Goal: Task Accomplishment & Management: Manage account settings

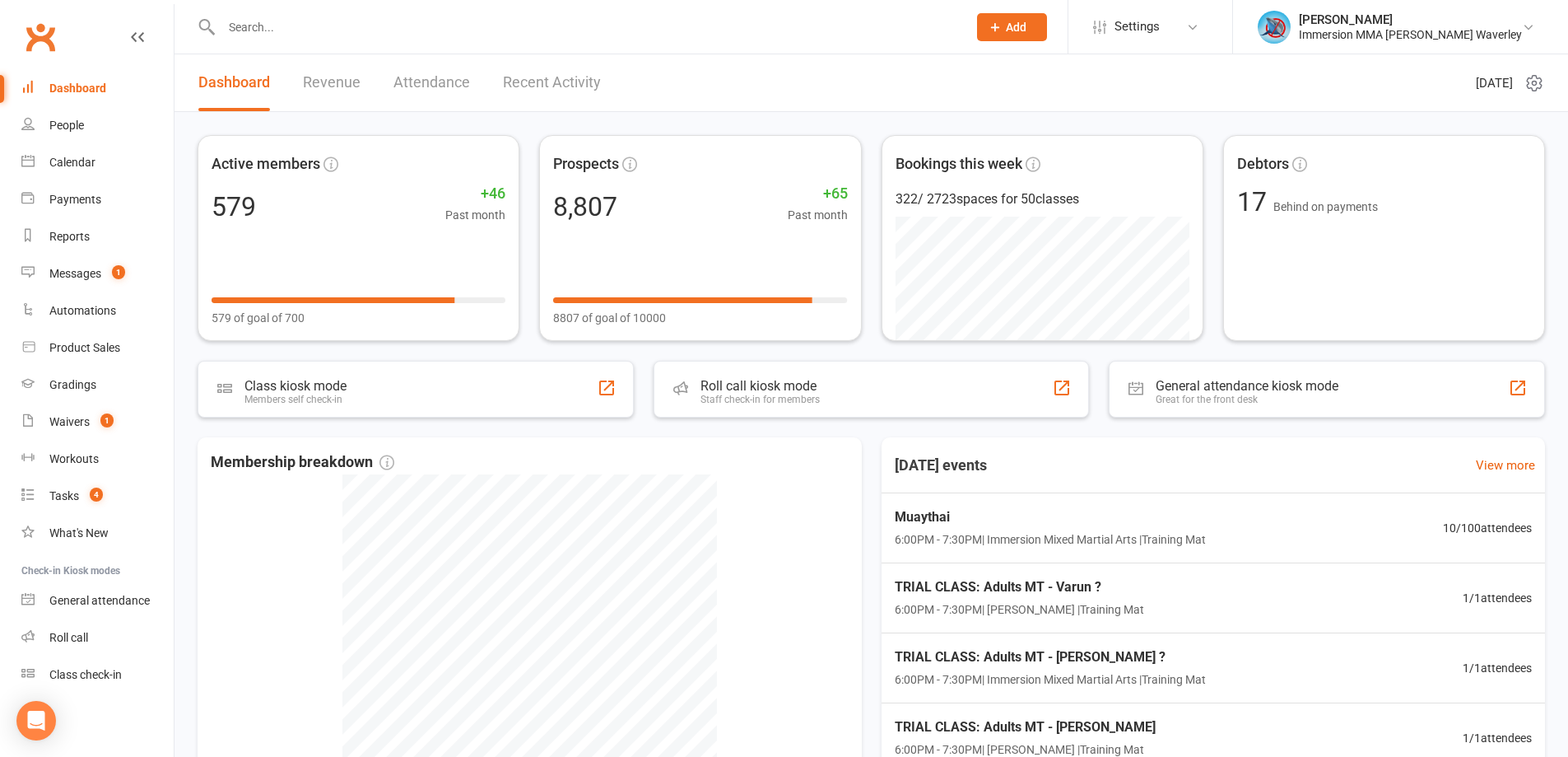
drag, startPoint x: 61, startPoint y: 278, endPoint x: 1075, endPoint y: 42, distance: 1041.1
click at [1068, 42] on div "Prospect Member Non-attending contact Class / event Appointment Grading event T…" at bounding box center [1011, 27] width 112 height 53
click at [1047, 19] on button "Add" at bounding box center [1012, 27] width 70 height 28
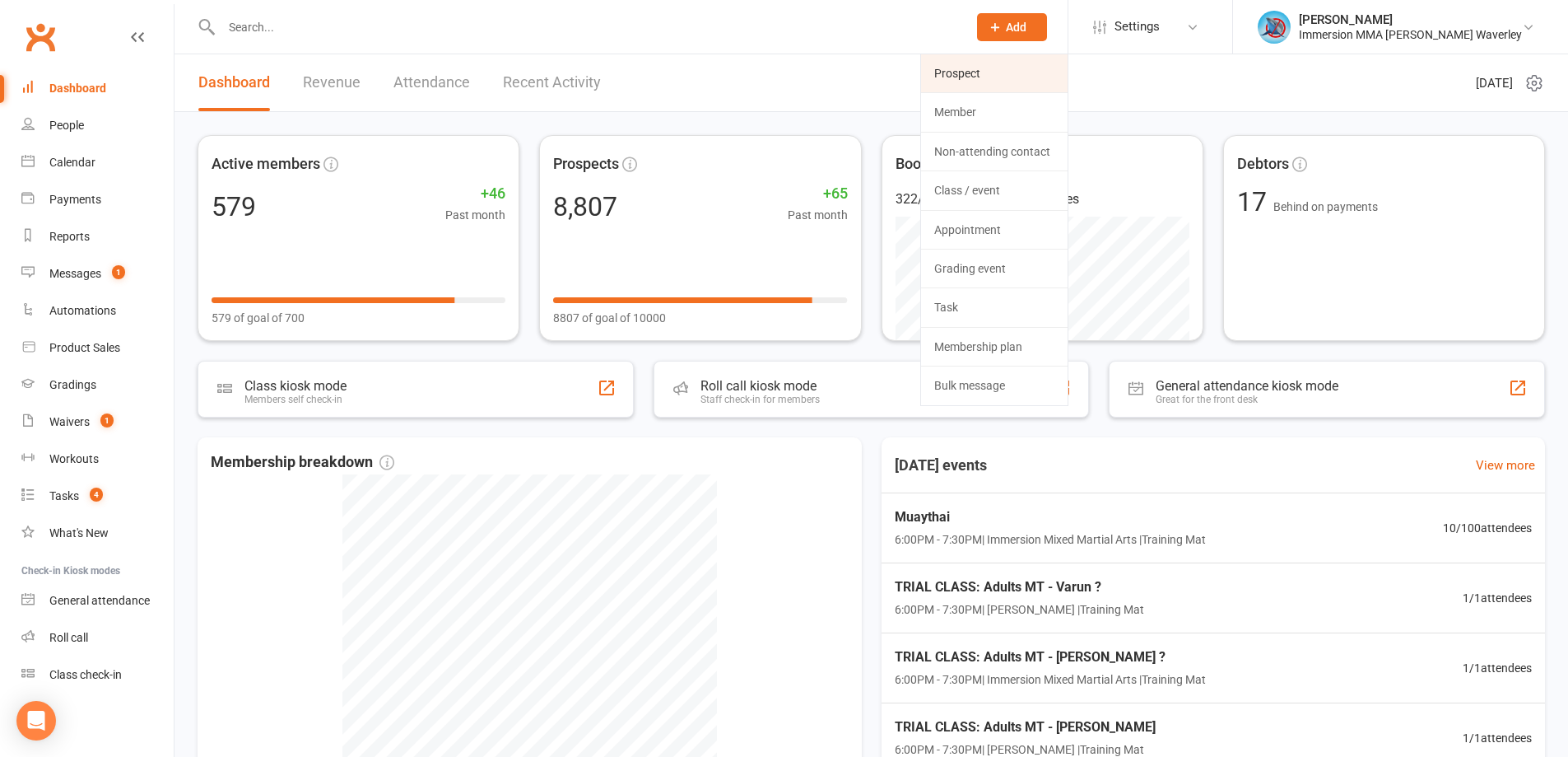
click at [1064, 77] on link "Prospect" at bounding box center [995, 72] width 147 height 38
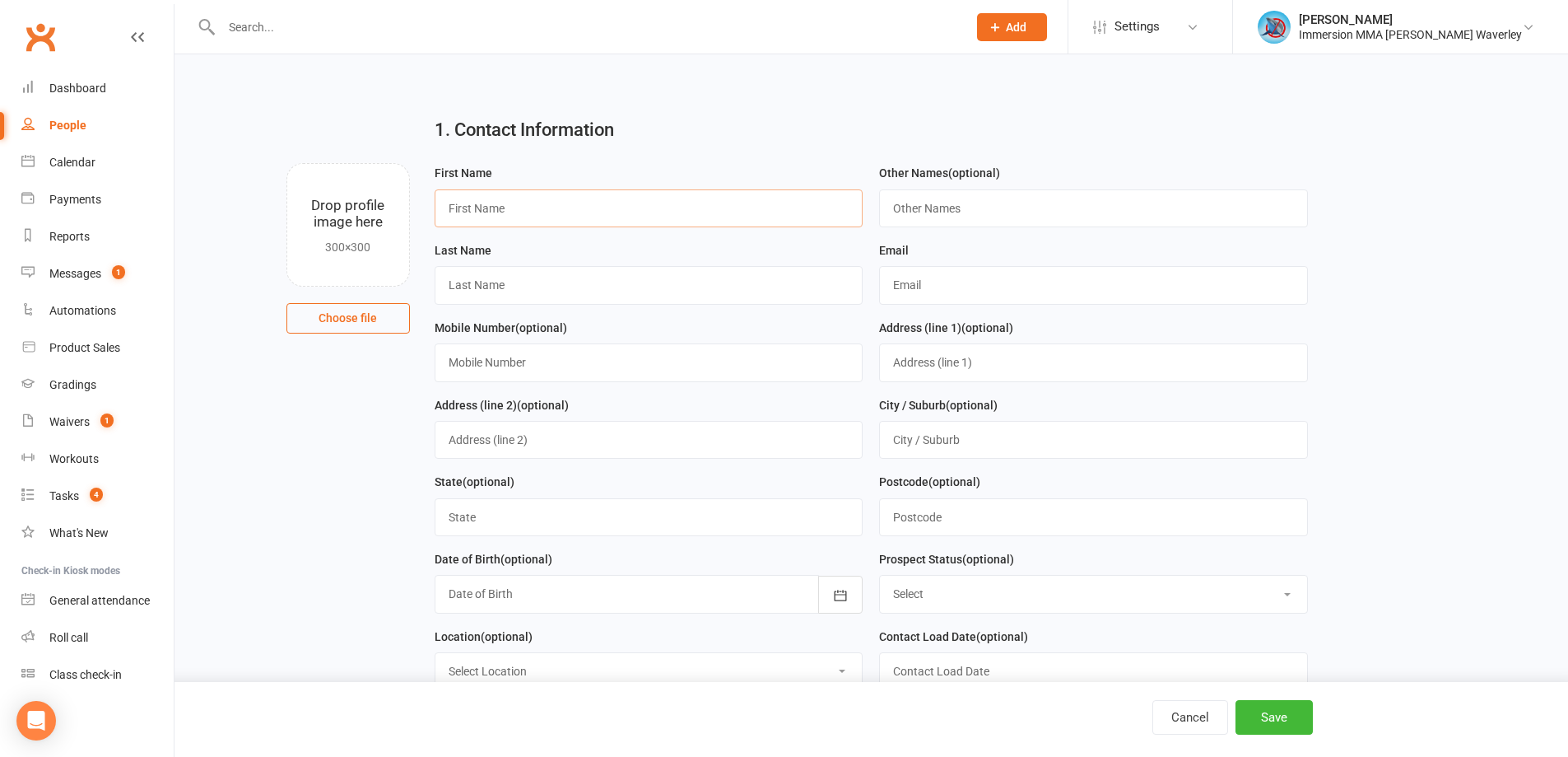
click at [534, 215] on input "text" at bounding box center [649, 208] width 429 height 38
type input "Shuchi"
click at [554, 297] on input "text" at bounding box center [649, 284] width 429 height 38
type input "?"
type input "shuchisablana.ss@gmail.com"
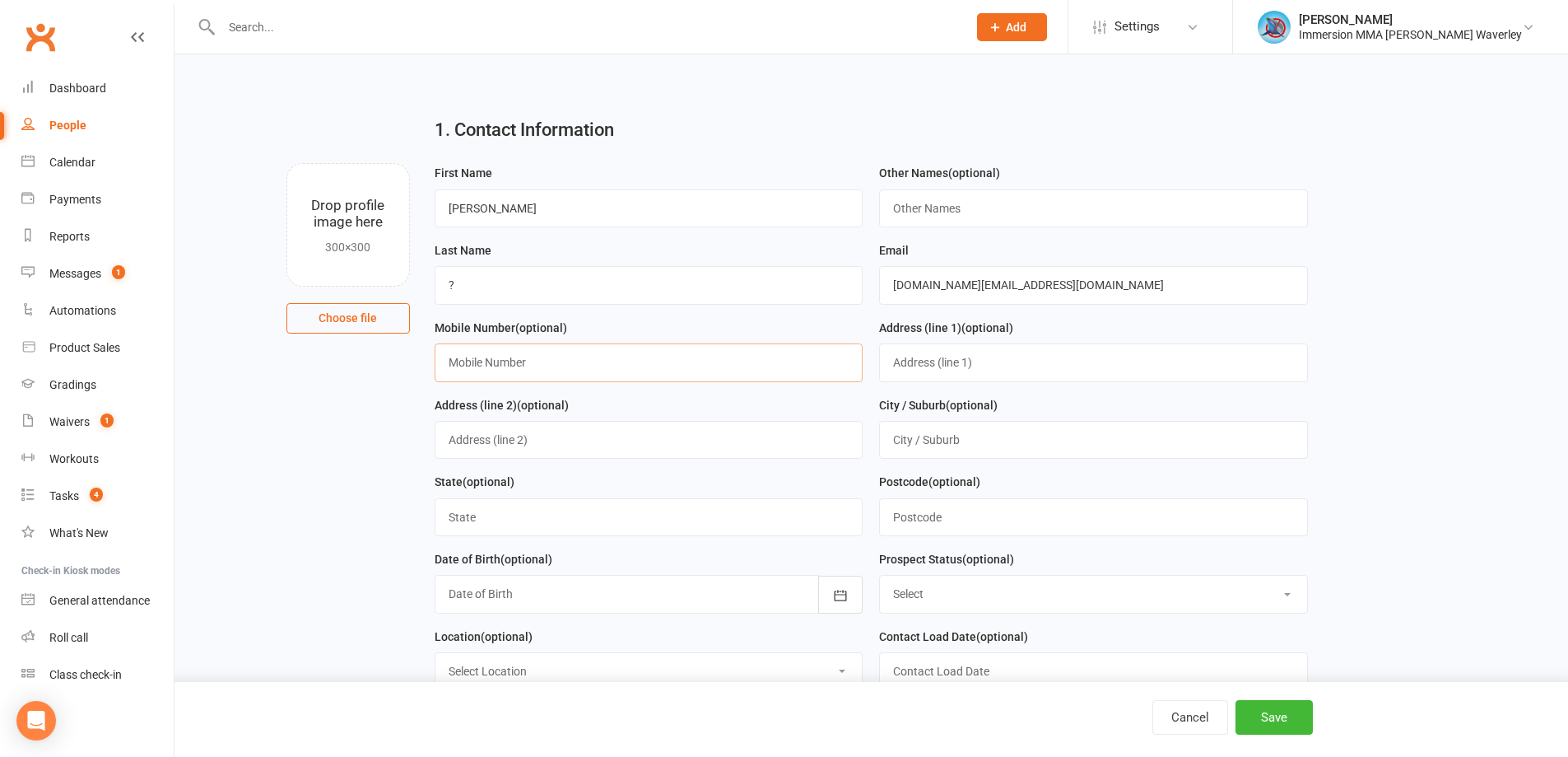
click at [575, 368] on input "text" at bounding box center [649, 362] width 429 height 38
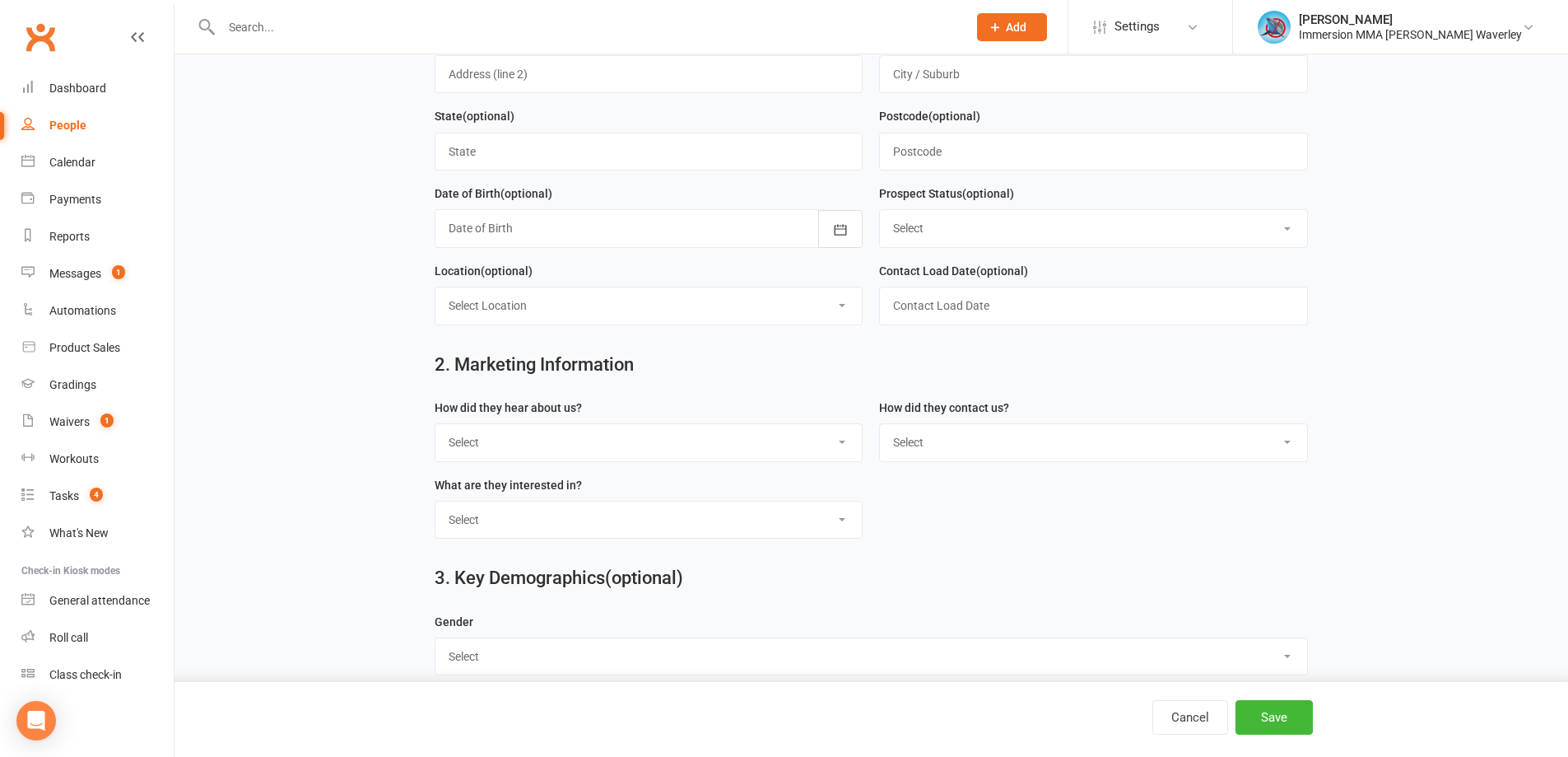
scroll to position [439, 0]
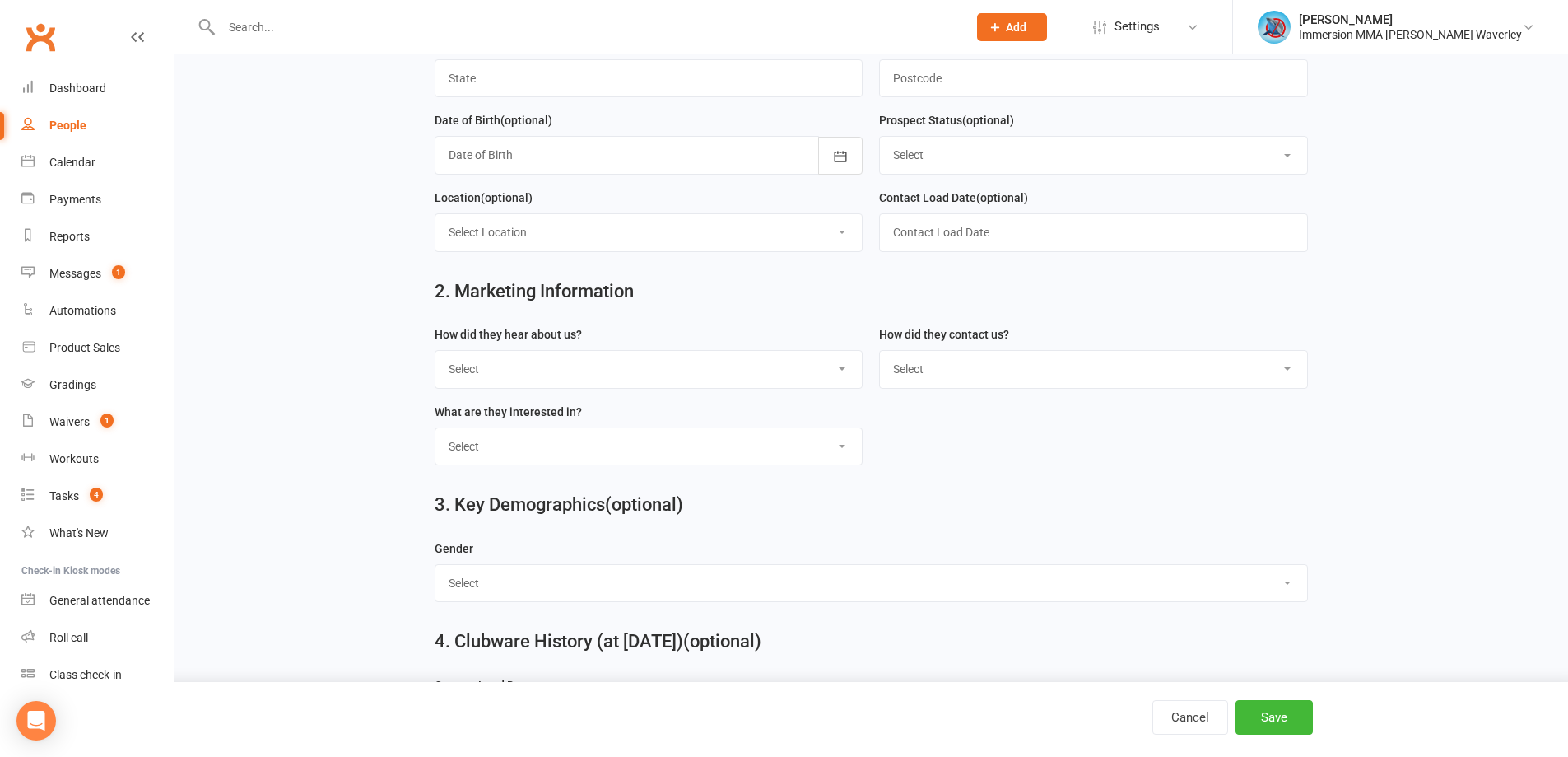
type input "0459337081"
drag, startPoint x: 628, startPoint y: 375, endPoint x: 615, endPoint y: 390, distance: 19.8
click at [628, 376] on select "Select Unknown Referral Google Facebook Instagram Walk by / Signage Returning" at bounding box center [648, 369] width 427 height 37
click at [435, 357] on select "Select Unknown Referral Google Facebook Instagram Walk by / Signage Returning" at bounding box center [648, 369] width 427 height 37
drag, startPoint x: 1065, startPoint y: 313, endPoint x: 1000, endPoint y: 383, distance: 95.5
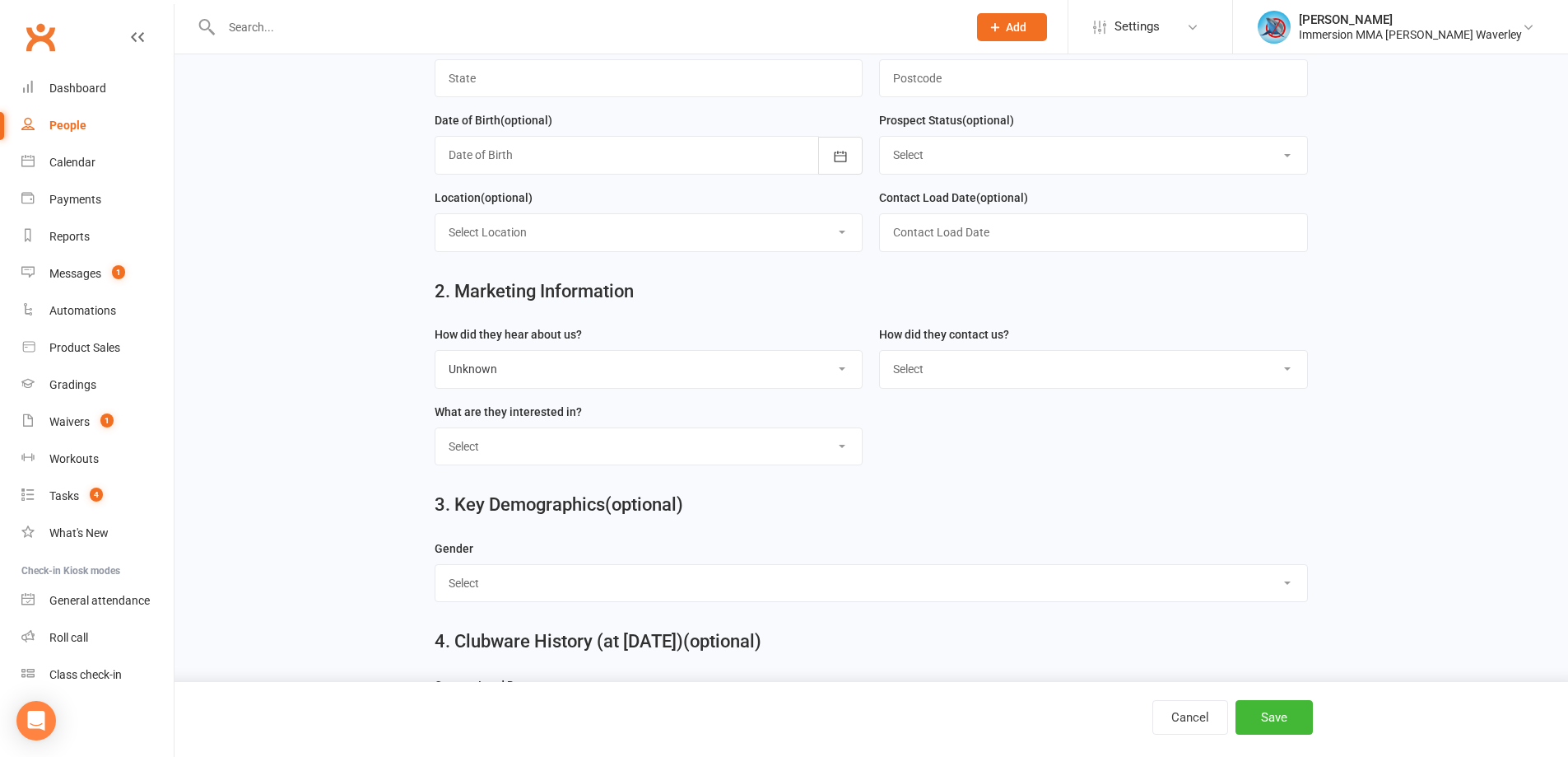
click at [1070, 317] on div "2. Marketing Information" at bounding box center [871, 294] width 898 height 60
click at [1000, 383] on select "Select Website Enquiry Phone Email In-Facility Tawk Unknown" at bounding box center [1094, 369] width 427 height 37
click at [532, 368] on select "Select Unknown Referral Google Facebook Instagram Walk by / Signage Returning" at bounding box center [648, 369] width 427 height 37
select select "Google"
click at [435, 357] on select "Select Unknown Referral Google Facebook Instagram Walk by / Signage Returning" at bounding box center [648, 369] width 427 height 37
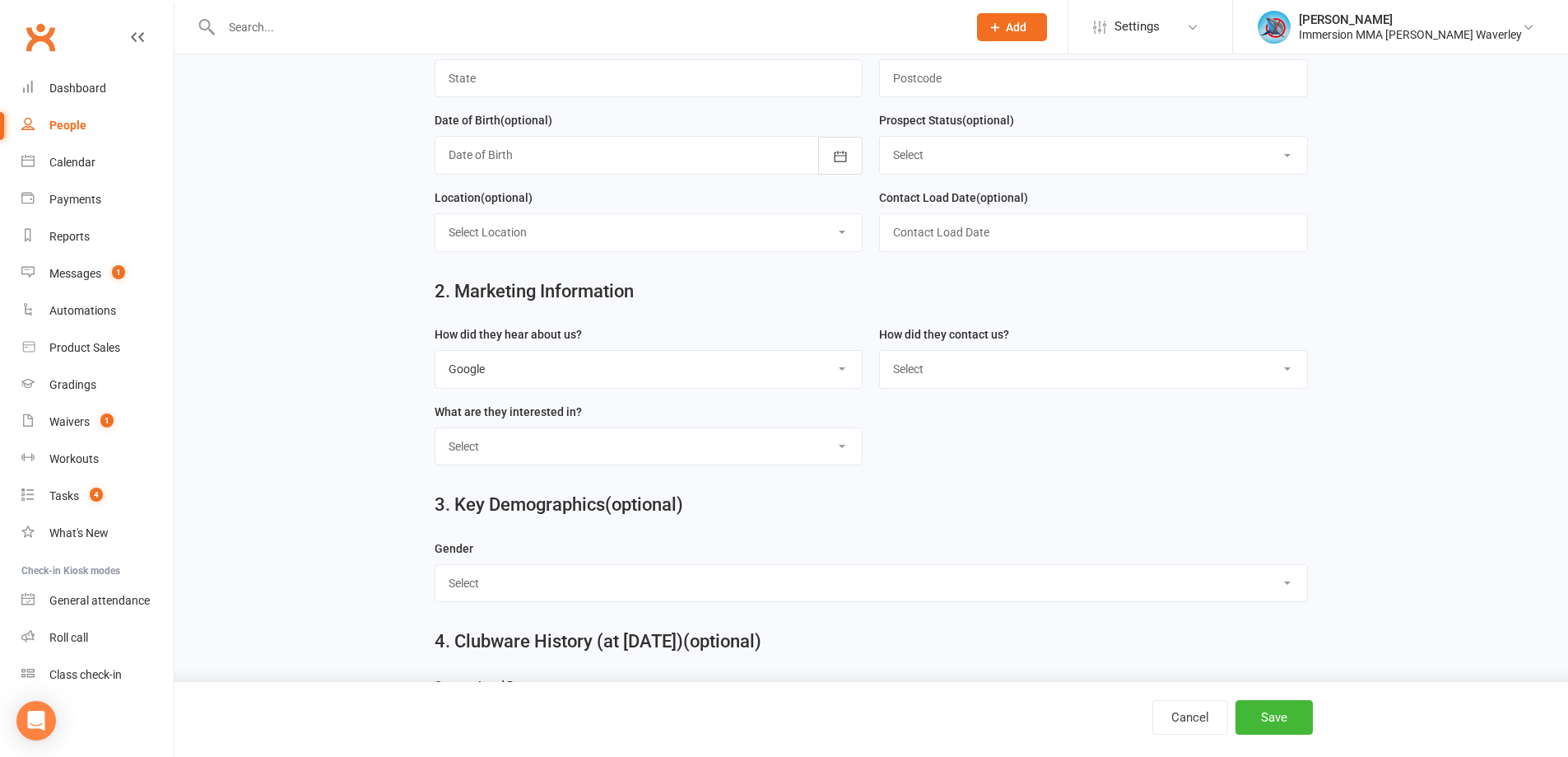
click at [964, 344] on label "How did they contact us?" at bounding box center [944, 335] width 130 height 18
click at [946, 373] on select "Select Website Enquiry Phone Email In-Facility Tawk Unknown" at bounding box center [1094, 369] width 427 height 37
select select "Phone"
click at [880, 357] on select "Select Website Enquiry Phone Email In-Facility Tawk Unknown" at bounding box center [1094, 369] width 427 height 37
click at [569, 430] on div "What are they interested in? Select Unspecified Muay Thai BJJ MMA Kids Muay Tha…" at bounding box center [649, 434] width 429 height 64
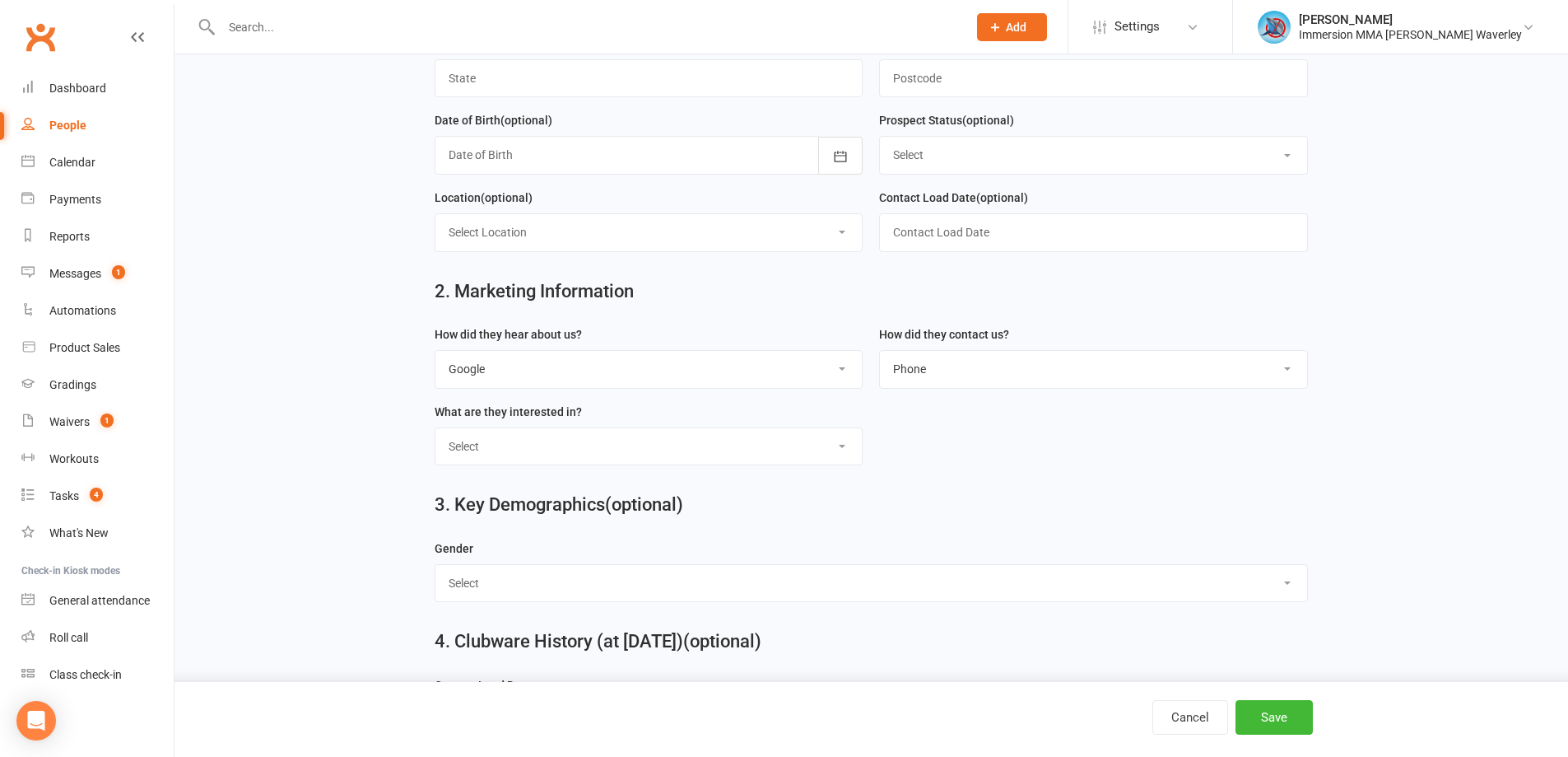
click at [569, 430] on div "What are they interested in? Select Unspecified Muay Thai BJJ MMA Kids Muay Tha…" at bounding box center [649, 434] width 429 height 64
click at [569, 436] on select "Select Unspecified Muay Thai BJJ MMA Kids Muay Thai Kids BJJ Judo/Wrestling" at bounding box center [648, 446] width 427 height 37
select select "Muay Thai"
click at [435, 435] on select "Select Unspecified Muay Thai BJJ MMA Kids Muay Thai Kids BJJ Judo/Wrestling" at bounding box center [648, 446] width 427 height 37
click at [1263, 713] on button "Save" at bounding box center [1274, 718] width 77 height 35
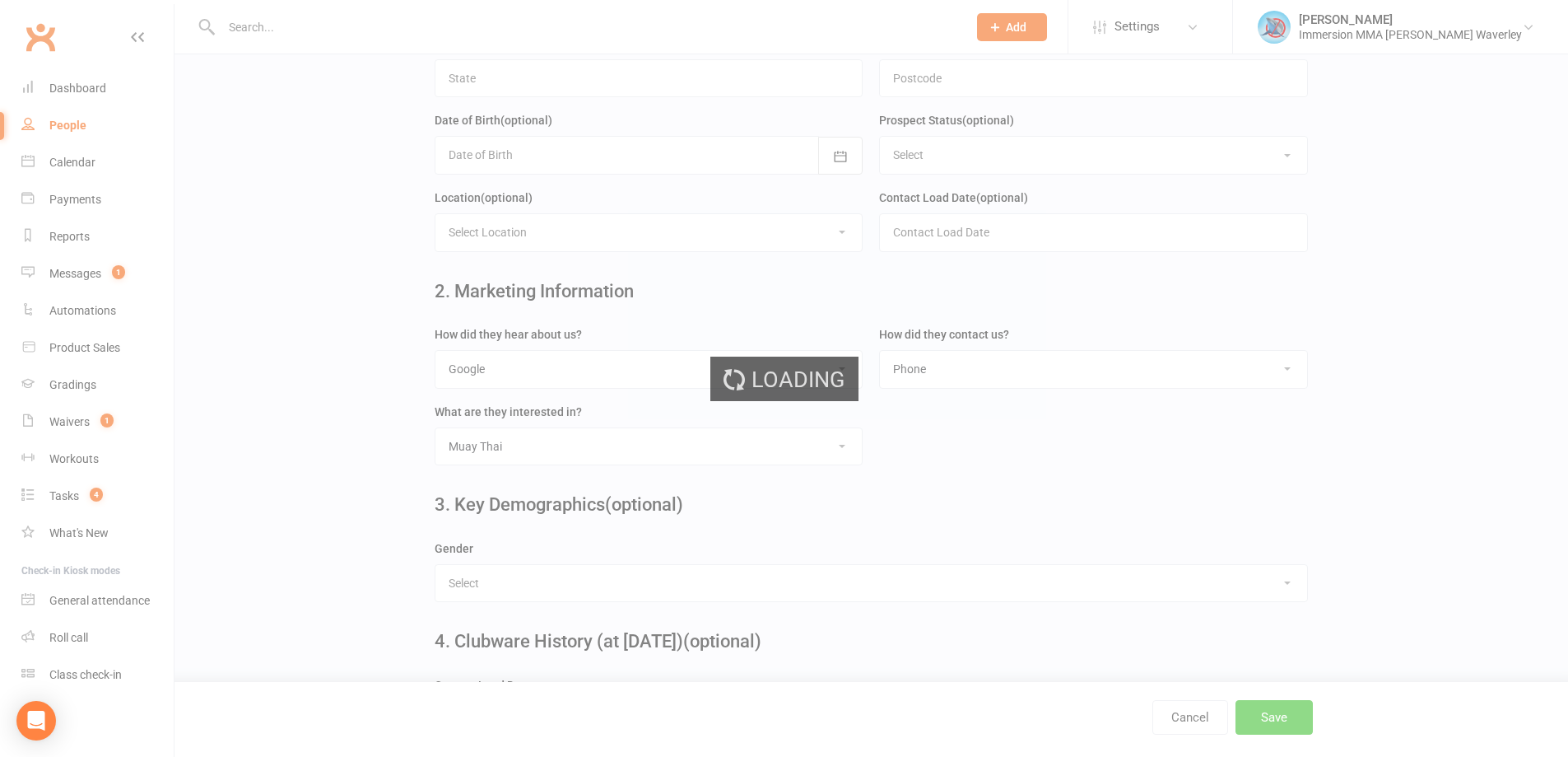
scroll to position [0, 0]
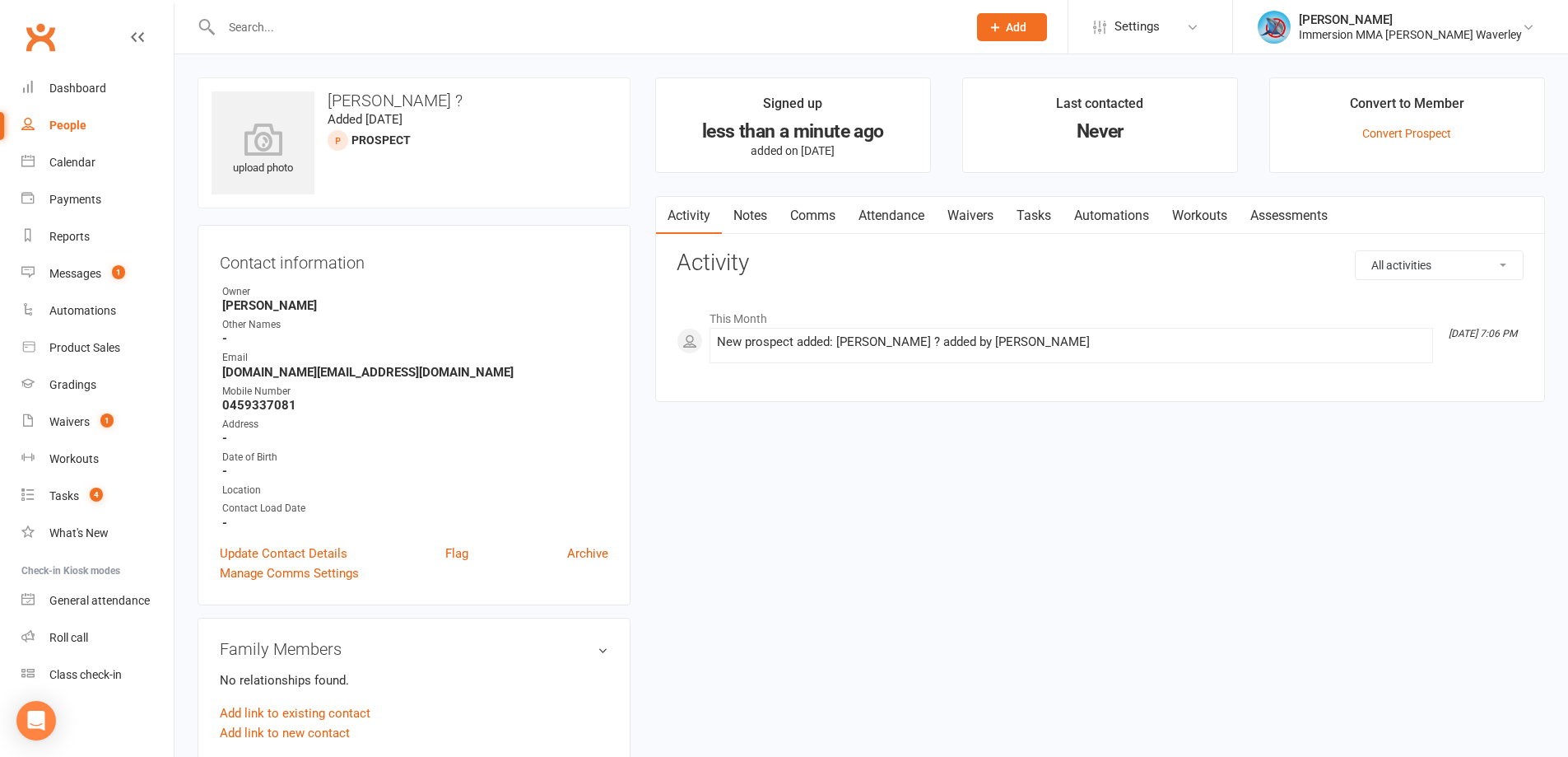
click at [739, 207] on link "Notes" at bounding box center [750, 215] width 57 height 38
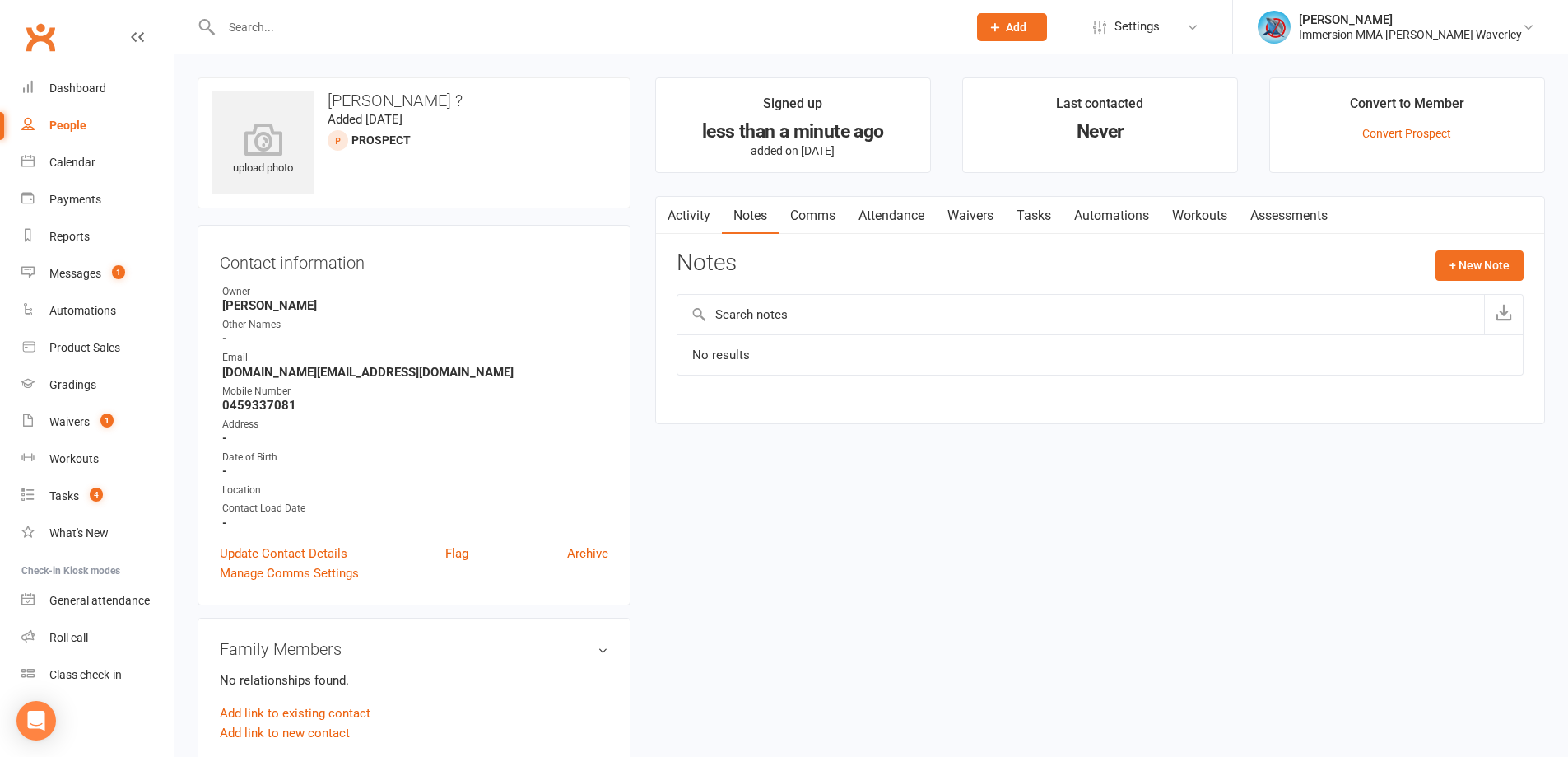
click at [914, 221] on link "Attendance" at bounding box center [891, 215] width 89 height 38
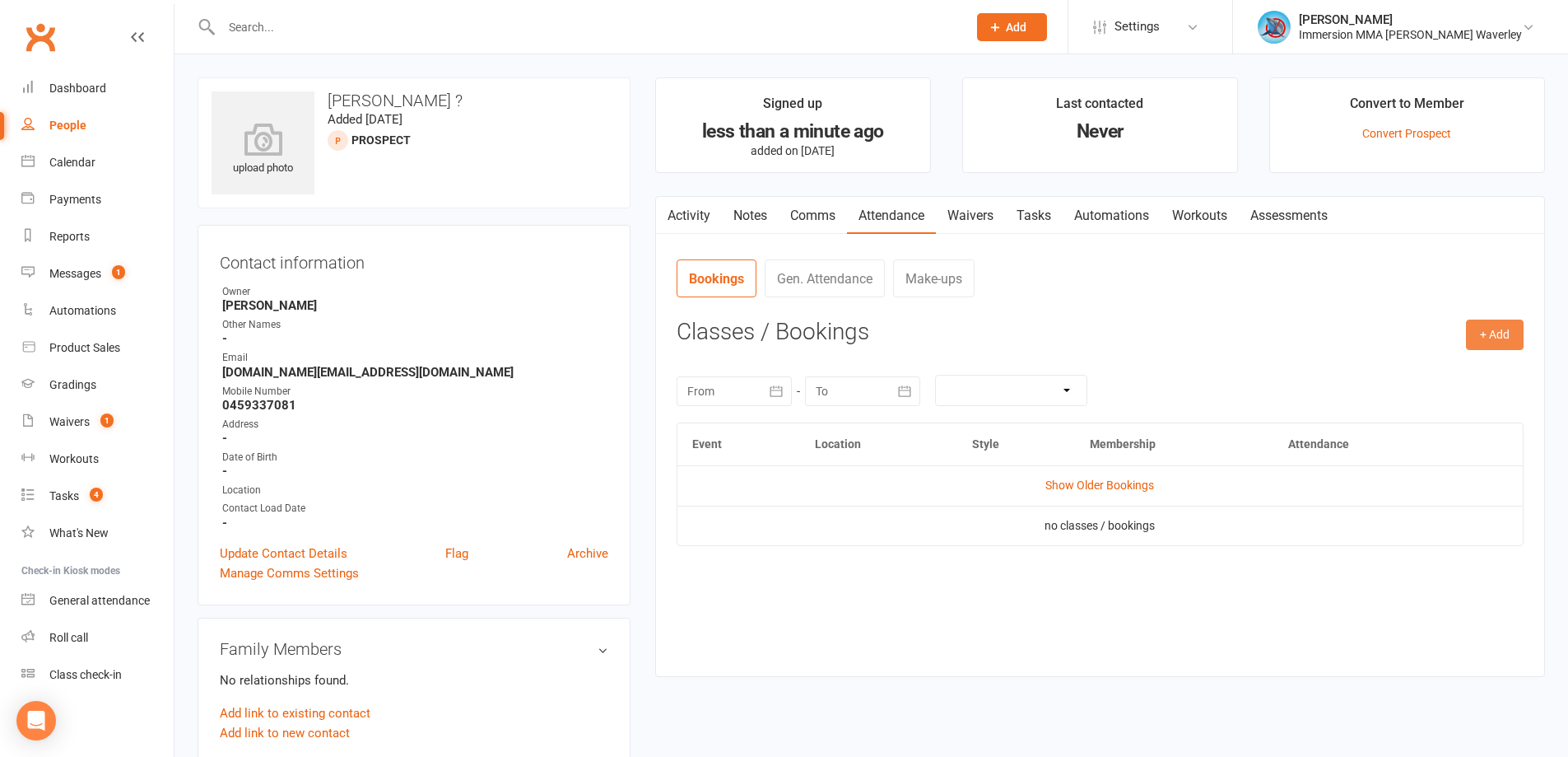
click at [1478, 327] on button "+ Add" at bounding box center [1495, 335] width 58 height 29
click at [1456, 401] on link "Add Appointment" at bounding box center [1442, 405] width 163 height 33
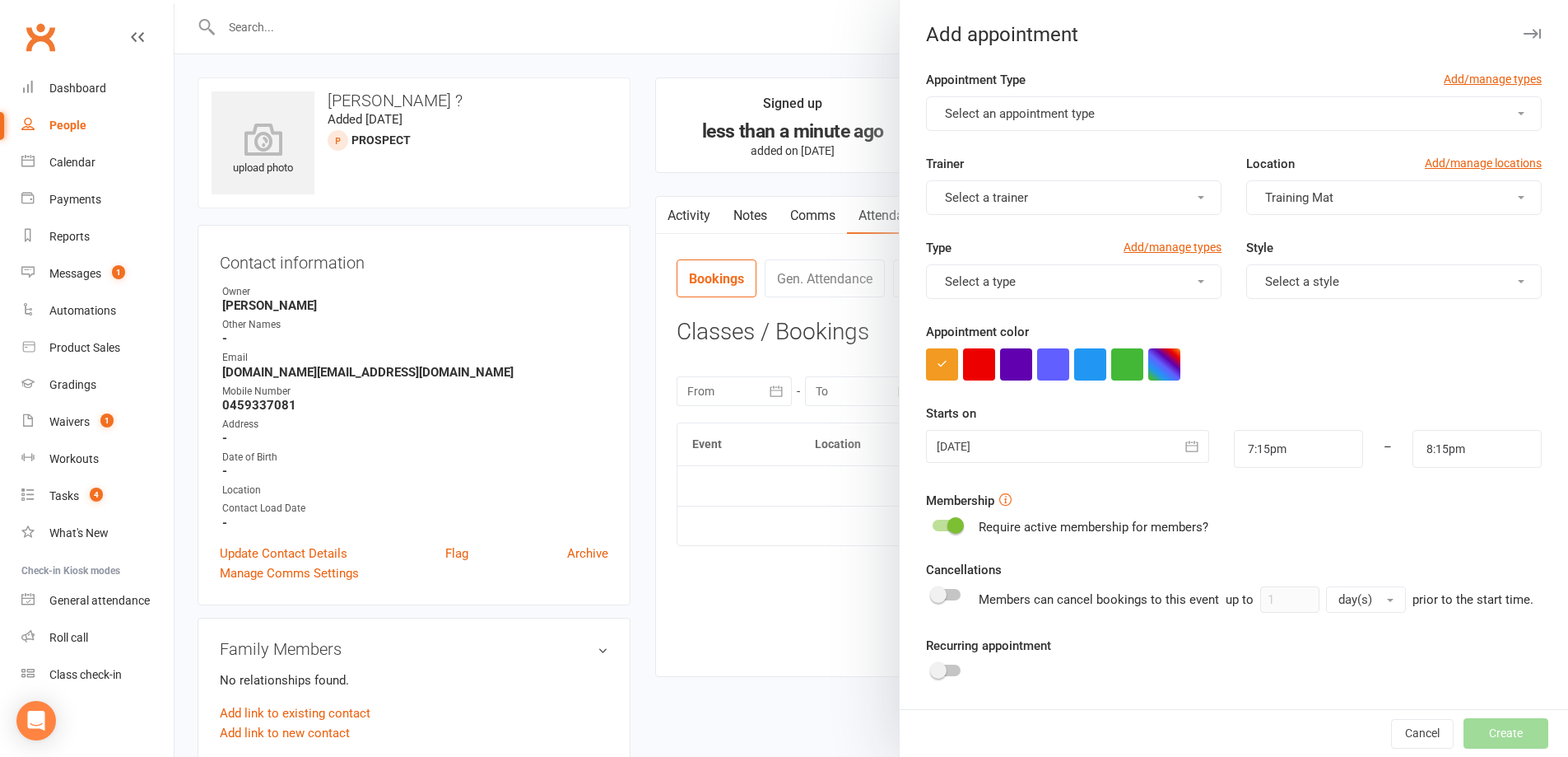
click at [1040, 102] on button "Select an appointment type" at bounding box center [1234, 114] width 615 height 35
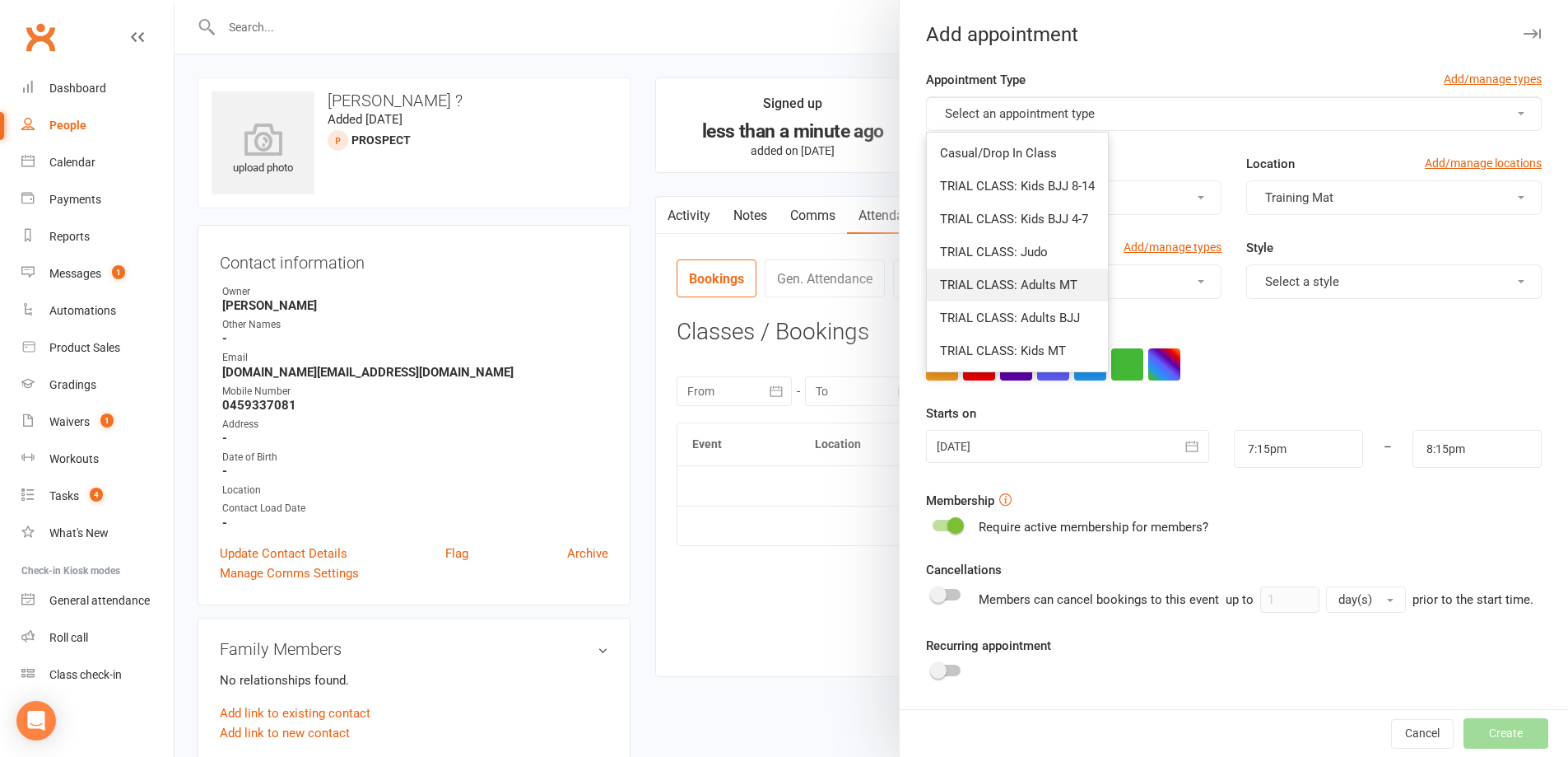
click at [1081, 277] on link "TRIAL CLASS: Adults MT" at bounding box center [1018, 285] width 181 height 33
type input "8:45pm"
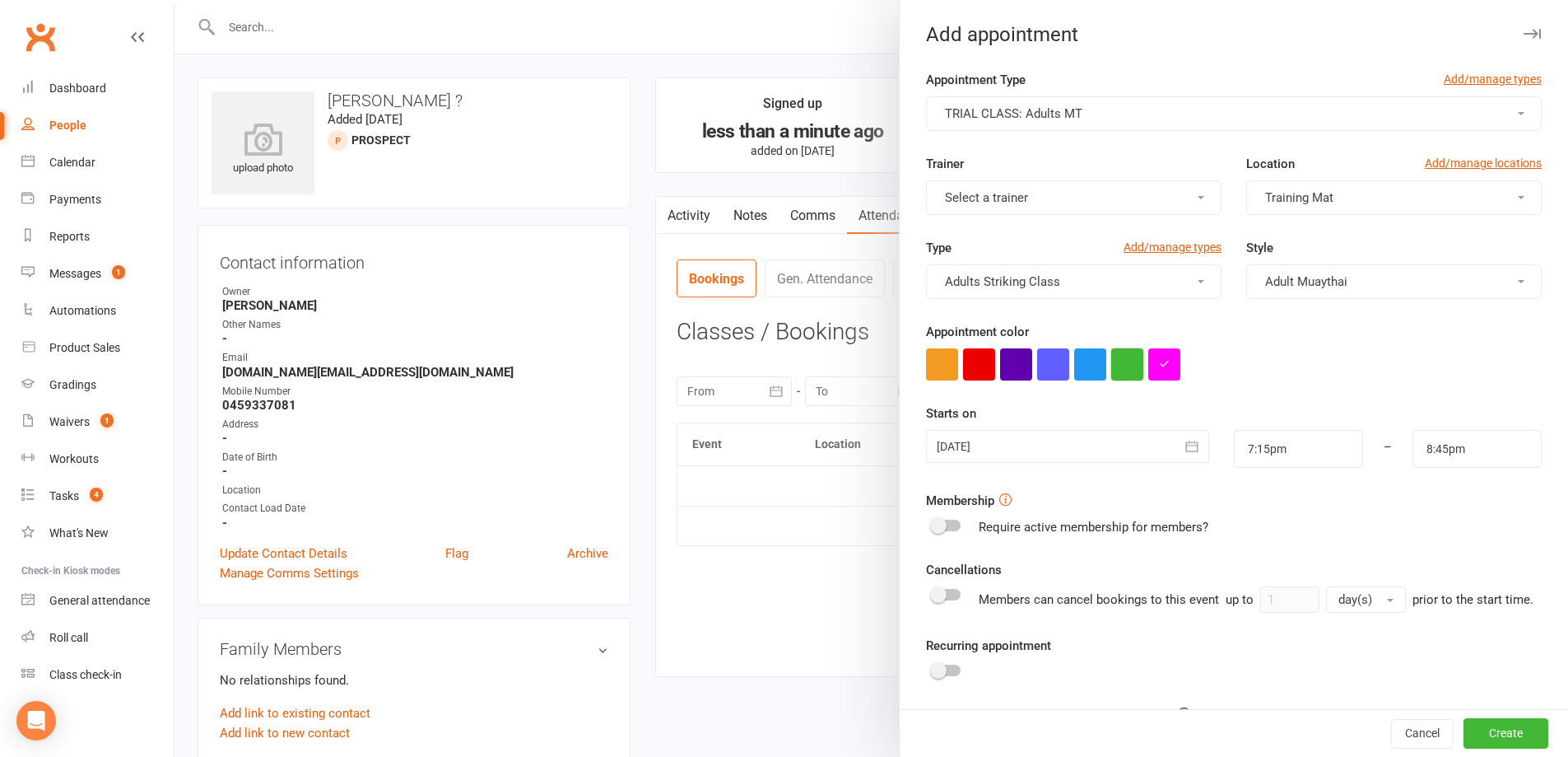
click at [1119, 362] on button "button" at bounding box center [1127, 364] width 32 height 32
click at [1085, 451] on div at bounding box center [1067, 446] width 282 height 33
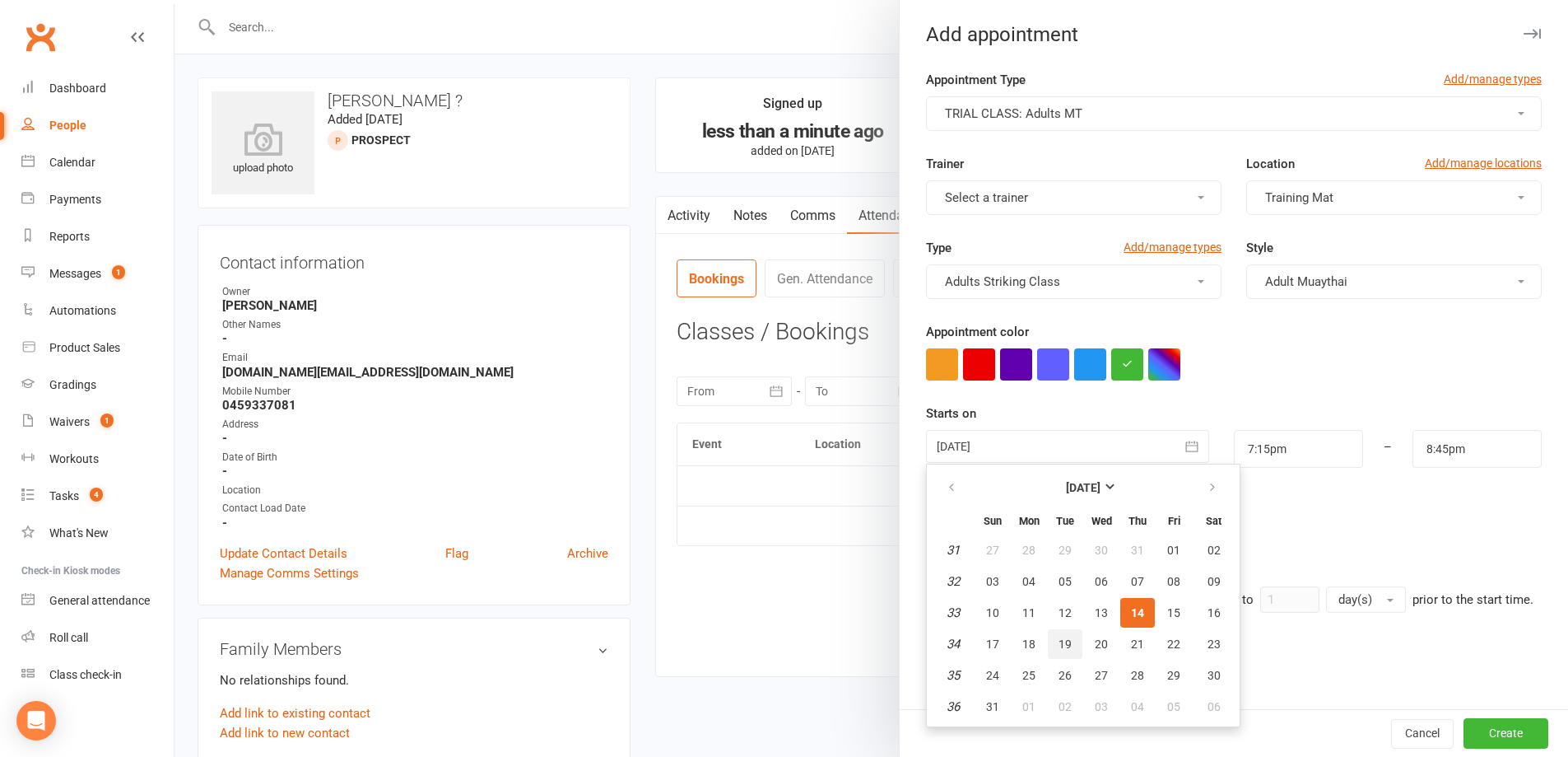
click at [1062, 638] on span "19" at bounding box center [1065, 644] width 13 height 13
type input "19 Aug 2025"
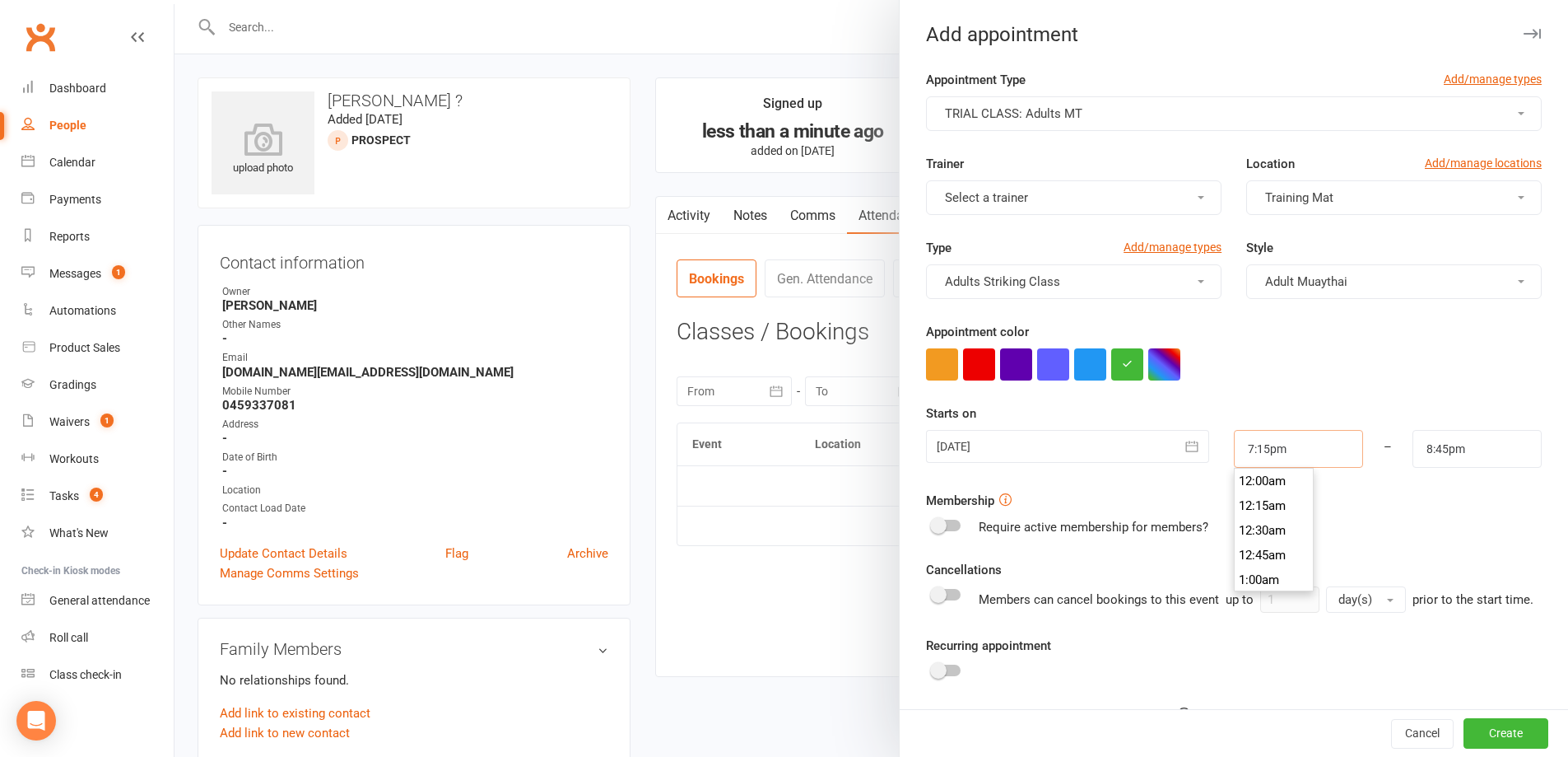
click at [1311, 458] on input "7:15pm" at bounding box center [1298, 448] width 129 height 38
type input "6:00pm"
click at [1244, 532] on li "6:00pm" at bounding box center [1274, 536] width 79 height 25
click at [1469, 451] on input "8:45pm" at bounding box center [1476, 448] width 129 height 38
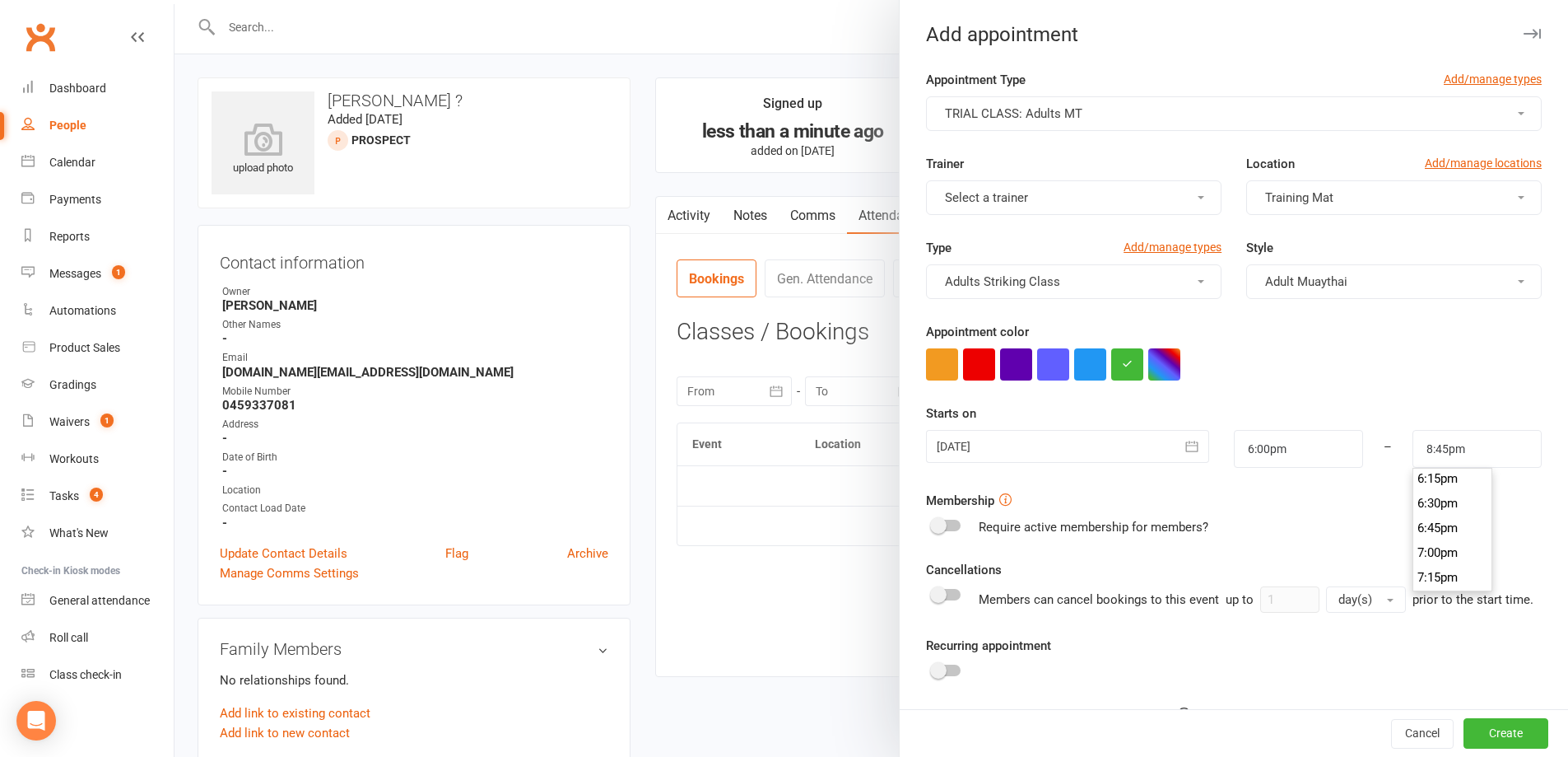
scroll to position [1839, 0]
type input "7:30pm"
click at [1443, 569] on li "7:30pm" at bounding box center [1453, 569] width 79 height 25
click at [1397, 363] on div at bounding box center [1234, 364] width 615 height 32
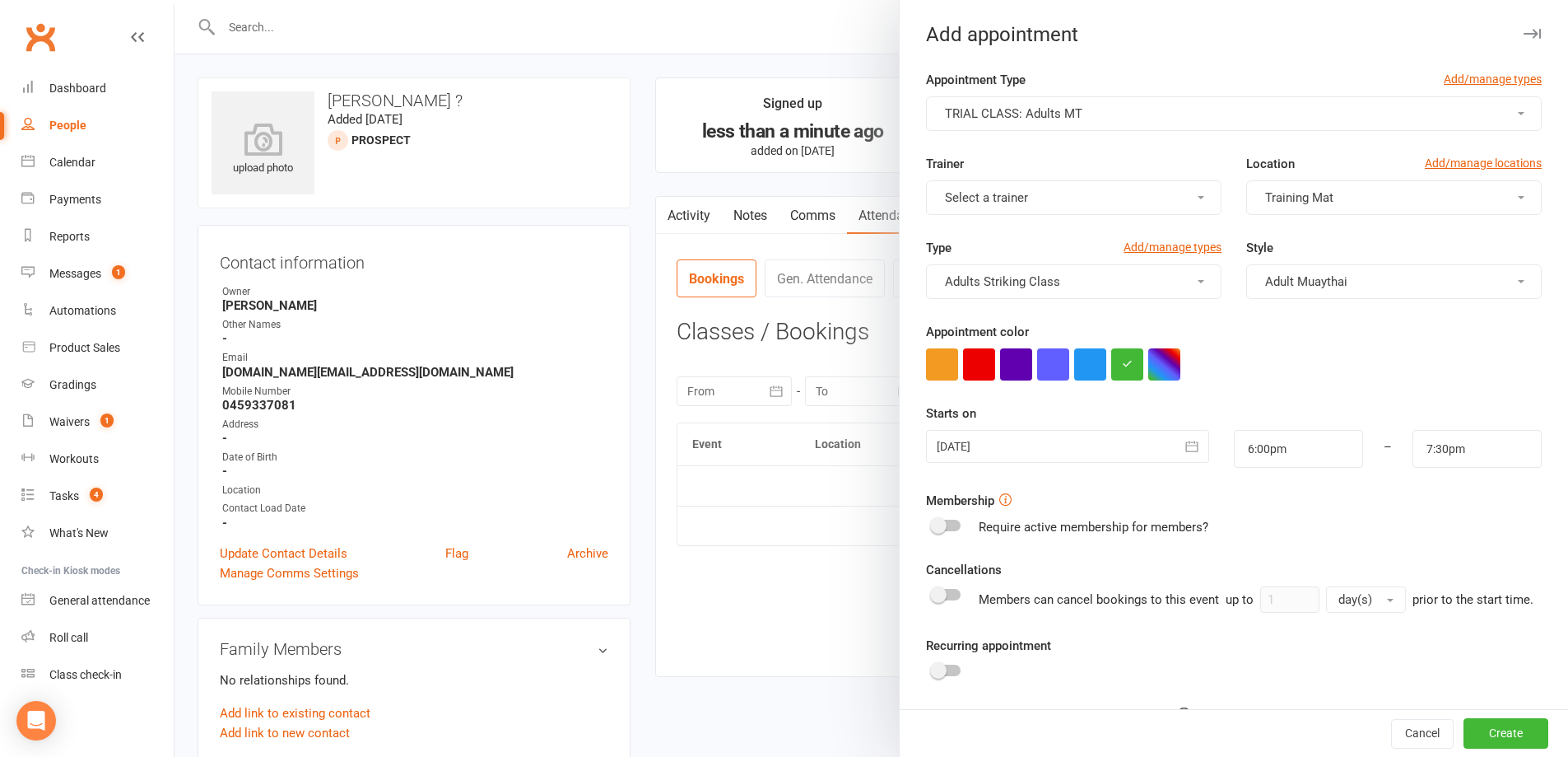
scroll to position [146, 0]
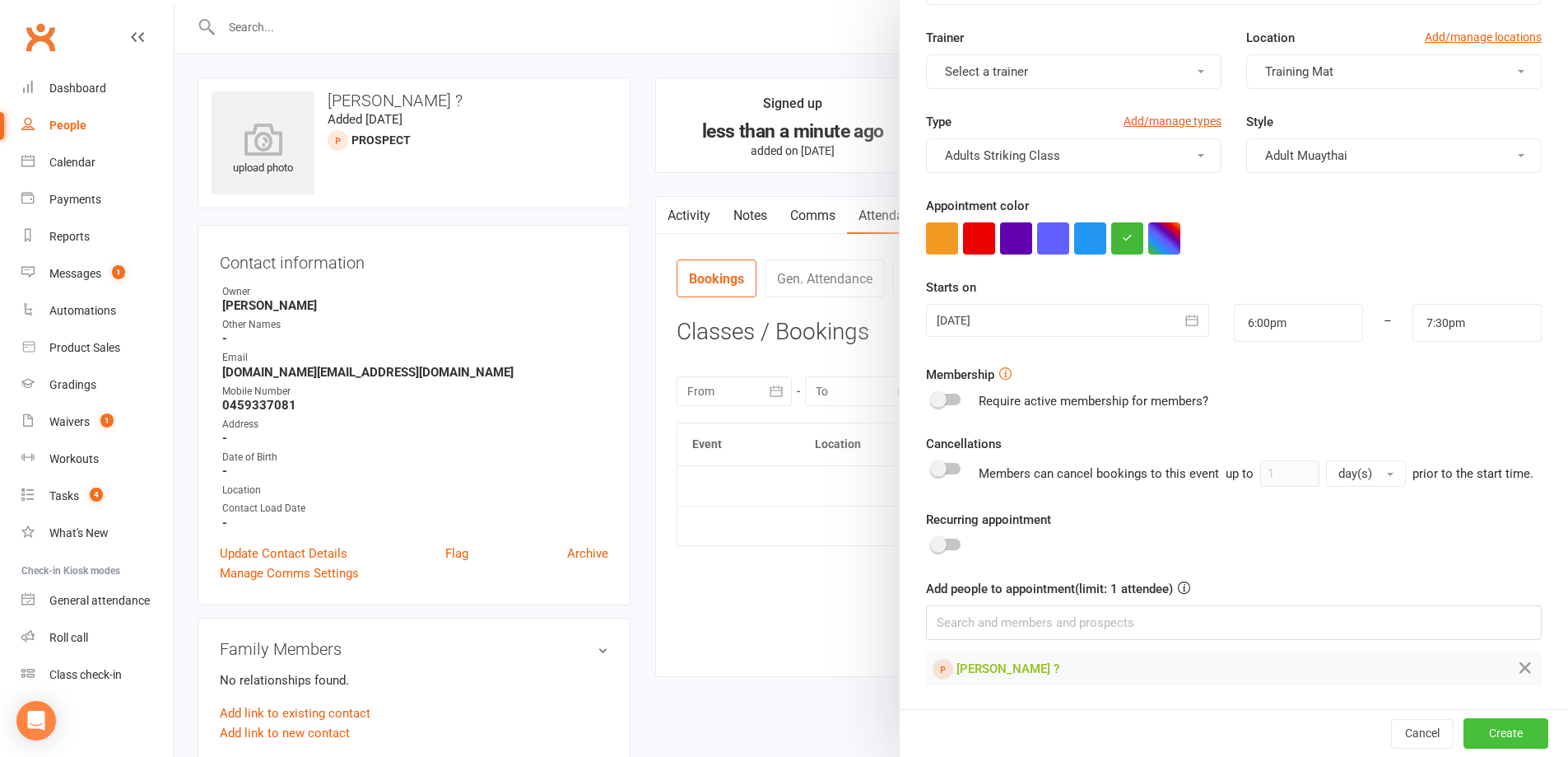
click at [1485, 725] on button "Create" at bounding box center [1506, 733] width 85 height 29
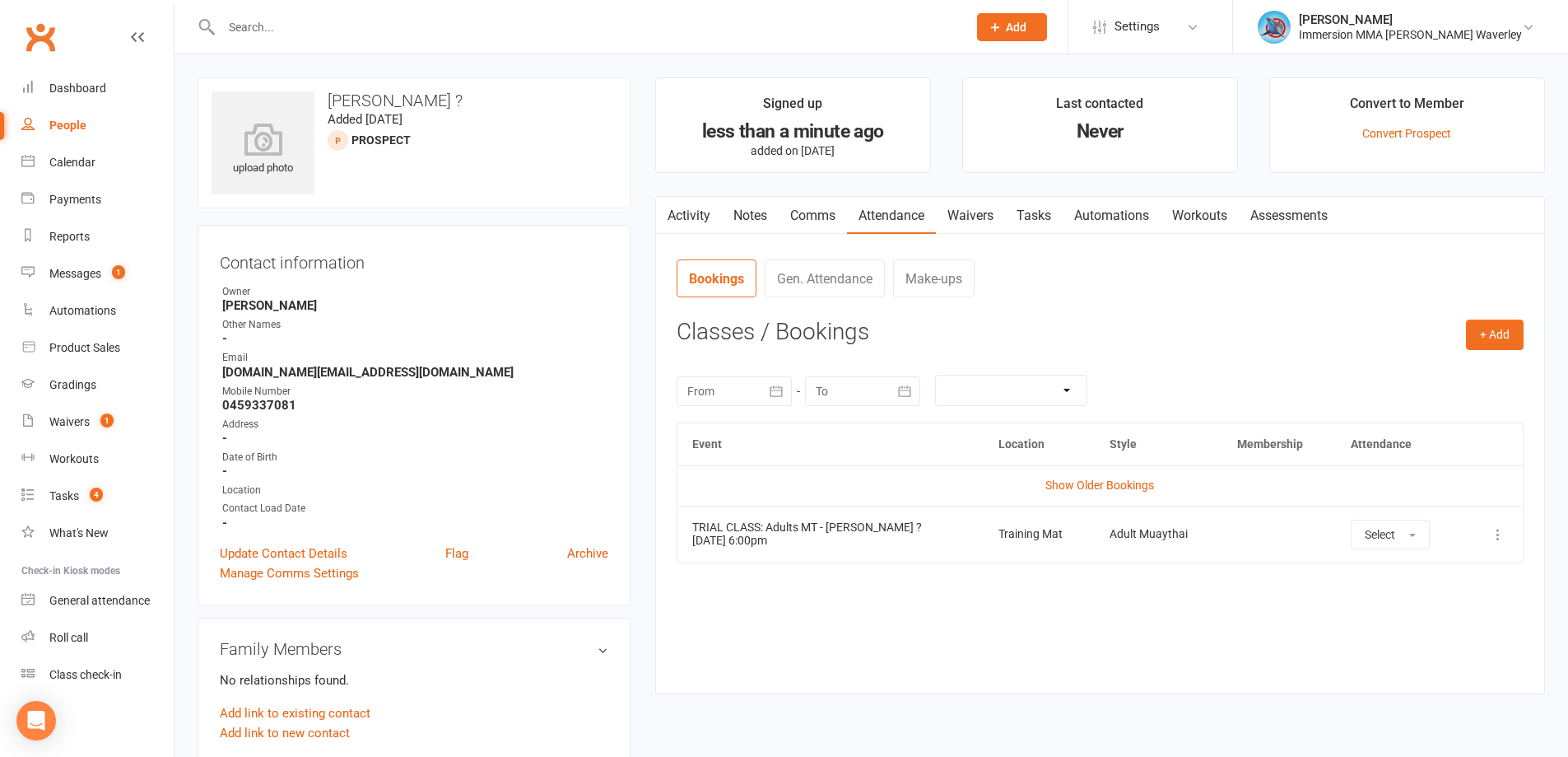
click at [1044, 214] on link "Tasks" at bounding box center [1033, 215] width 58 height 38
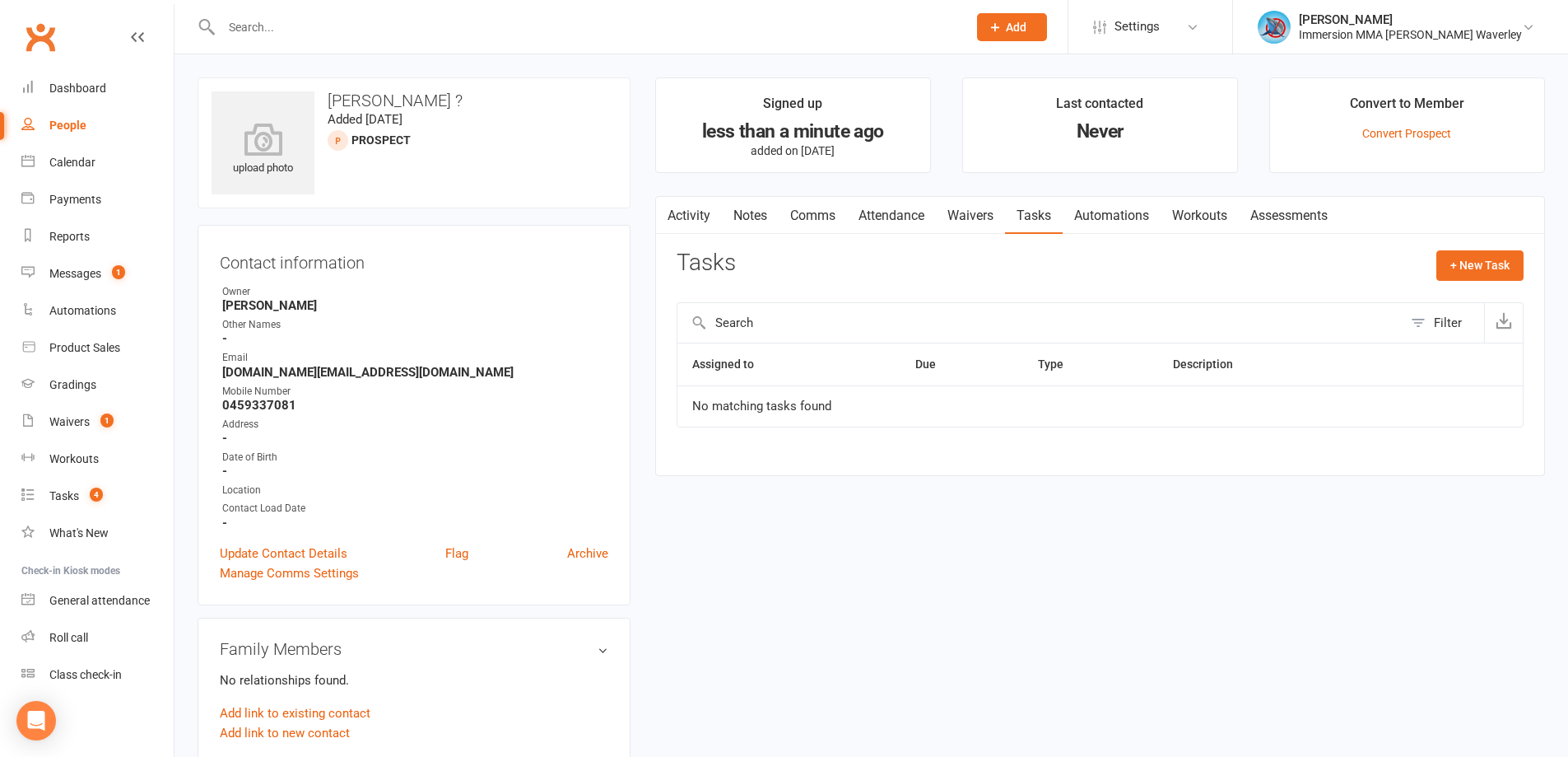
click at [700, 216] on link "Activity" at bounding box center [689, 215] width 66 height 38
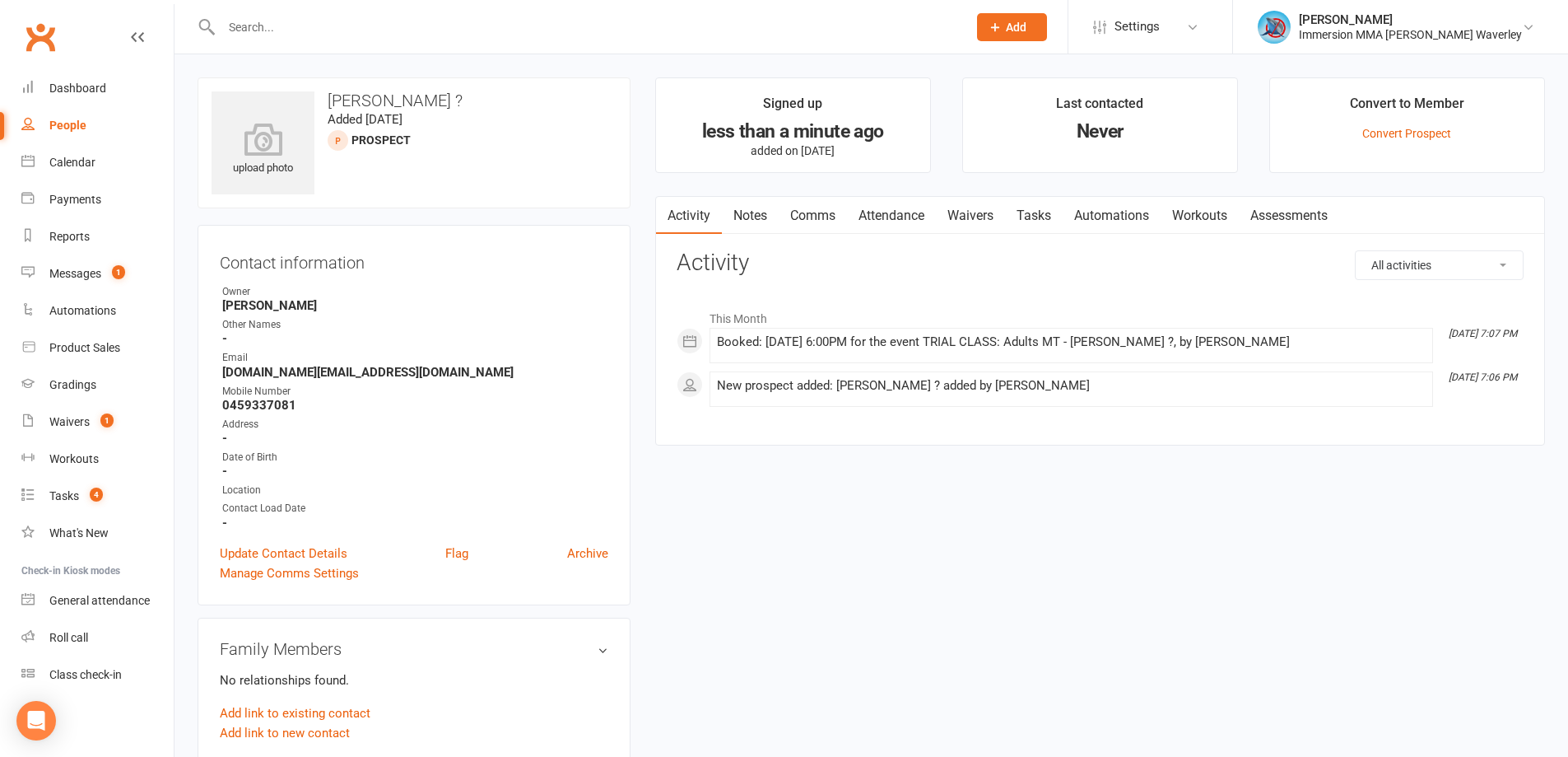
click at [737, 205] on link "Notes" at bounding box center [750, 215] width 57 height 38
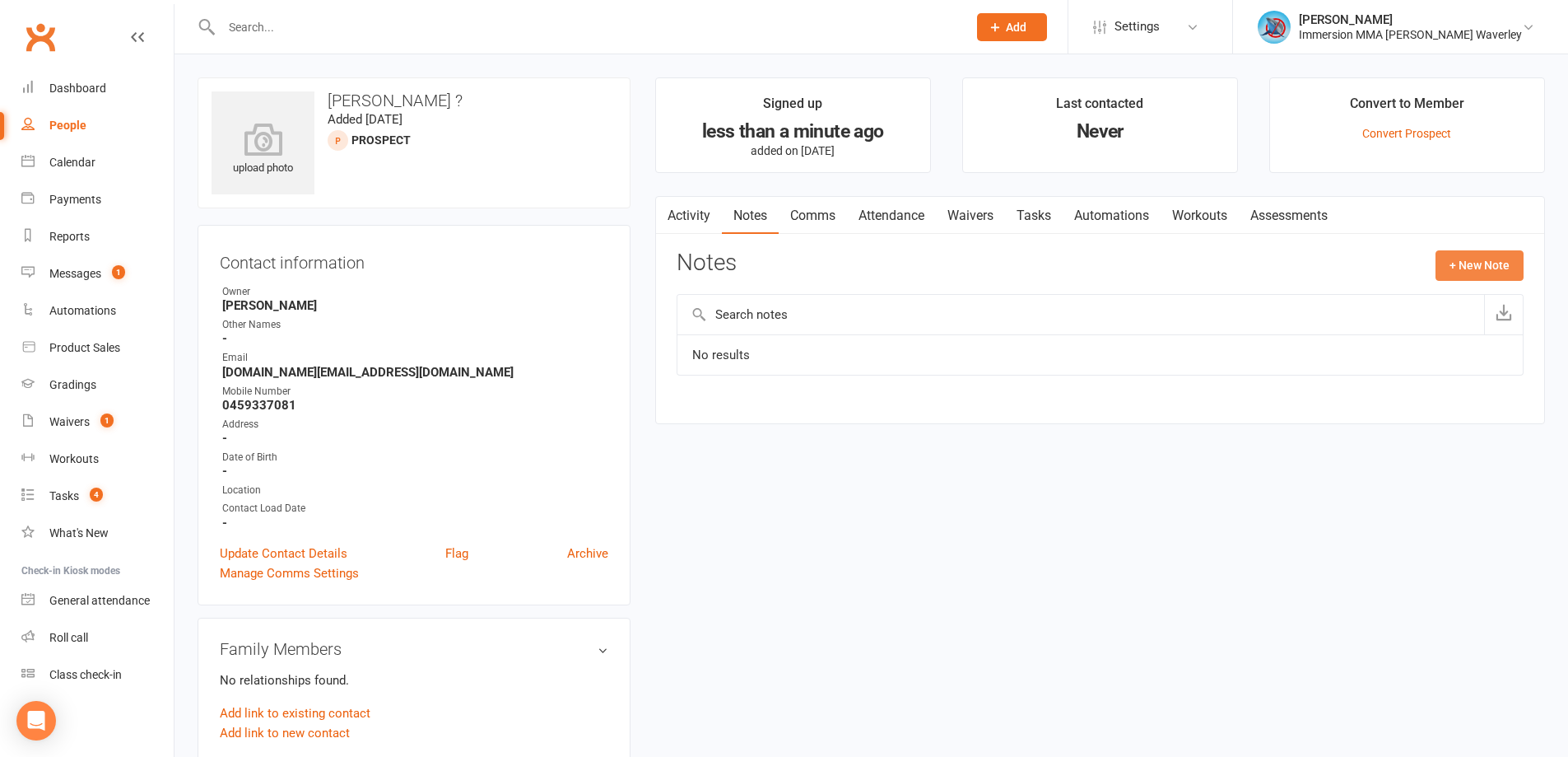
click at [1464, 269] on button "+ New Note" at bounding box center [1479, 265] width 88 height 29
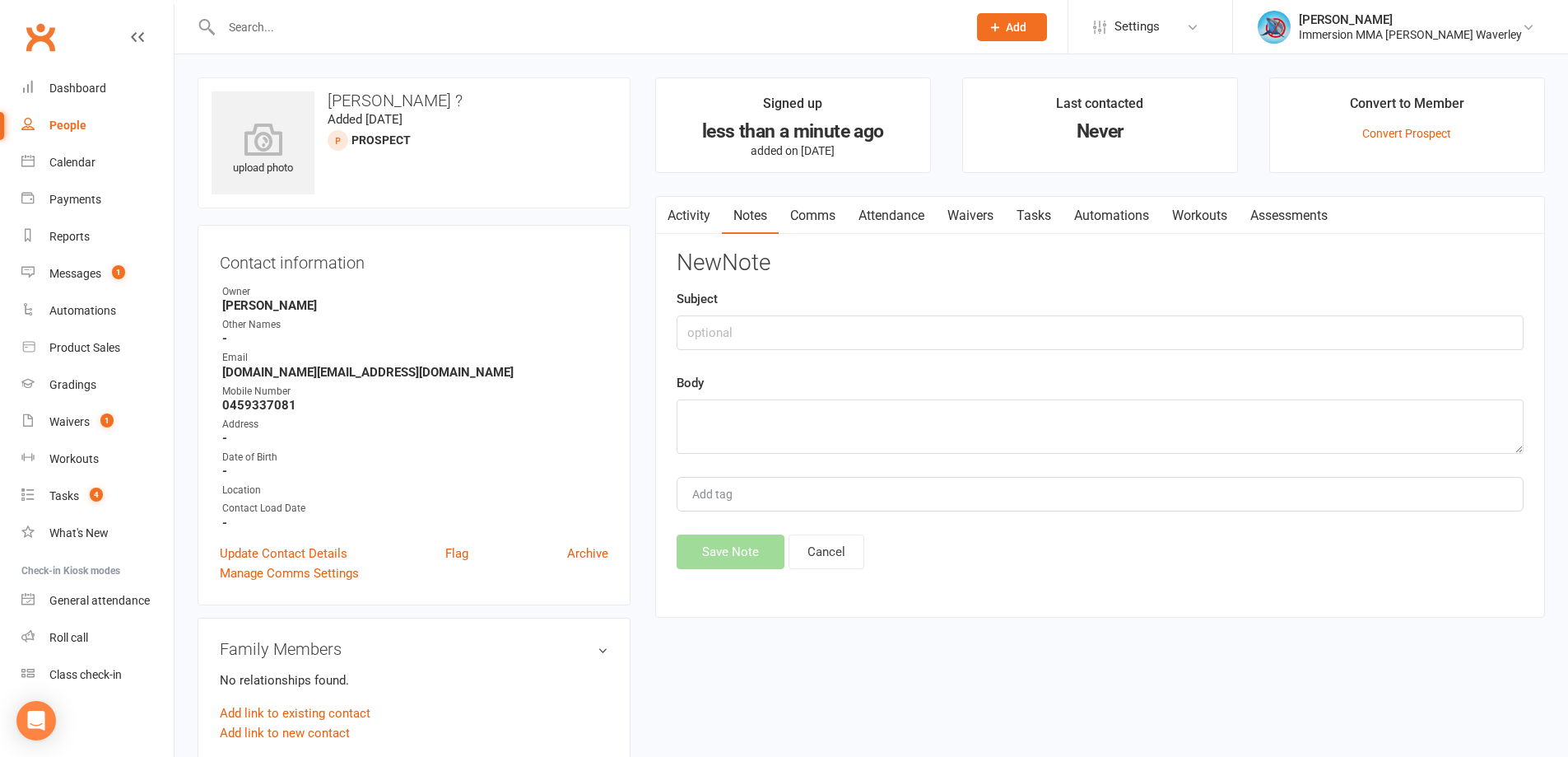
click at [940, 358] on div "New Note Subject Body Add tag Save Note Cancel" at bounding box center [1100, 410] width 847 height 319
click at [945, 336] on input "text" at bounding box center [1100, 333] width 847 height 35
click at [1205, 622] on main "Signed up less than a minute ago added on 14 Aug 2025 Last contacted Never Conv…" at bounding box center [1100, 356] width 914 height 557
click at [922, 223] on link "Attendance" at bounding box center [891, 215] width 89 height 38
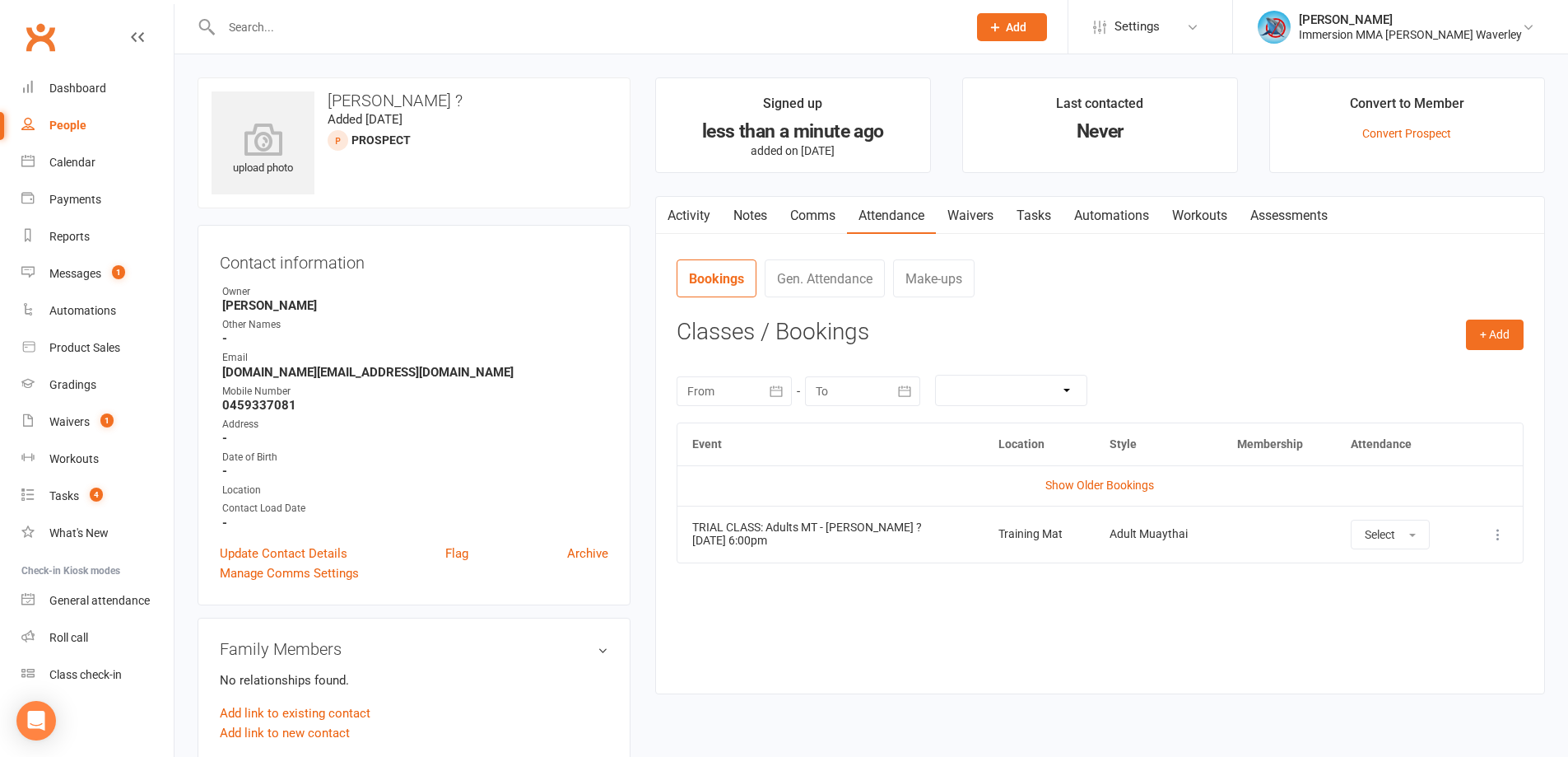
click at [1506, 525] on button at bounding box center [1498, 534] width 20 height 20
click at [1464, 631] on link "Remove booking" at bounding box center [1426, 632] width 163 height 33
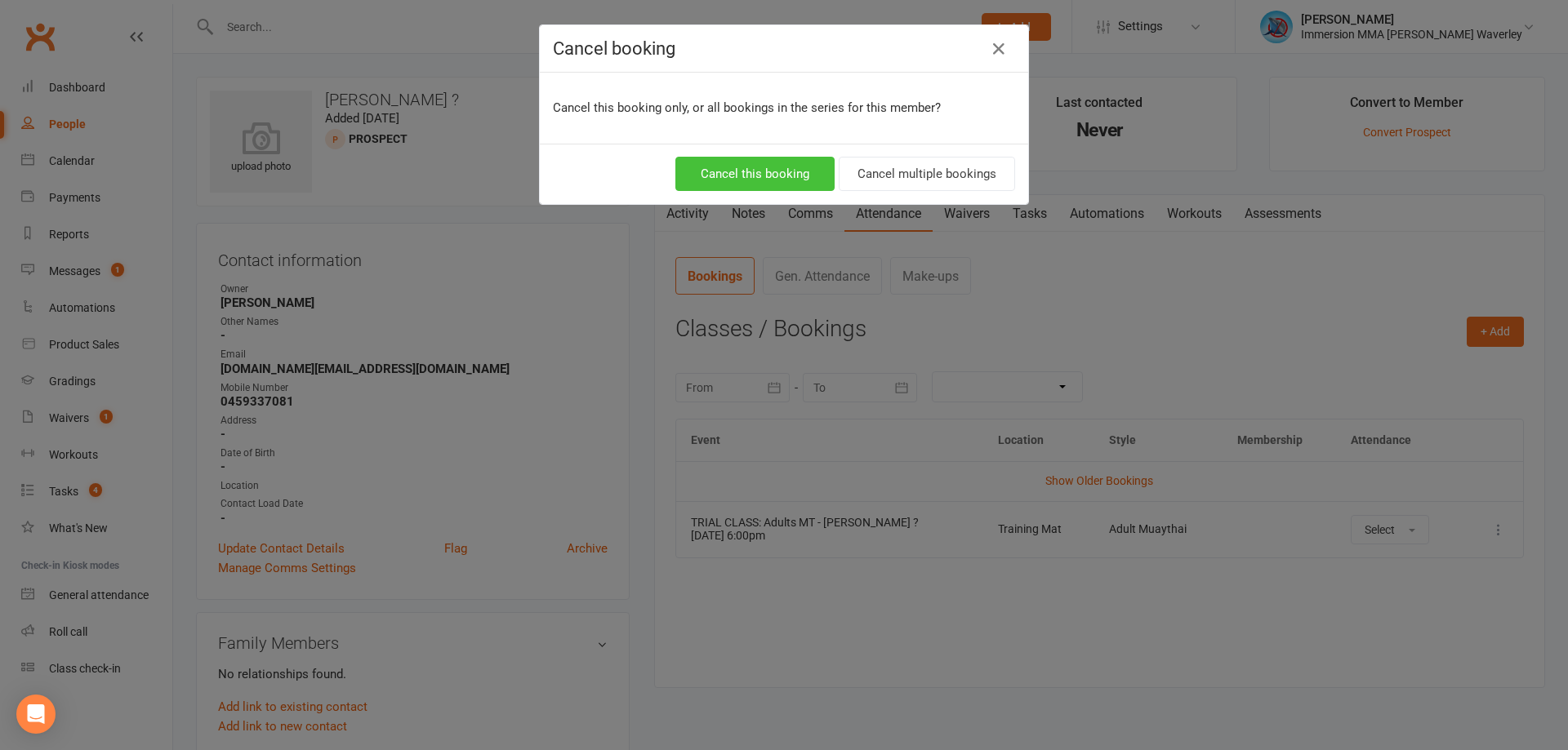
click at [756, 168] on button "Cancel this booking" at bounding box center [754, 174] width 159 height 35
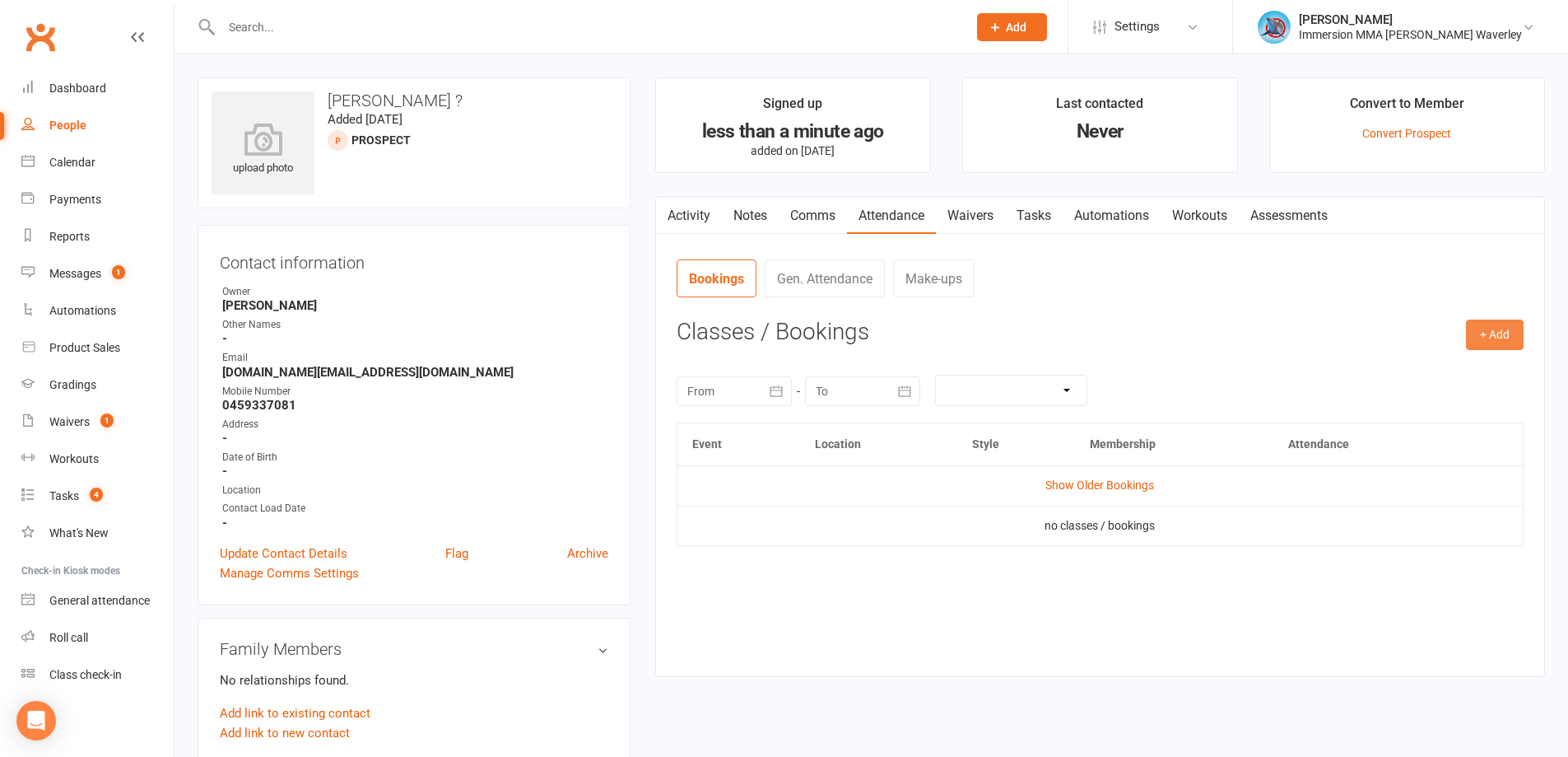
click at [1495, 336] on button "+ Add" at bounding box center [1495, 335] width 58 height 29
click at [1443, 391] on link "Add Appointment" at bounding box center [1442, 405] width 163 height 33
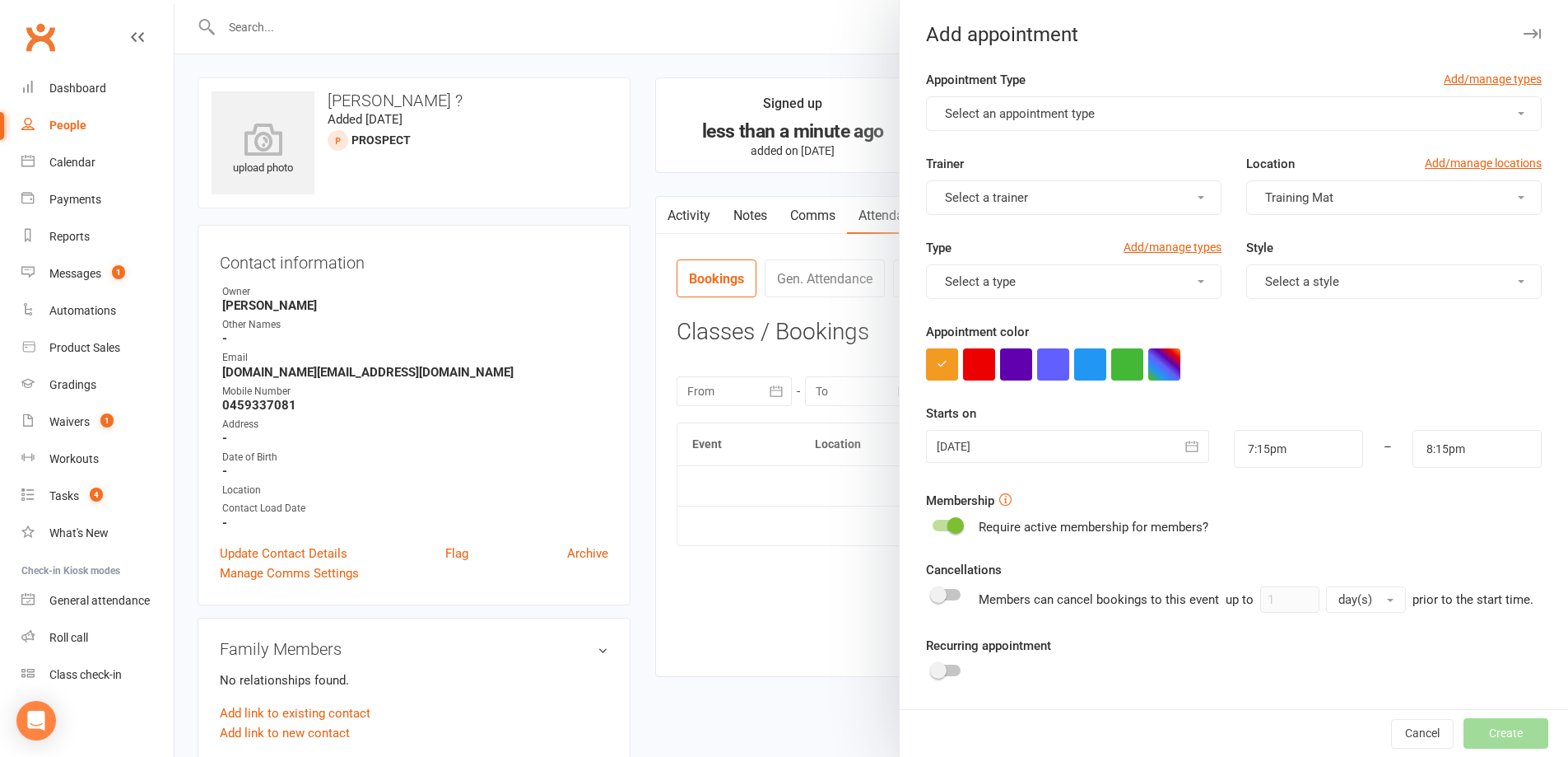
click at [1189, 400] on form "Appointment Type Add/manage types Select an appointment type Trainer Select a t…" at bounding box center [1234, 441] width 615 height 742
click at [1117, 357] on button "button" at bounding box center [1127, 364] width 32 height 32
click at [1061, 115] on span "Select an appointment type" at bounding box center [1020, 114] width 150 height 15
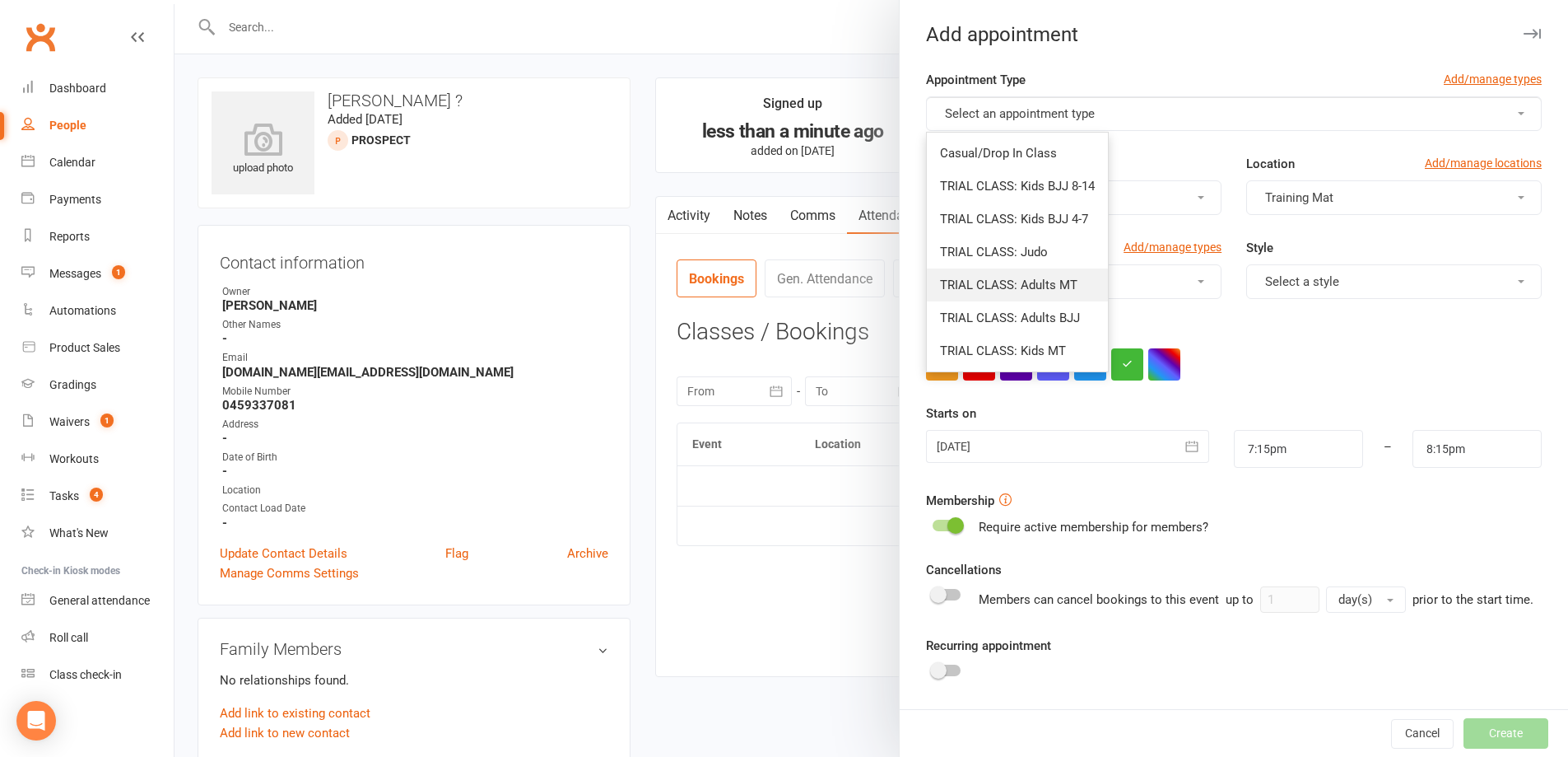
click at [1047, 276] on link "TRIAL CLASS: Adults MT" at bounding box center [1018, 285] width 181 height 33
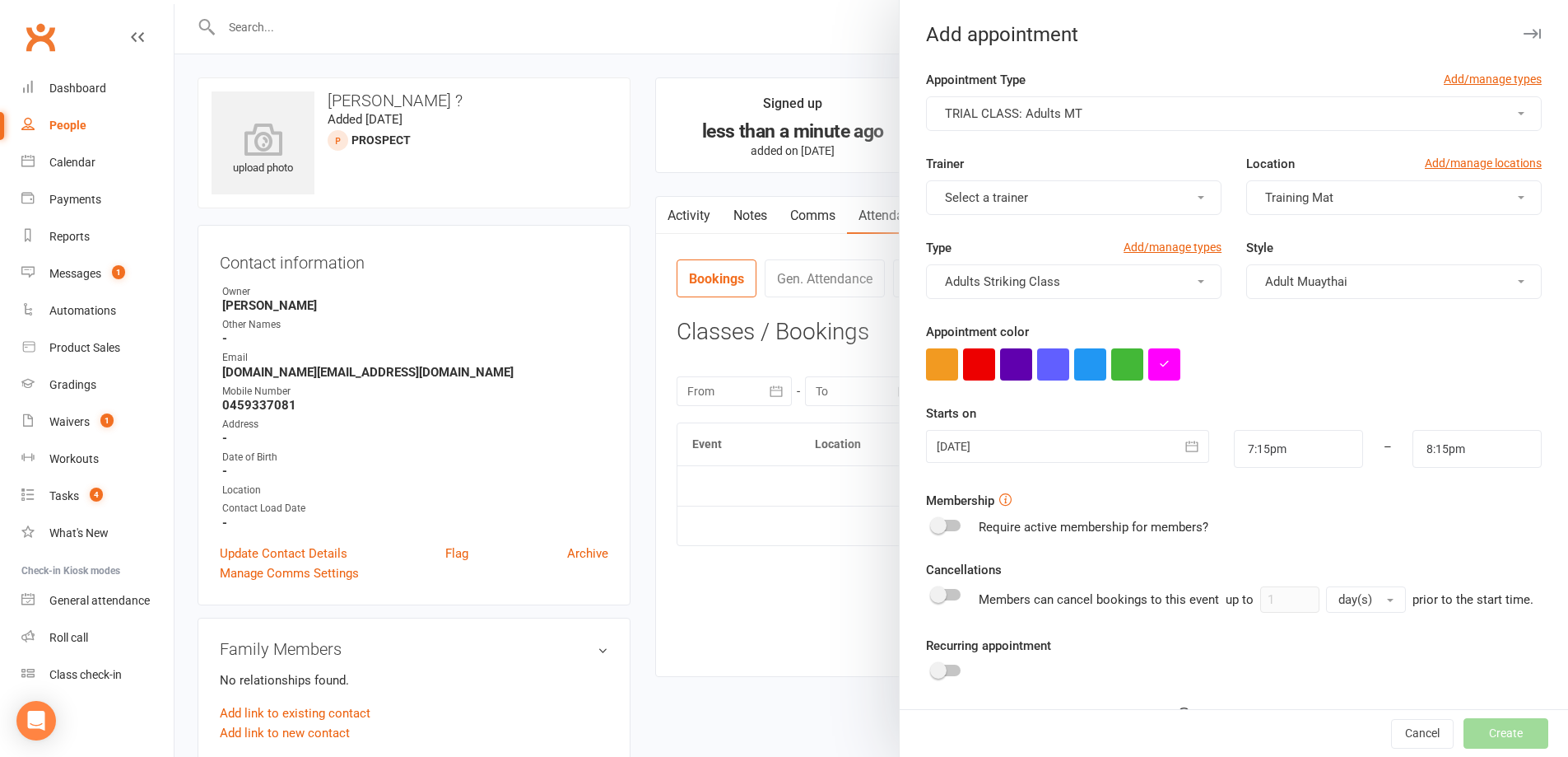
type input "8:45pm"
click at [1126, 363] on button "button" at bounding box center [1127, 364] width 32 height 32
click at [1111, 467] on div "14 Aug 2025 August 2025 Sun Mon Tue Wed Thu Fri Sat 31 27 28 29 30 31 01 02 32 …" at bounding box center [1067, 448] width 307 height 38
click at [1113, 457] on div at bounding box center [1067, 446] width 282 height 33
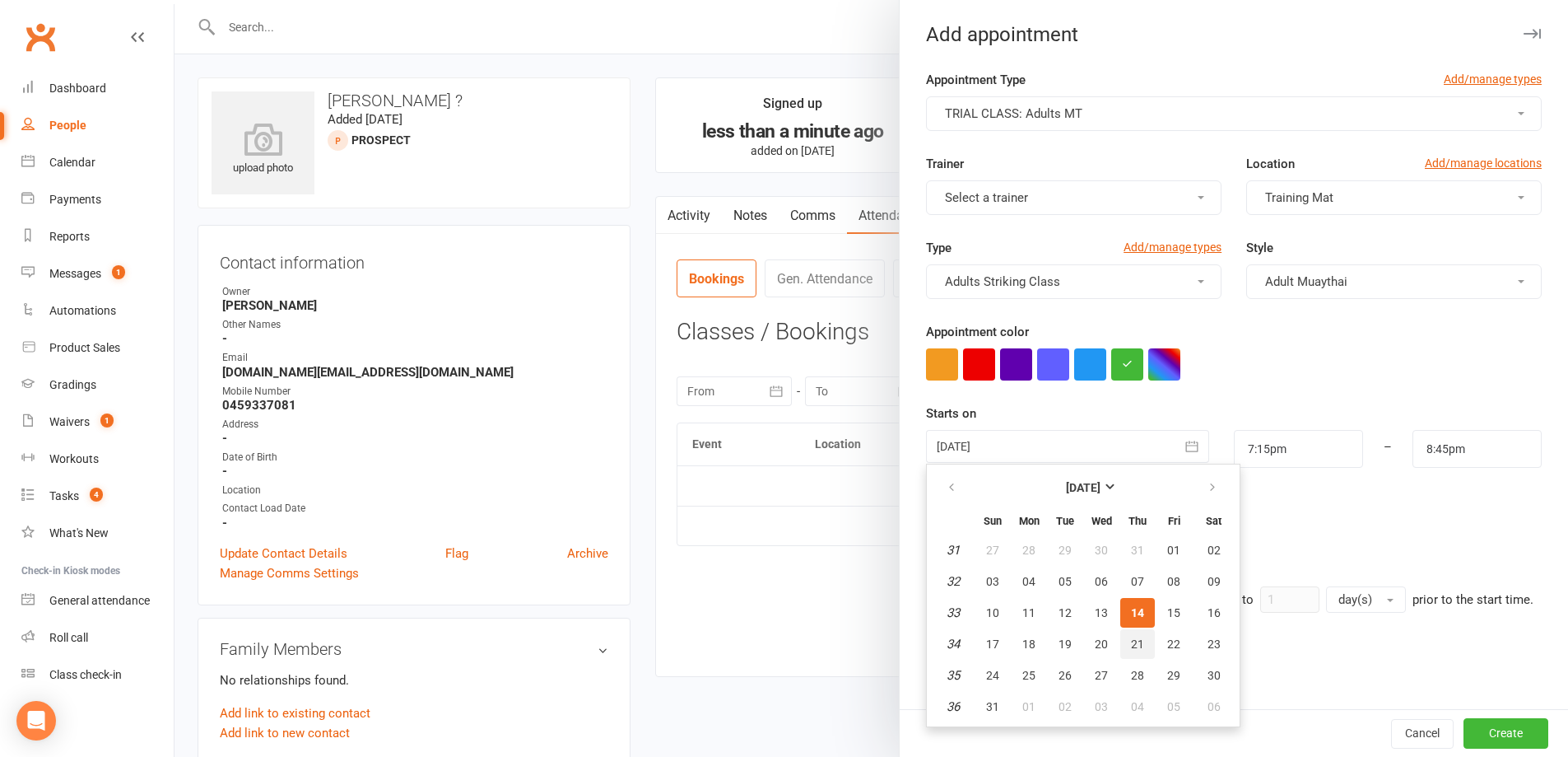
click at [1131, 648] on span "21" at bounding box center [1138, 644] width 13 height 13
type input "21 Aug 2025"
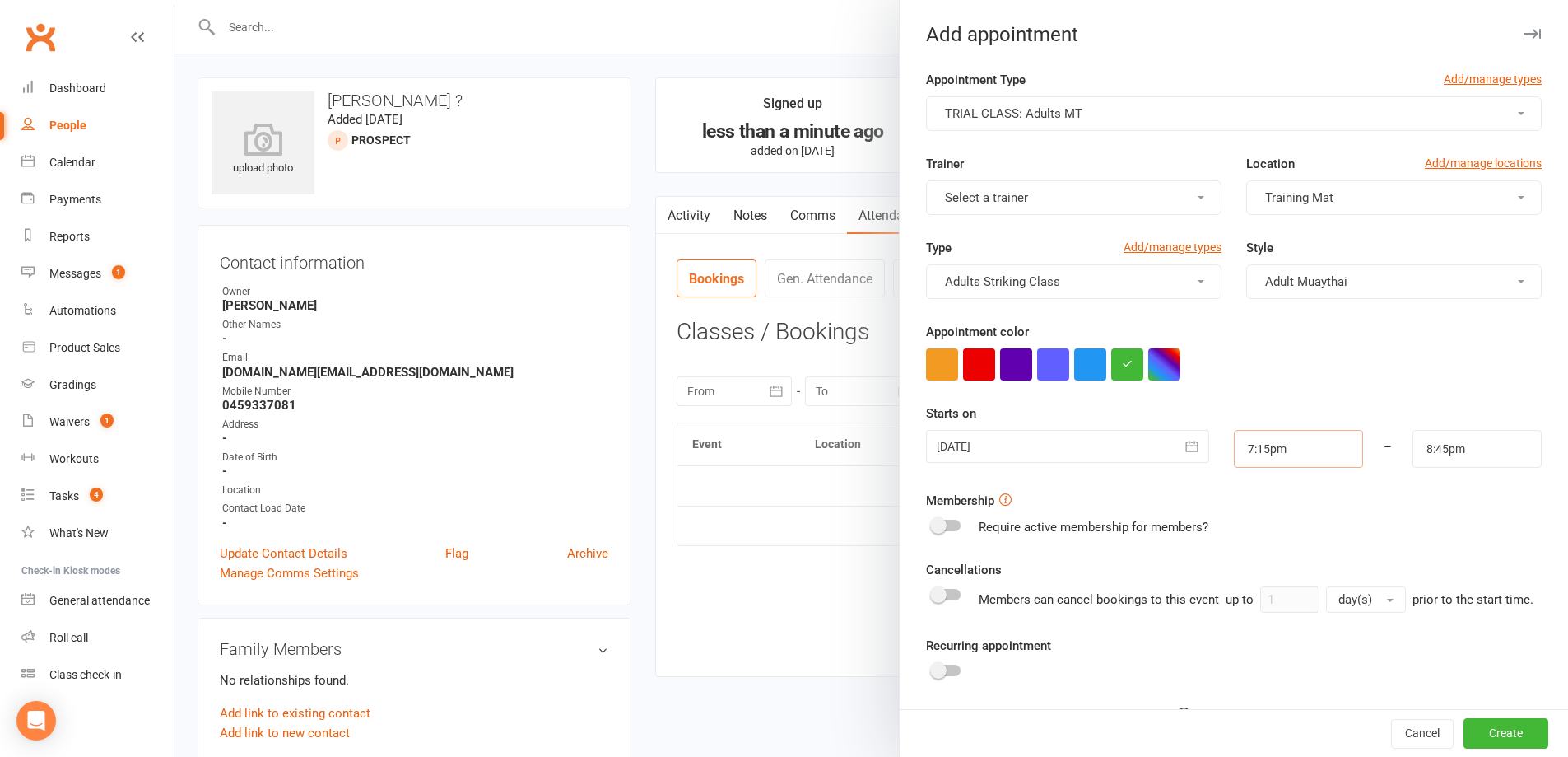
click at [1291, 460] on input "7:15pm" at bounding box center [1298, 448] width 129 height 38
type input "6:00pm"
click at [1260, 486] on li "6:00pm" at bounding box center [1274, 480] width 79 height 25
click at [1434, 467] on input "8:45pm" at bounding box center [1476, 448] width 129 height 38
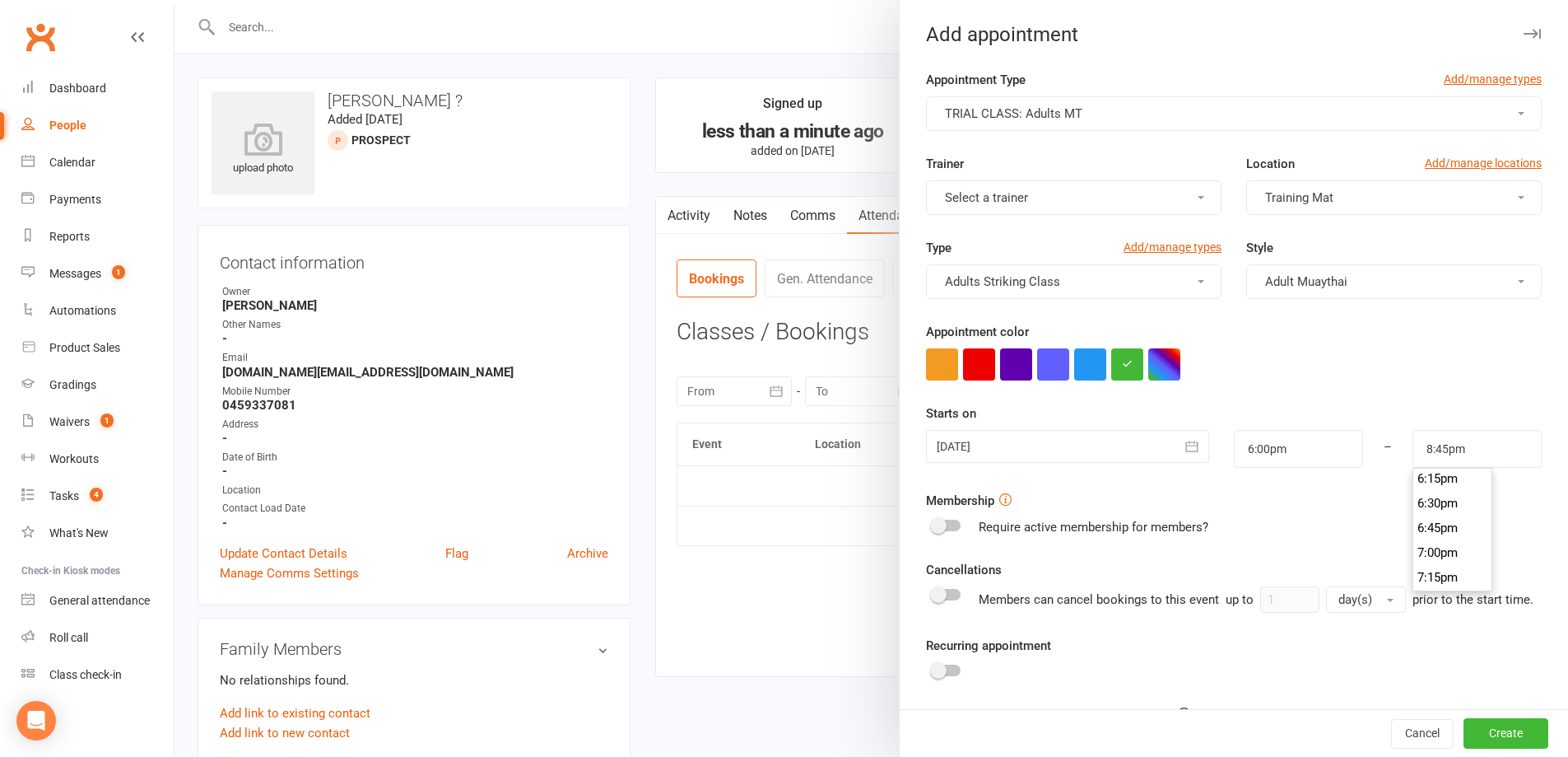
scroll to position [1839, 0]
type input "7:30pm"
click at [1436, 566] on li "7:30pm" at bounding box center [1453, 569] width 79 height 25
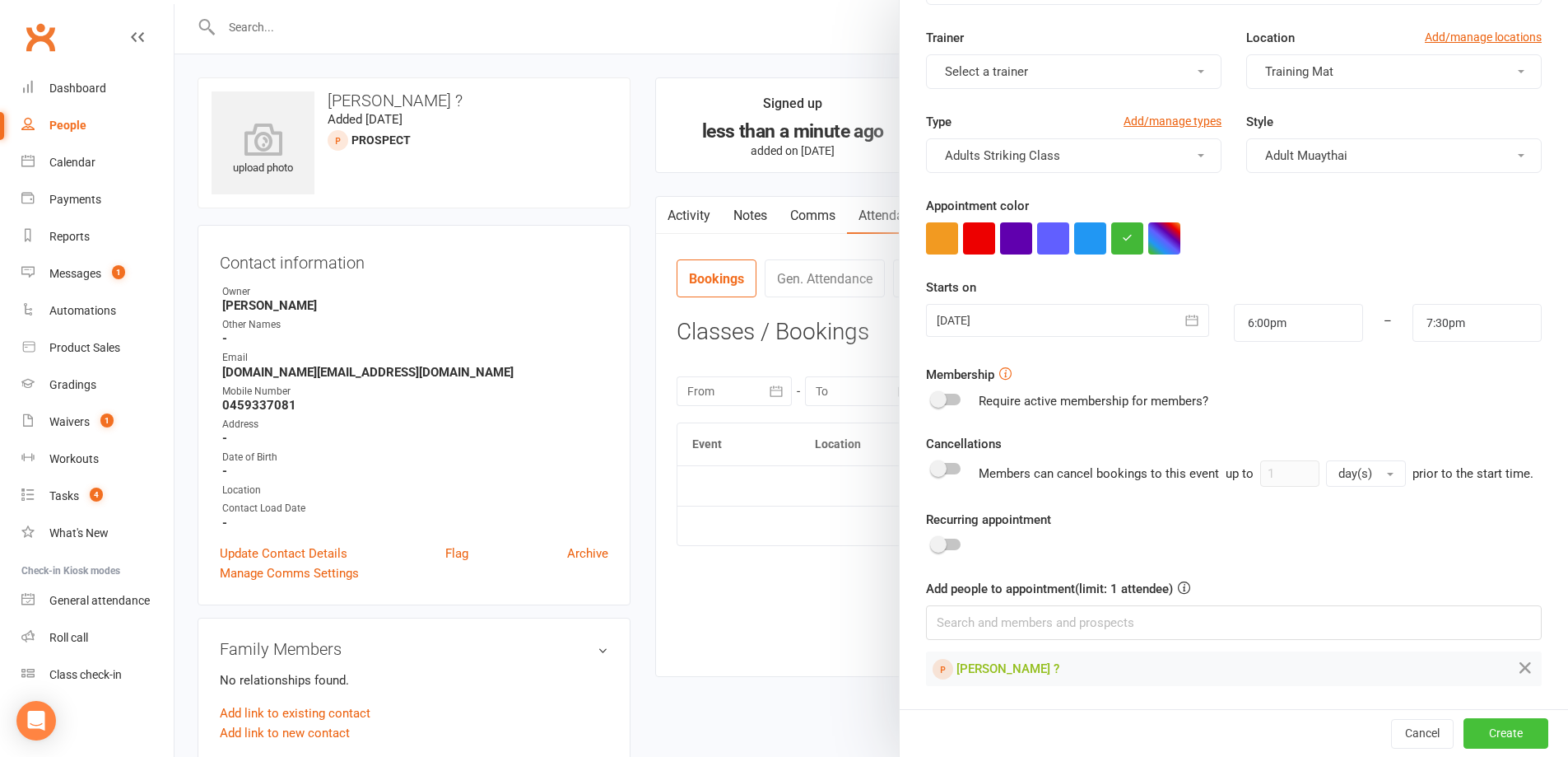
click at [1493, 730] on button "Create" at bounding box center [1506, 733] width 85 height 29
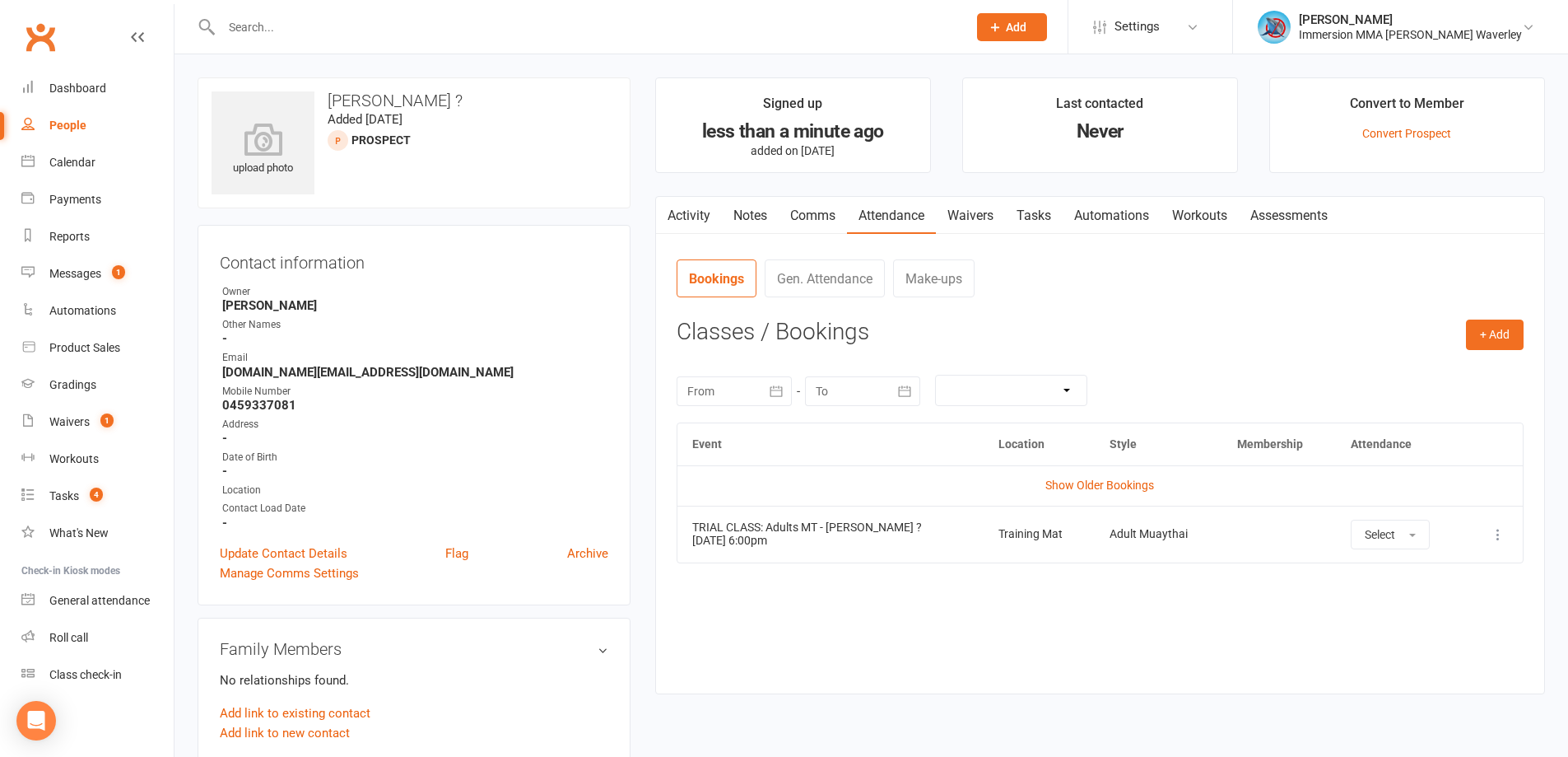
click at [748, 211] on link "Notes" at bounding box center [750, 215] width 57 height 38
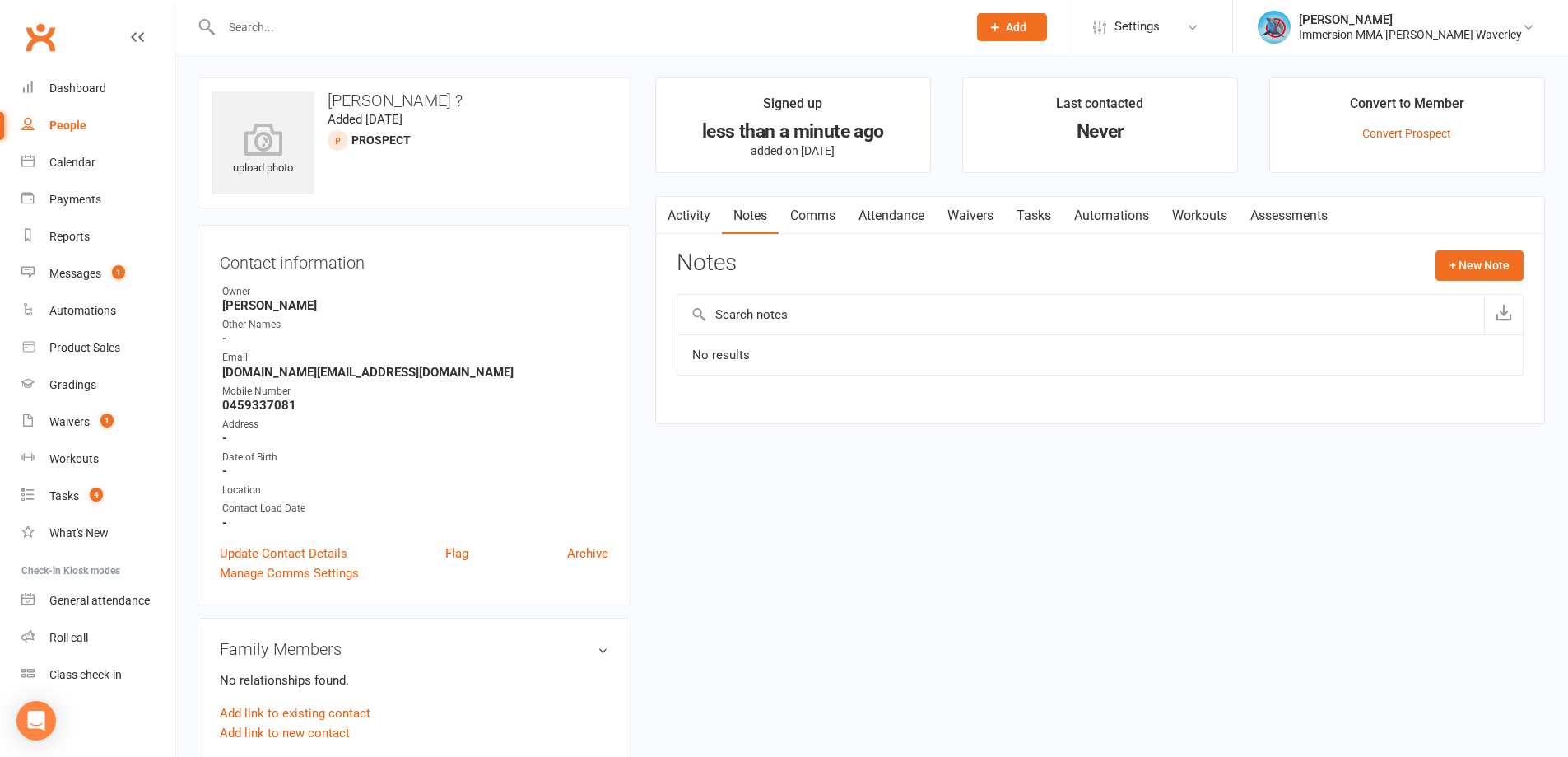
click at [1031, 206] on link "Tasks" at bounding box center [1033, 215] width 58 height 38
click at [744, 207] on link "Notes" at bounding box center [750, 215] width 57 height 38
click at [661, 217] on icon "button" at bounding box center [666, 212] width 10 height 17
click at [685, 210] on link "Activity" at bounding box center [689, 215] width 66 height 38
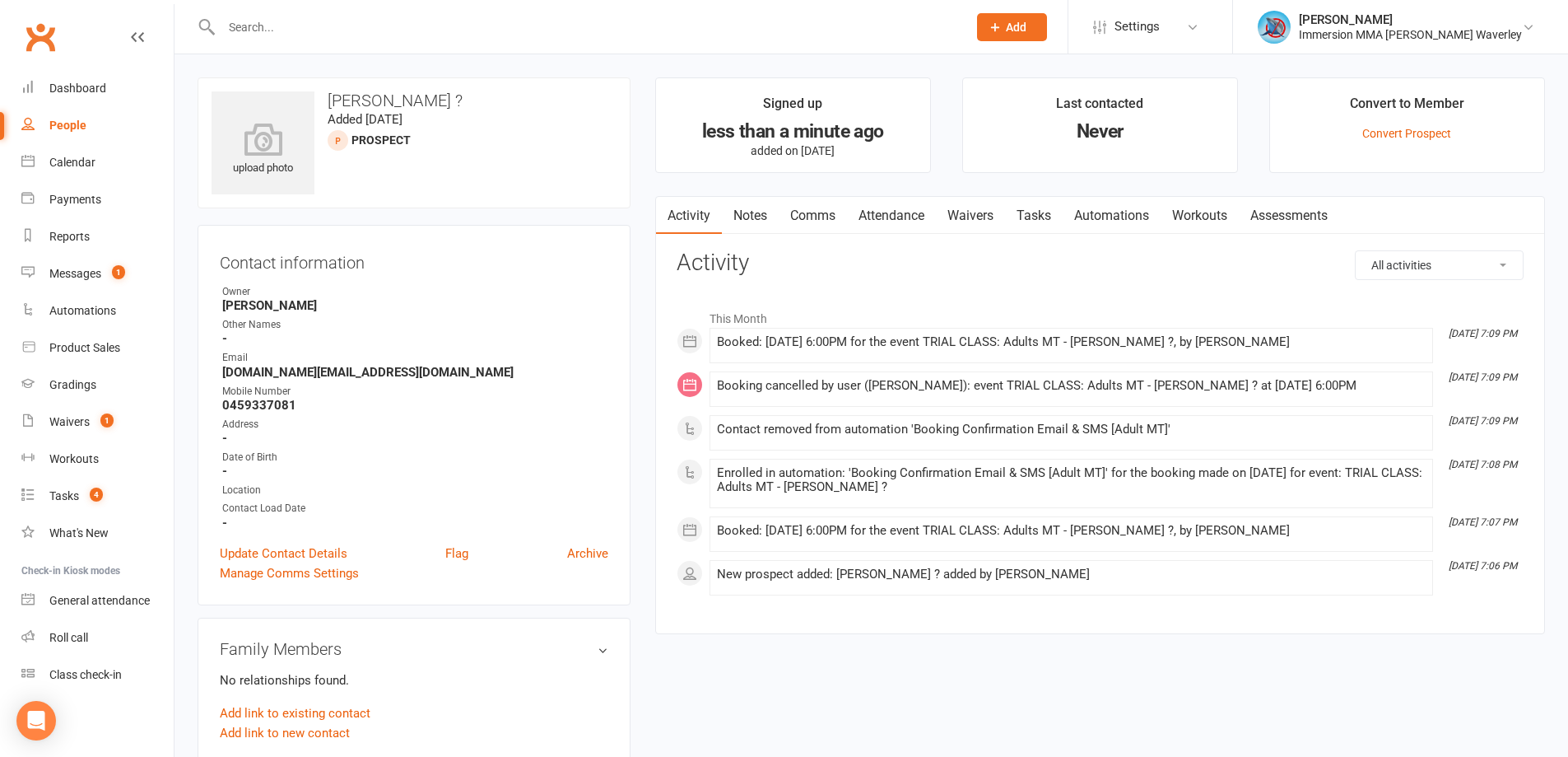
click at [736, 215] on link "Notes" at bounding box center [750, 215] width 57 height 38
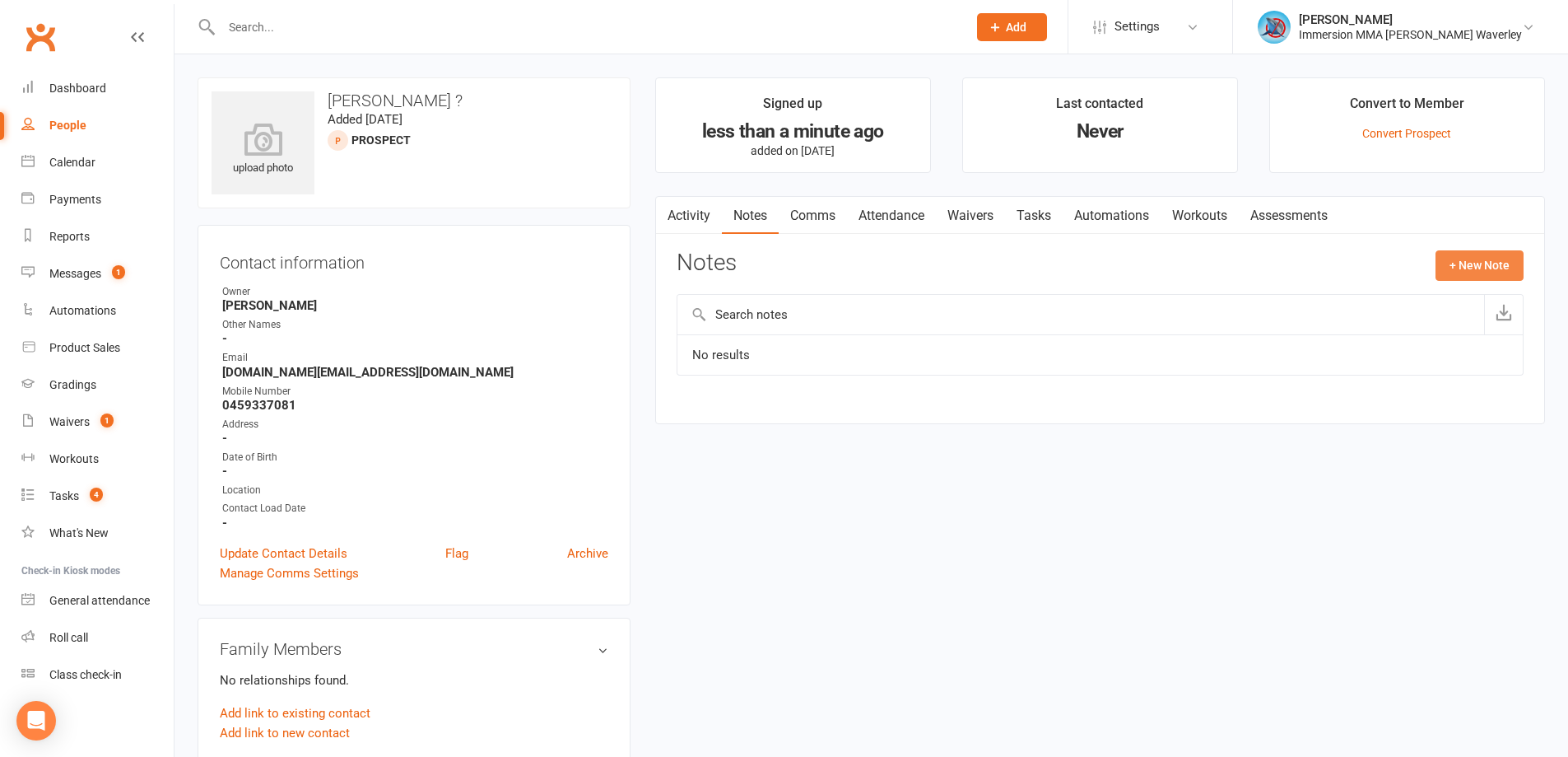
click at [1486, 258] on button "+ New Note" at bounding box center [1479, 265] width 88 height 29
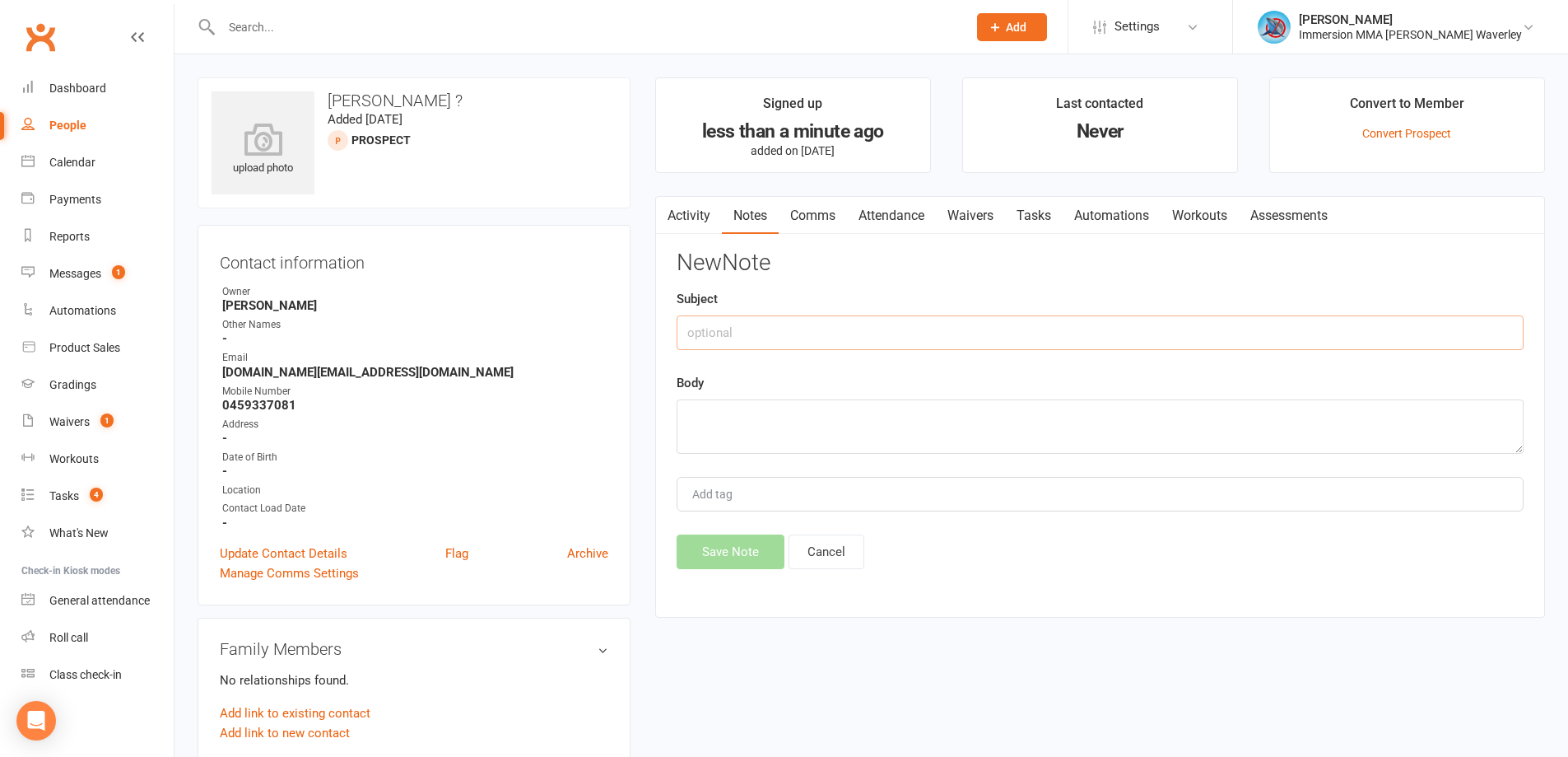
click at [752, 315] on input "text" at bounding box center [1100, 333] width 847 height 35
type input "Phone Enq"
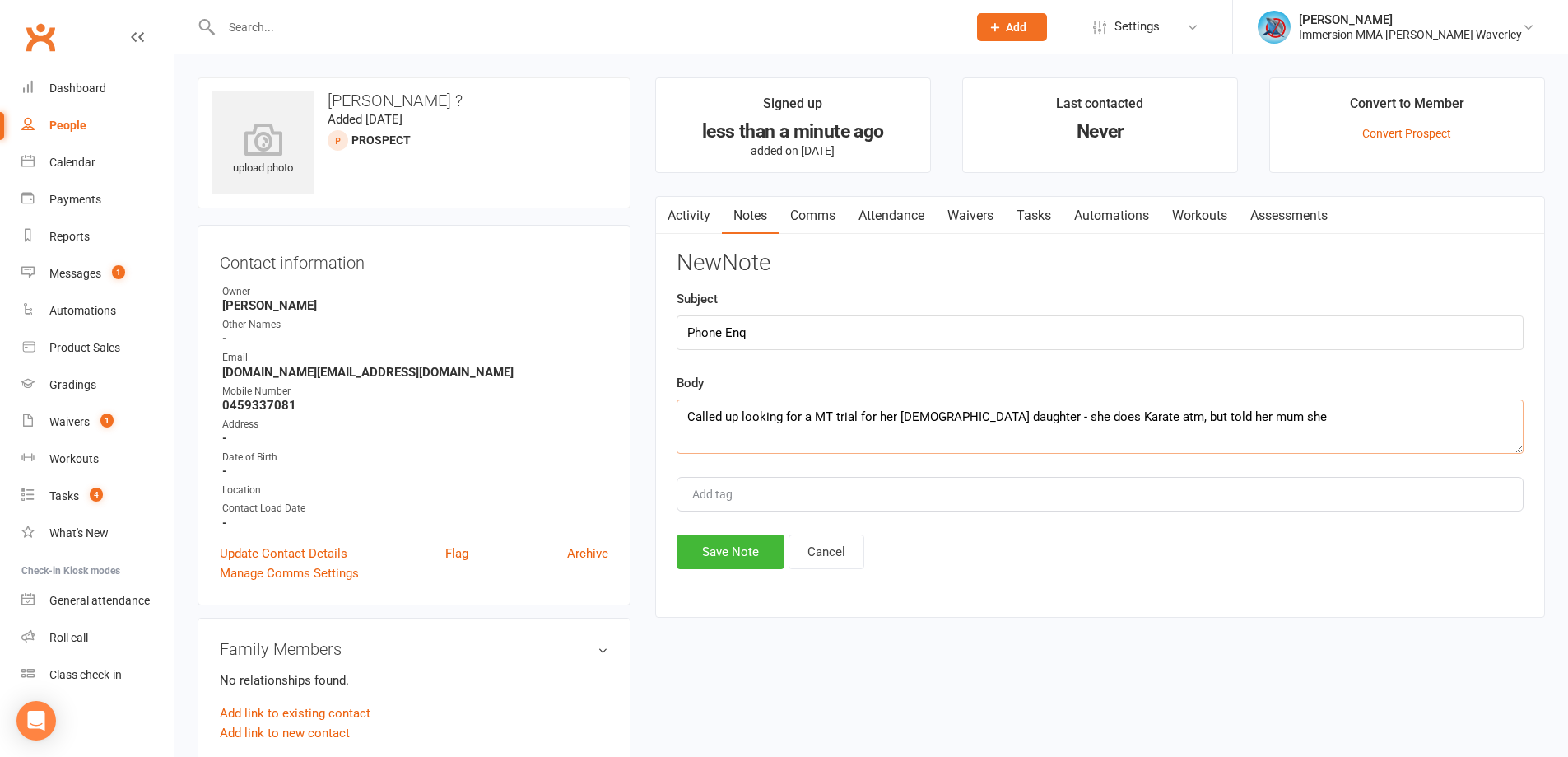
click at [1269, 435] on textarea "Called up looking for a MT trial for her 17yo daughter - she does Karate atm, b…" at bounding box center [1100, 426] width 847 height 54
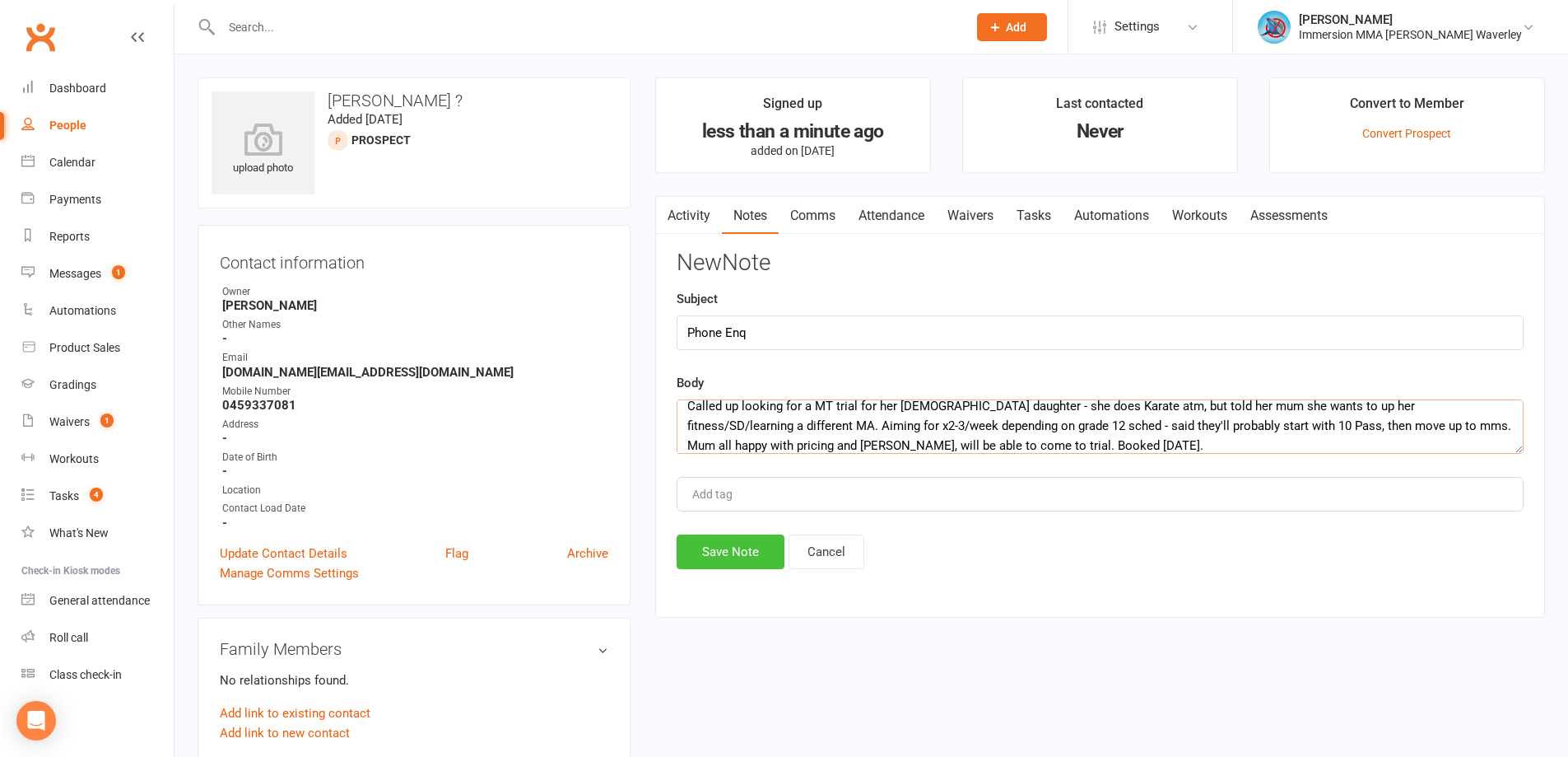
type textarea "Called up looking for a MT trial for her 17yo daughter - she does Karate atm, b…"
click at [750, 554] on button "Save Note" at bounding box center [731, 552] width 108 height 35
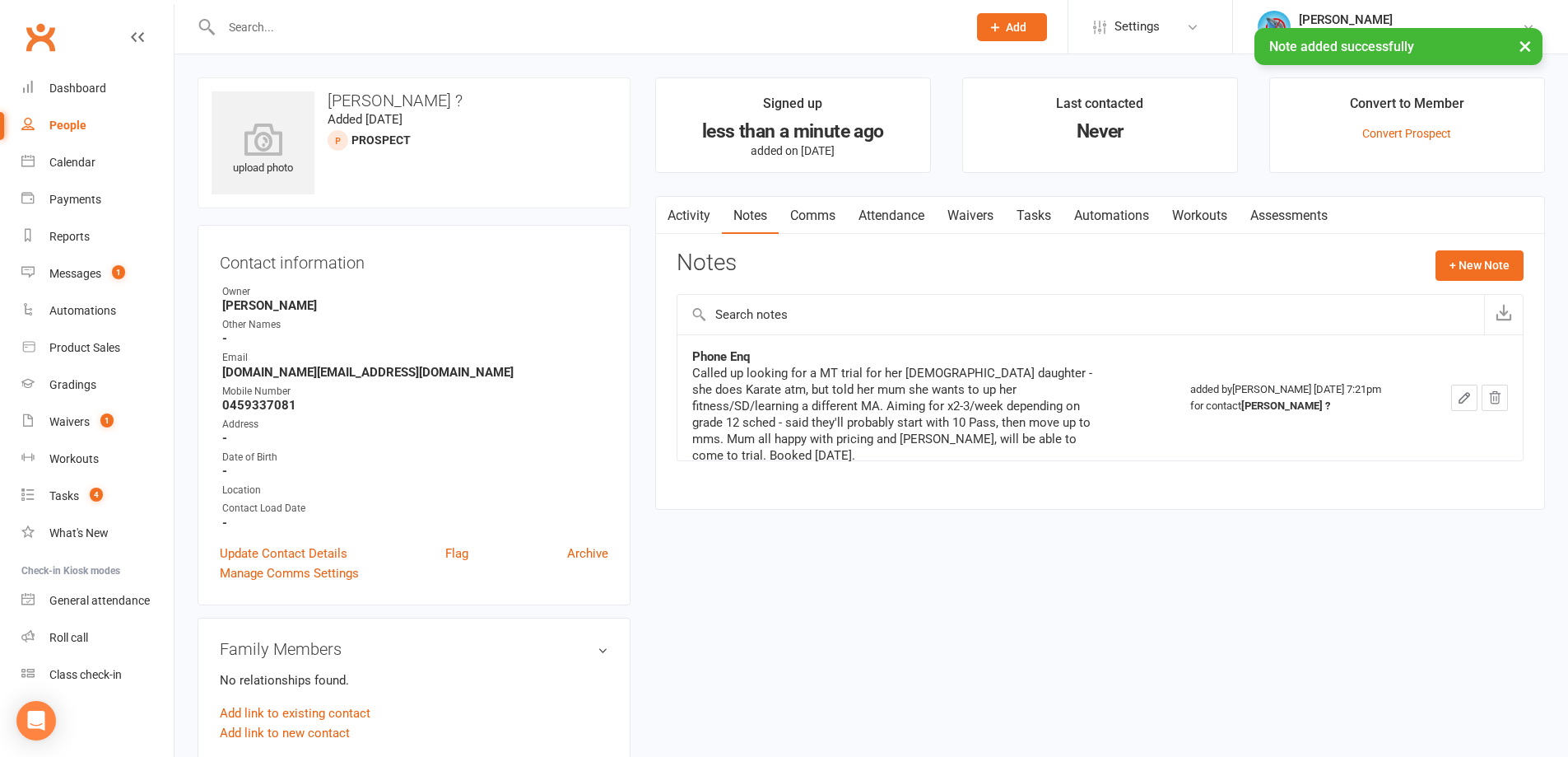
click at [1051, 215] on link "Tasks" at bounding box center [1033, 215] width 58 height 38
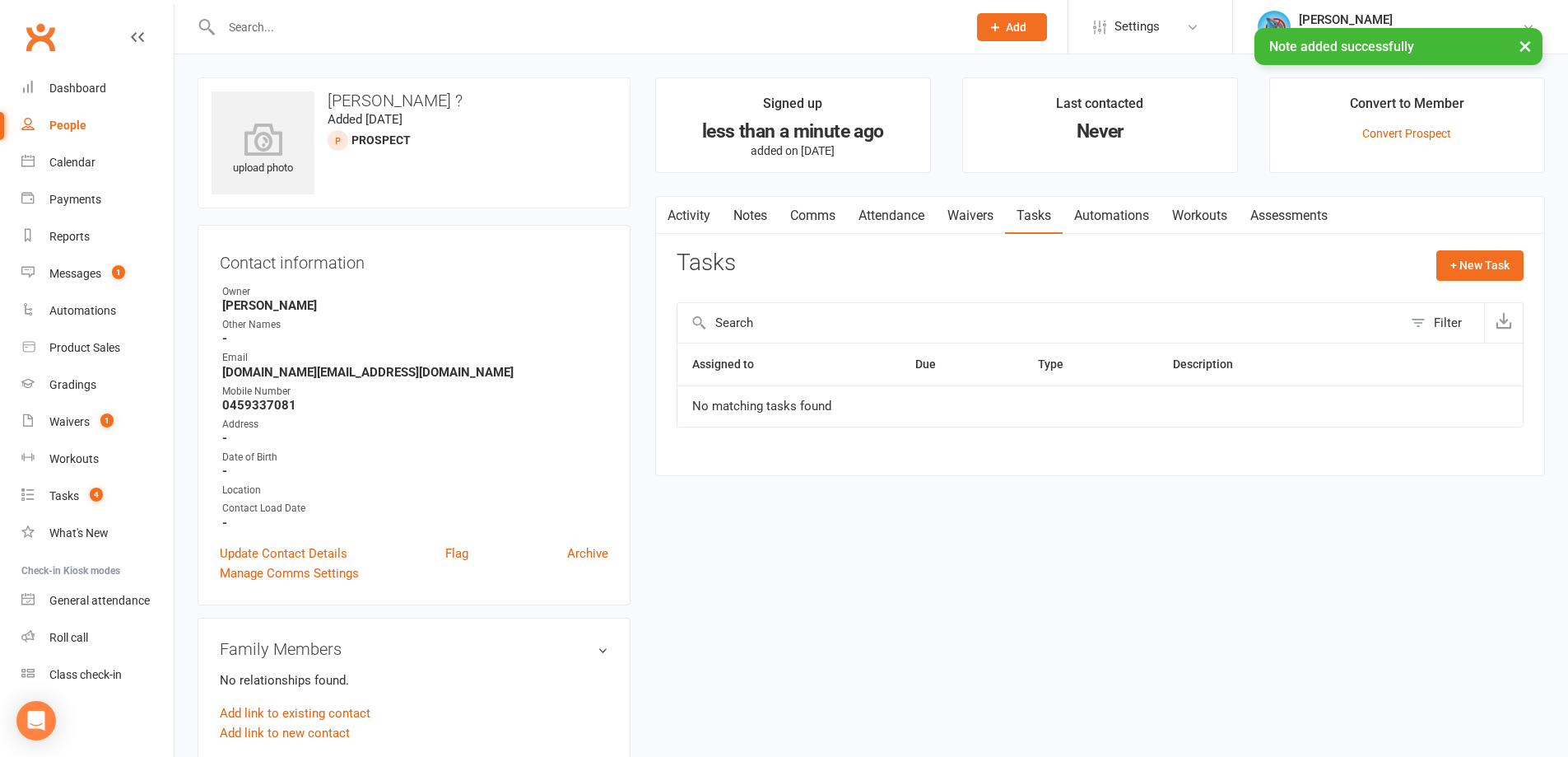
click at [757, 223] on link "Notes" at bounding box center [750, 215] width 57 height 38
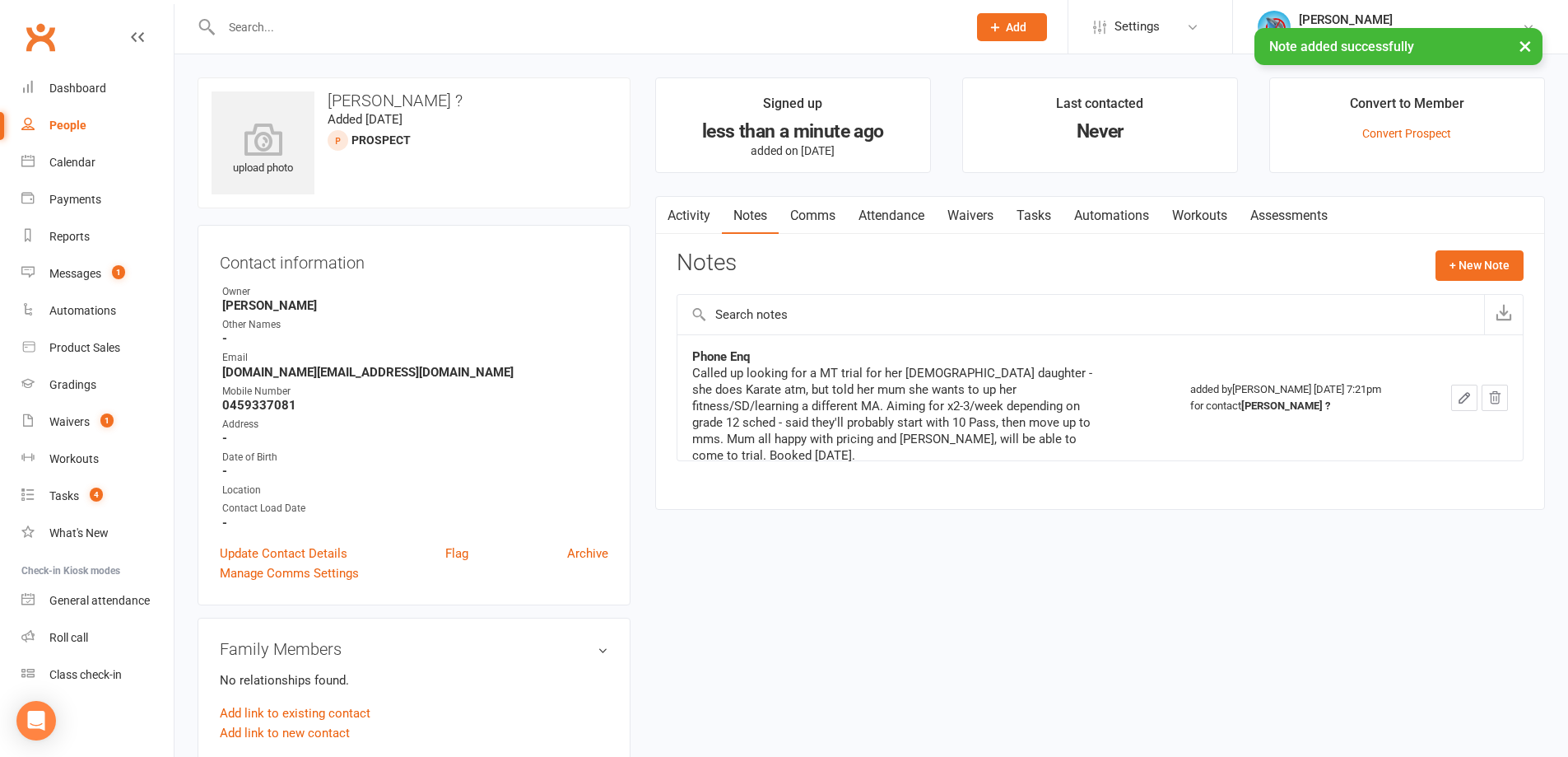
click at [819, 213] on link "Comms" at bounding box center [812, 215] width 69 height 38
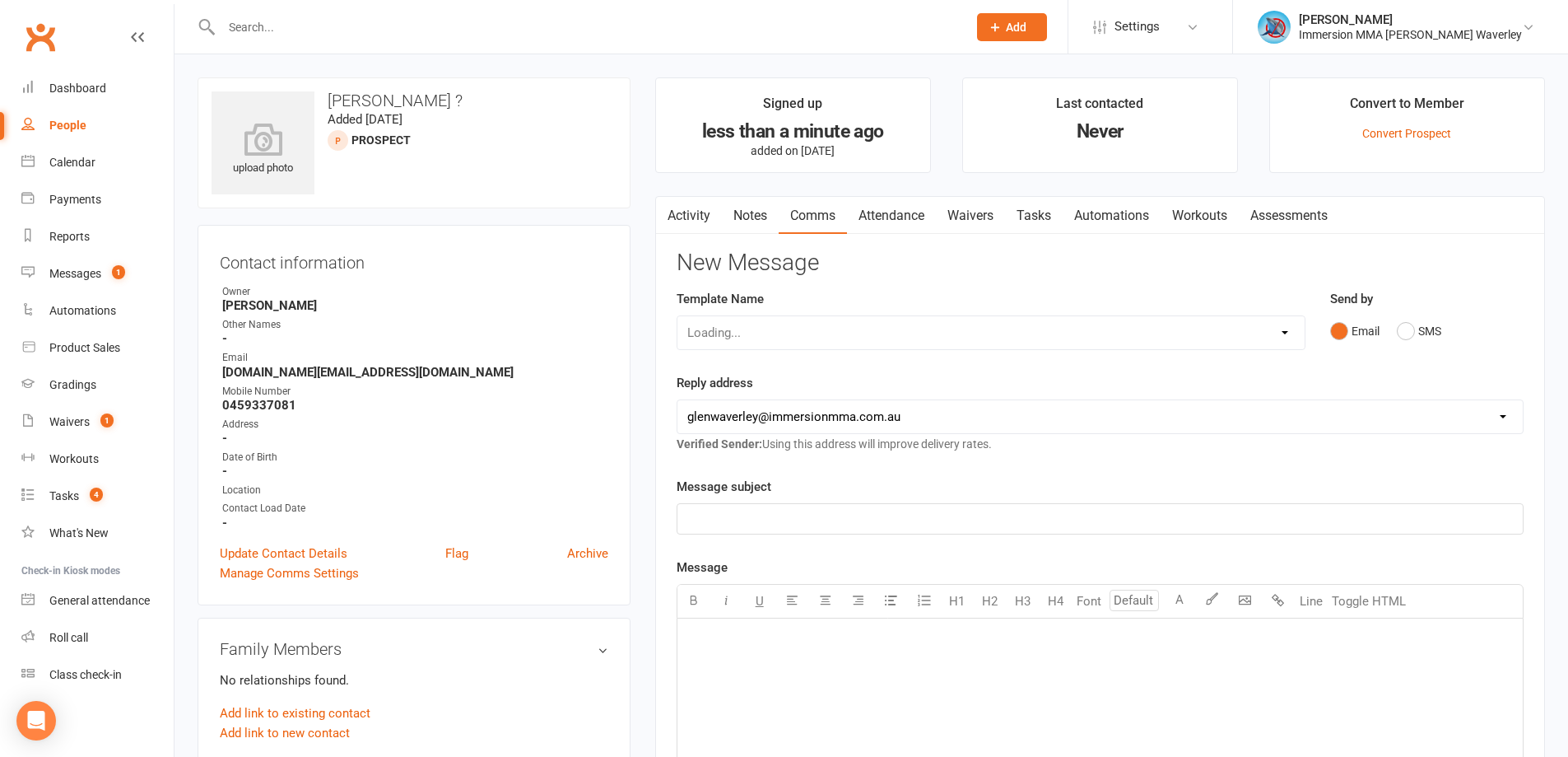
click at [699, 221] on link "Activity" at bounding box center [689, 215] width 66 height 38
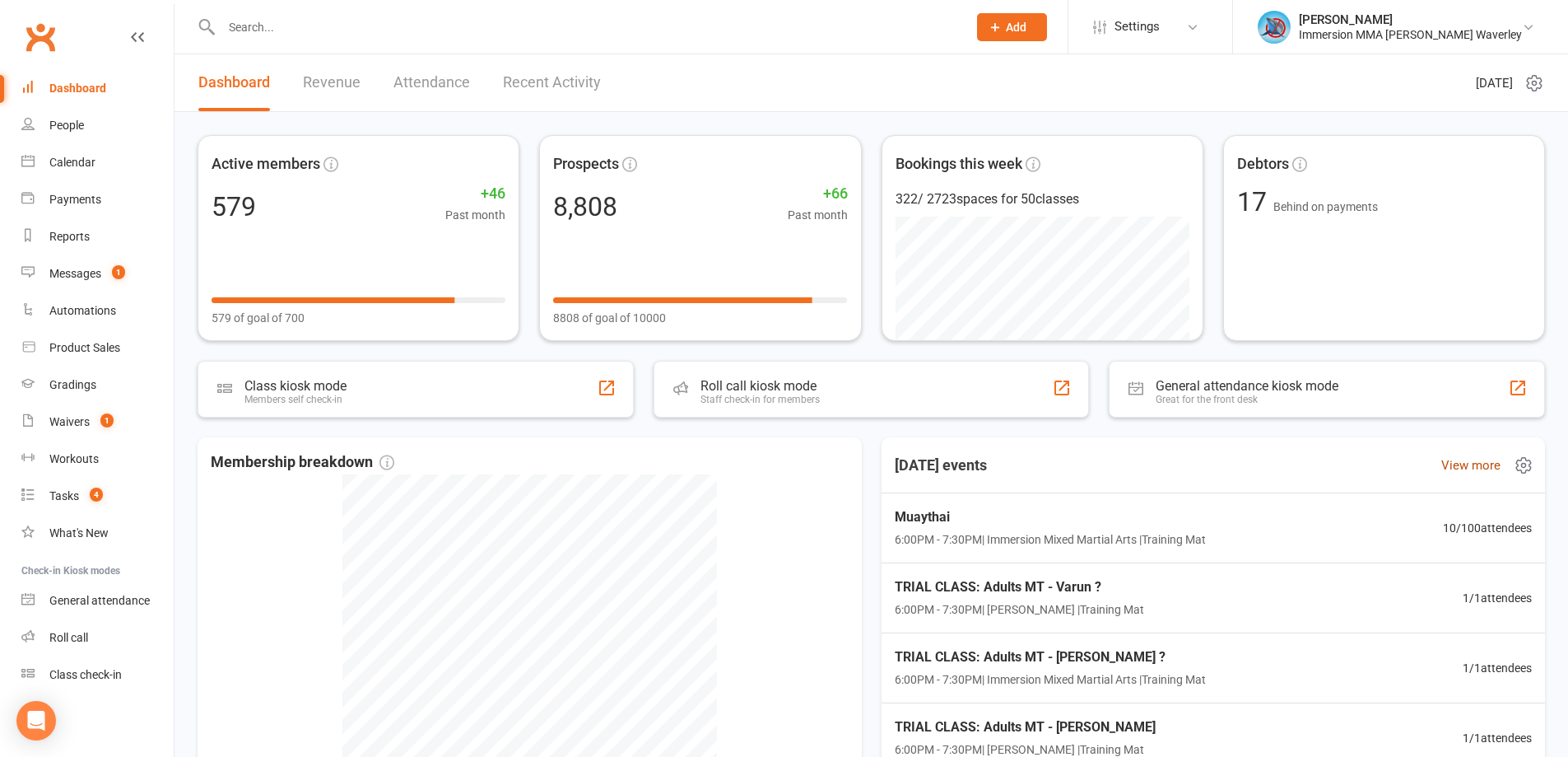
click at [1475, 473] on link "View more" at bounding box center [1471, 466] width 60 height 20
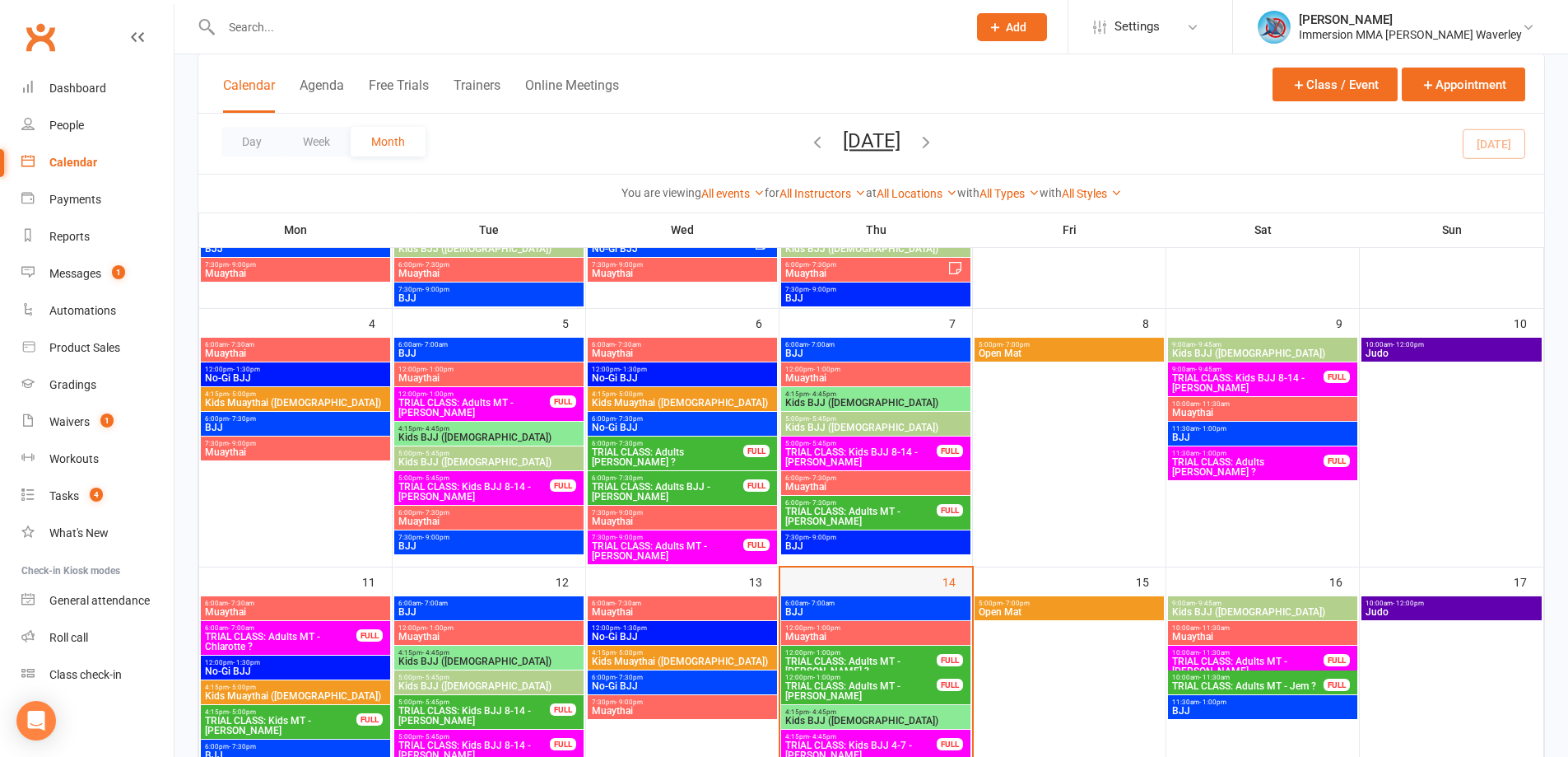
scroll to position [439, 0]
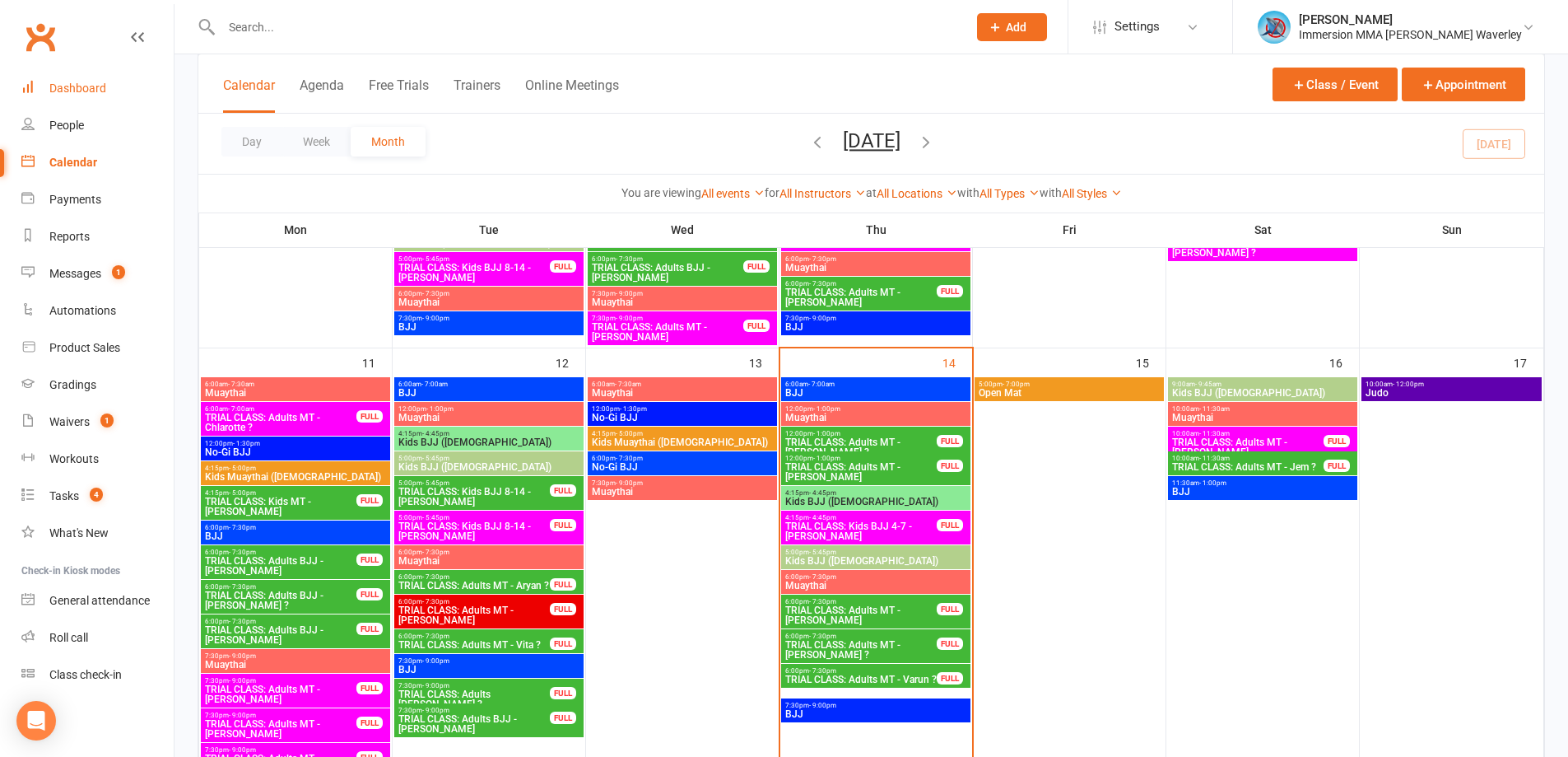
click at [69, 96] on link "Dashboard" at bounding box center [97, 88] width 152 height 37
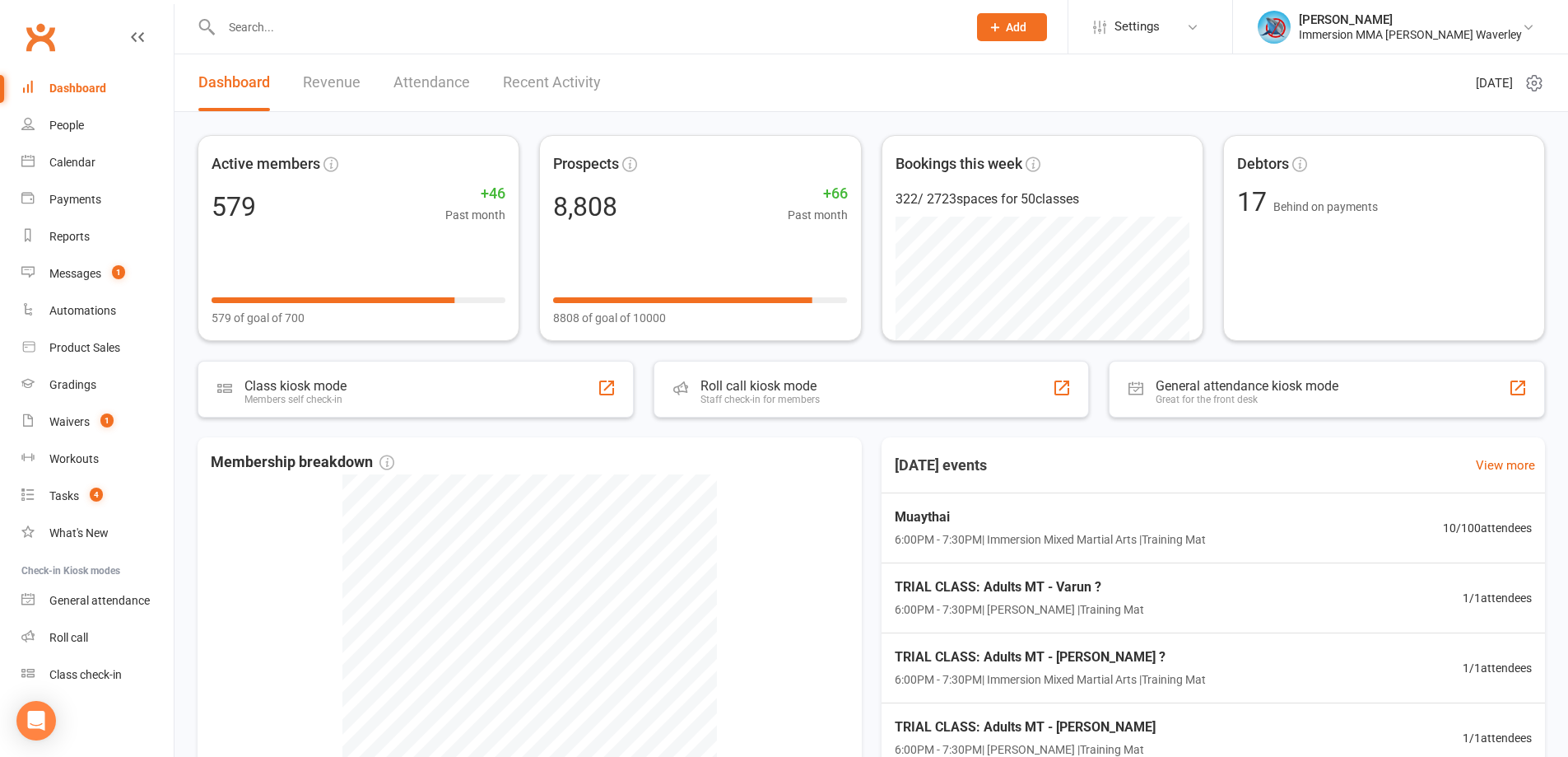
click at [299, 28] on input "text" at bounding box center [585, 27] width 739 height 23
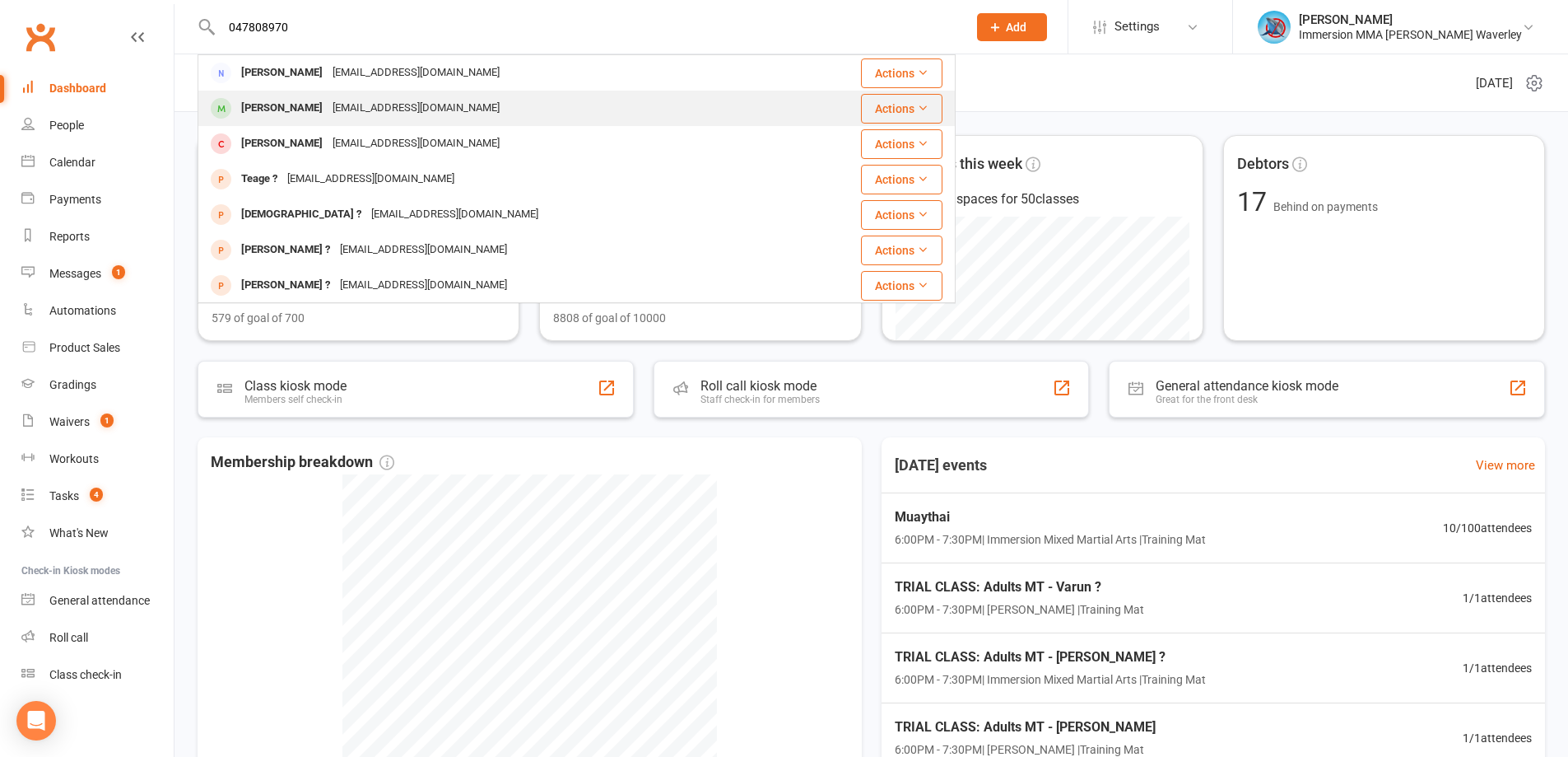
type input "047808970"
click at [391, 111] on div "[EMAIL_ADDRESS][DOMAIN_NAME]" at bounding box center [416, 108] width 177 height 24
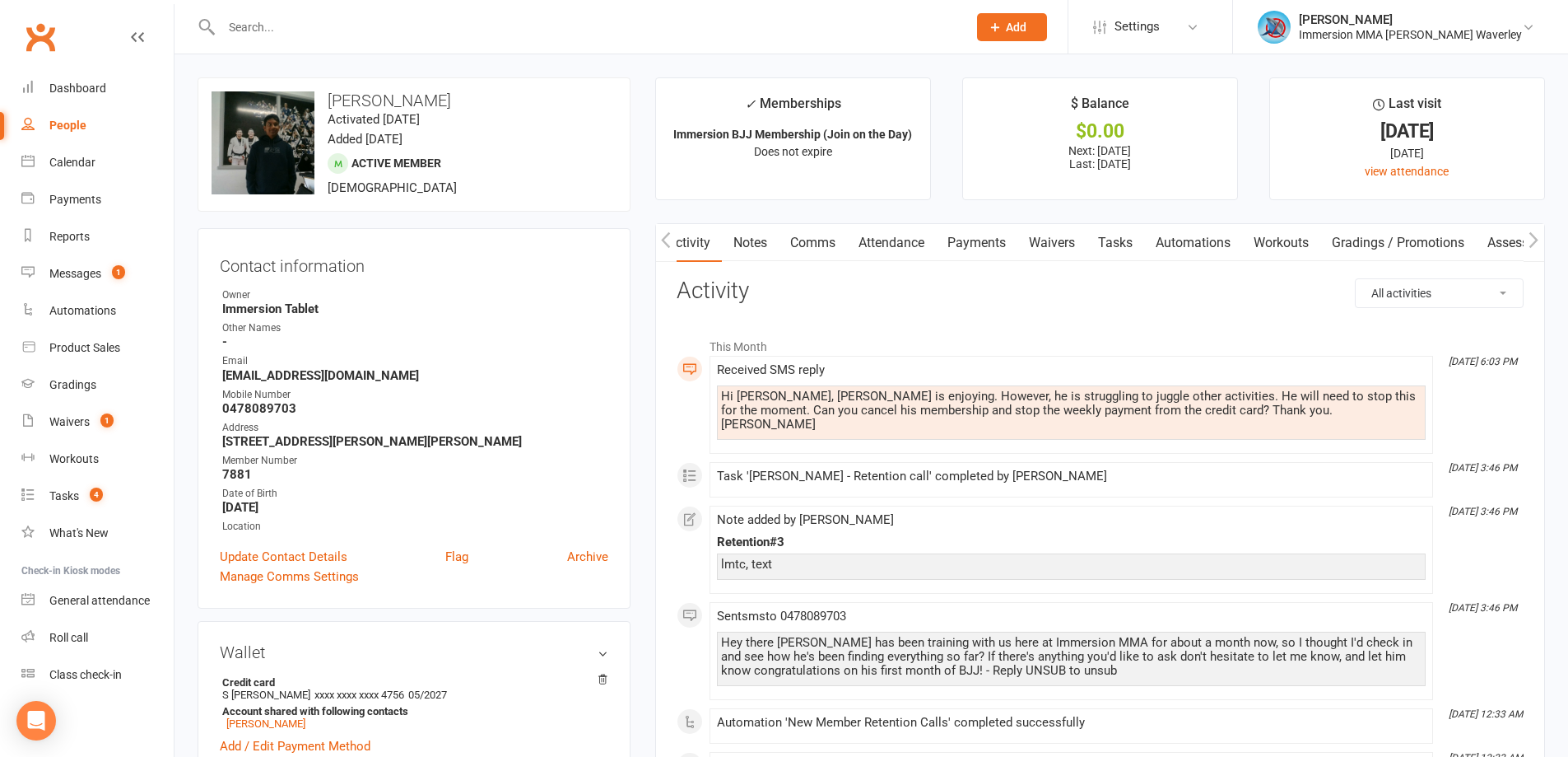
scroll to position [0, 4]
click at [763, 249] on link "Notes" at bounding box center [747, 242] width 57 height 38
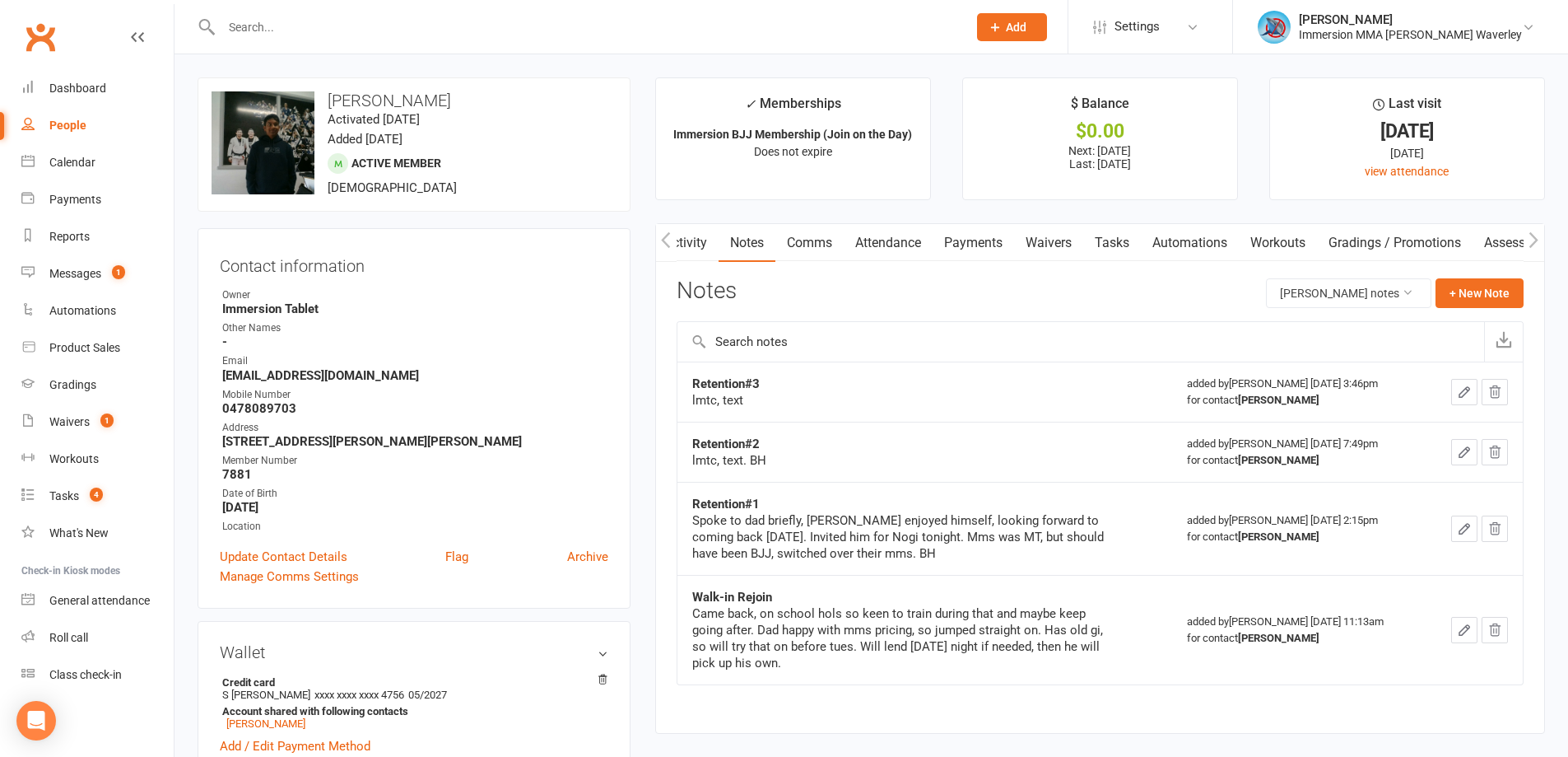
click at [693, 242] on link "Activity" at bounding box center [686, 242] width 66 height 38
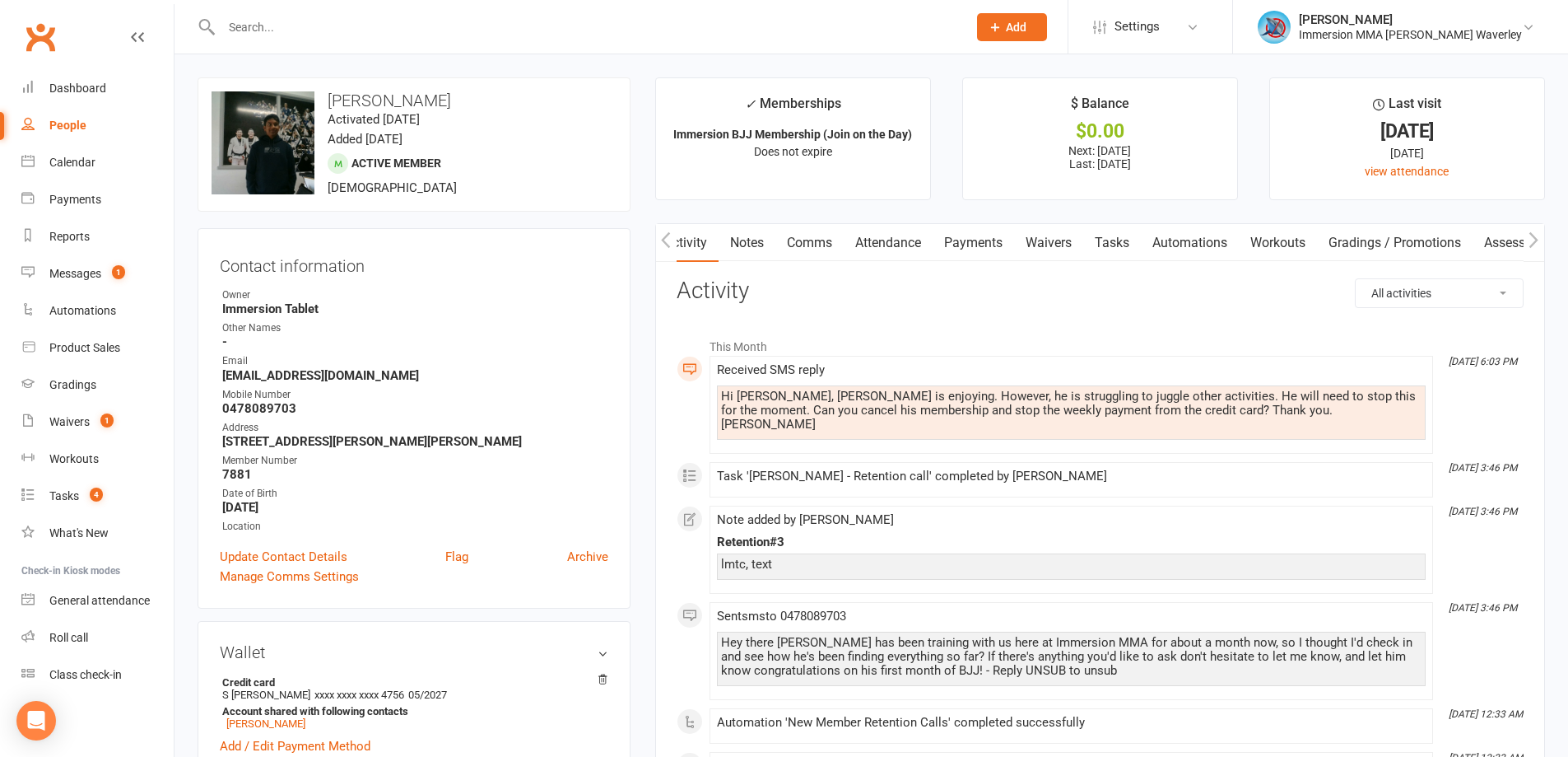
drag, startPoint x: 1053, startPoint y: 243, endPoint x: 1078, endPoint y: 248, distance: 25.5
click at [1053, 242] on link "Waivers" at bounding box center [1048, 242] width 69 height 38
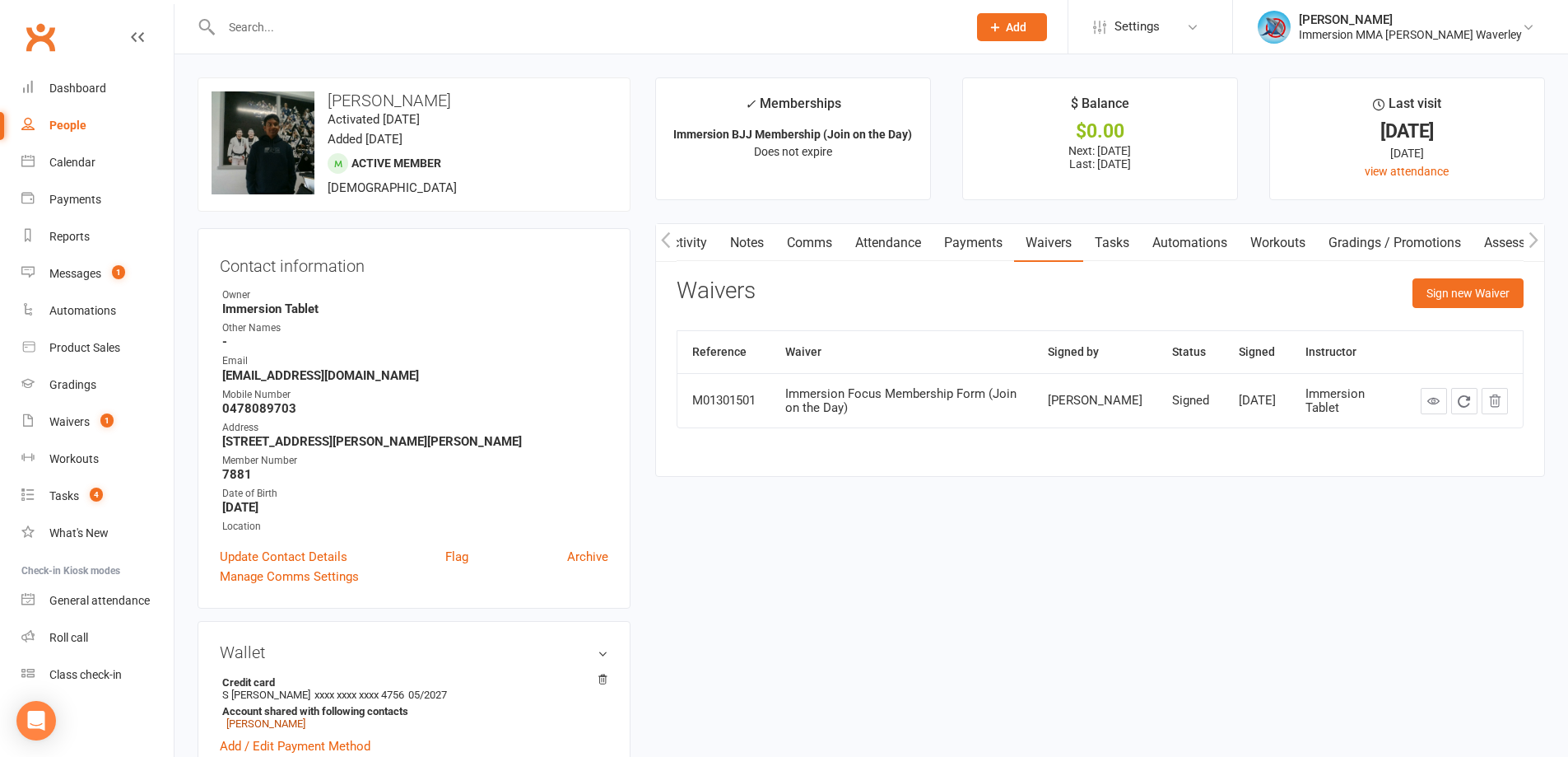
click at [976, 244] on link "Payments" at bounding box center [973, 242] width 82 height 38
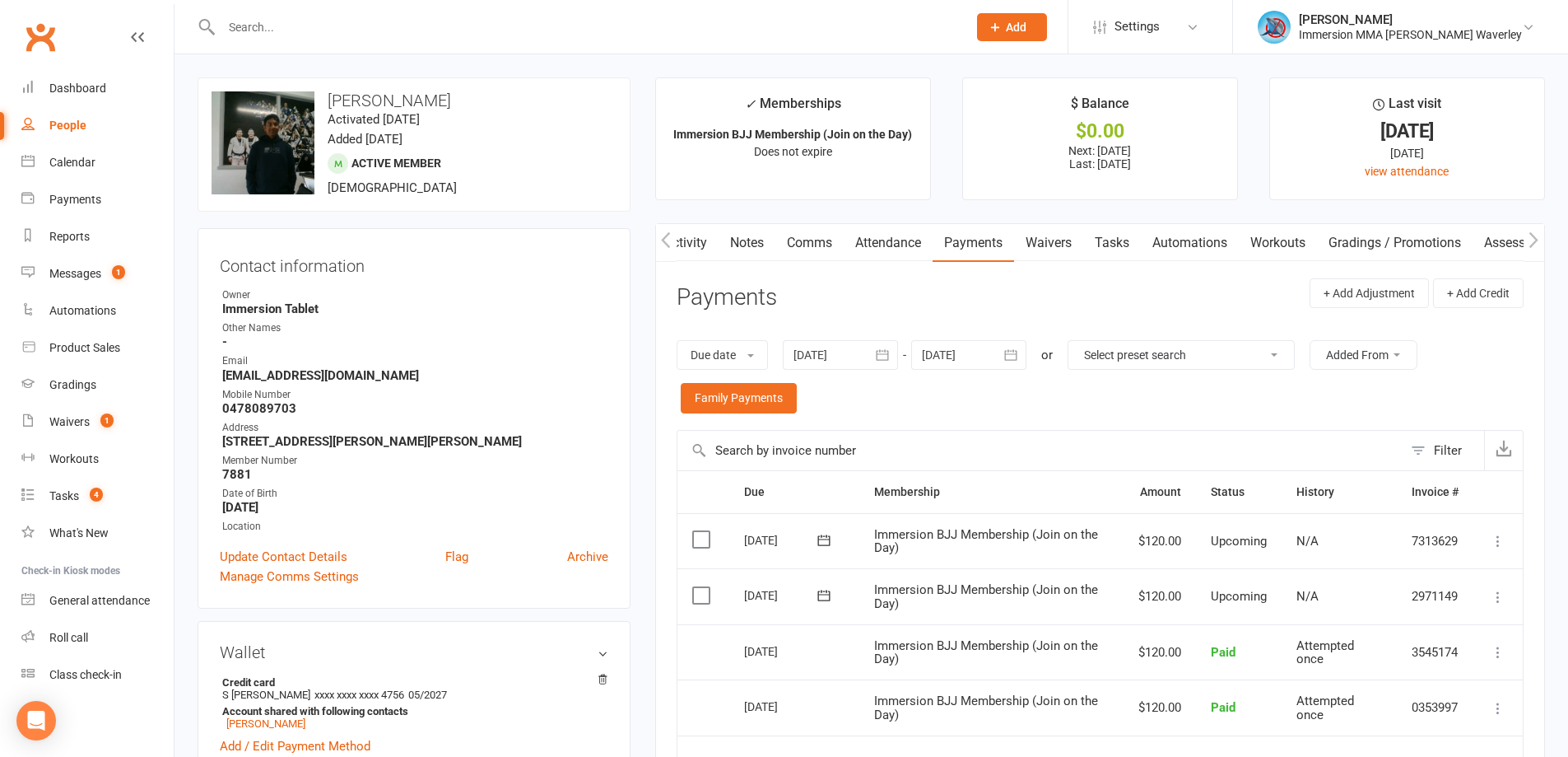
click at [1182, 432] on input "text" at bounding box center [1040, 450] width 725 height 39
click at [119, 265] on span "1" at bounding box center [118, 271] width 13 height 14
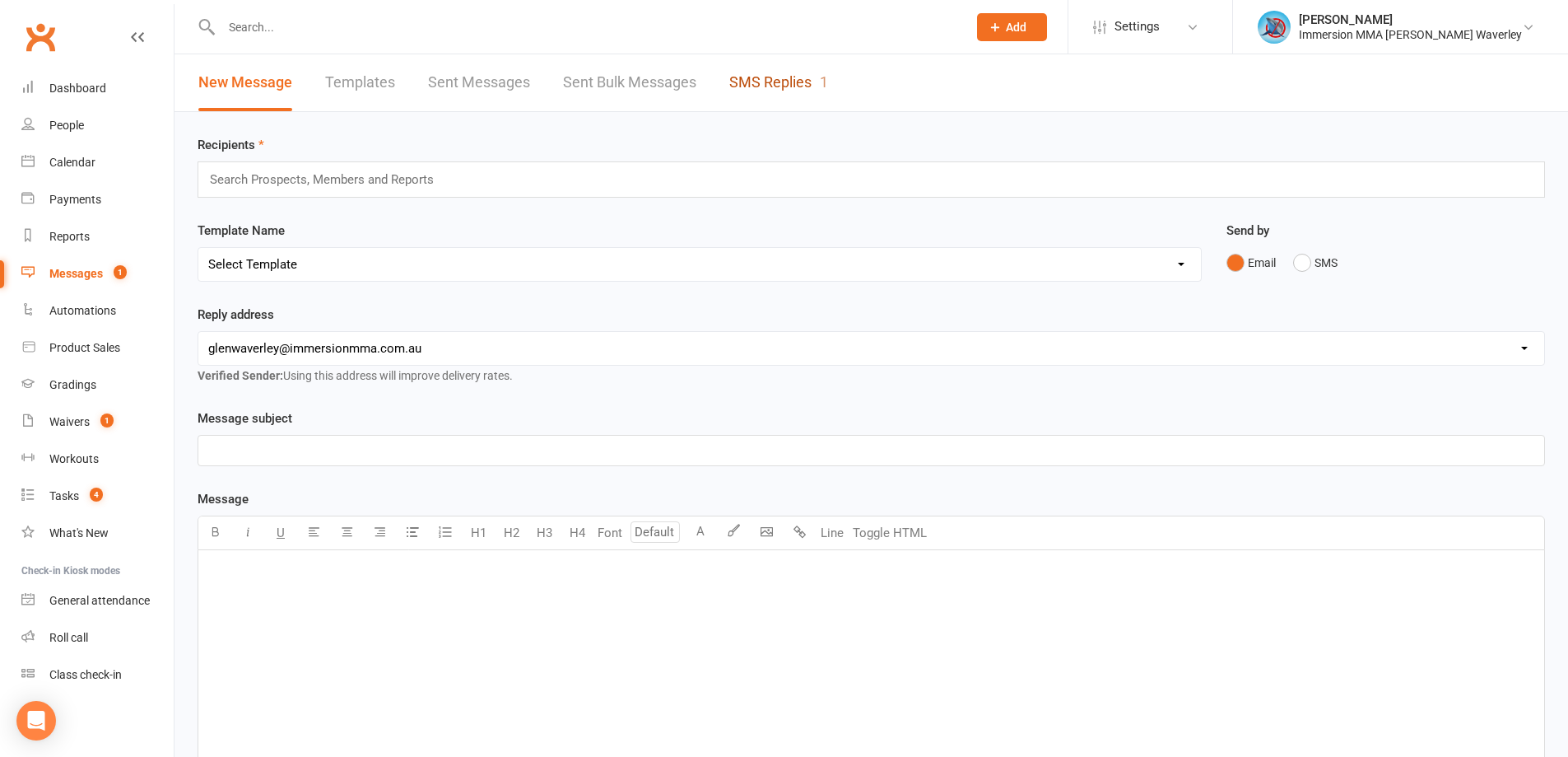
click at [803, 76] on link "SMS Replies 1" at bounding box center [779, 82] width 99 height 57
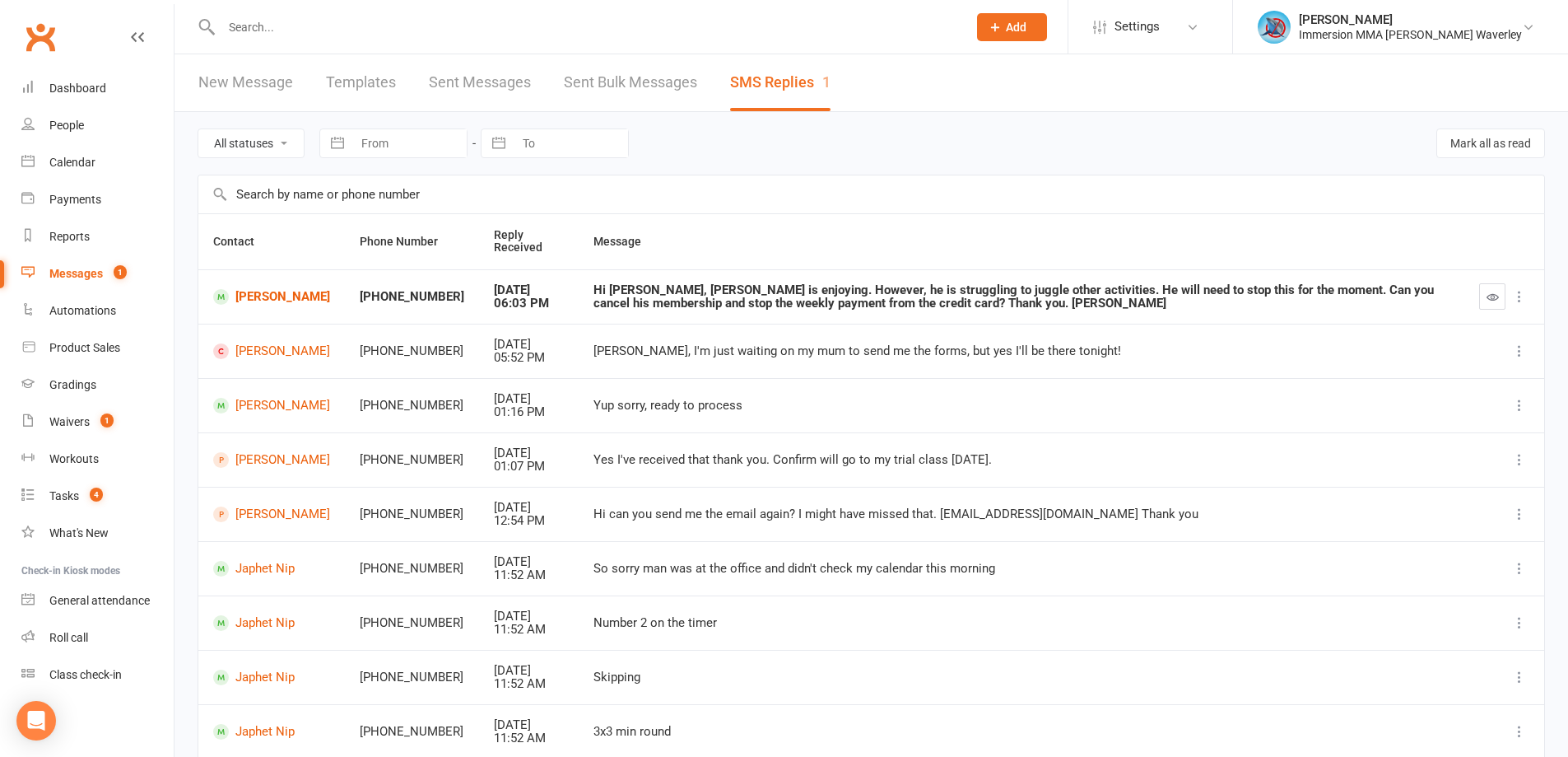
click at [1496, 294] on icon "button" at bounding box center [1492, 296] width 12 height 12
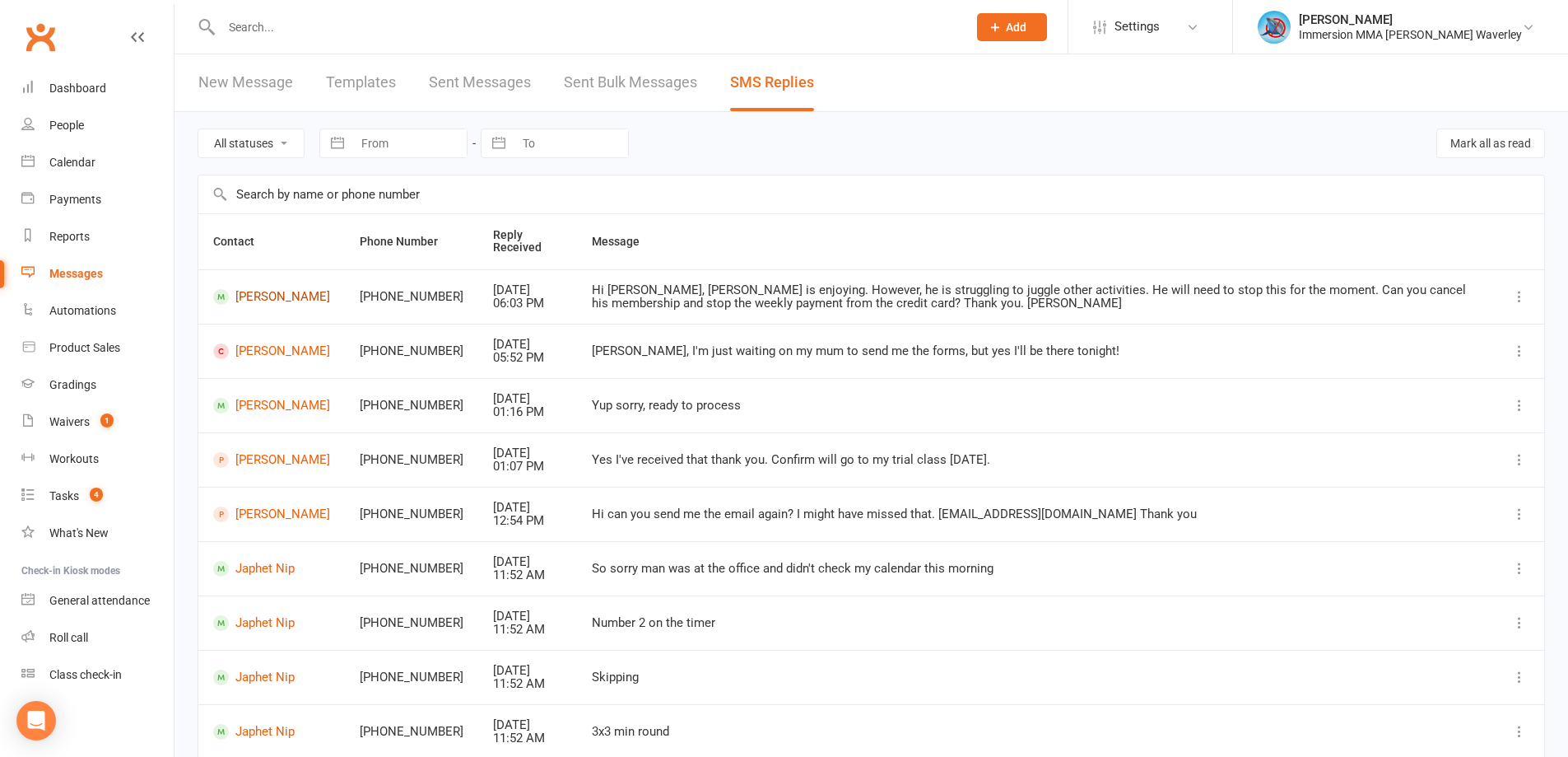
click at [254, 290] on link "Aaron Alfred" at bounding box center [272, 296] width 117 height 16
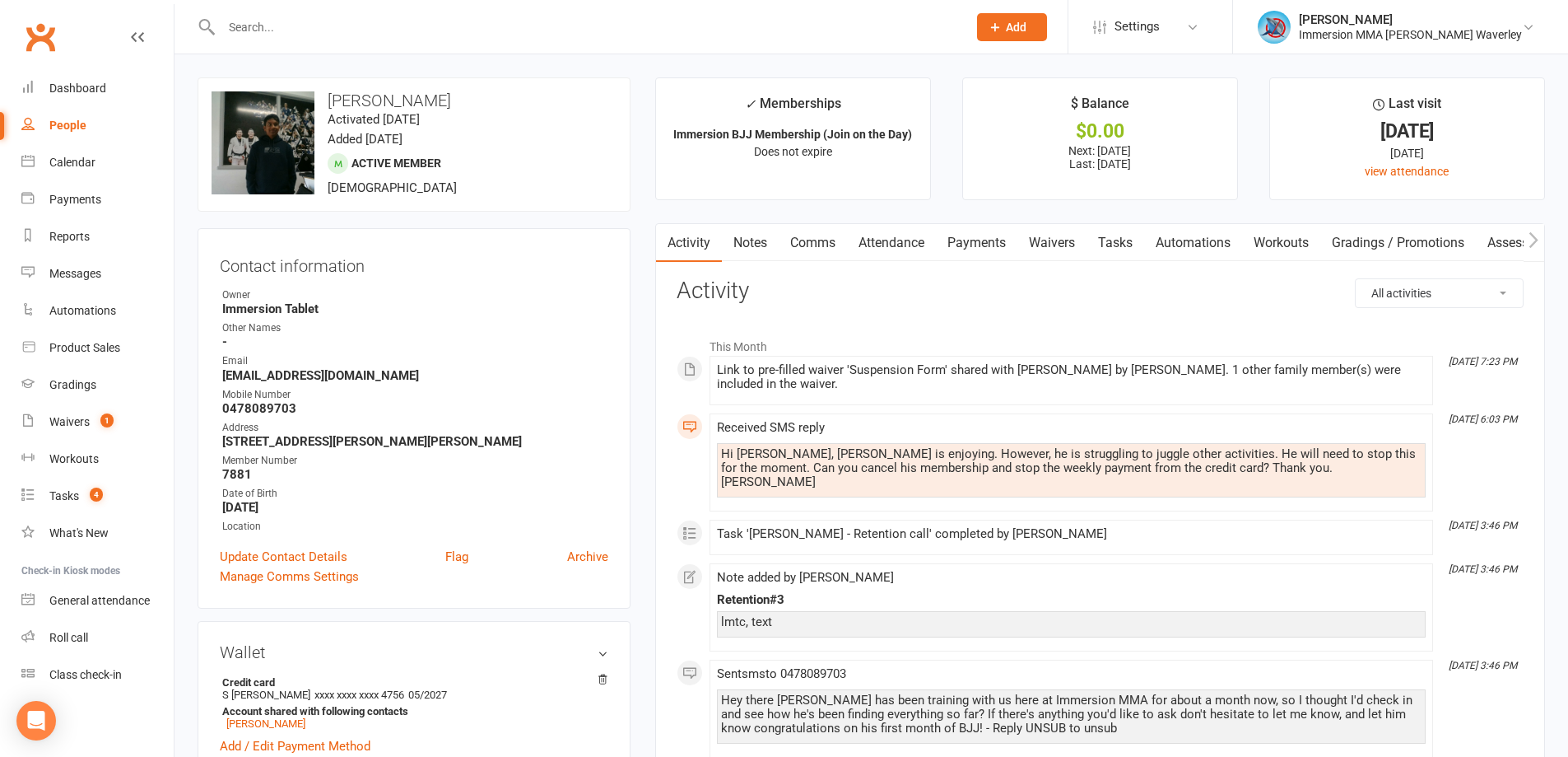
click at [752, 247] on link "Notes" at bounding box center [750, 242] width 57 height 38
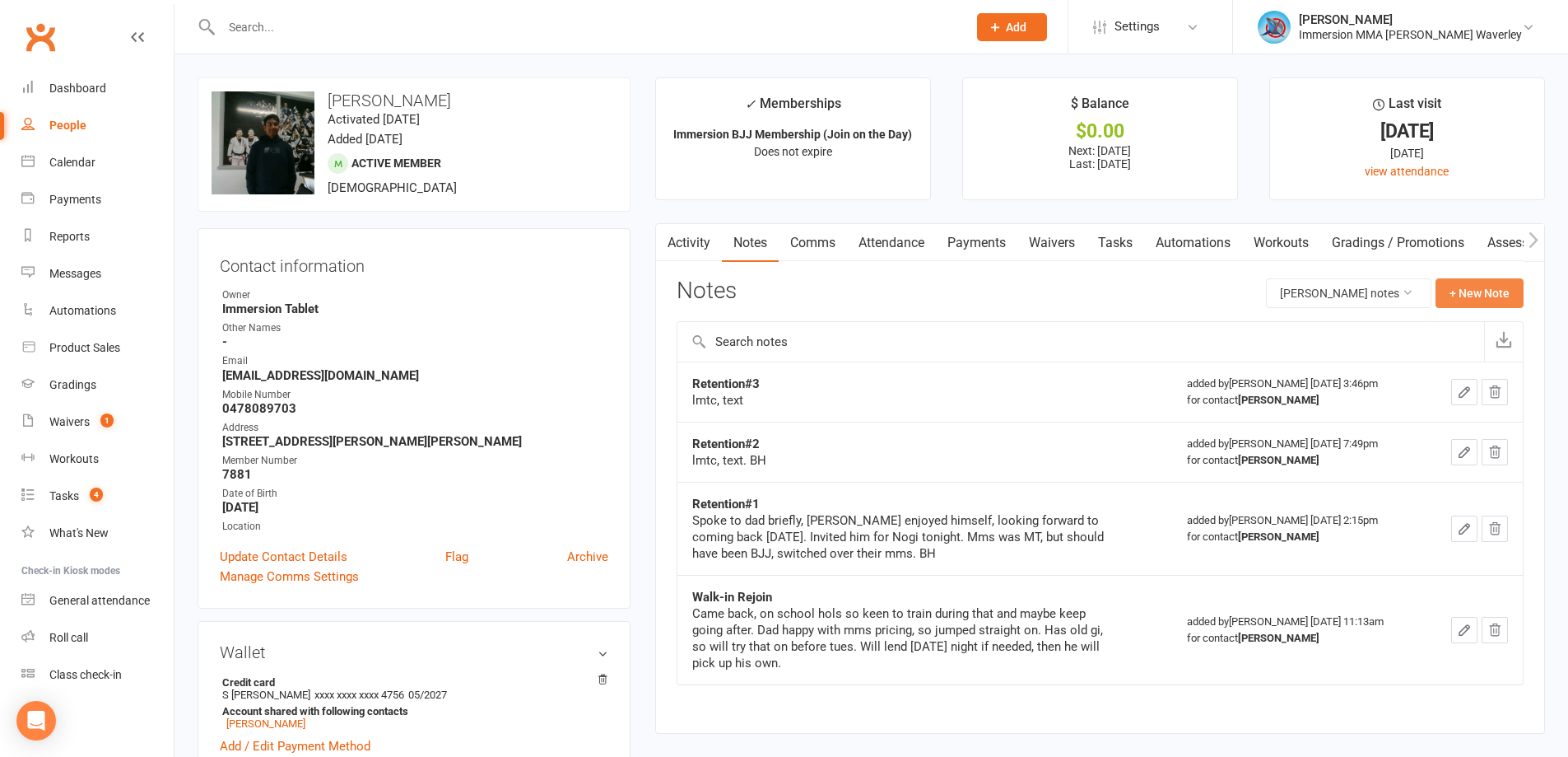
click at [1465, 281] on button "+ New Note" at bounding box center [1479, 293] width 88 height 29
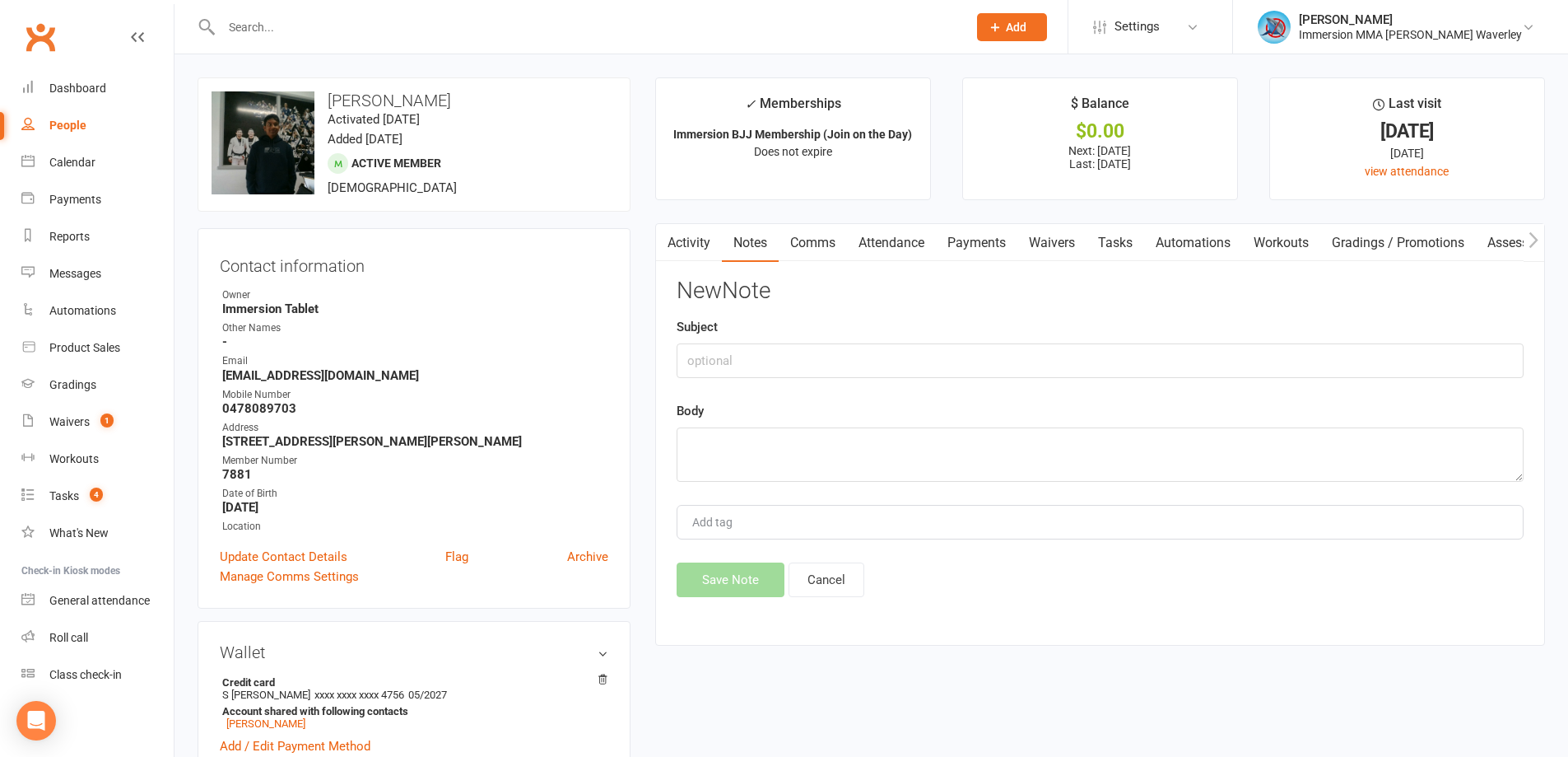
click at [703, 233] on link "Activity" at bounding box center [689, 242] width 66 height 38
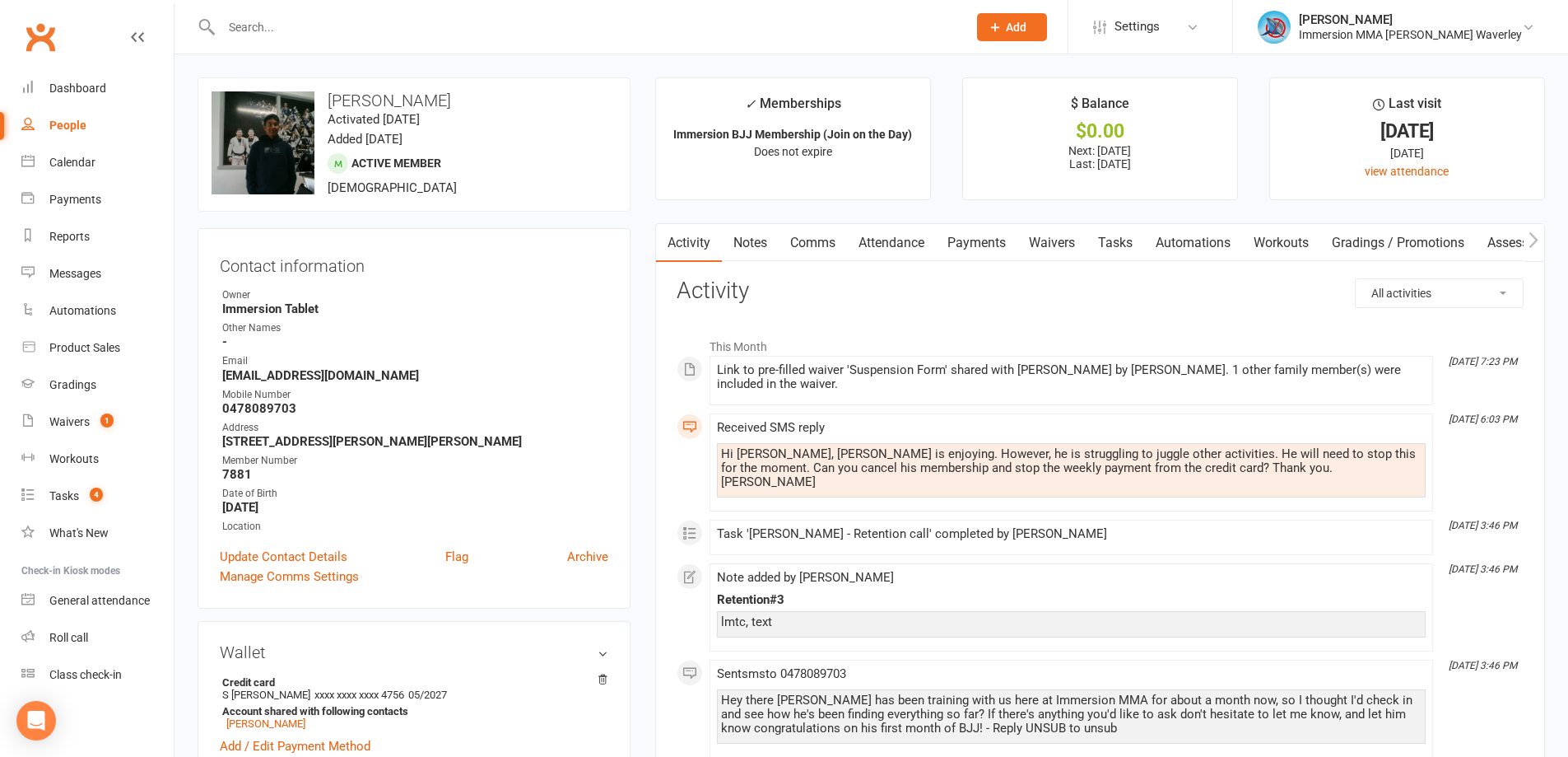
click at [758, 245] on link "Notes" at bounding box center [750, 242] width 57 height 38
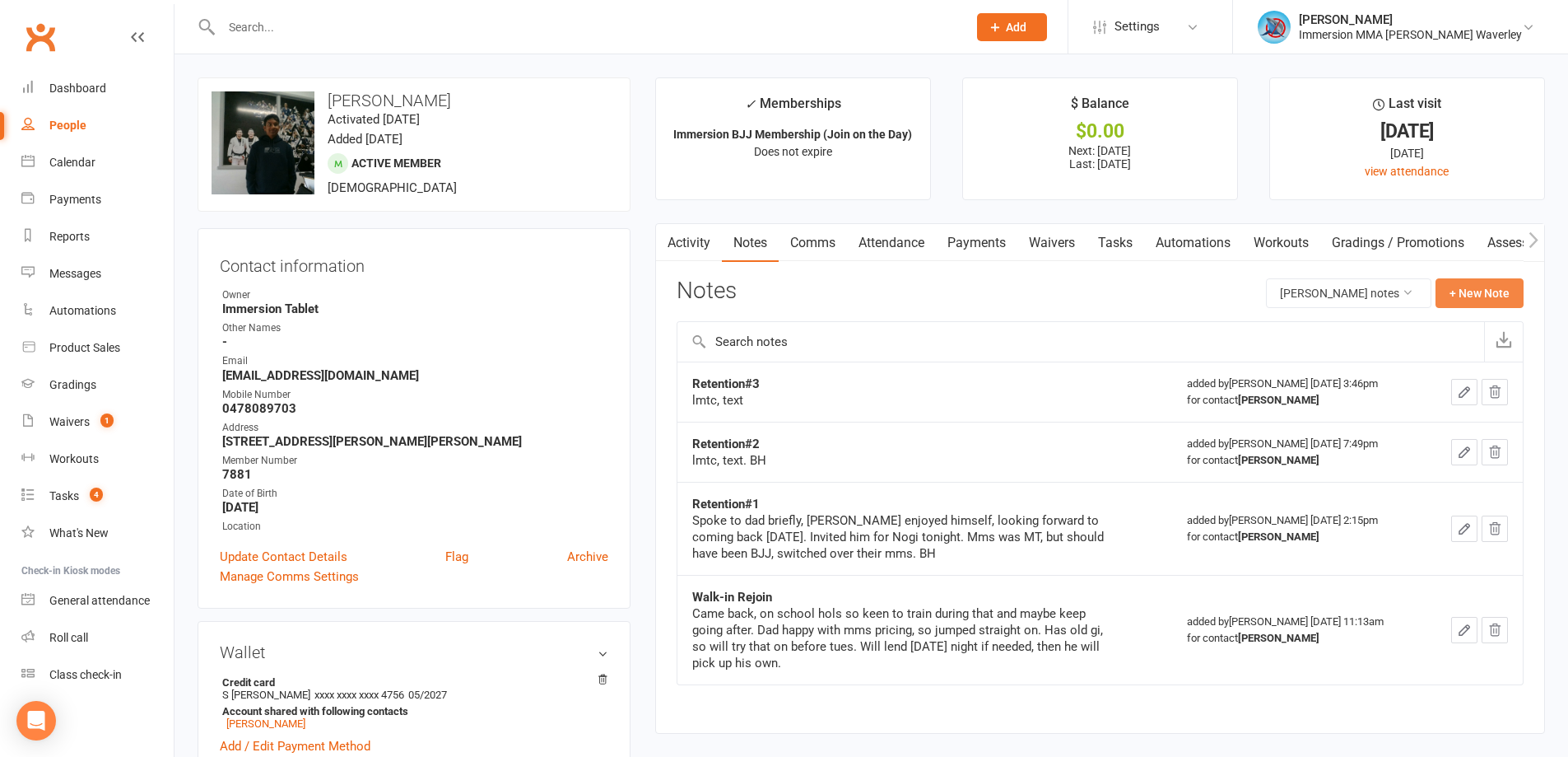
click at [1476, 283] on button "+ New Note" at bounding box center [1479, 293] width 88 height 29
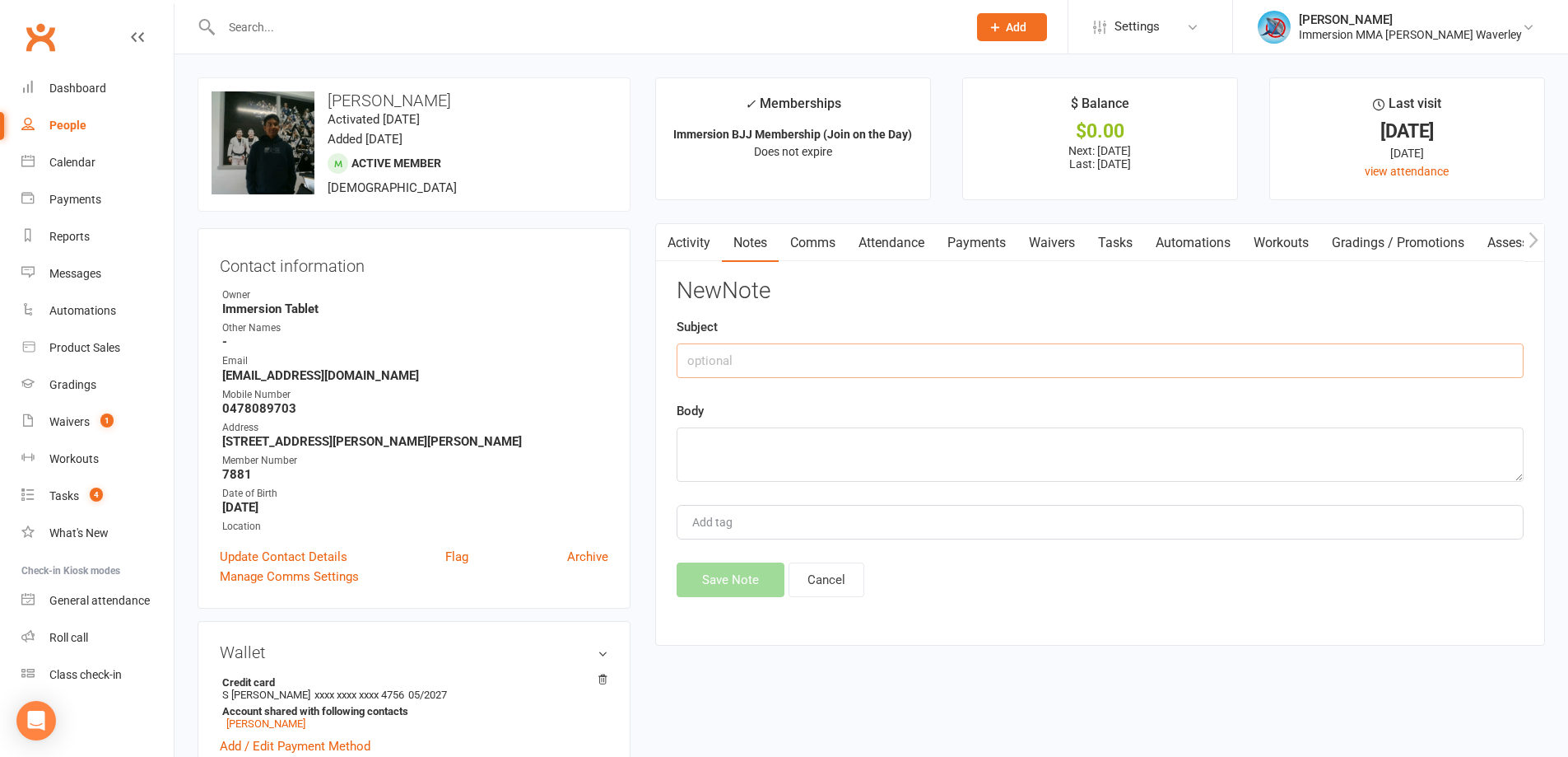
click at [894, 354] on input "text" at bounding box center [1100, 361] width 847 height 35
type input "Sus Request"
type textarea "d"
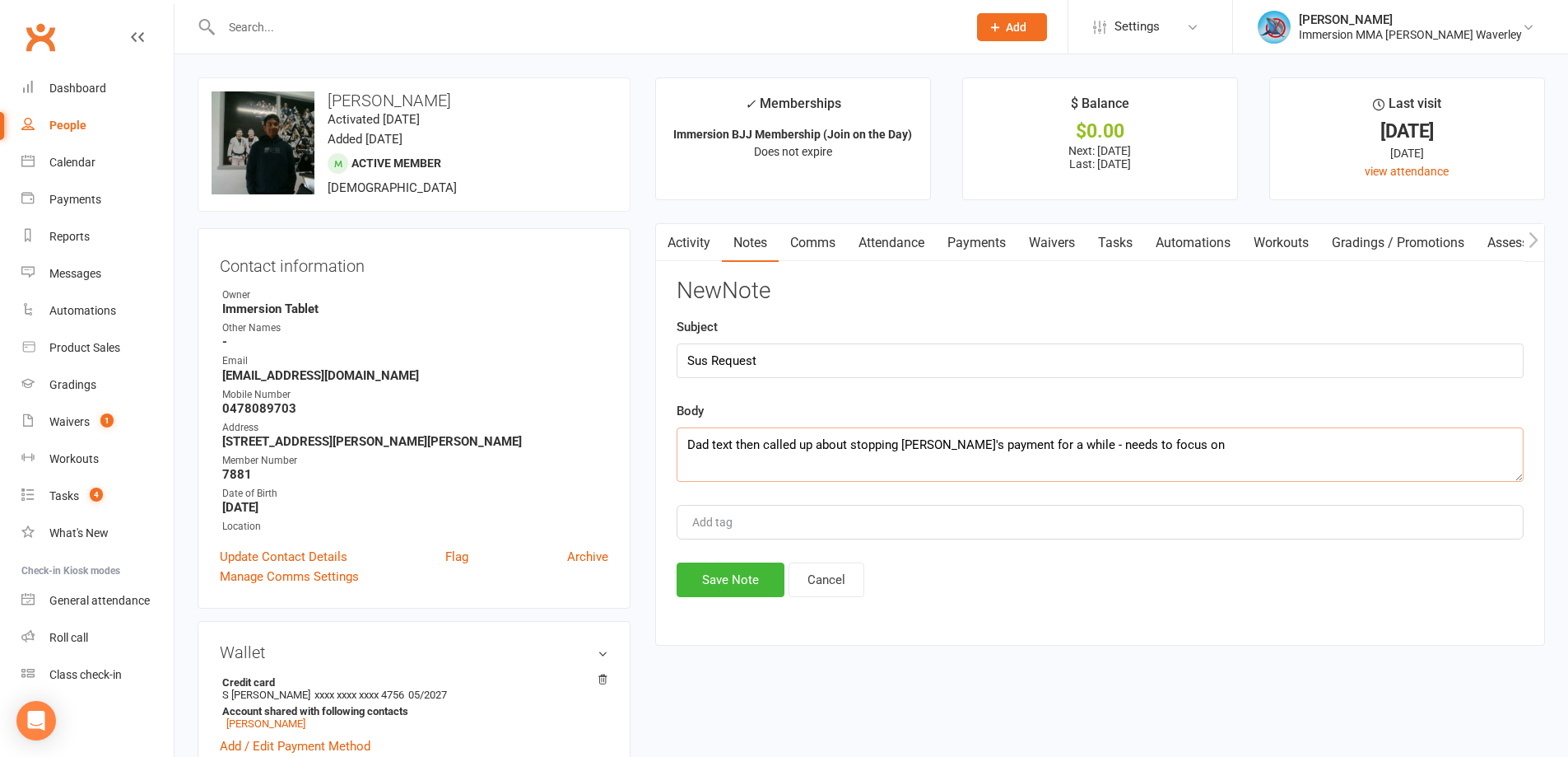
click at [1288, 453] on textarea "Dad text then called up about stopping Aaron's payment for a while - needs to f…" at bounding box center [1100, 454] width 847 height 54
click at [1341, 457] on textarea "Dad text then called up about stopping Aaron's payment for a while - needs to f…" at bounding box center [1100, 454] width 847 height 54
click at [1491, 450] on textarea "Dad text then called up about stopping Aaron's payment for a while - needs to f…" at bounding box center [1100, 454] width 847 height 54
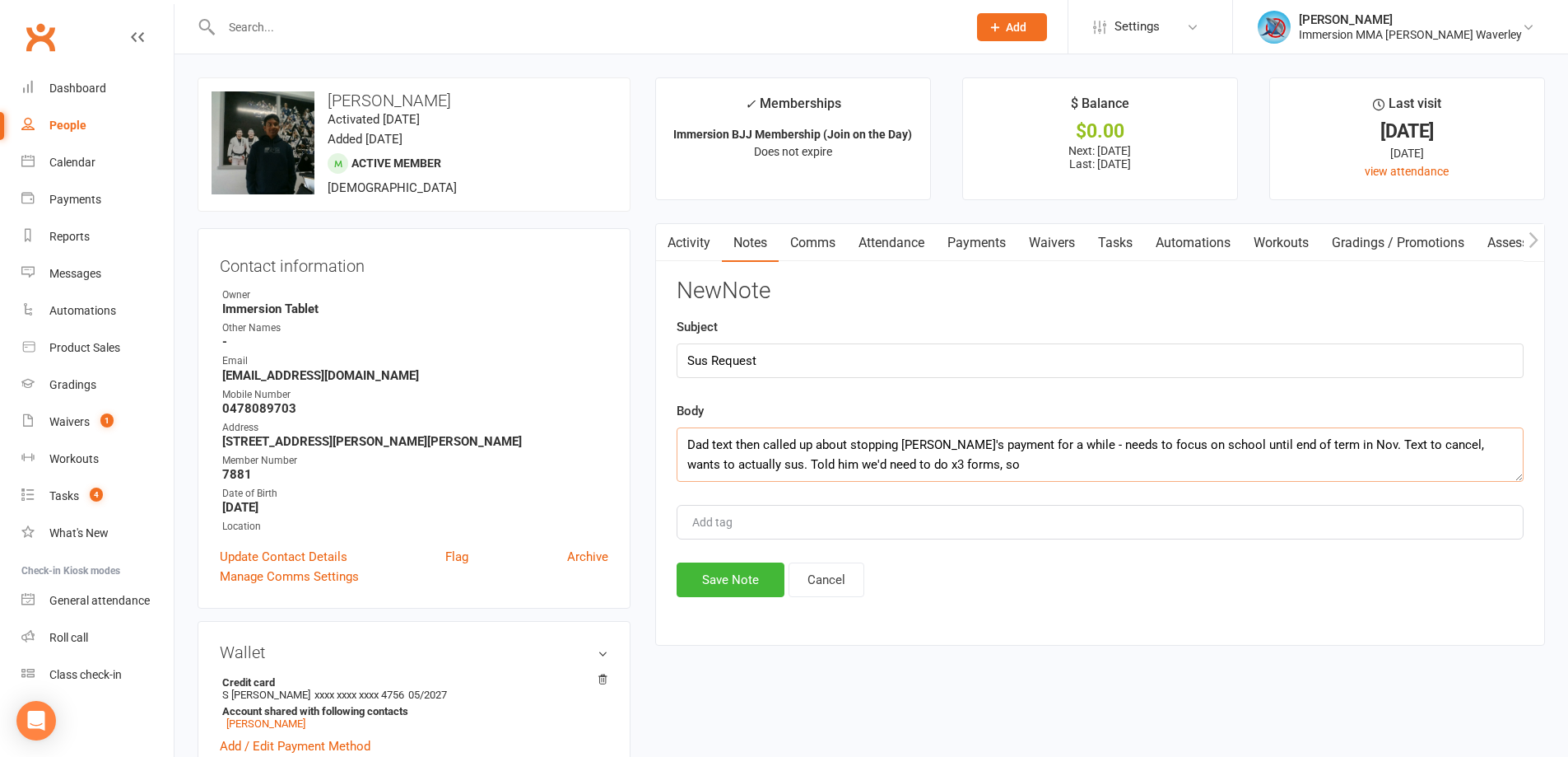
click at [928, 470] on textarea "Dad text then called up about stopping Aaron's payment for a while - needs to f…" at bounding box center [1100, 454] width 847 height 54
click at [963, 474] on textarea "Dad text then called up about stopping Aaron's payment for a while - needs to f…" at bounding box center [1100, 454] width 847 height 54
click at [1094, 455] on textarea "Dad text then called up about stopping Aaron's payment for a while - needs to f…" at bounding box center [1100, 454] width 847 height 54
click at [1007, 471] on textarea "Dad text then called up about stopping Aaron's payment for a while - needs to f…" at bounding box center [1100, 454] width 847 height 54
type textarea "Dad text then called up about stopping Aaron's payment for a while - needs to f…"
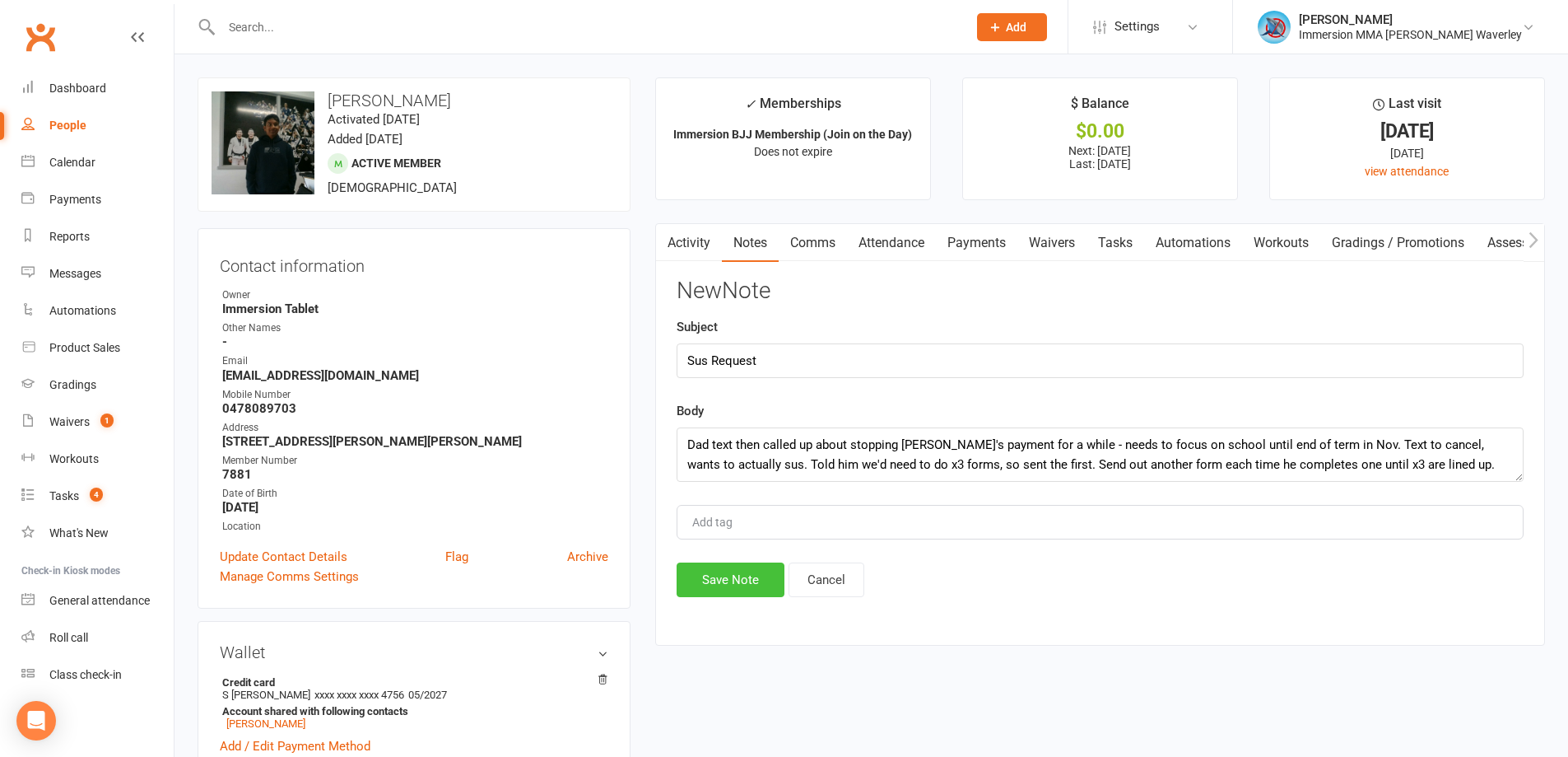
click at [733, 573] on button "Save Note" at bounding box center [731, 580] width 108 height 35
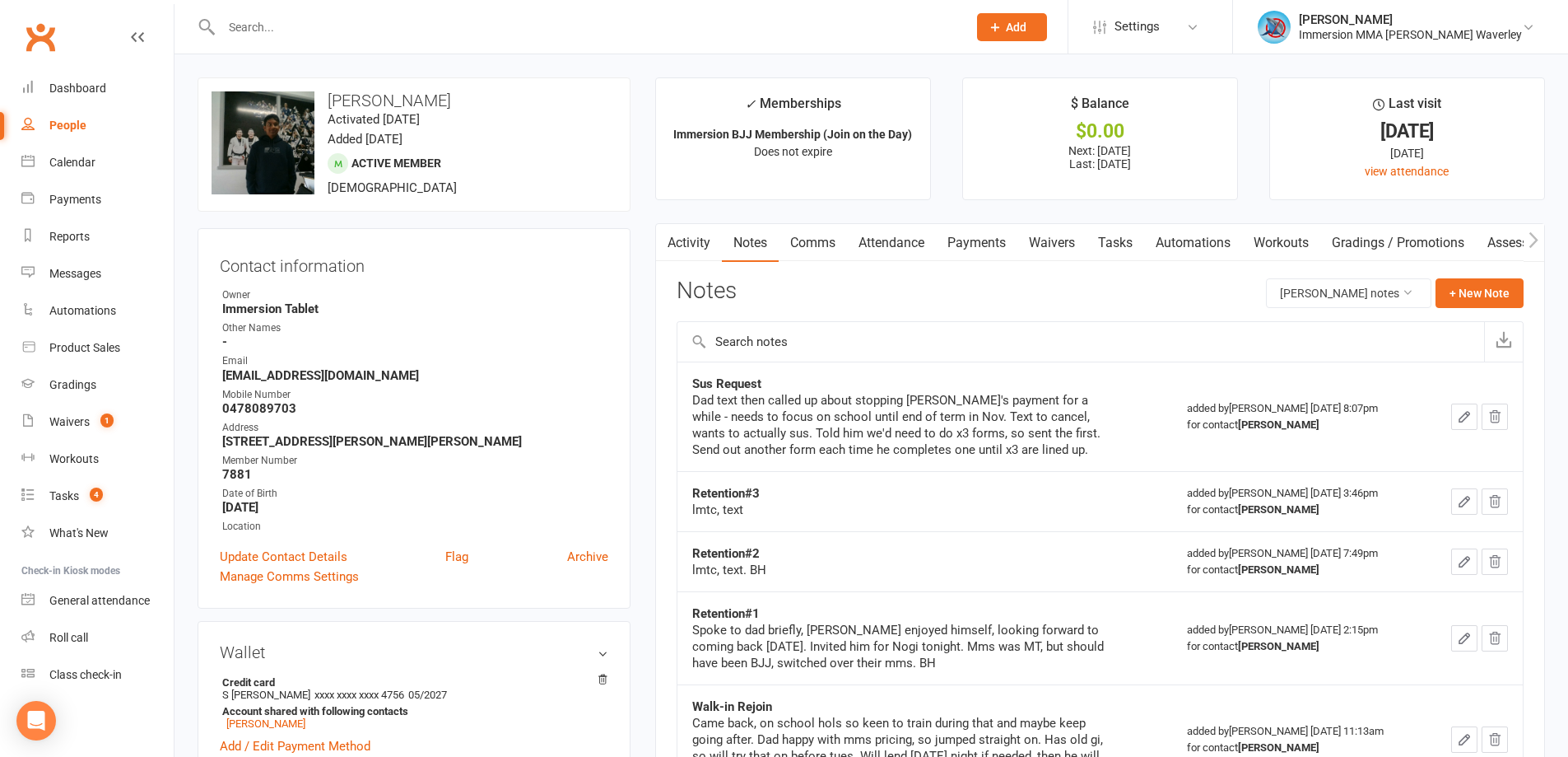
click at [993, 250] on link "Payments" at bounding box center [976, 242] width 82 height 38
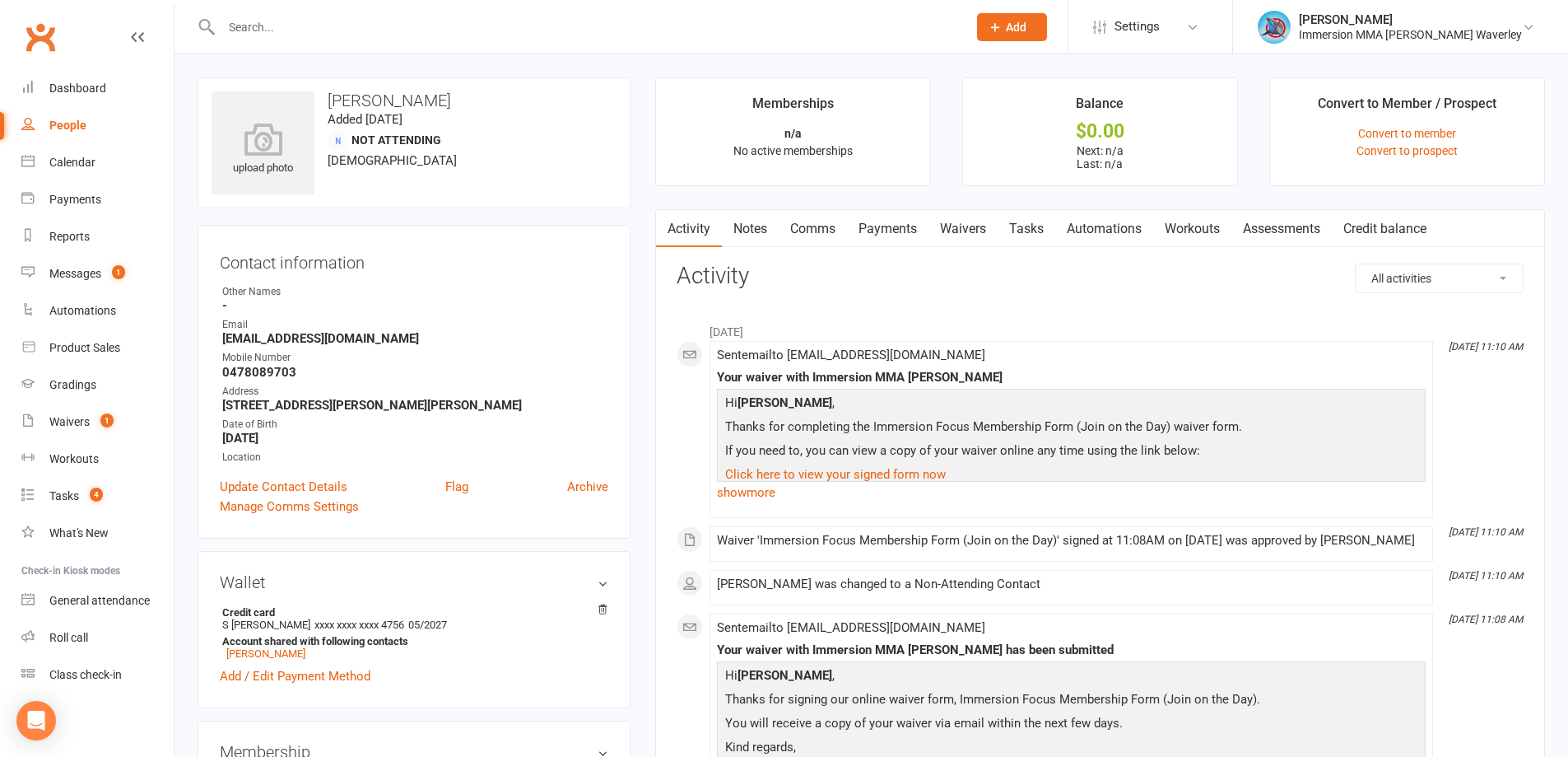
click at [1035, 229] on link "Tasks" at bounding box center [1026, 228] width 58 height 38
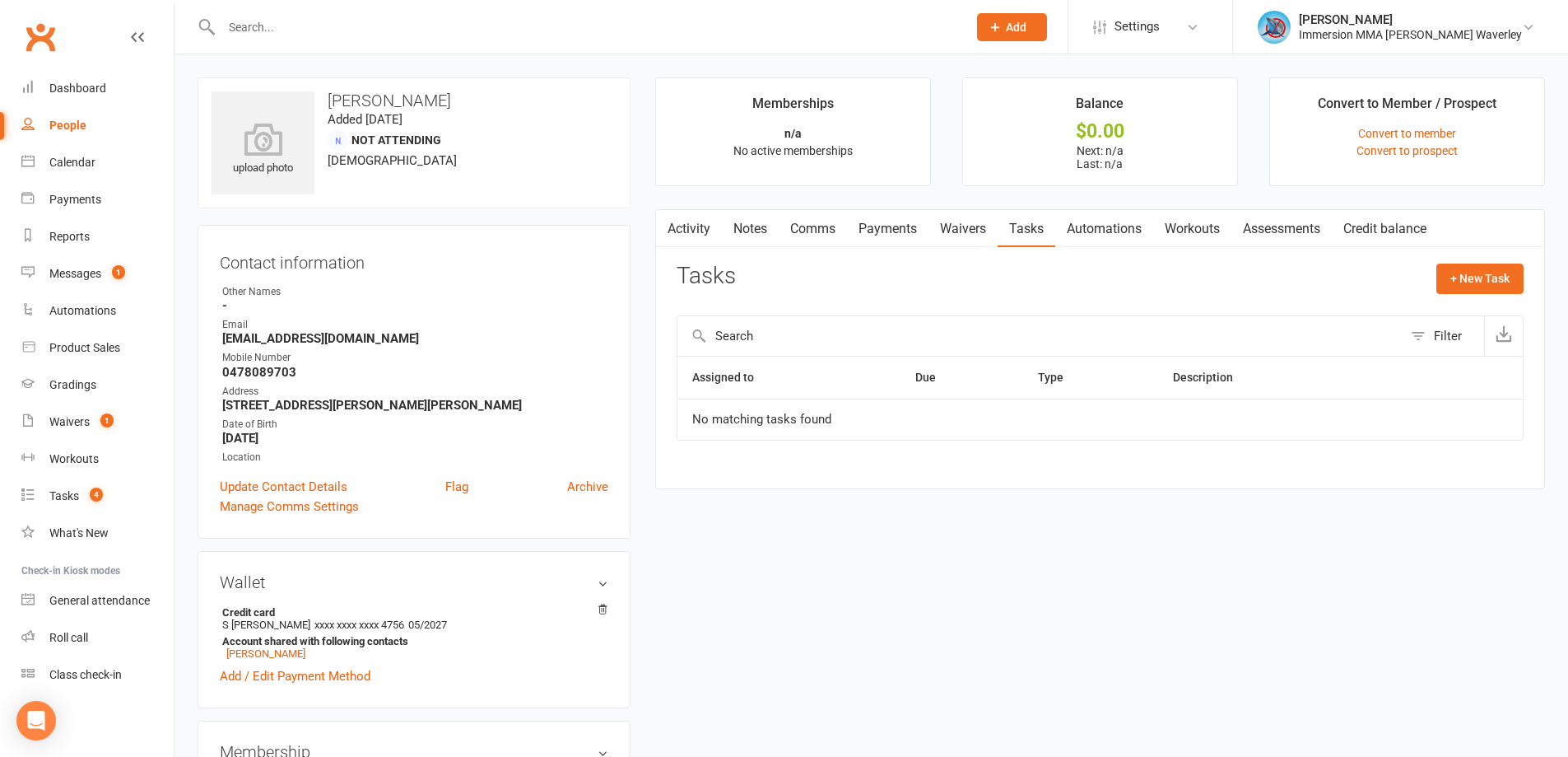
click at [974, 232] on link "Waivers" at bounding box center [963, 228] width 69 height 38
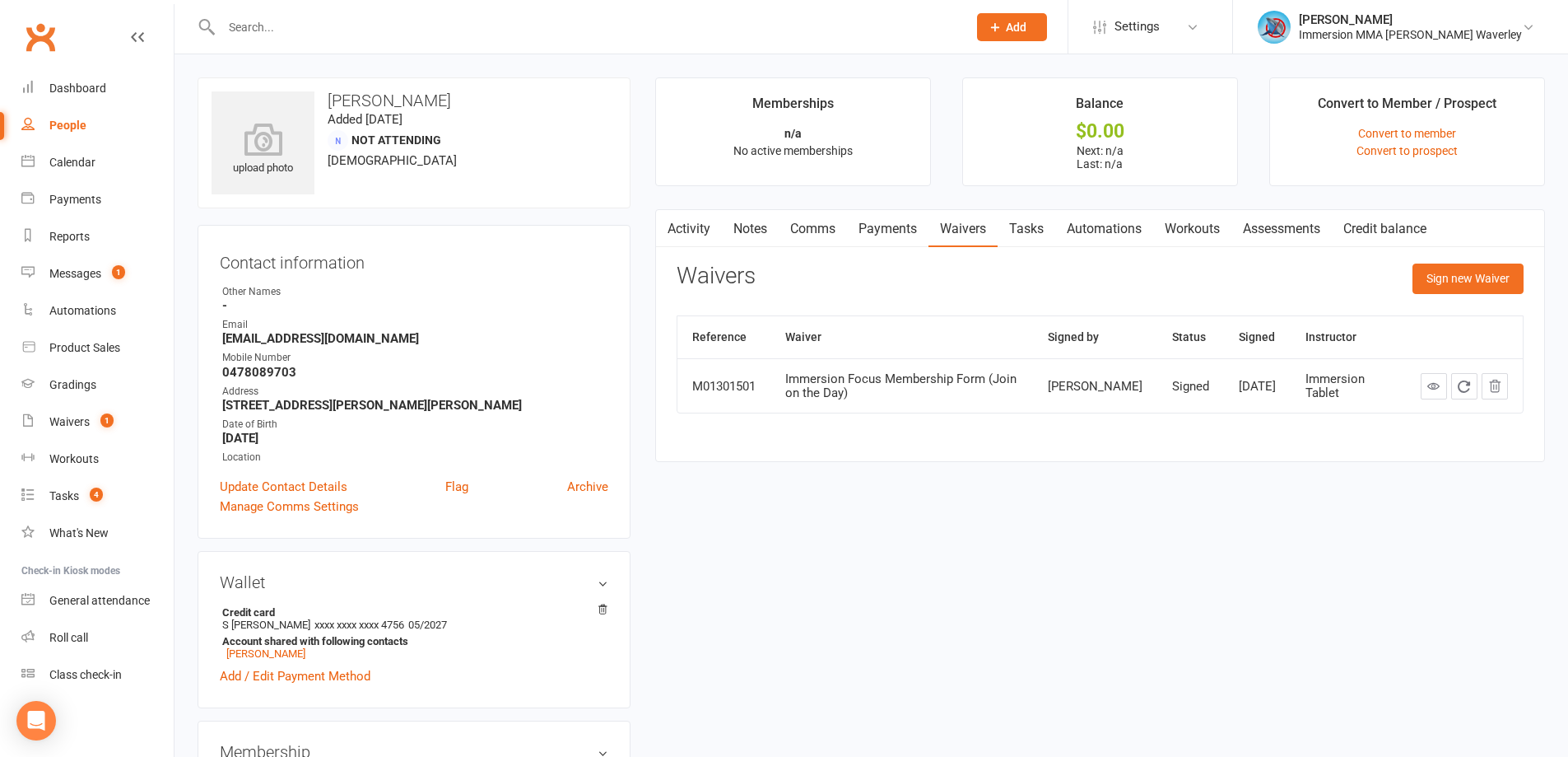
click at [1490, 260] on div "Activity Notes Comms Payments Waivers Tasks Automations Workouts Assessments Cr…" at bounding box center [1100, 335] width 890 height 254
click at [1469, 276] on button "Sign new Waiver" at bounding box center [1467, 279] width 111 height 29
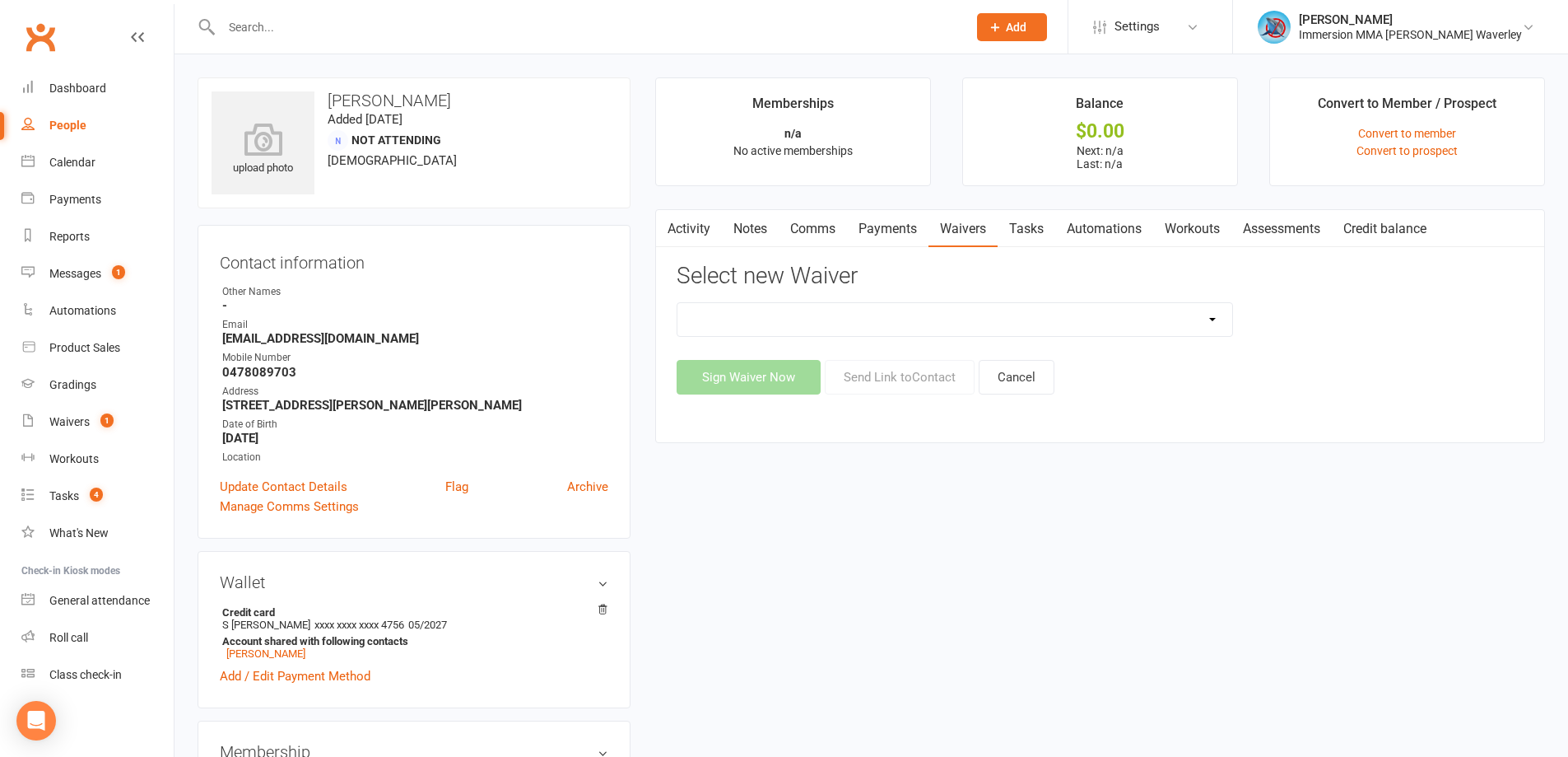
click at [854, 327] on select "Cancellation Form Immersion 10 Class Pass Form Immersion 10 Class Pass Form (Pa…" at bounding box center [955, 320] width 555 height 33
select select "10639"
click at [678, 303] on select "Cancellation Form Immersion 10 Class Pass Form Immersion 10 Class Pass Form (Pa…" at bounding box center [955, 320] width 555 height 33
click at [887, 381] on button "Send Link to Contact" at bounding box center [900, 378] width 150 height 35
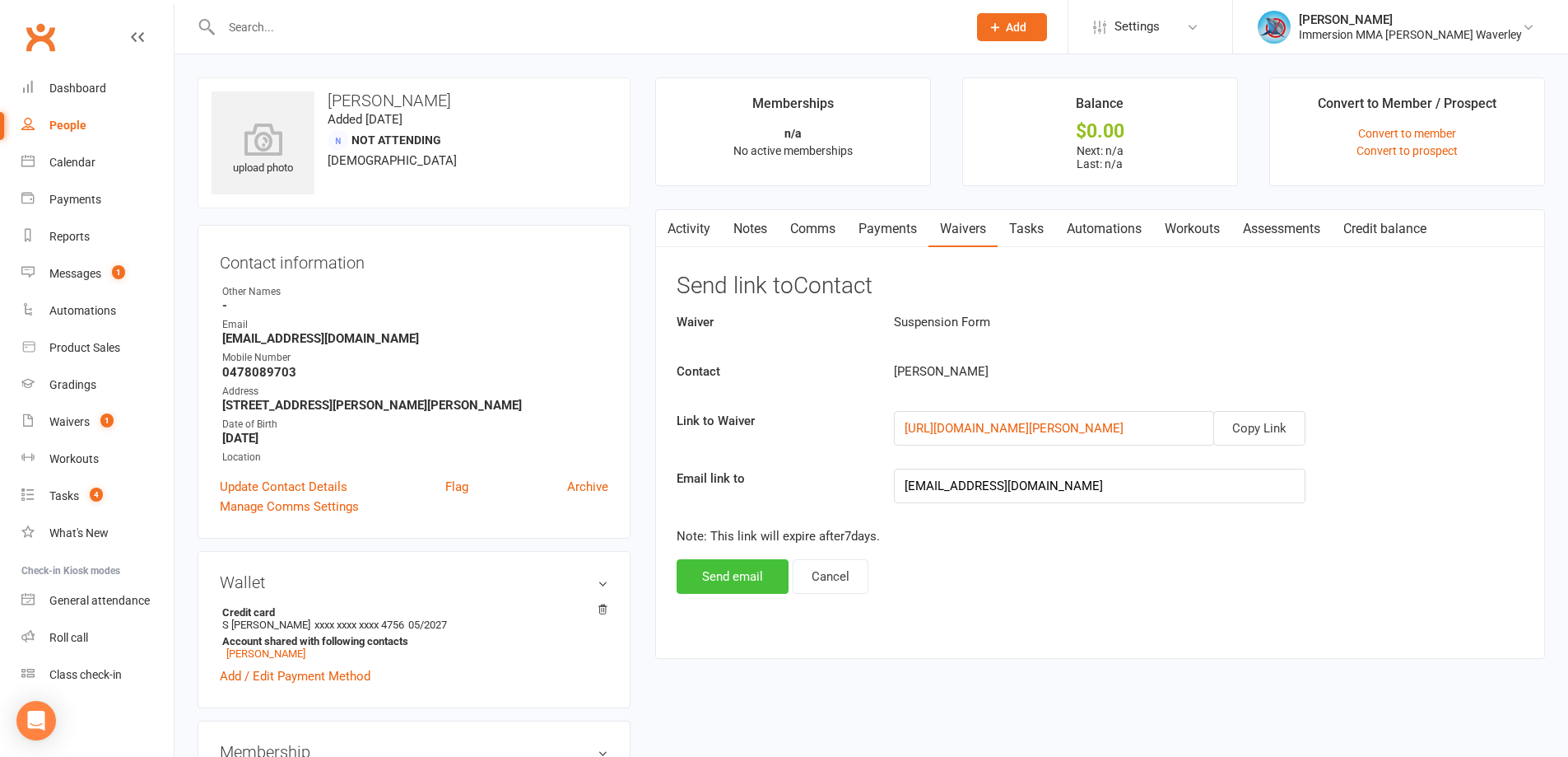
click at [725, 568] on button "Send email" at bounding box center [733, 576] width 112 height 35
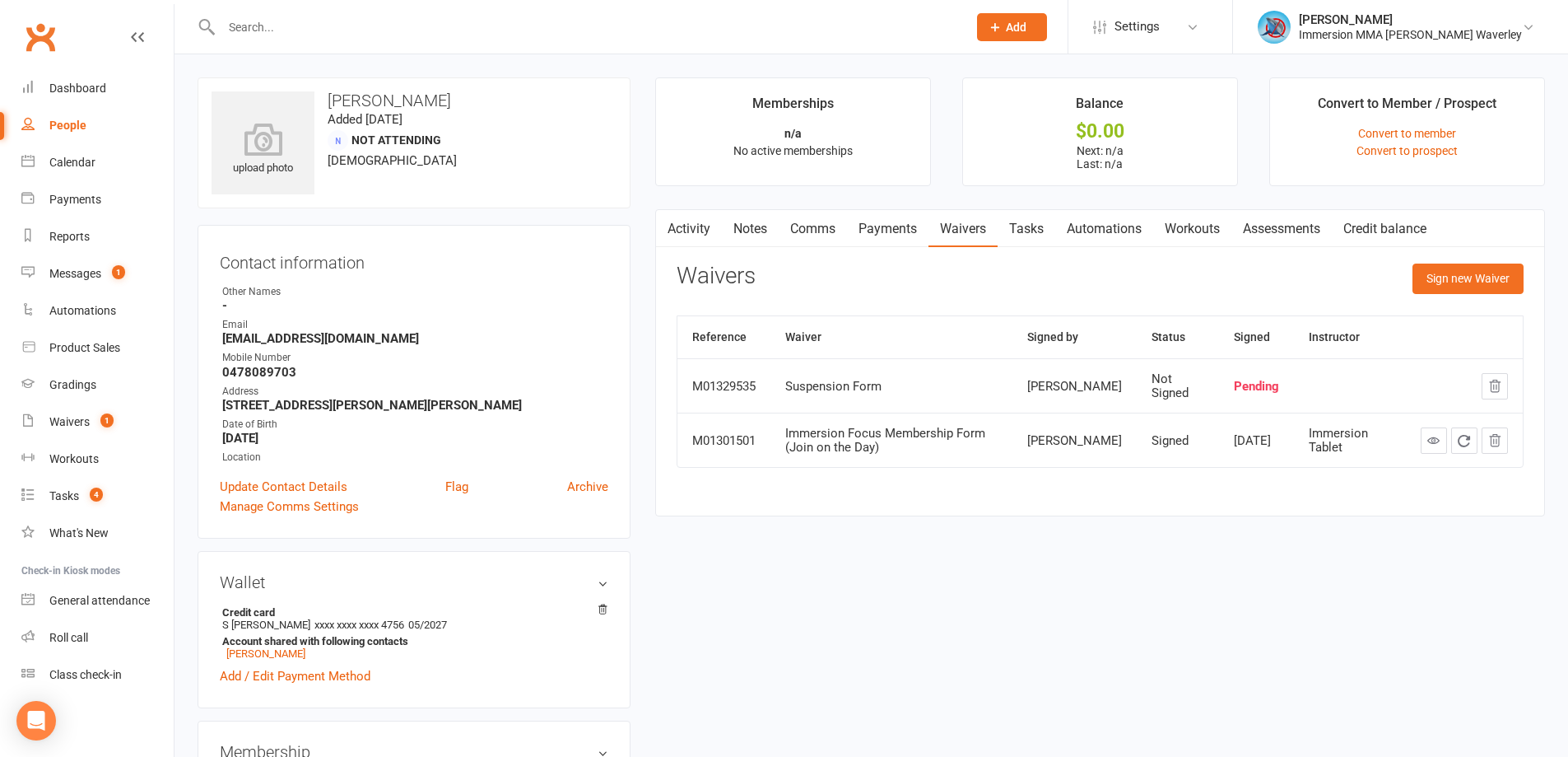
click at [768, 229] on link "Notes" at bounding box center [750, 228] width 57 height 38
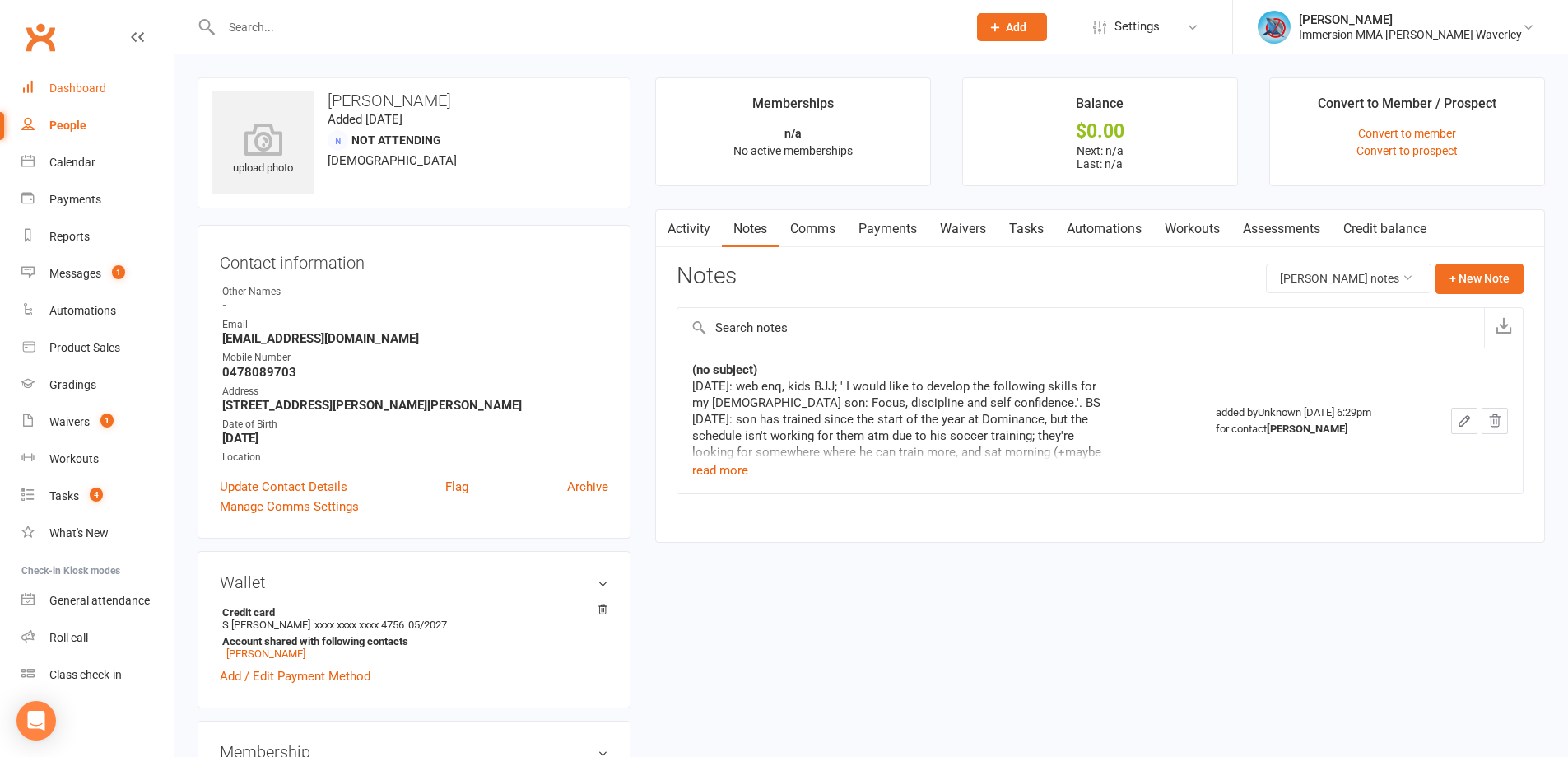
click at [85, 91] on div "Dashboard" at bounding box center [78, 88] width 57 height 13
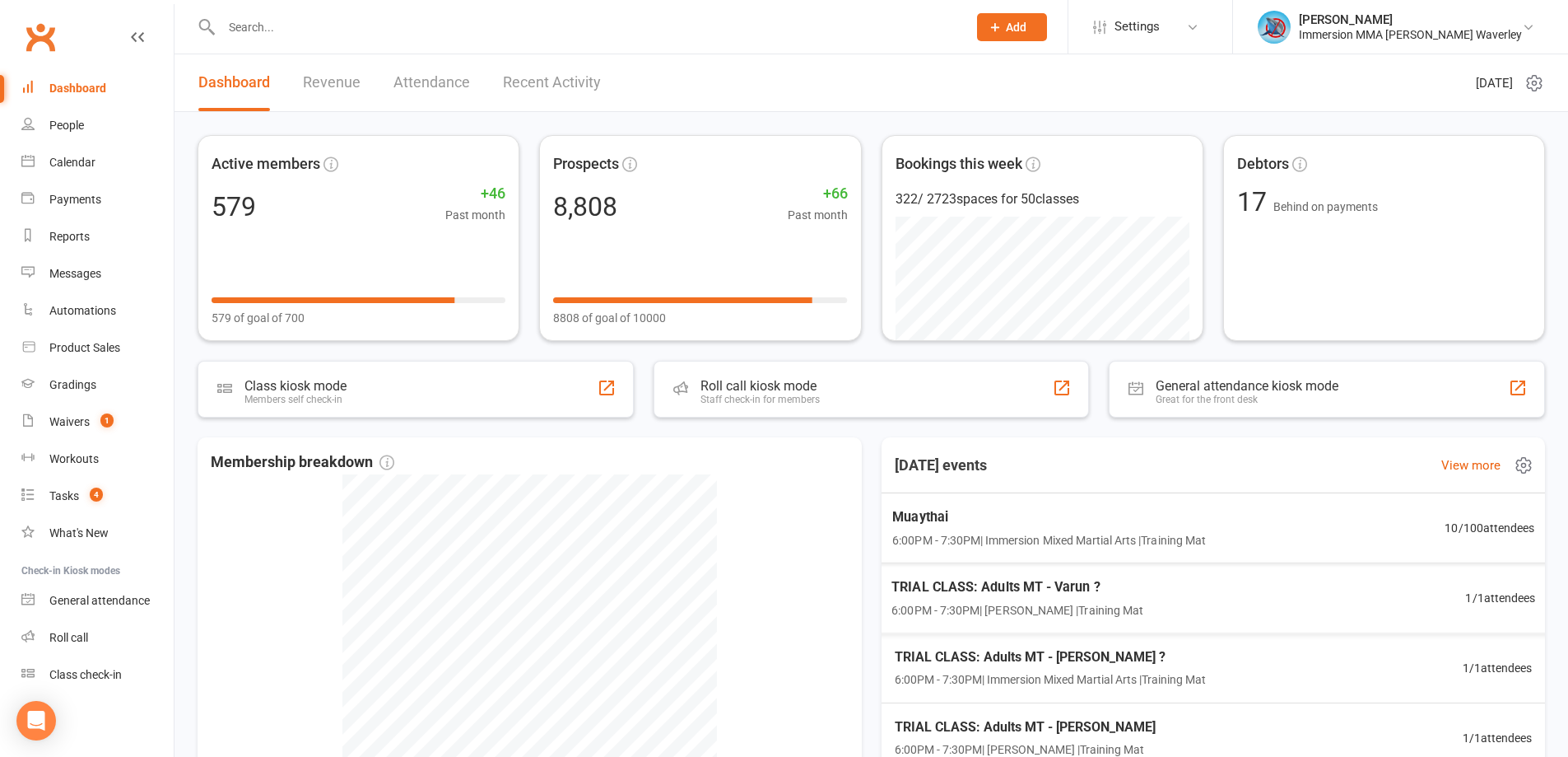
click at [1188, 500] on div "Muaythai 6:00PM - 7:30PM | Immersion Mixed Martial Arts | Training Mat 10 / 100…" at bounding box center [1214, 528] width 681 height 71
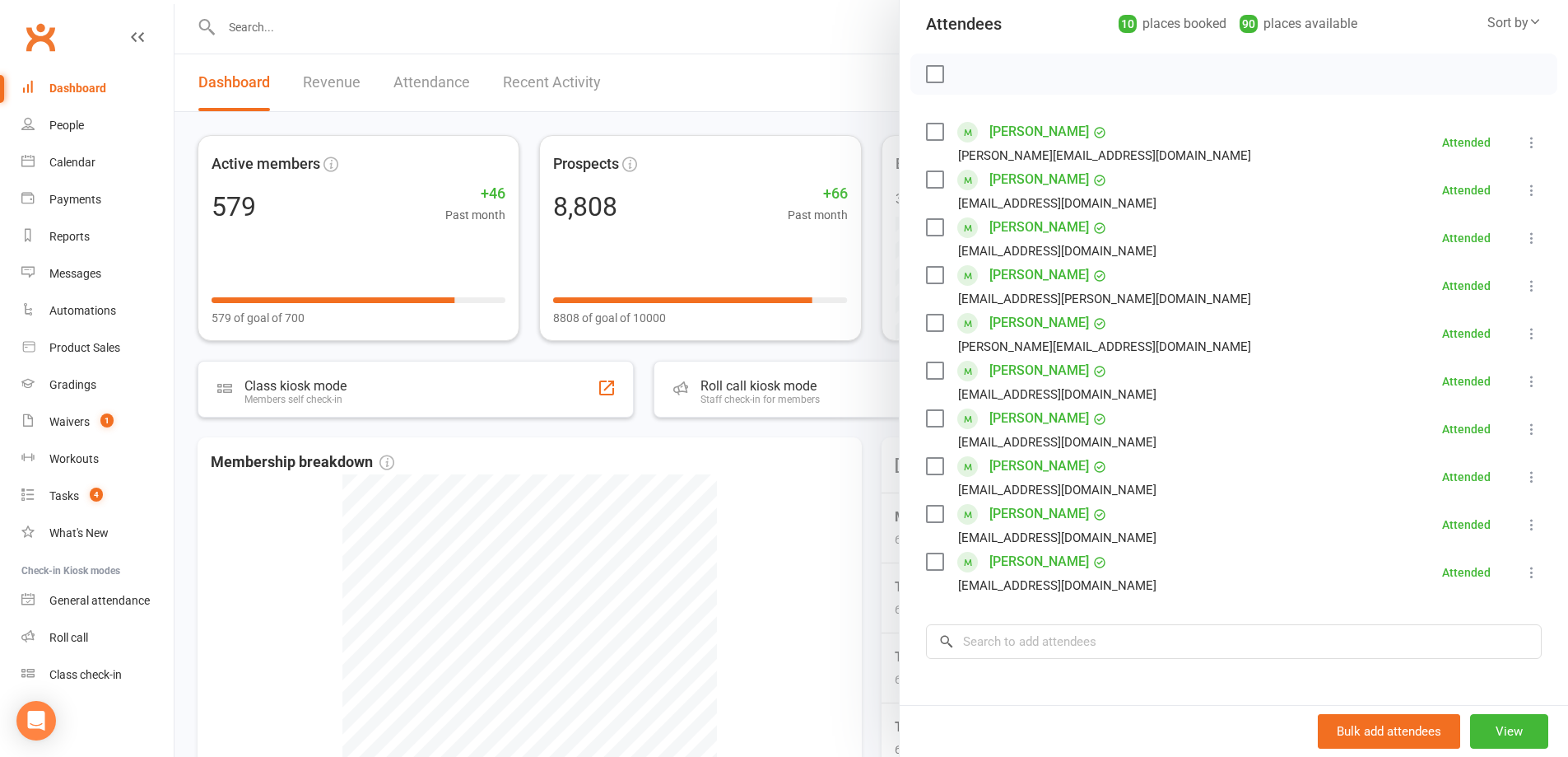
scroll to position [220, 0]
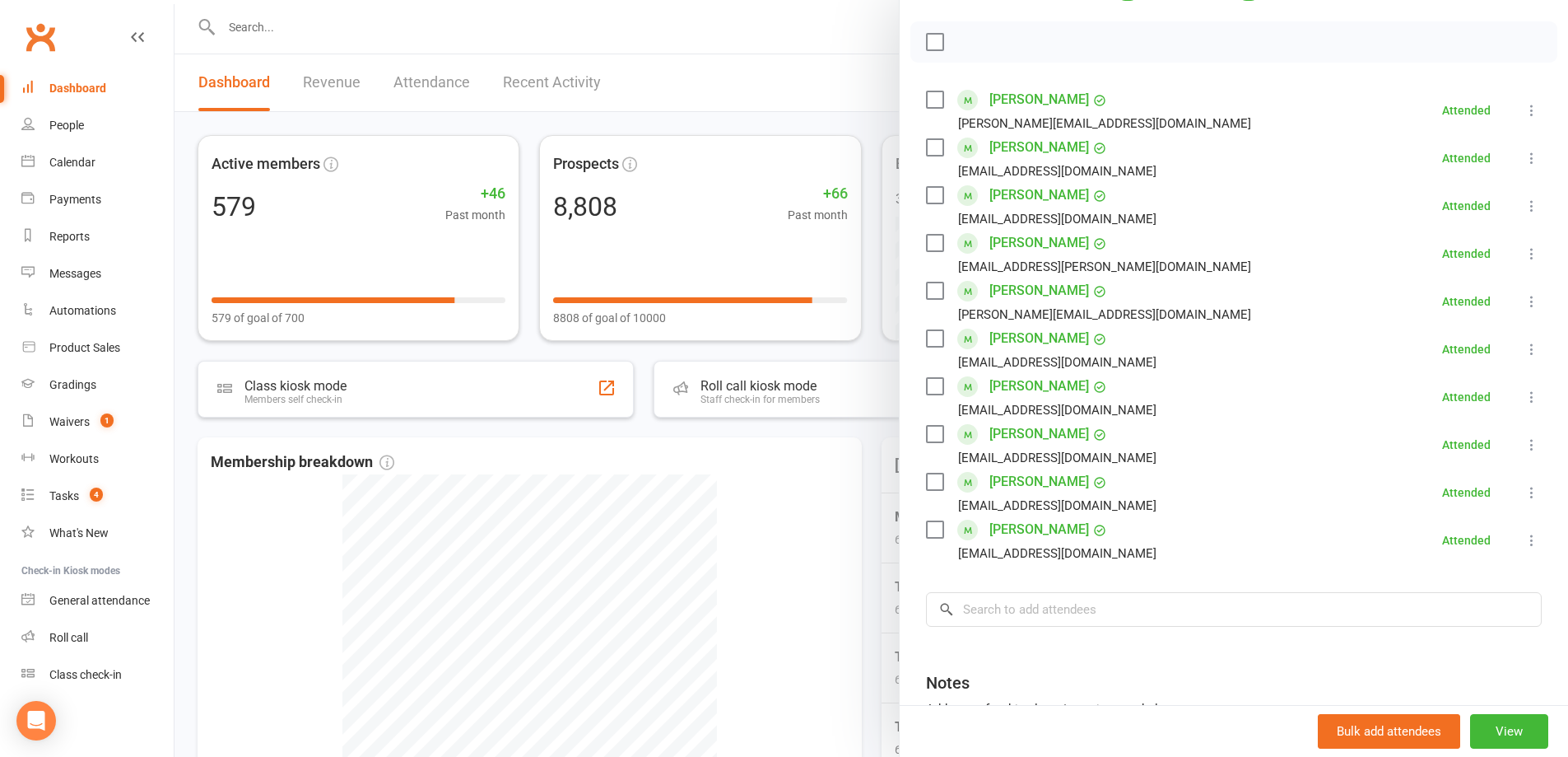
click at [762, 502] on div at bounding box center [872, 378] width 1394 height 757
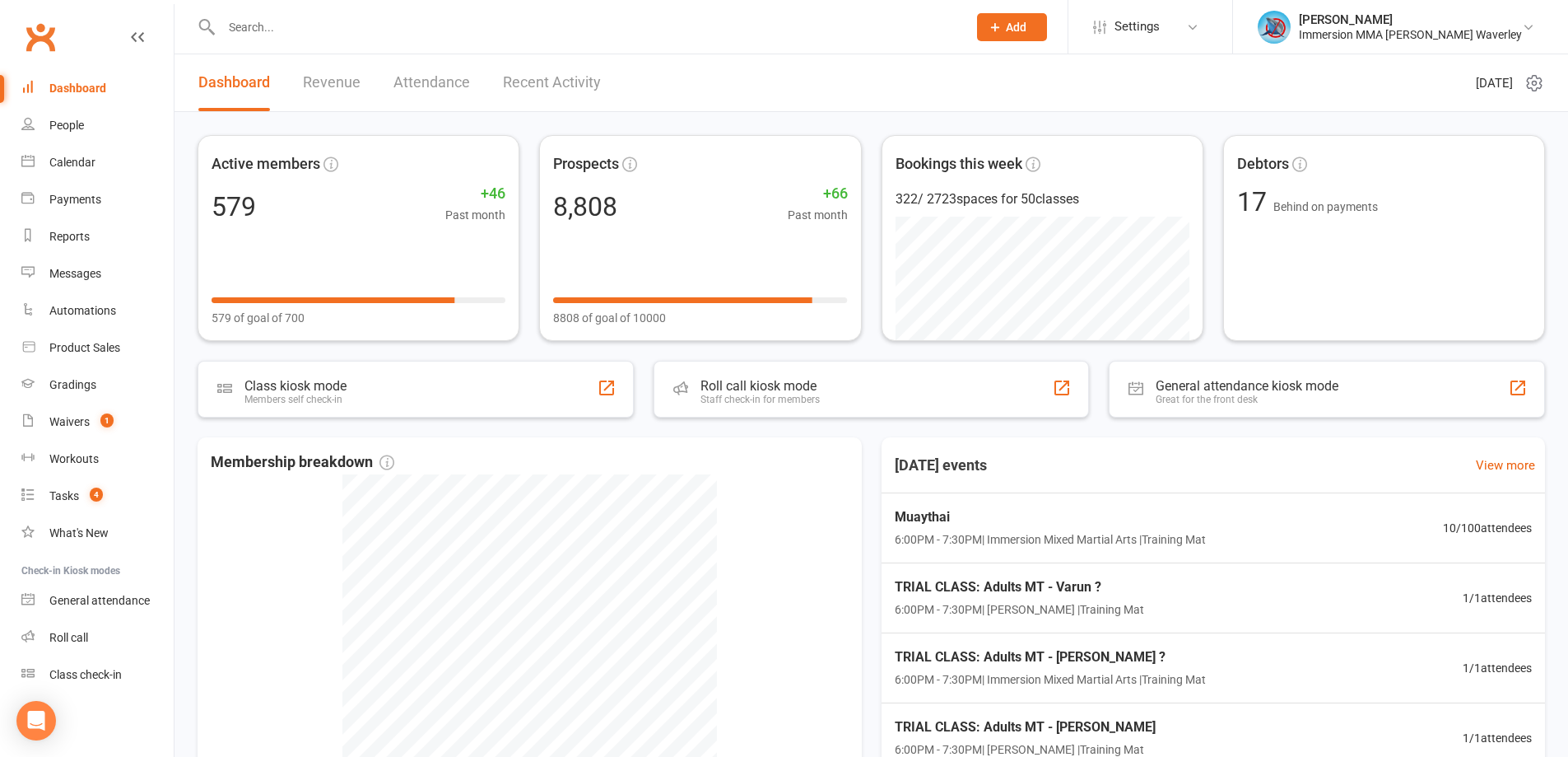
click at [282, 19] on input "text" at bounding box center [585, 27] width 739 height 23
click at [86, 195] on div "Payments" at bounding box center [75, 199] width 52 height 13
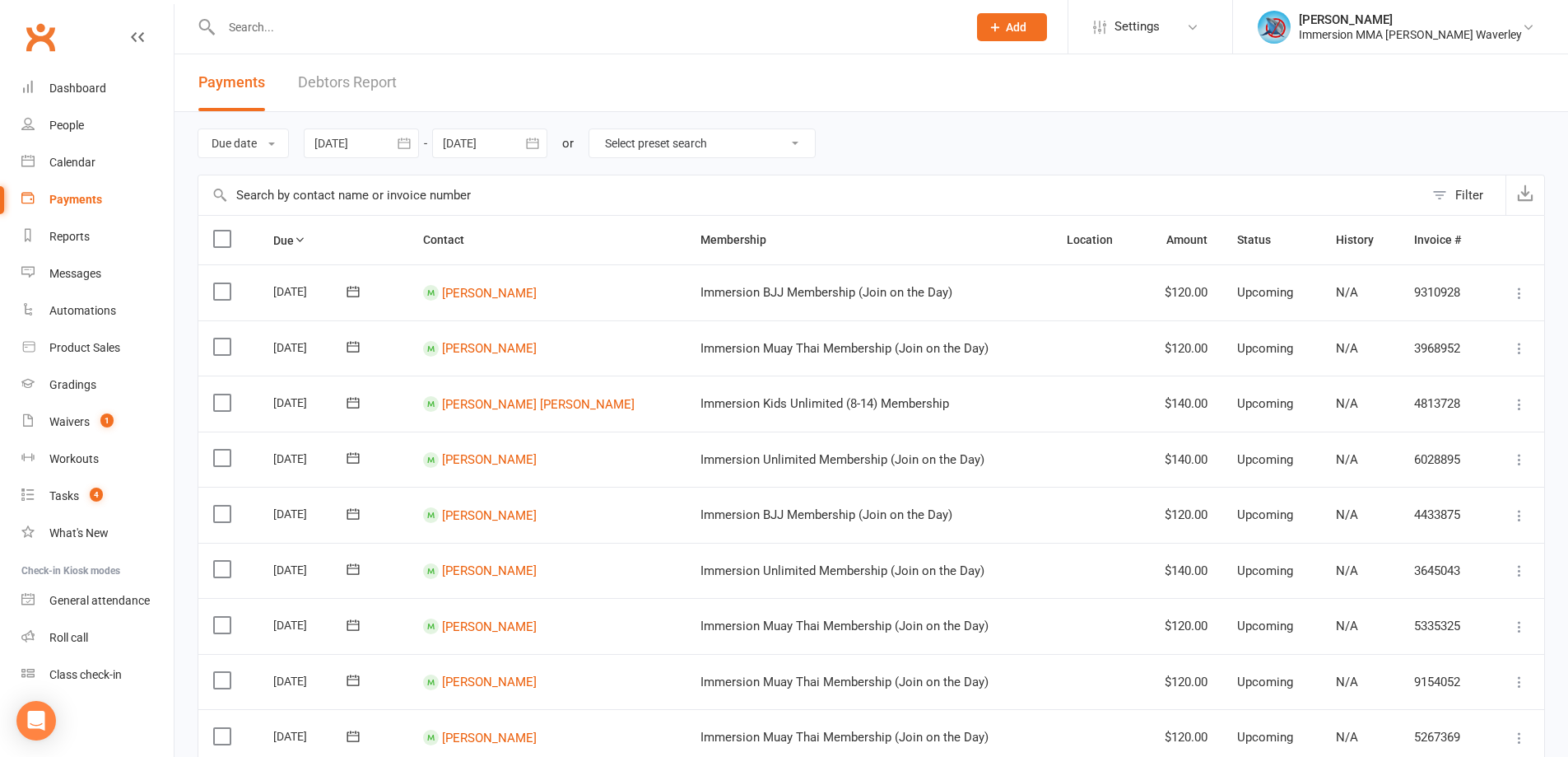
click at [351, 79] on link "Debtors Report" at bounding box center [347, 82] width 99 height 57
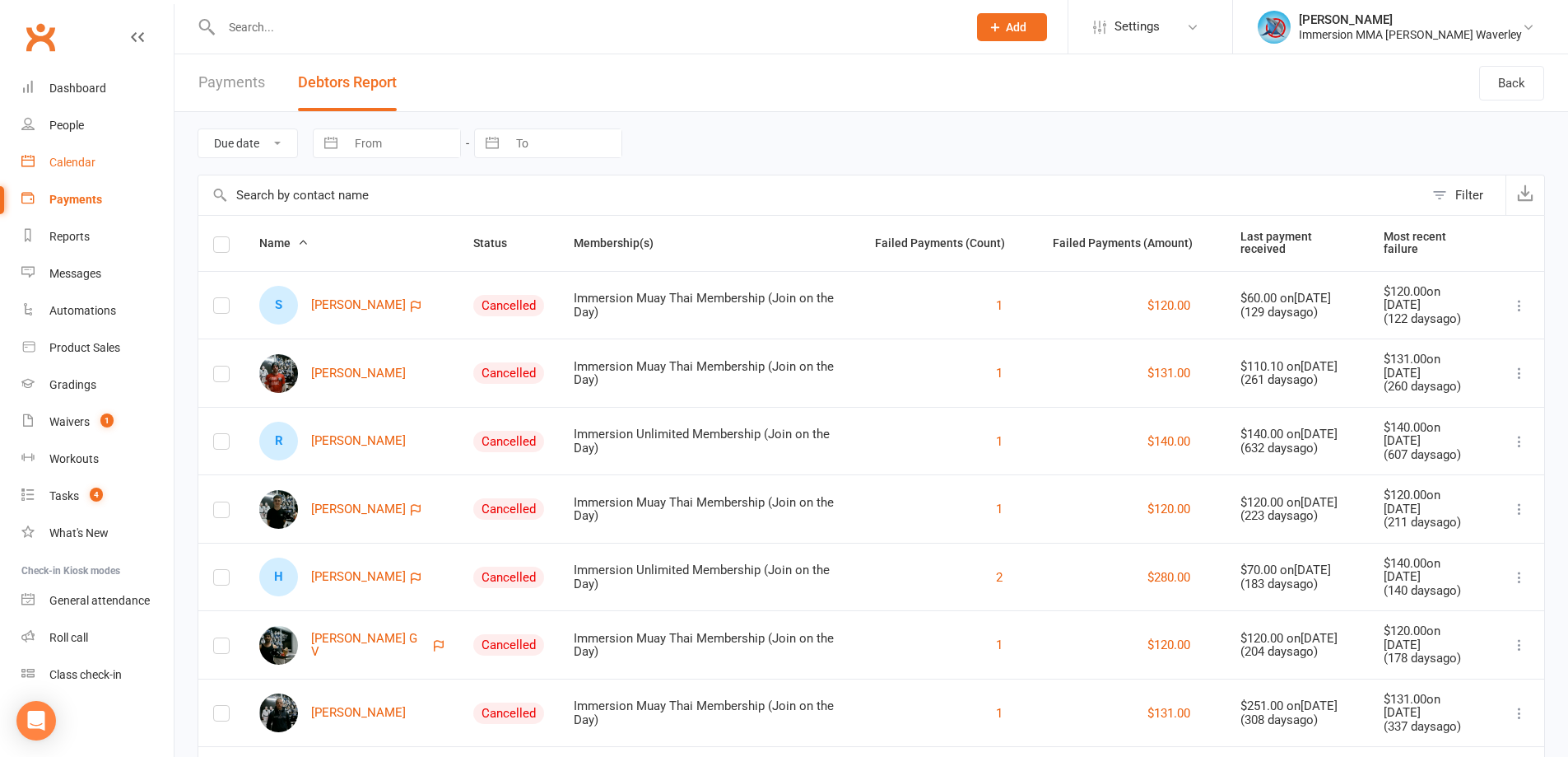
click at [89, 159] on div "Calendar" at bounding box center [72, 162] width 46 height 13
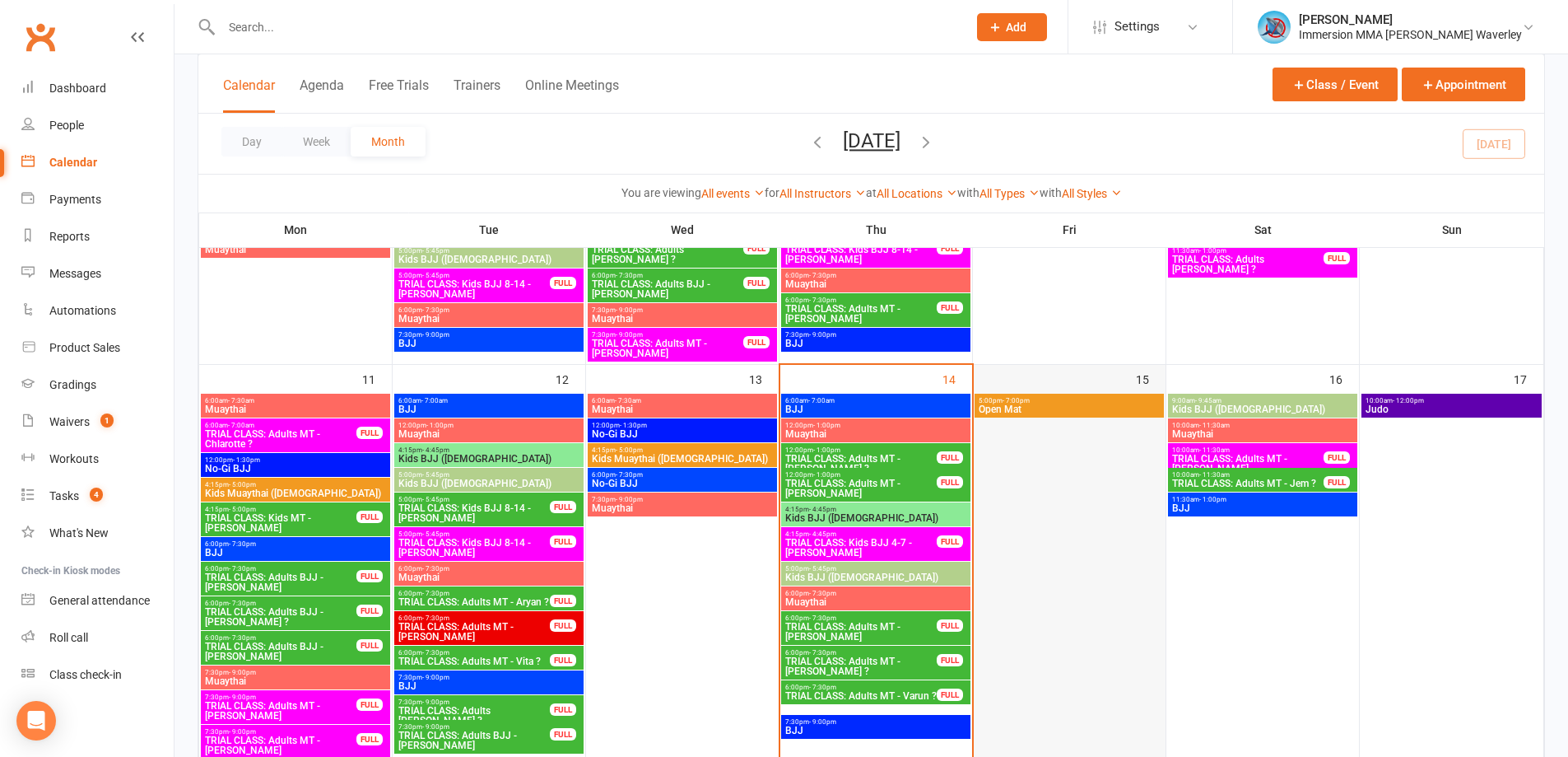
scroll to position [439, 0]
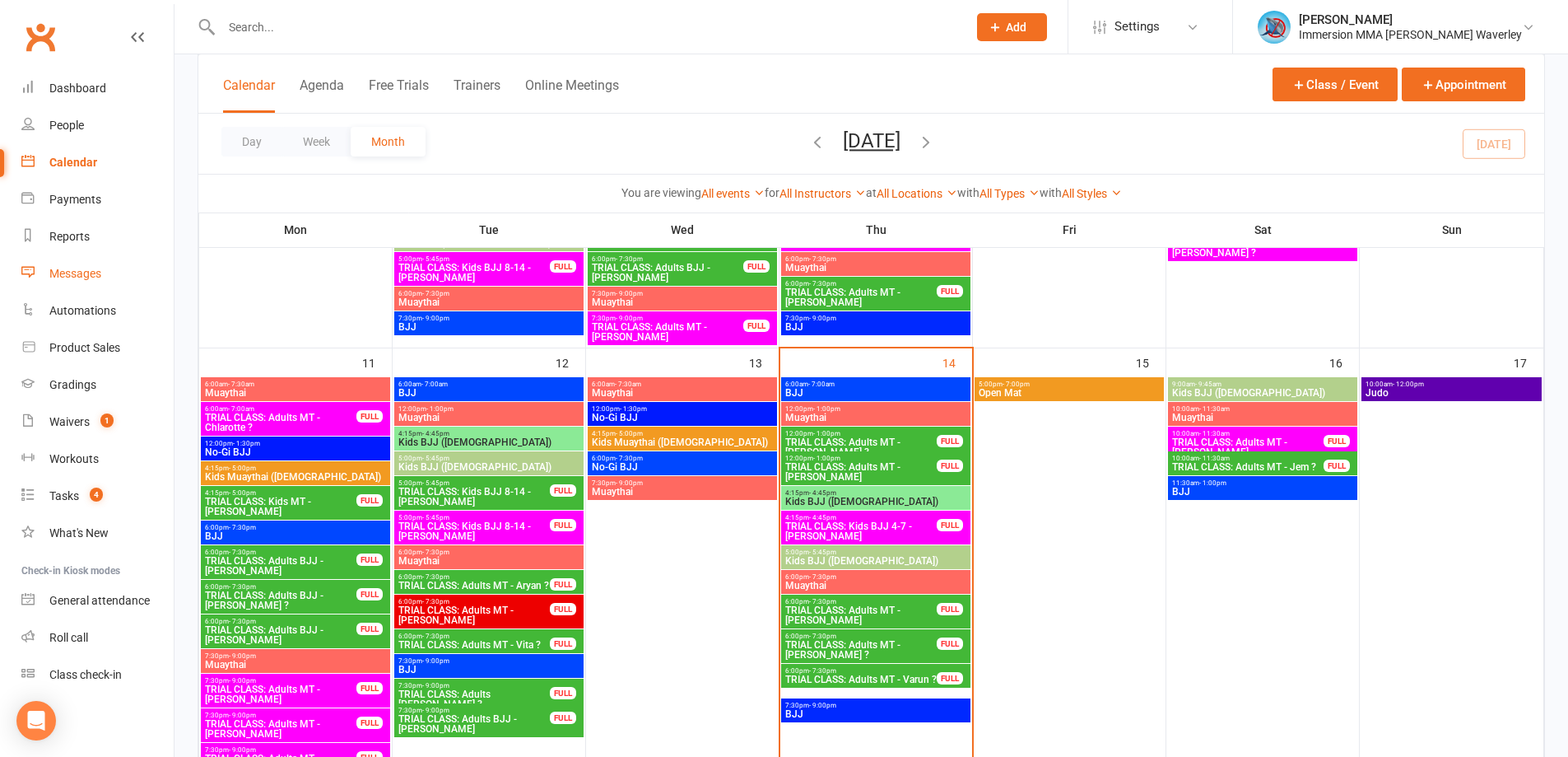
click at [96, 284] on link "Messages" at bounding box center [97, 274] width 152 height 37
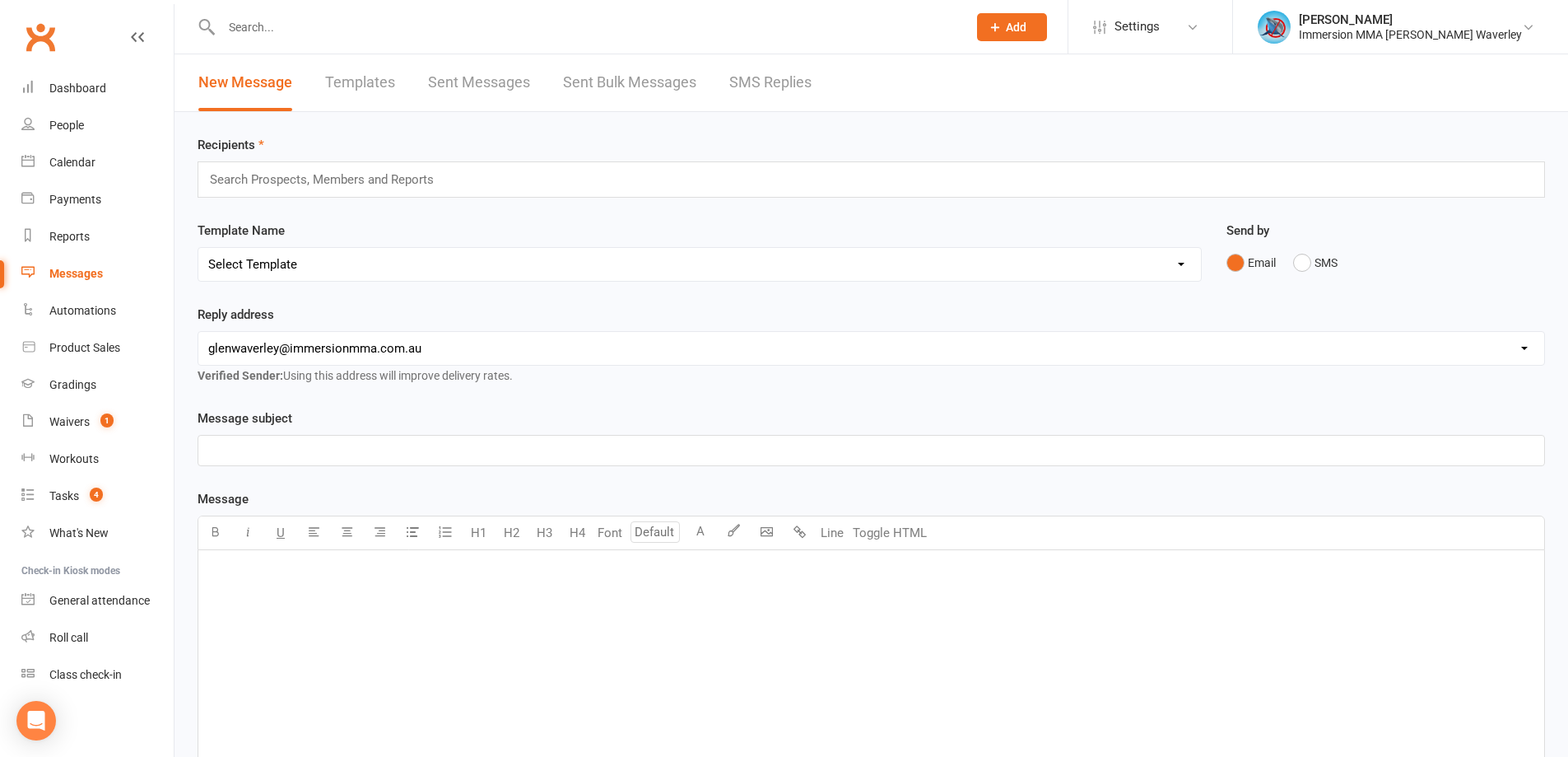
click at [746, 69] on link "SMS Replies" at bounding box center [770, 82] width 82 height 57
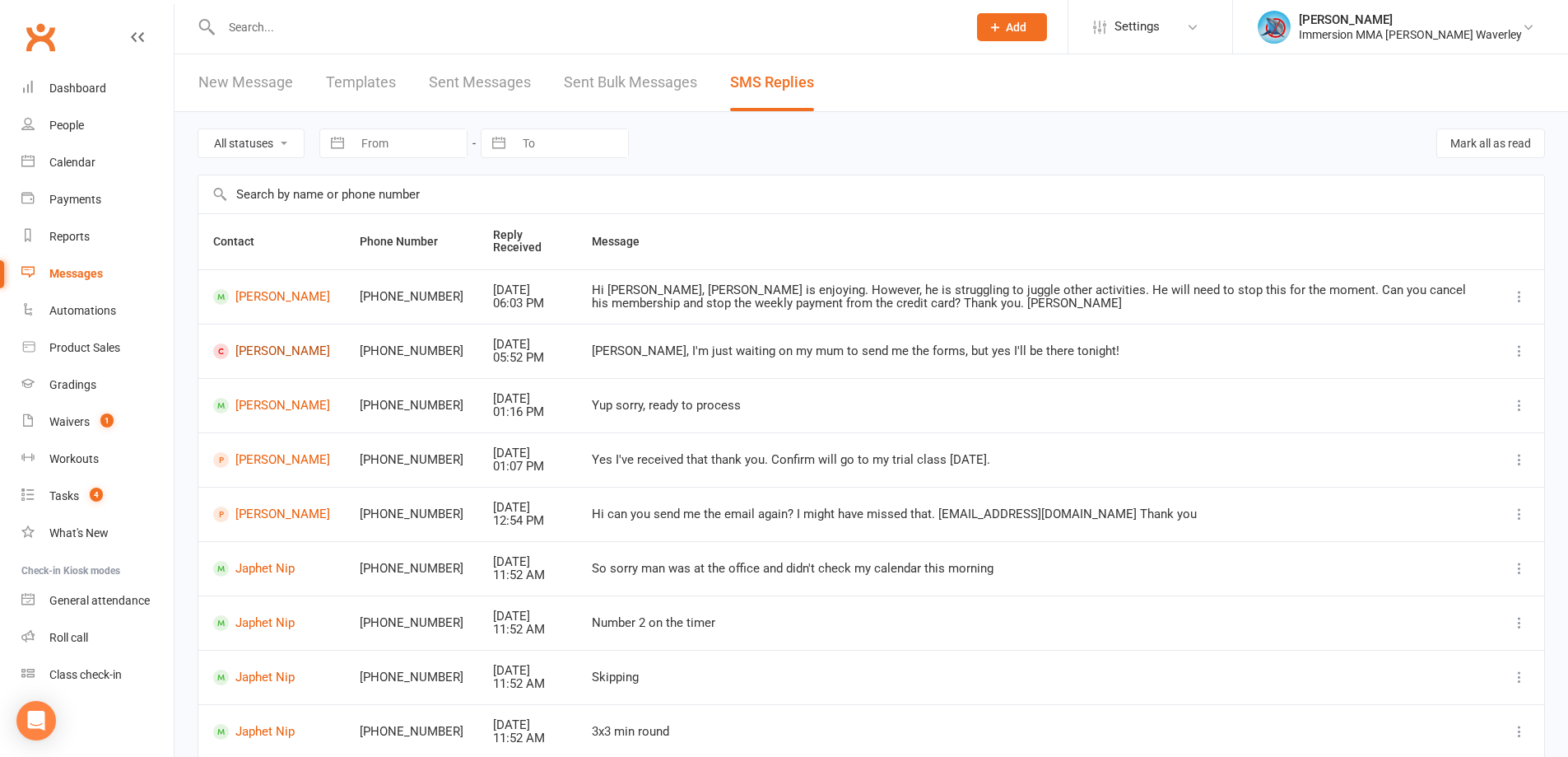
click at [263, 355] on link "Bethany Milford" at bounding box center [272, 351] width 117 height 16
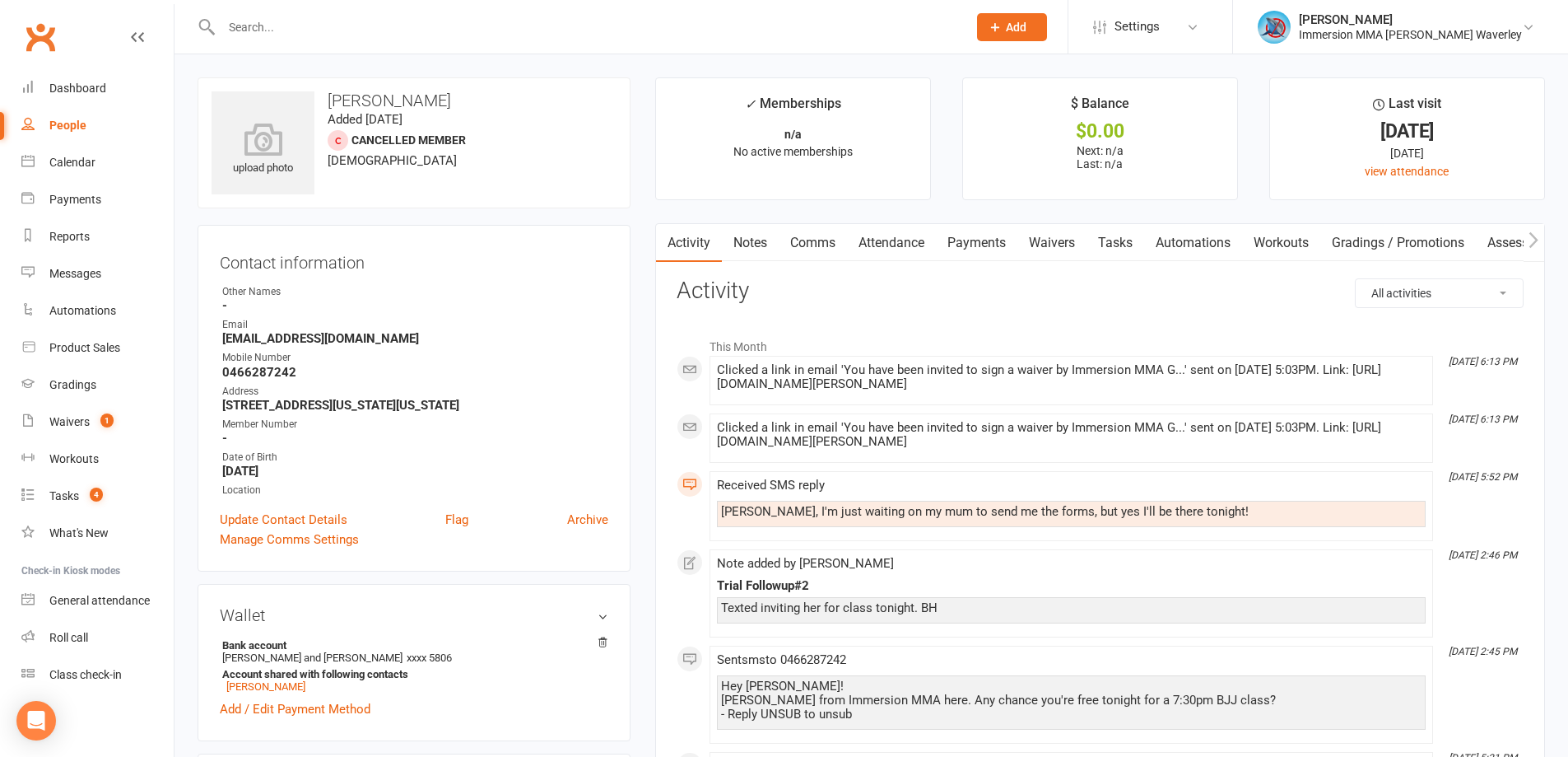
click at [753, 240] on link "Notes" at bounding box center [750, 242] width 57 height 38
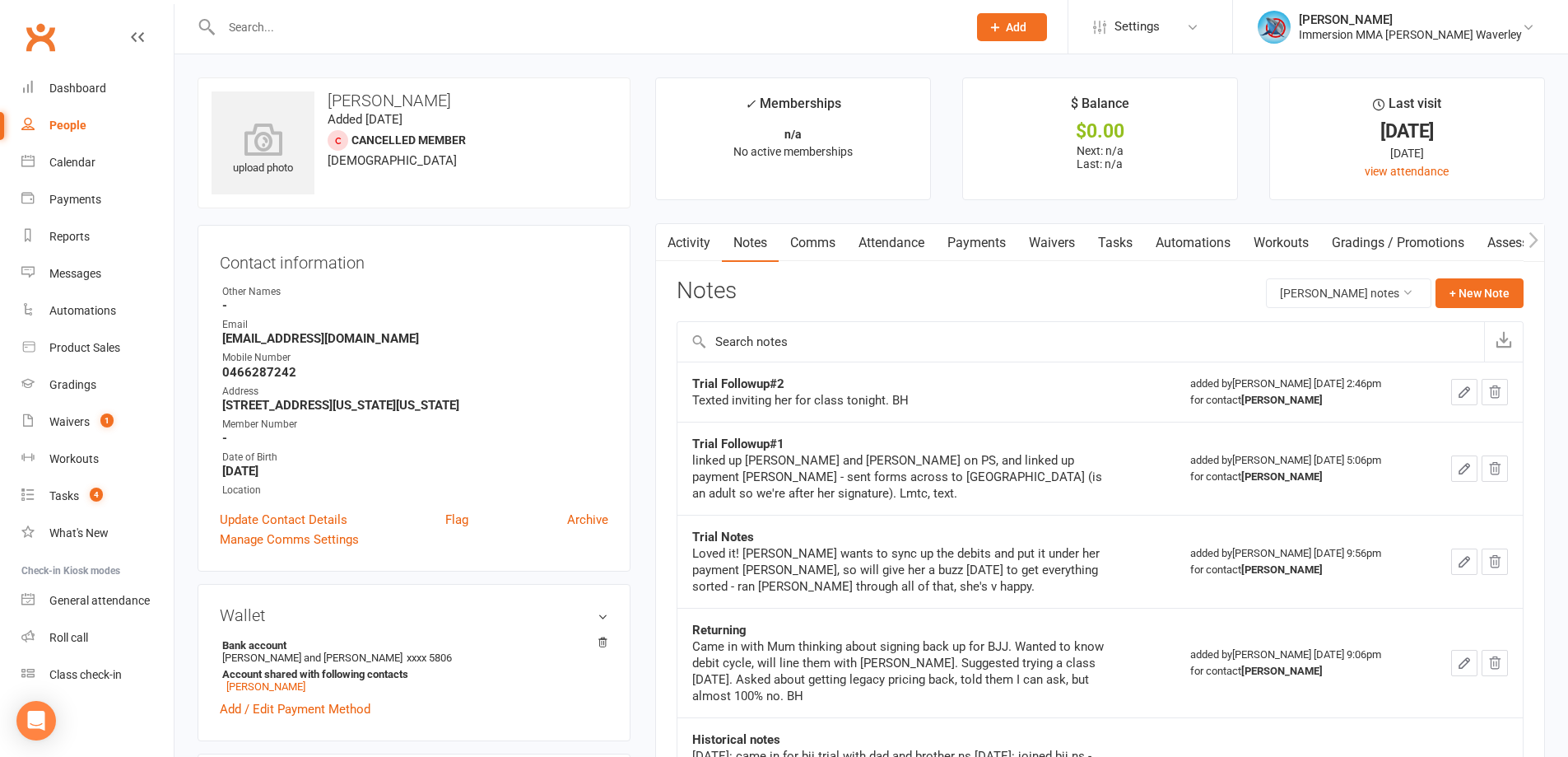
click at [1066, 261] on link "Waivers" at bounding box center [1051, 242] width 69 height 38
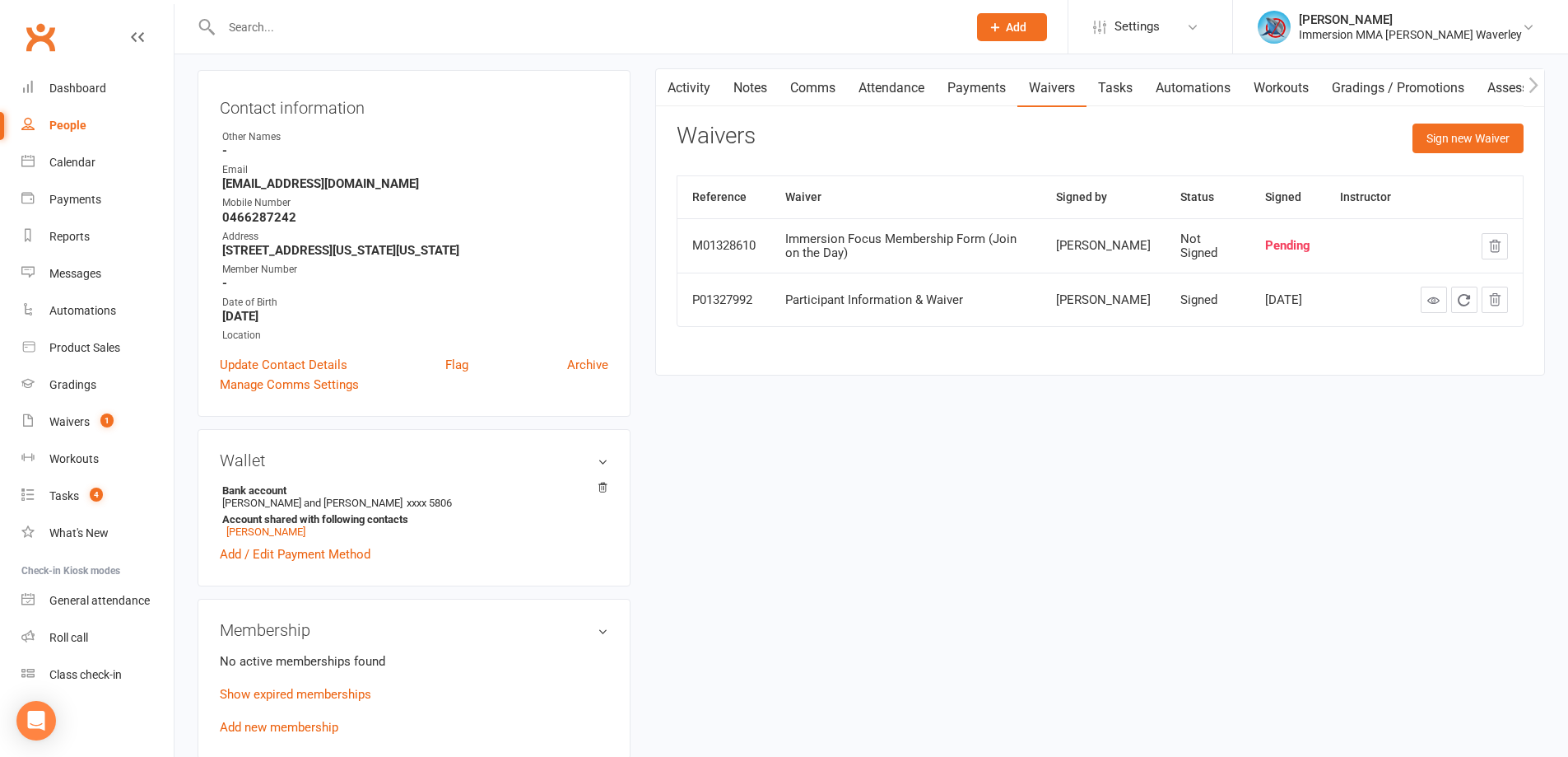
scroll to position [153, 0]
click at [247, 527] on link "Rebekah Milford" at bounding box center [266, 532] width 79 height 12
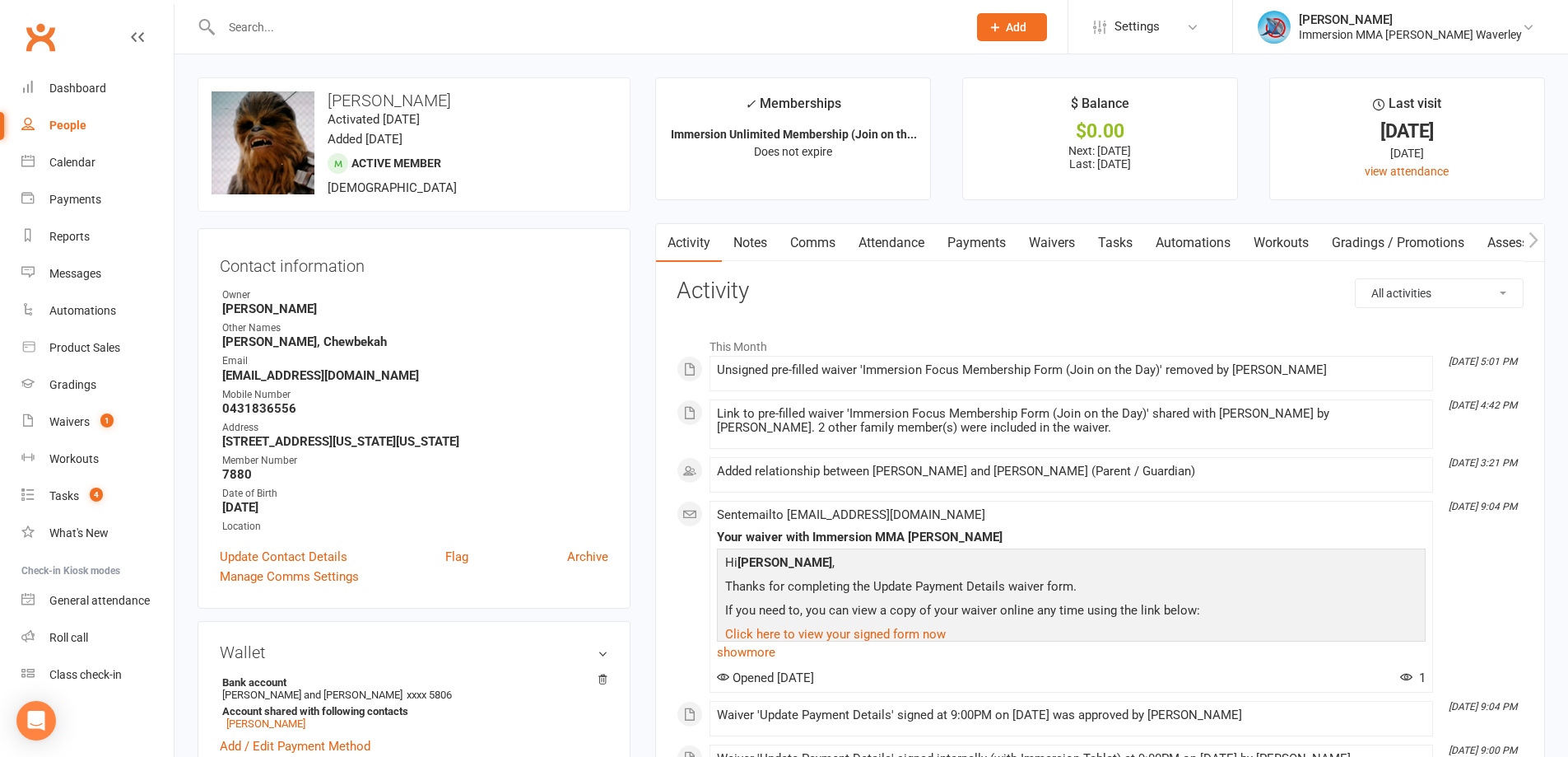
click at [973, 243] on link "Payments" at bounding box center [976, 242] width 82 height 38
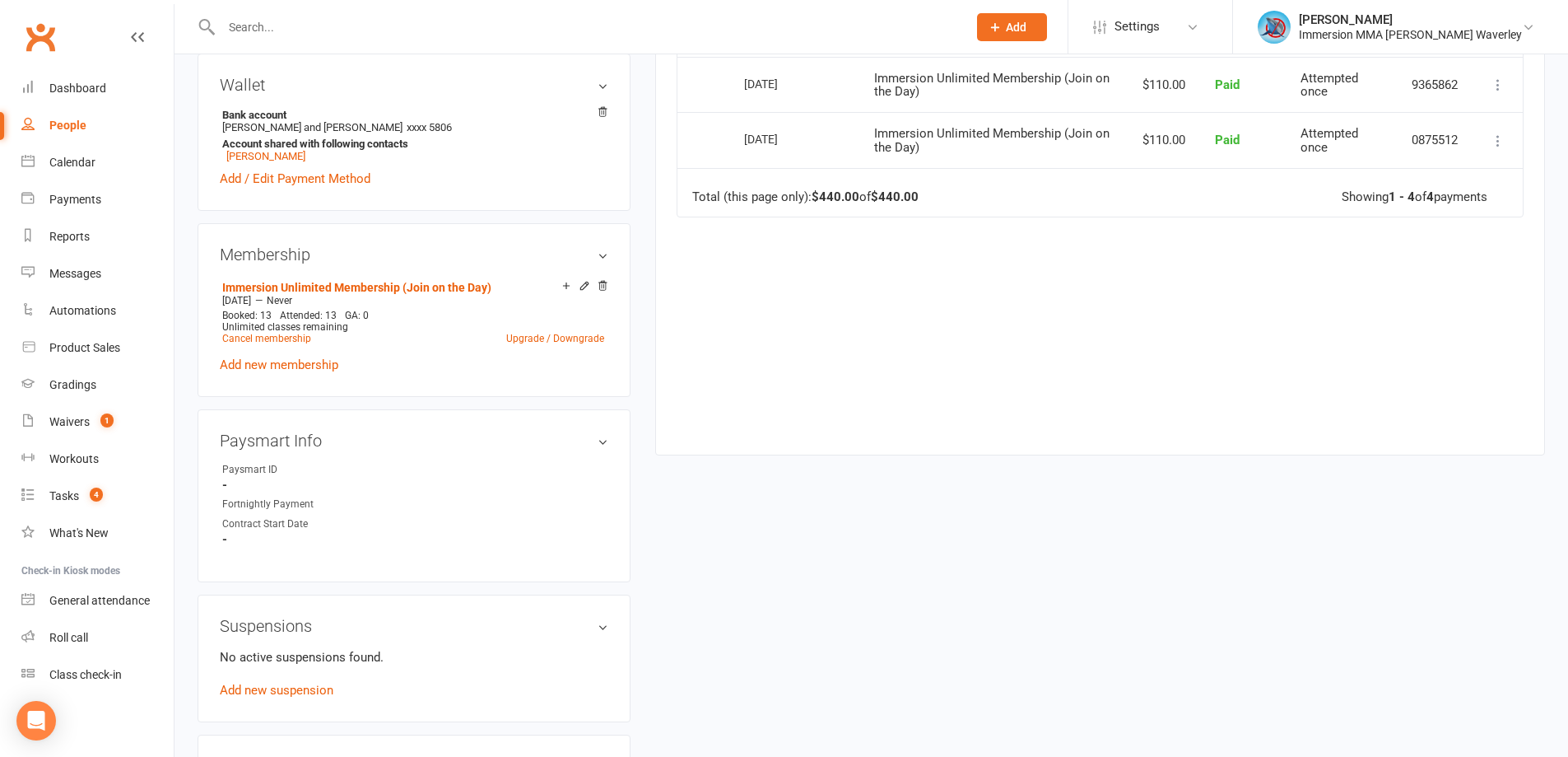
scroll to position [571, 0]
click at [262, 147] on link "Bethany Milford" at bounding box center [266, 152] width 79 height 12
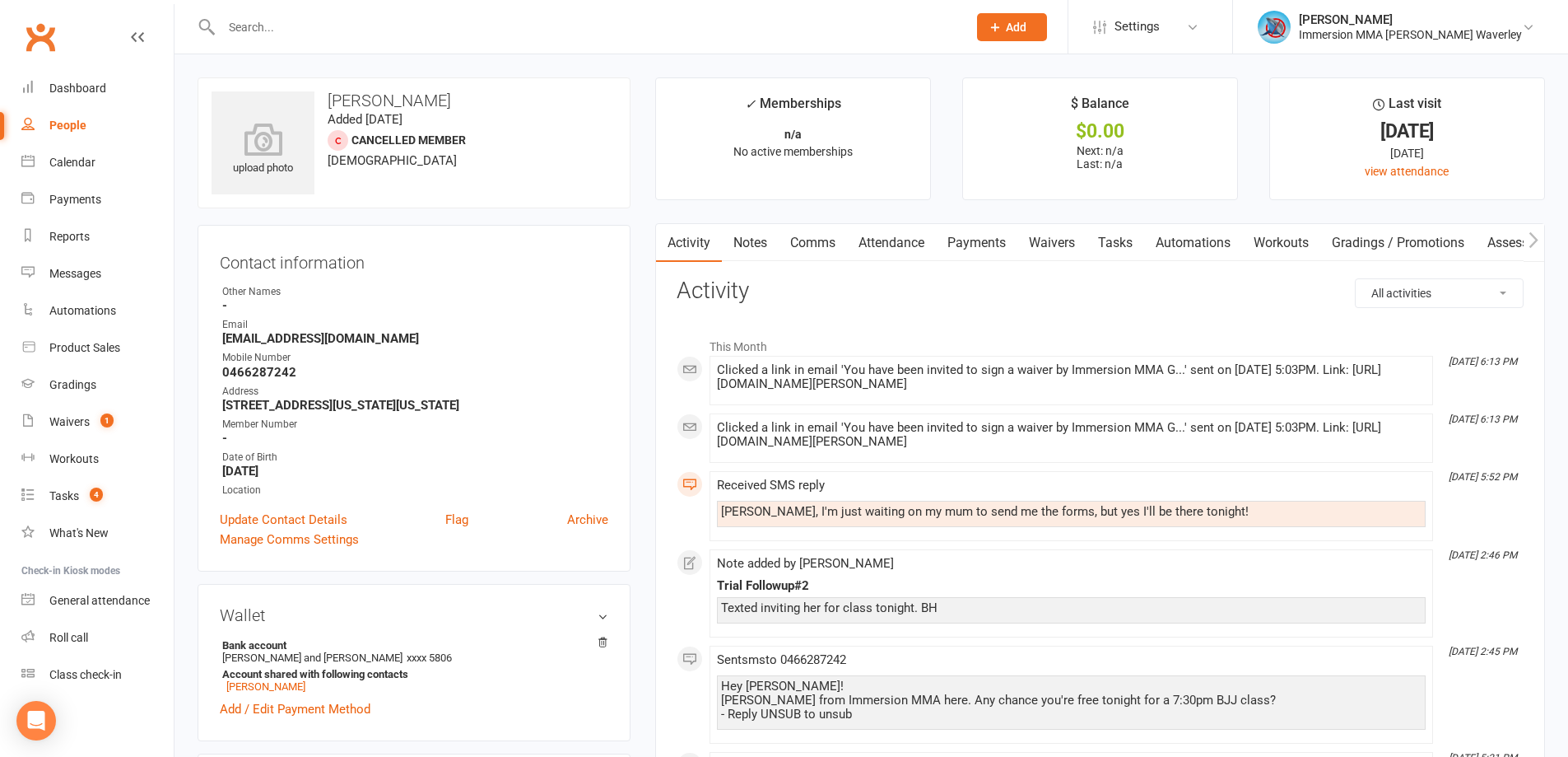
click at [1069, 240] on link "Waivers" at bounding box center [1051, 242] width 69 height 38
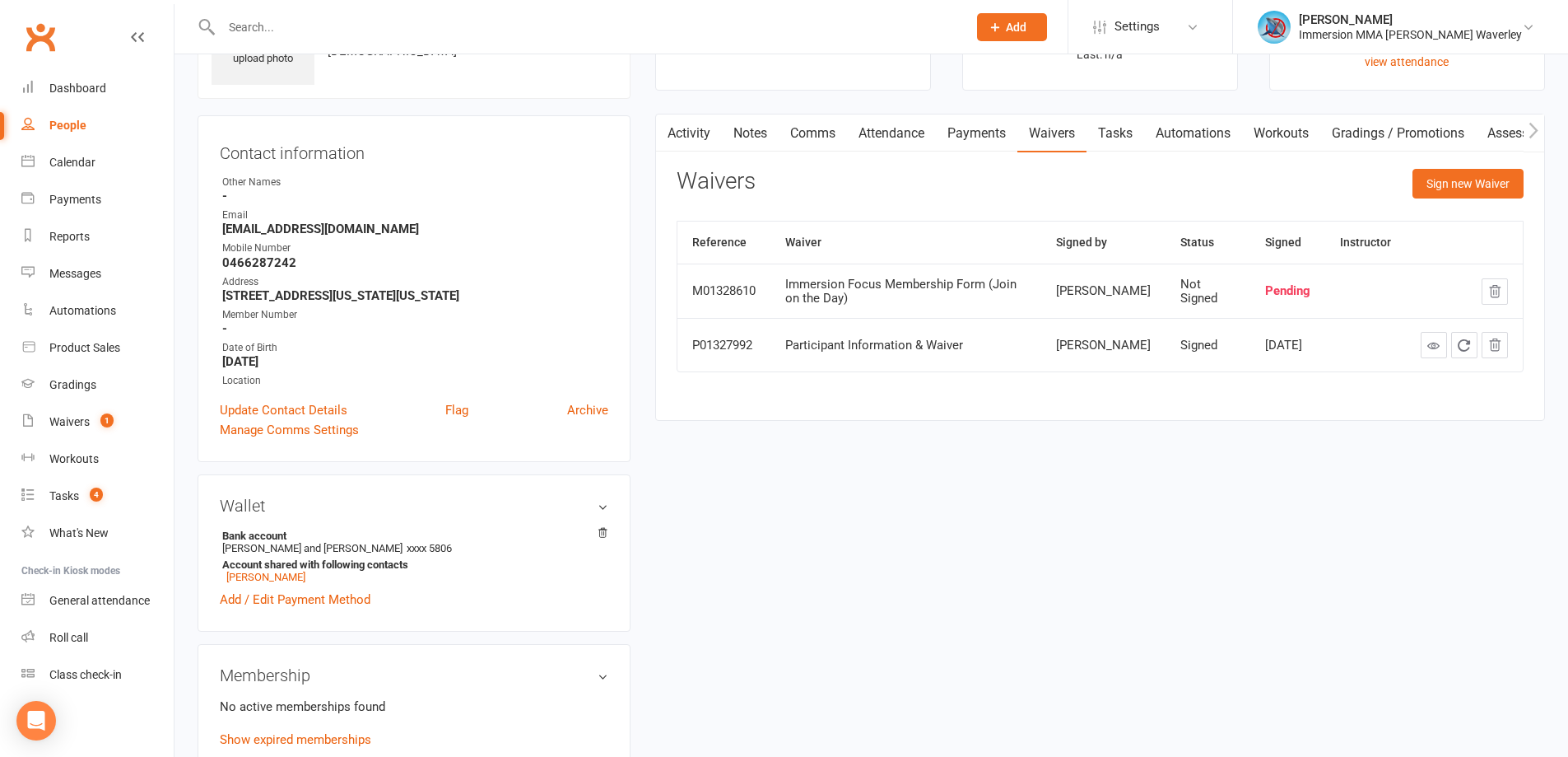
scroll to position [115, 0]
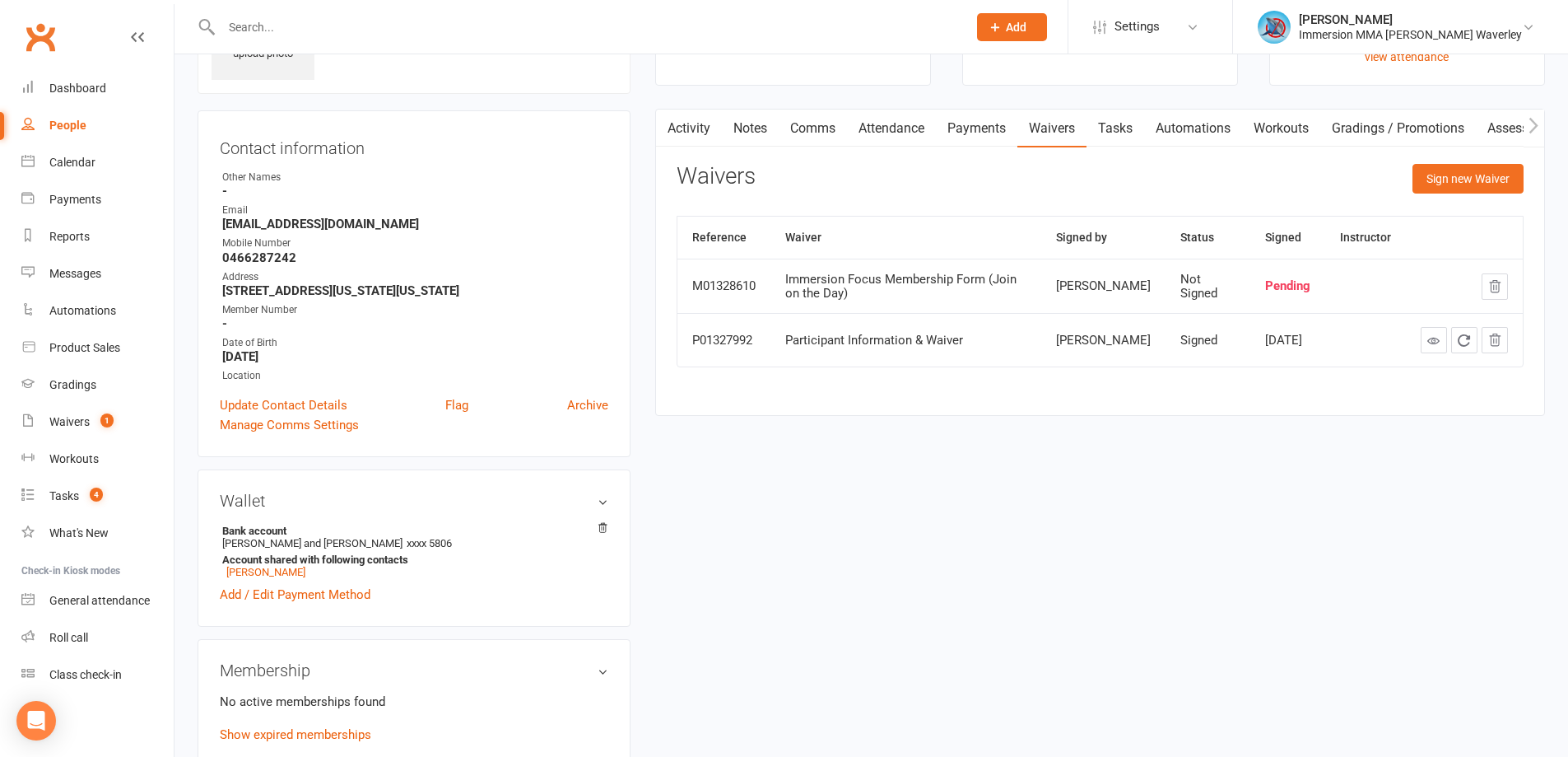
click at [744, 140] on link "Notes" at bounding box center [750, 128] width 57 height 38
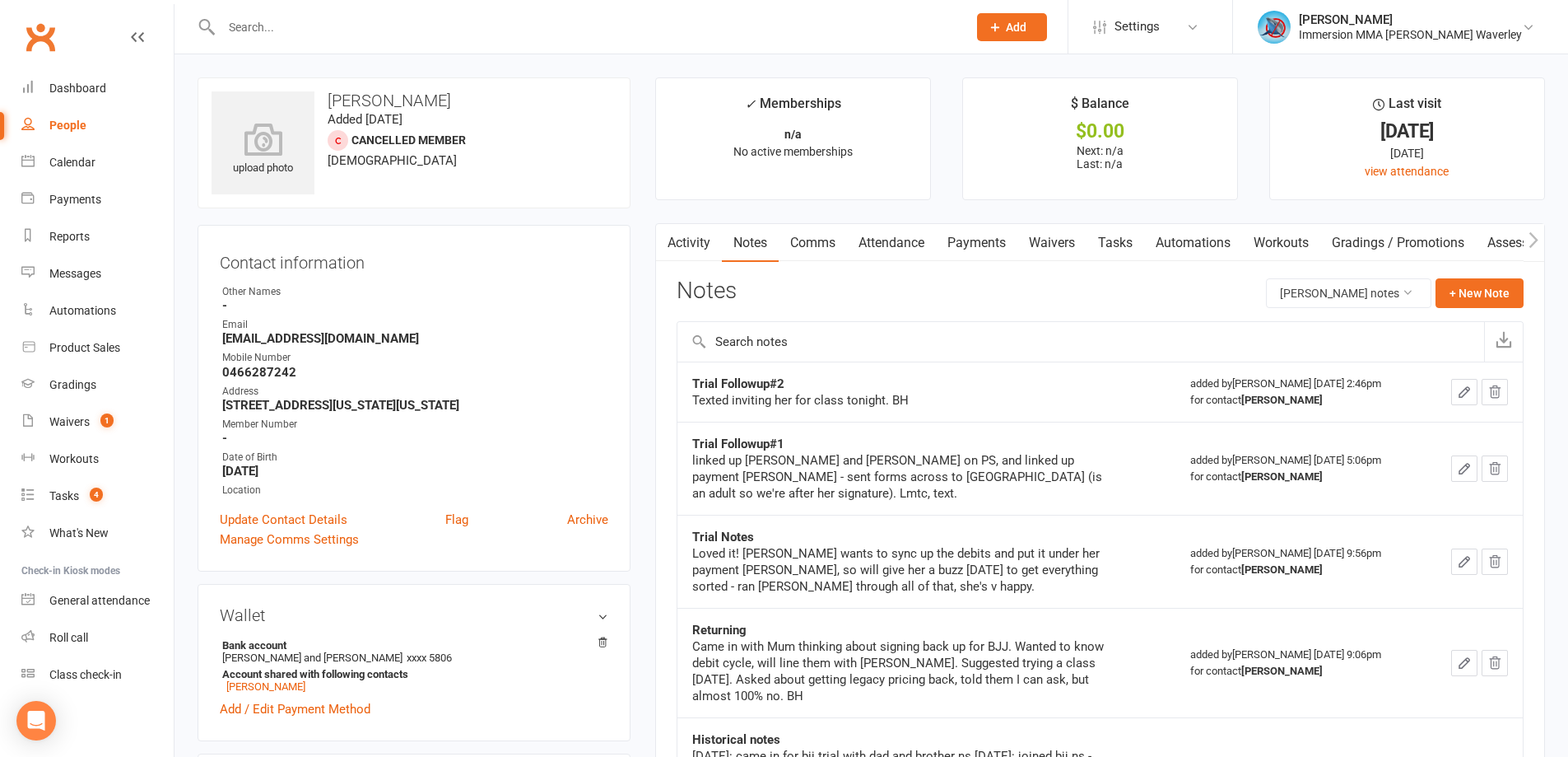
click at [811, 231] on link "Comms" at bounding box center [812, 242] width 69 height 38
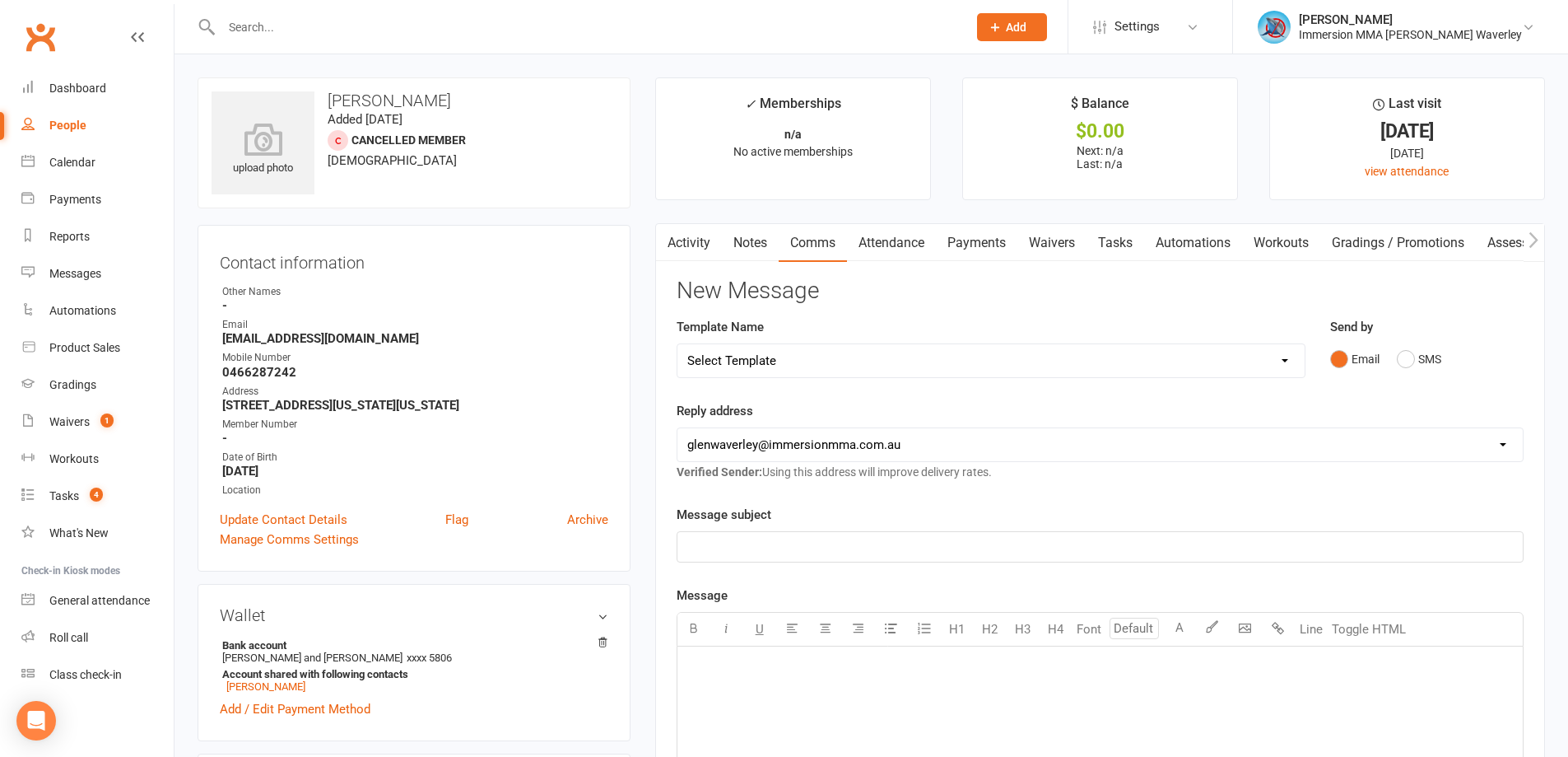
click at [338, 16] on input "text" at bounding box center [585, 27] width 739 height 23
click at [752, 234] on link "Notes" at bounding box center [750, 242] width 57 height 38
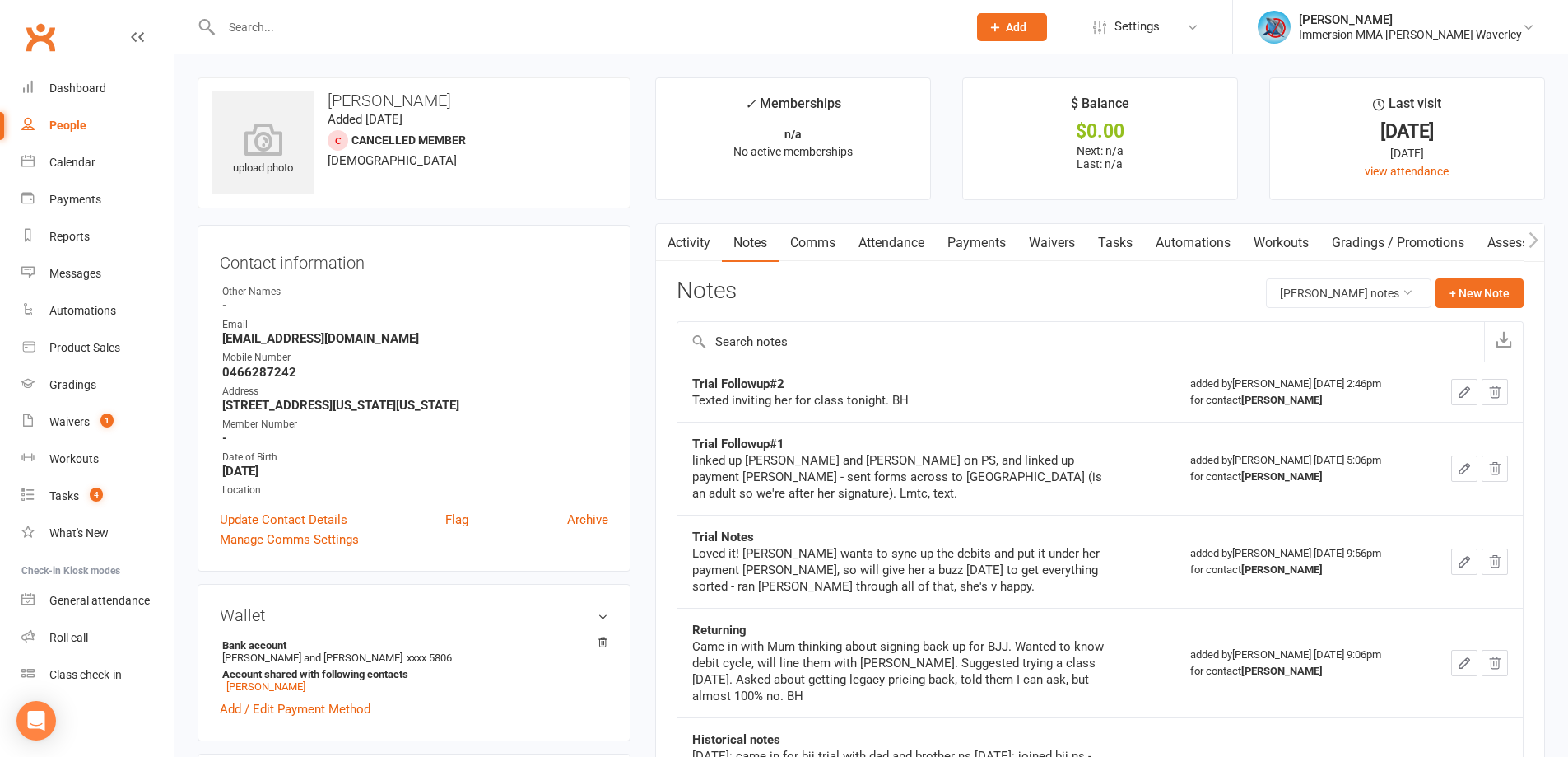
click at [702, 248] on link "Activity" at bounding box center [689, 242] width 66 height 38
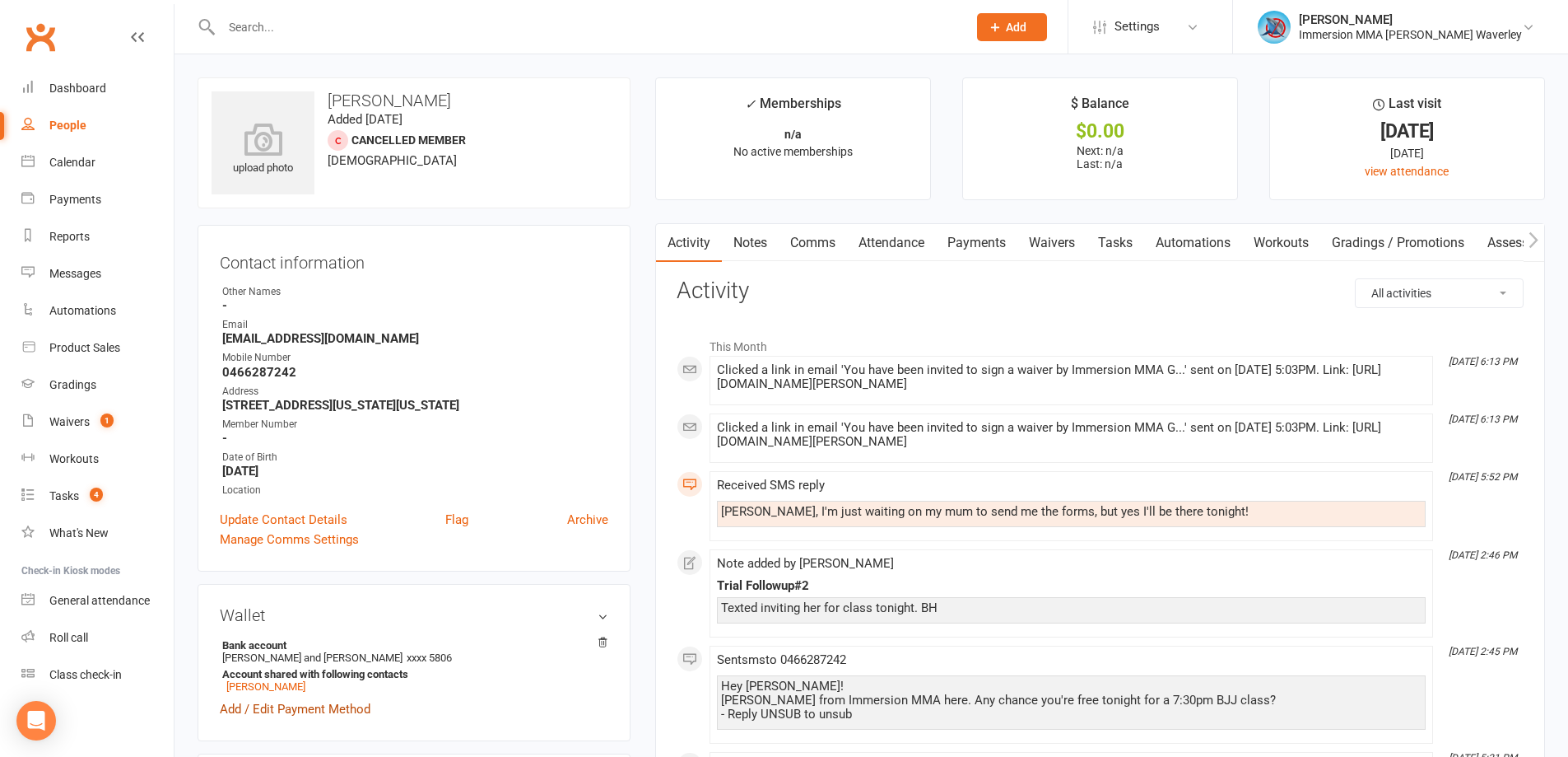
click at [250, 719] on link "Add / Edit Payment Method" at bounding box center [295, 709] width 150 height 20
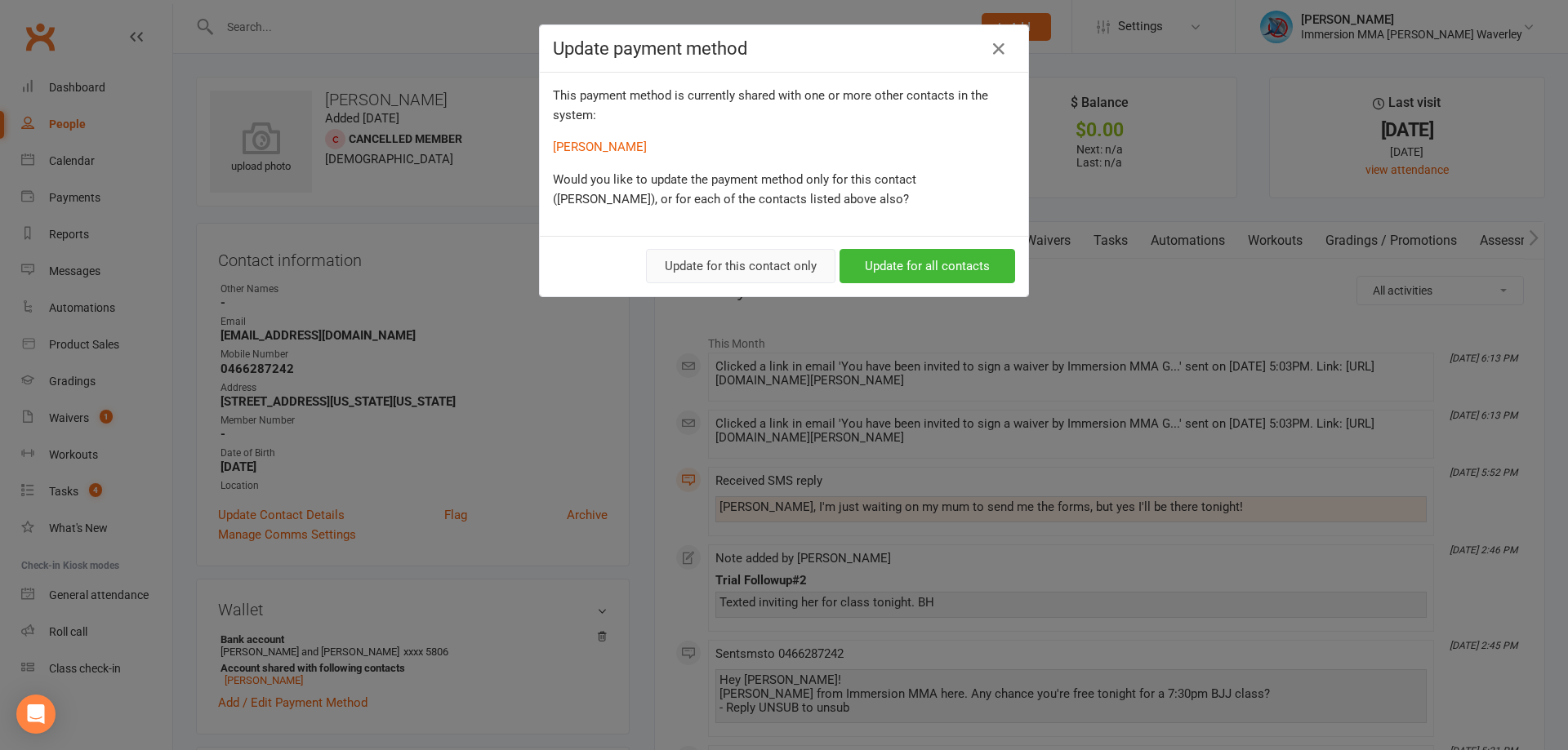
click at [768, 259] on button "Update for this contact only" at bounding box center [740, 266] width 190 height 35
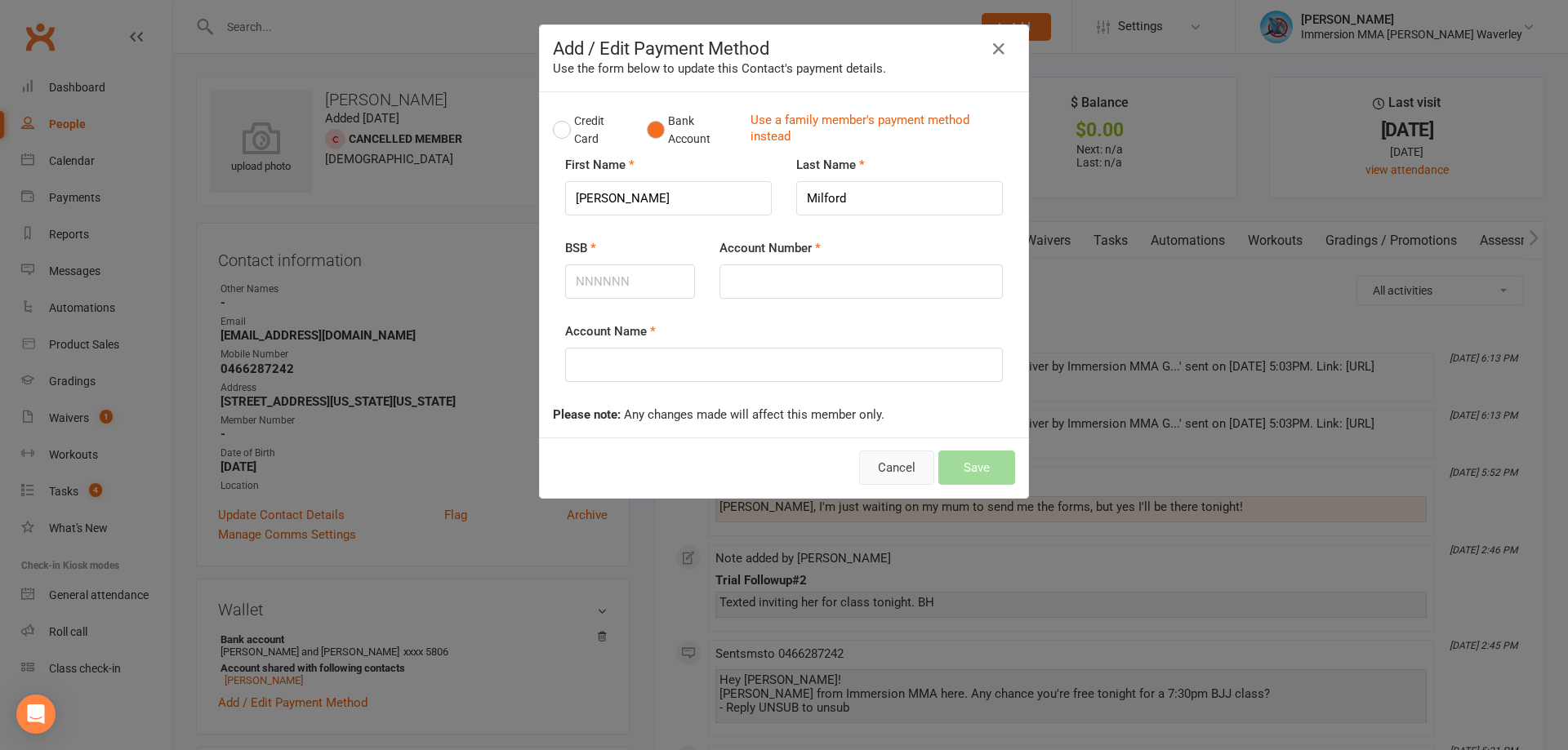
click at [885, 460] on button "Cancel" at bounding box center [896, 468] width 75 height 35
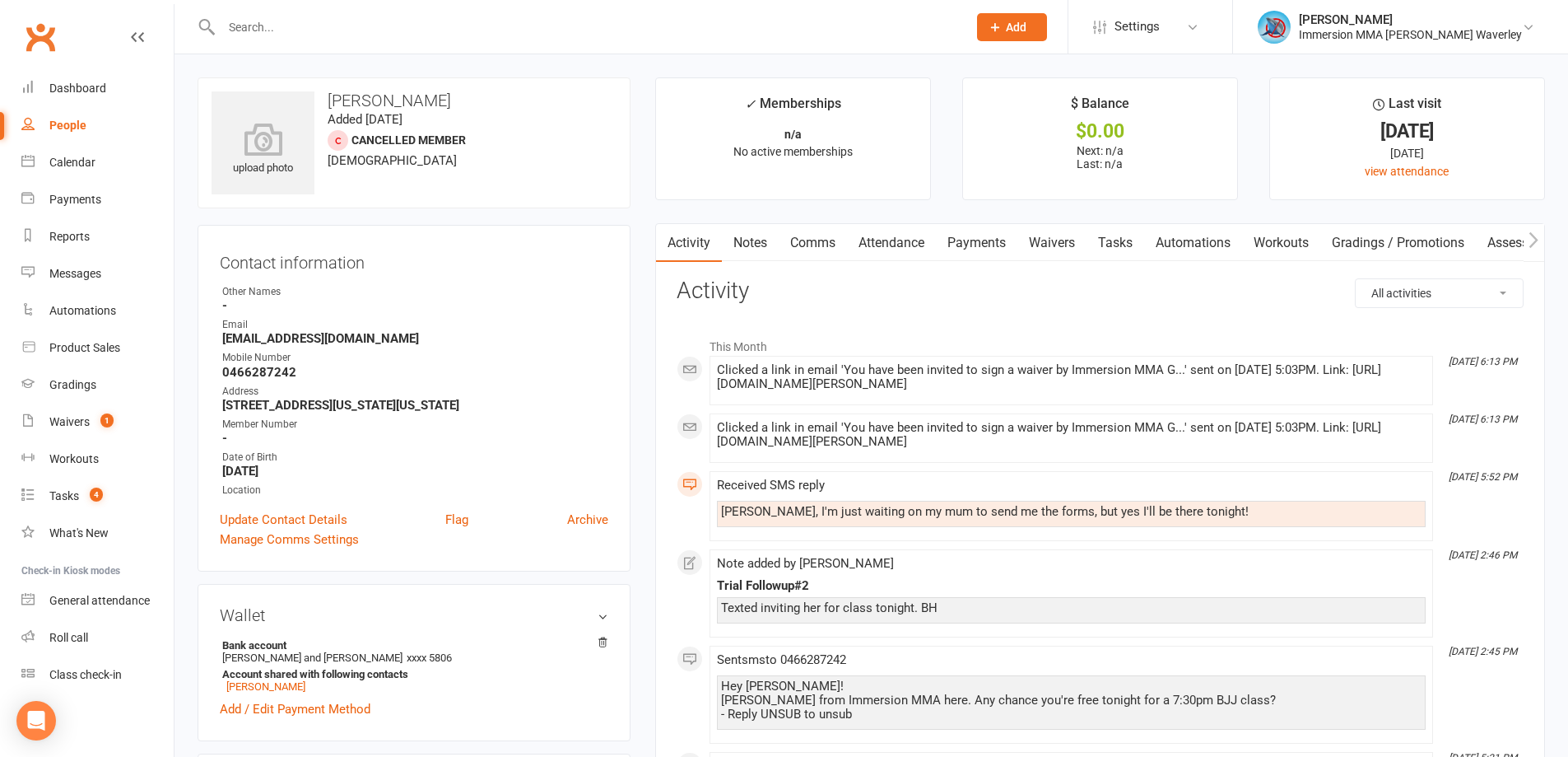
click at [1007, 256] on link "Payments" at bounding box center [976, 242] width 82 height 38
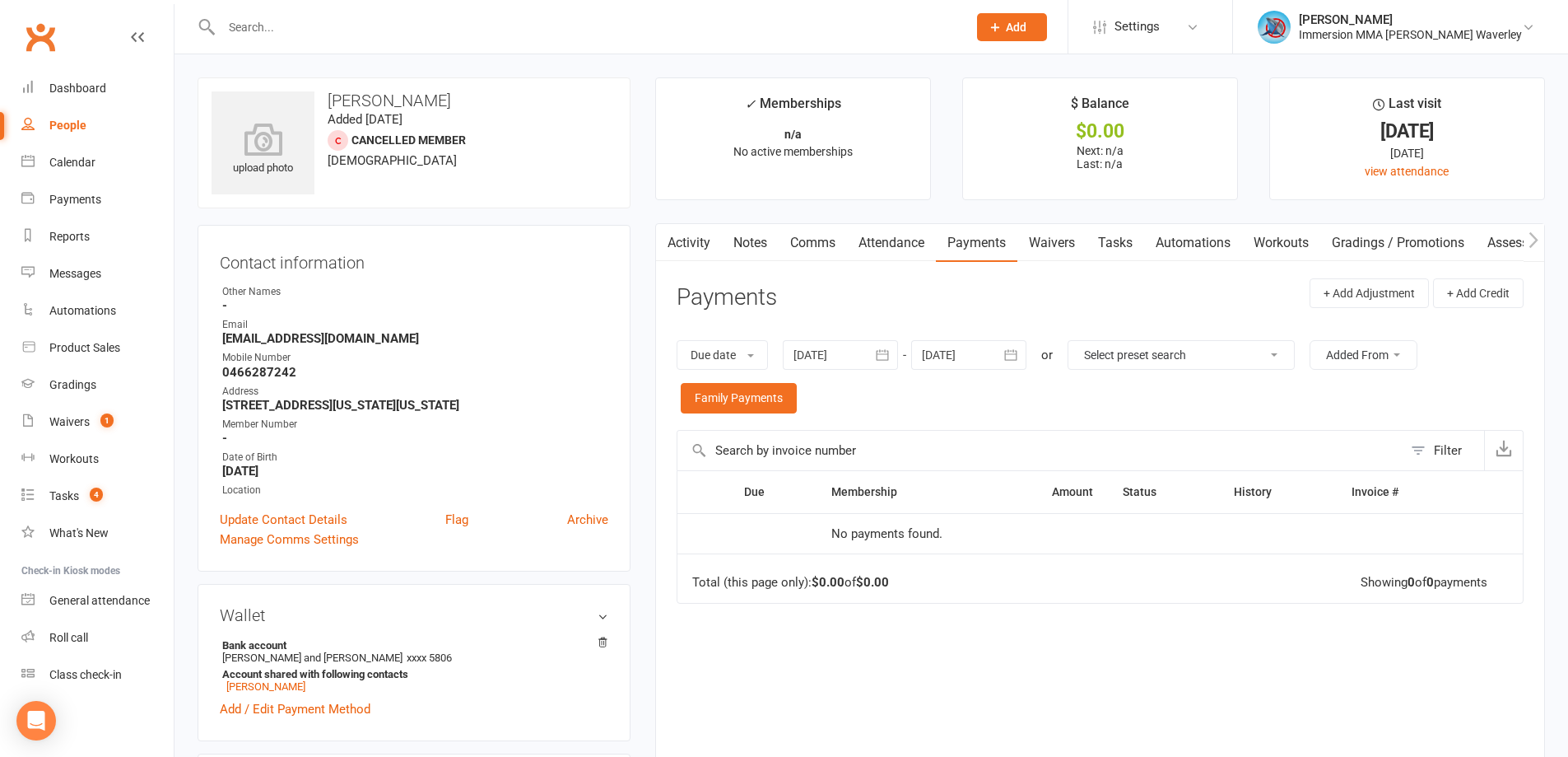
click at [1102, 240] on link "Tasks" at bounding box center [1115, 242] width 58 height 38
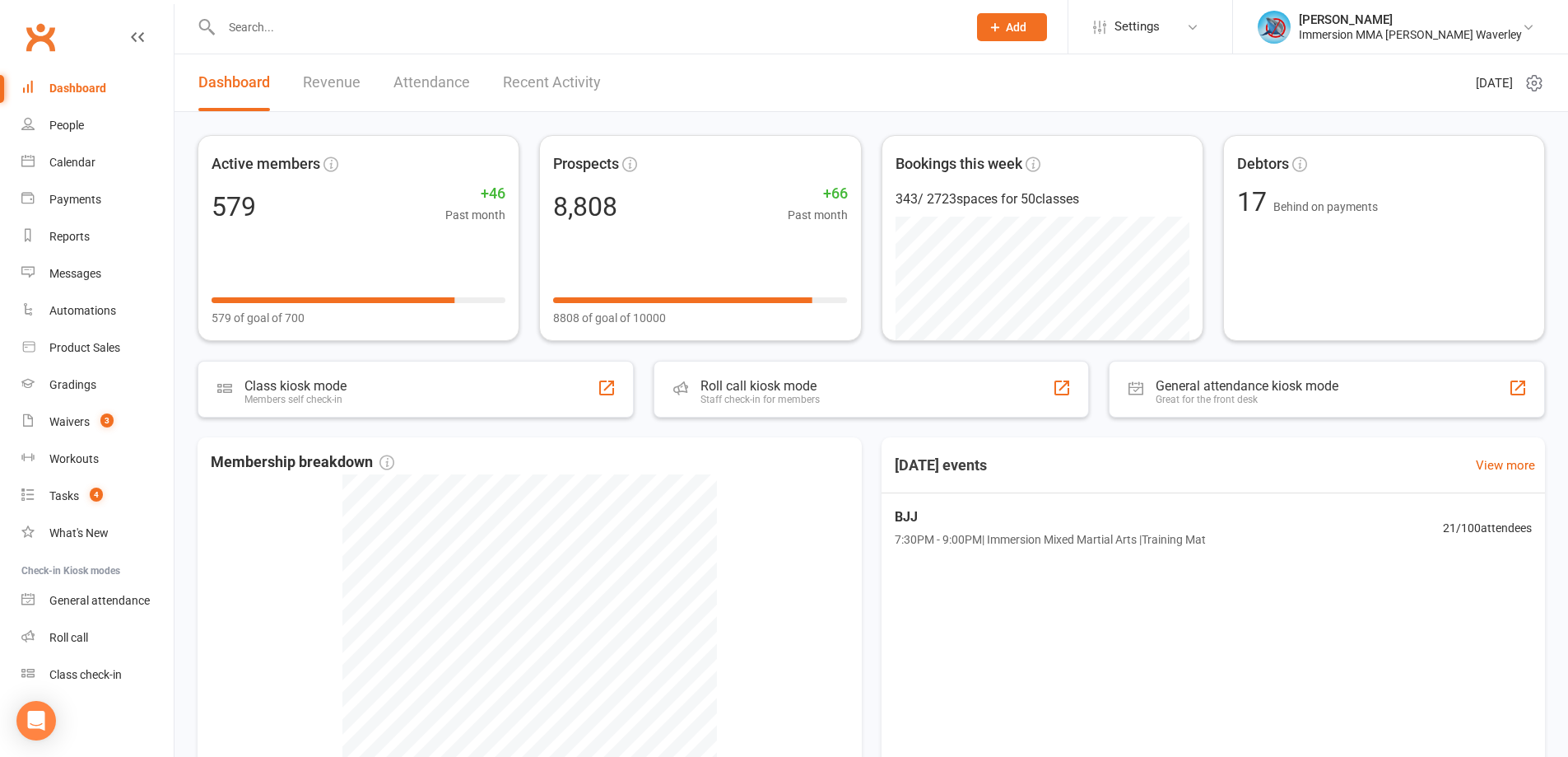
click at [931, 636] on div "[DATE] events View more BJJ 7:30PM - 9:00PM | Immersion Mixed Martial Arts | Tr…" at bounding box center [1214, 674] width 664 height 474
click at [79, 422] on div "Waivers" at bounding box center [70, 422] width 40 height 13
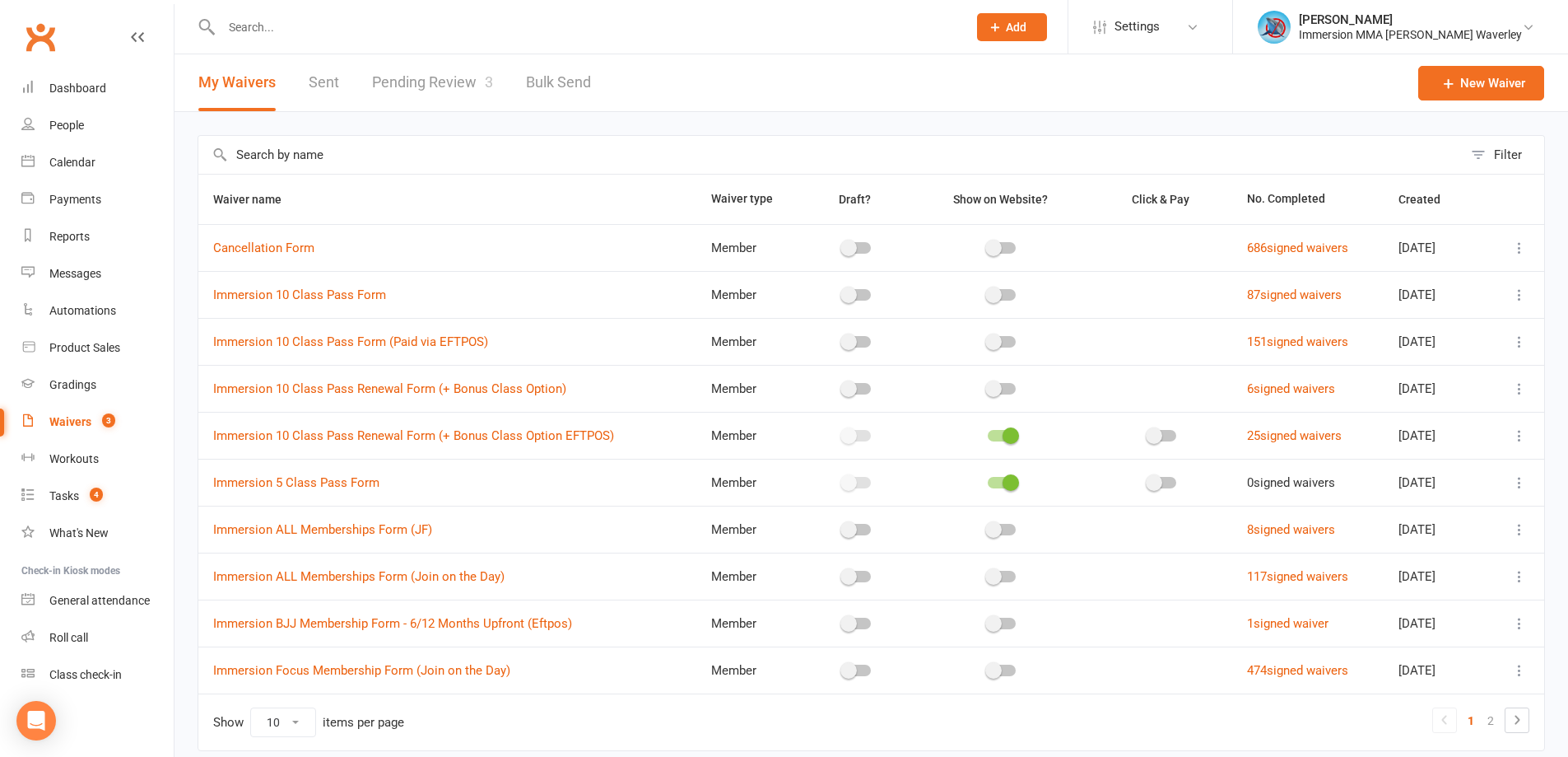
click at [430, 75] on link "Pending Review 3" at bounding box center [432, 82] width 121 height 57
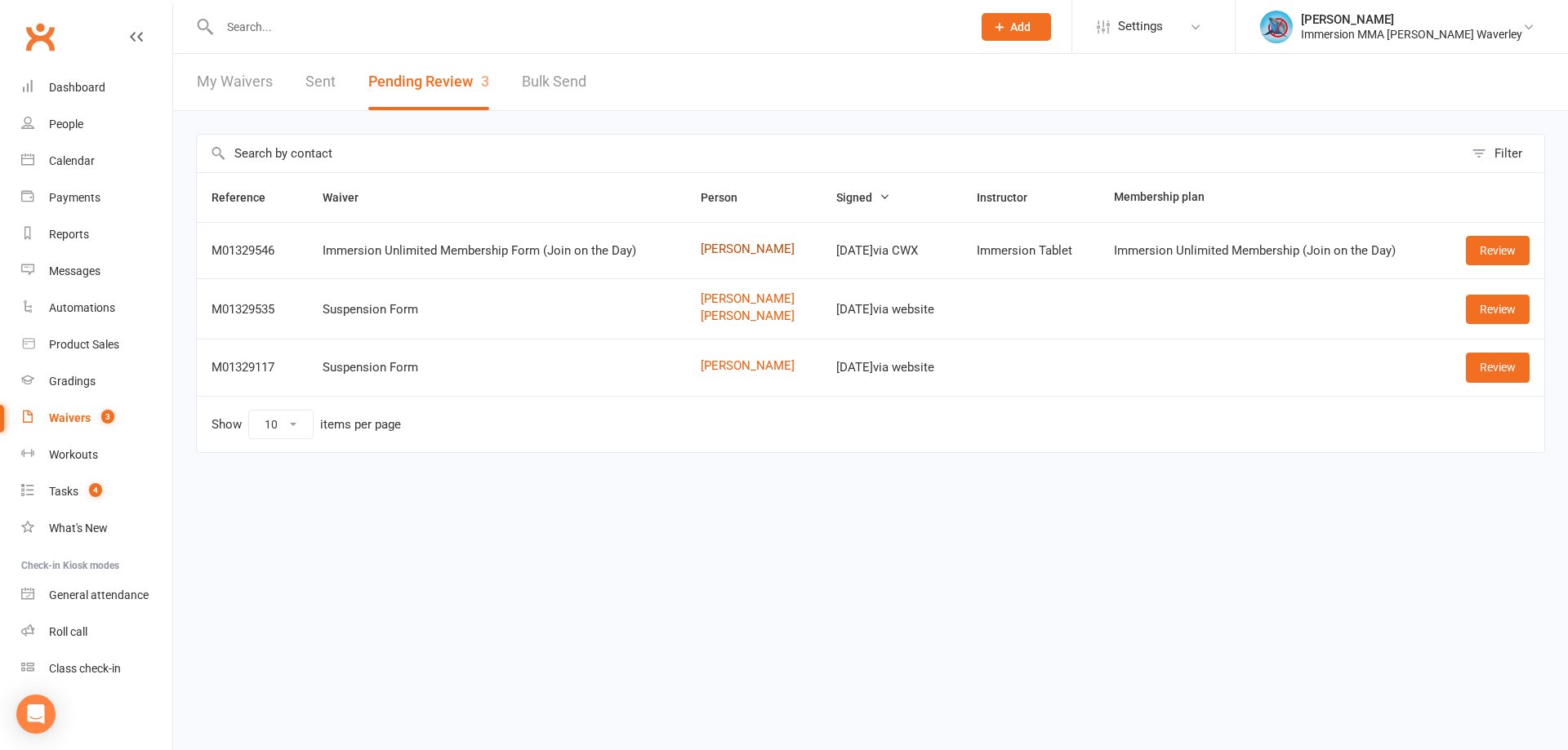
click at [733, 251] on link "[PERSON_NAME]" at bounding box center [753, 249] width 106 height 14
click at [1478, 247] on link "Review" at bounding box center [1497, 251] width 64 height 29
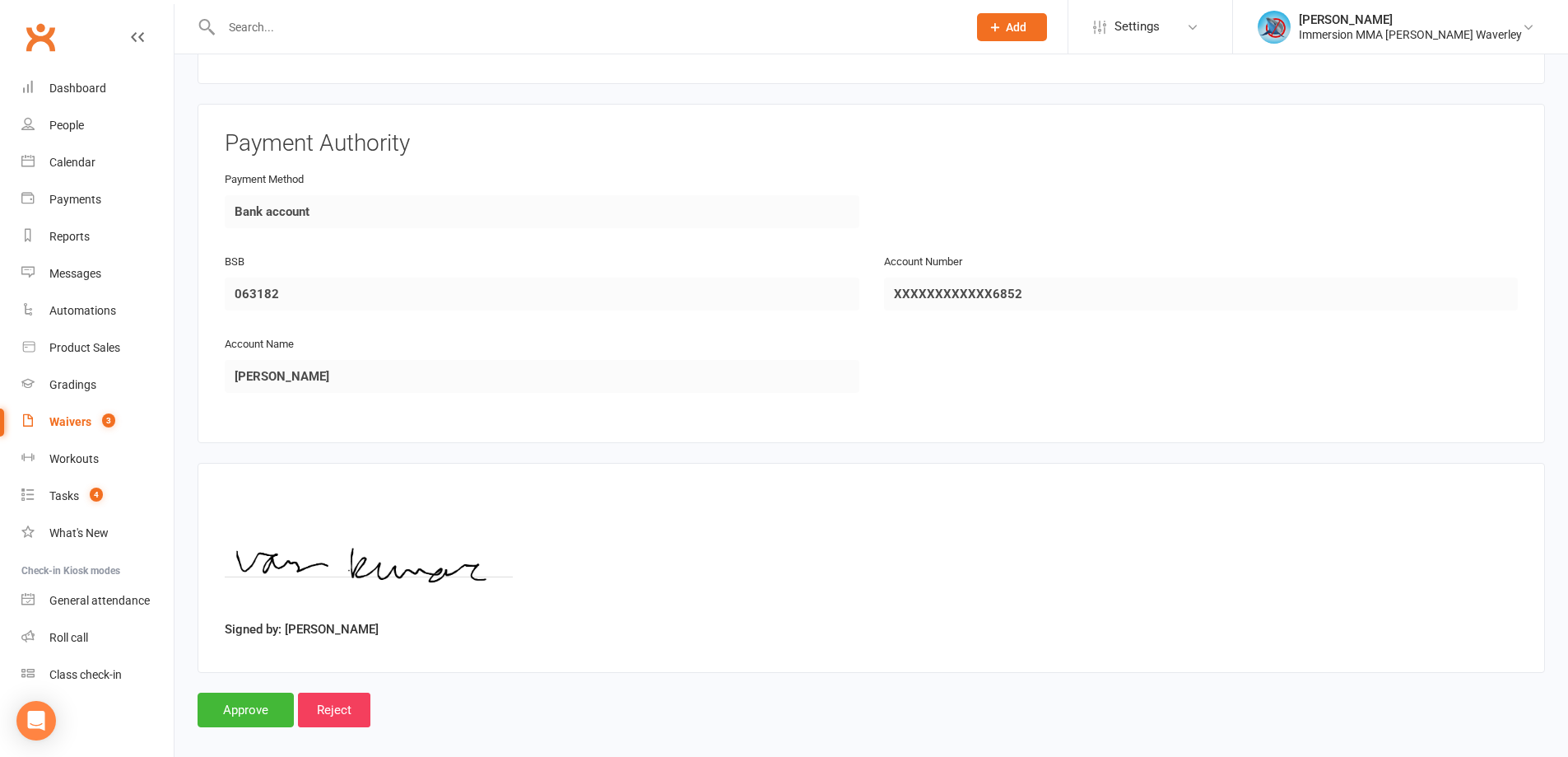
scroll to position [1395, 0]
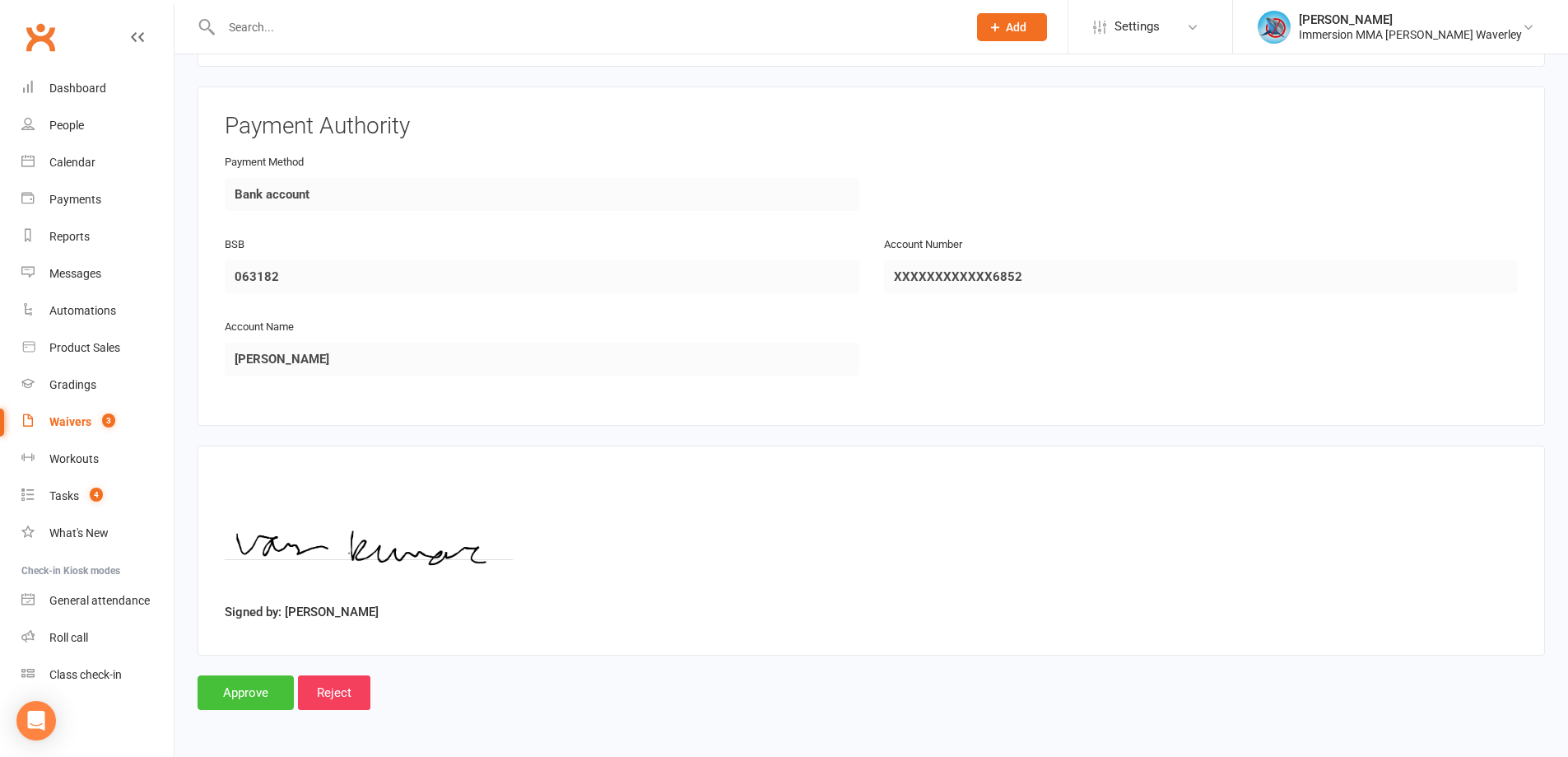
click at [246, 695] on input "Approve" at bounding box center [245, 693] width 96 height 35
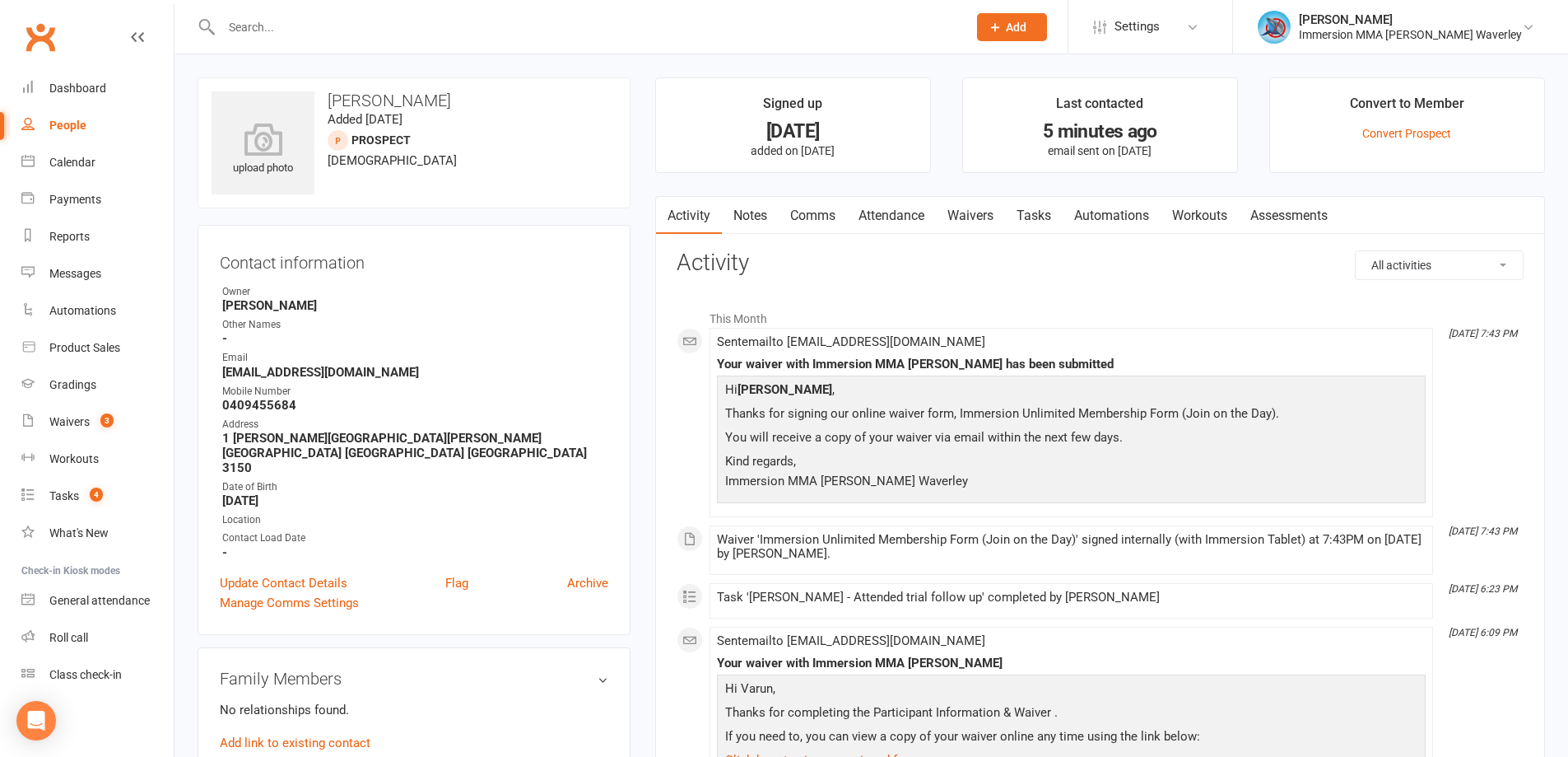
click at [972, 224] on link "Waivers" at bounding box center [970, 215] width 69 height 38
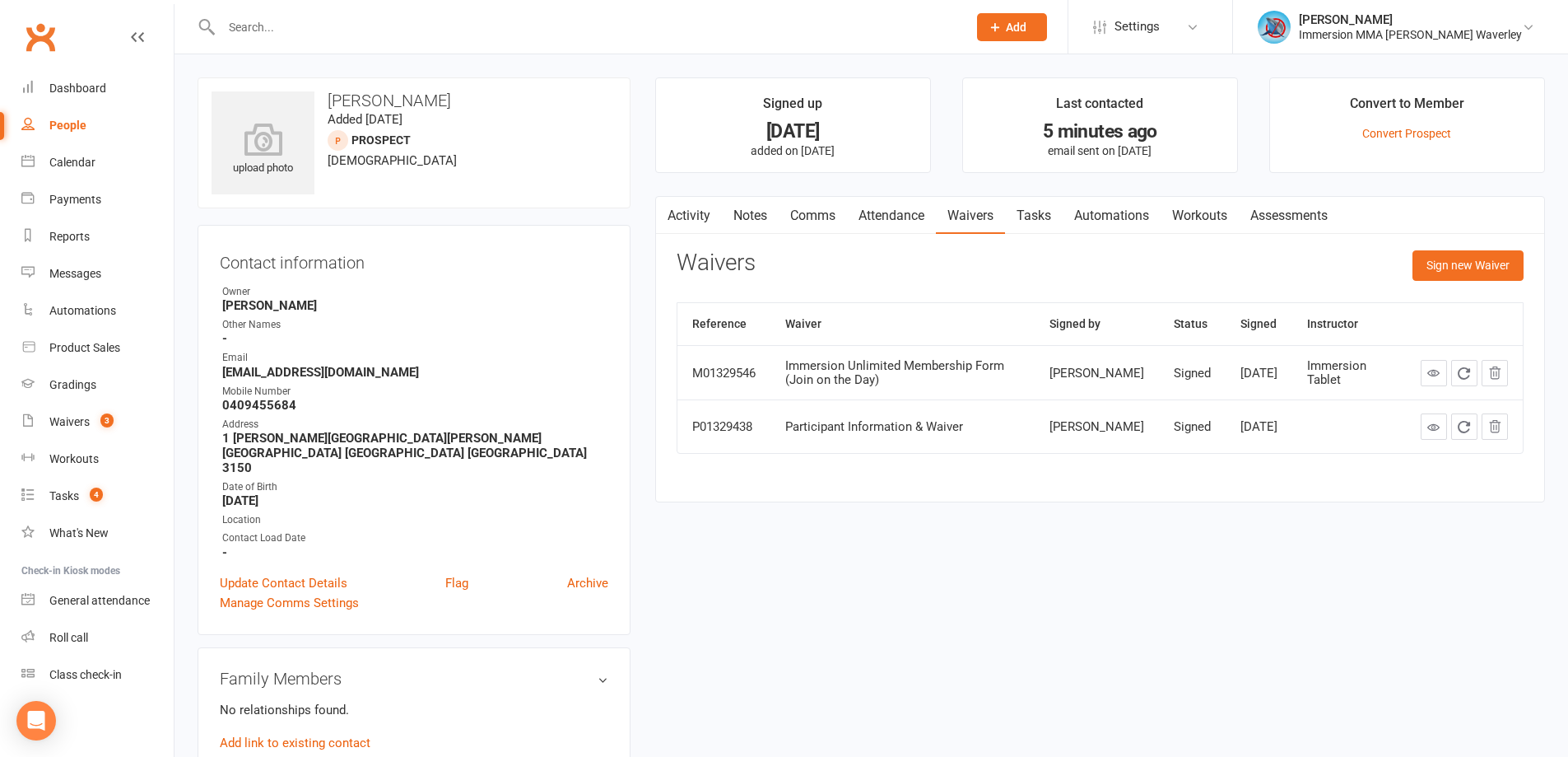
click at [1040, 225] on link "Tasks" at bounding box center [1033, 215] width 58 height 38
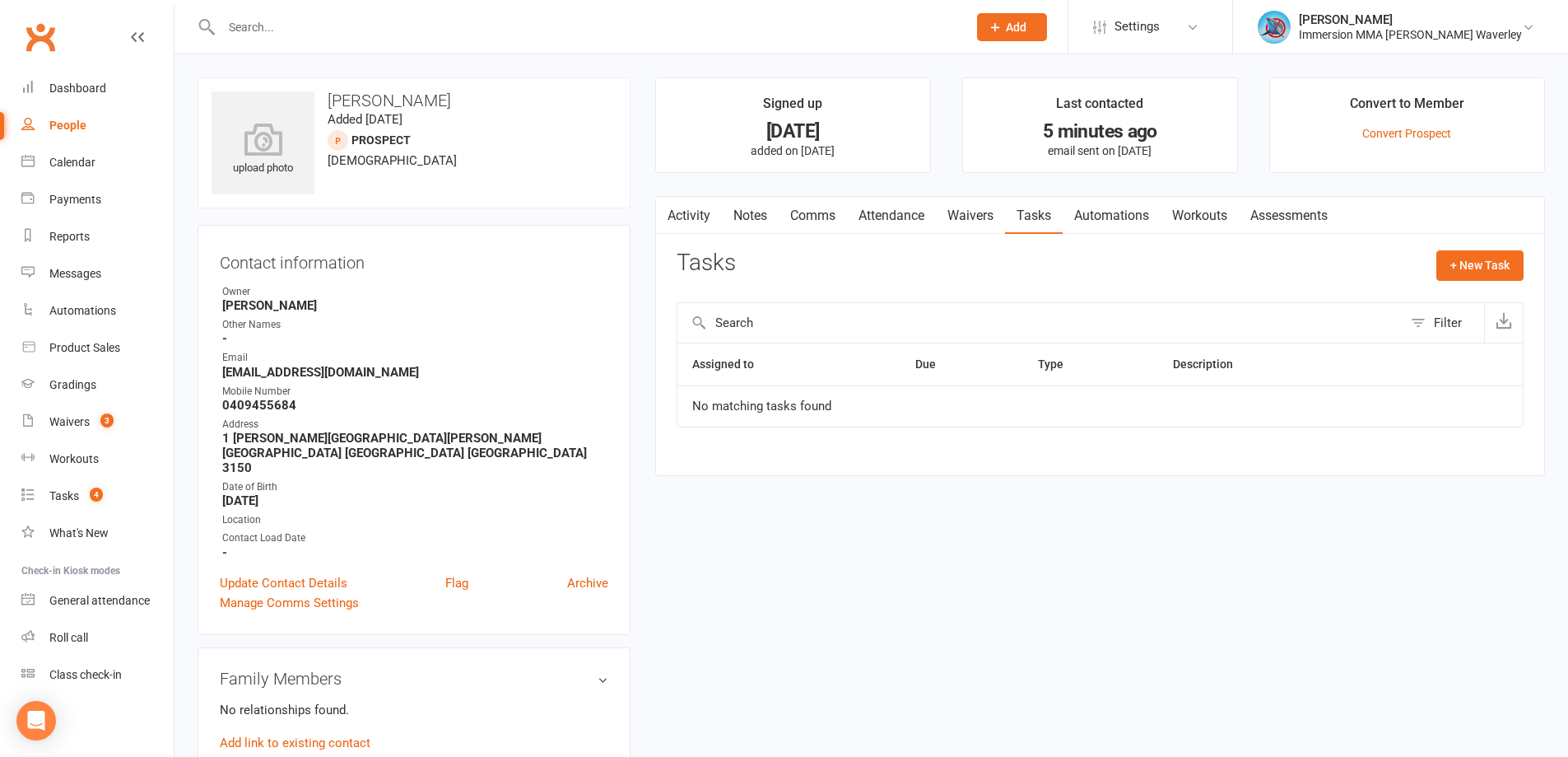
click at [768, 227] on link "Notes" at bounding box center [750, 215] width 57 height 38
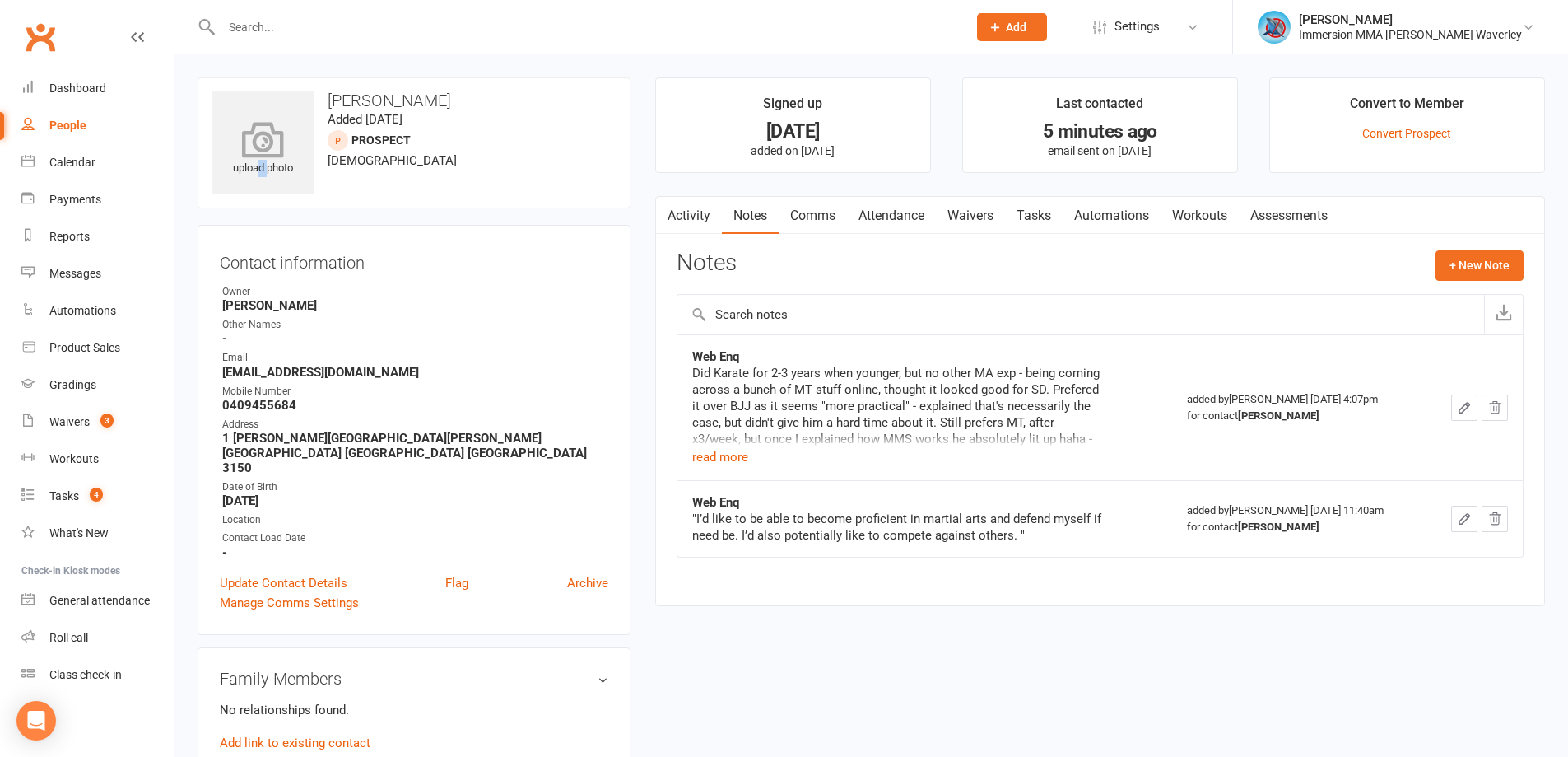
click at [268, 164] on div "upload photo" at bounding box center [263, 149] width 103 height 54
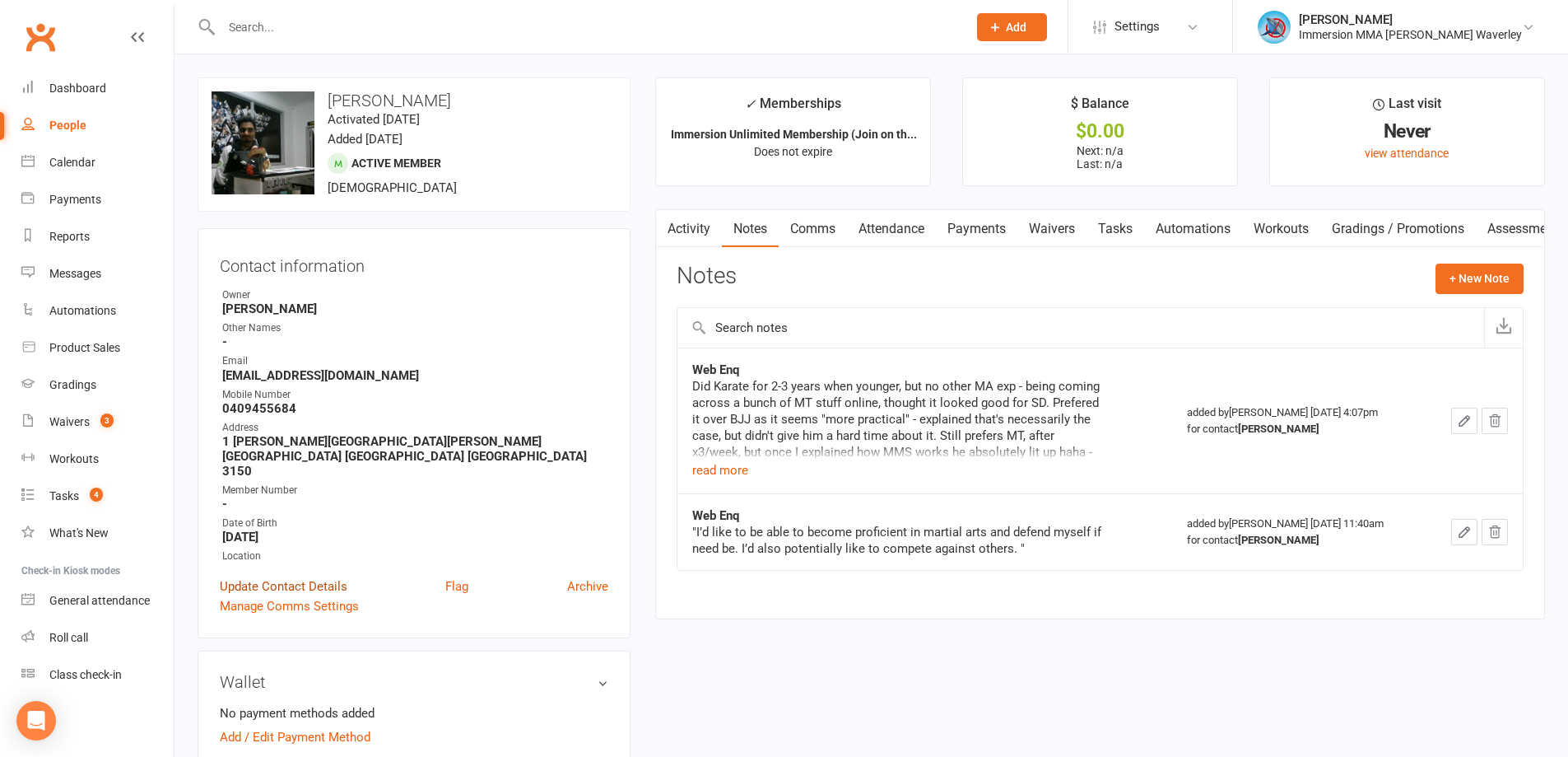
click at [317, 576] on link "Update Contact Details" at bounding box center [283, 587] width 127 height 20
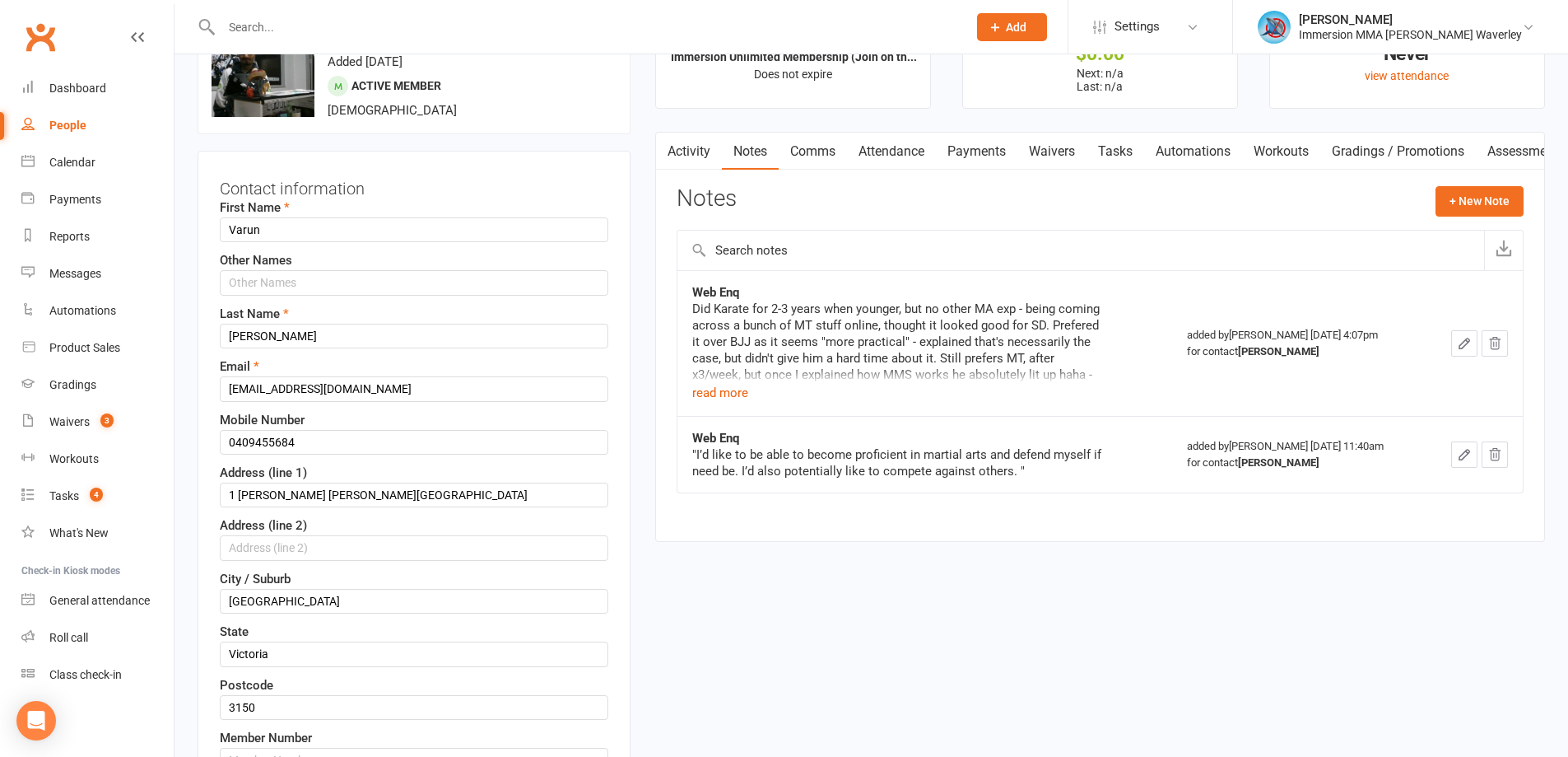
scroll to position [297, 0]
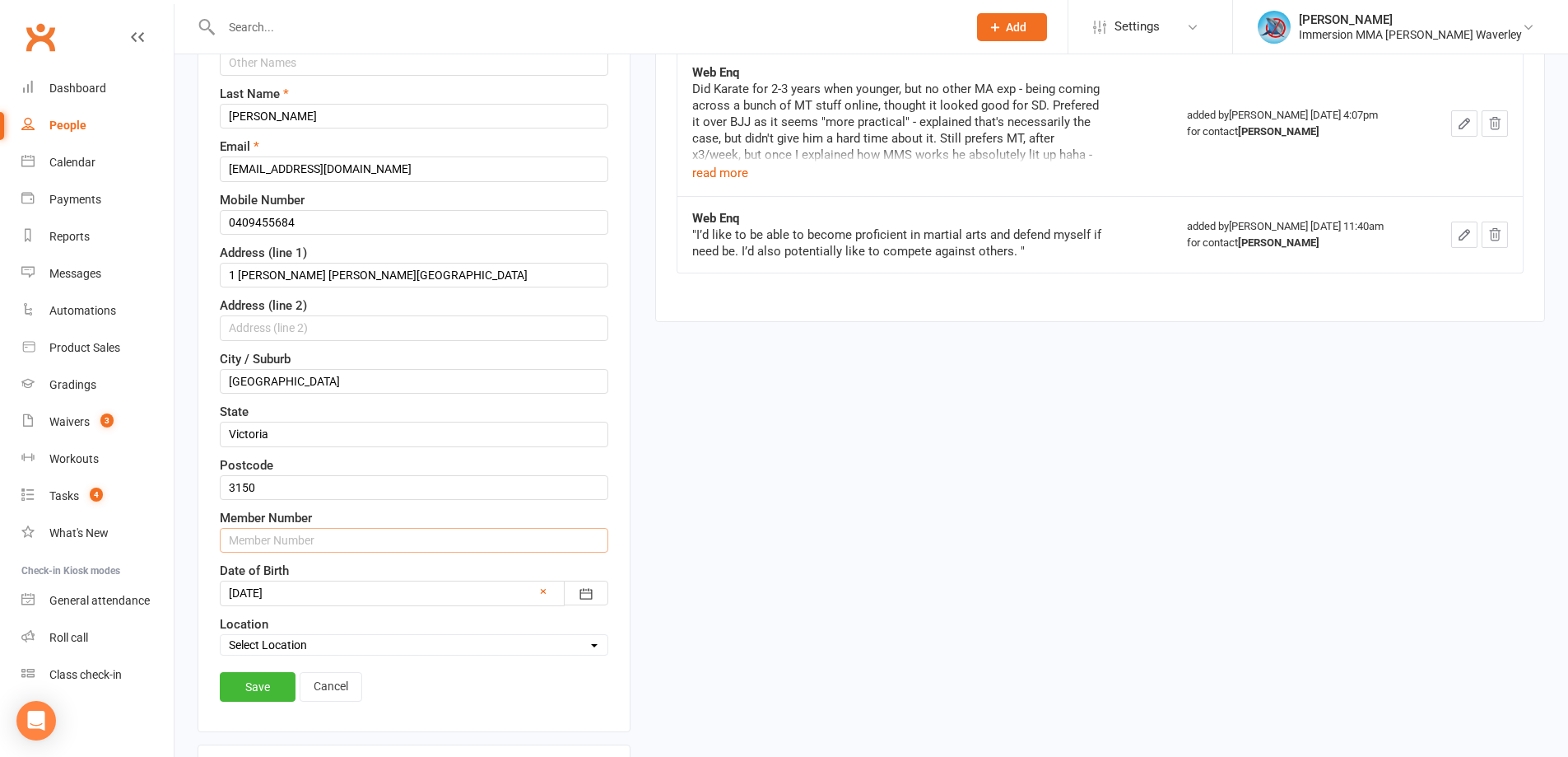
click at [315, 548] on input "text" at bounding box center [414, 540] width 388 height 25
type input "7942"
click at [240, 692] on link "Save" at bounding box center [257, 686] width 76 height 29
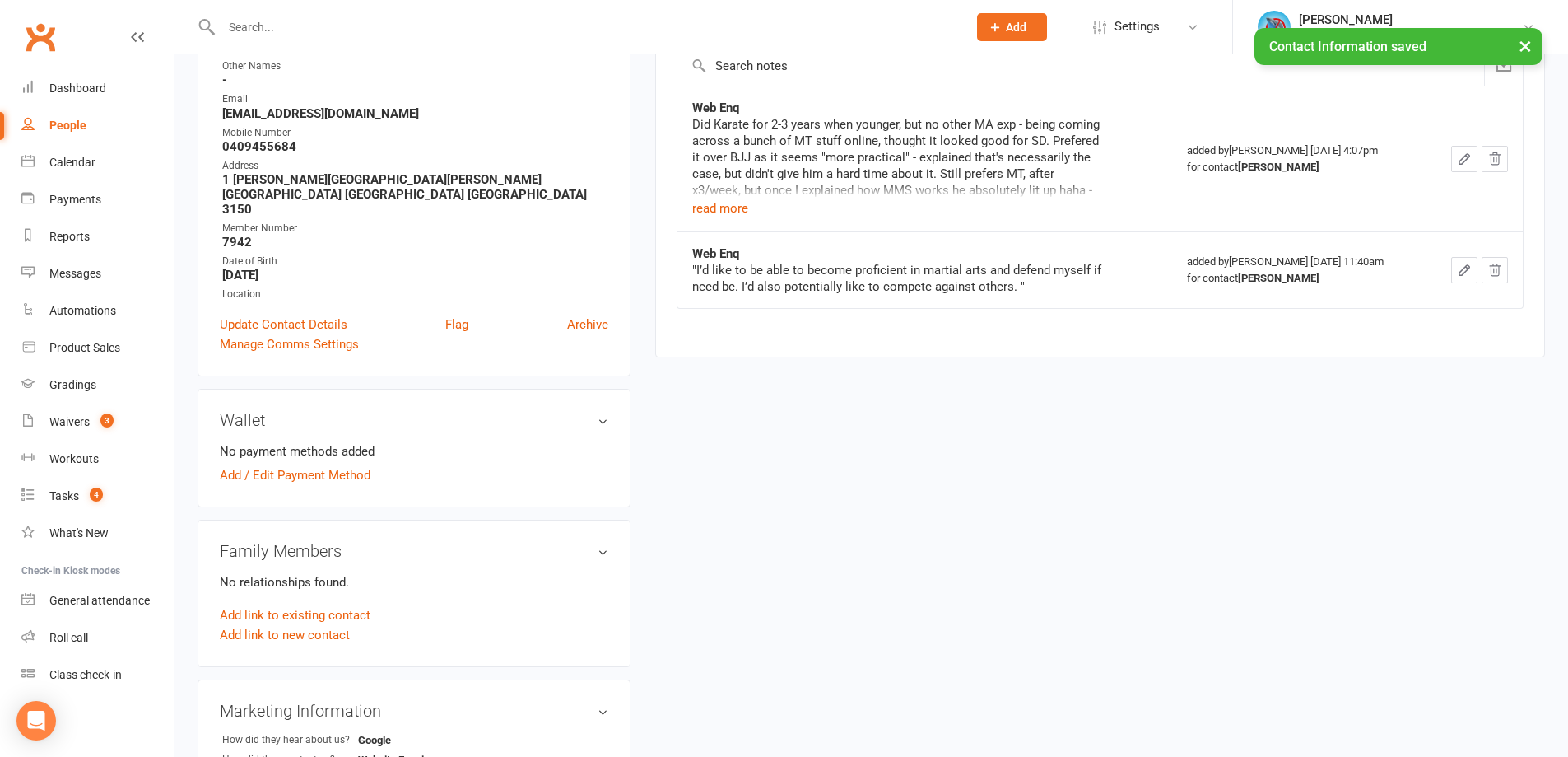
scroll to position [0, 0]
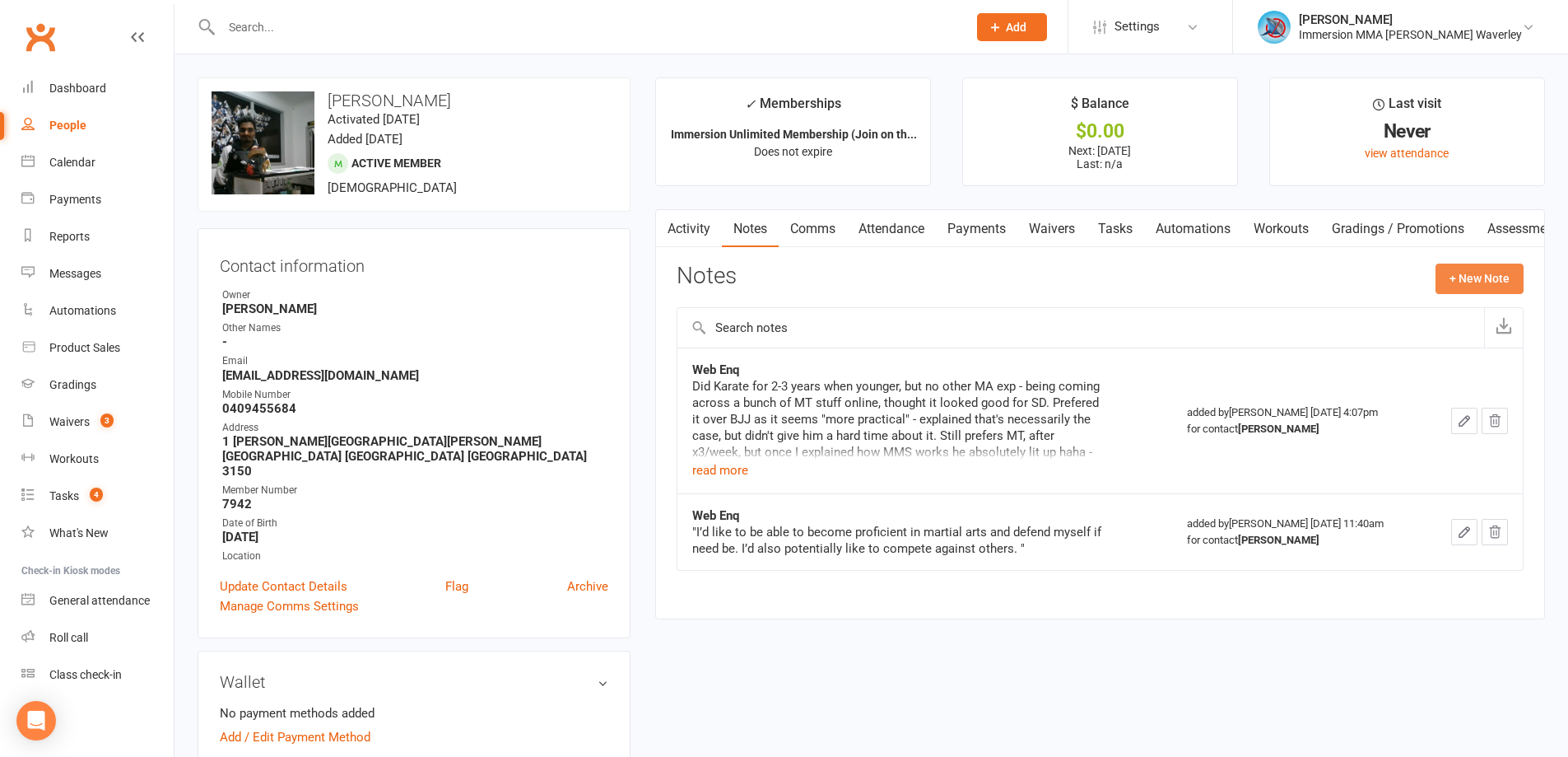
click at [1464, 278] on button "+ New Note" at bounding box center [1479, 279] width 88 height 29
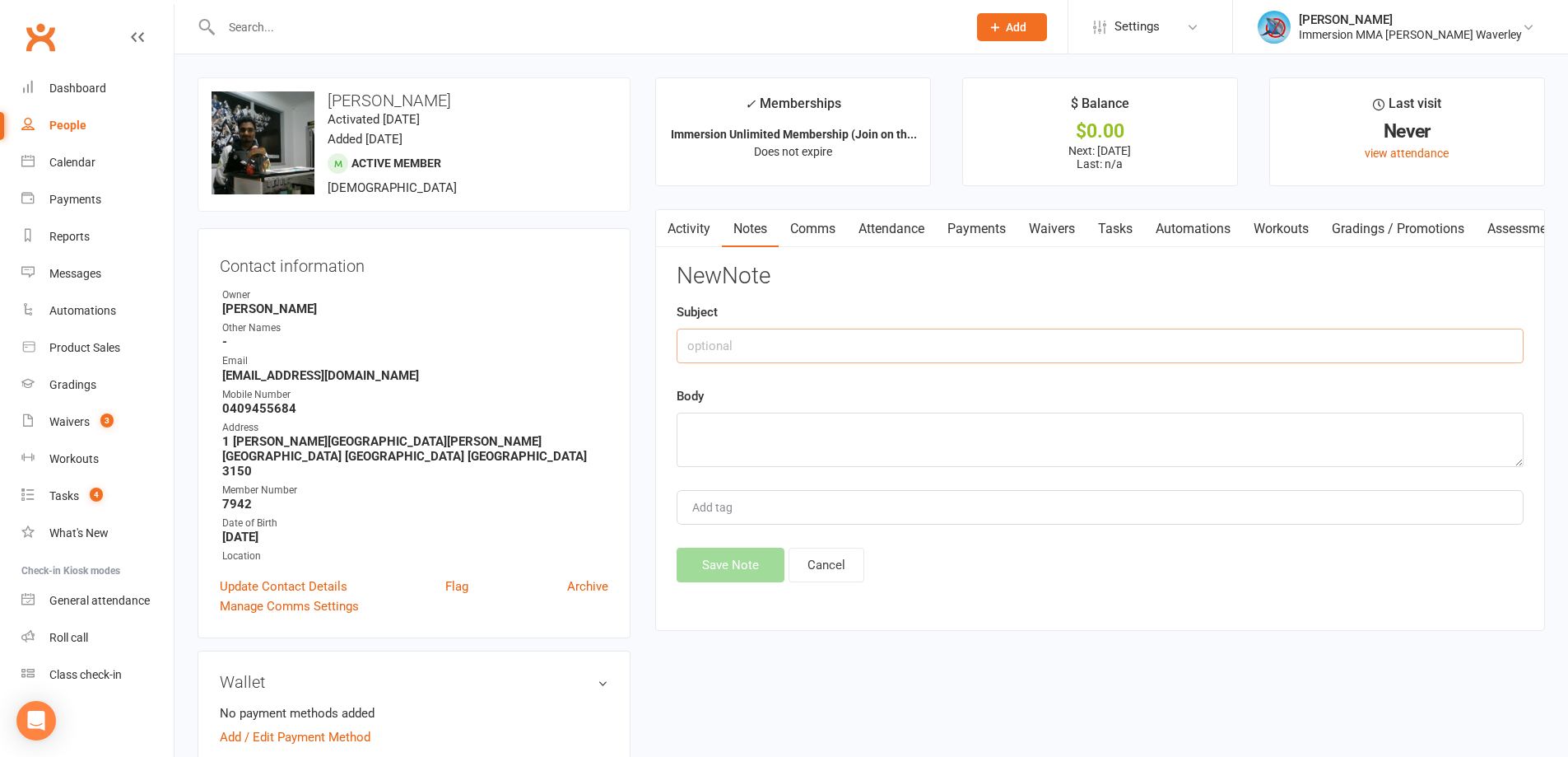
click at [864, 362] on input "text" at bounding box center [1100, 346] width 847 height 35
click at [747, 338] on input "Web" at bounding box center [1100, 346] width 847 height 35
type input "W"
click at [949, 434] on textarea at bounding box center [1100, 439] width 847 height 54
click at [731, 345] on input "Trial NOtes" at bounding box center [1100, 346] width 847 height 35
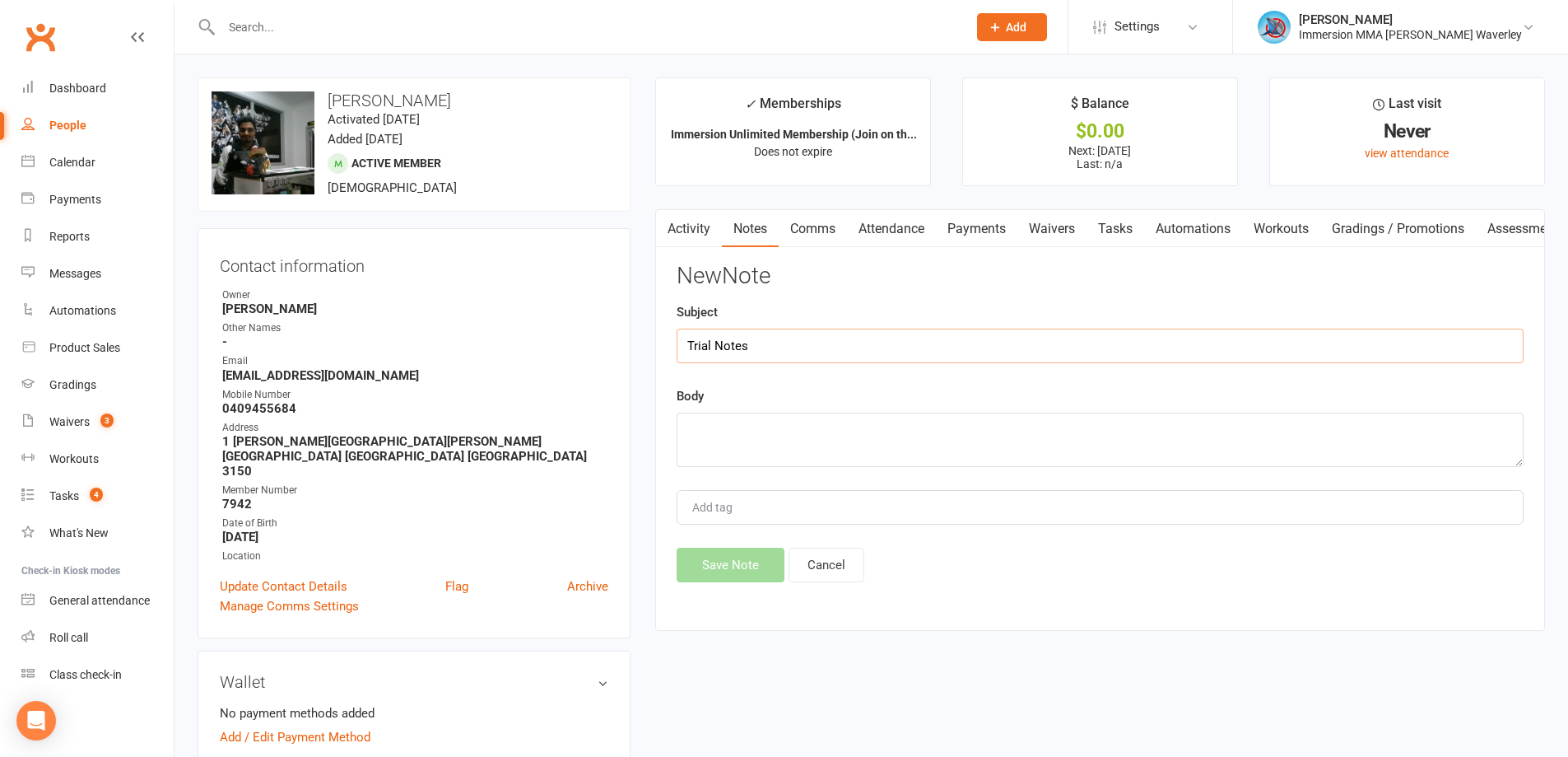
type input "Trial Notes"
click at [830, 426] on textarea "Really -" at bounding box center [1100, 439] width 847 height 54
drag, startPoint x: 749, startPoint y: 459, endPoint x: 724, endPoint y: 423, distance: 43.8
click at [724, 423] on textarea "Really -" at bounding box center [1100, 439] width 847 height 54
click at [964, 435] on textarea "Really enjoyed it, better than expected -" at bounding box center [1100, 439] width 847 height 54
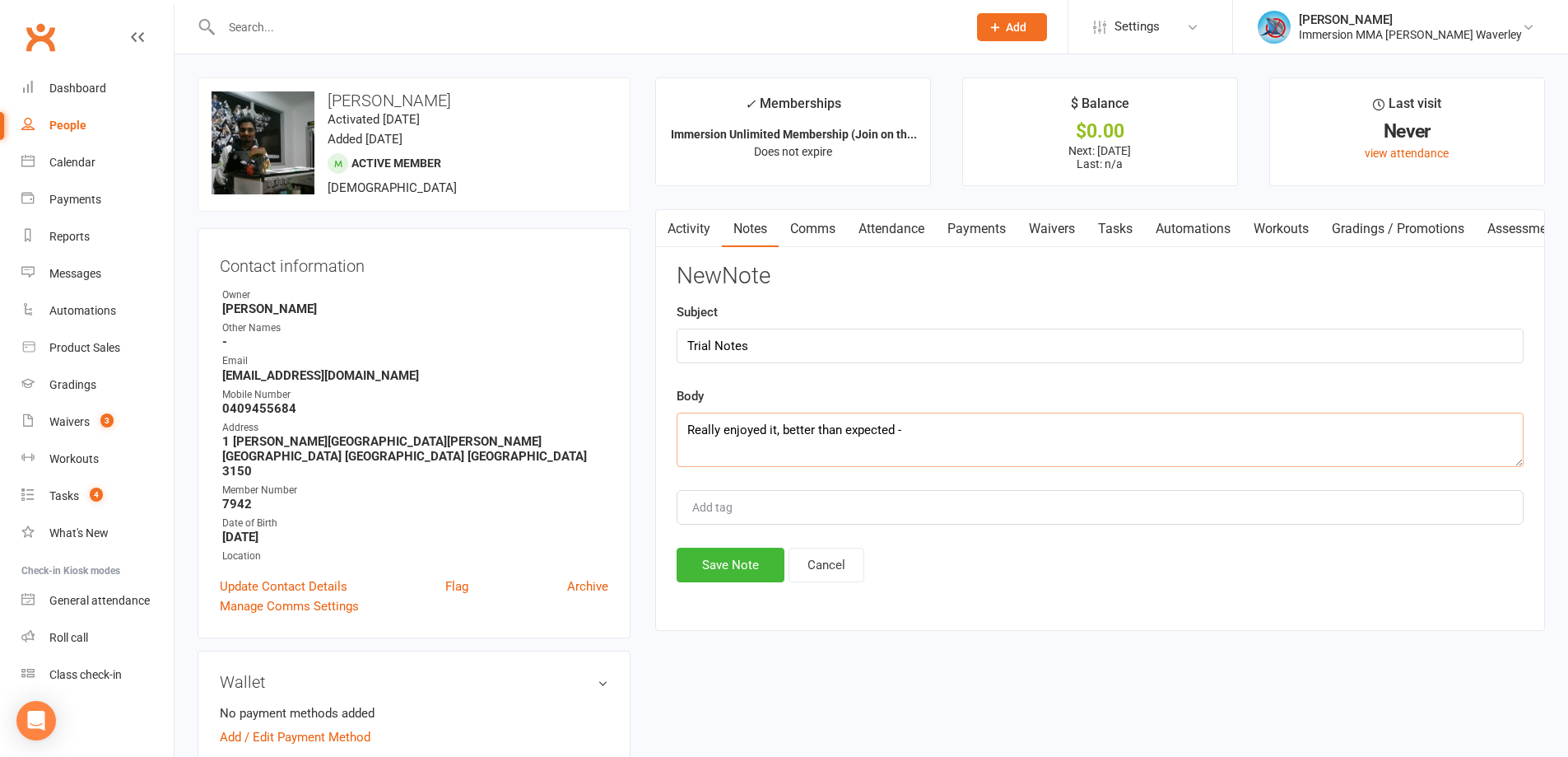
drag, startPoint x: 956, startPoint y: 440, endPoint x: 960, endPoint y: 467, distance: 27.3
click at [956, 439] on textarea "Really enjoyed it, better than expected -" at bounding box center [1100, 439] width 847 height 54
click at [1275, 445] on textarea "Really enjoyed it, better than expected - wants to work towards MMA, so jumped …" at bounding box center [1100, 439] width 847 height 54
click at [1346, 444] on textarea "Really enjoyed it, better than expected - wants to work towards MMA, so jumped …" at bounding box center [1100, 439] width 847 height 54
click at [1303, 432] on textarea "Really enjoyed it, better than expected - wants to work towards MMA, so jumped …" at bounding box center [1100, 439] width 847 height 54
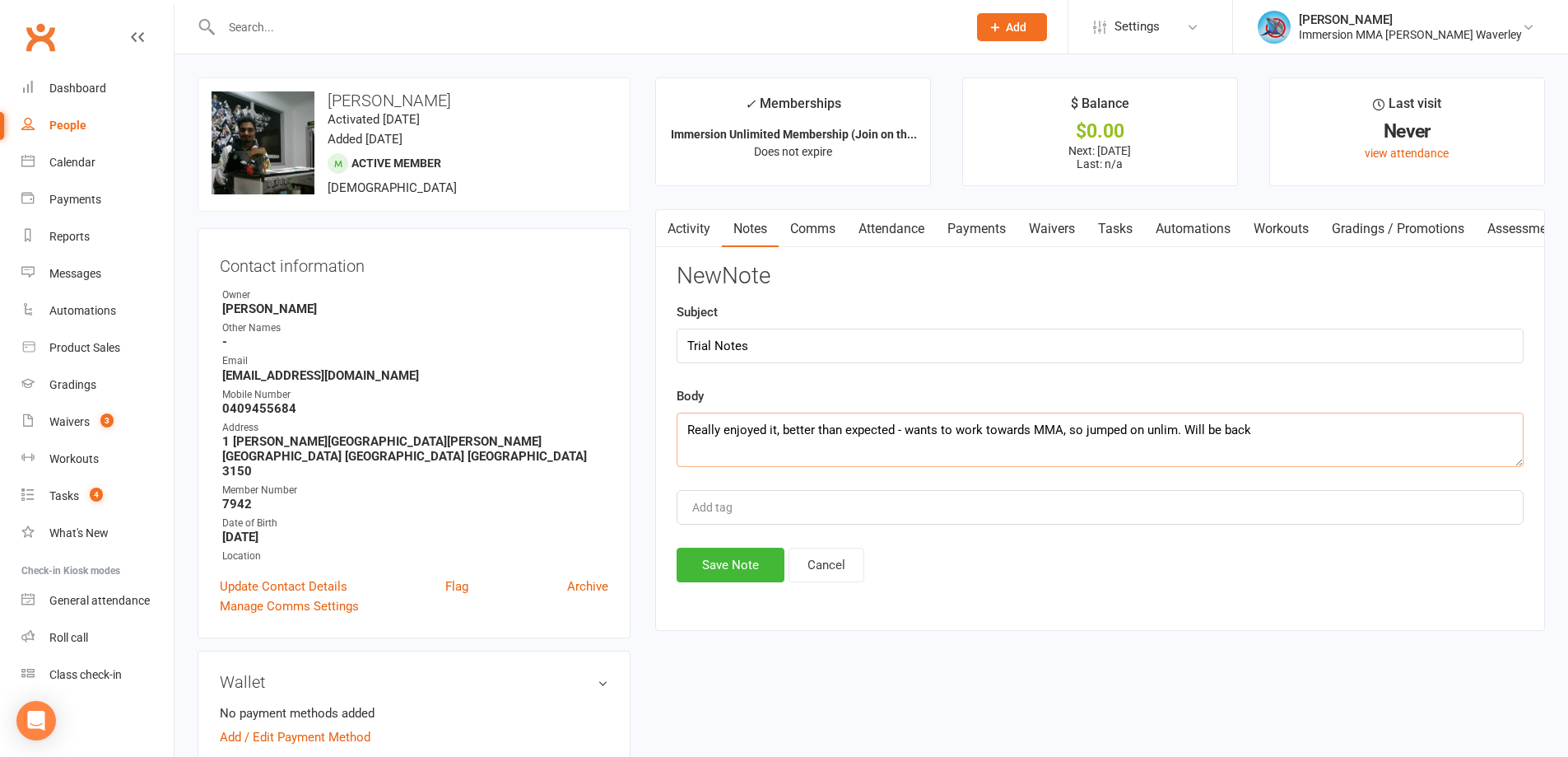
click at [1290, 417] on textarea "Really enjoyed it, better than expected - wants to work towards MMA, so jumped …" at bounding box center [1100, 439] width 847 height 54
click at [1274, 419] on textarea "Really enjoyed it, better than expected - wants to work towards MMA, so jumped …" at bounding box center [1100, 439] width 847 height 54
click at [1296, 428] on textarea "Really enjoyed it, better than expected - wants to work towards MMA, so jumped …" at bounding box center [1100, 439] width 847 height 54
click at [1283, 451] on textarea "Really enjoyed it, better than expected - wants to work towards MMA, so jumped …" at bounding box center [1100, 439] width 847 height 54
type textarea "Really enjoyed it, better than expected - wants to work towards MMA, so jumped …"
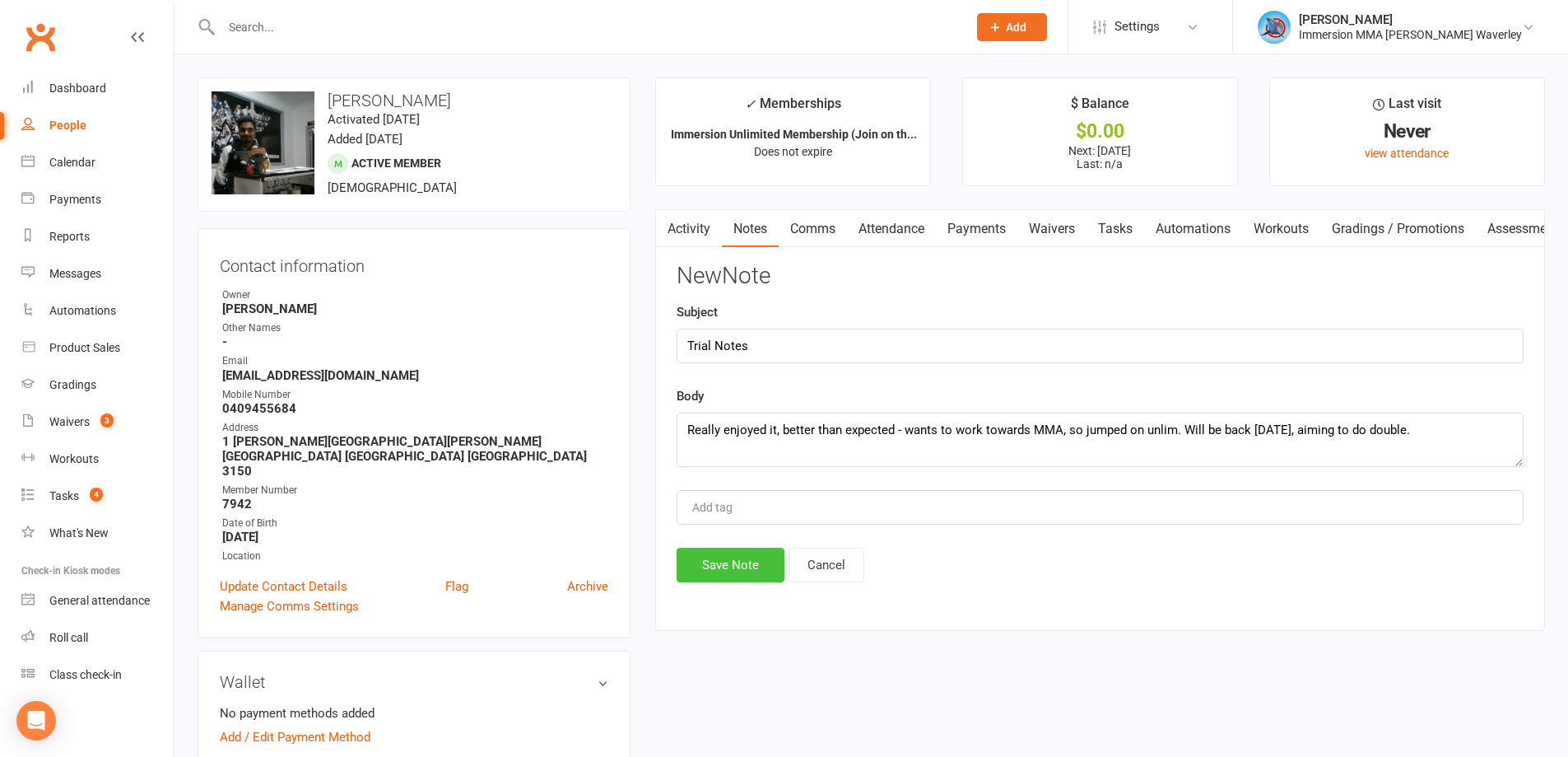
click at [732, 559] on button "Save Note" at bounding box center [731, 565] width 108 height 35
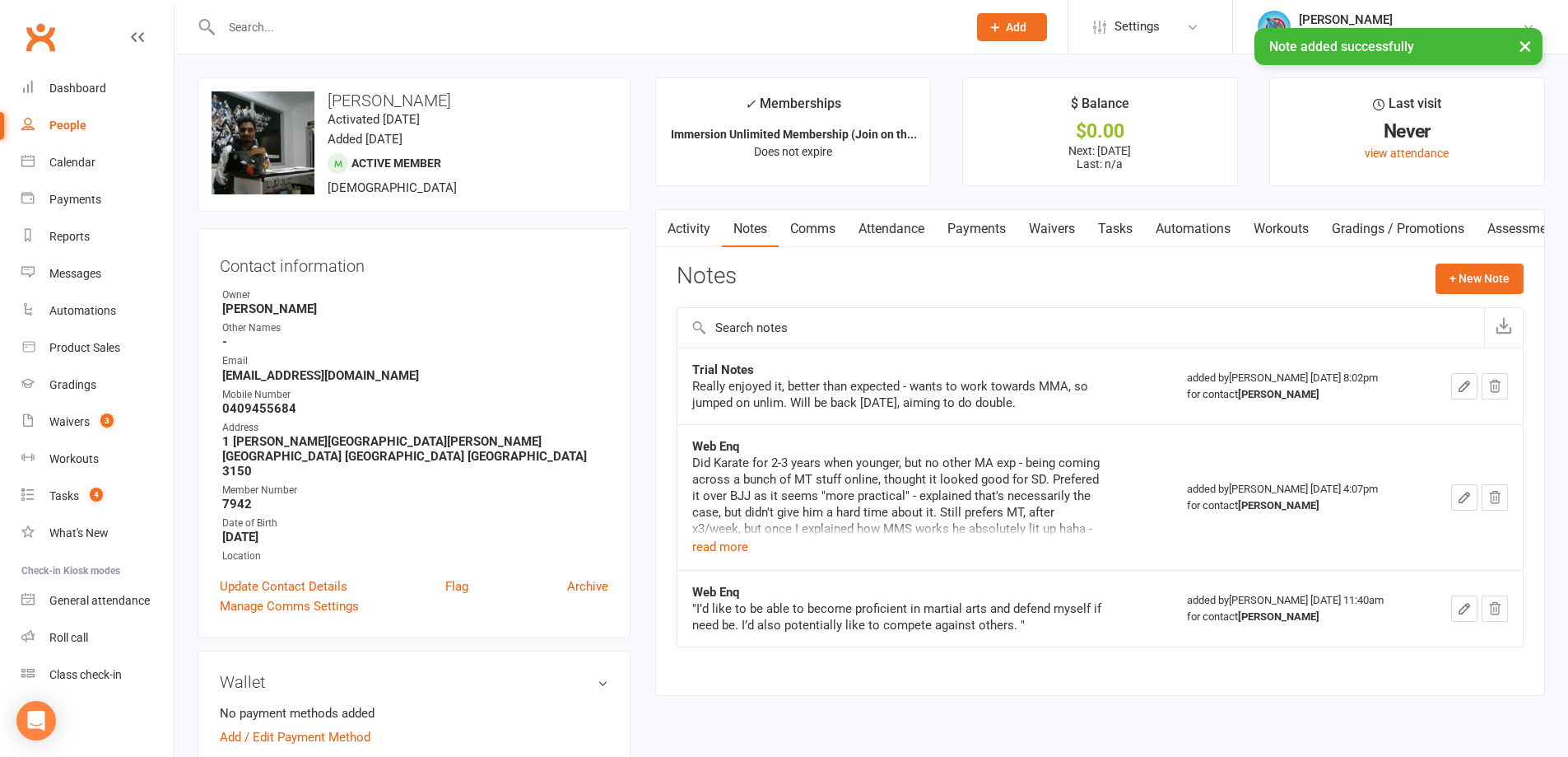
click at [1116, 232] on link "Tasks" at bounding box center [1115, 228] width 58 height 38
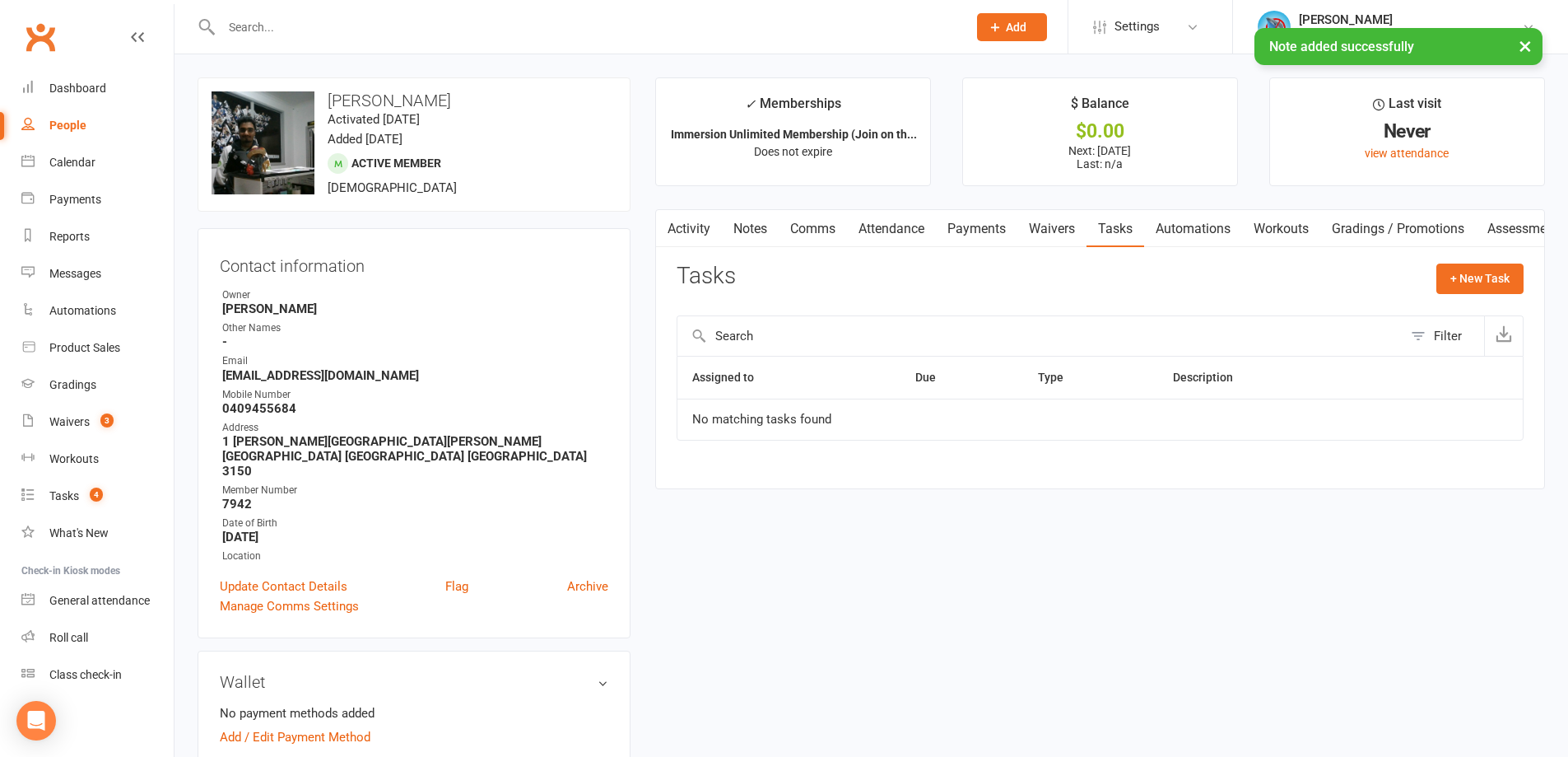
click at [754, 225] on link "Notes" at bounding box center [750, 228] width 57 height 38
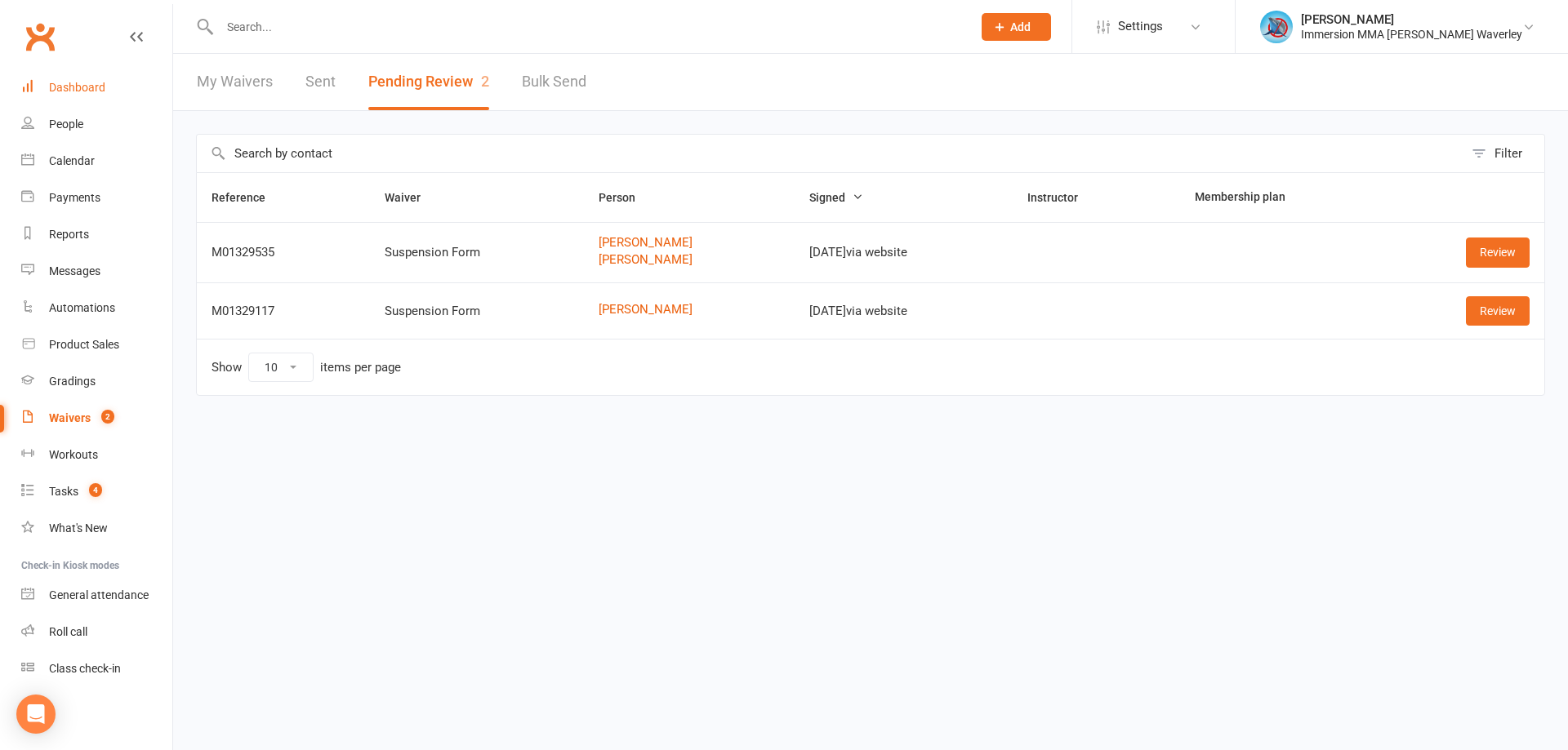
click at [113, 93] on link "Dashboard" at bounding box center [96, 87] width 151 height 36
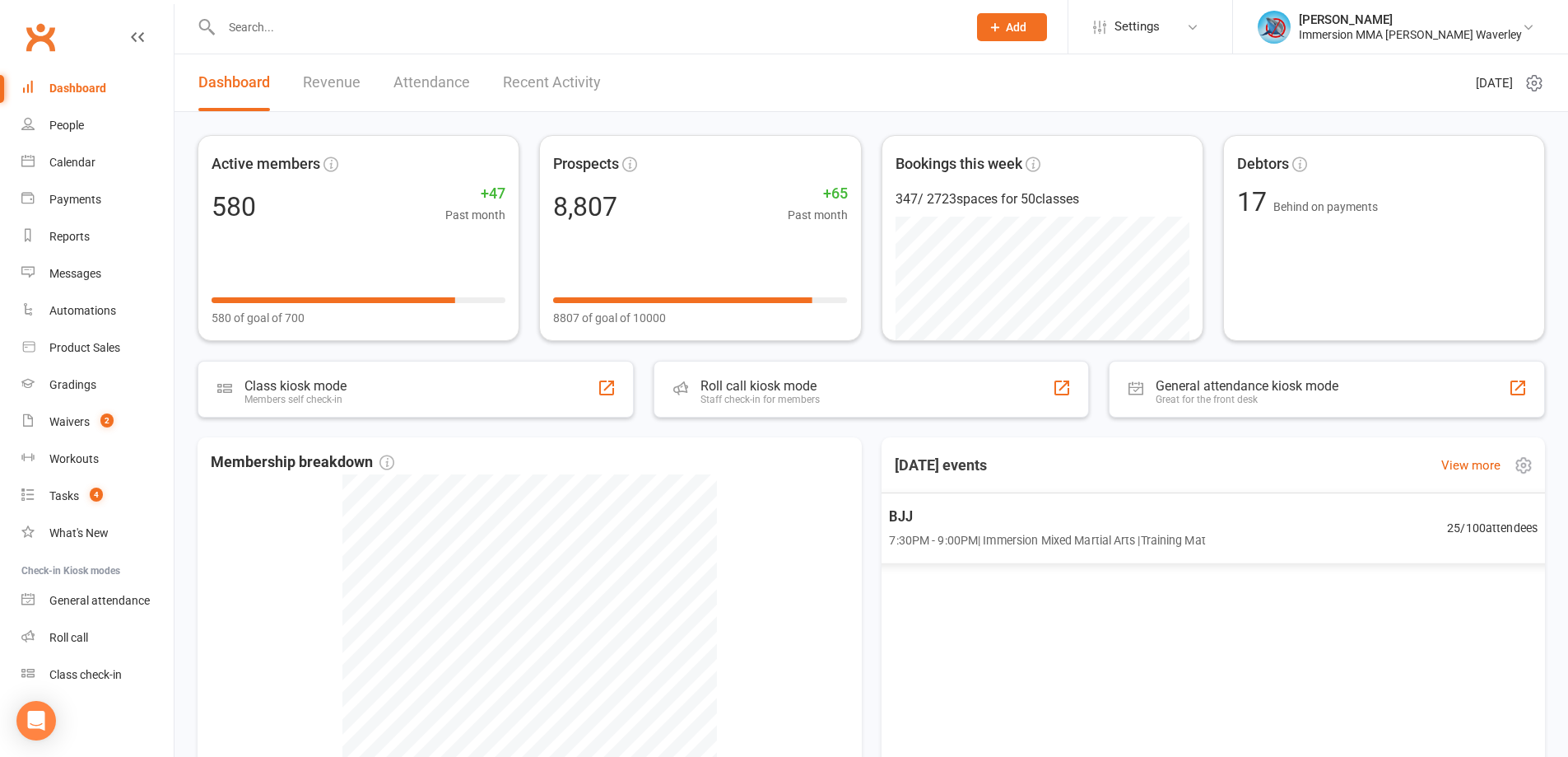
click at [1176, 509] on span "BJJ" at bounding box center [1047, 516] width 316 height 21
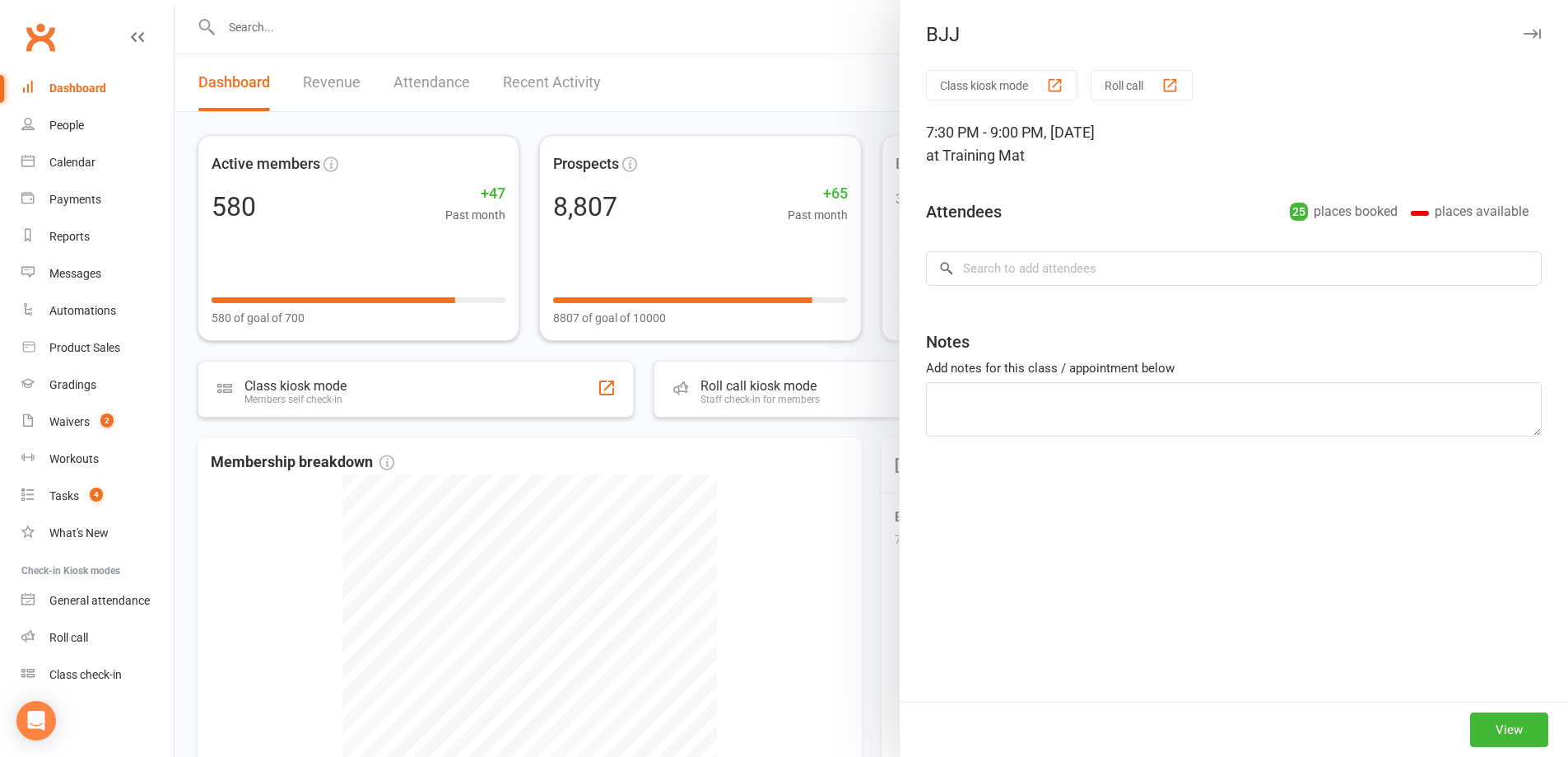
click at [752, 492] on div at bounding box center [872, 378] width 1394 height 757
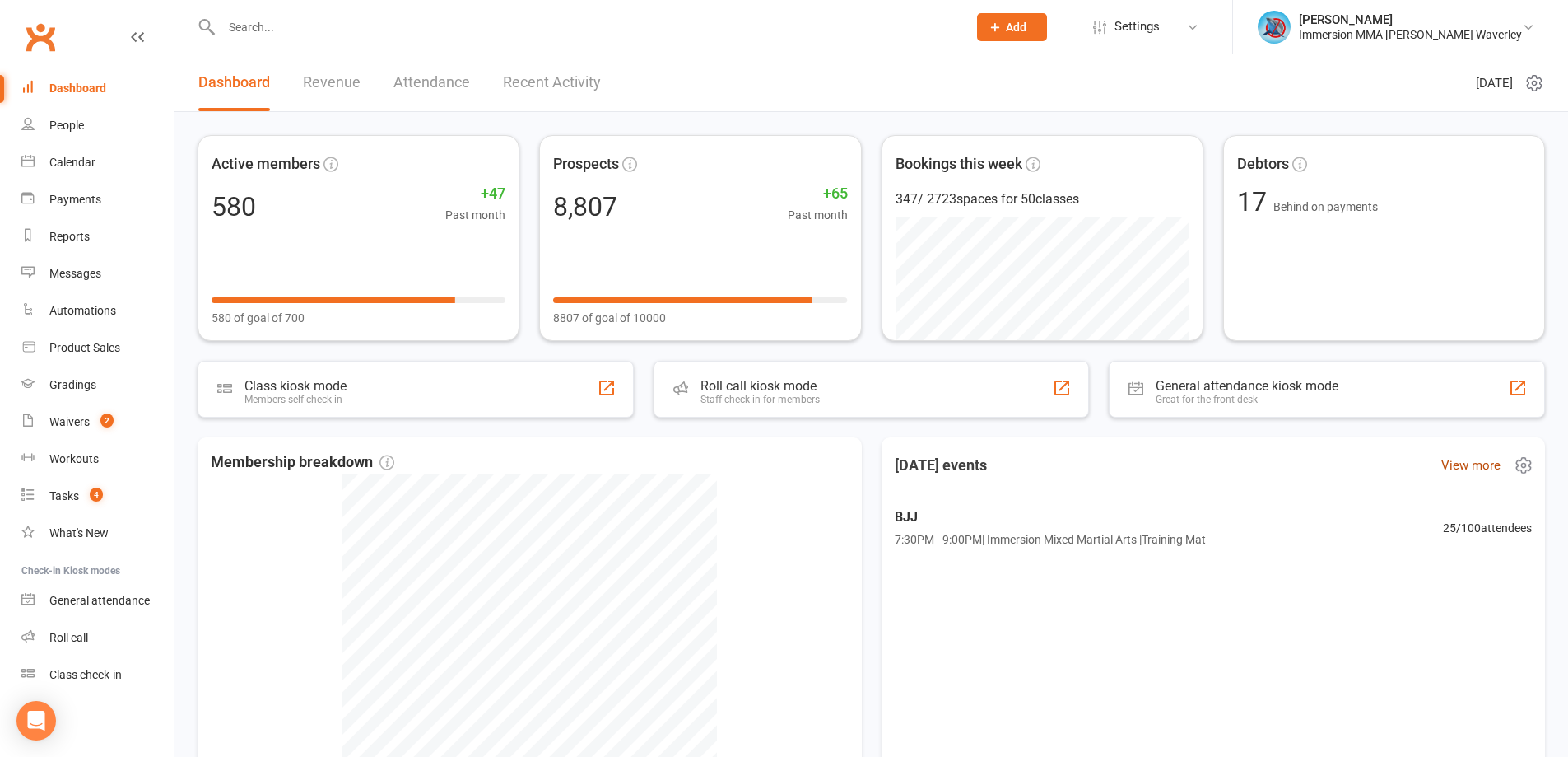
click at [1477, 457] on link "View more" at bounding box center [1471, 466] width 60 height 20
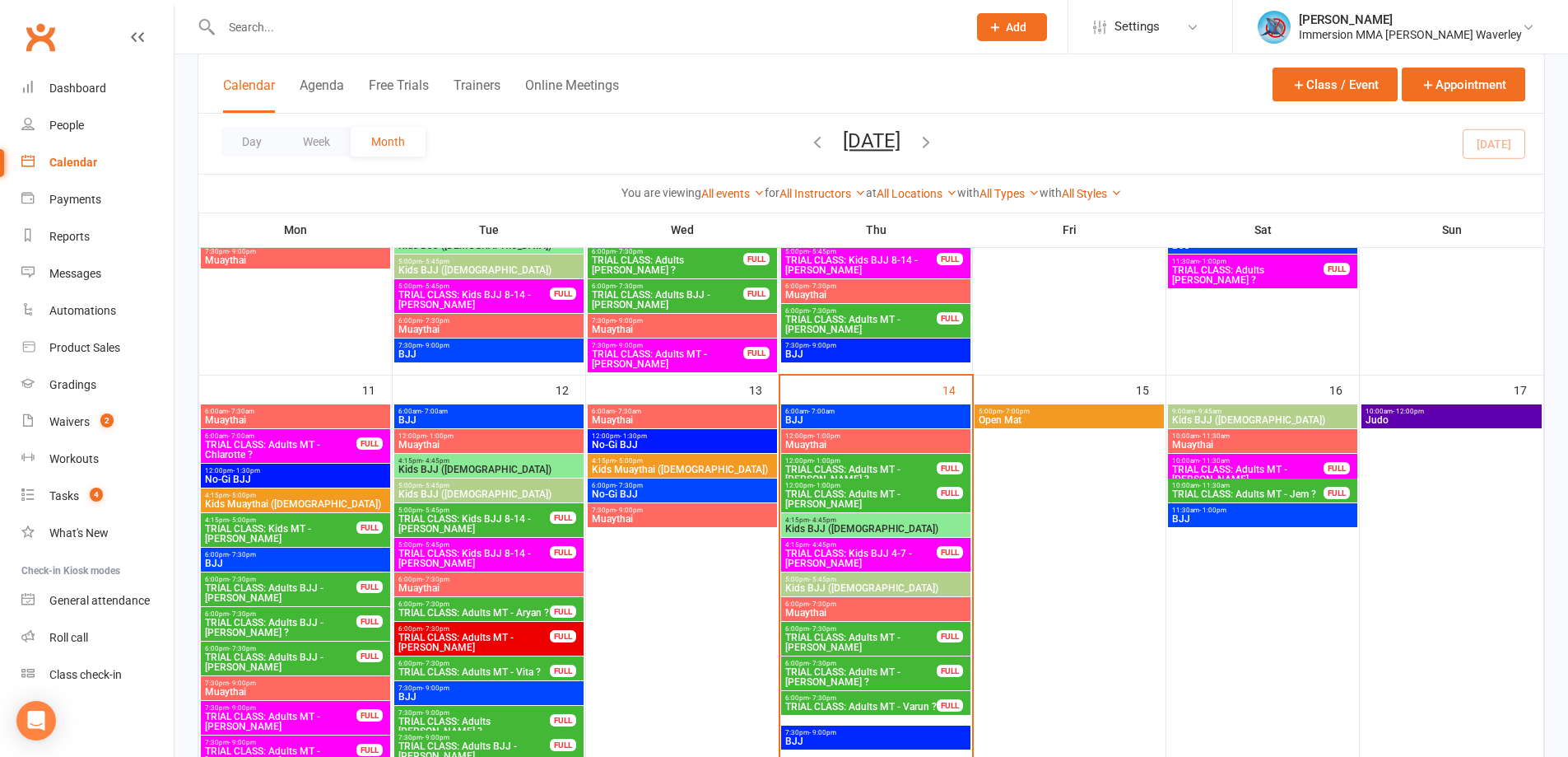
scroll to position [439, 0]
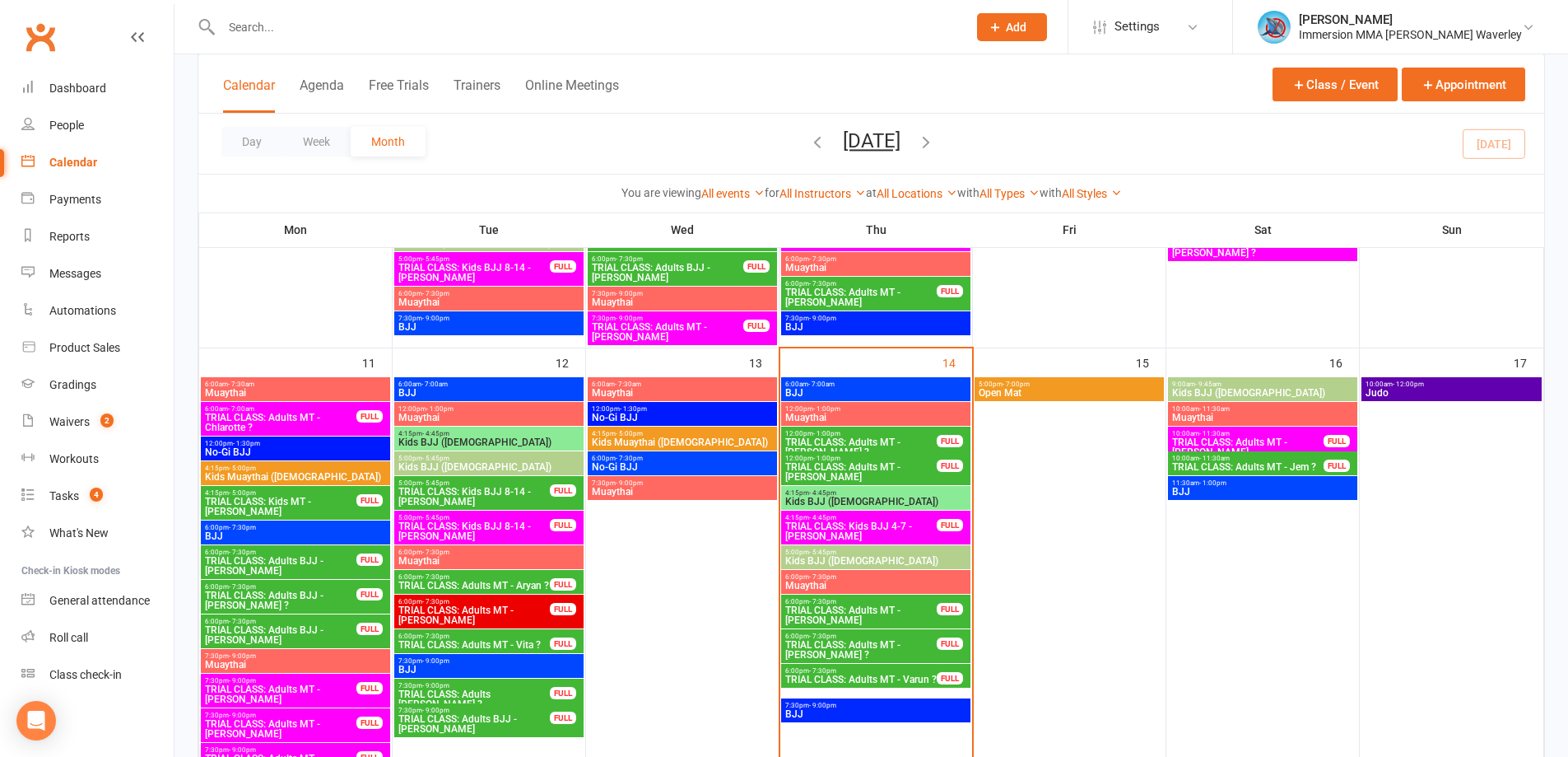
click at [817, 654] on span "TRIAL CLASS: Adults MT - [PERSON_NAME] ?" at bounding box center [860, 650] width 153 height 20
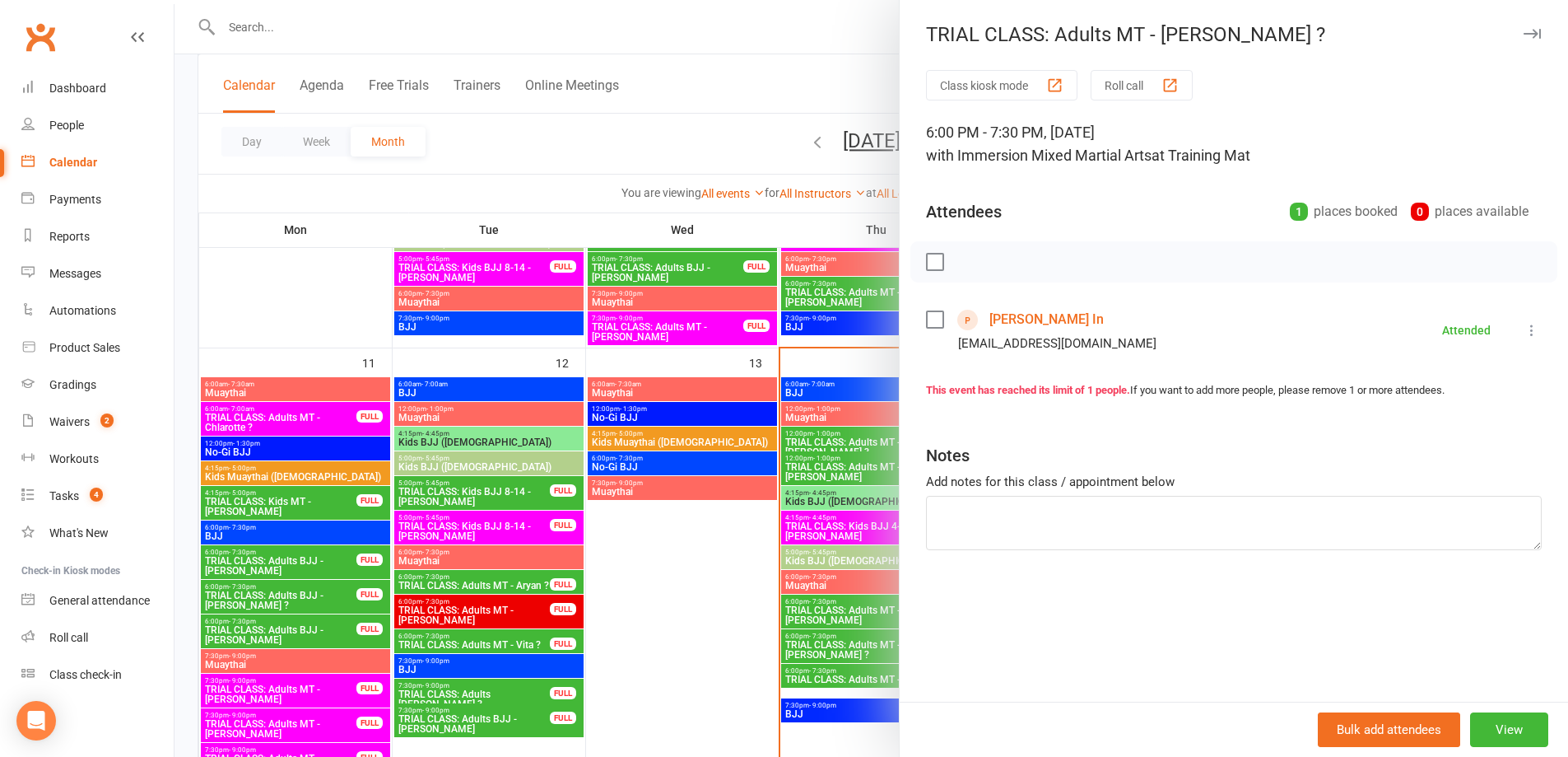
click at [709, 625] on div at bounding box center [872, 378] width 1394 height 757
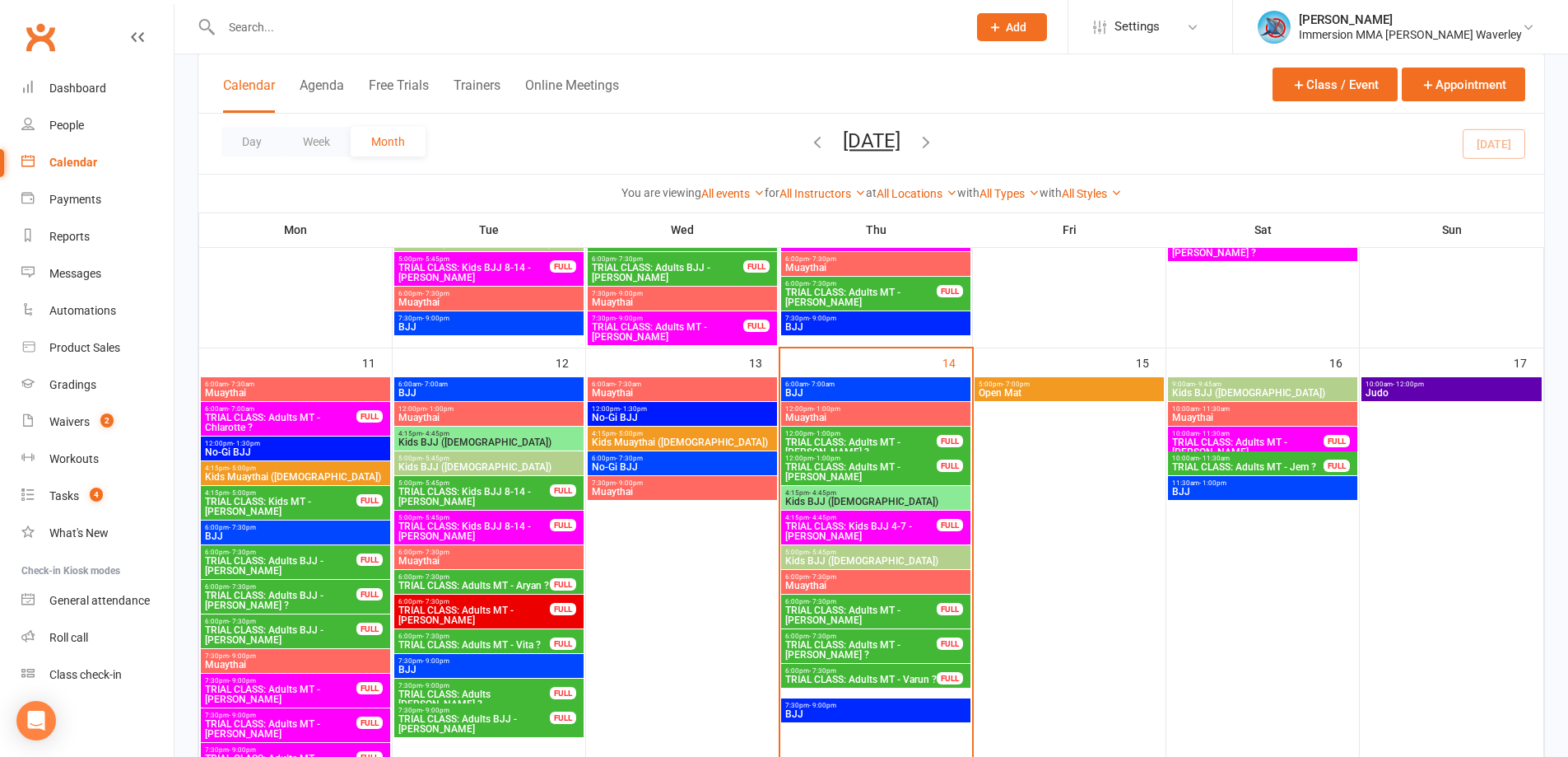
click at [811, 616] on span "TRIAL CLASS: Adults MT - [PERSON_NAME]" at bounding box center [860, 616] width 153 height 20
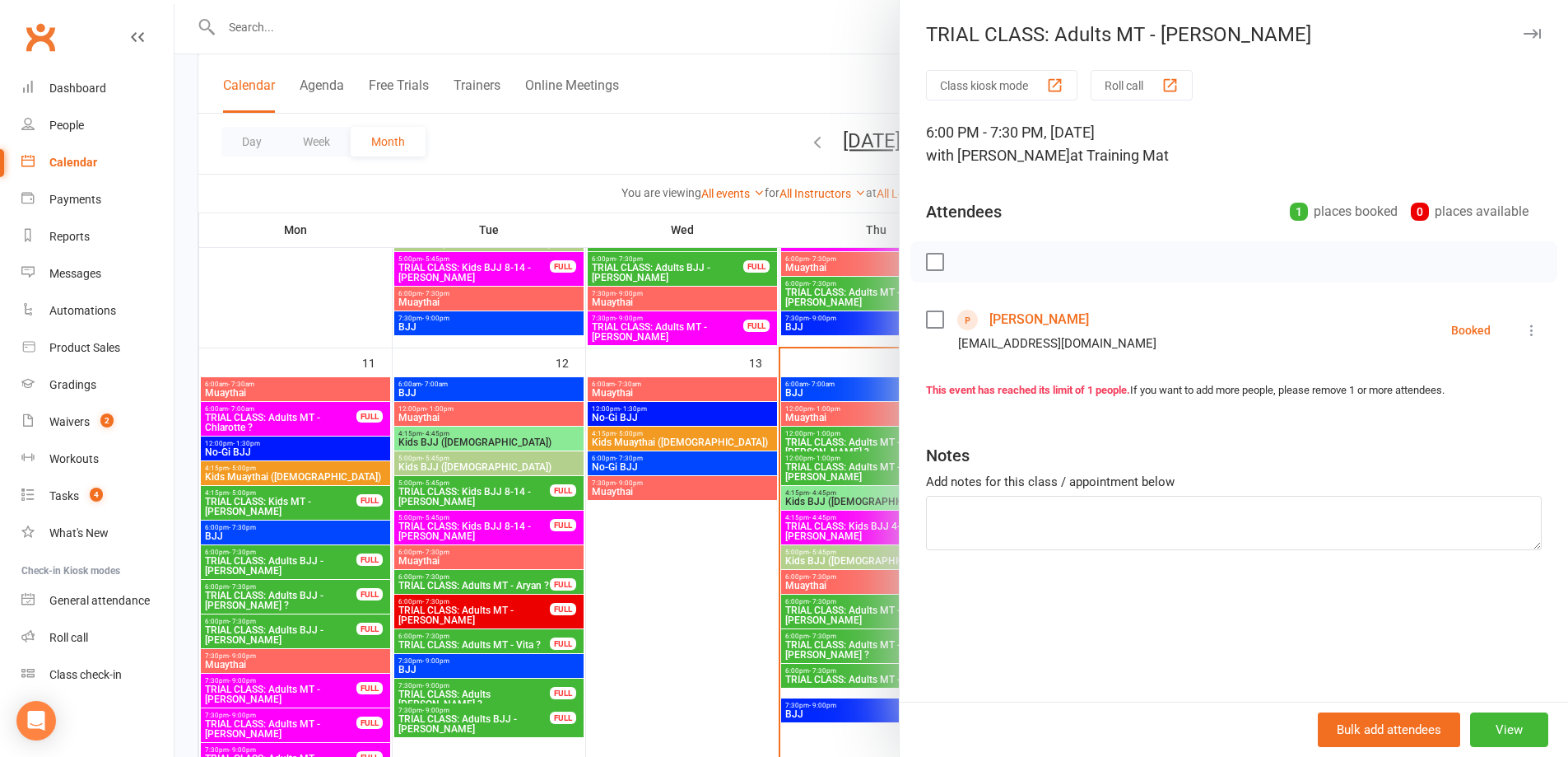
click at [739, 613] on div at bounding box center [872, 378] width 1394 height 757
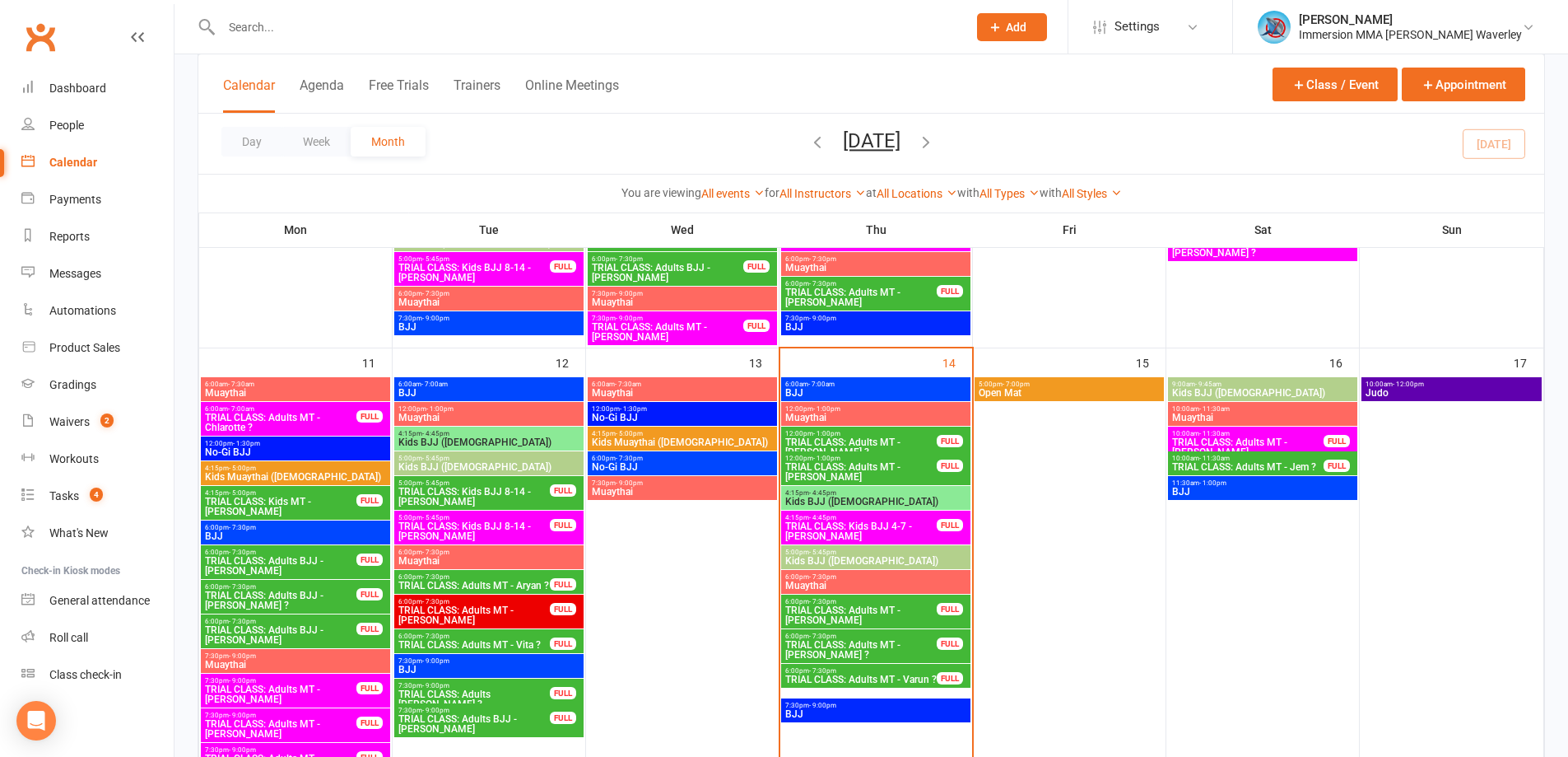
click at [78, 69] on div "Clubworx" at bounding box center [87, 47] width 174 height 61
click at [72, 82] on div "Dashboard" at bounding box center [78, 88] width 57 height 13
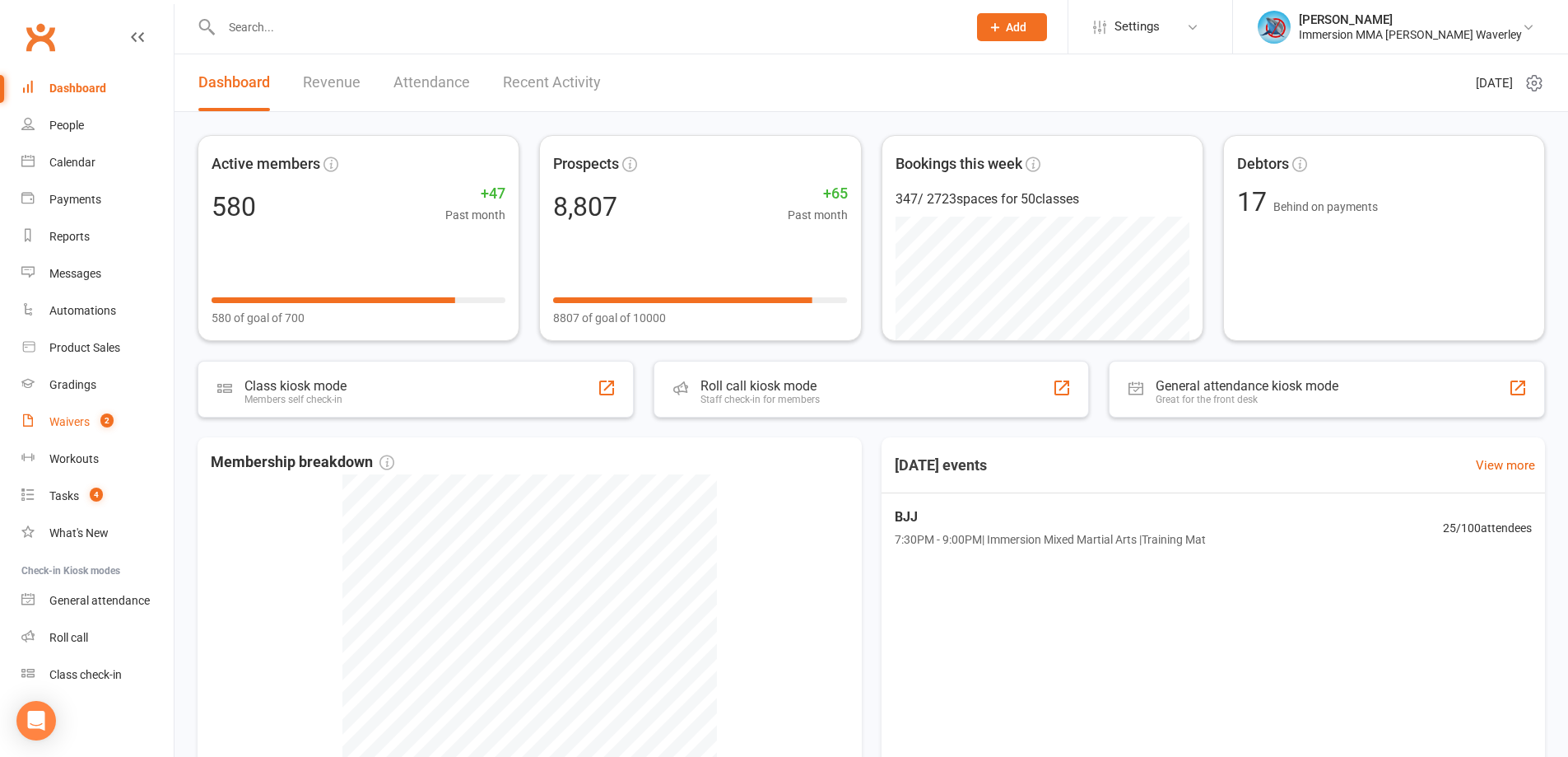
click at [85, 424] on div "Waivers" at bounding box center [70, 422] width 40 height 13
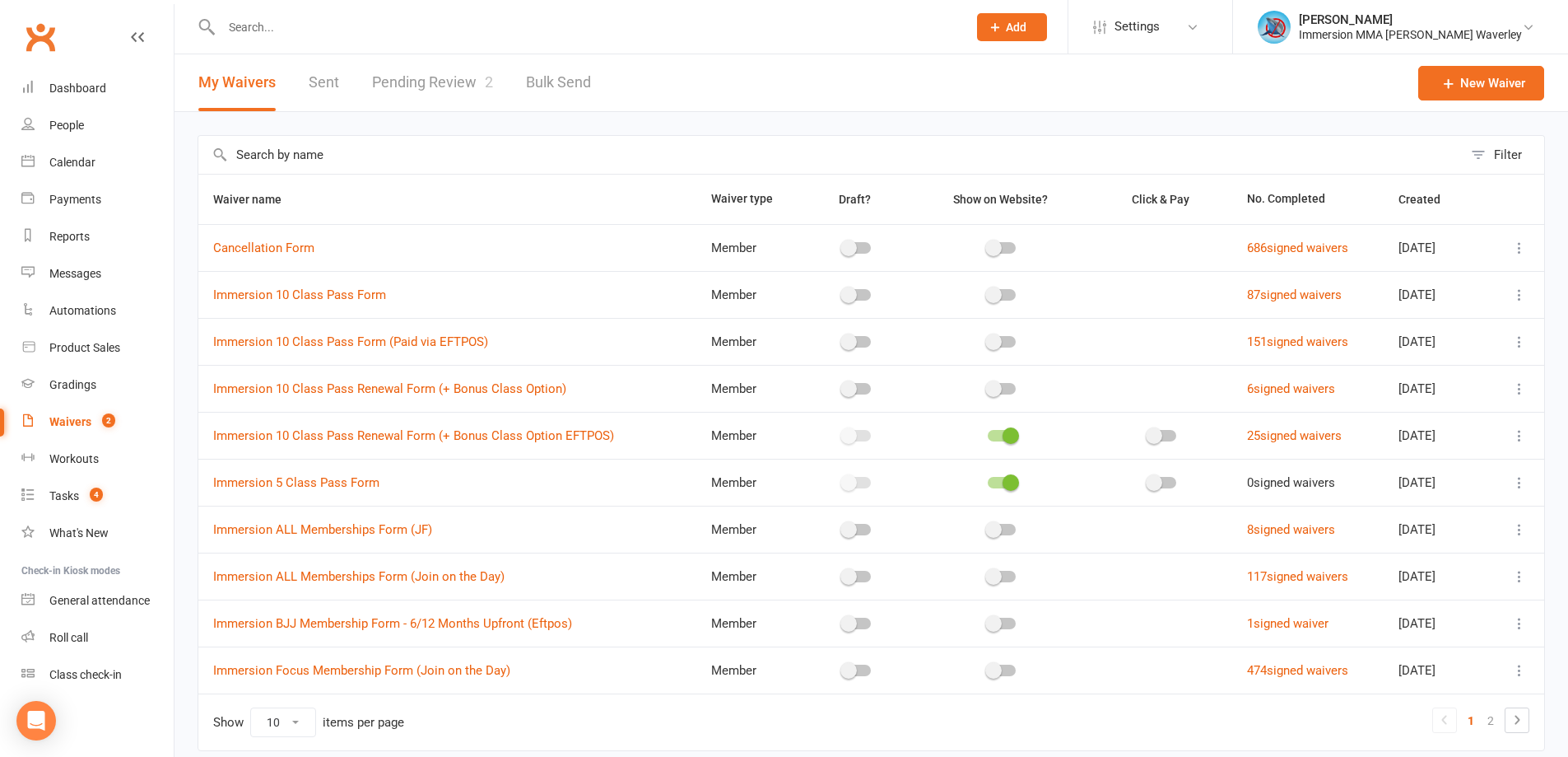
click at [424, 59] on link "Pending Review 2" at bounding box center [432, 82] width 121 height 57
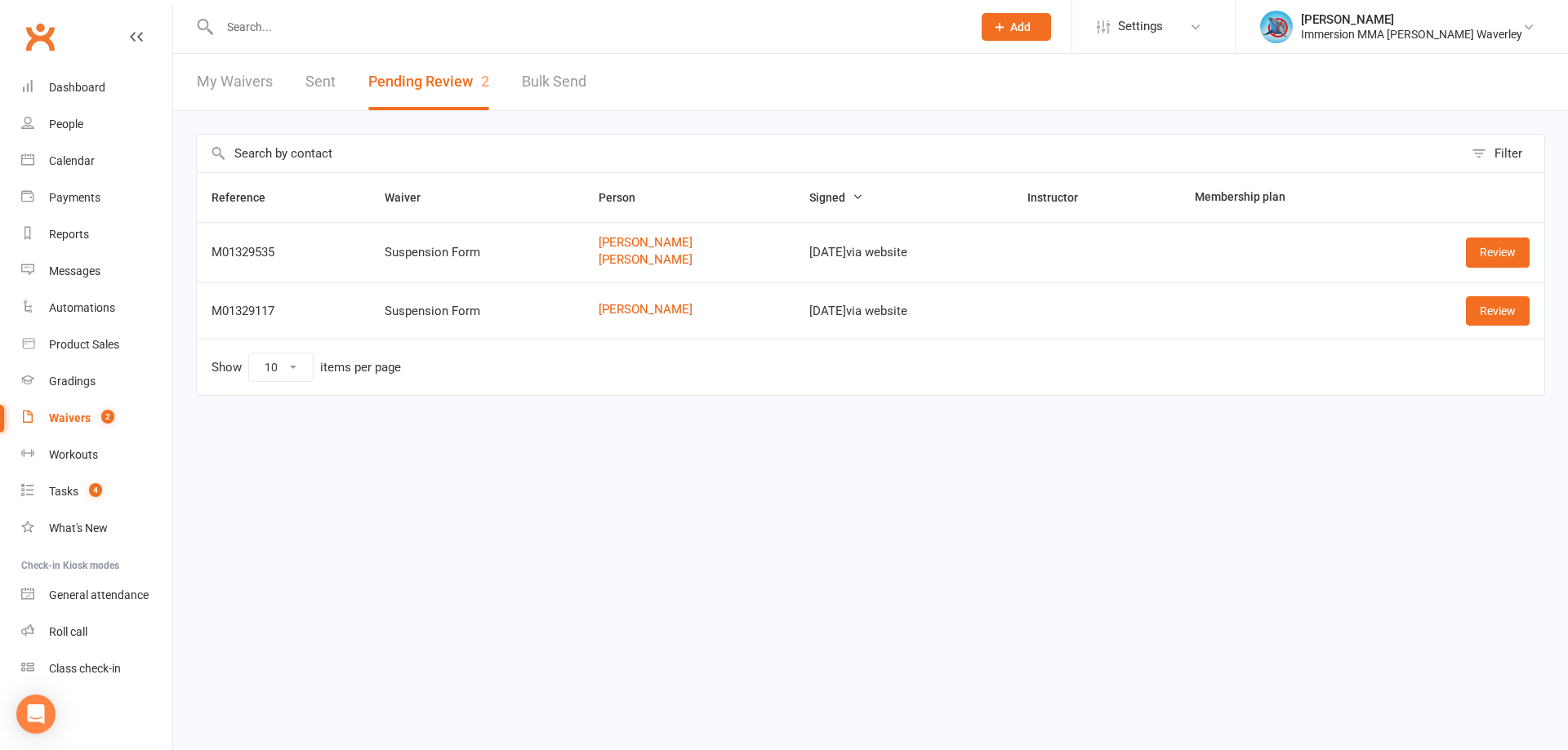
drag, startPoint x: 990, startPoint y: 566, endPoint x: 979, endPoint y: 582, distance: 19.4
click at [990, 464] on html "Prospect Member Non-attending contact Class / event Appointment Grading event T…" at bounding box center [784, 232] width 1568 height 464
drag, startPoint x: 1458, startPoint y: 241, endPoint x: 1467, endPoint y: 241, distance: 9.0
click at [1460, 241] on div "Review" at bounding box center [1464, 252] width 130 height 29
click at [1480, 242] on link "Review" at bounding box center [1497, 252] width 64 height 29
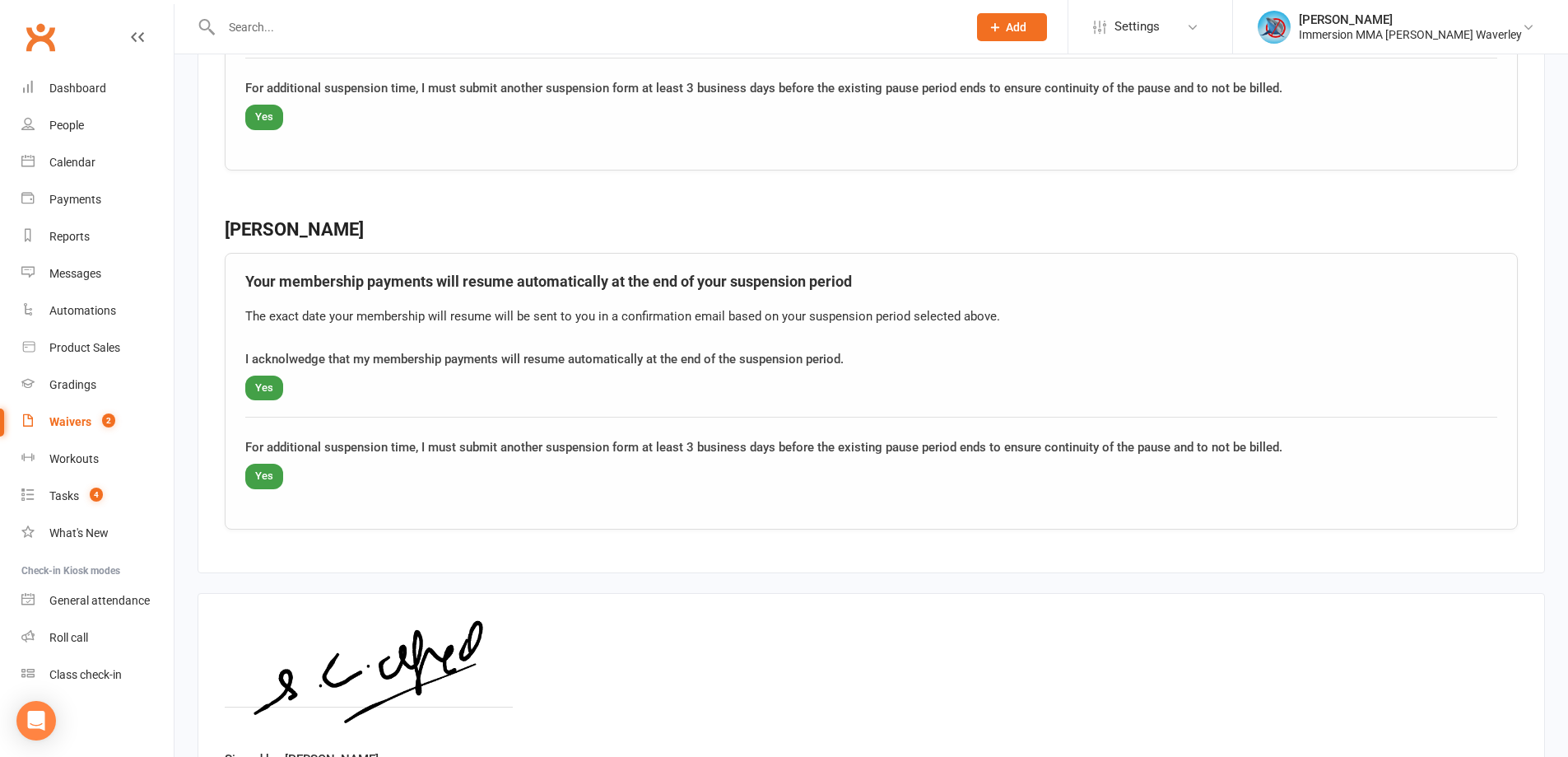
scroll to position [2112, 0]
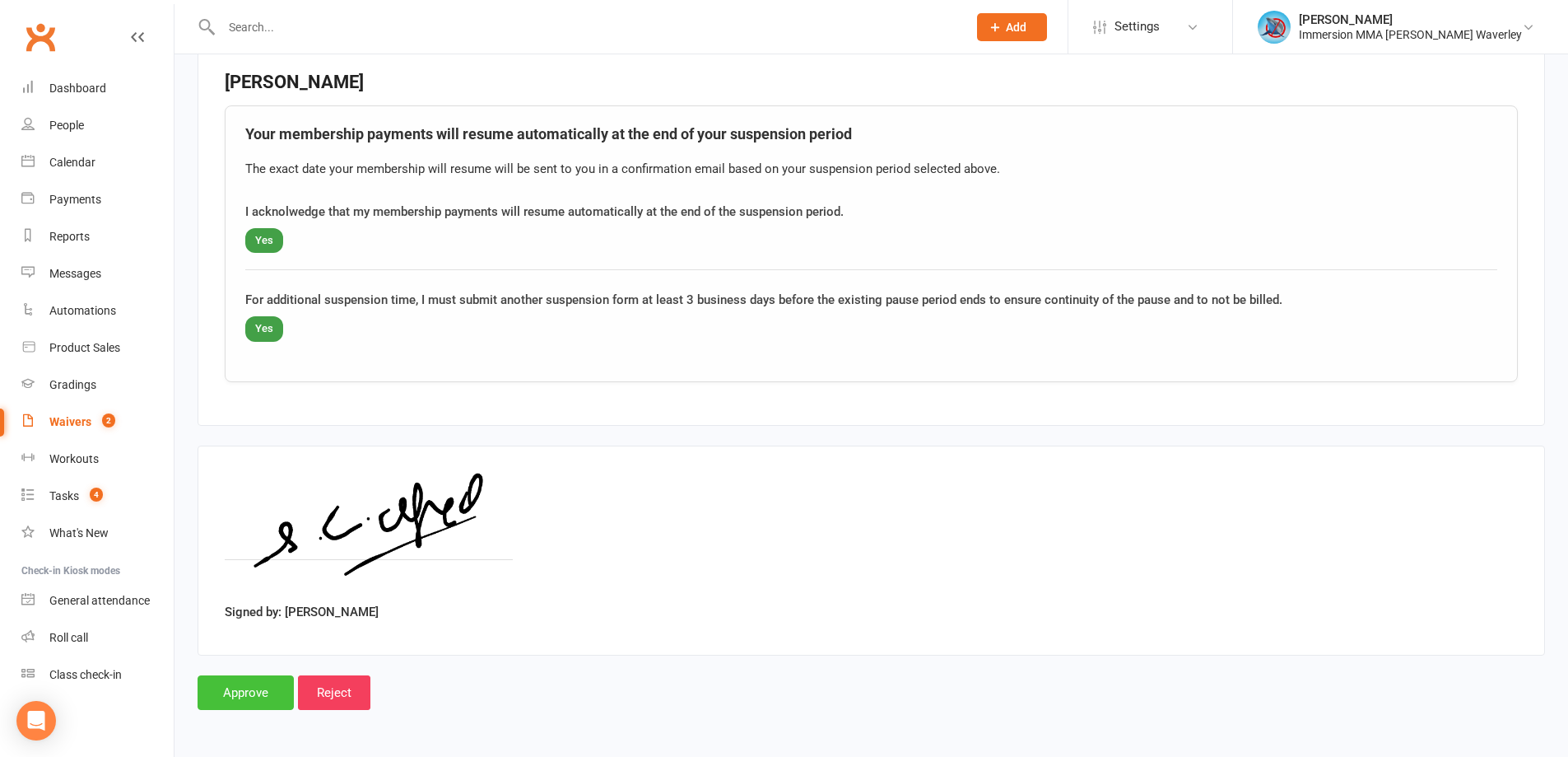
click at [230, 686] on input "Approve" at bounding box center [245, 693] width 96 height 35
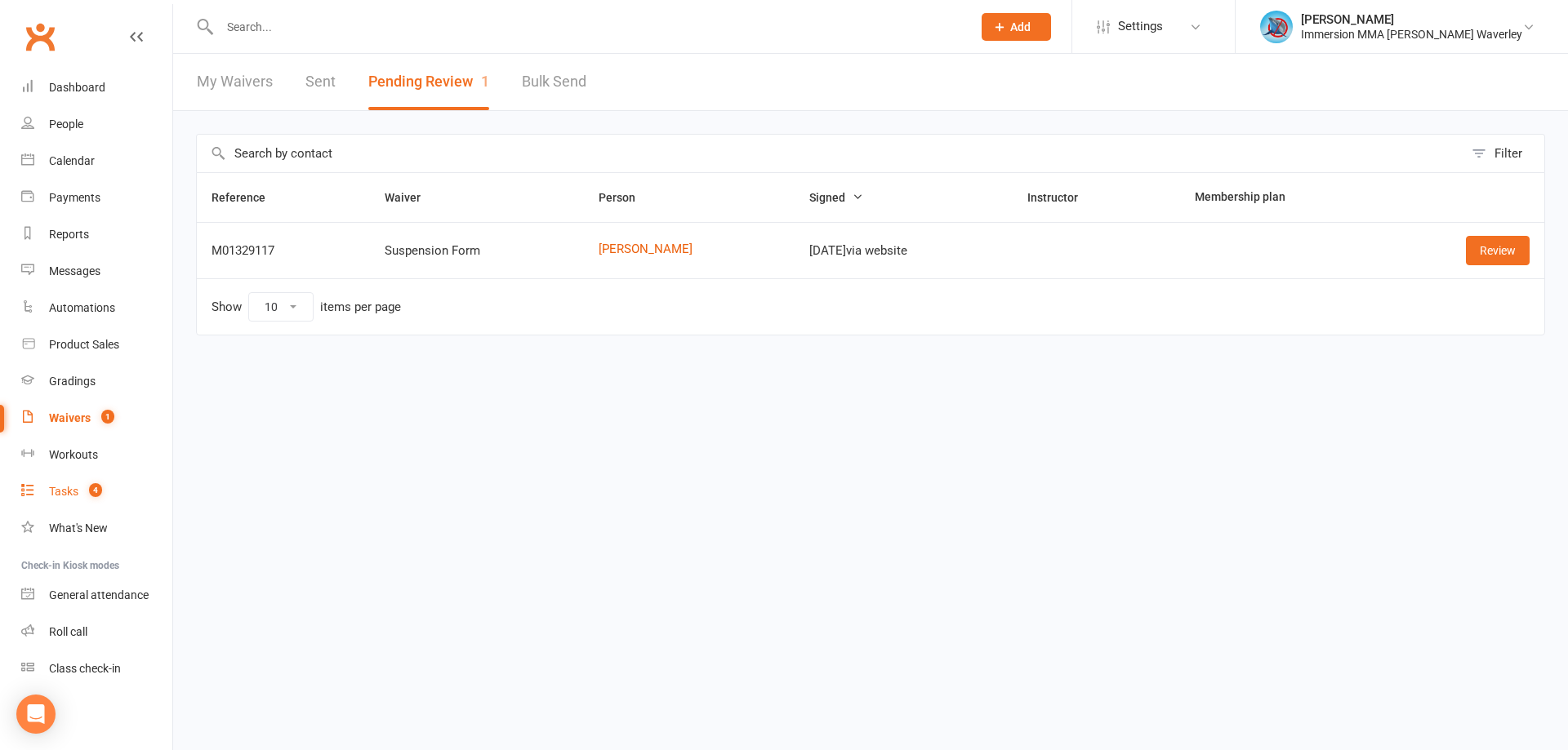
click at [59, 499] on link "Tasks 4" at bounding box center [96, 491] width 151 height 36
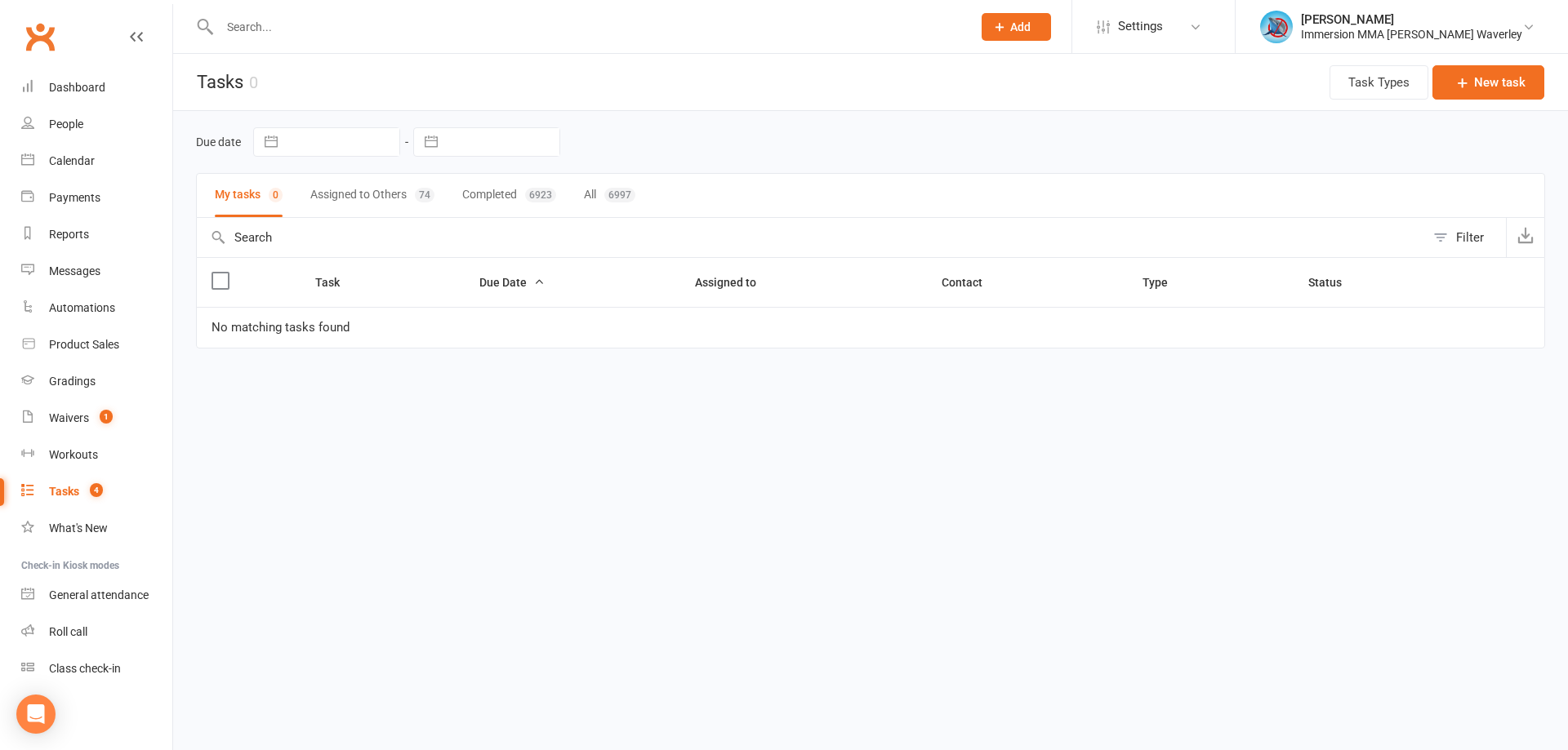
click at [393, 191] on button "Assigned to Others 74" at bounding box center [372, 195] width 124 height 44
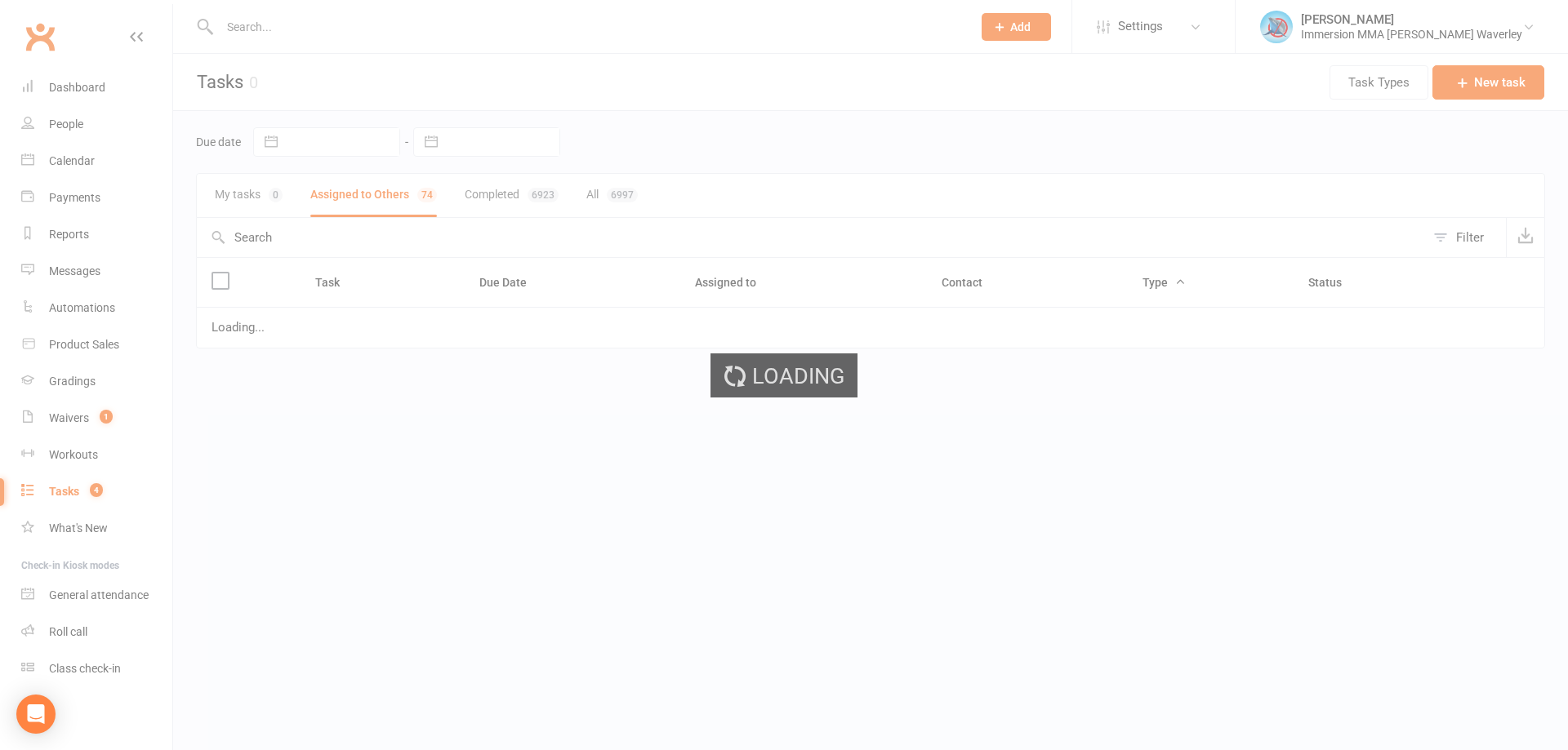
click at [497, 140] on input "text" at bounding box center [502, 142] width 114 height 28
select select "6"
select select "2025"
select select "7"
select select "2025"
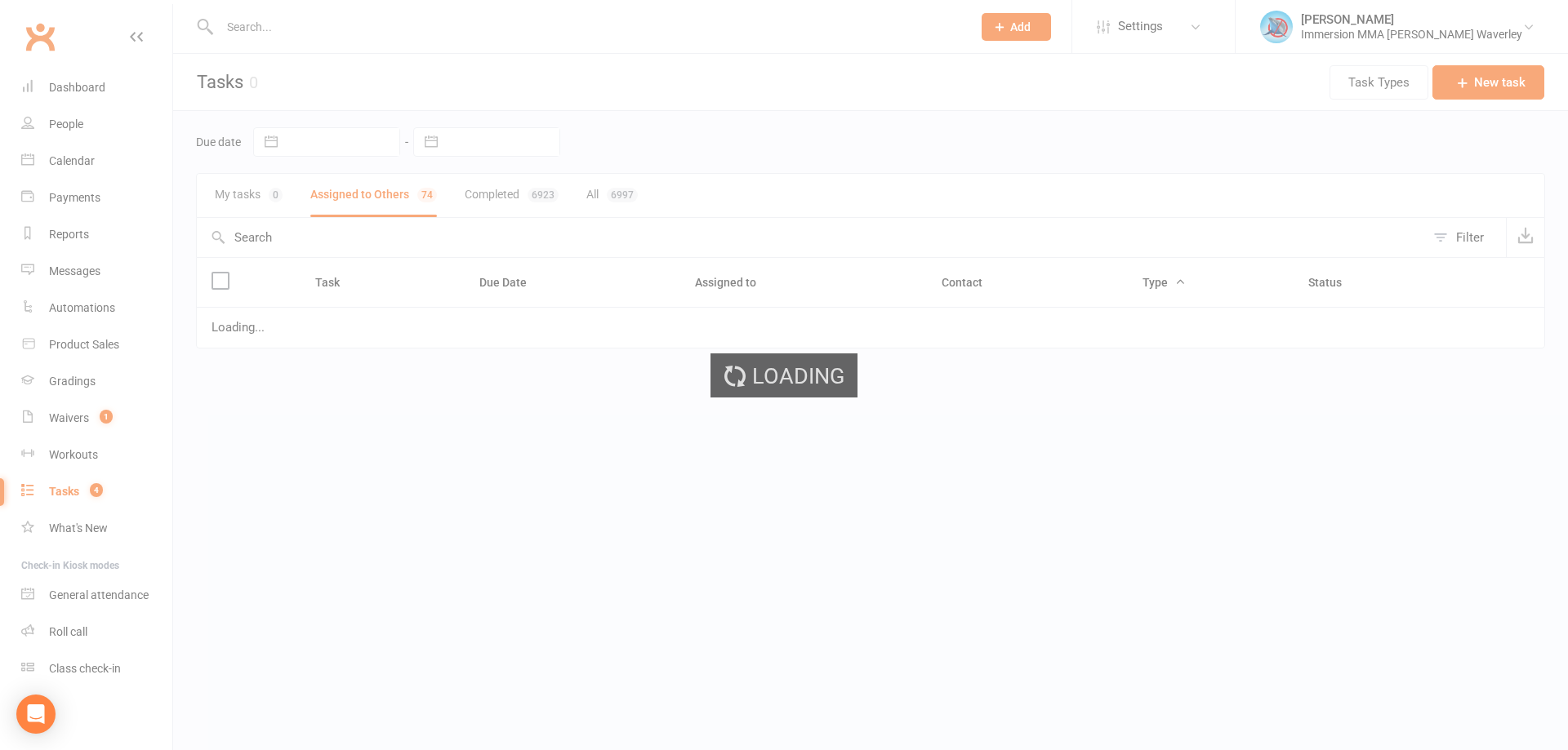
select select "8"
select select "2025"
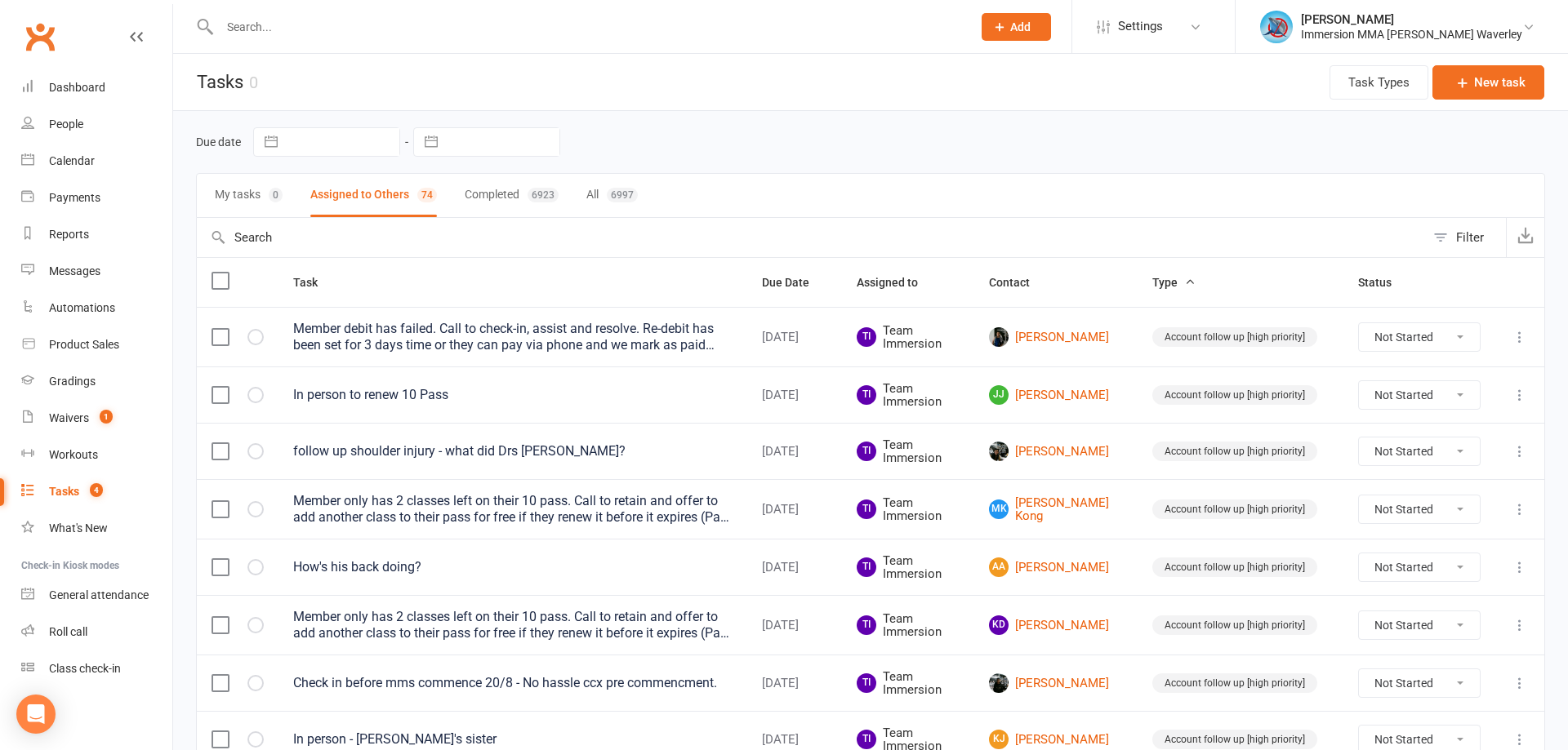
click at [497, 140] on input "text" at bounding box center [502, 142] width 114 height 28
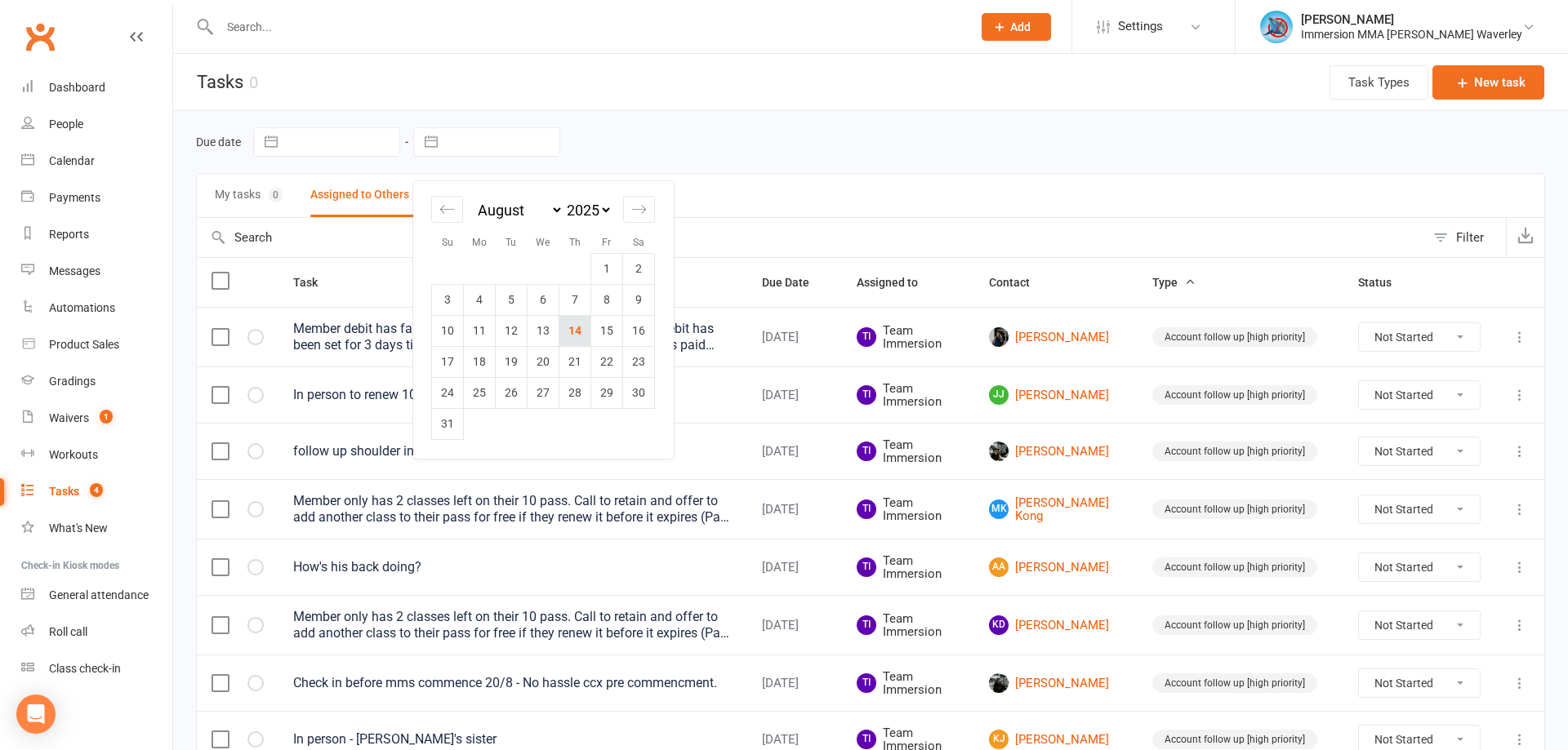
click at [569, 322] on td "14" at bounding box center [575, 331] width 32 height 31
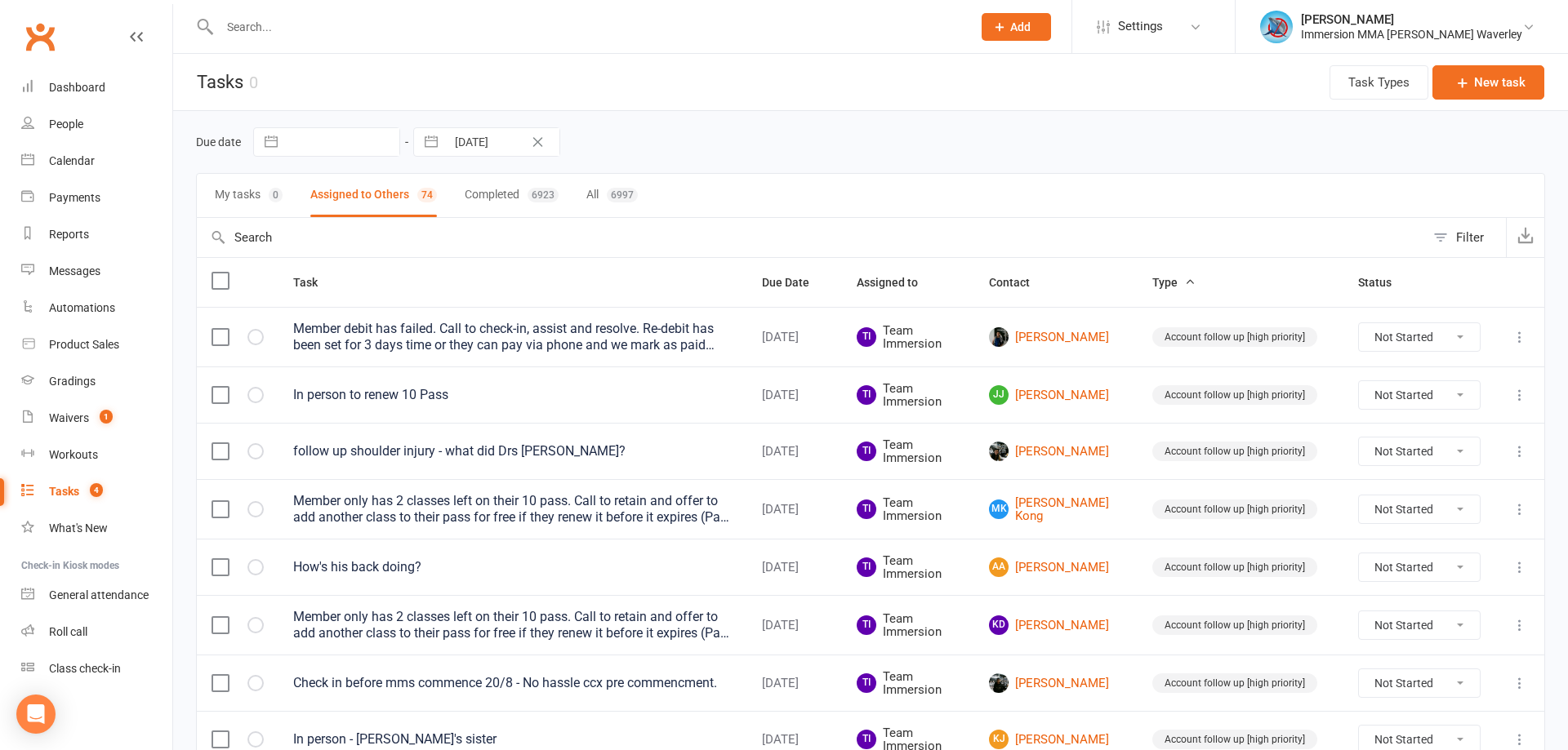
type input "14 Aug 2025"
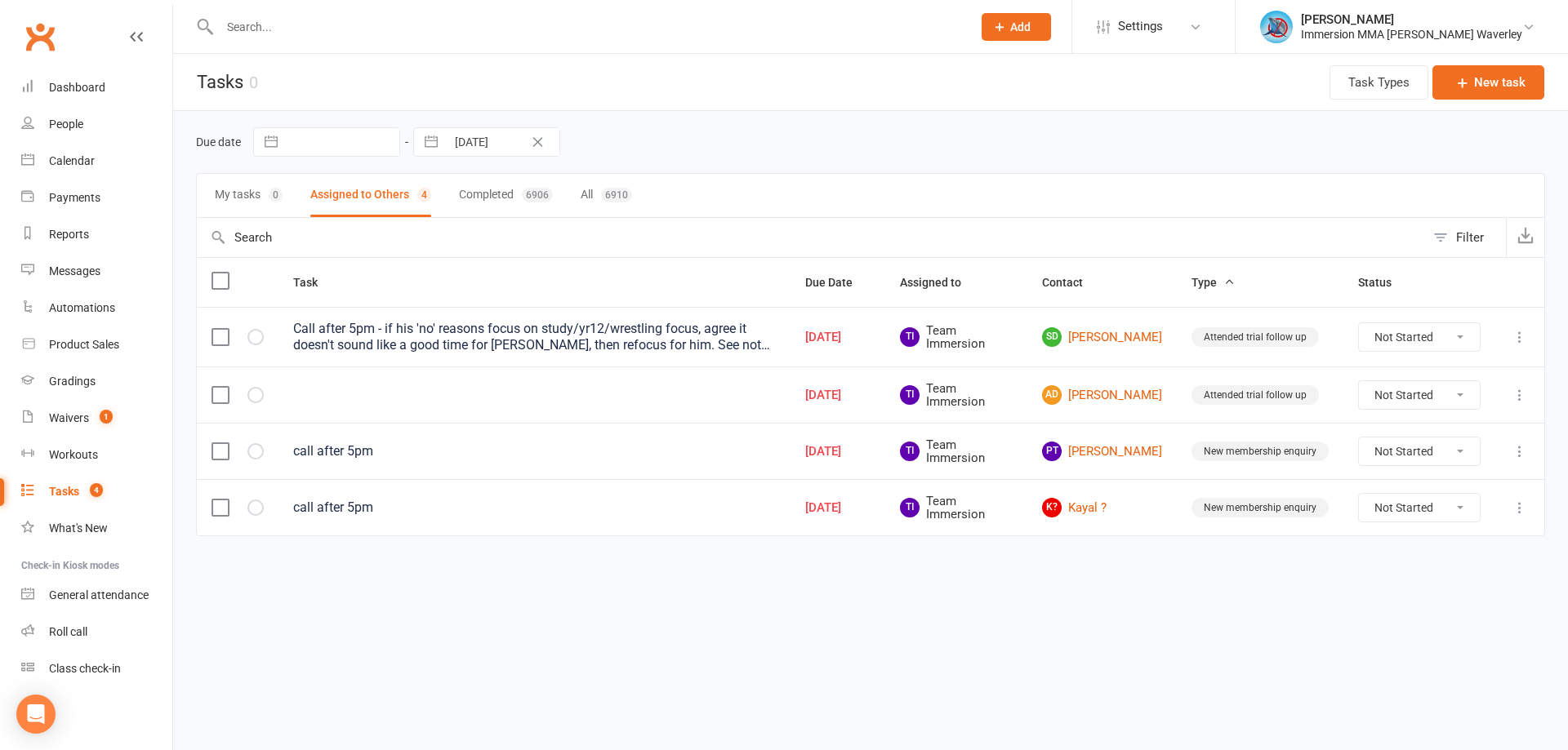
drag, startPoint x: 1074, startPoint y: 645, endPoint x: 928, endPoint y: 673, distance: 148.7
click at [1074, 605] on html "Prospect Member Non-attending contact Class / event Appointment Grading event T…" at bounding box center [784, 302] width 1568 height 605
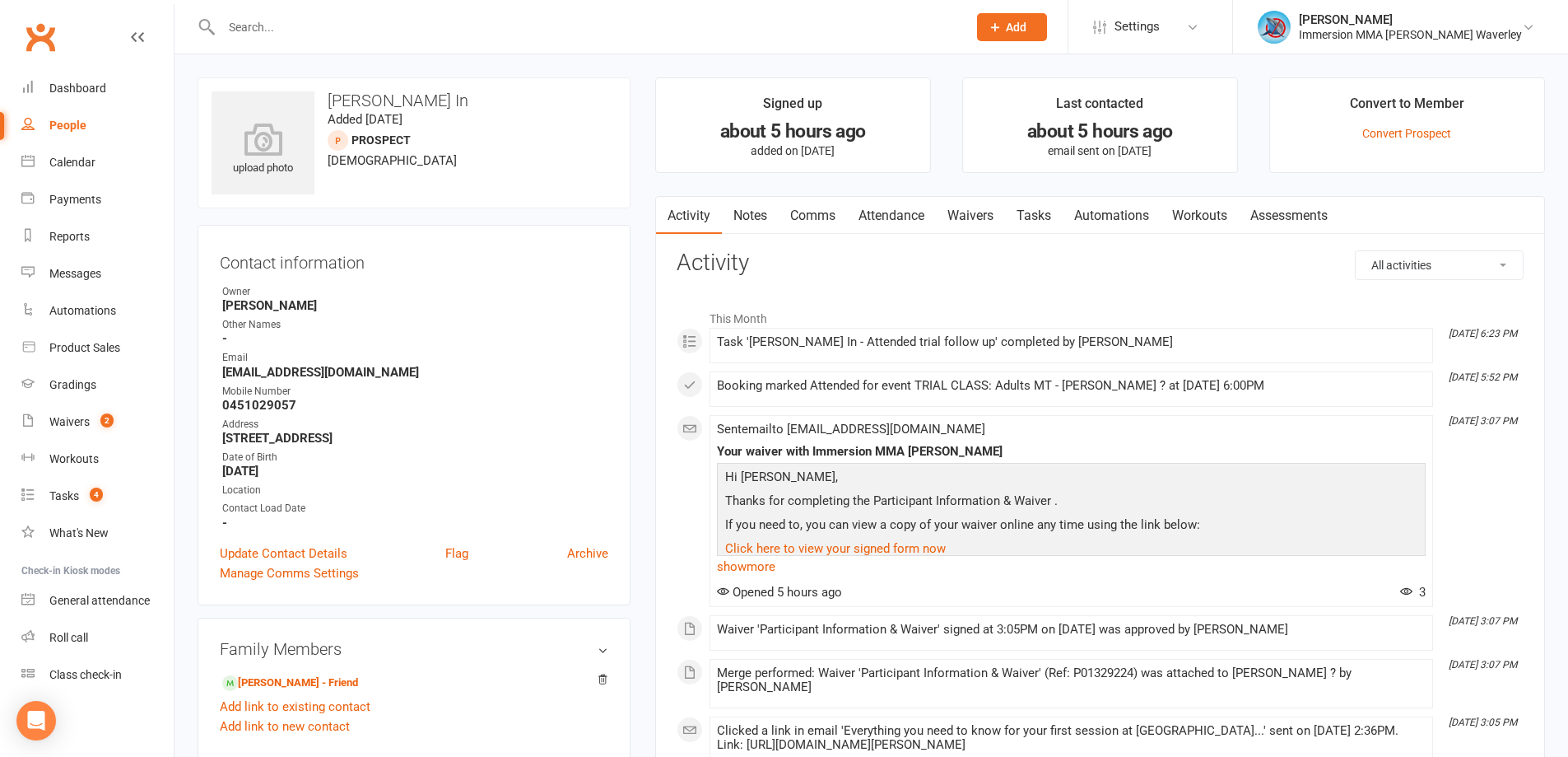
click at [774, 215] on link "Notes" at bounding box center [750, 215] width 57 height 38
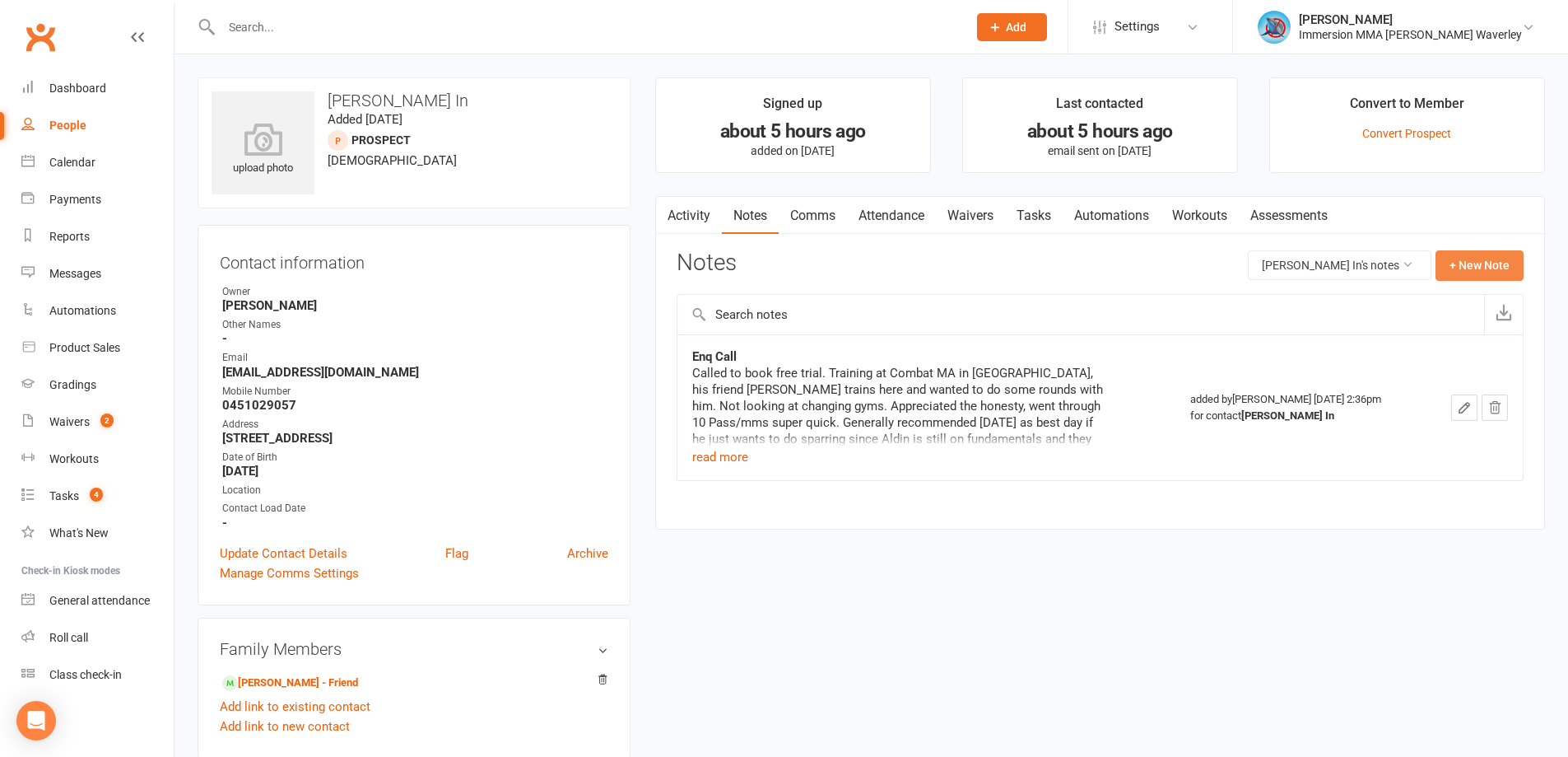
click at [1483, 262] on button "+ New Note" at bounding box center [1479, 265] width 88 height 29
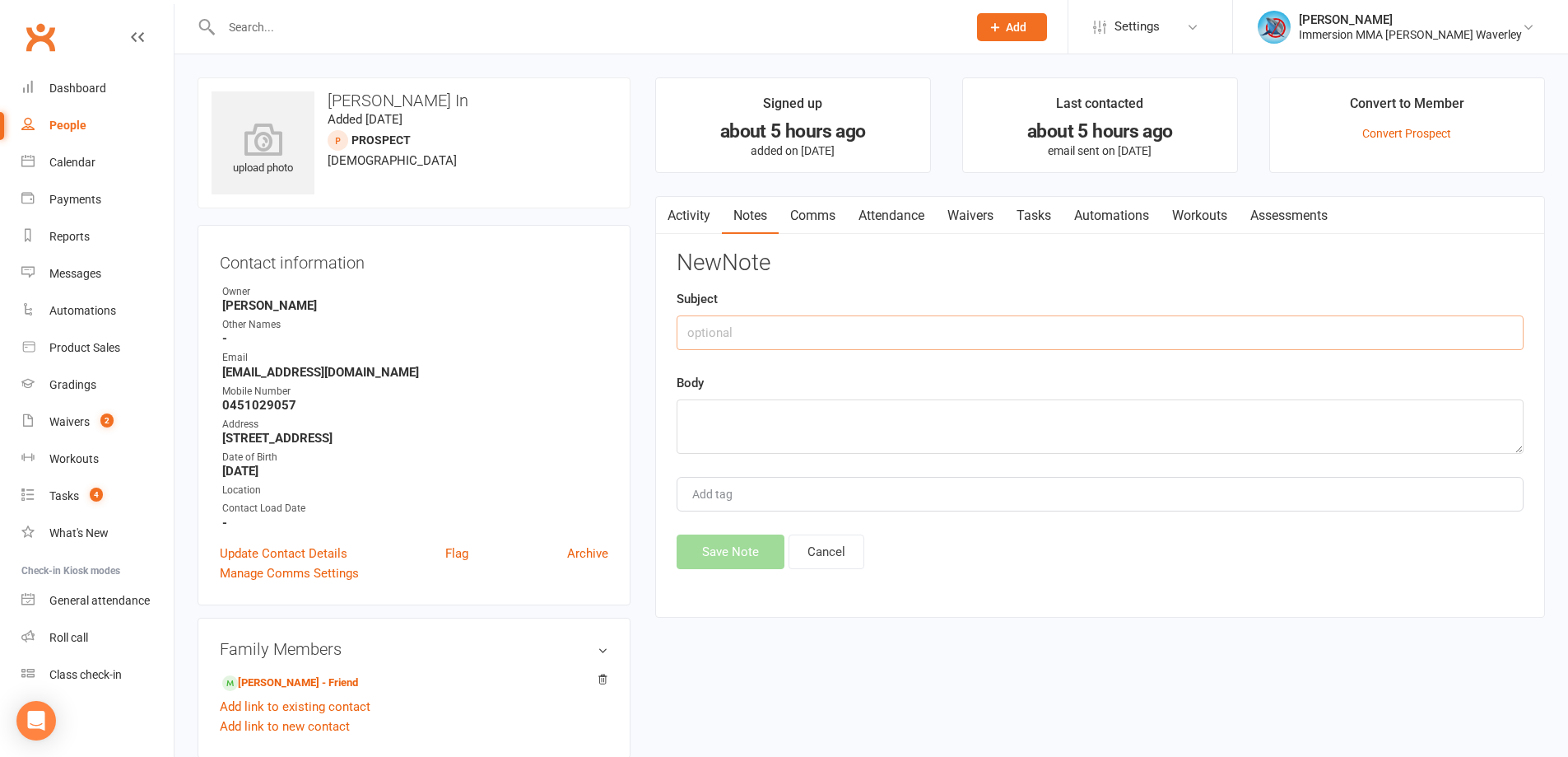
click at [767, 346] on input "text" at bounding box center [1100, 333] width 847 height 35
type input "Trial Notes"
type textarea "Good chat on way in, but RDV'd."
click at [724, 543] on button "Save Note" at bounding box center [731, 552] width 108 height 35
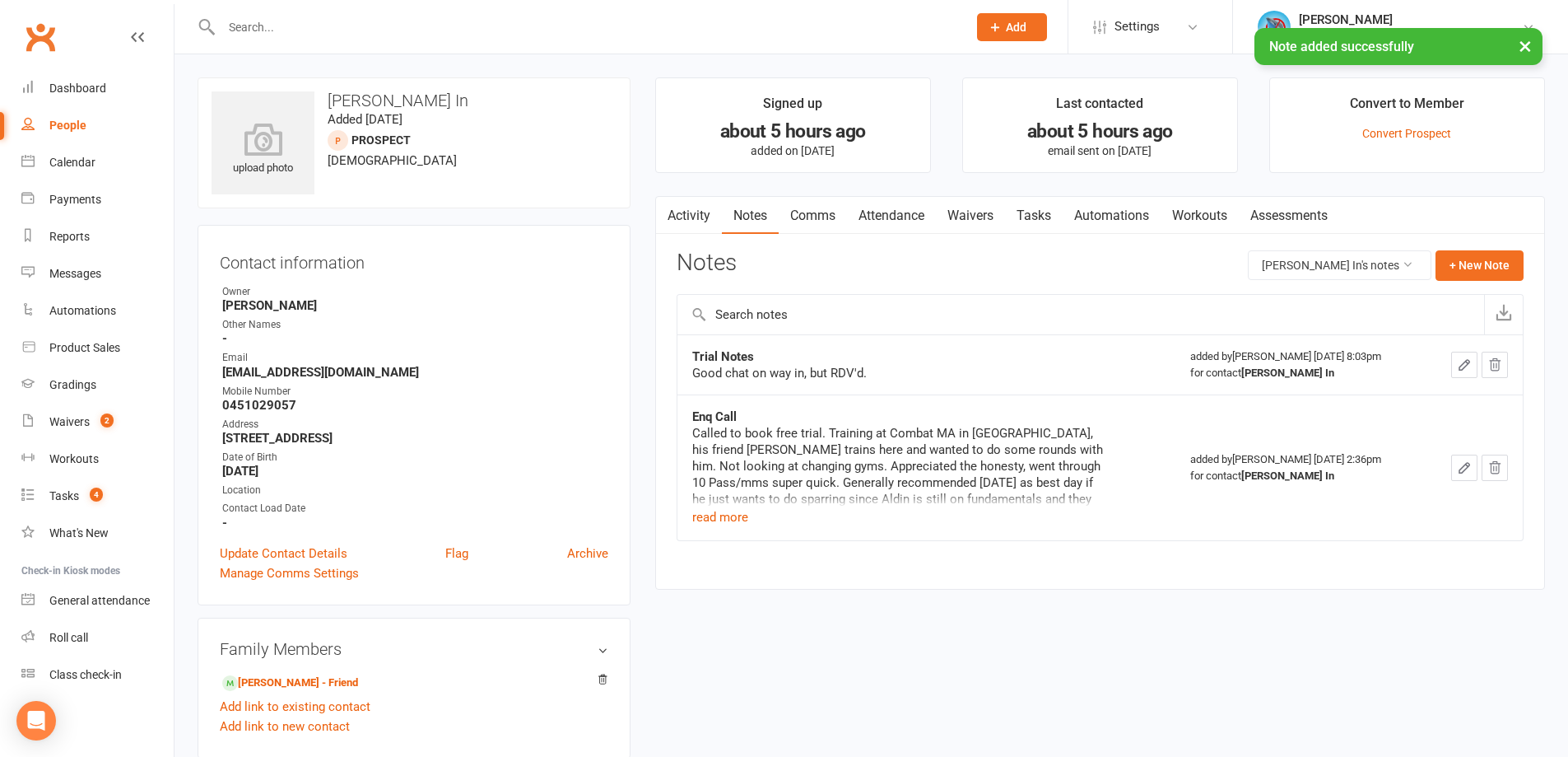
click at [1040, 224] on link "Tasks" at bounding box center [1033, 215] width 58 height 38
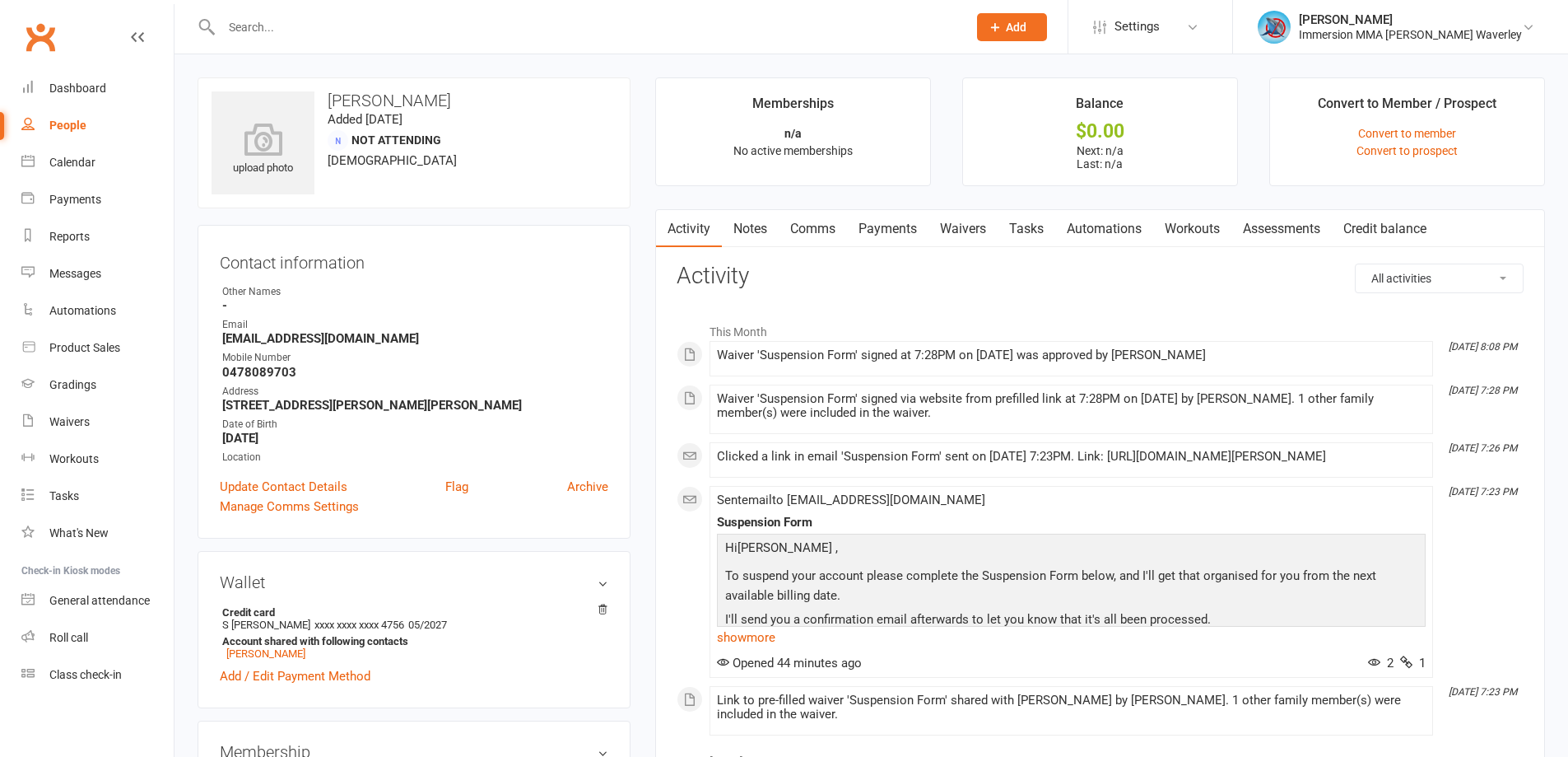
click at [989, 225] on link "Waivers" at bounding box center [963, 228] width 69 height 38
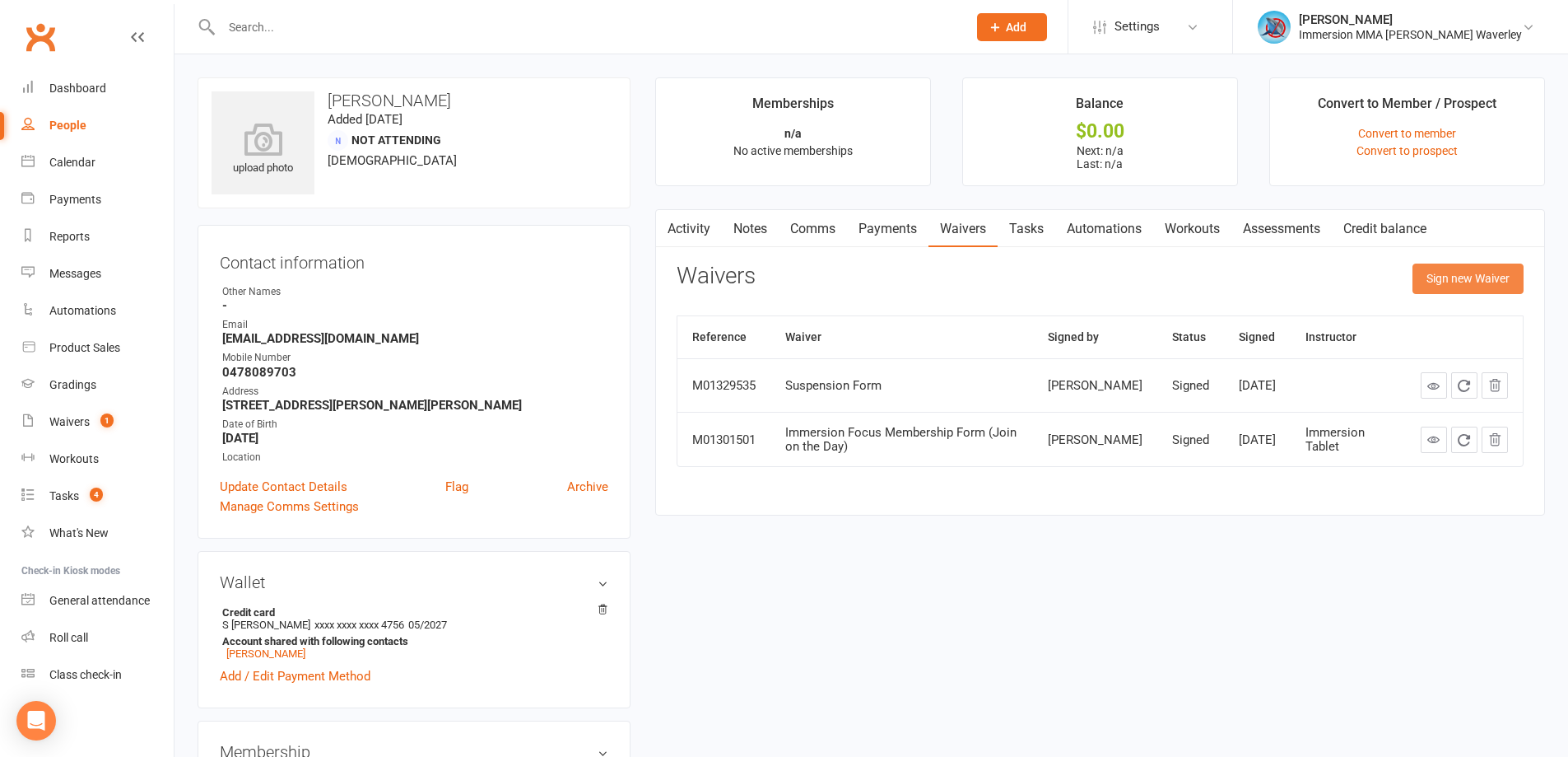
click at [1484, 271] on button "Sign new Waiver" at bounding box center [1467, 279] width 111 height 29
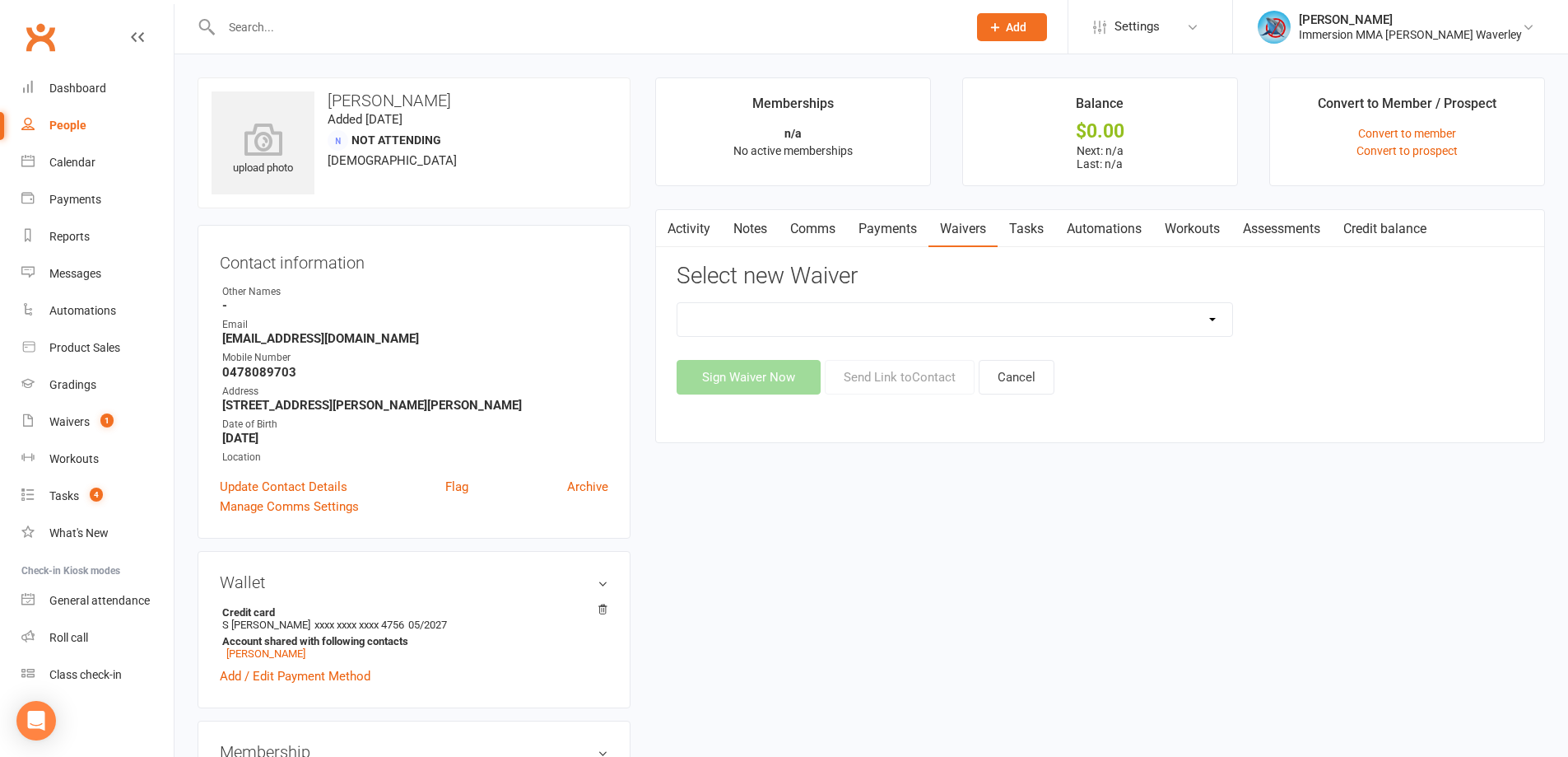
click at [947, 311] on select "Cancellation Form Immersion 10 Class Pass Form Immersion 10 Class Pass Form (Pa…" at bounding box center [955, 320] width 555 height 33
drag, startPoint x: 874, startPoint y: 321, endPoint x: 874, endPoint y: 331, distance: 10.0
click at [874, 321] on select "Cancellation Form Immersion 10 Class Pass Form Immersion 10 Class Pass Form (Pa…" at bounding box center [955, 320] width 555 height 33
select select "10639"
click at [678, 303] on select "Cancellation Form Immersion 10 Class Pass Form Immersion 10 Class Pass Form (Pa…" at bounding box center [955, 320] width 555 height 33
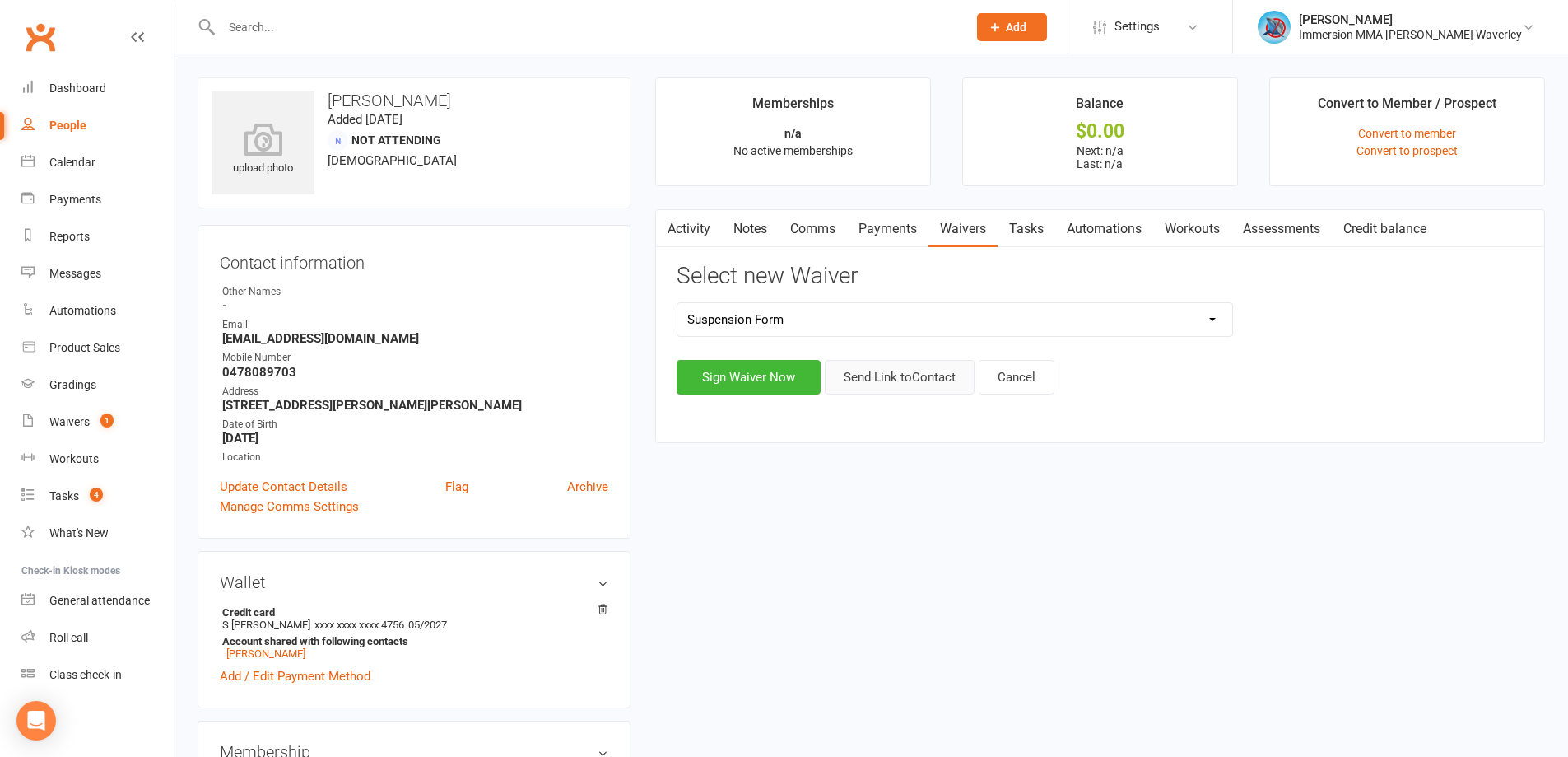
click at [916, 363] on button "Send Link to Contact" at bounding box center [900, 378] width 150 height 35
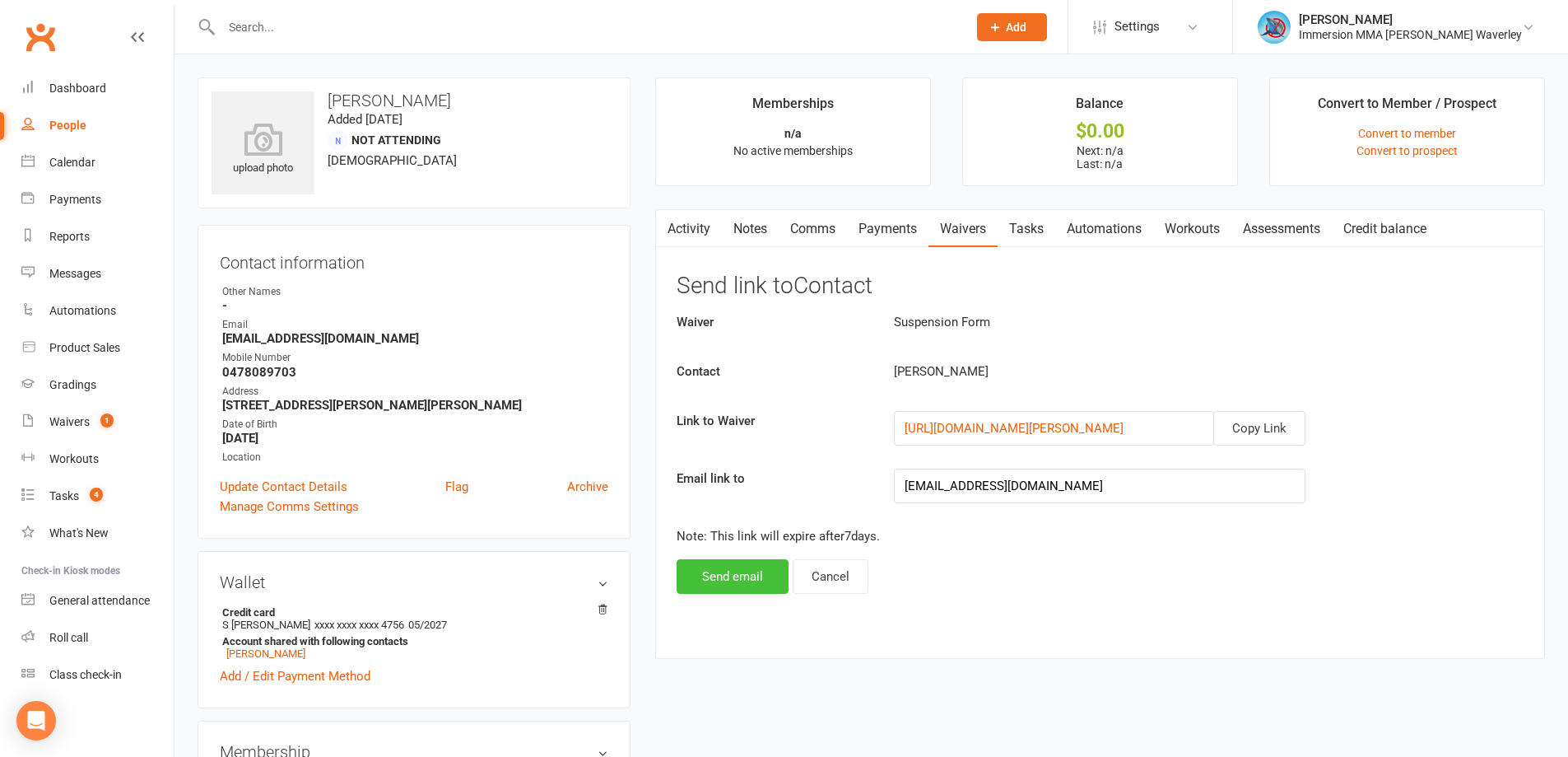
click at [751, 580] on button "Send email" at bounding box center [733, 576] width 112 height 35
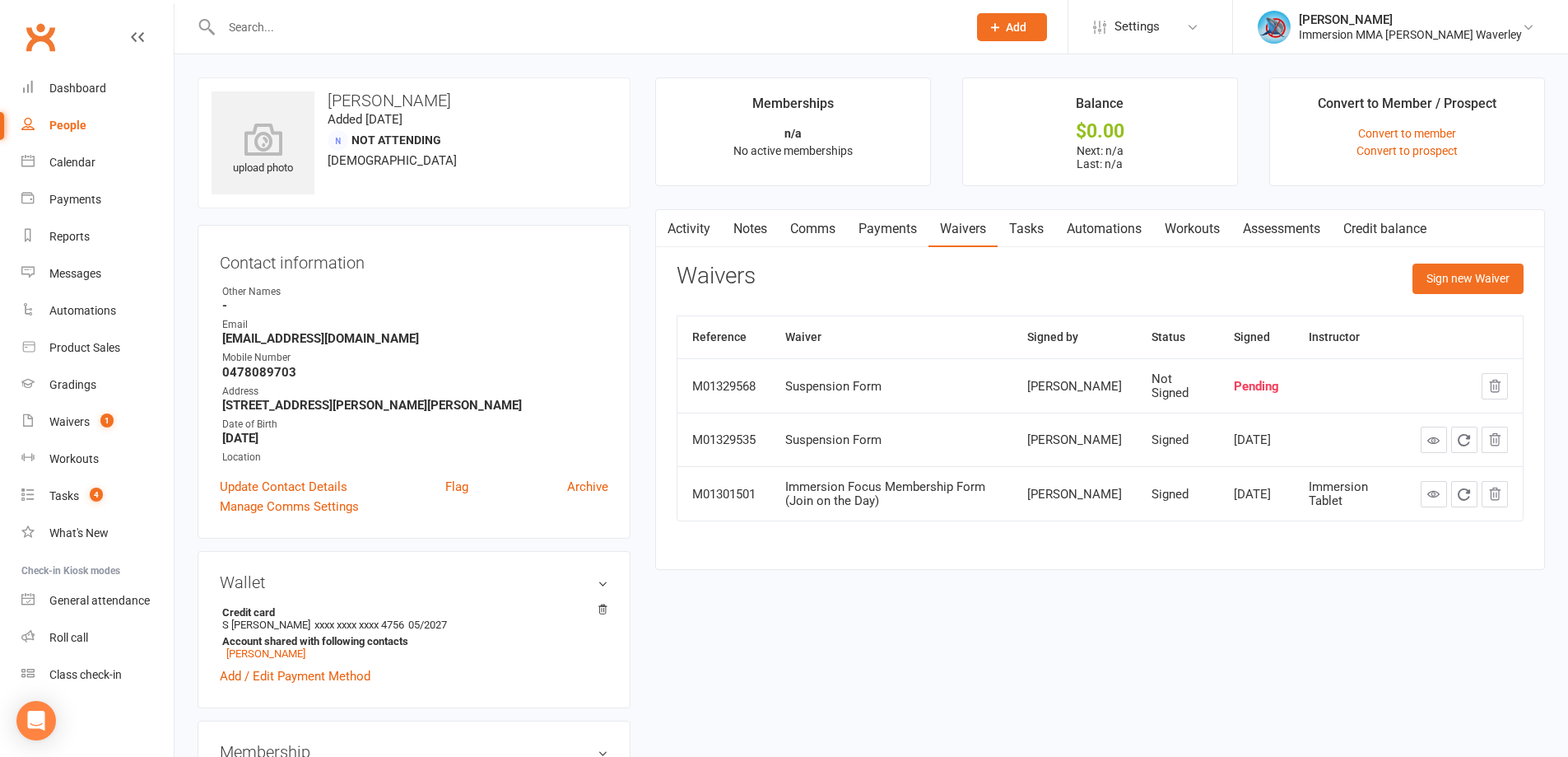
click at [657, 211] on button "button" at bounding box center [666, 228] width 20 height 37
click at [672, 215] on button "button" at bounding box center [666, 228] width 20 height 37
click at [707, 236] on link "Activity" at bounding box center [689, 228] width 66 height 38
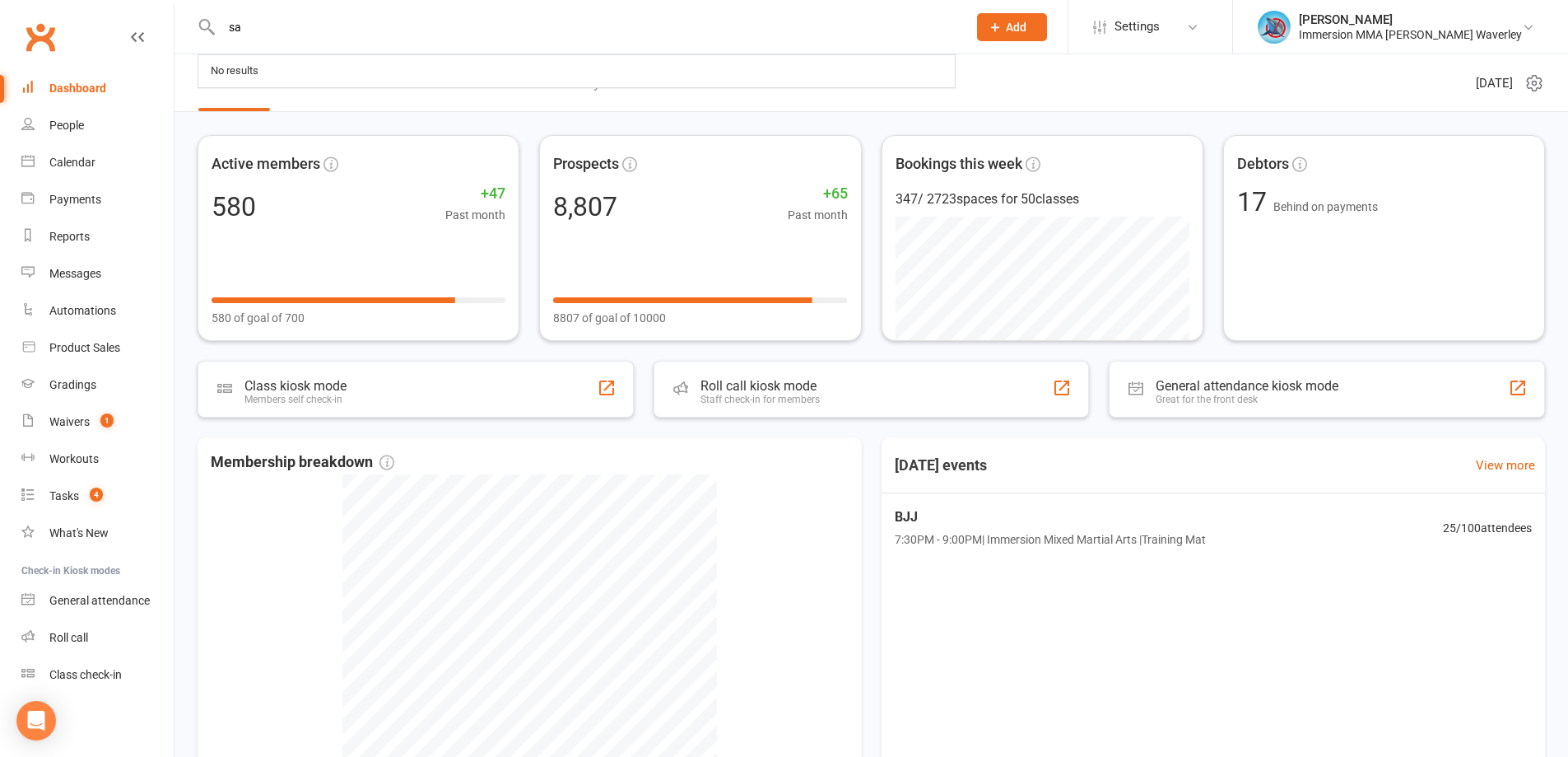
type input "s"
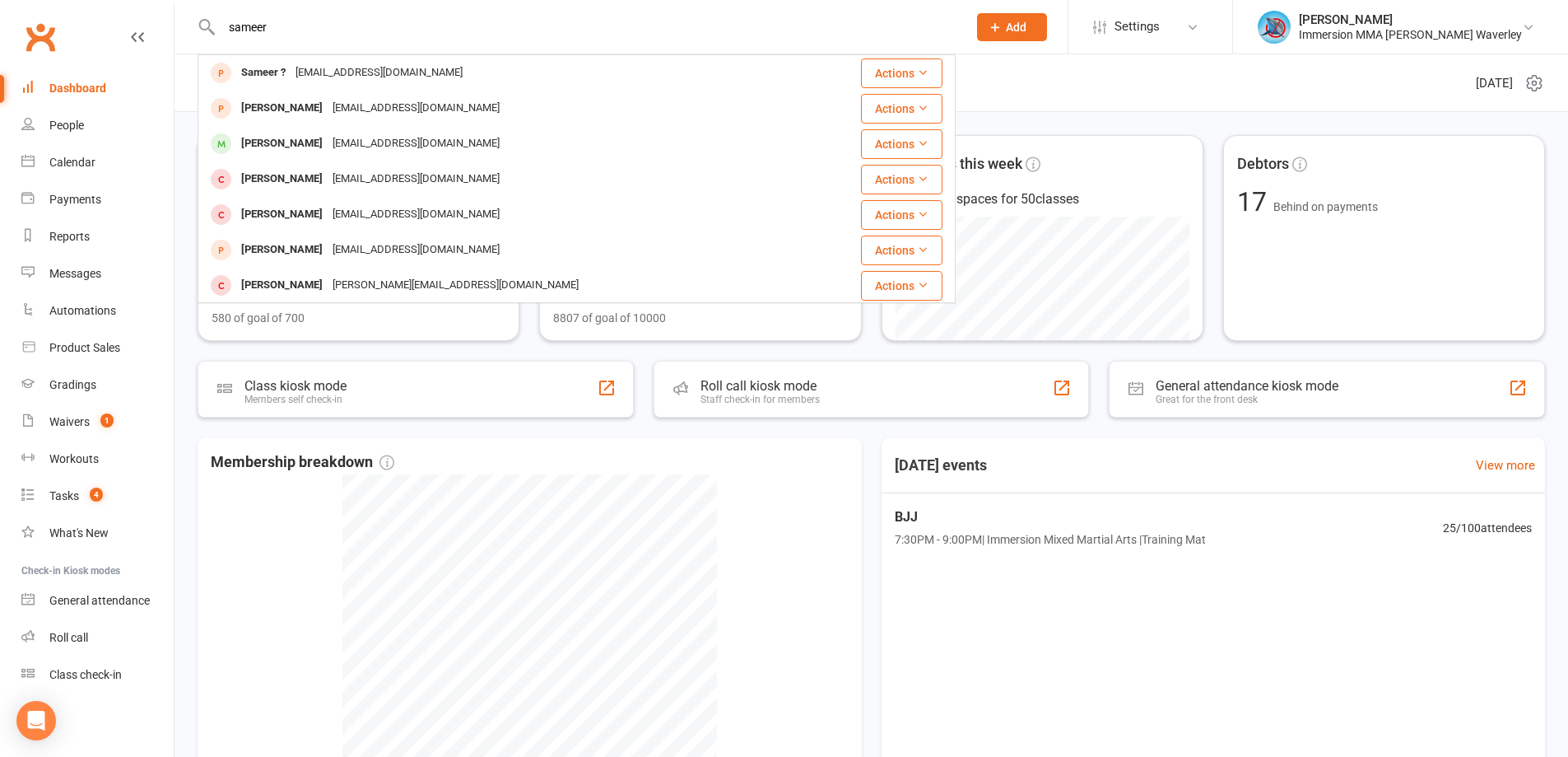
type input "sameer"
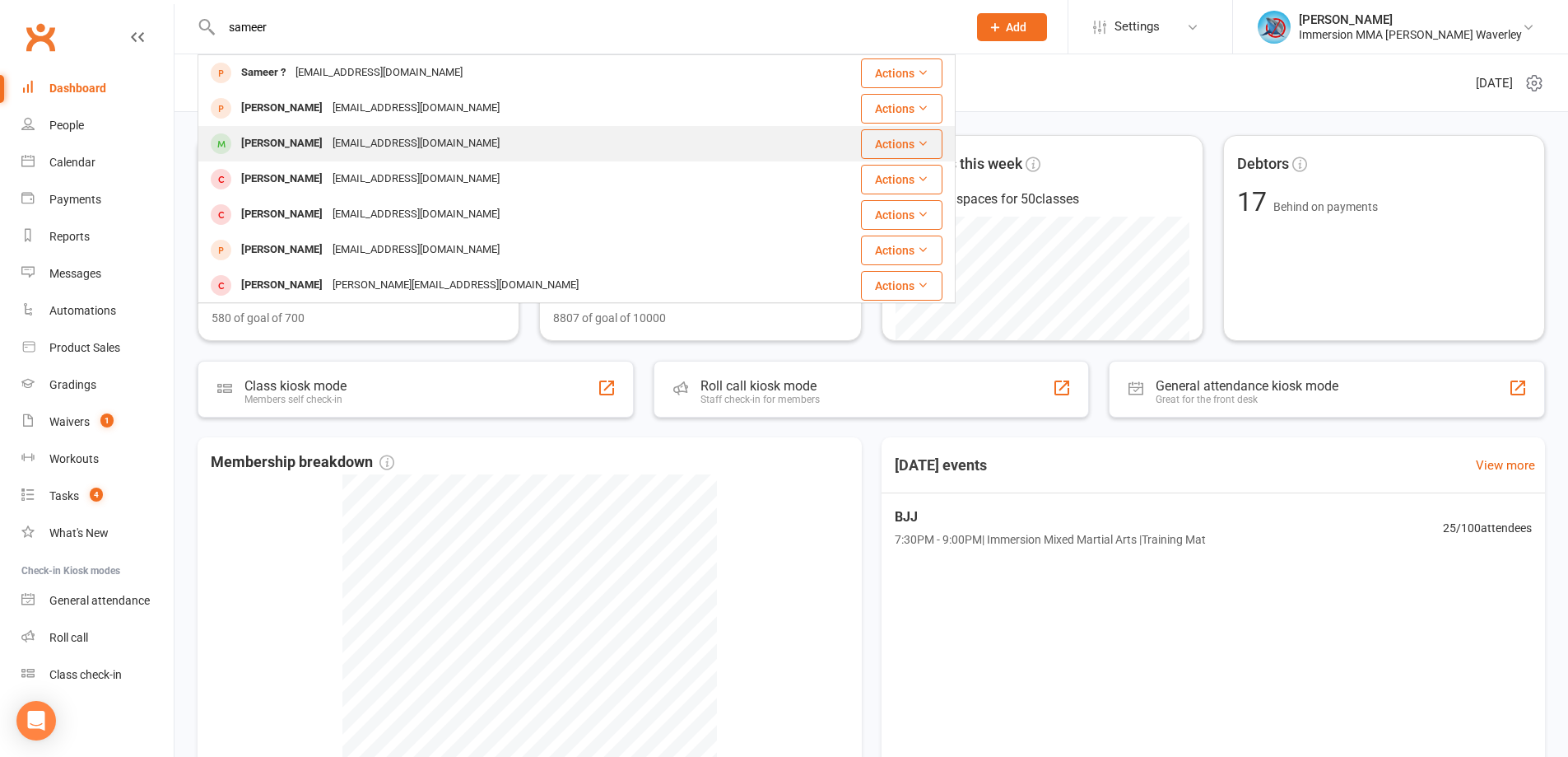
click at [331, 134] on div "[EMAIL_ADDRESS][DOMAIN_NAME]" at bounding box center [416, 144] width 177 height 24
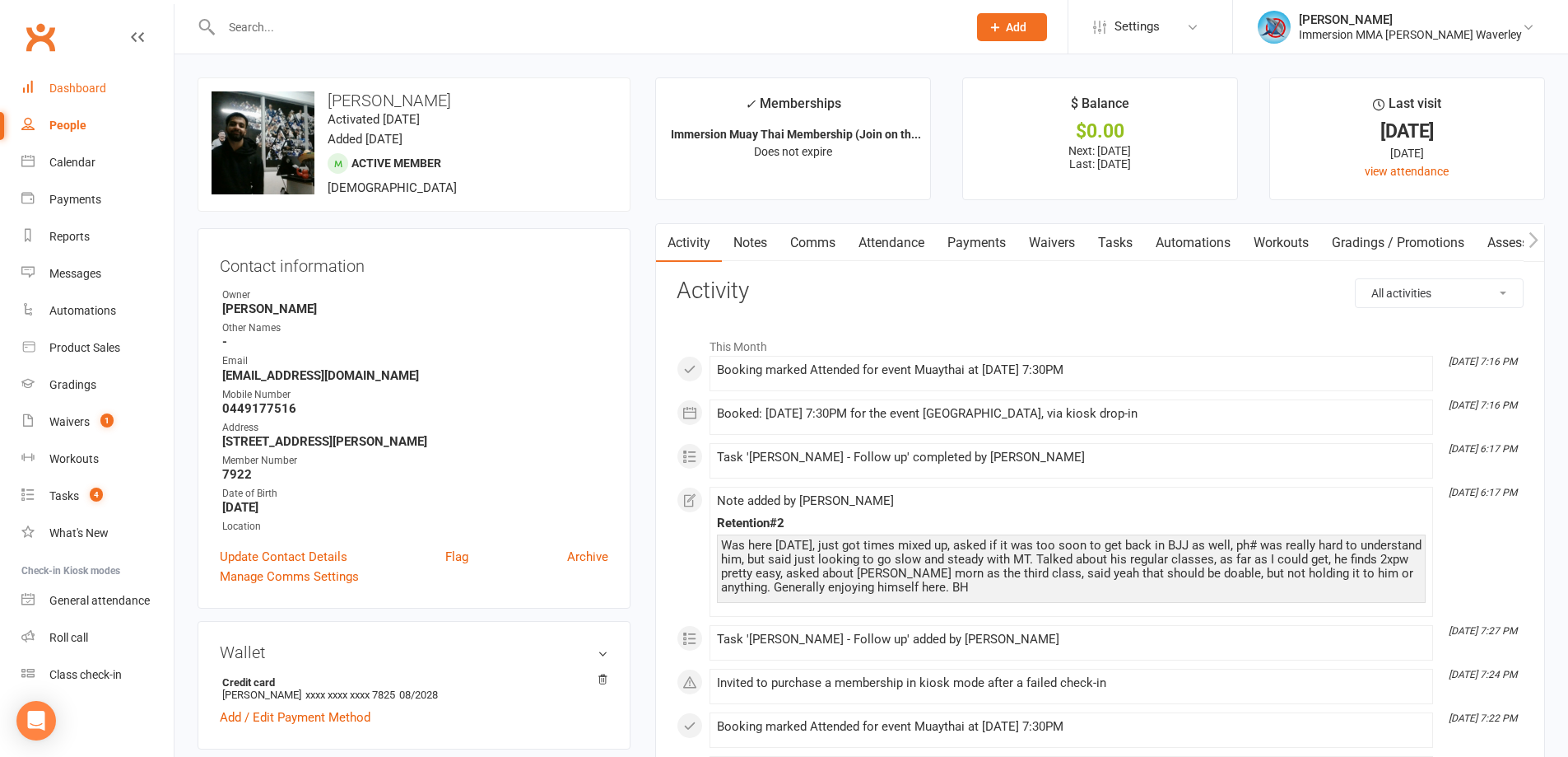
click at [71, 80] on link "Dashboard" at bounding box center [97, 88] width 152 height 37
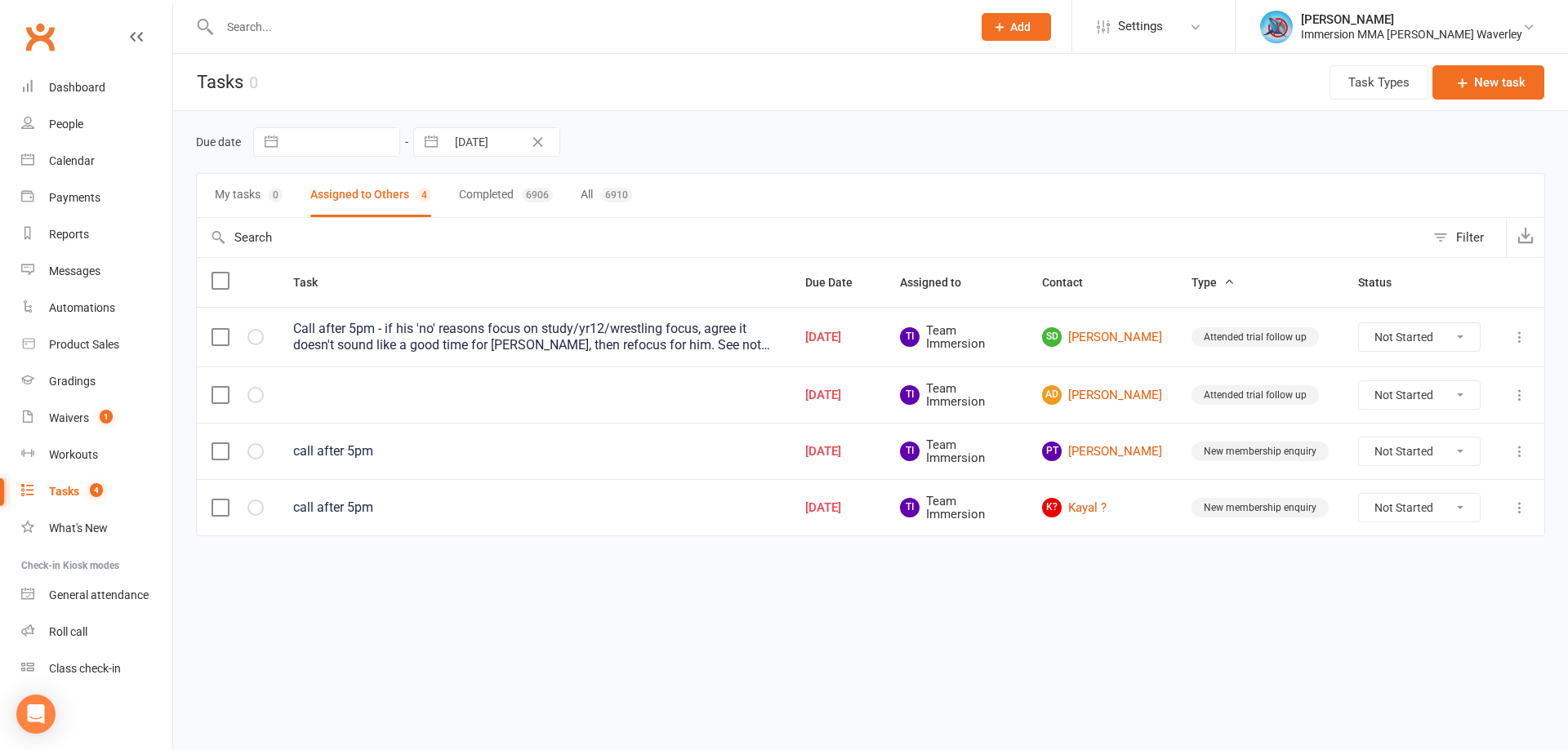
click at [1146, 605] on html "Prospect Member Non-attending contact Class / event Appointment Grading event T…" at bounding box center [784, 302] width 1568 height 605
click at [68, 79] on link "Dashboard" at bounding box center [96, 87] width 151 height 36
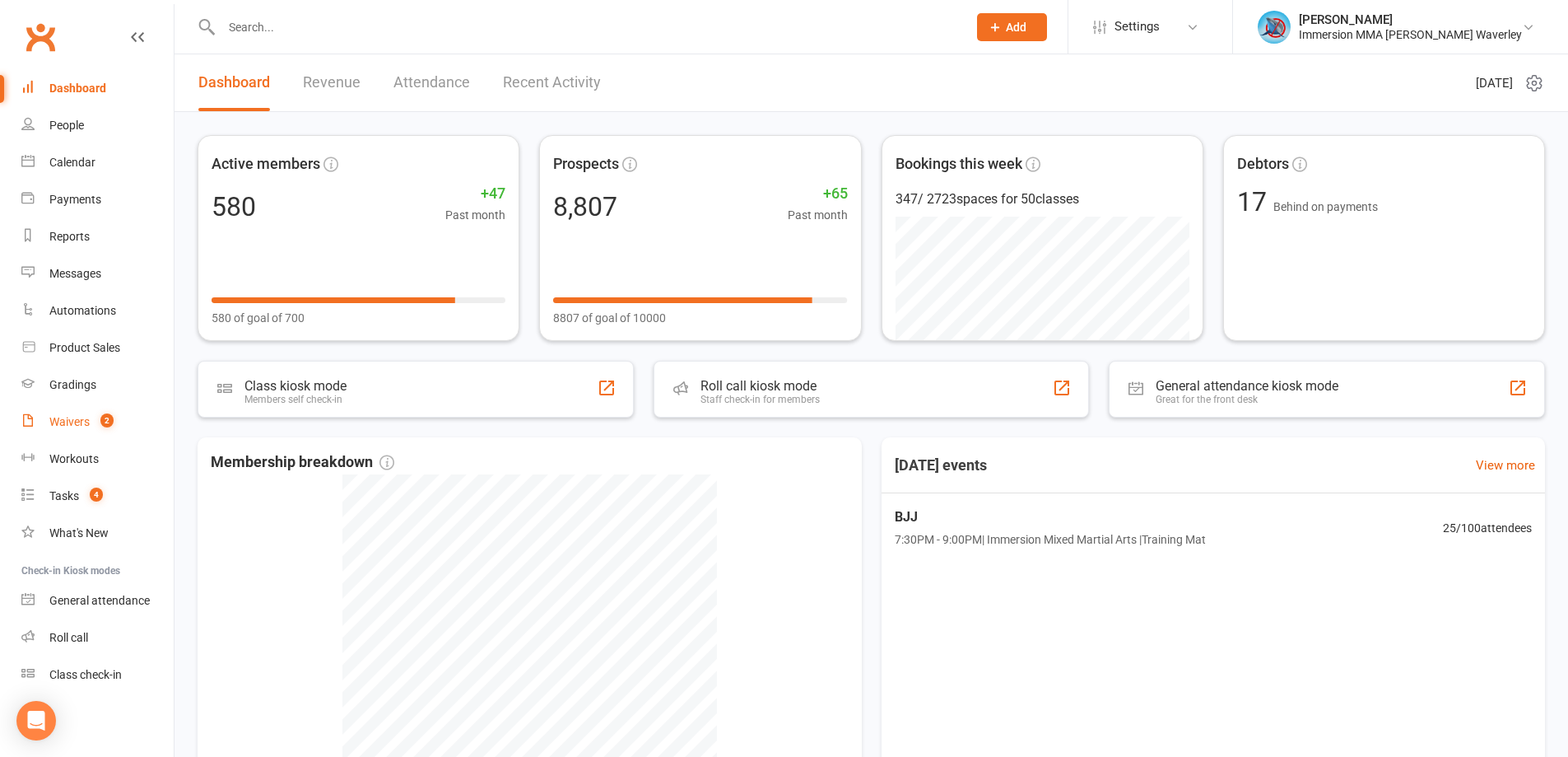
click at [116, 421] on link "Waivers 2" at bounding box center [97, 422] width 152 height 37
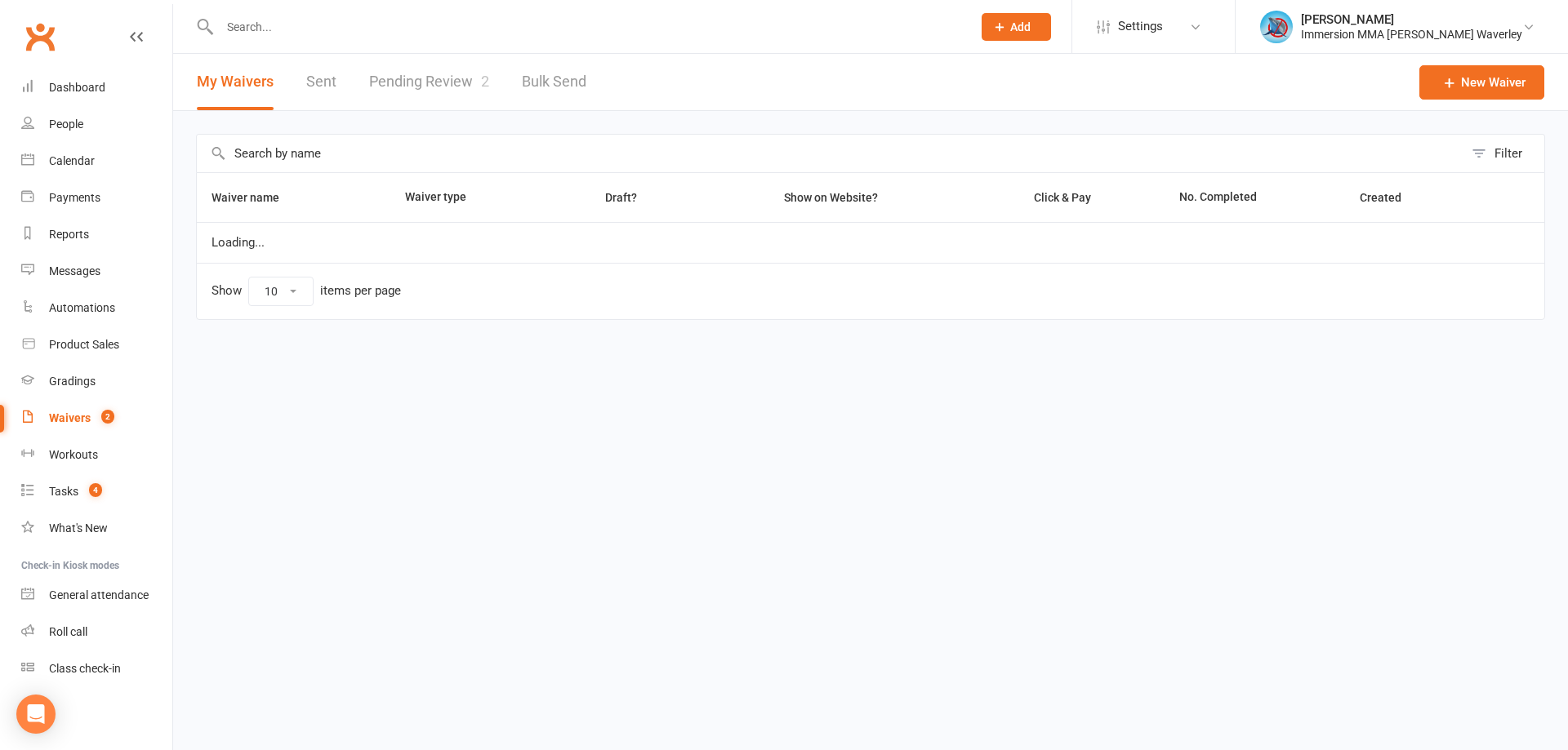
click at [454, 87] on link "Pending Review 2" at bounding box center [429, 82] width 120 height 56
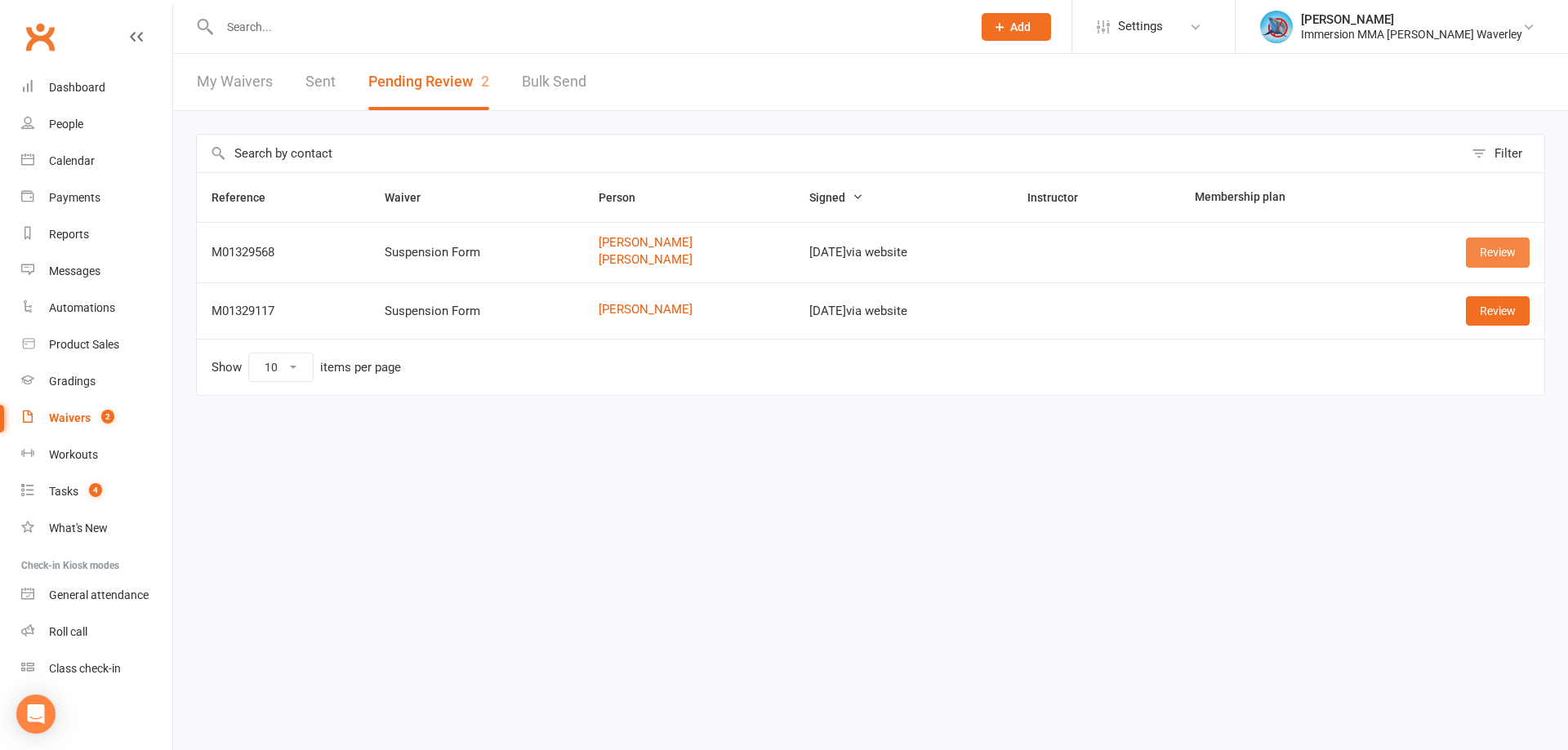
click at [1527, 244] on td "Review" at bounding box center [1464, 252] width 159 height 61
click at [1512, 252] on link "Review" at bounding box center [1497, 252] width 64 height 29
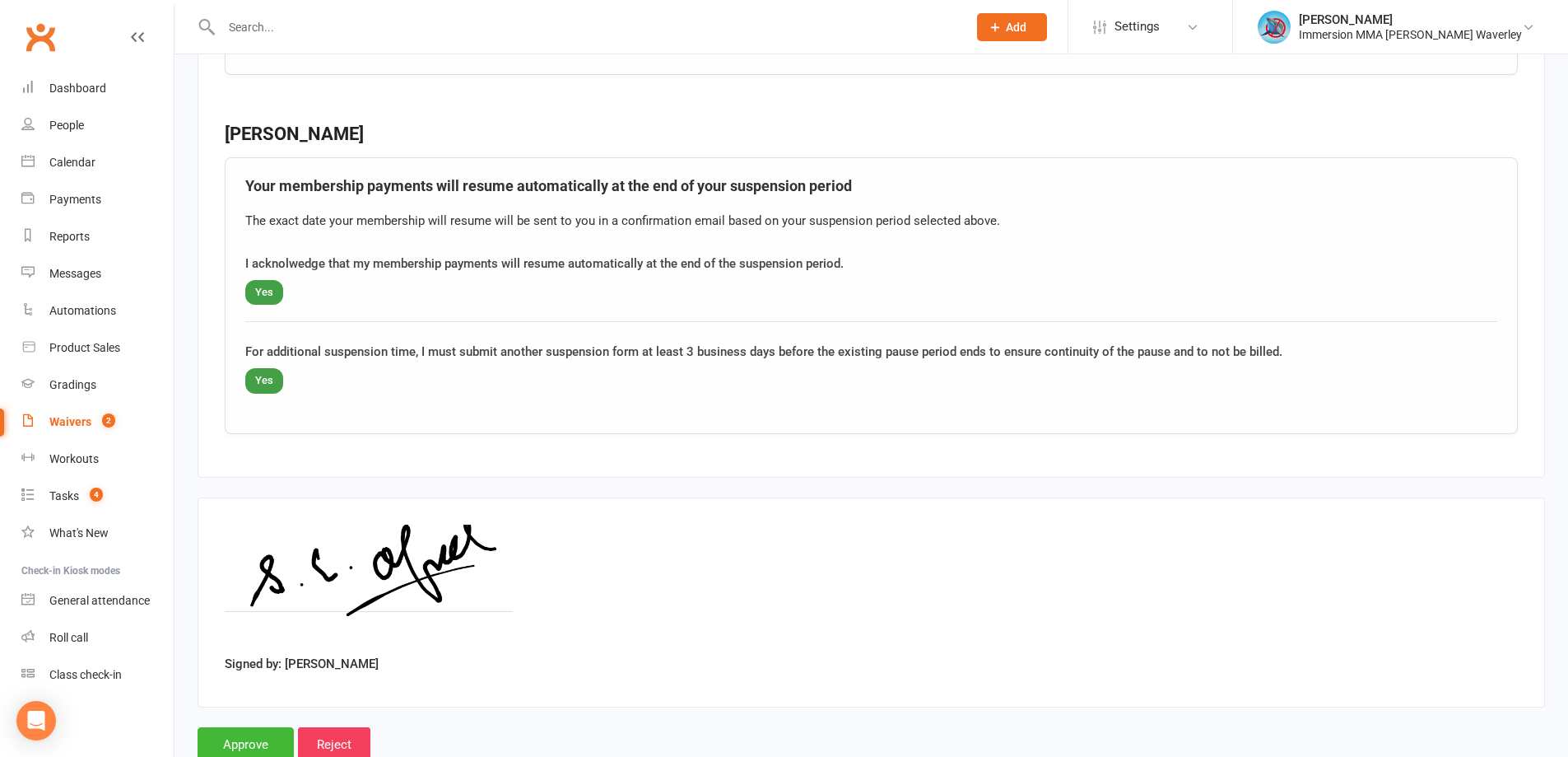
scroll to position [2112, 0]
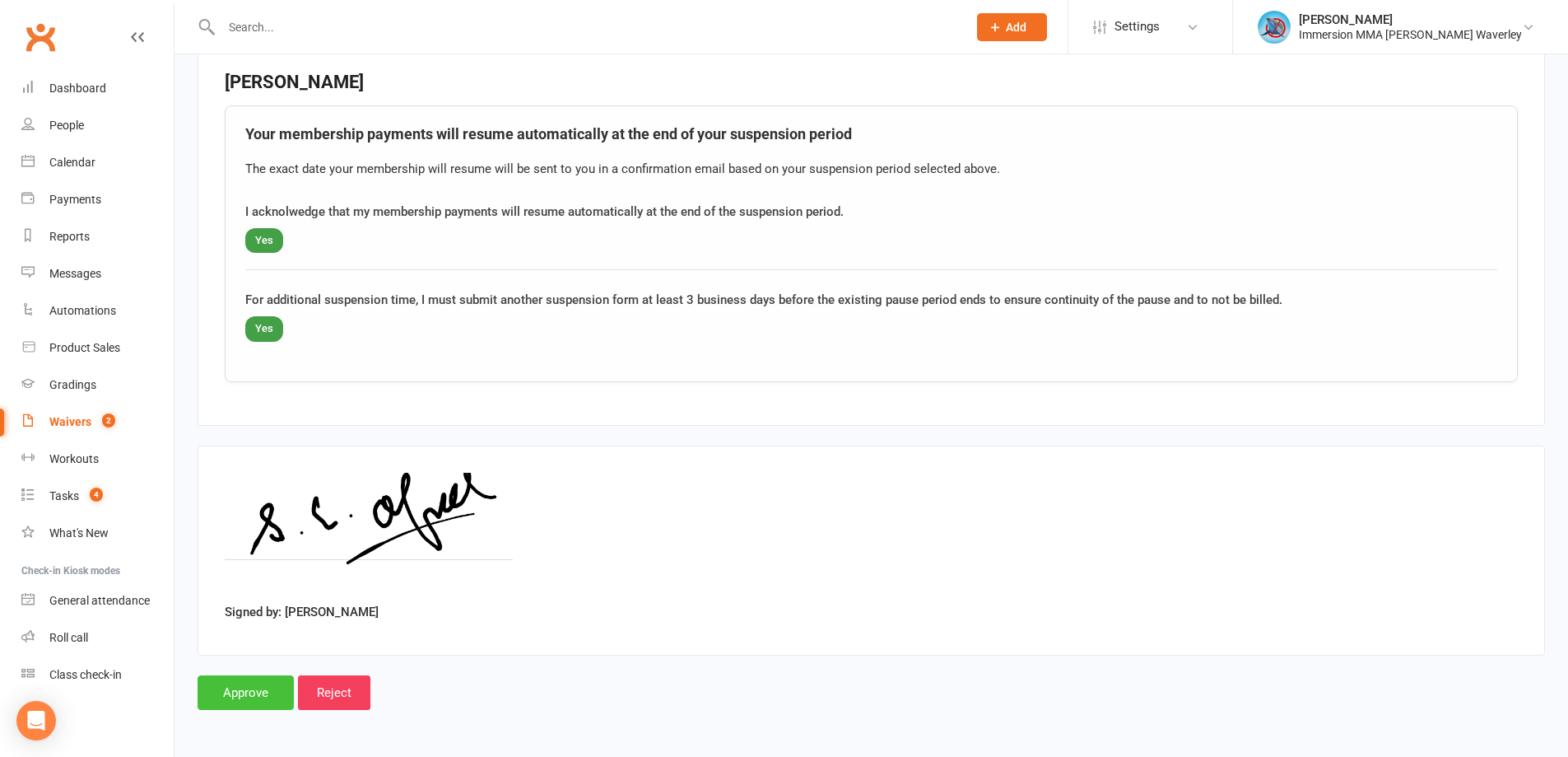
click at [245, 703] on input "Approve" at bounding box center [245, 693] width 96 height 35
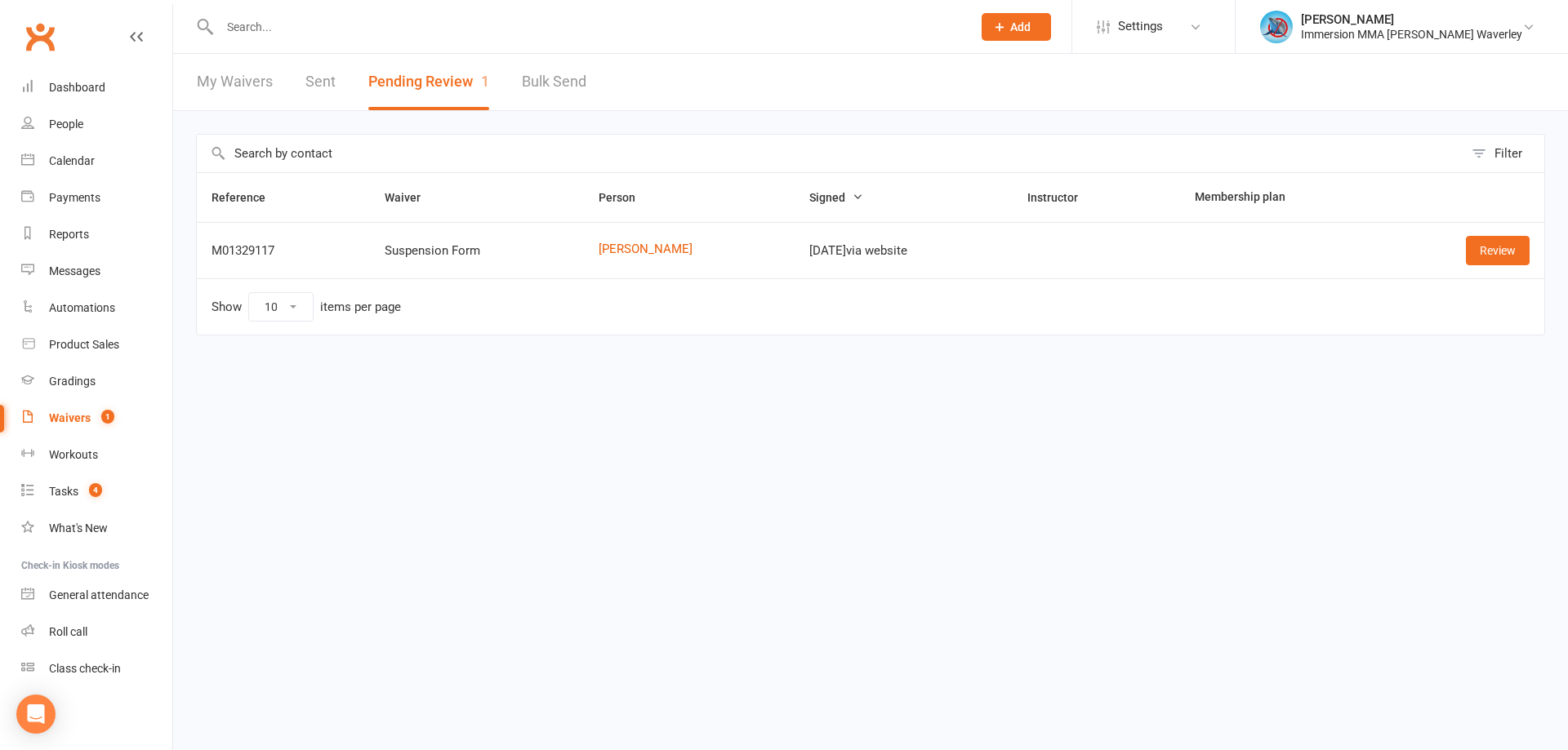
click at [1125, 404] on html "Prospect Member Non-attending contact Class / event Appointment Grading event T…" at bounding box center [784, 202] width 1568 height 404
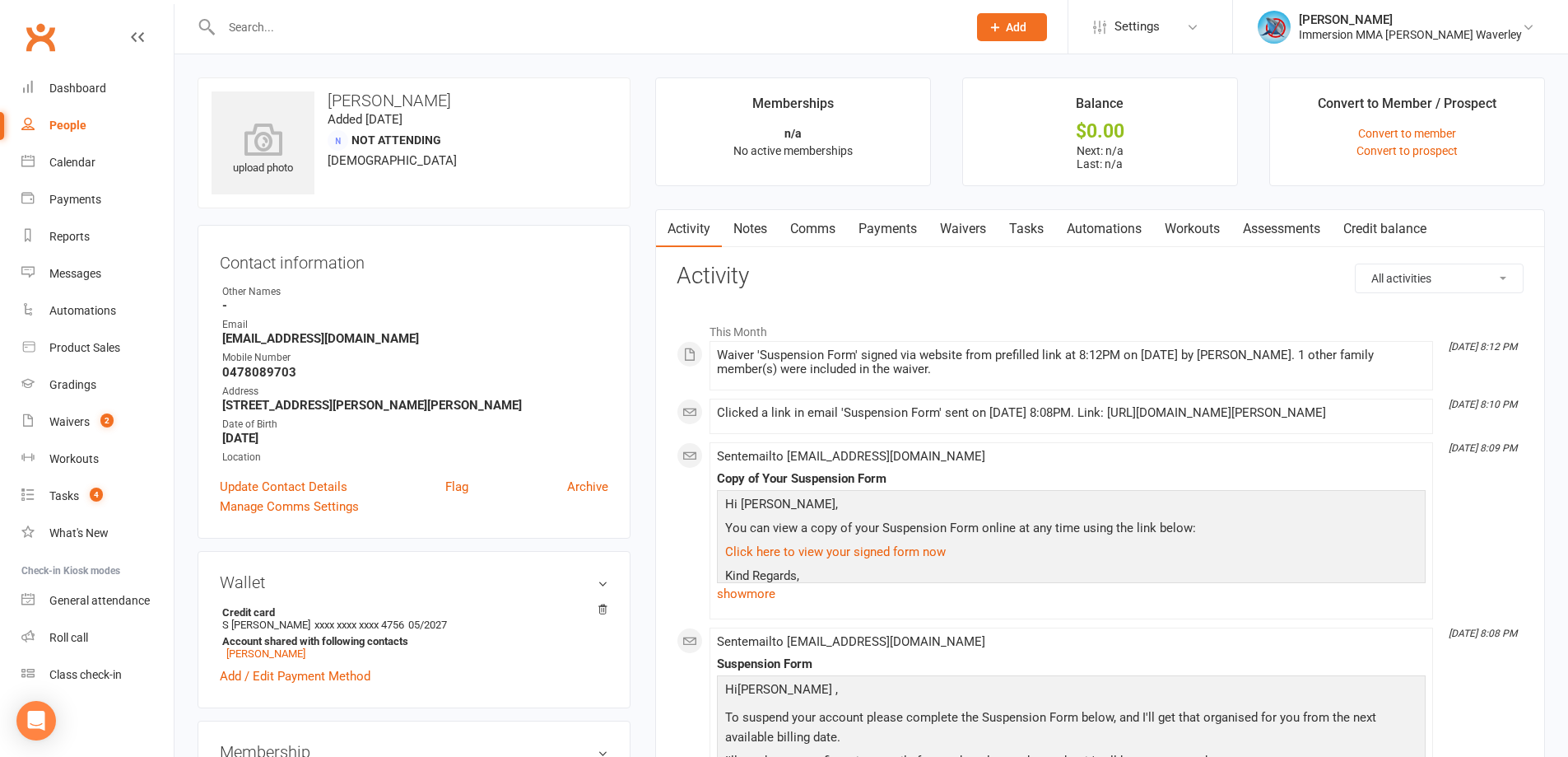
click at [957, 223] on link "Waivers" at bounding box center [963, 228] width 69 height 38
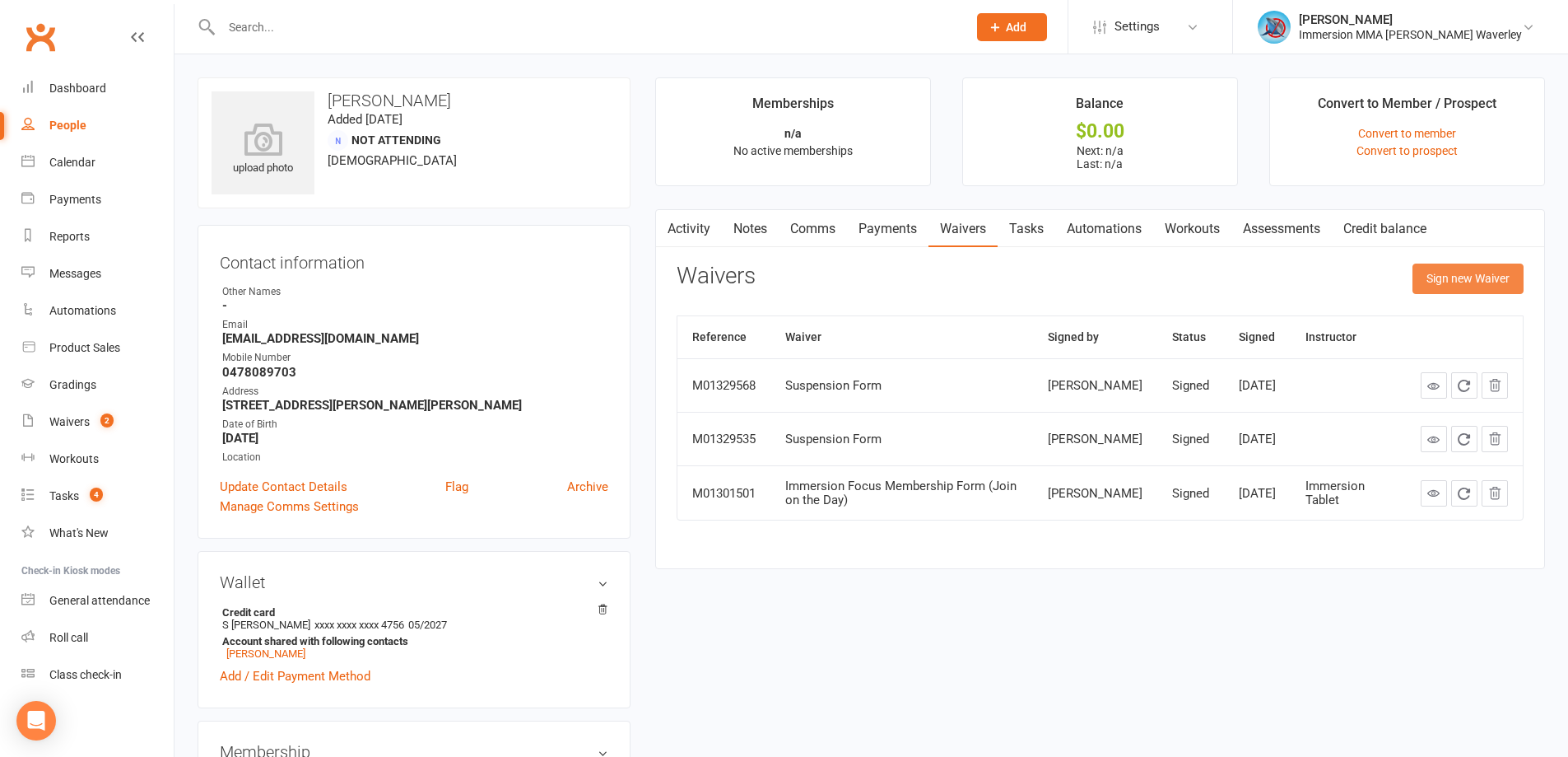
click at [1474, 289] on button "Sign new Waiver" at bounding box center [1467, 279] width 111 height 29
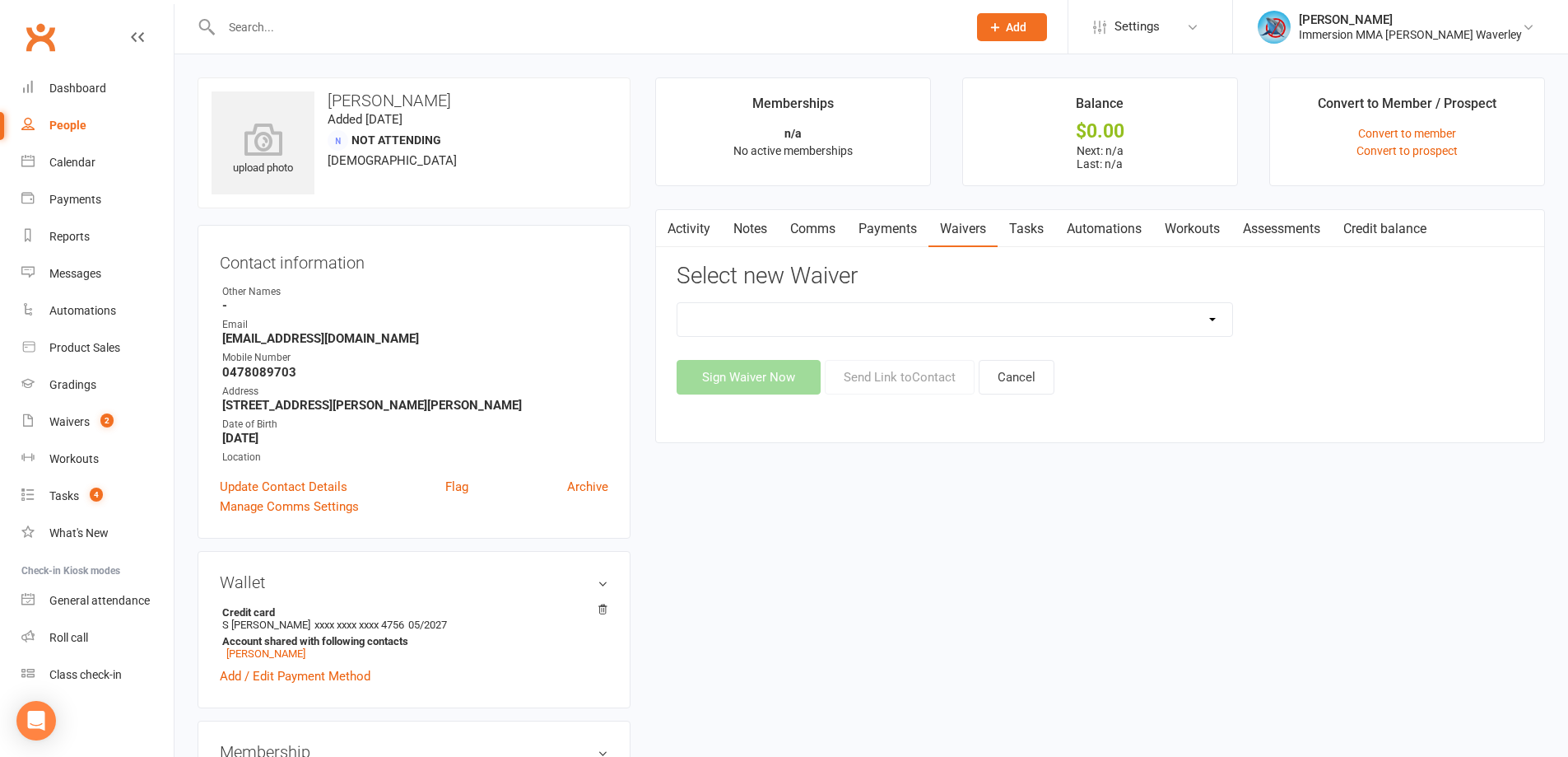
click at [744, 324] on select "Cancellation Form Immersion 10 Class Pass Form Immersion 10 Class Pass Form (Pa…" at bounding box center [955, 320] width 555 height 33
select select "10639"
click at [678, 303] on select "Cancellation Form Immersion 10 Class Pass Form Immersion 10 Class Pass Form (Pa…" at bounding box center [955, 320] width 555 height 33
click at [921, 378] on button "Send Link to Contact" at bounding box center [900, 378] width 150 height 35
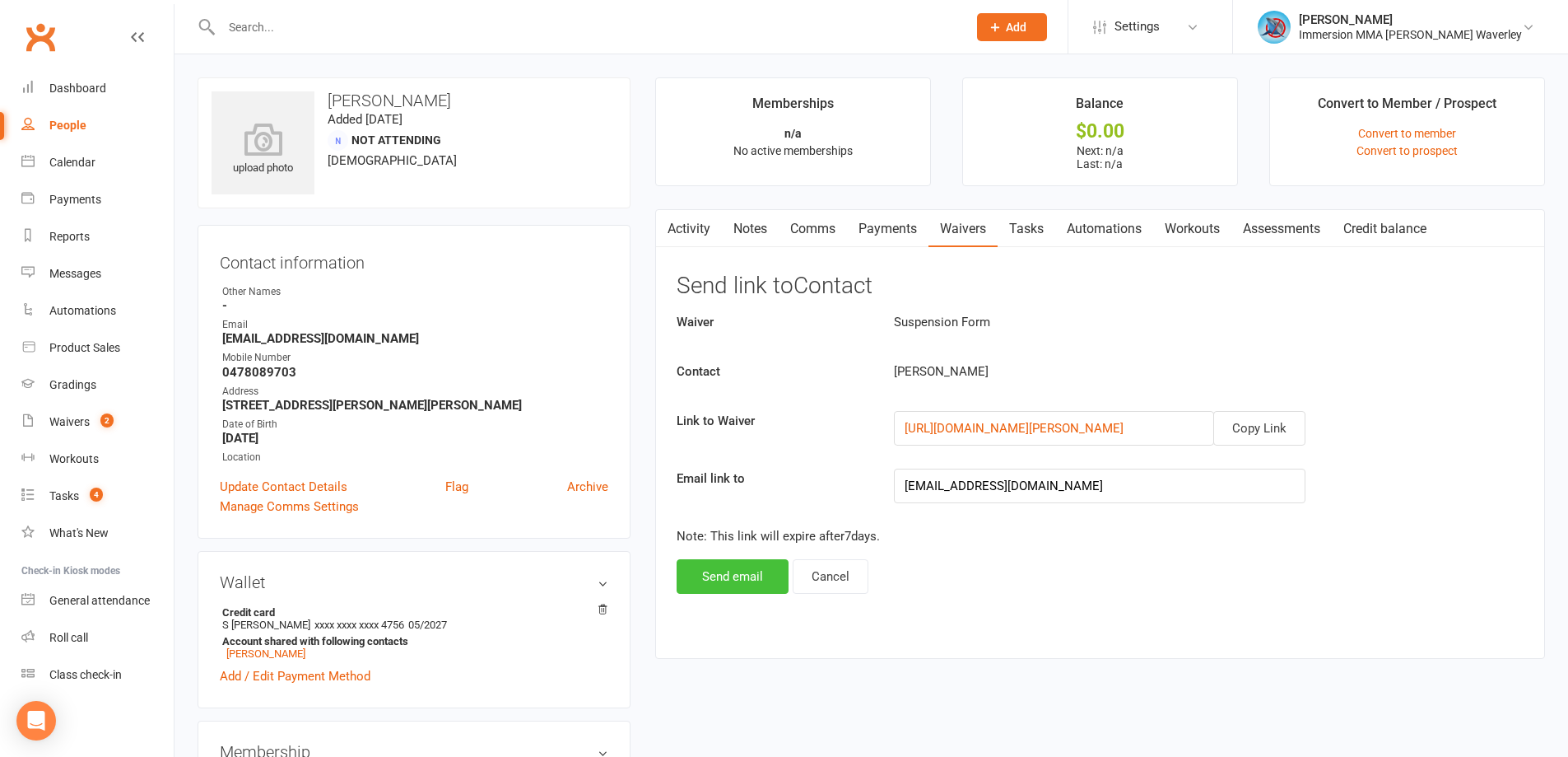
click at [721, 584] on button "Send email" at bounding box center [733, 576] width 112 height 35
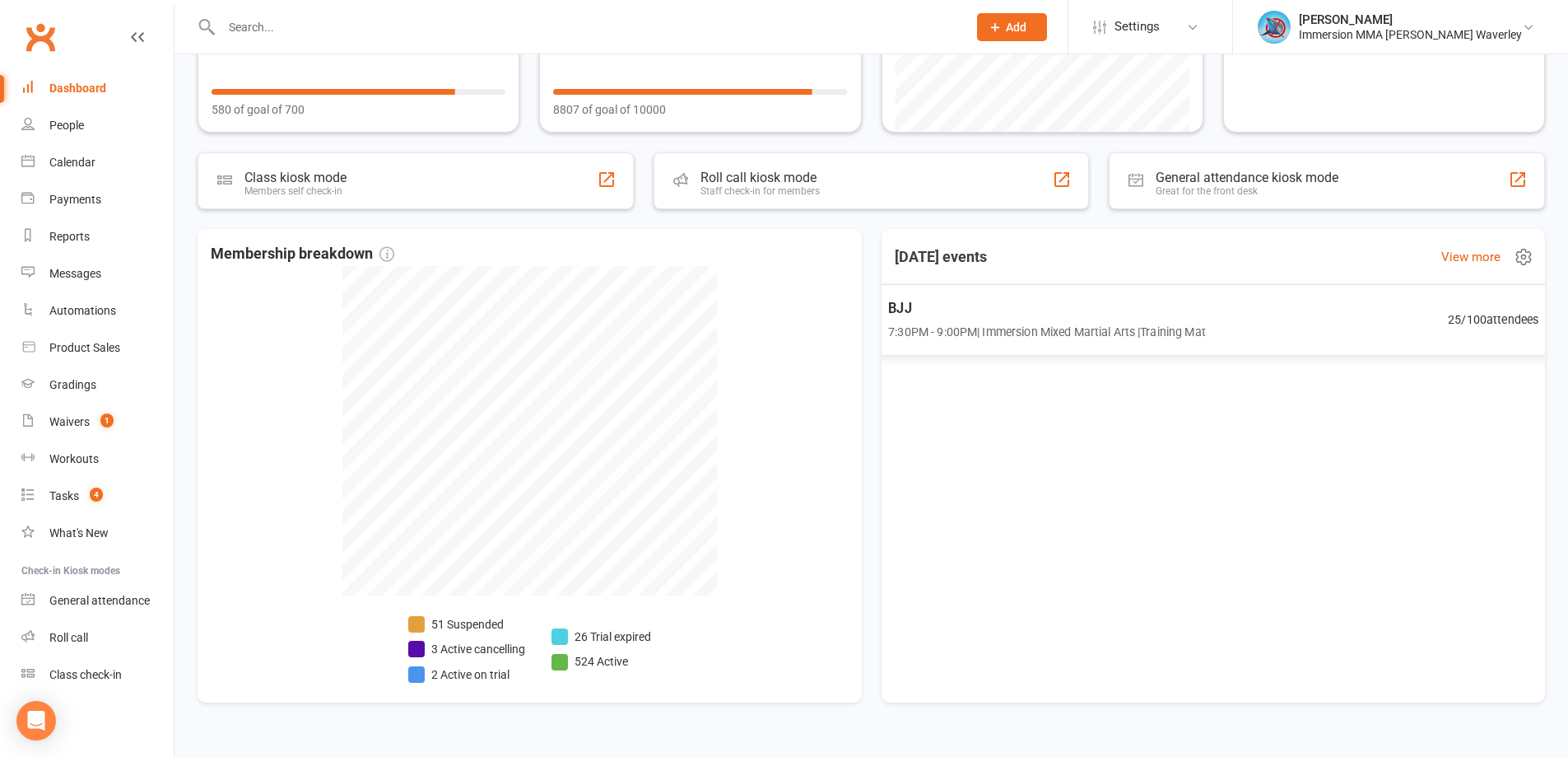
scroll to position [220, 0]
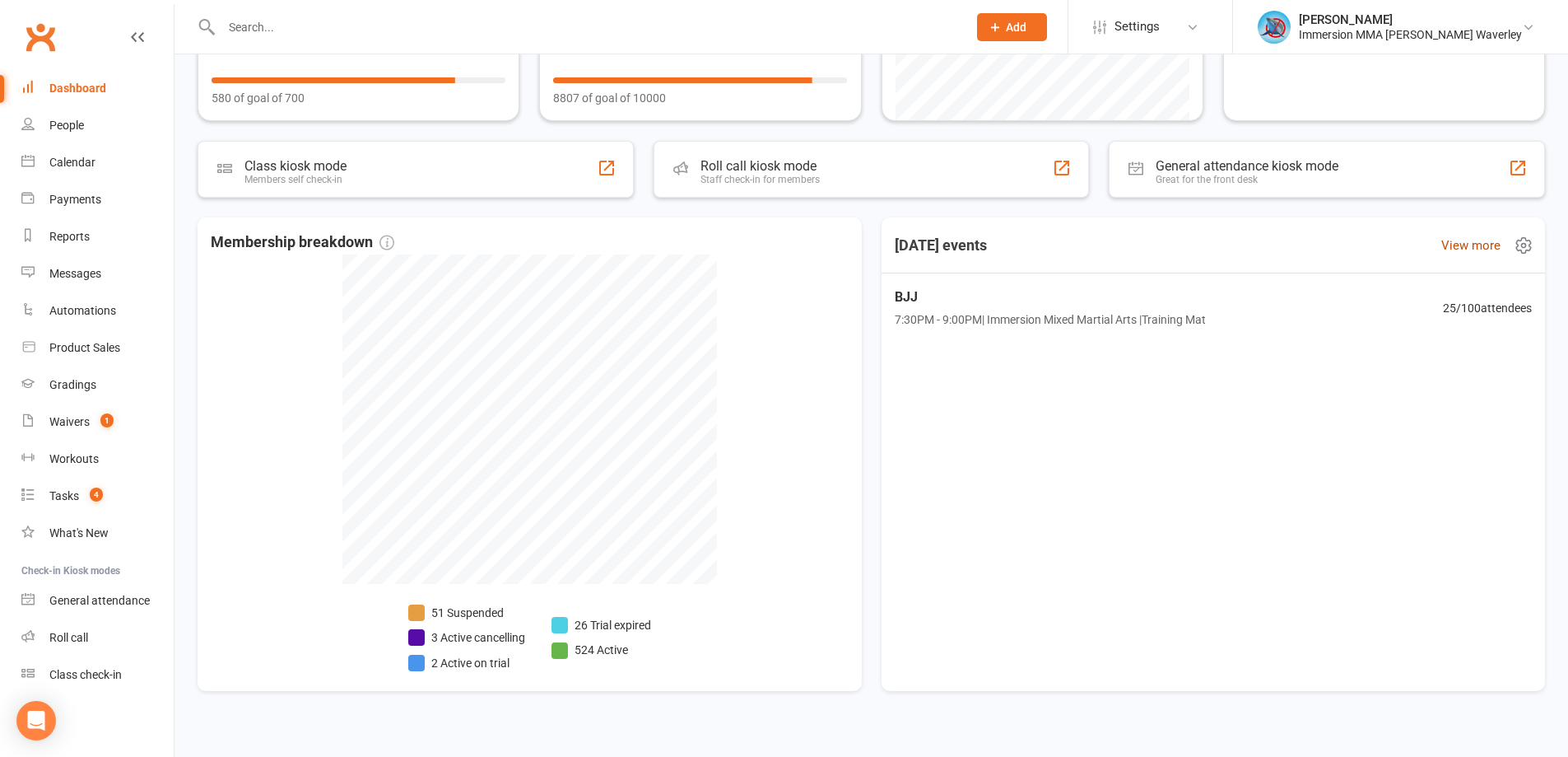
click at [1491, 245] on link "View more" at bounding box center [1471, 246] width 60 height 20
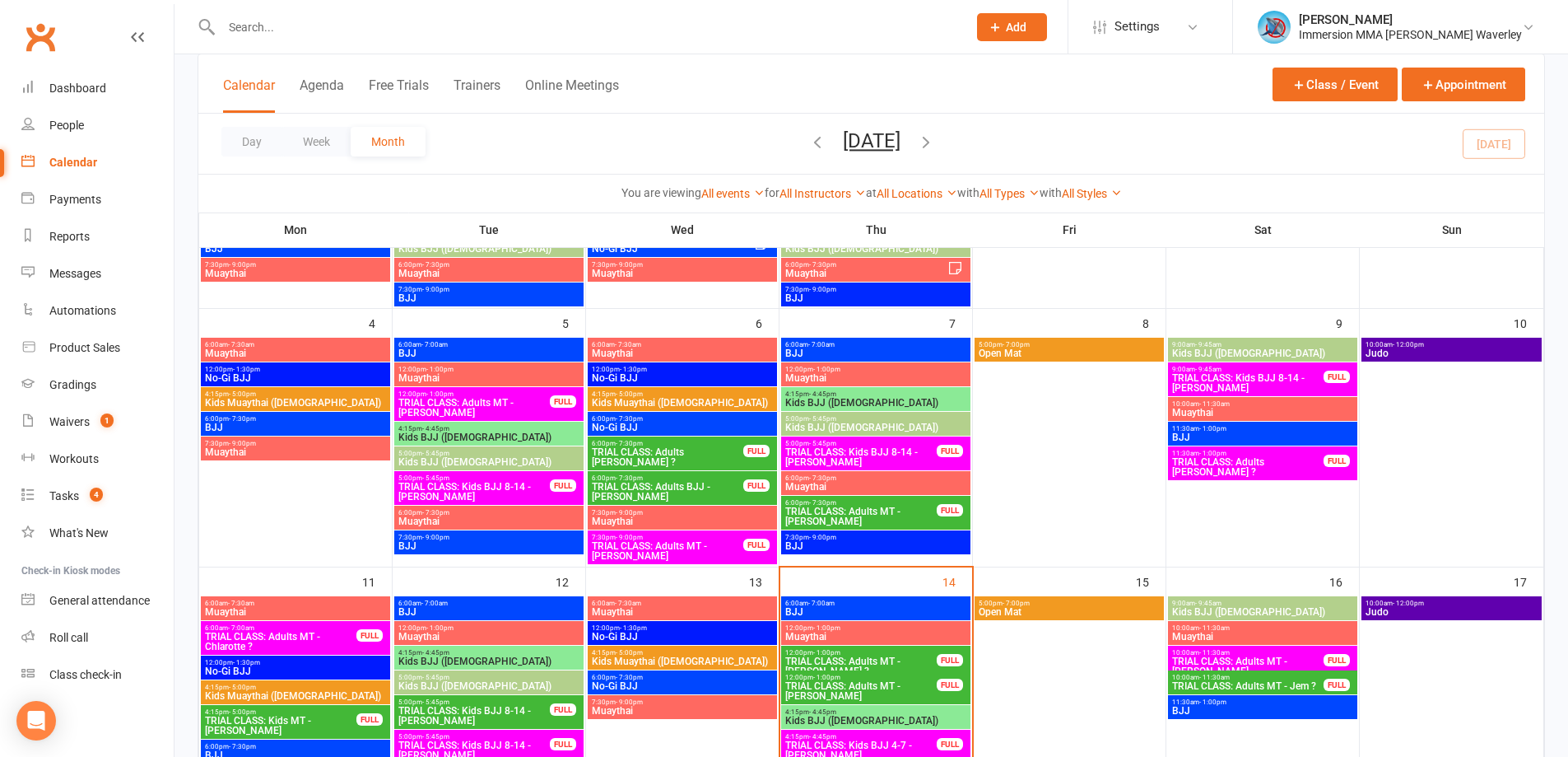
scroll to position [439, 0]
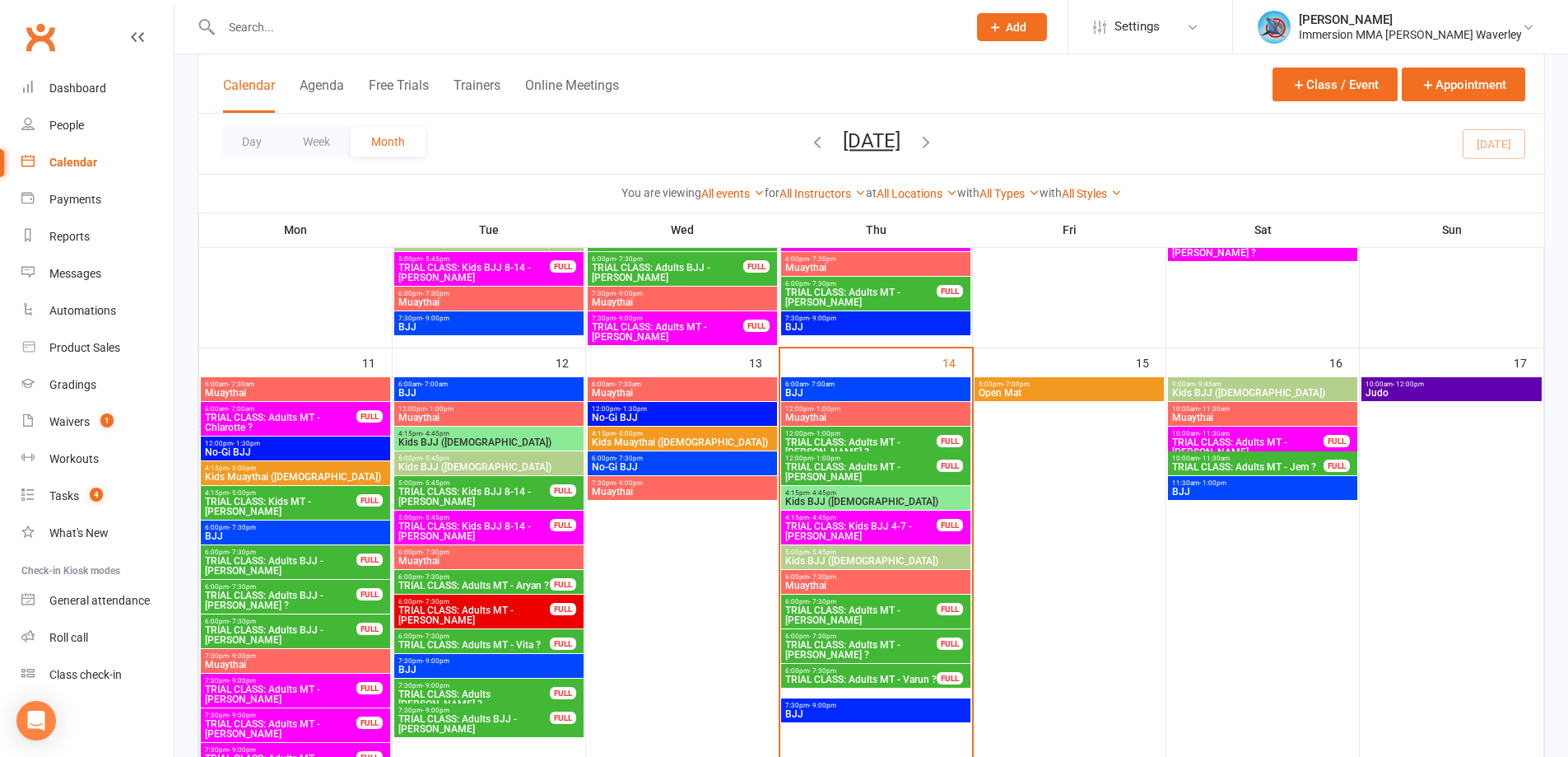
click at [873, 685] on span "TRIAL CLASS: Adults MT - Varun ?" at bounding box center [860, 679] width 153 height 10
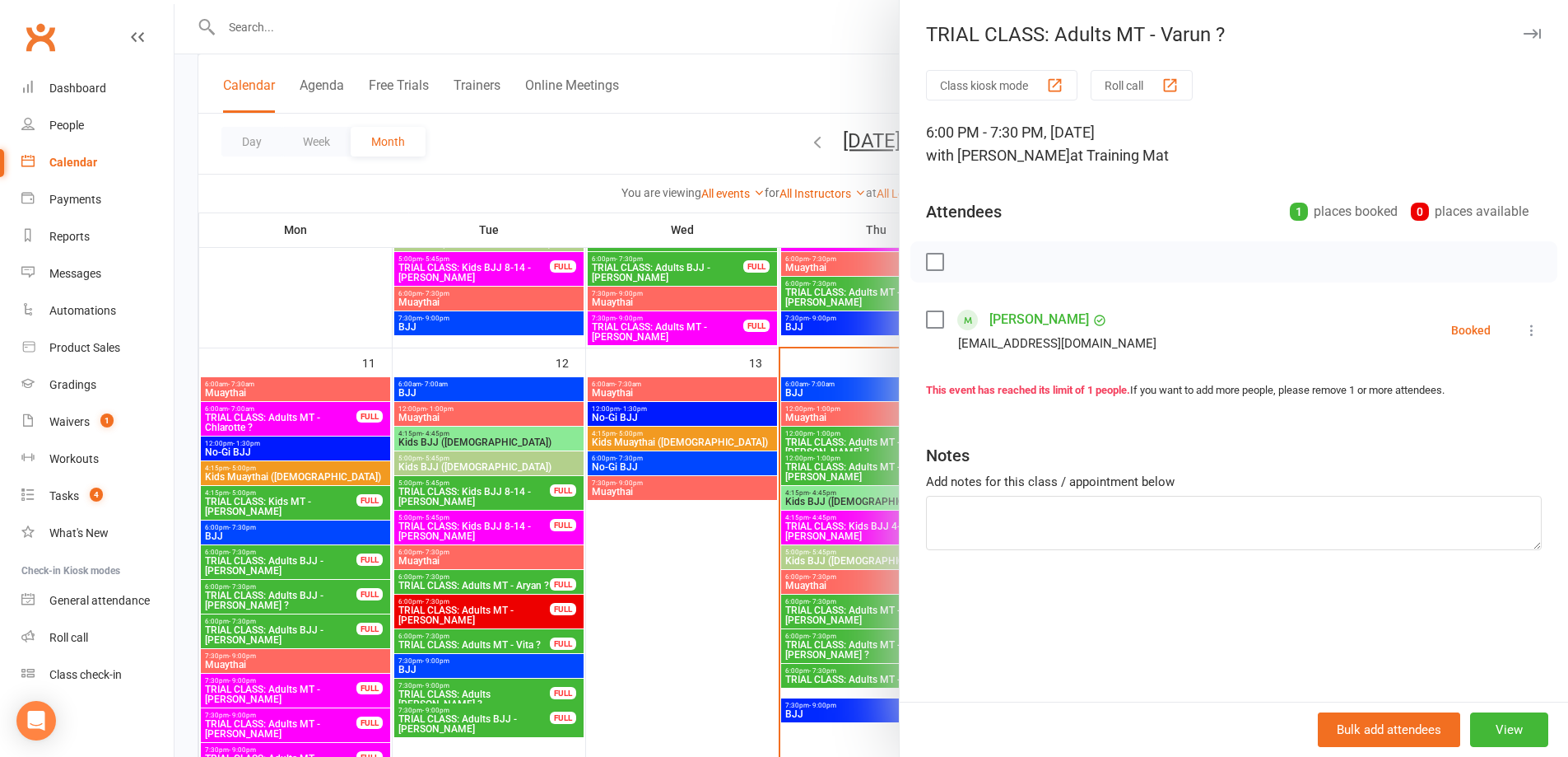
click at [659, 620] on div at bounding box center [872, 378] width 1394 height 757
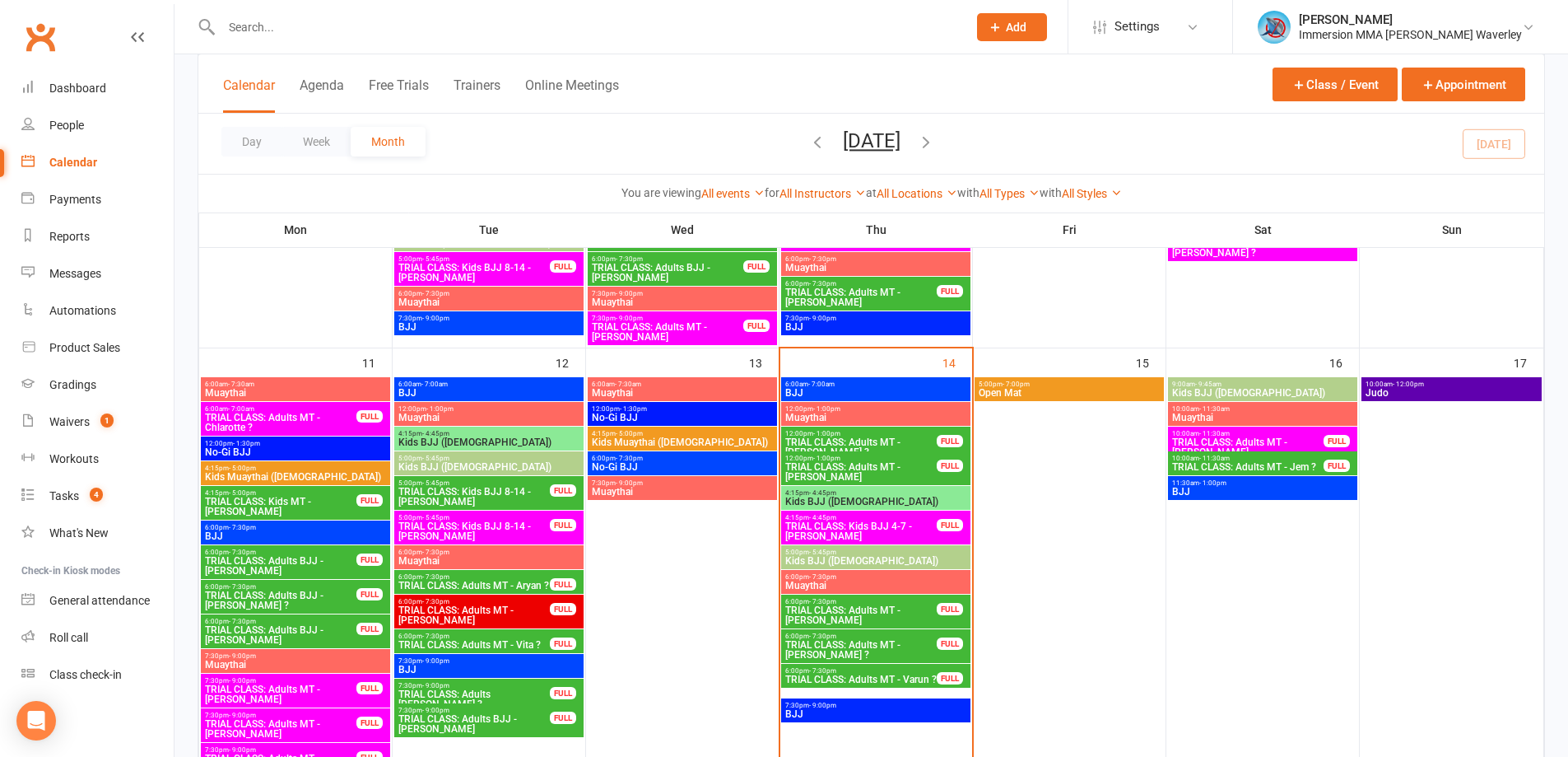
click at [861, 607] on span "TRIAL CLASS: Adults MT - [PERSON_NAME]" at bounding box center [860, 616] width 153 height 20
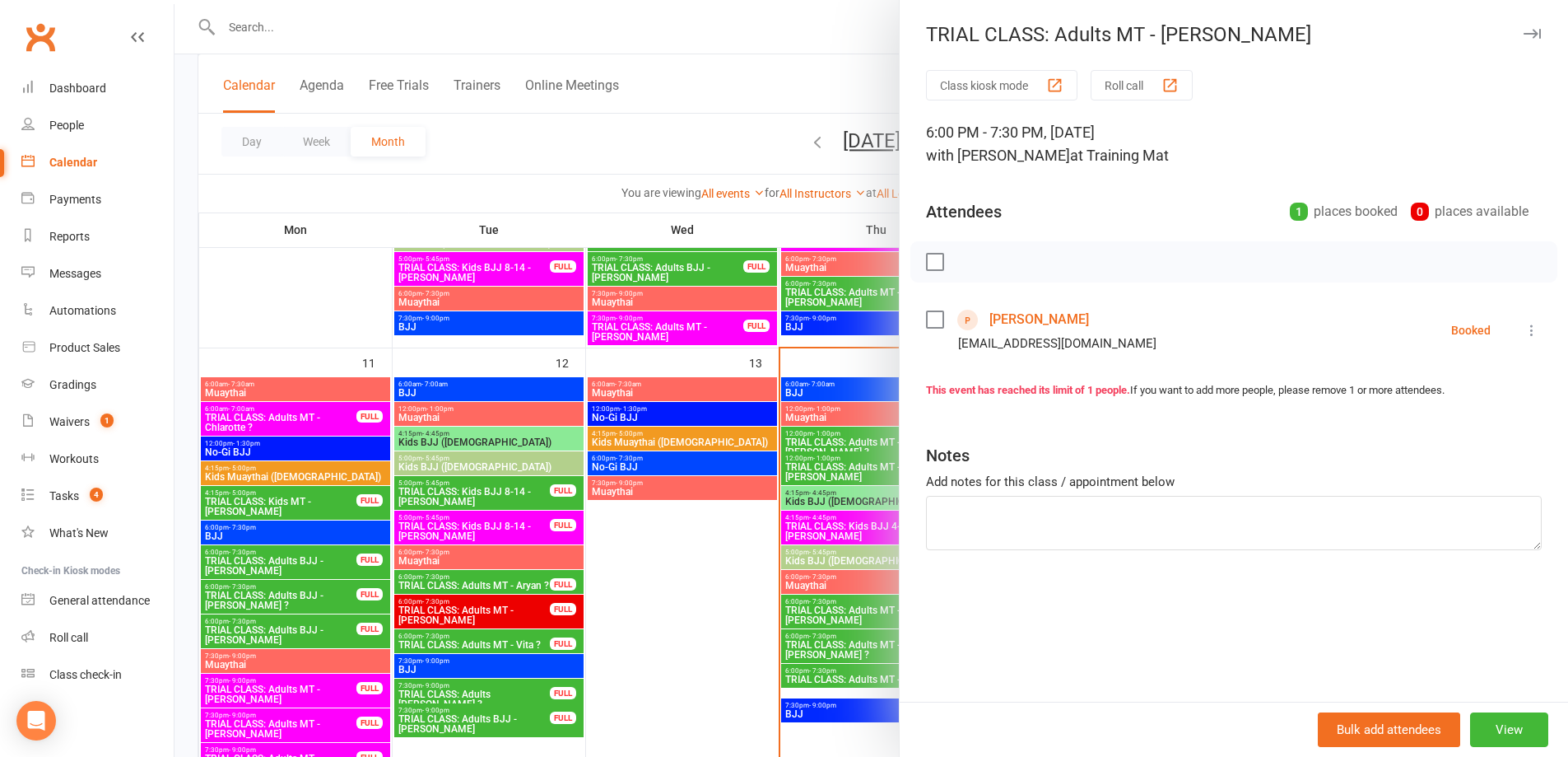
click at [757, 642] on div at bounding box center [872, 378] width 1394 height 757
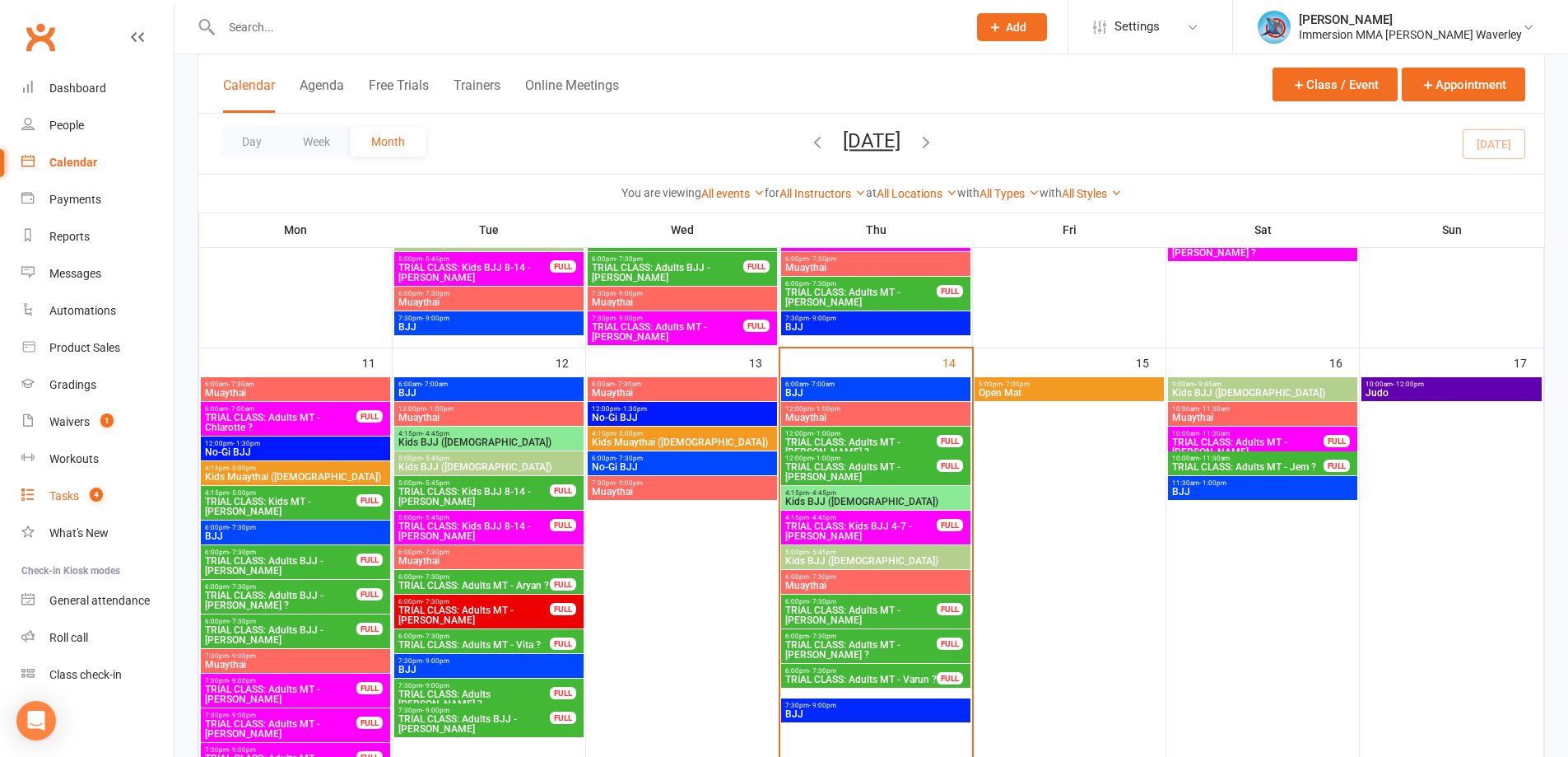
click at [40, 489] on link "Tasks 4" at bounding box center [97, 496] width 152 height 37
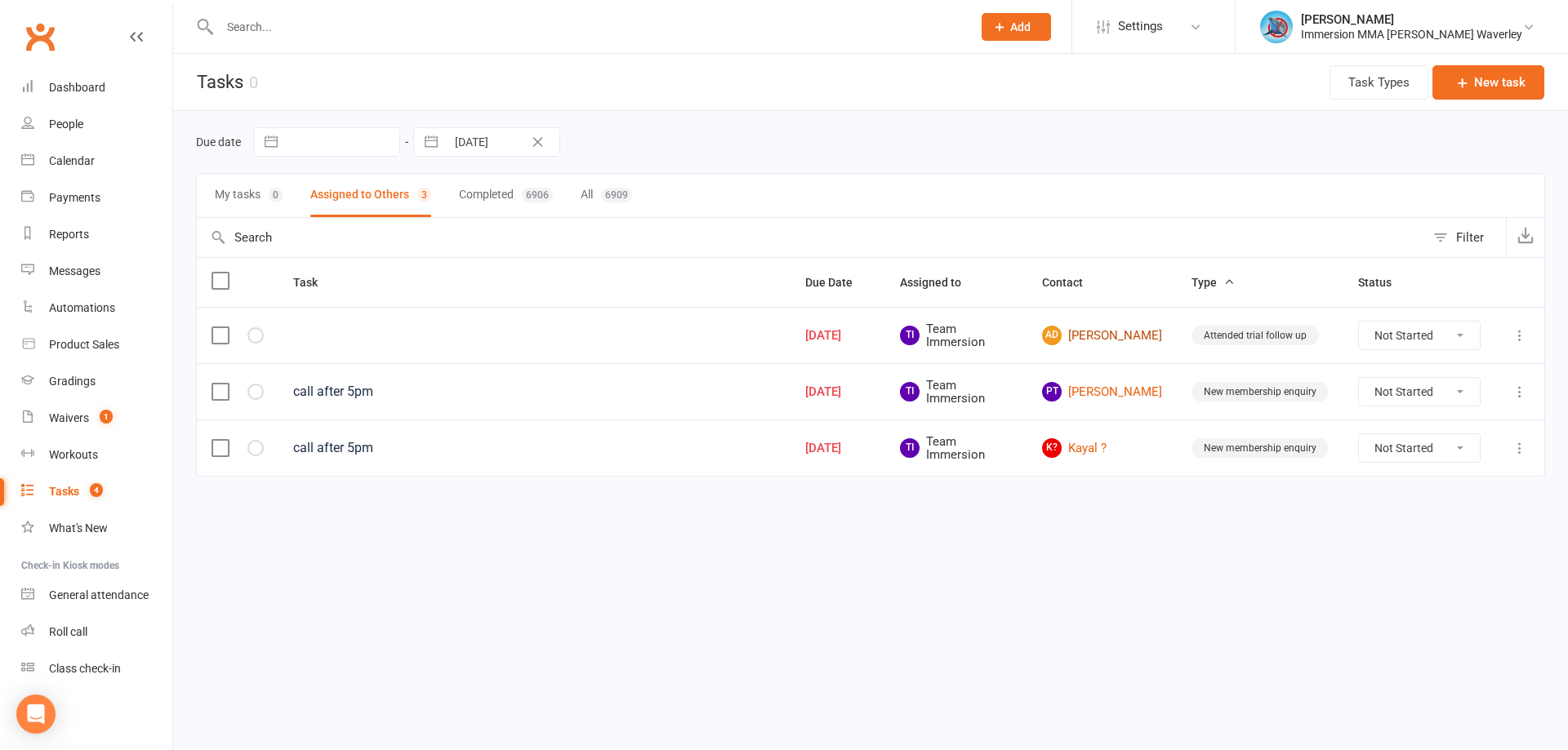
click at [1091, 334] on link "AD Amir Doulati" at bounding box center [1102, 336] width 120 height 20
click at [1107, 392] on link "PT Pei Ting" at bounding box center [1102, 392] width 120 height 20
click at [1108, 451] on link "K? Kayal ?" at bounding box center [1102, 449] width 120 height 20
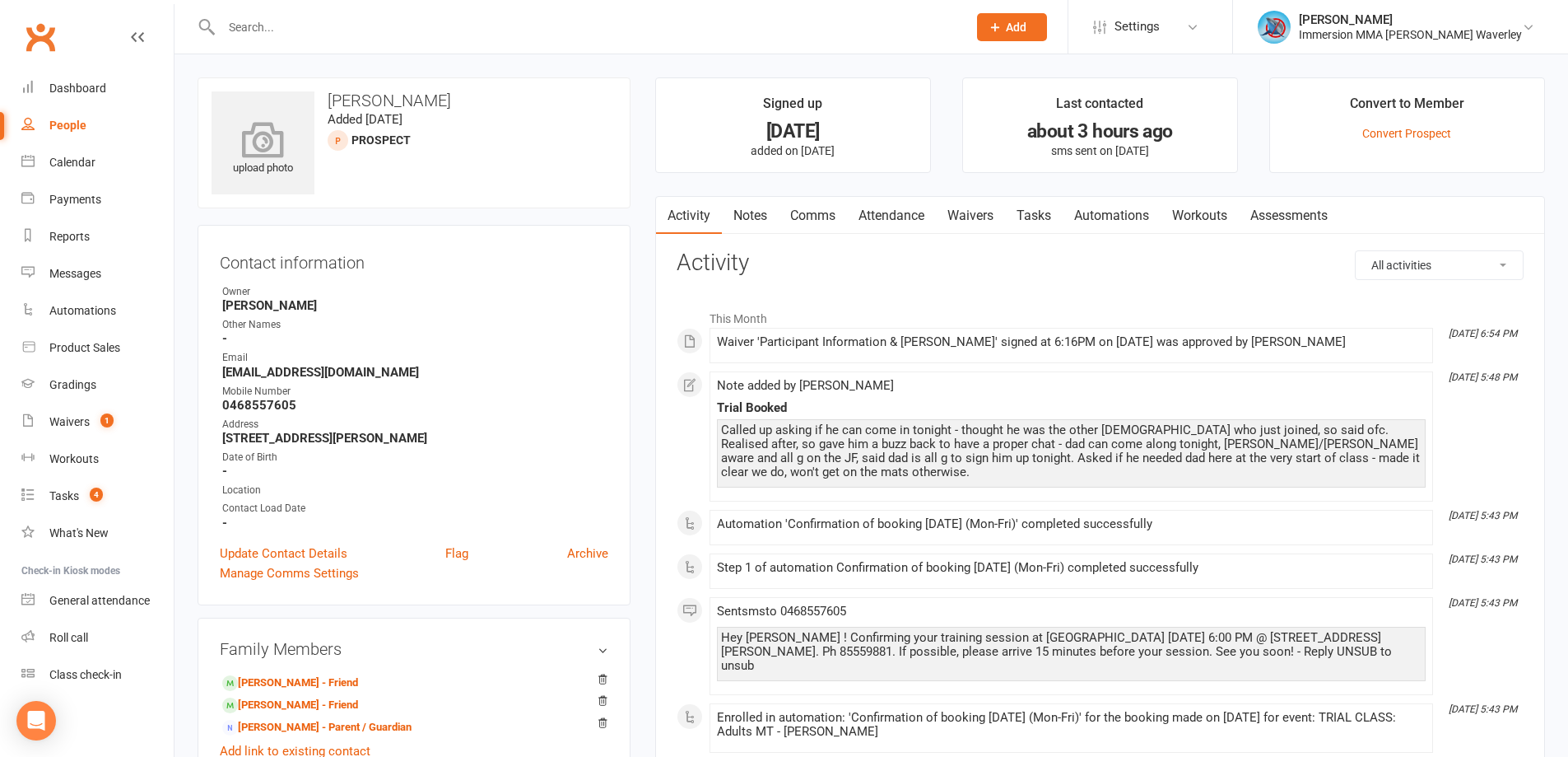
click at [248, 141] on icon at bounding box center [264, 139] width 114 height 37
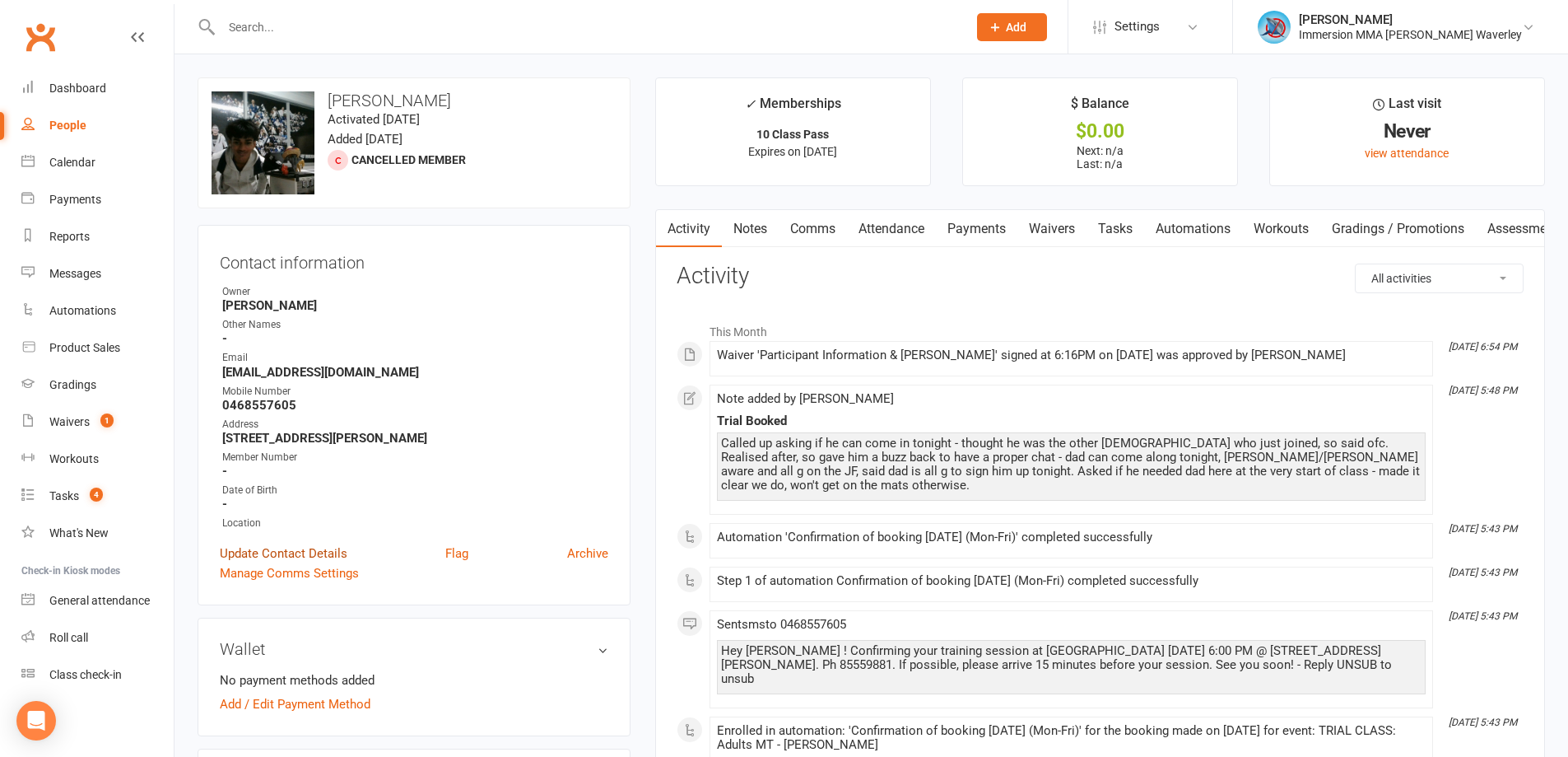
click at [282, 553] on link "Update Contact Details" at bounding box center [283, 554] width 127 height 20
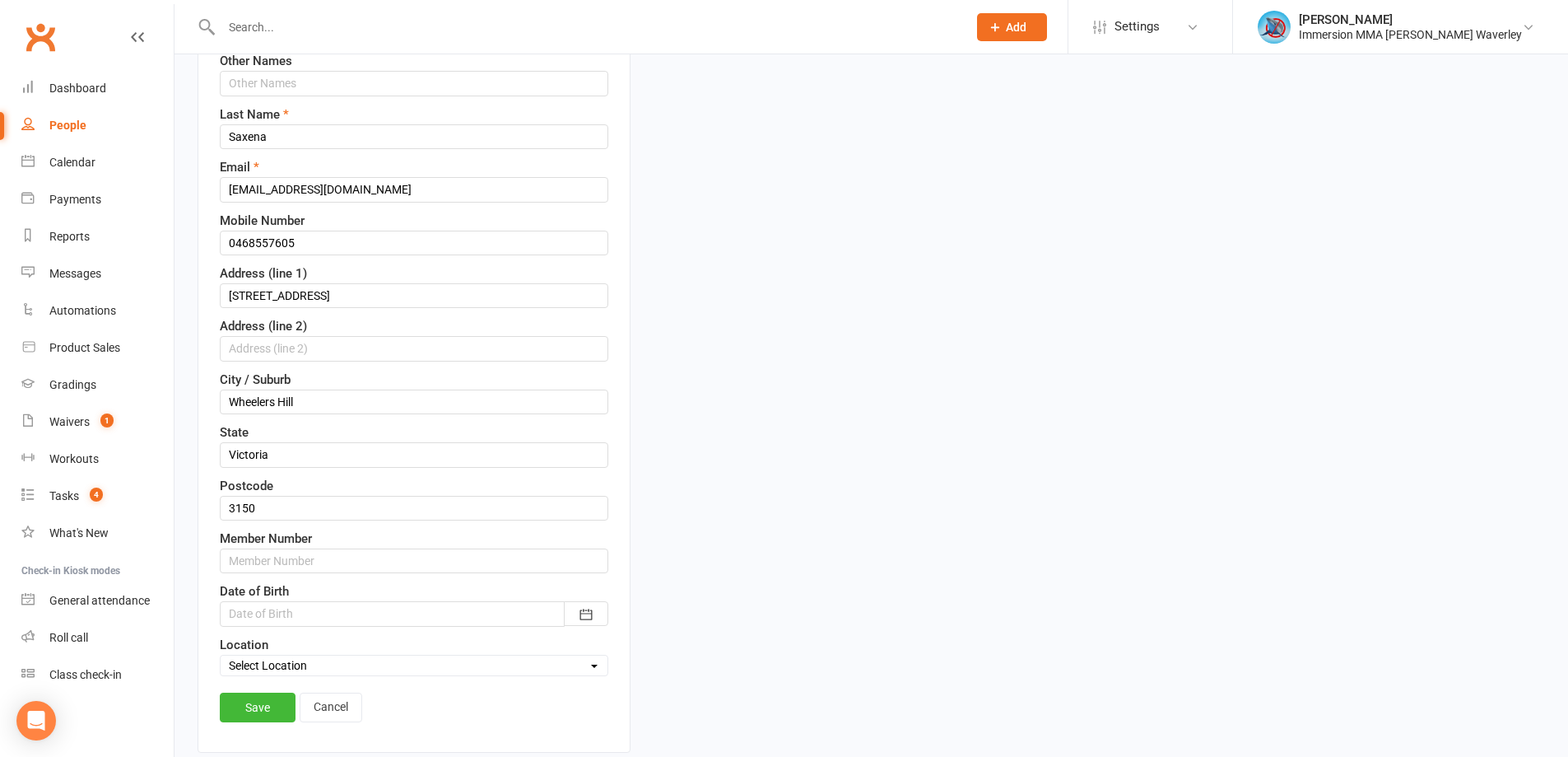
scroll to position [297, 0]
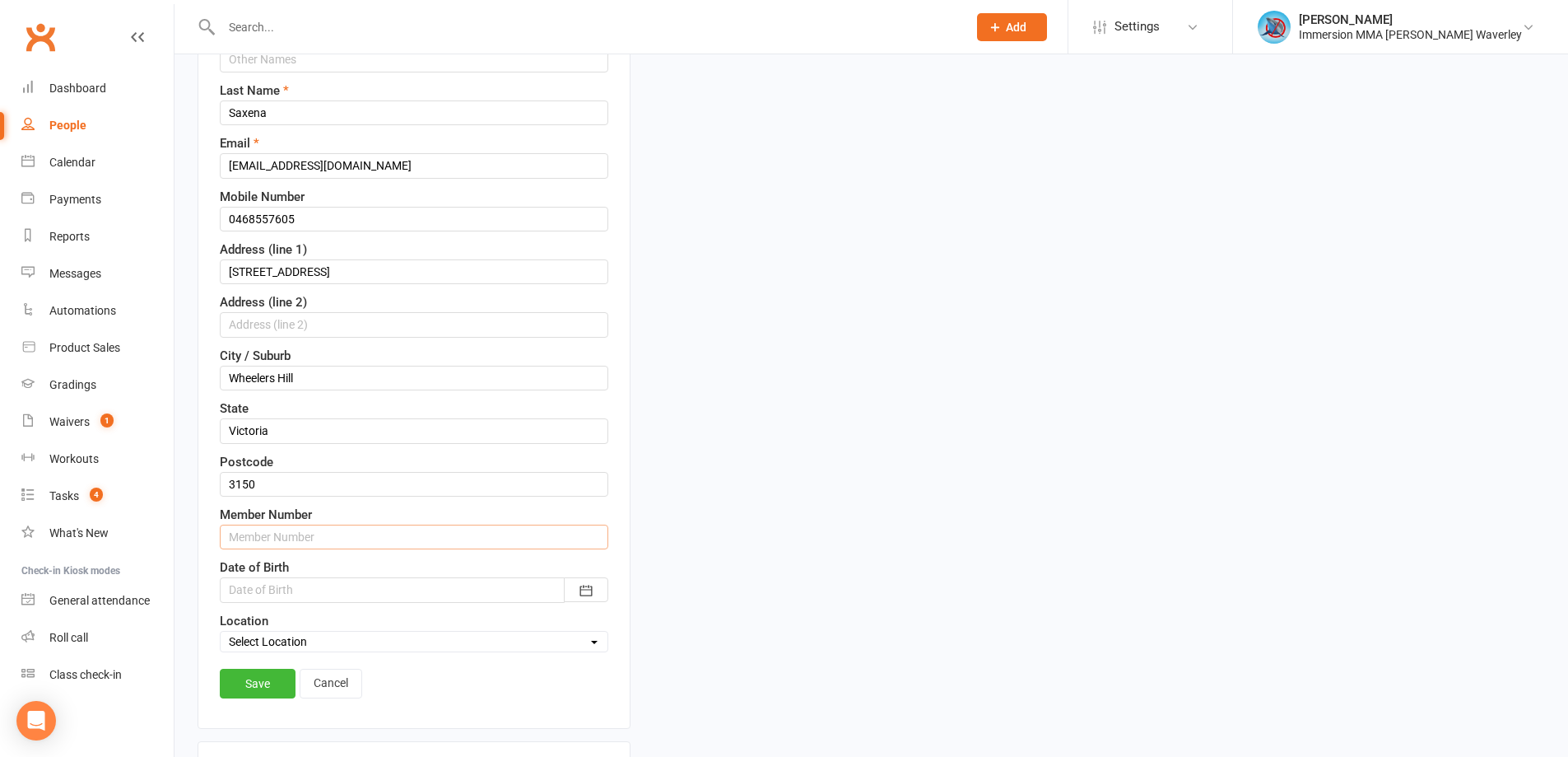
click at [318, 534] on input "text" at bounding box center [414, 536] width 388 height 25
type input "7943"
click at [230, 693] on link "Save" at bounding box center [257, 684] width 76 height 29
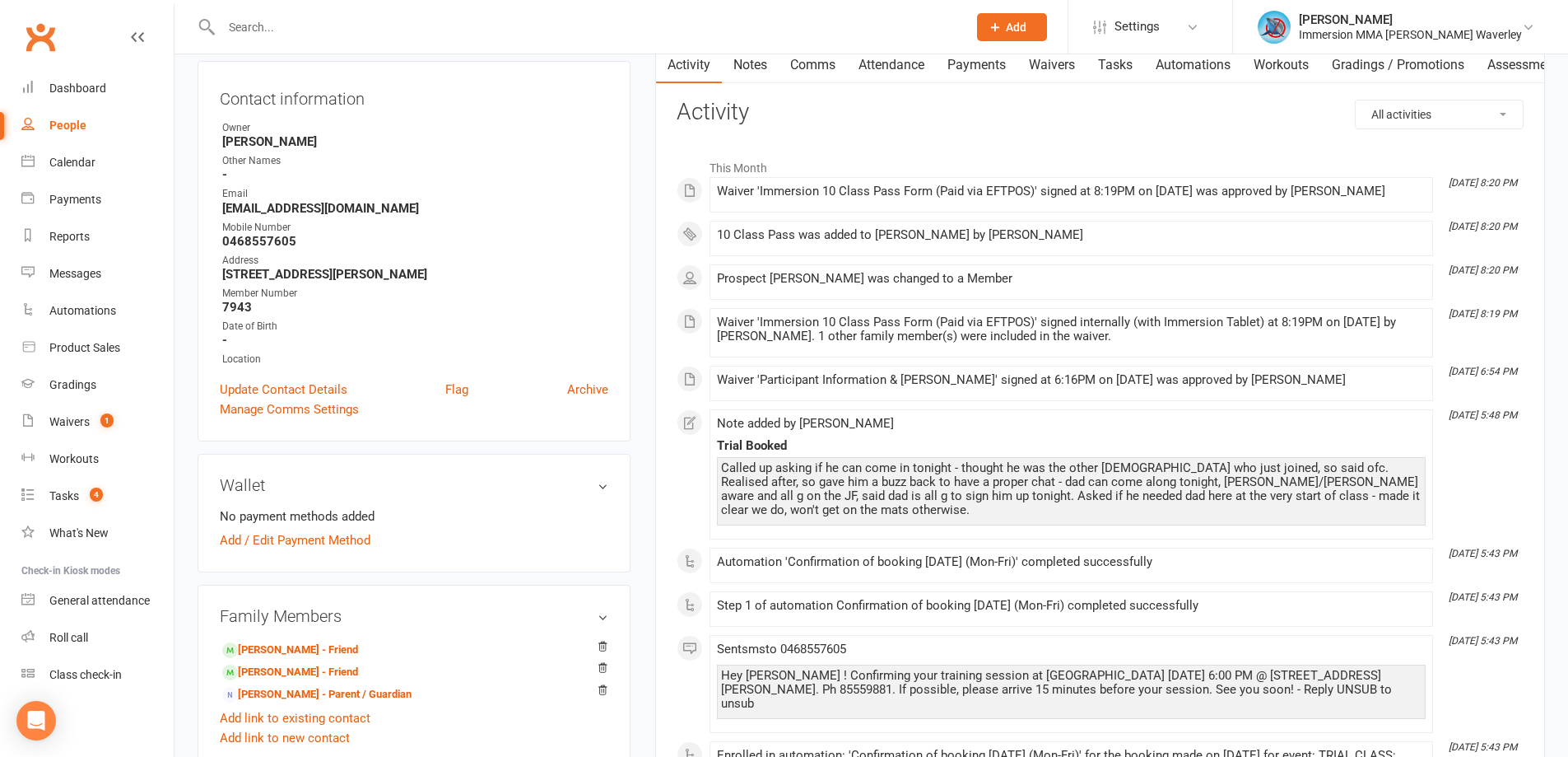
scroll to position [0, 0]
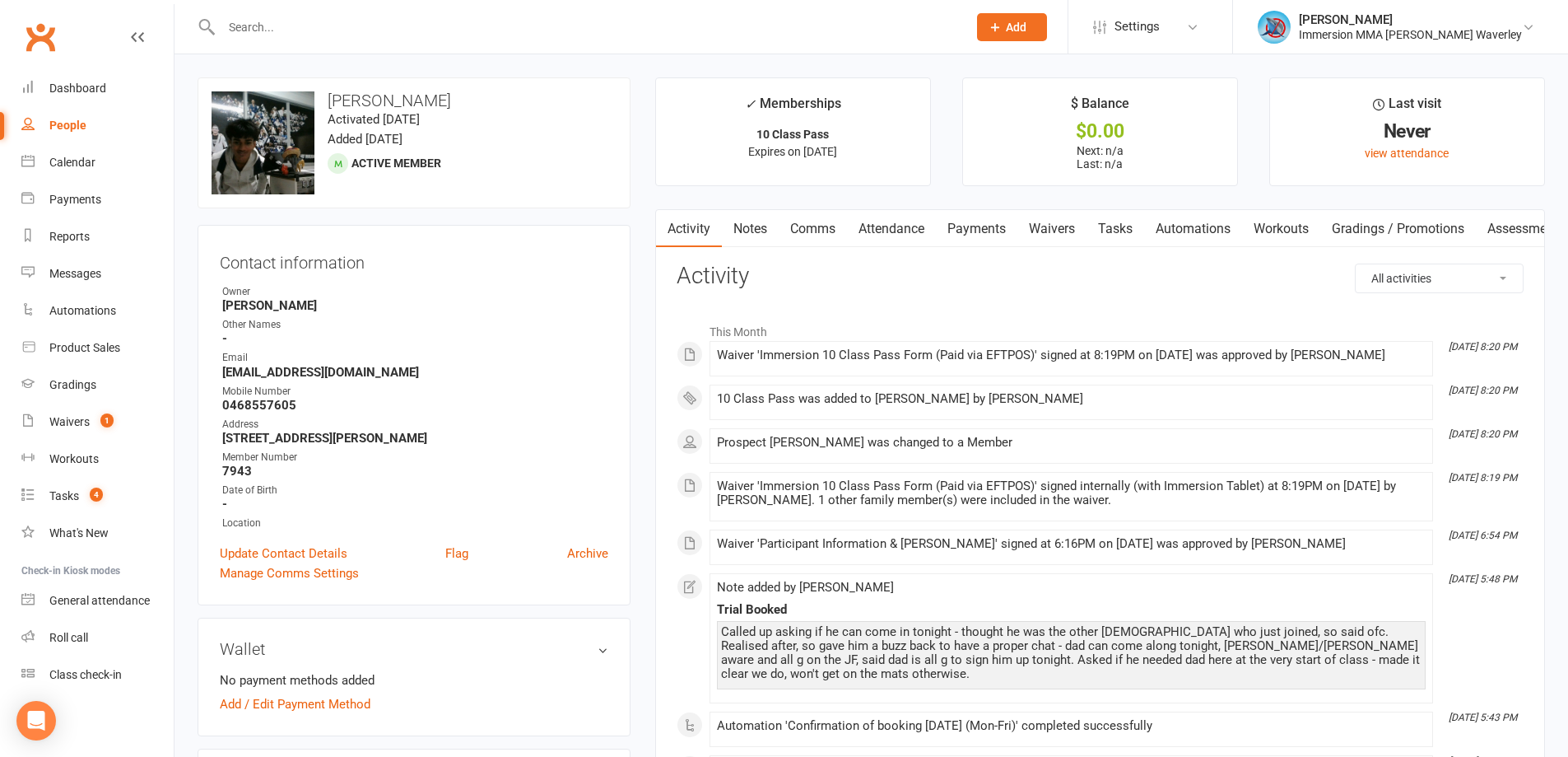
click at [964, 220] on link "Payments" at bounding box center [976, 228] width 82 height 38
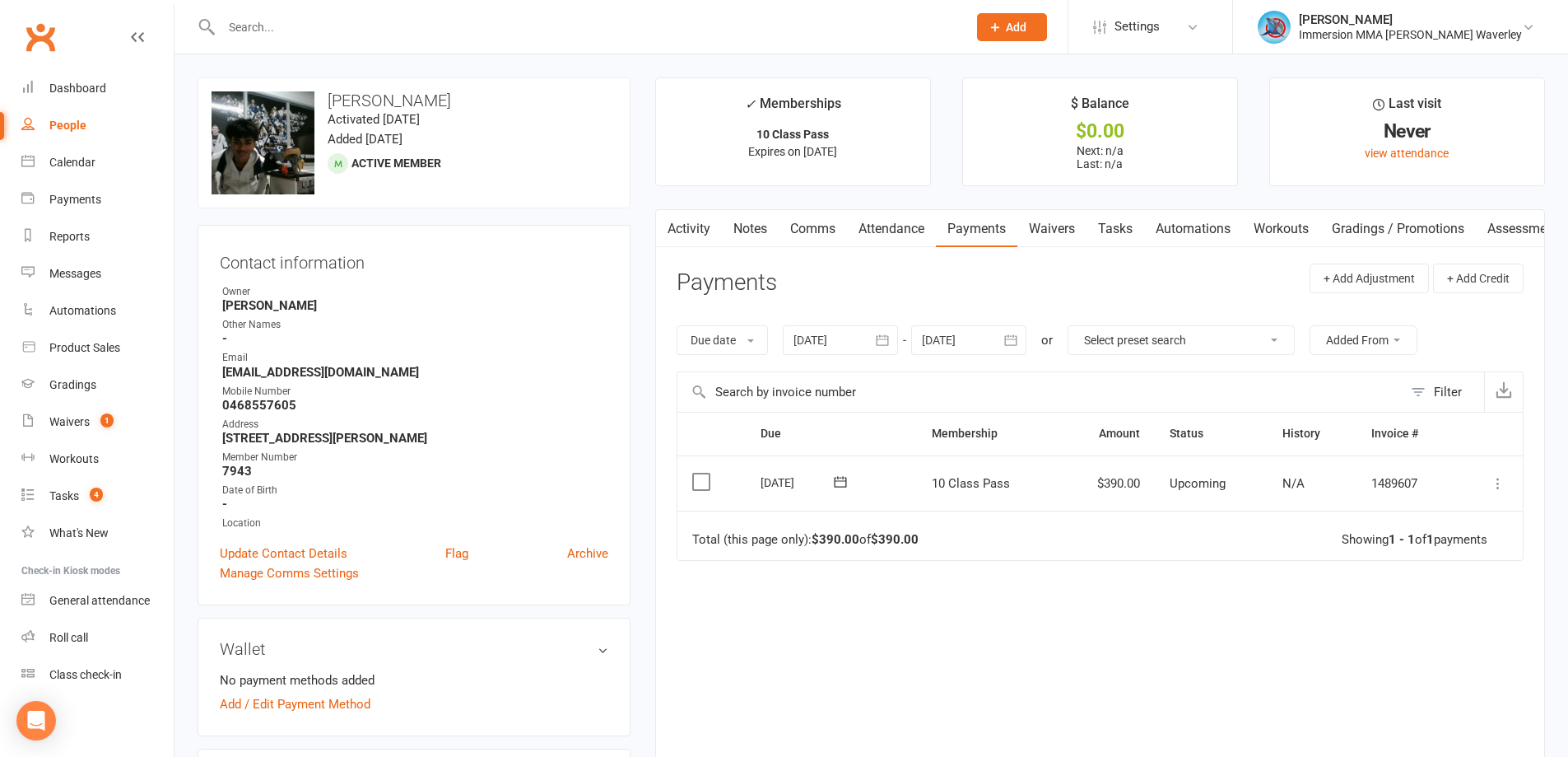
click at [1495, 483] on icon at bounding box center [1498, 484] width 16 height 16
click at [1454, 561] on link "Mark as Paid (POS)" at bounding box center [1426, 549] width 163 height 33
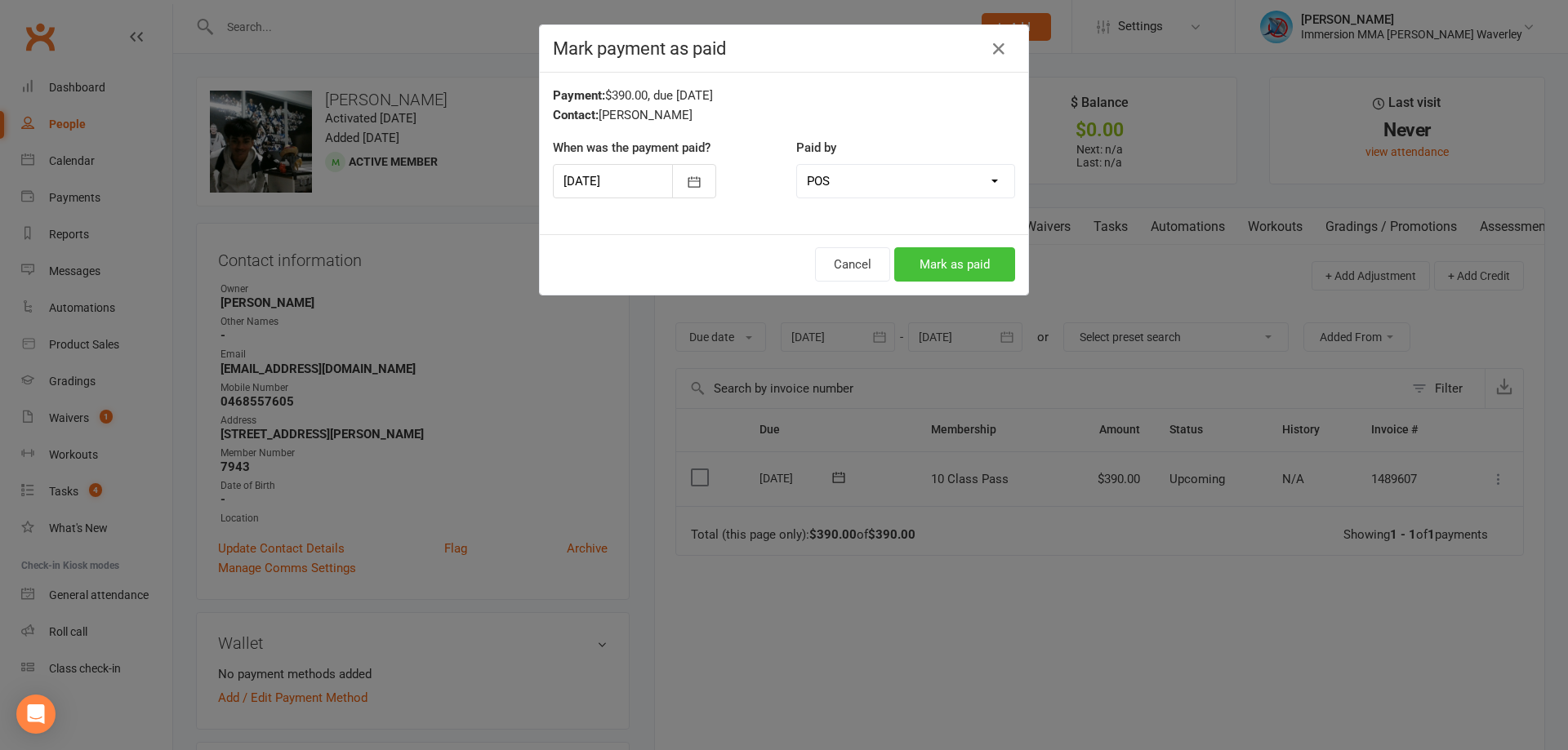
click at [955, 260] on button "Mark as paid" at bounding box center [954, 264] width 121 height 35
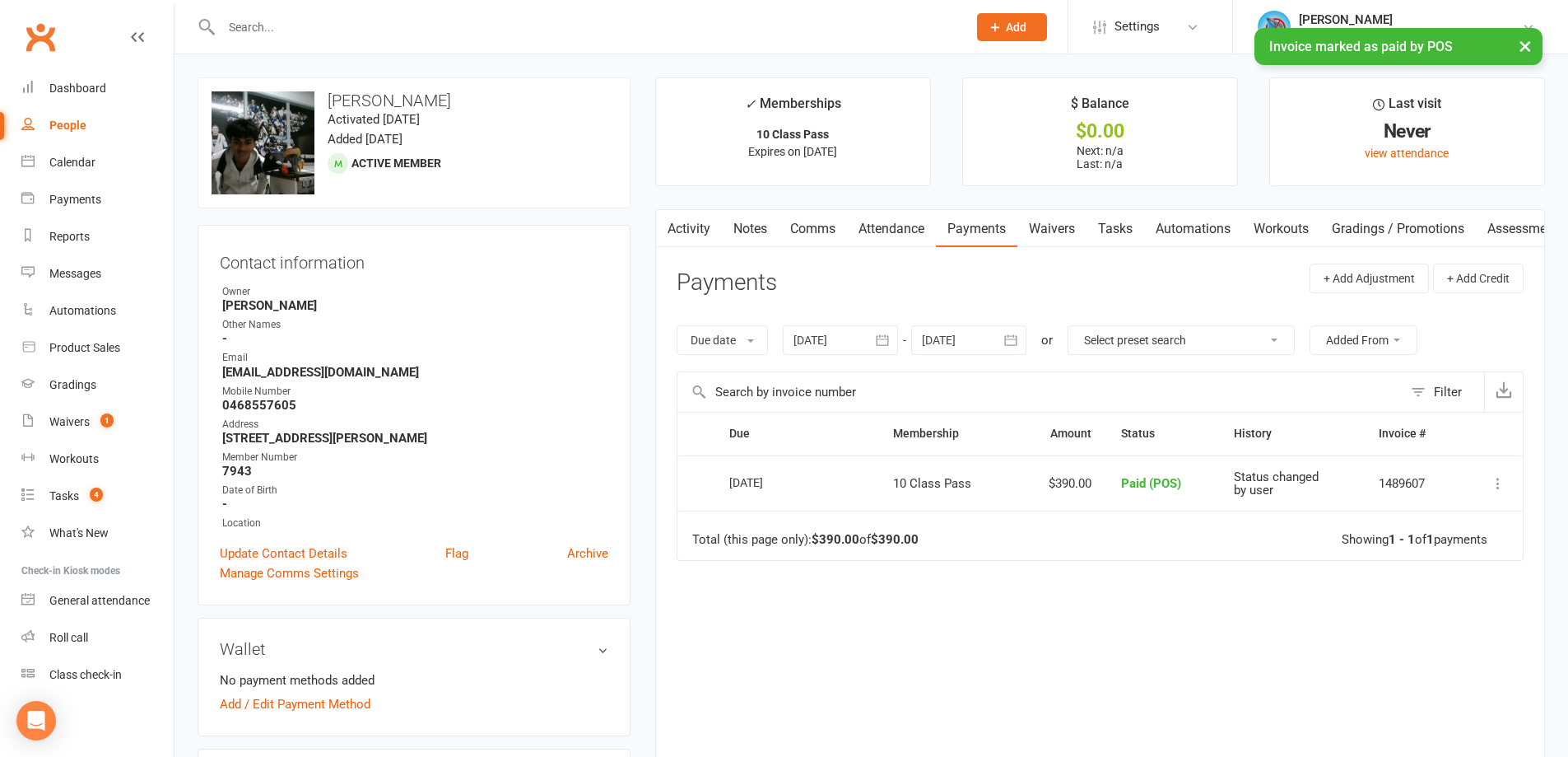
click at [670, 232] on icon "button" at bounding box center [666, 225] width 10 height 17
click at [698, 217] on link "Activity" at bounding box center [689, 228] width 66 height 38
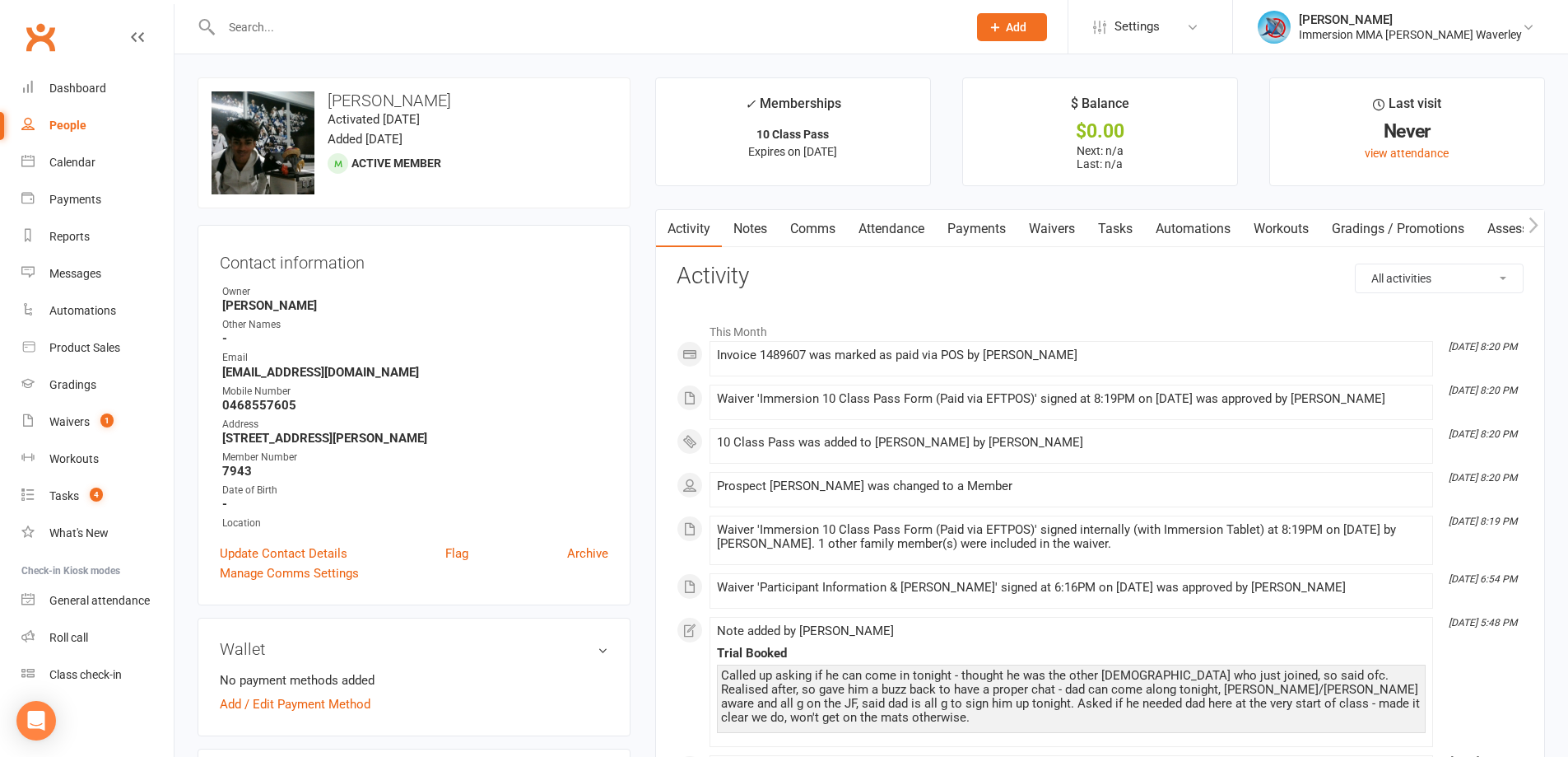
click at [758, 229] on link "Notes" at bounding box center [750, 228] width 57 height 38
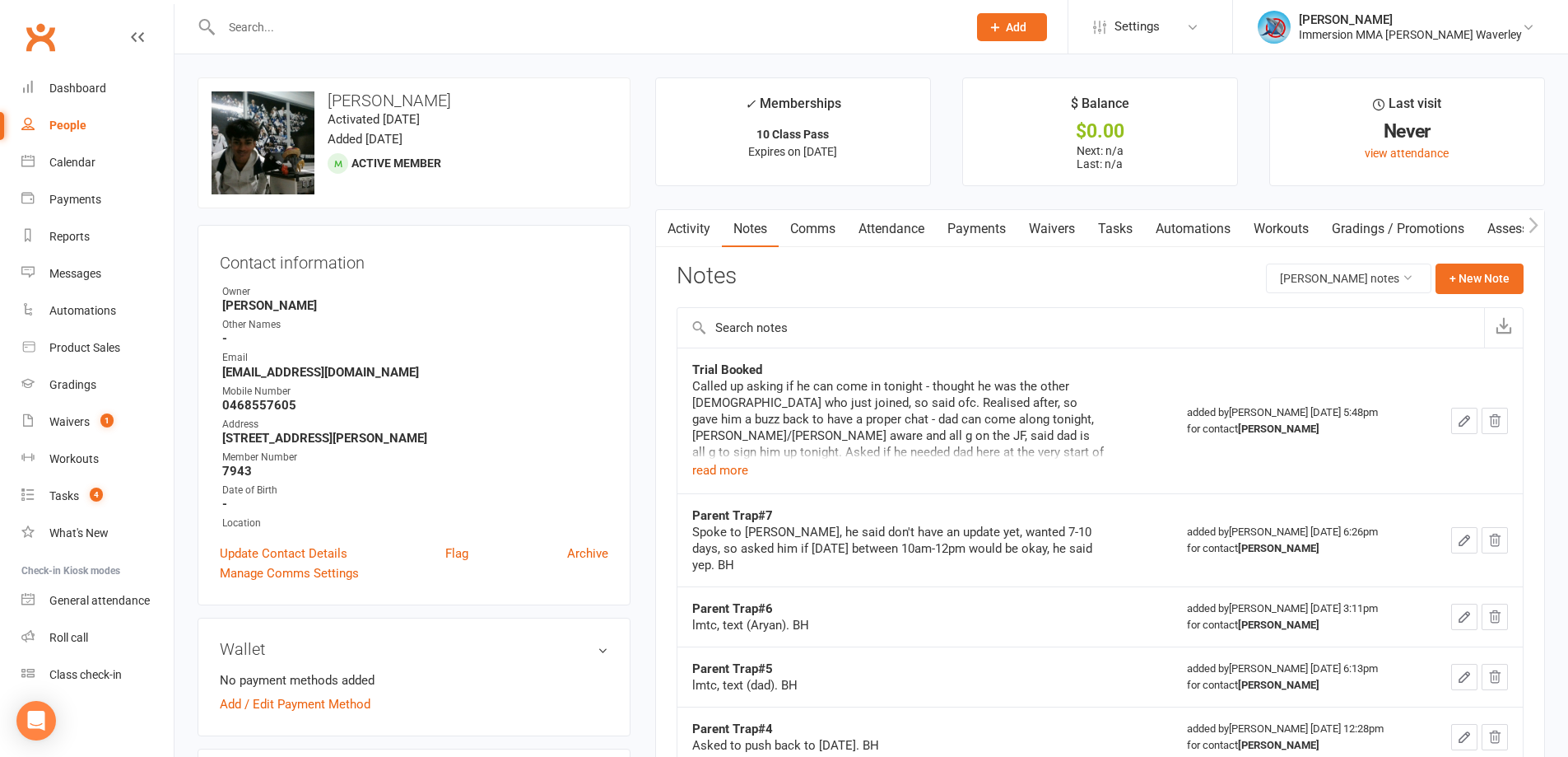
click at [907, 227] on link "Attendance" at bounding box center [891, 228] width 89 height 38
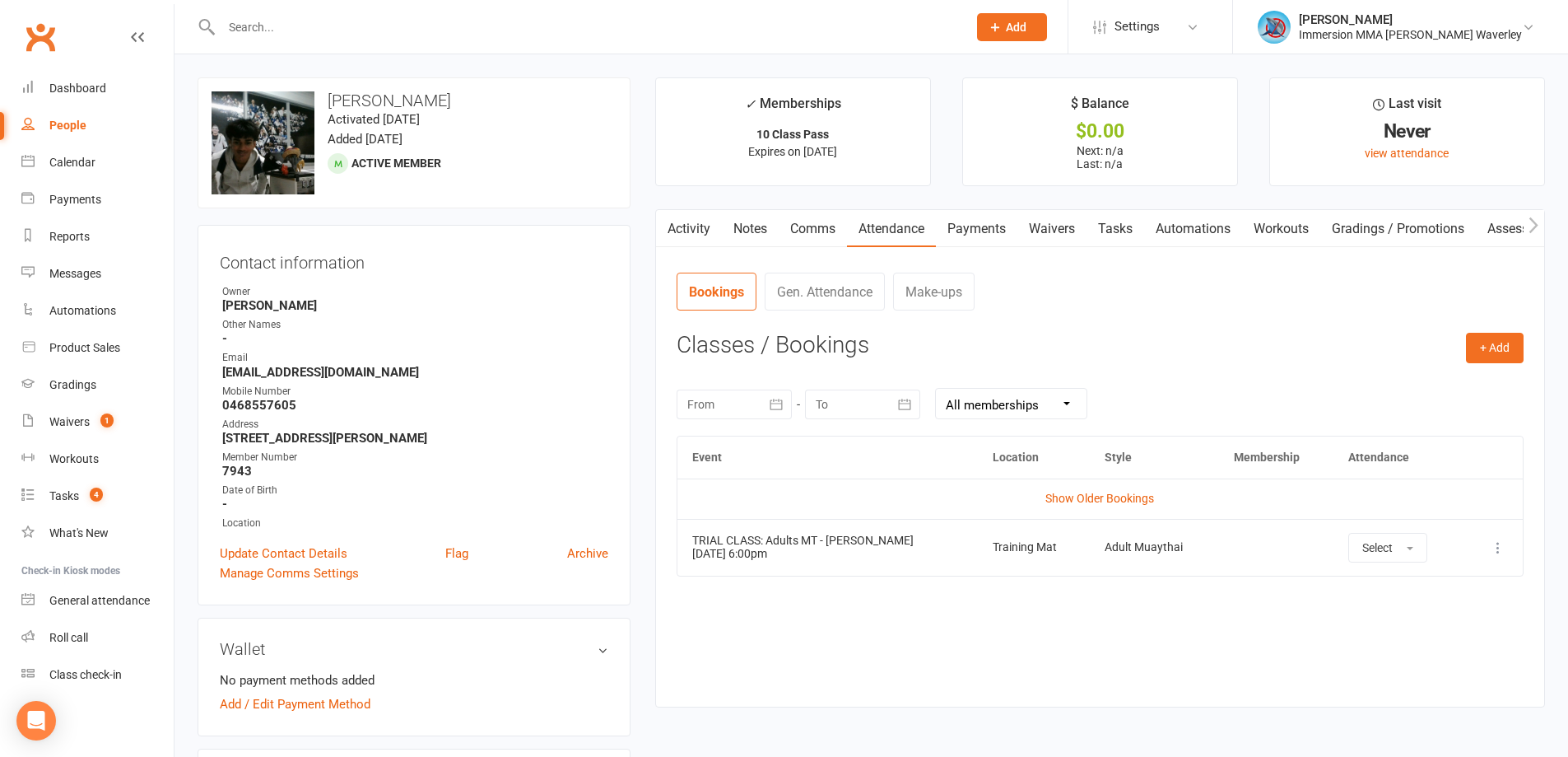
scroll to position [220, 0]
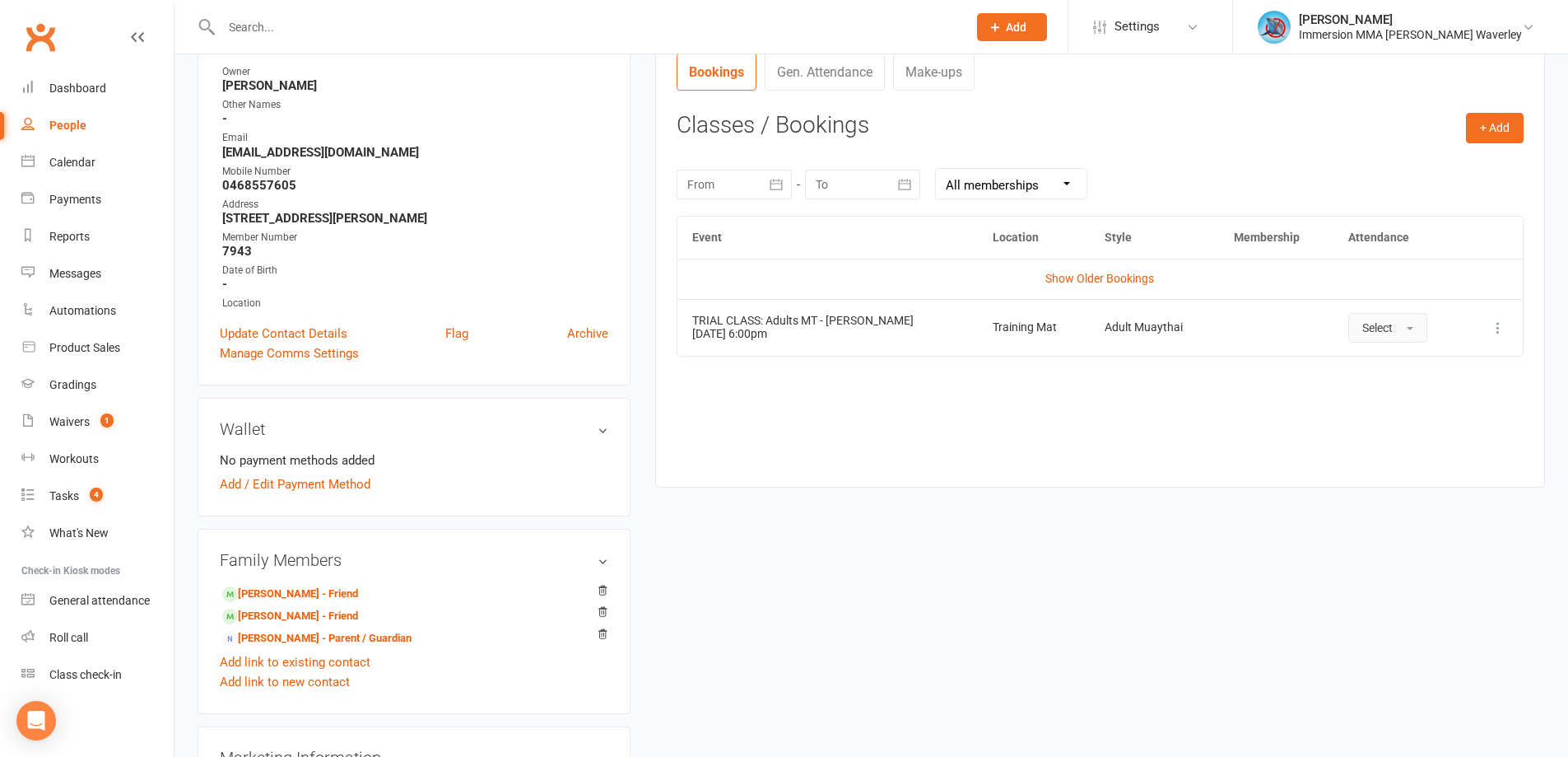
drag, startPoint x: 1342, startPoint y: 316, endPoint x: 1360, endPoint y: 329, distance: 22.2
click at [1348, 316] on button "Select" at bounding box center [1388, 328] width 79 height 29
click at [1372, 355] on link "Attended" at bounding box center [1431, 365] width 163 height 33
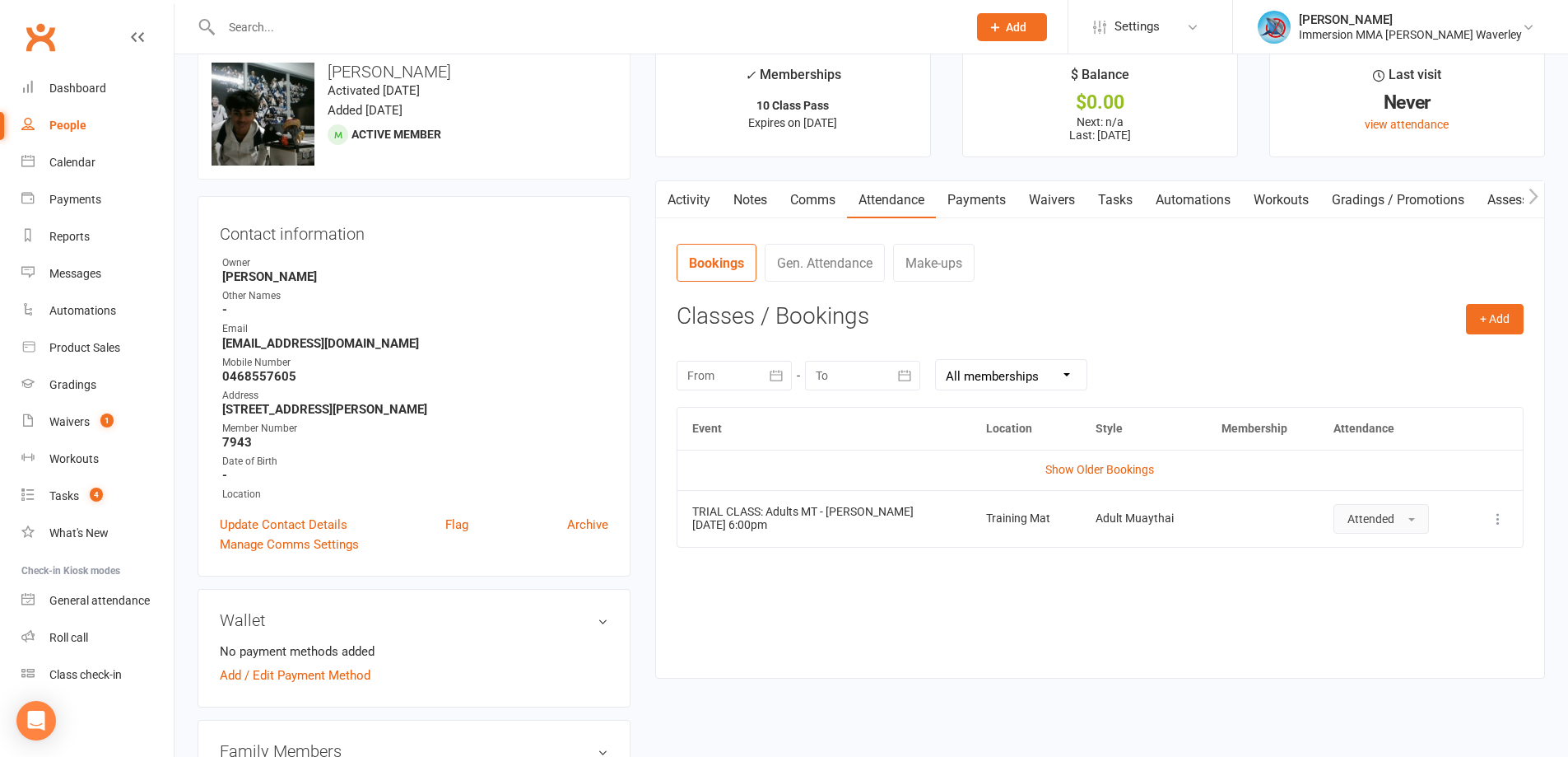
scroll to position [0, 0]
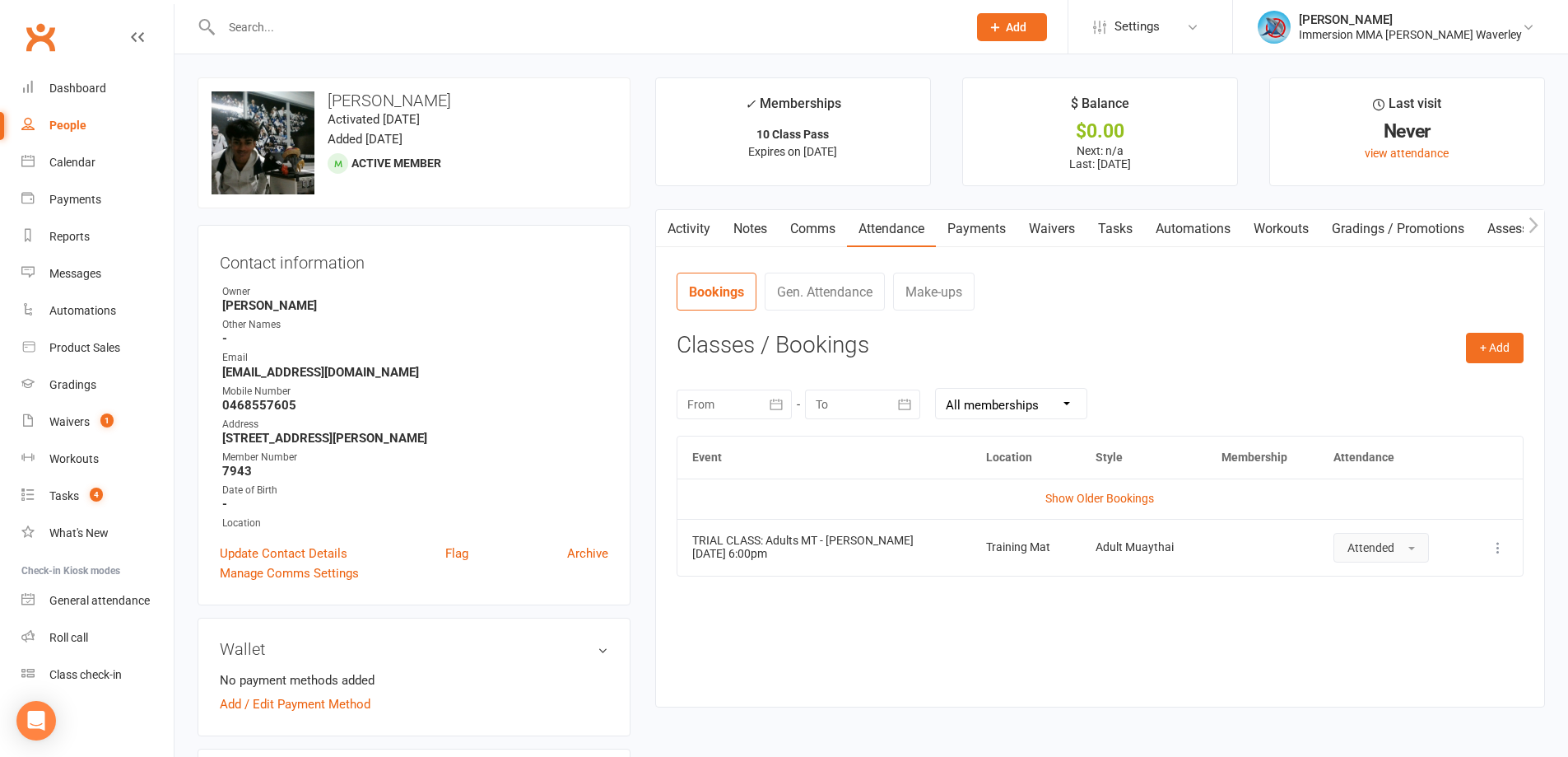
click at [768, 234] on link "Notes" at bounding box center [750, 228] width 57 height 38
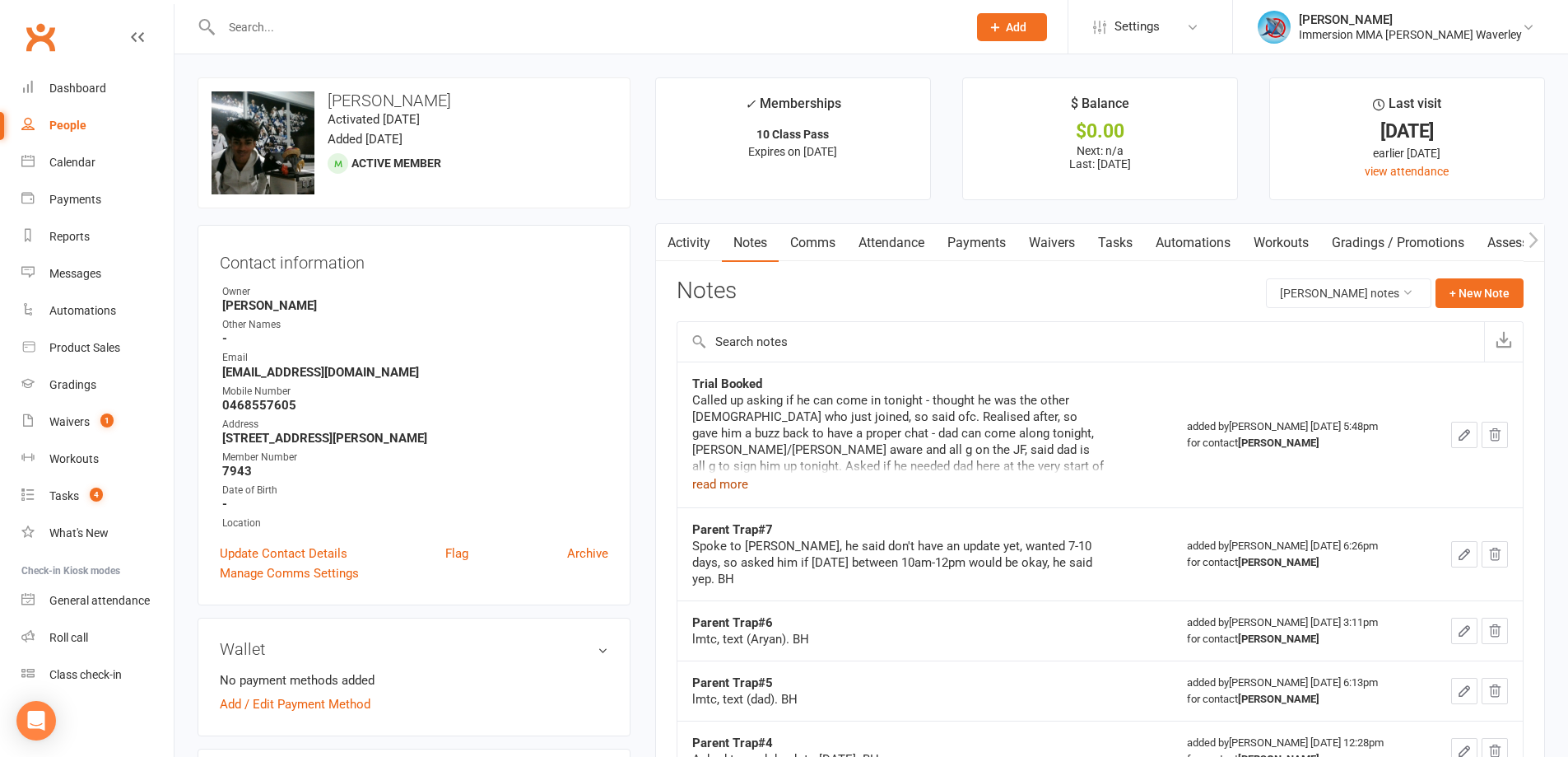
click at [734, 476] on button "read more" at bounding box center [720, 485] width 56 height 20
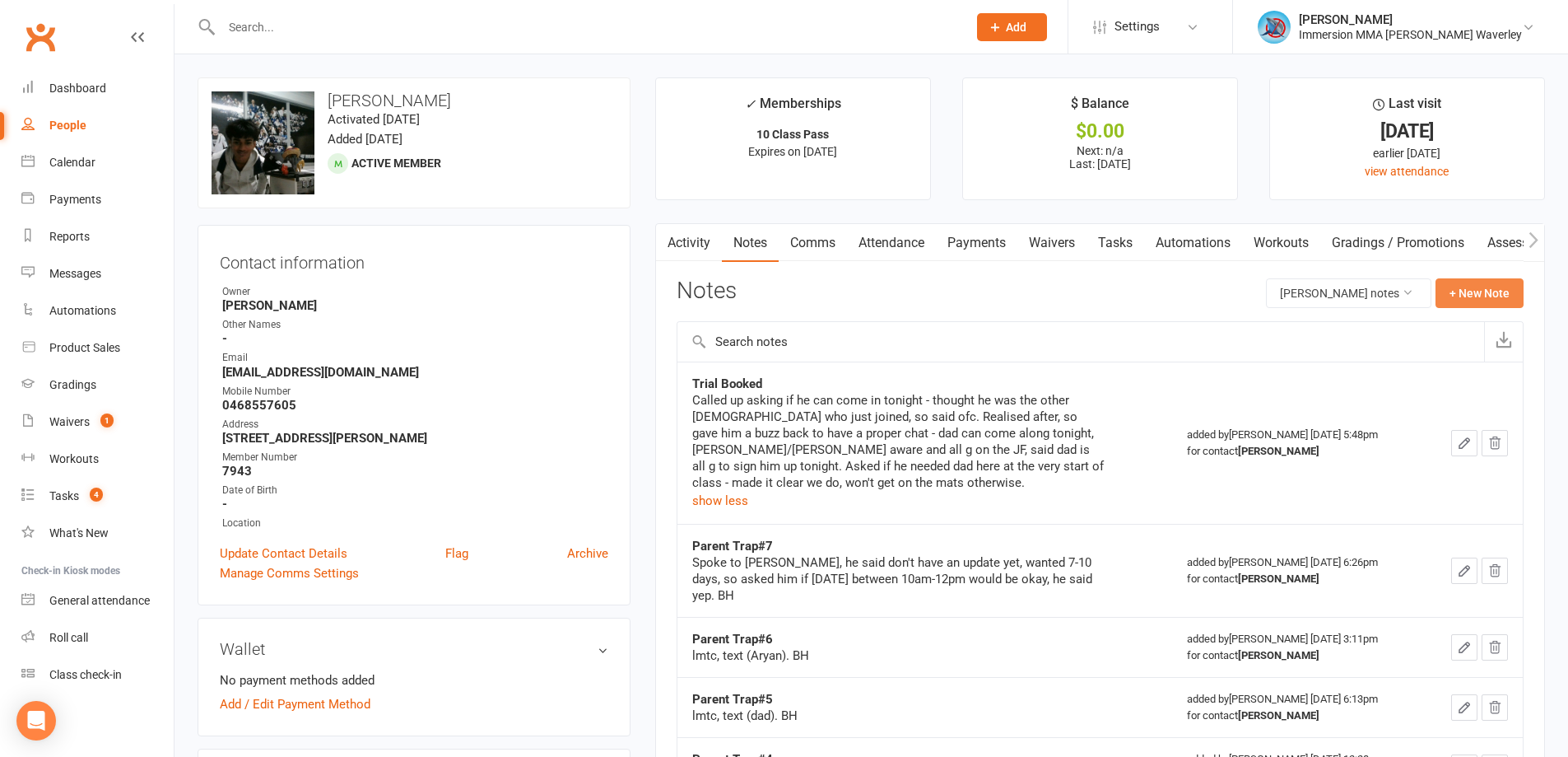
click at [1467, 295] on button "+ New Note" at bounding box center [1479, 293] width 88 height 29
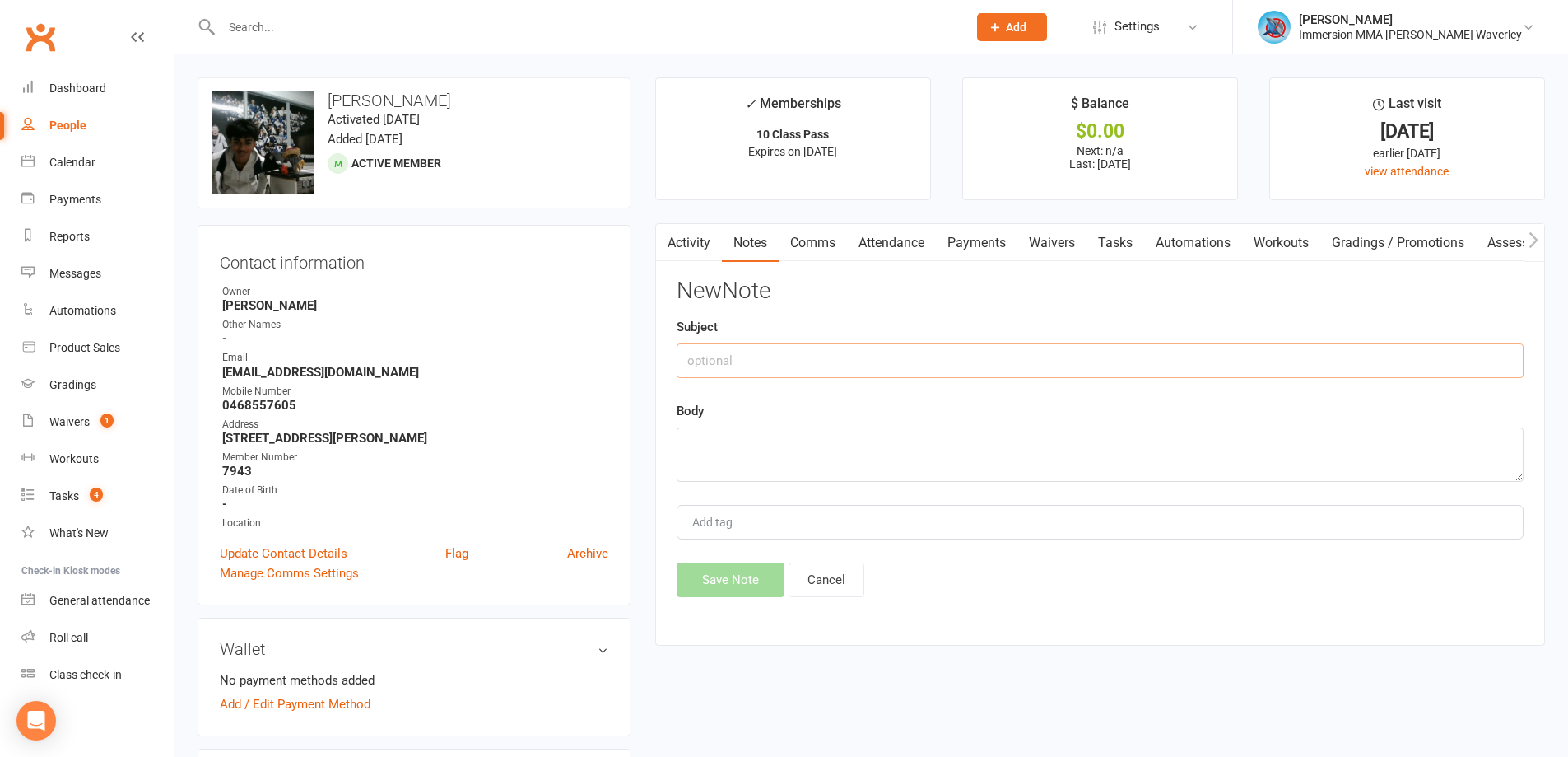
click at [881, 354] on input "text" at bounding box center [1100, 361] width 847 height 35
type input "Trial Notes - Joined`"
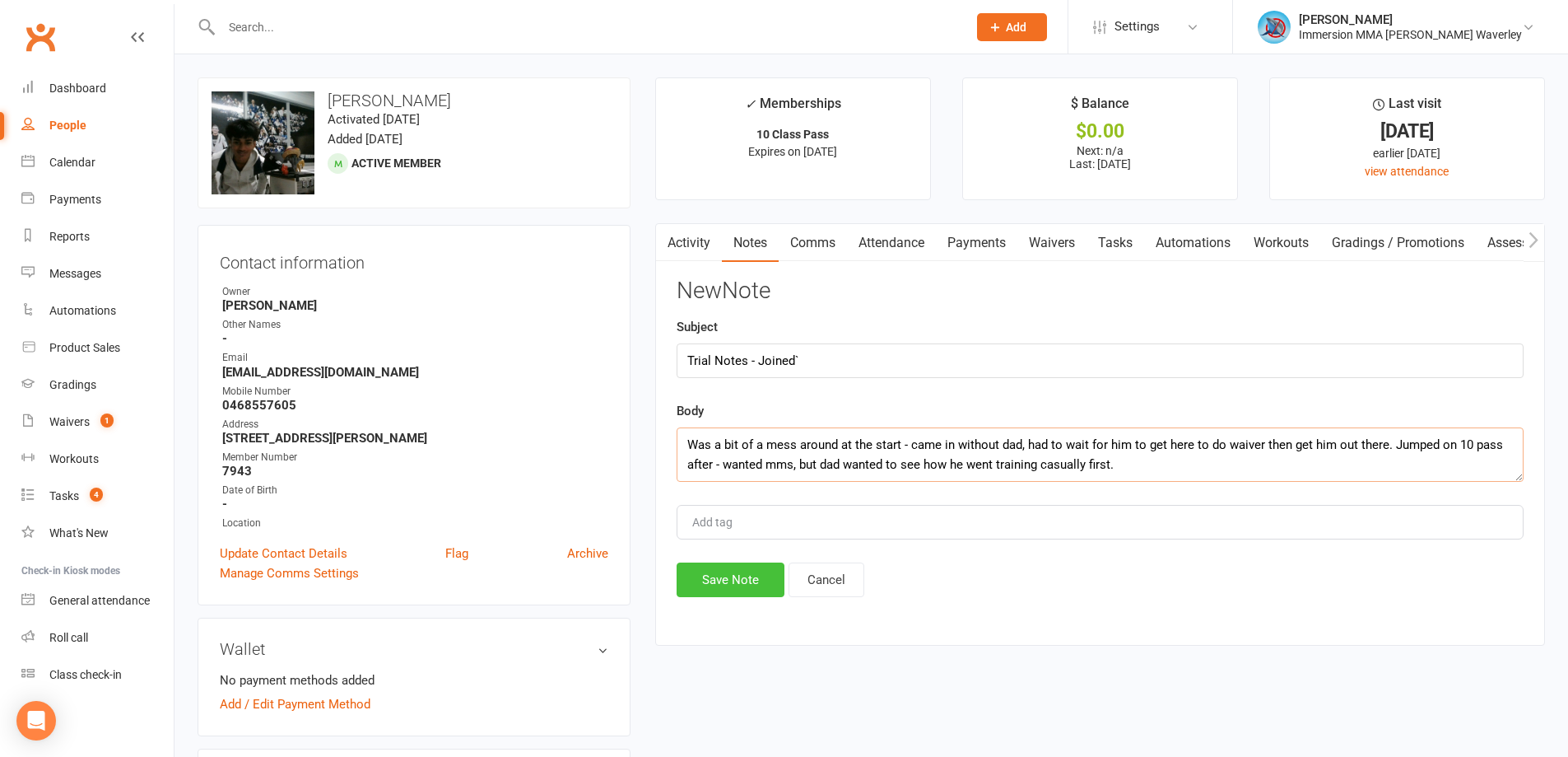
type textarea "Was a bit of a mess around at the start - came in without dad, had to wait for …"
click at [694, 578] on button "Save Note" at bounding box center [731, 580] width 108 height 35
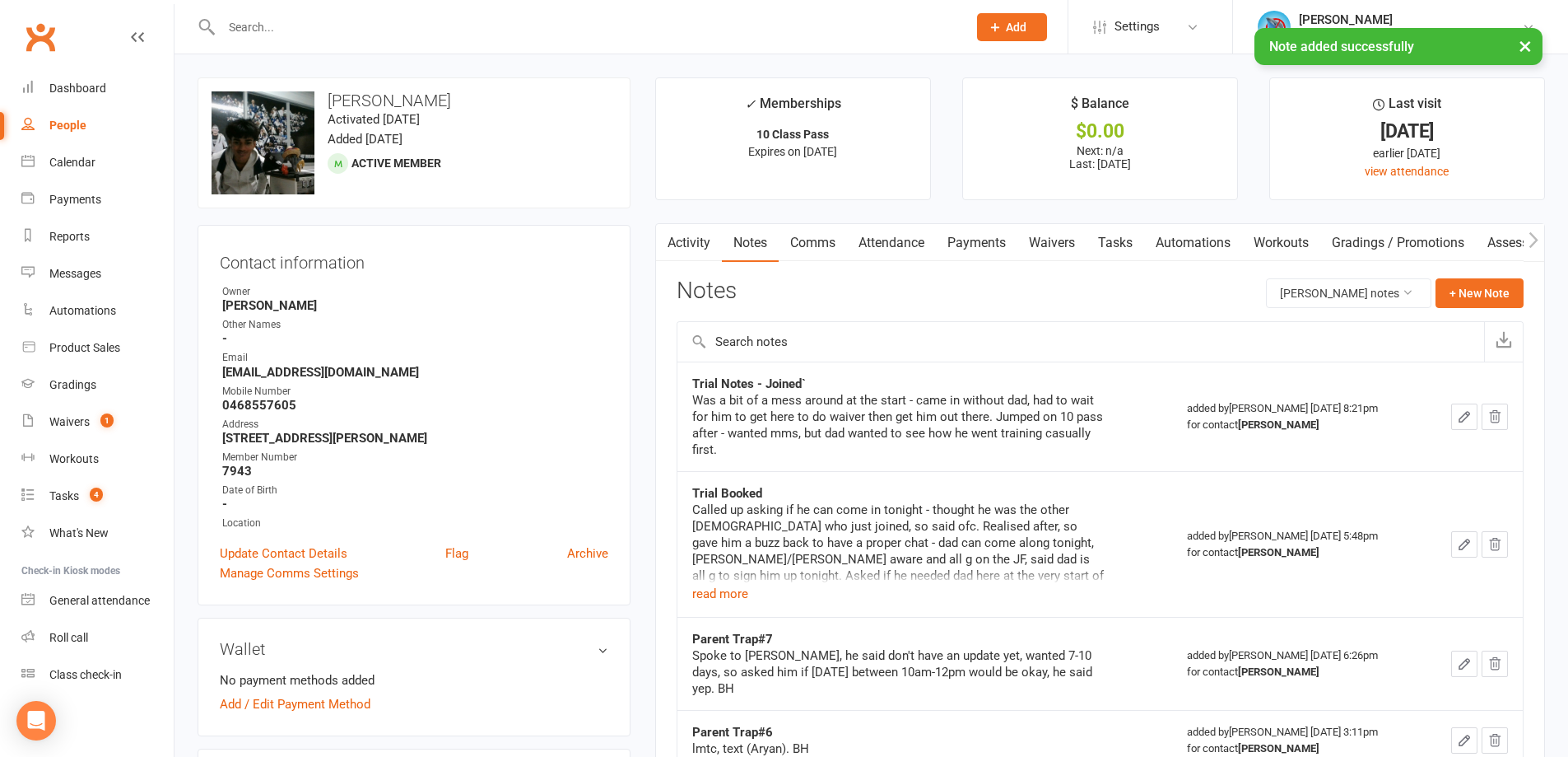
click at [1115, 240] on link "Tasks" at bounding box center [1115, 242] width 58 height 38
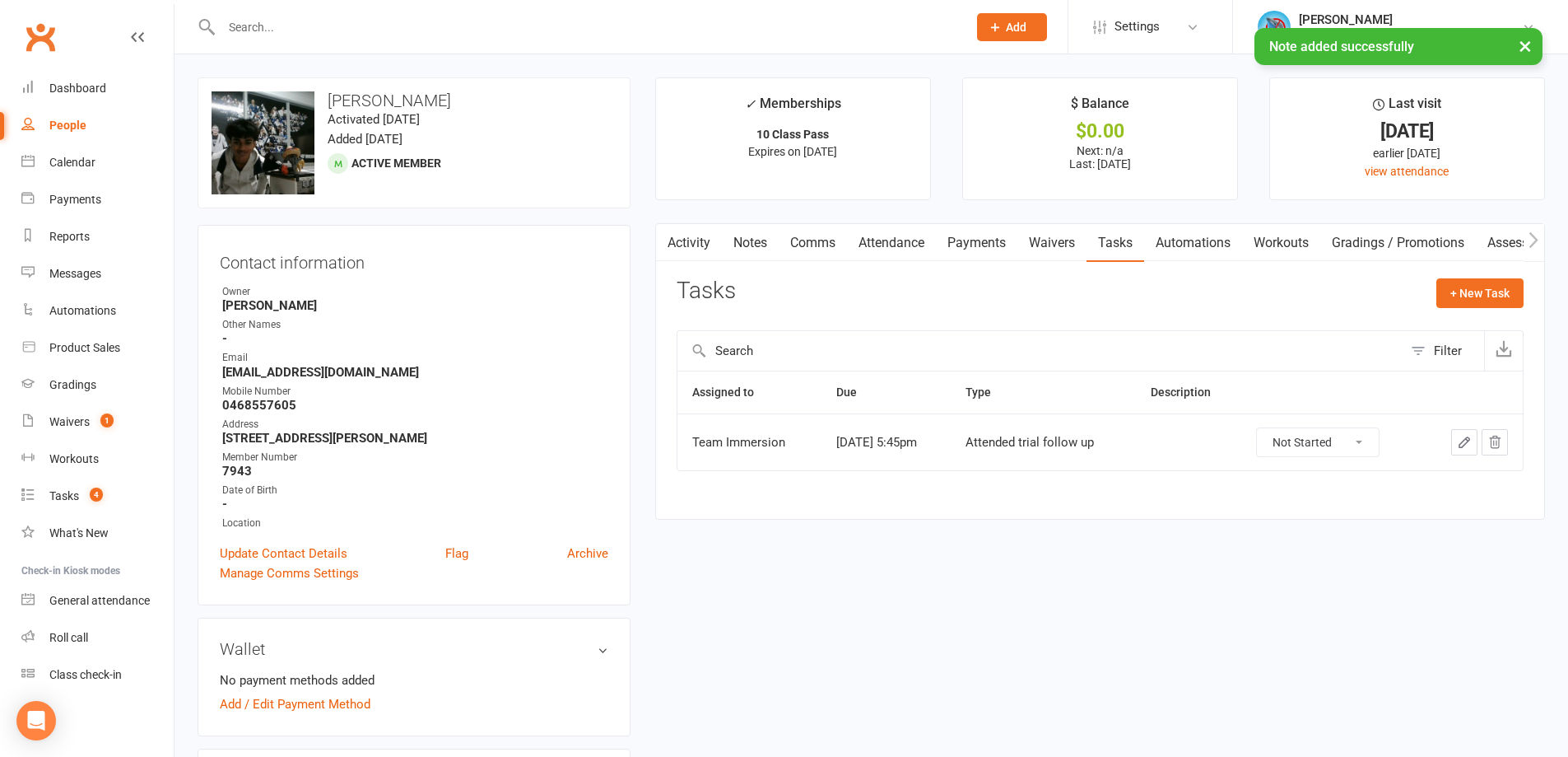
click at [1505, 444] on button "button" at bounding box center [1495, 442] width 27 height 27
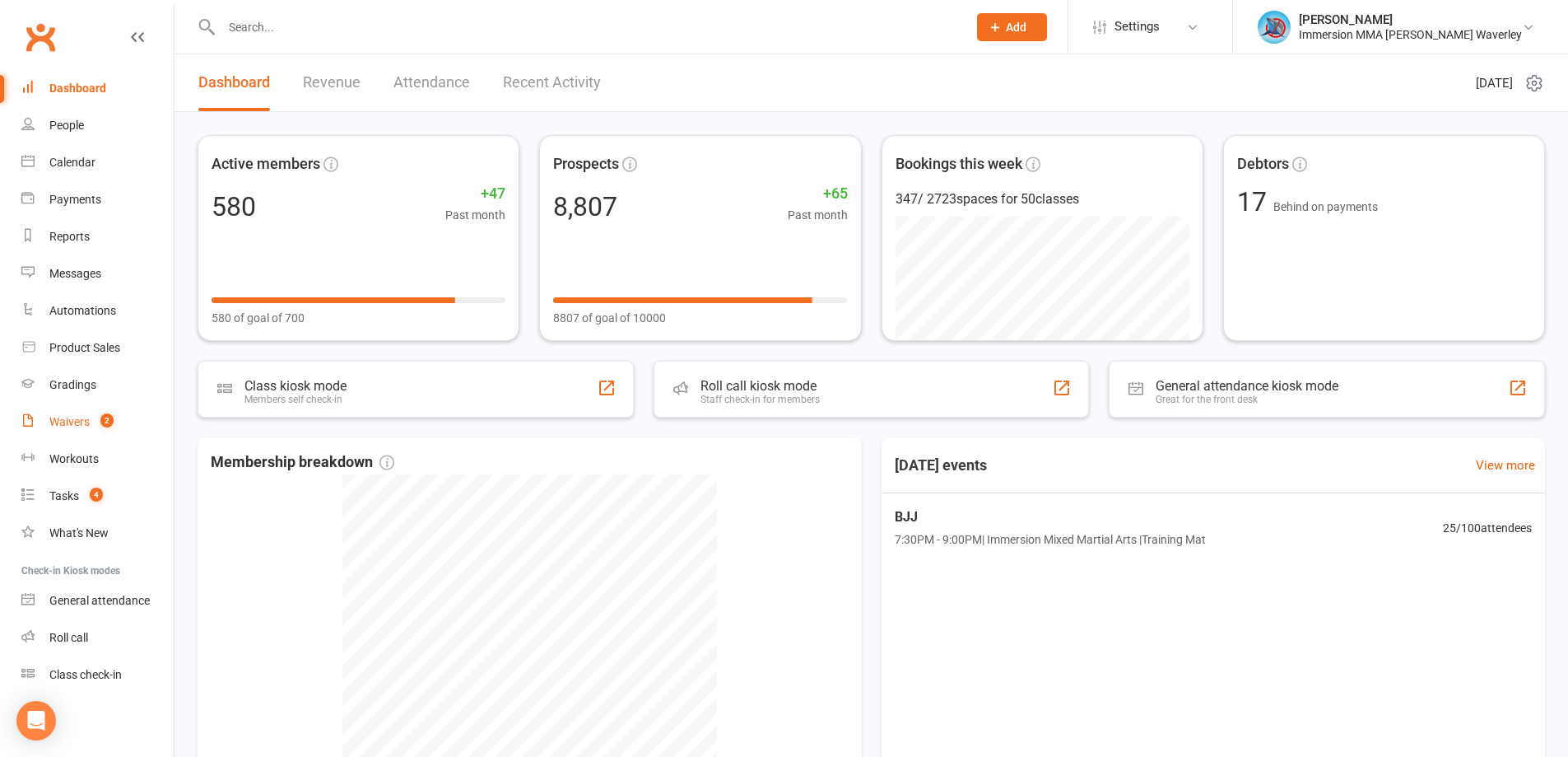
click at [97, 419] on count-badge "2" at bounding box center [103, 422] width 21 height 13
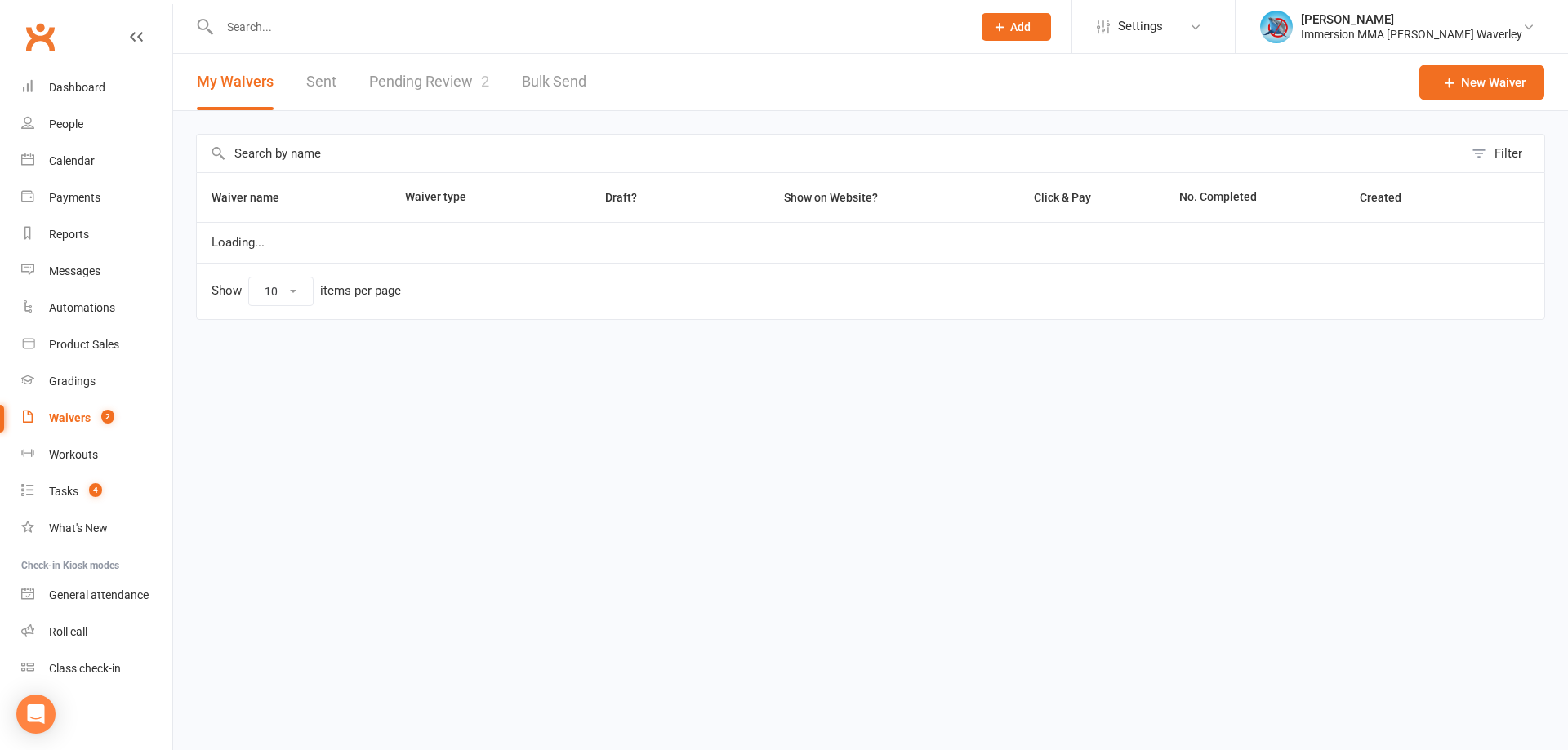
click at [472, 48] on div at bounding box center [578, 26] width 764 height 53
click at [443, 71] on link "Pending Review 2" at bounding box center [429, 82] width 120 height 56
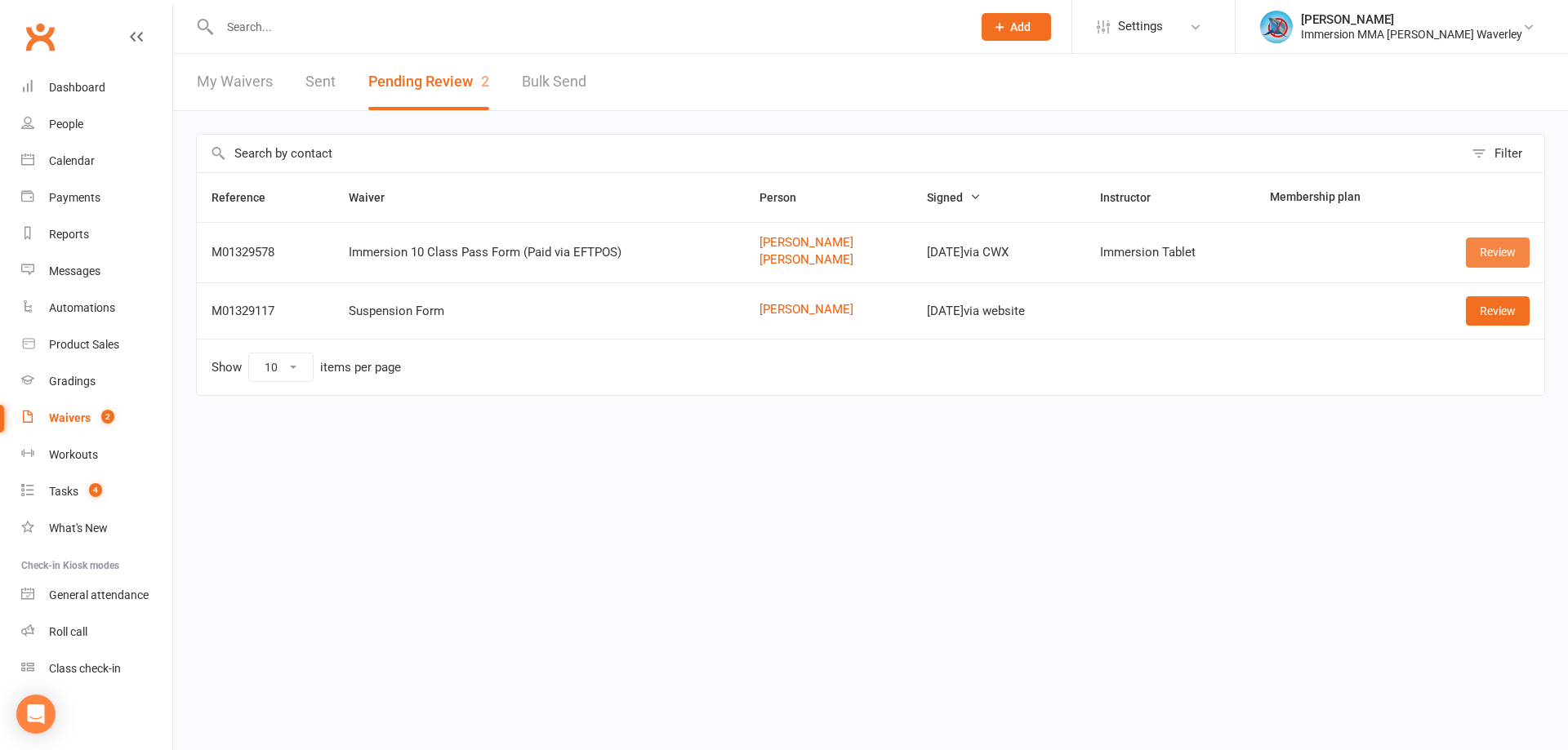
click at [1500, 242] on link "Review" at bounding box center [1497, 252] width 64 height 29
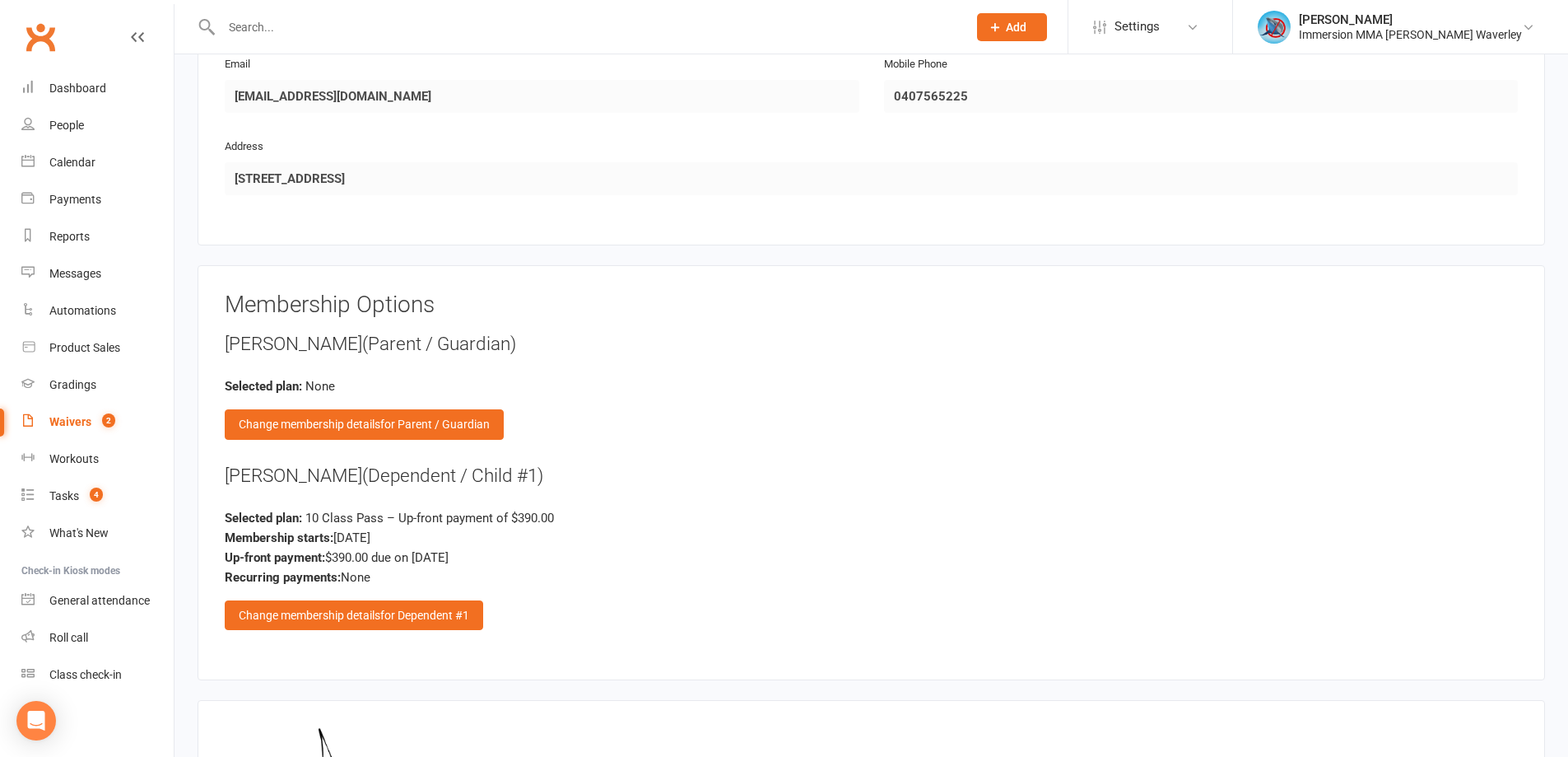
scroll to position [1793, 0]
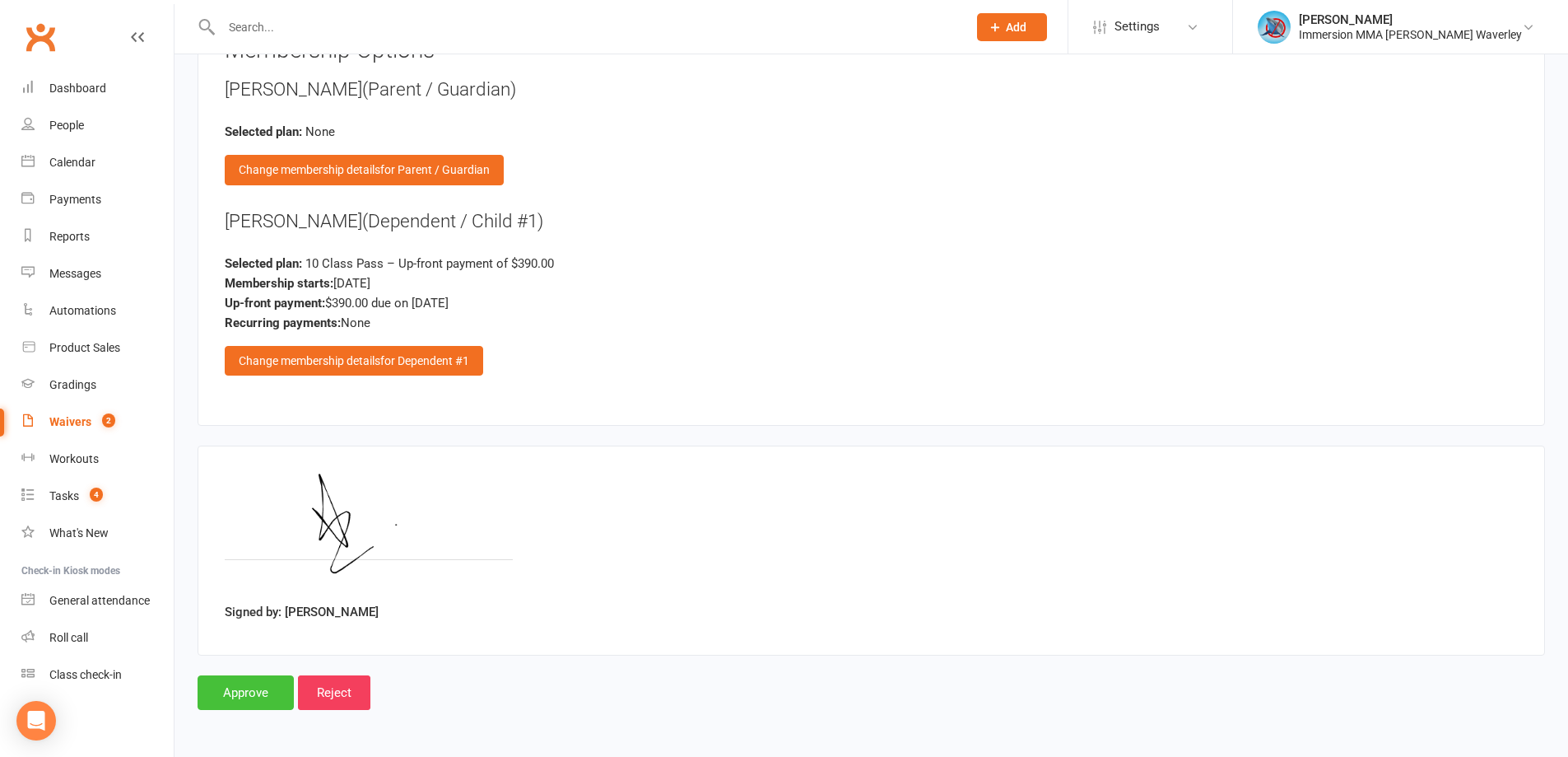
click at [272, 684] on input "Approve" at bounding box center [245, 693] width 96 height 35
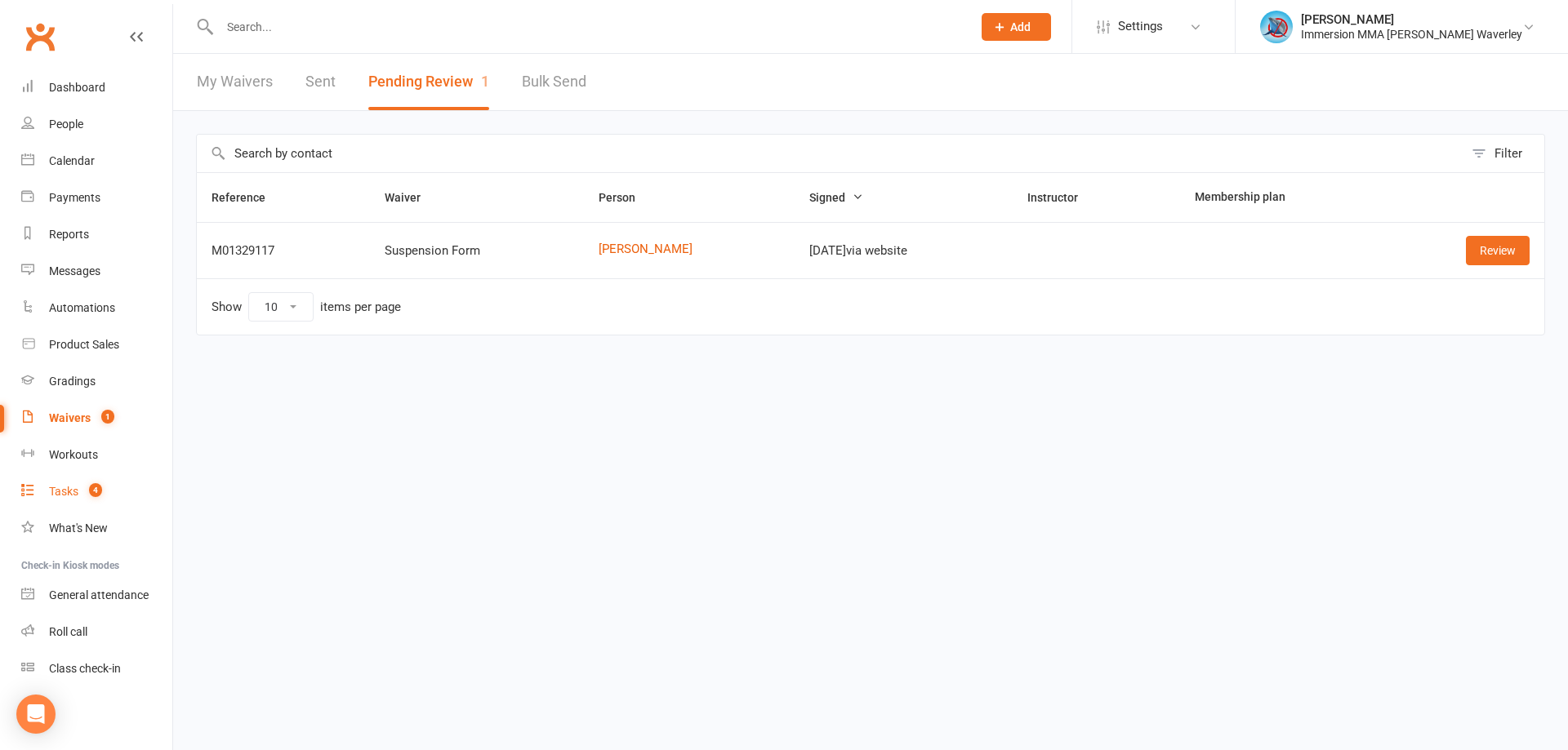
click at [59, 501] on link "Tasks 4" at bounding box center [96, 491] width 151 height 36
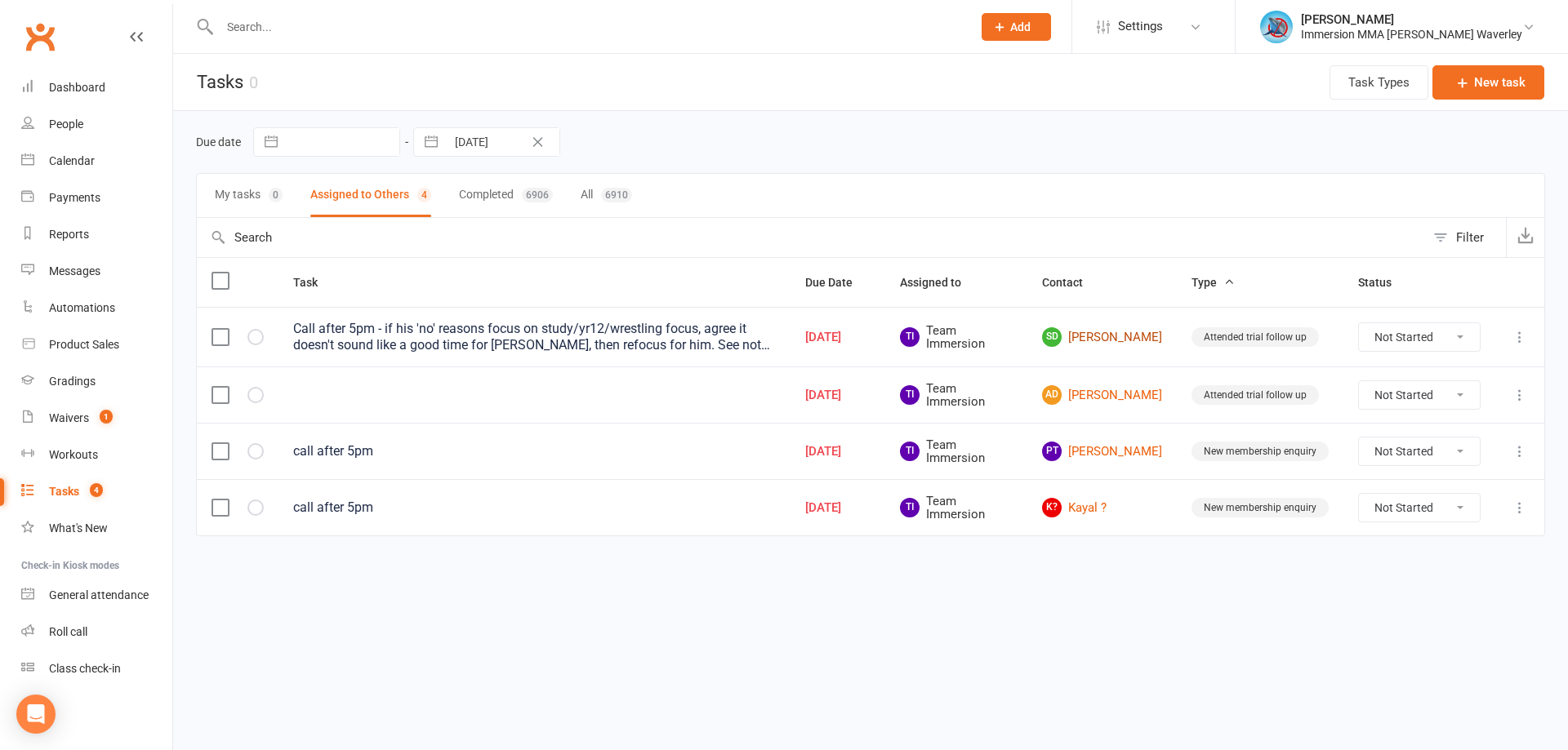
click at [1133, 329] on link "SD [PERSON_NAME]" at bounding box center [1102, 337] width 120 height 20
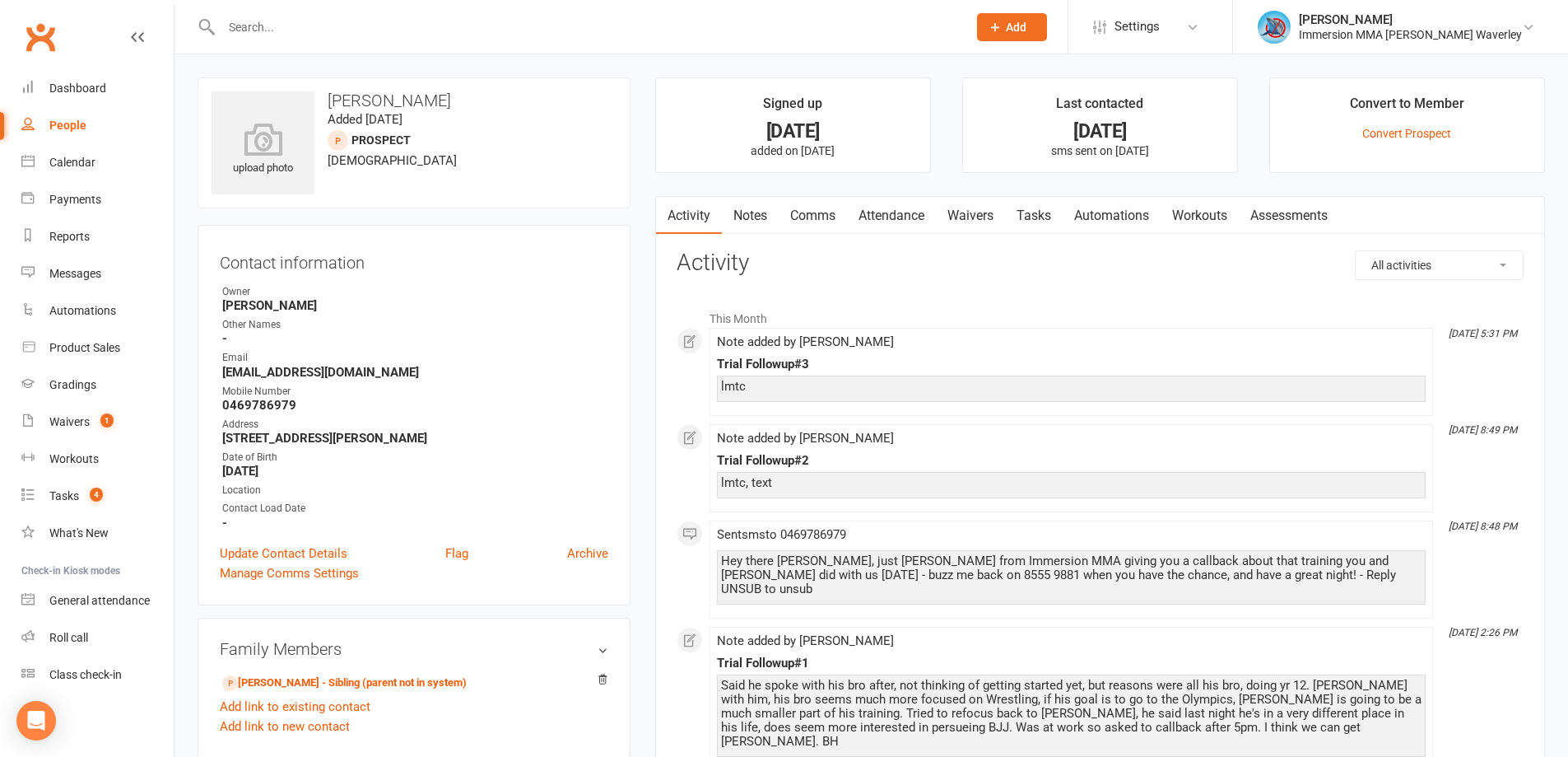
click at [827, 213] on link "Comms" at bounding box center [812, 215] width 69 height 38
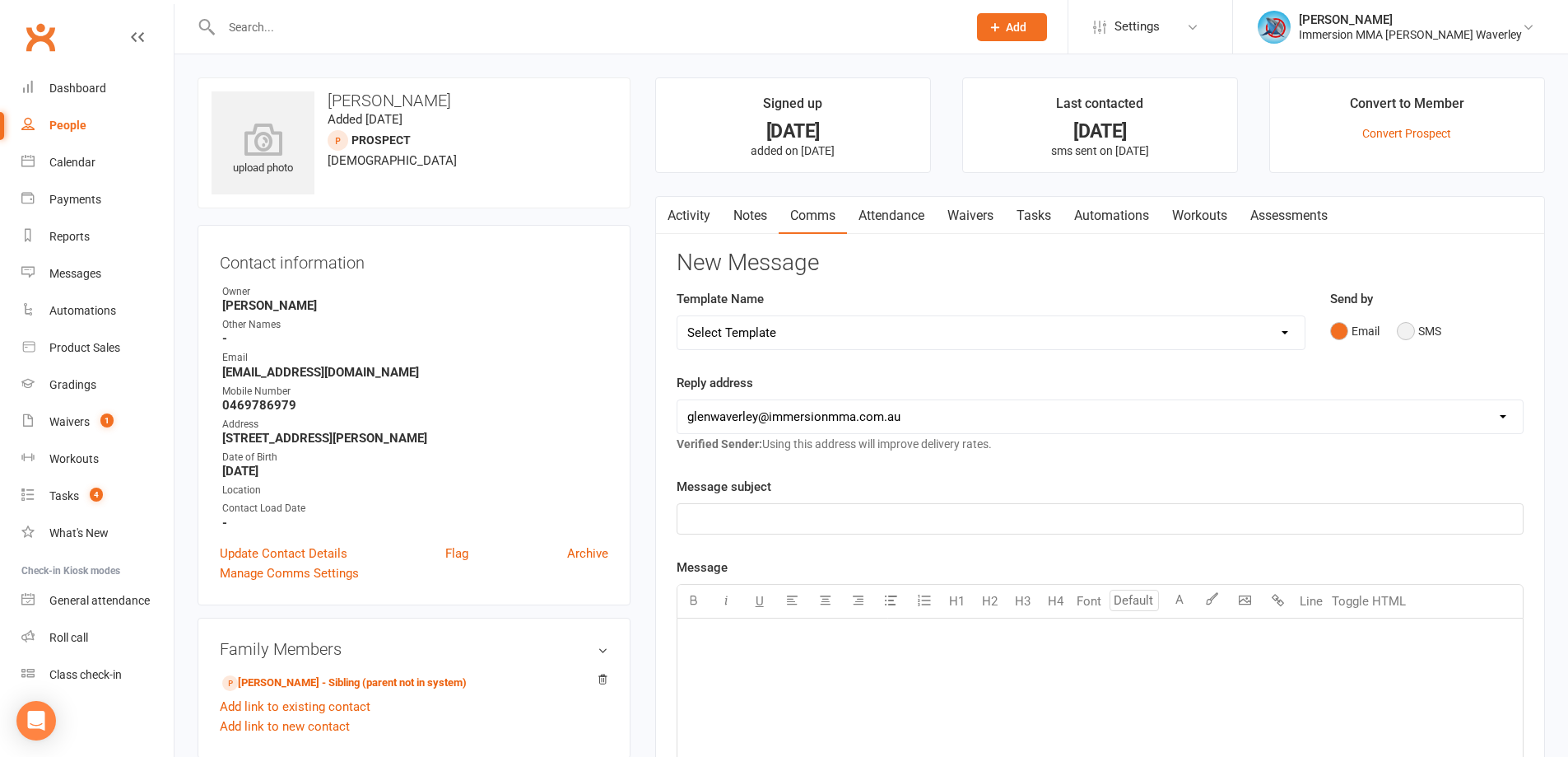
click at [1422, 333] on button "SMS" at bounding box center [1419, 331] width 45 height 31
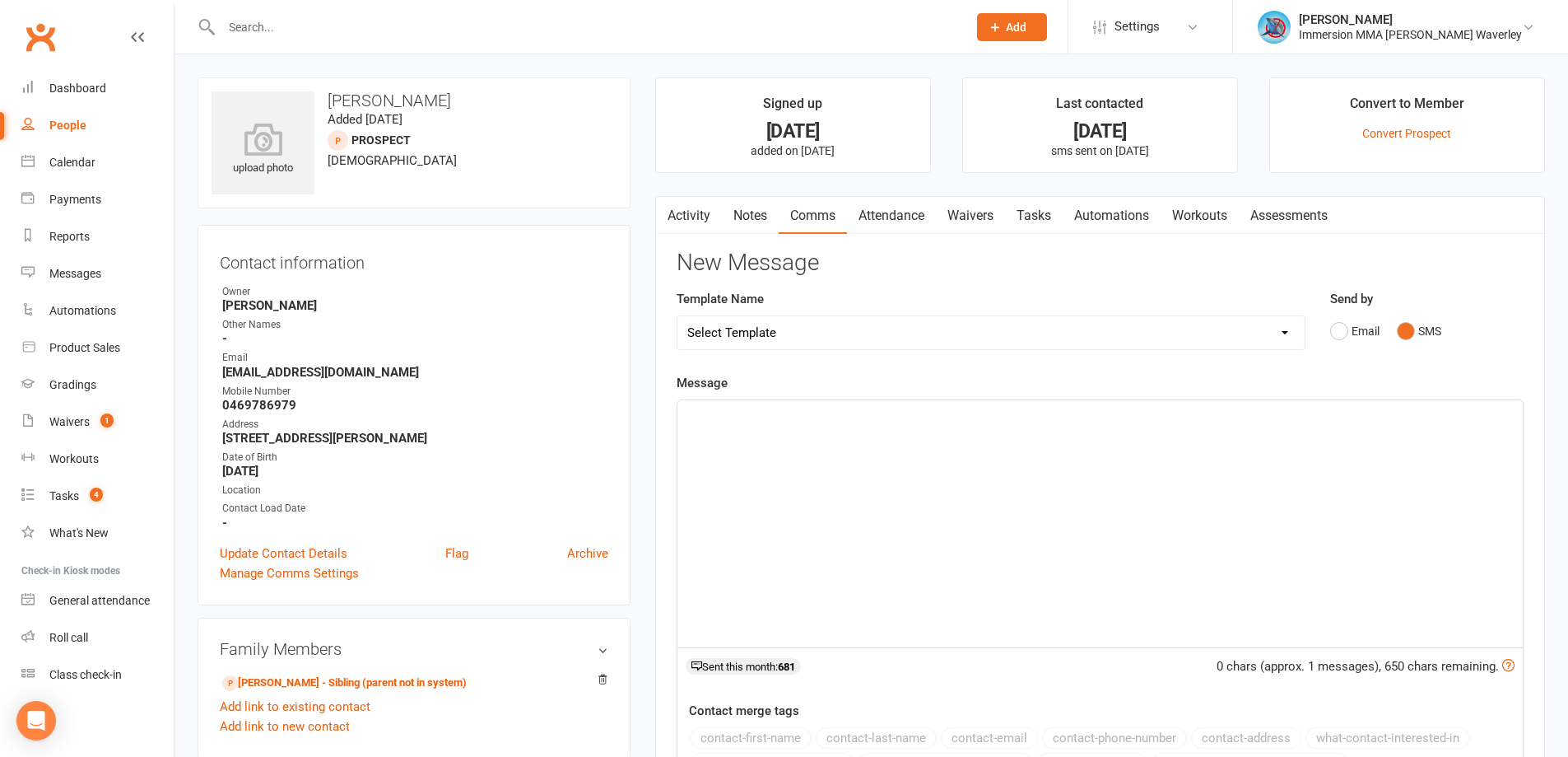
click at [1044, 641] on div "﻿" at bounding box center [1100, 524] width 845 height 247
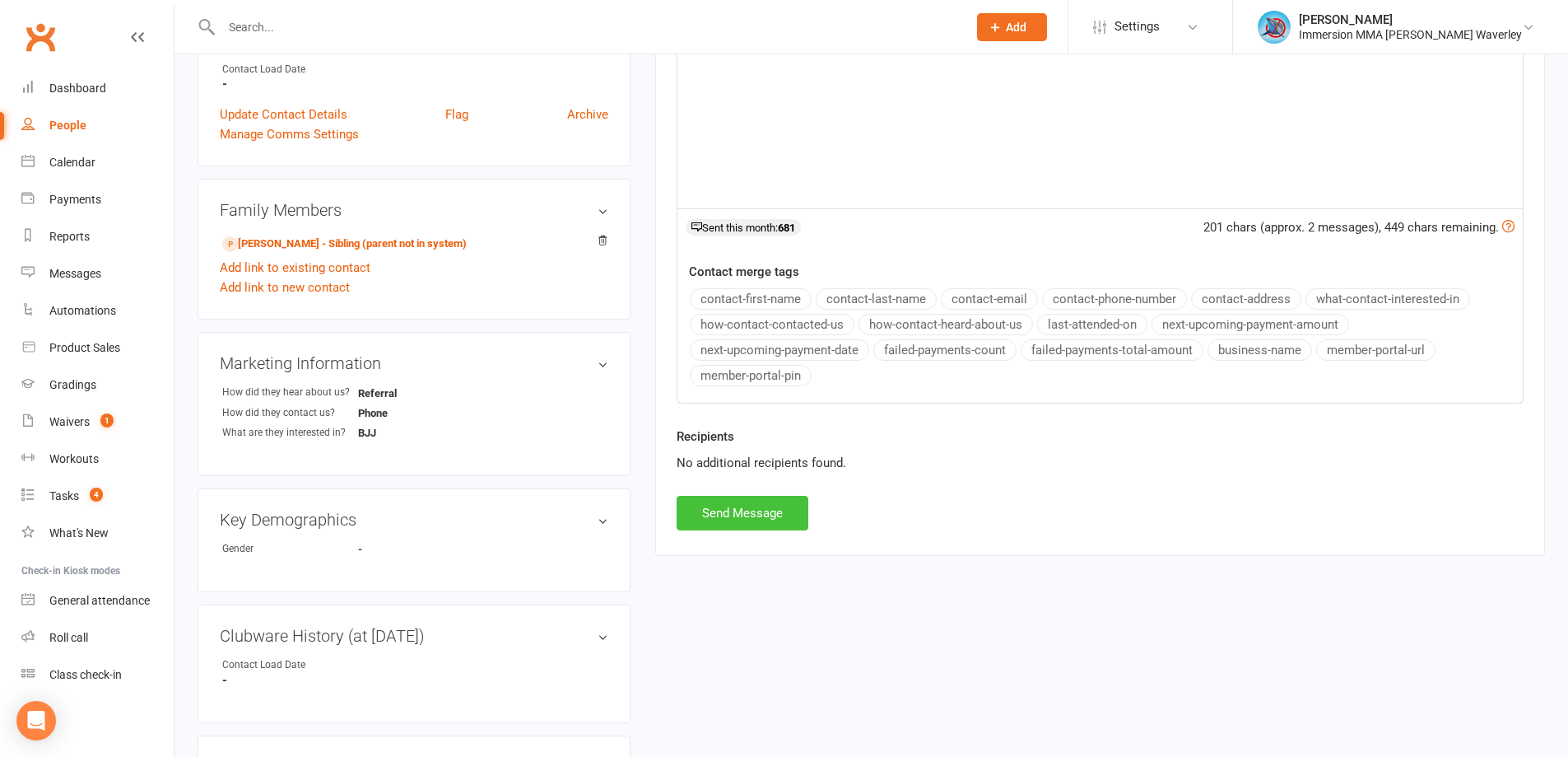
click at [778, 503] on button "Send Message" at bounding box center [743, 513] width 132 height 35
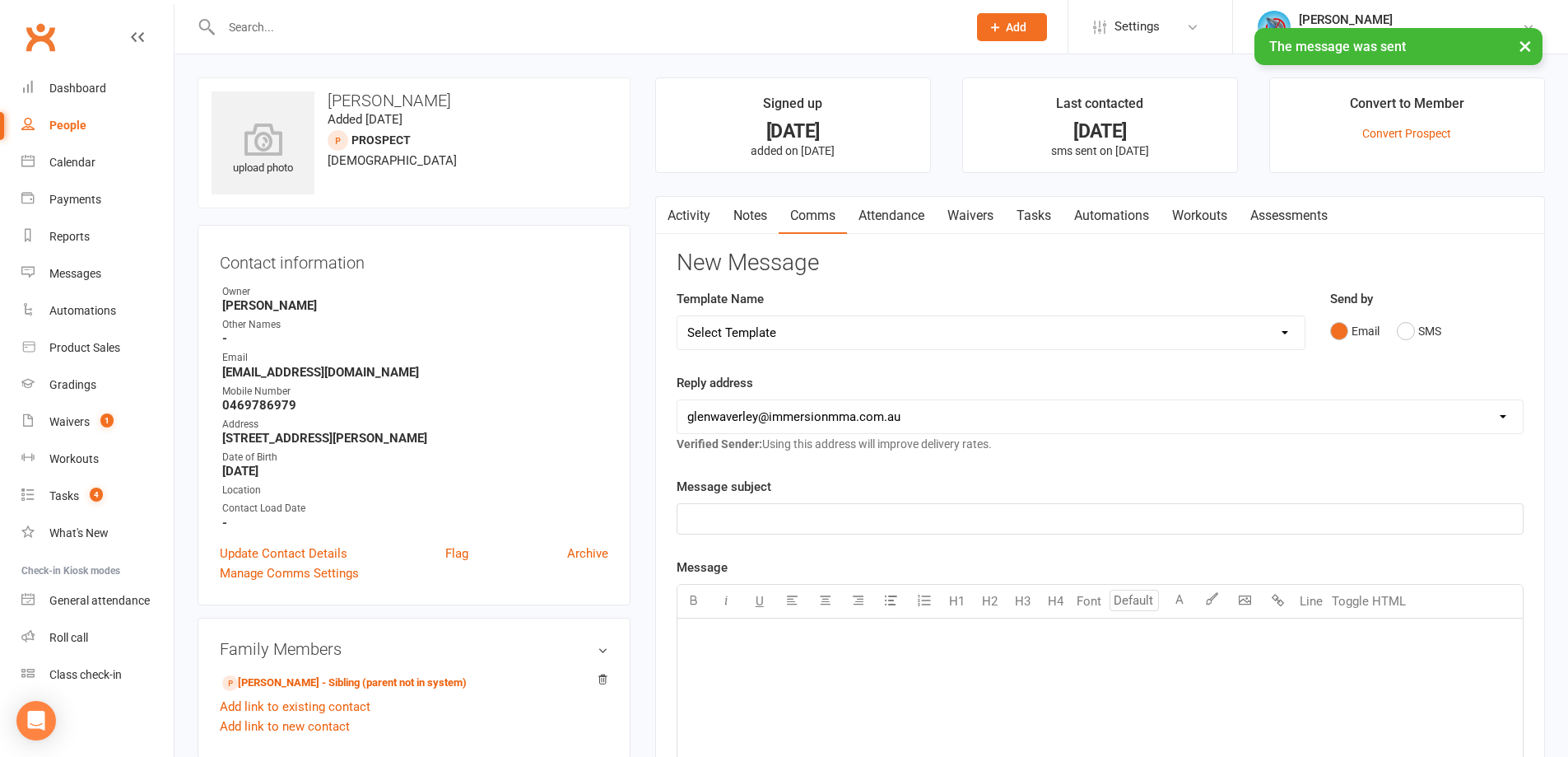
drag, startPoint x: 741, startPoint y: 211, endPoint x: 771, endPoint y: 211, distance: 30.0
click at [742, 211] on link "Notes" at bounding box center [750, 215] width 57 height 38
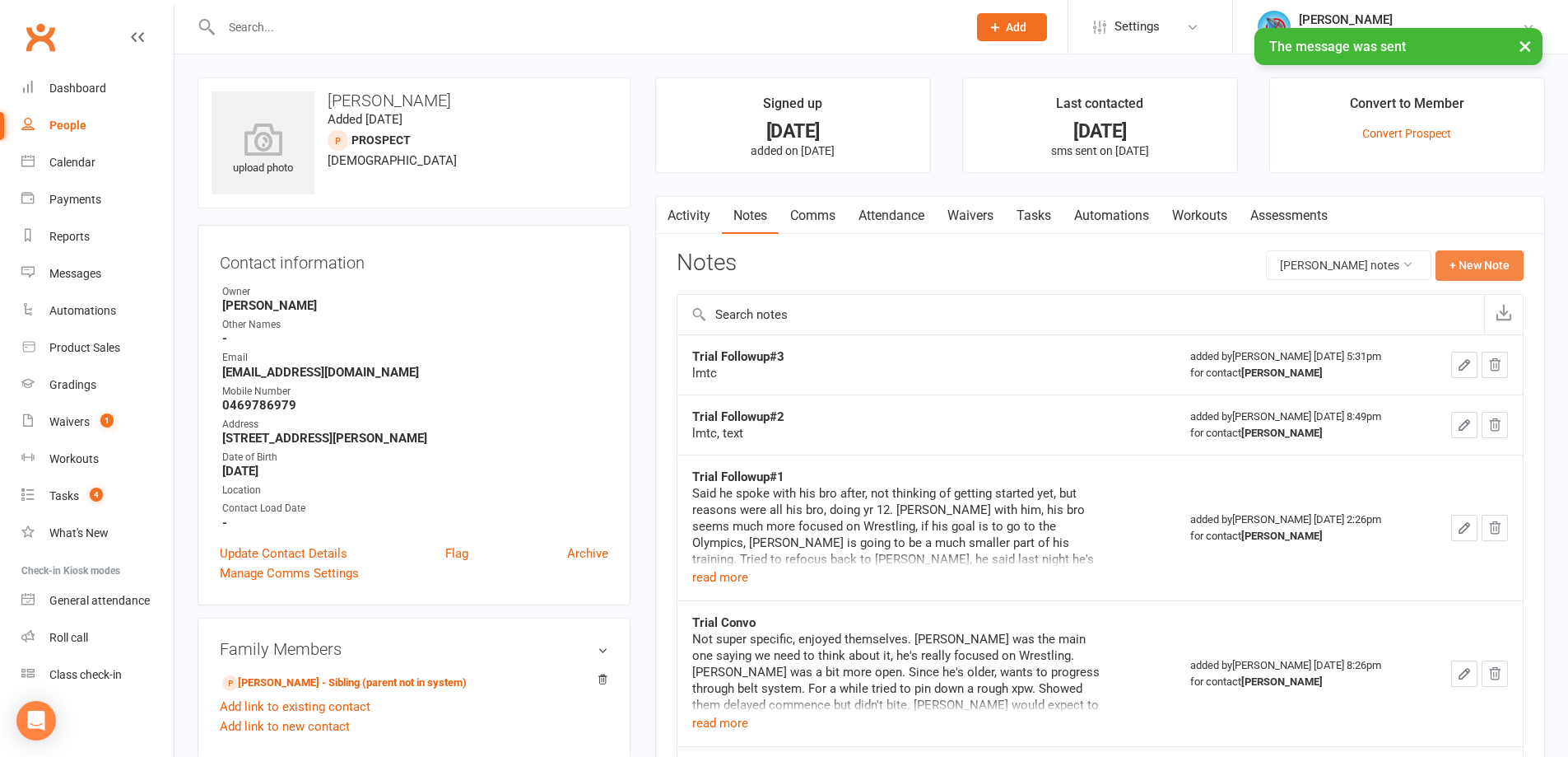
click at [1472, 269] on button "+ New Note" at bounding box center [1479, 265] width 88 height 29
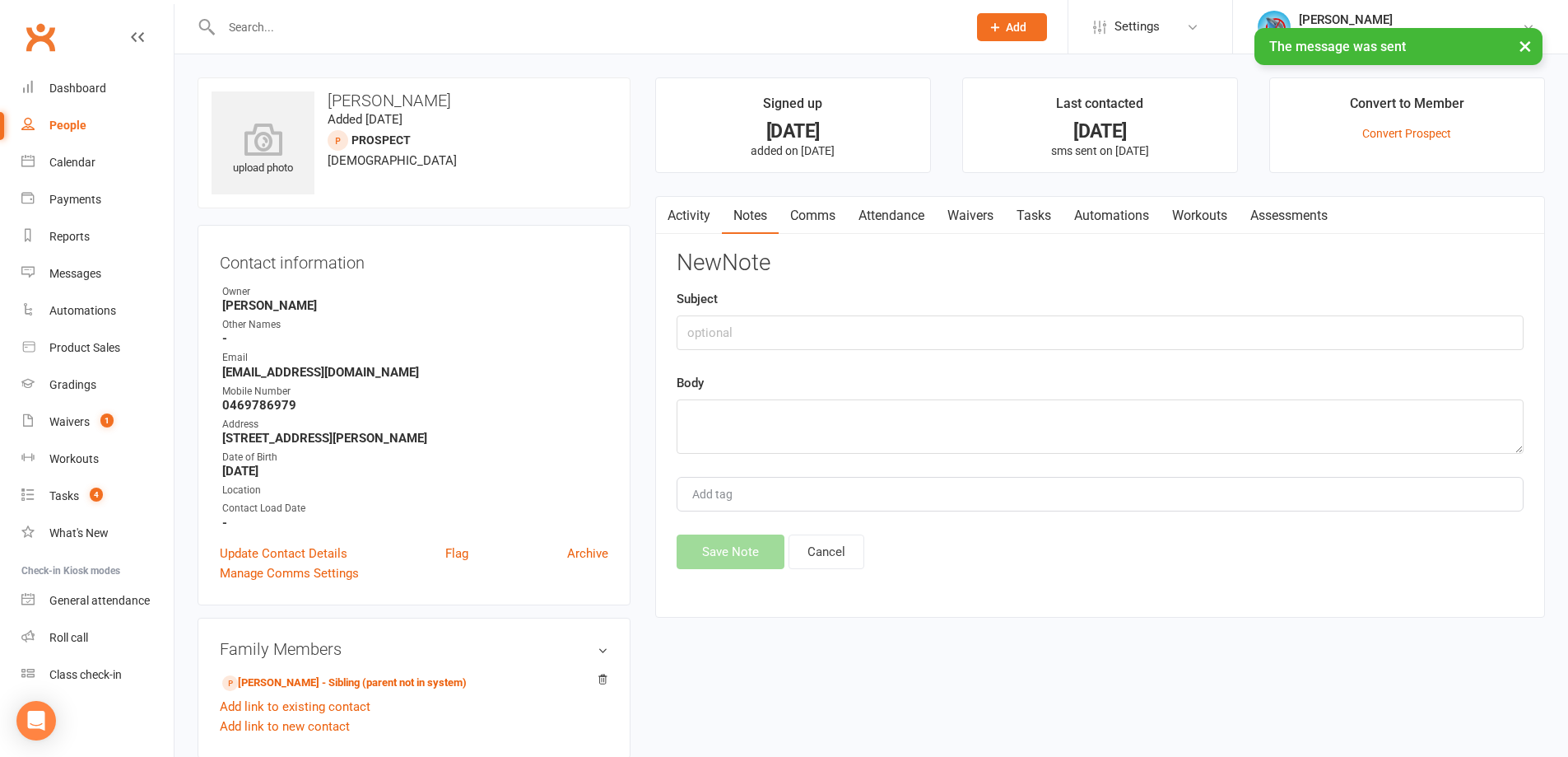
click at [887, 305] on div "Subject" at bounding box center [1100, 319] width 847 height 61
click at [881, 323] on input "text" at bounding box center [1100, 333] width 847 height 35
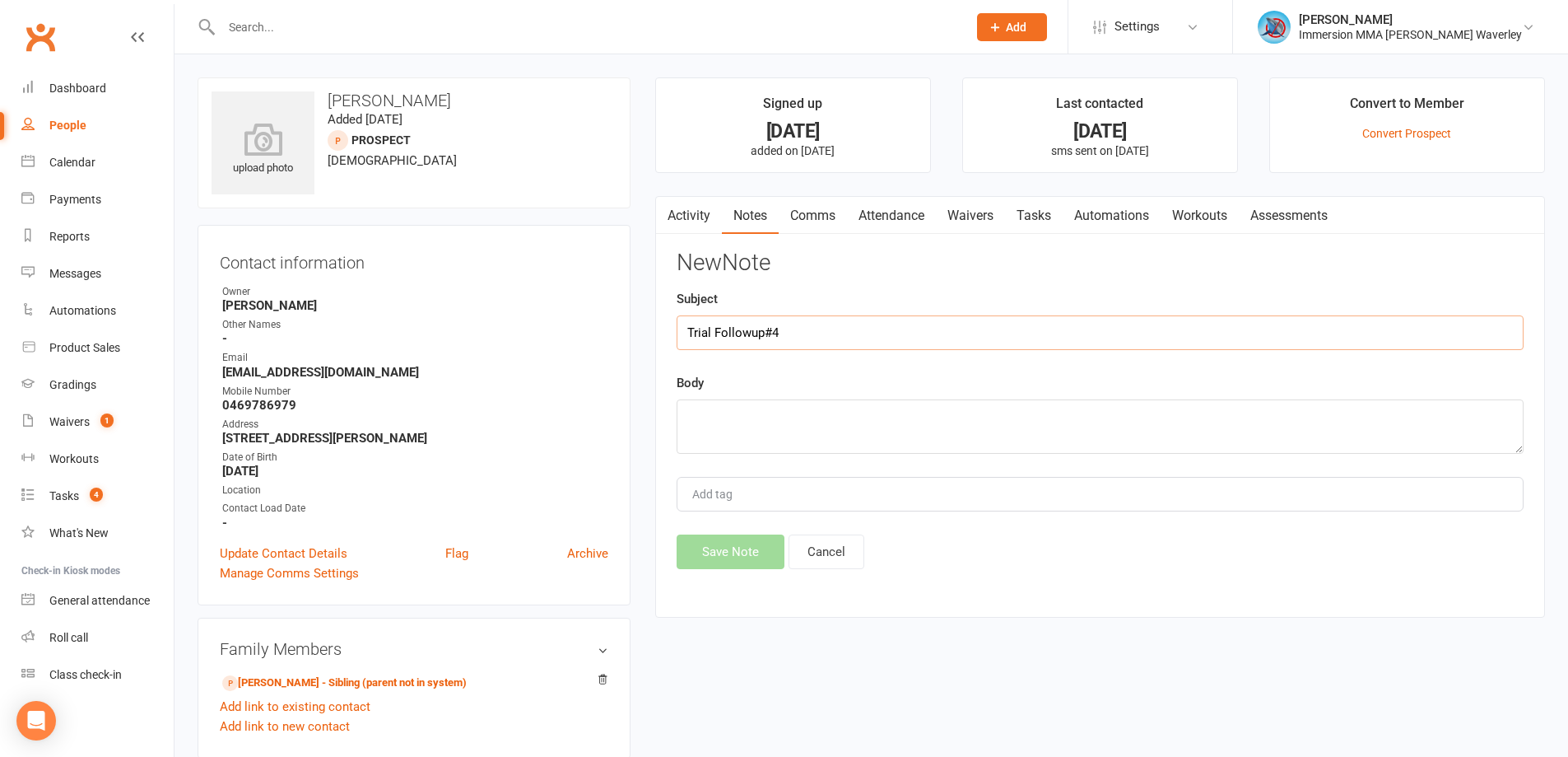
type input "Trial Followup#4"
type textarea "lmtc, text"
click at [719, 536] on div "New Note Subject Trial Followup#4 Body lmtc, text Add tag Save Note Cancel" at bounding box center [1100, 410] width 847 height 319
click at [719, 537] on button "Save Note" at bounding box center [731, 552] width 108 height 35
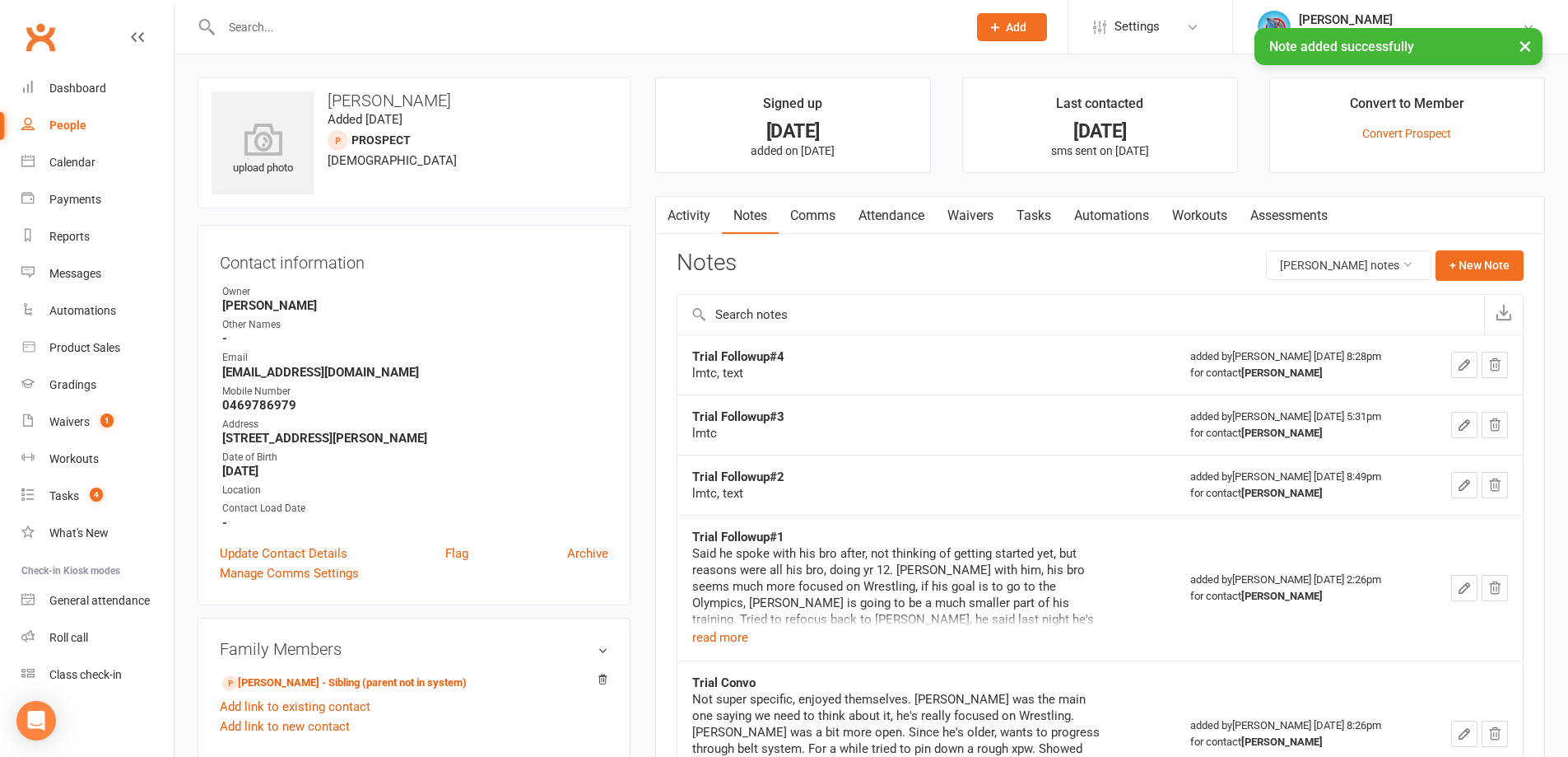
click at [1032, 202] on link "Tasks" at bounding box center [1033, 215] width 58 height 38
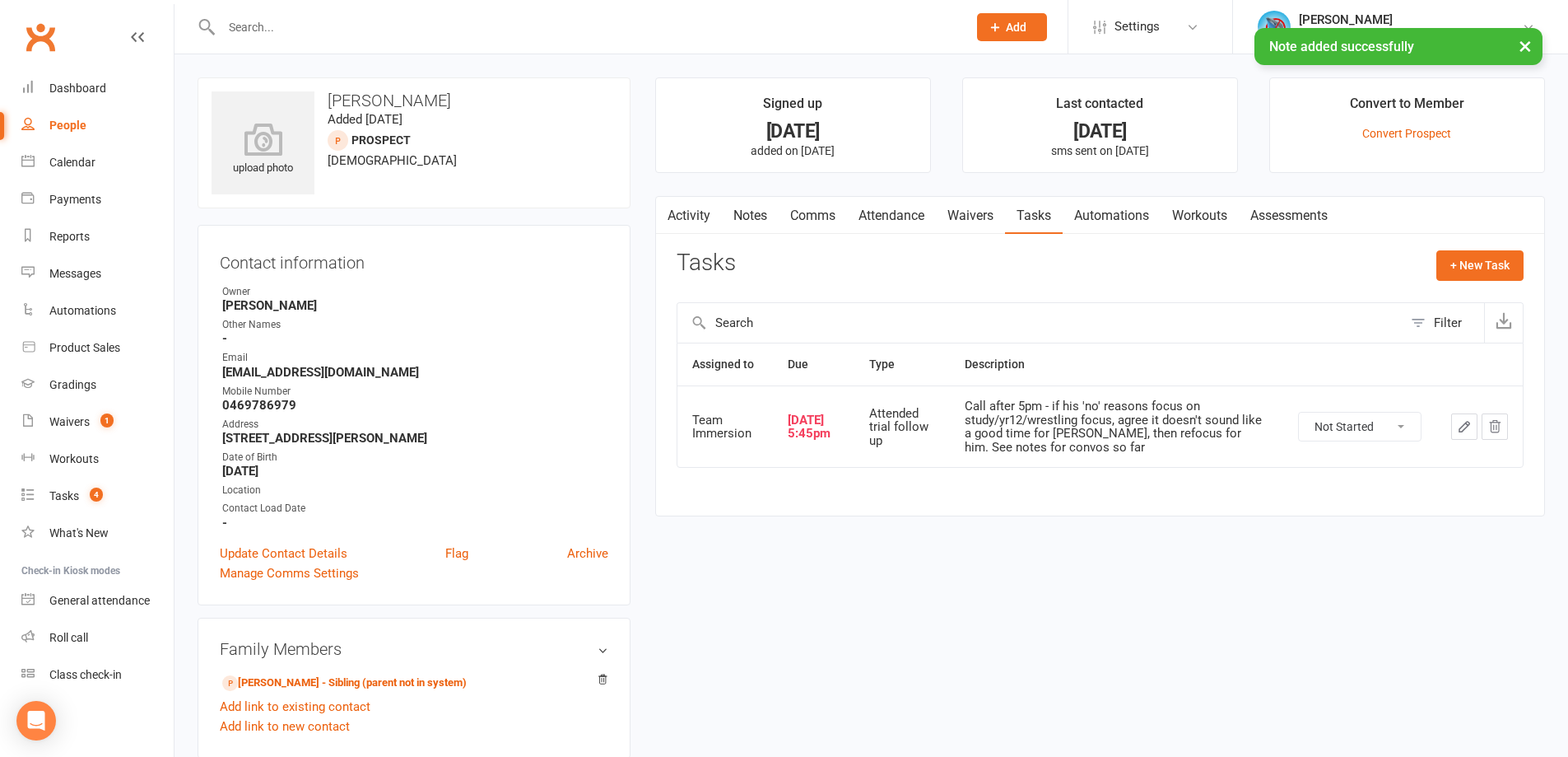
click at [1454, 420] on button "button" at bounding box center [1464, 426] width 27 height 27
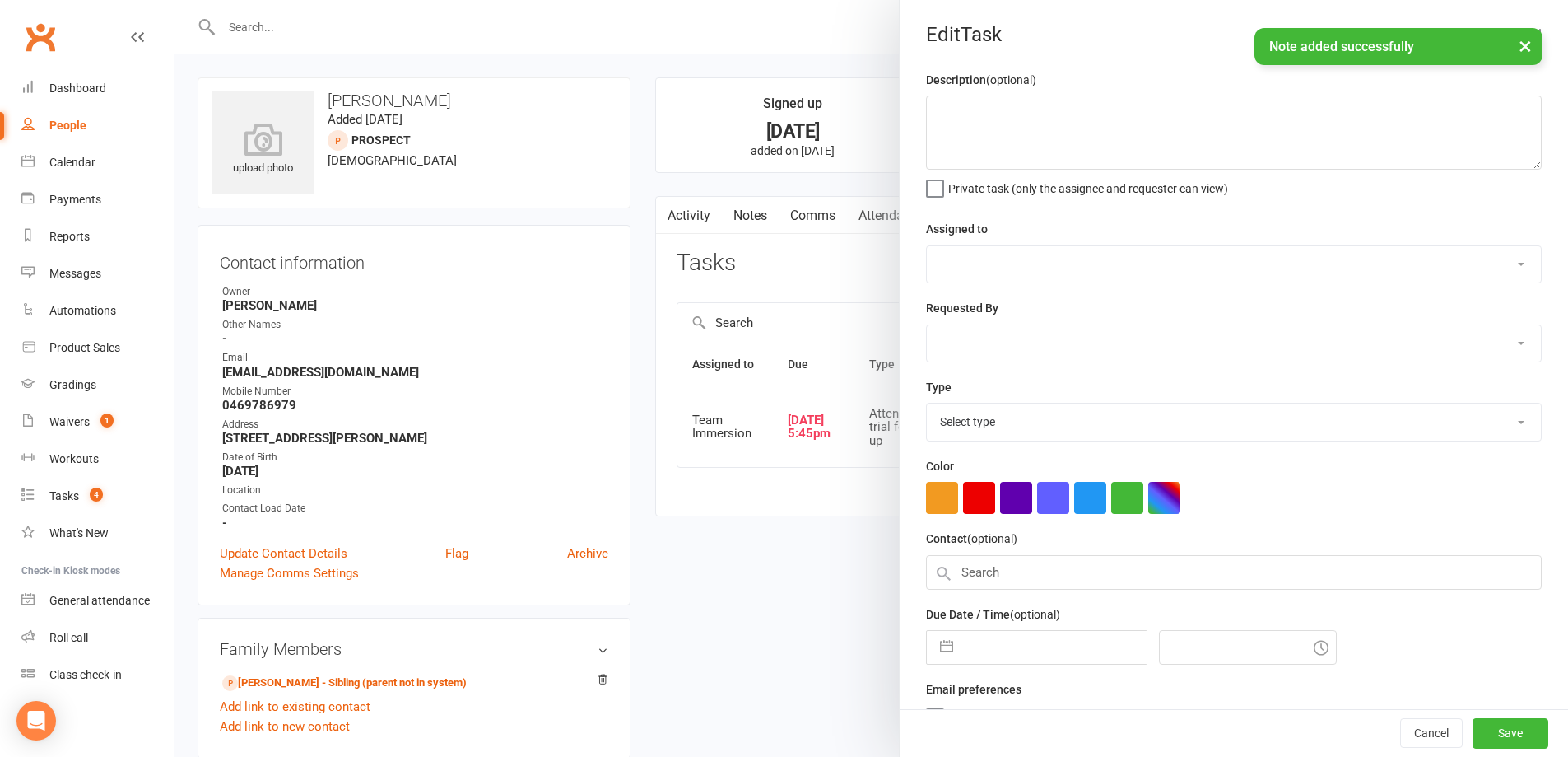
type textarea "Call after 5pm - if his 'no' reasons focus on study/yr12/wrestling focus, agree…"
select select "48837"
type input "[DATE]"
type input "5:45pm"
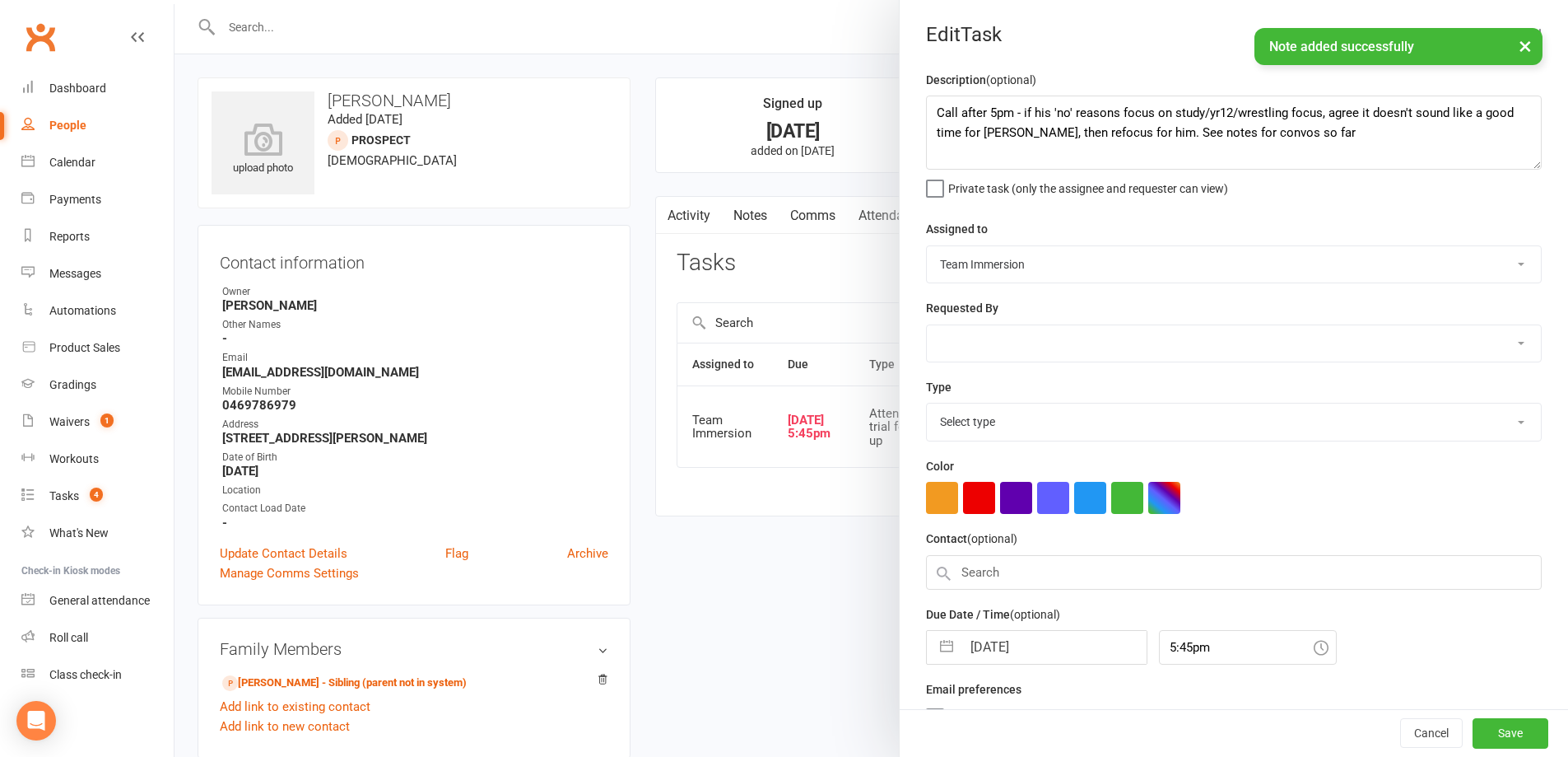
select select "27313"
click at [1028, 646] on input "[DATE]" at bounding box center [1054, 642] width 185 height 33
select select "6"
select select "2025"
select select "7"
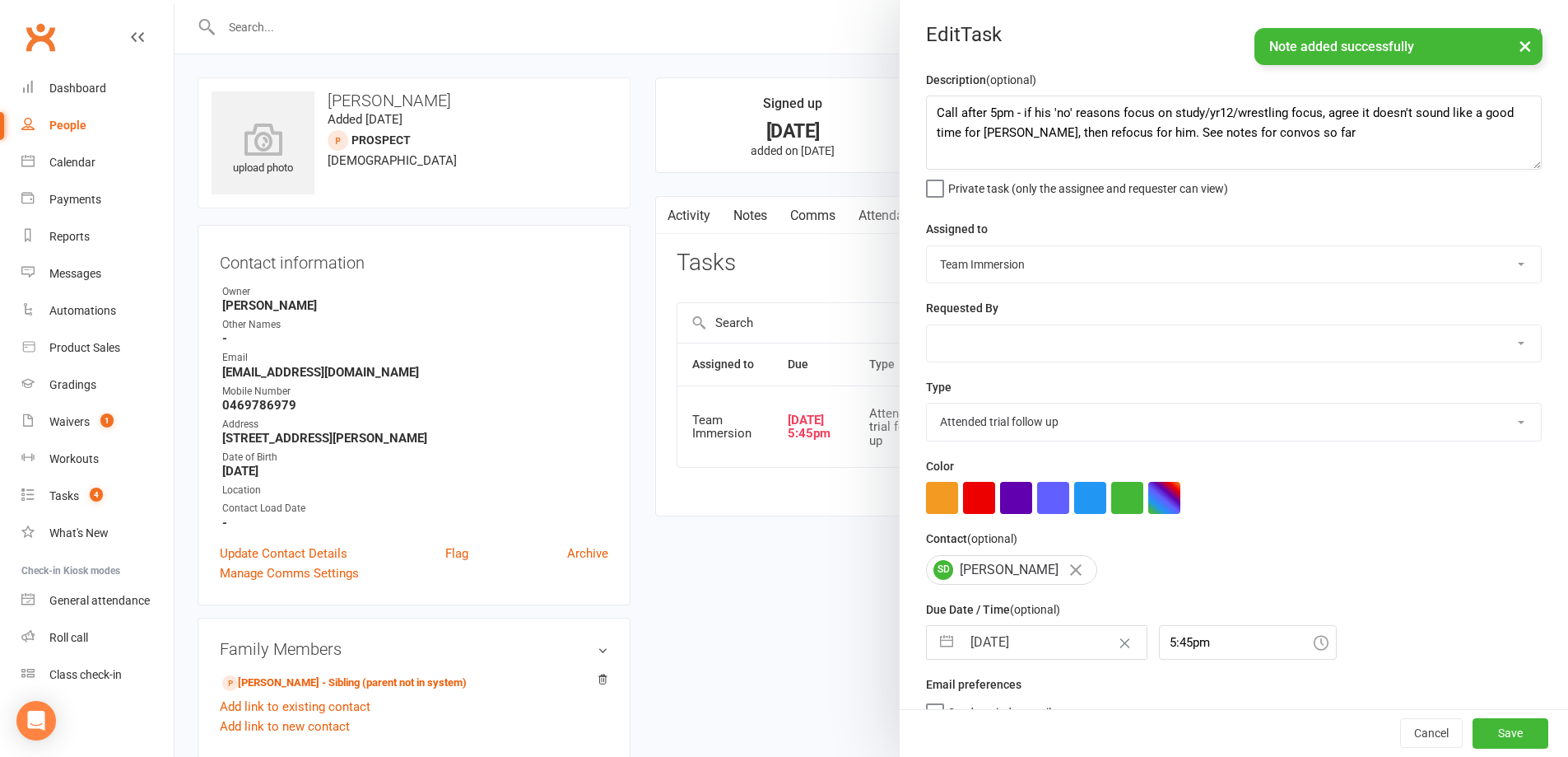
select select "2025"
select select "8"
select select "2025"
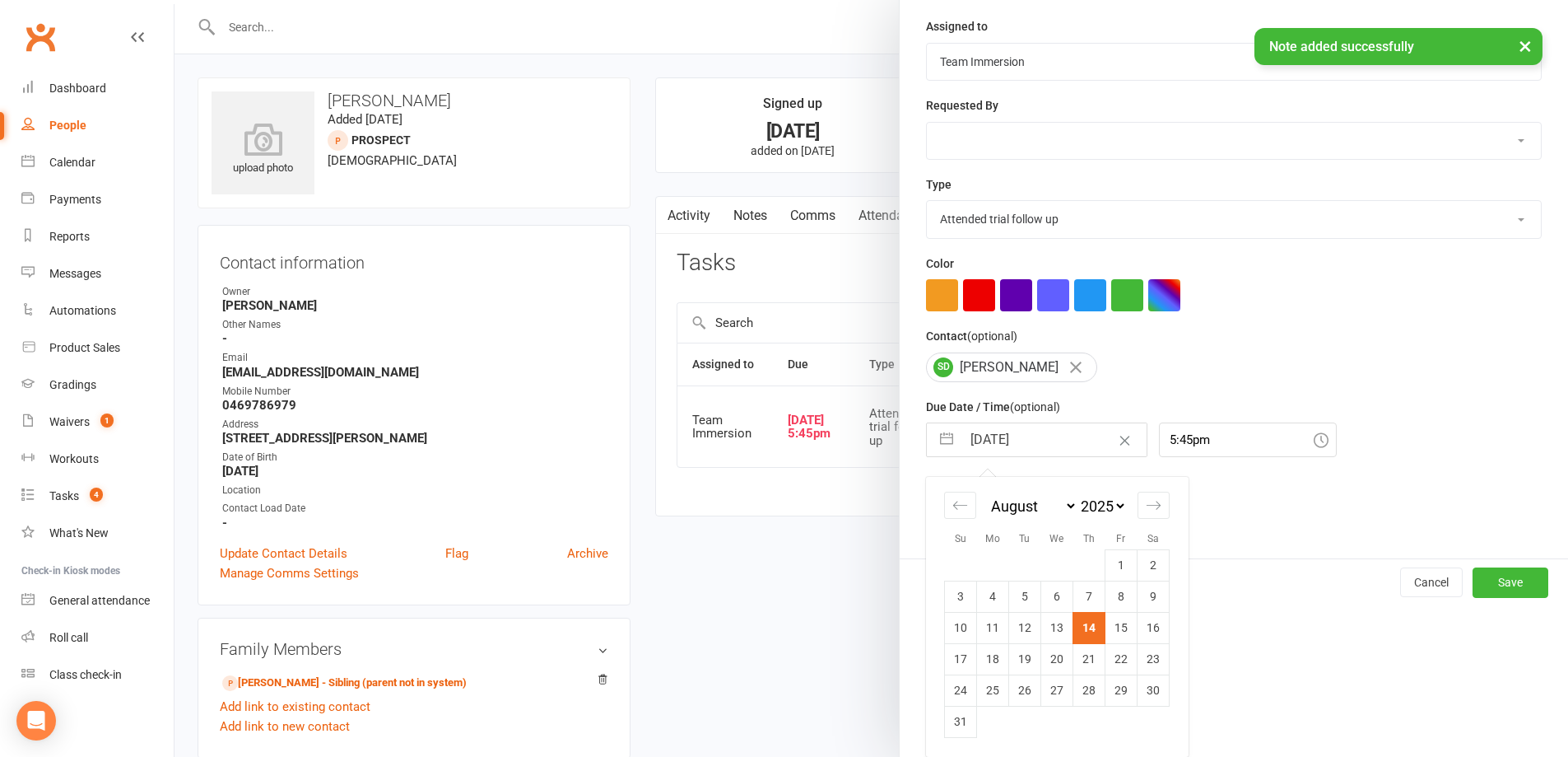
drag, startPoint x: 1109, startPoint y: 642, endPoint x: 1126, endPoint y: 643, distance: 17.0
click at [1109, 642] on td "15" at bounding box center [1121, 628] width 32 height 31
type input "[DATE]"
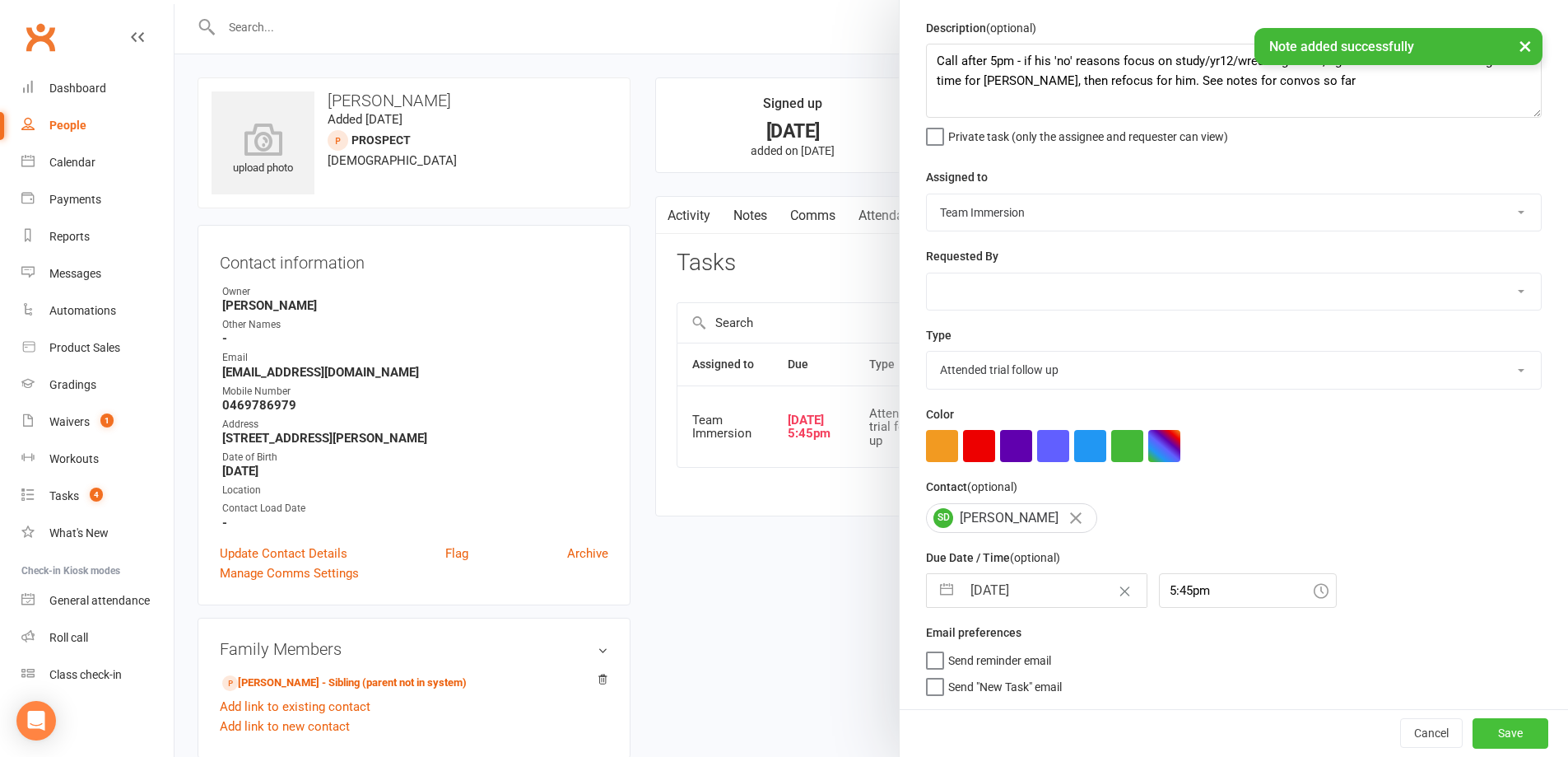
click at [1490, 730] on button "Save" at bounding box center [1510, 733] width 76 height 29
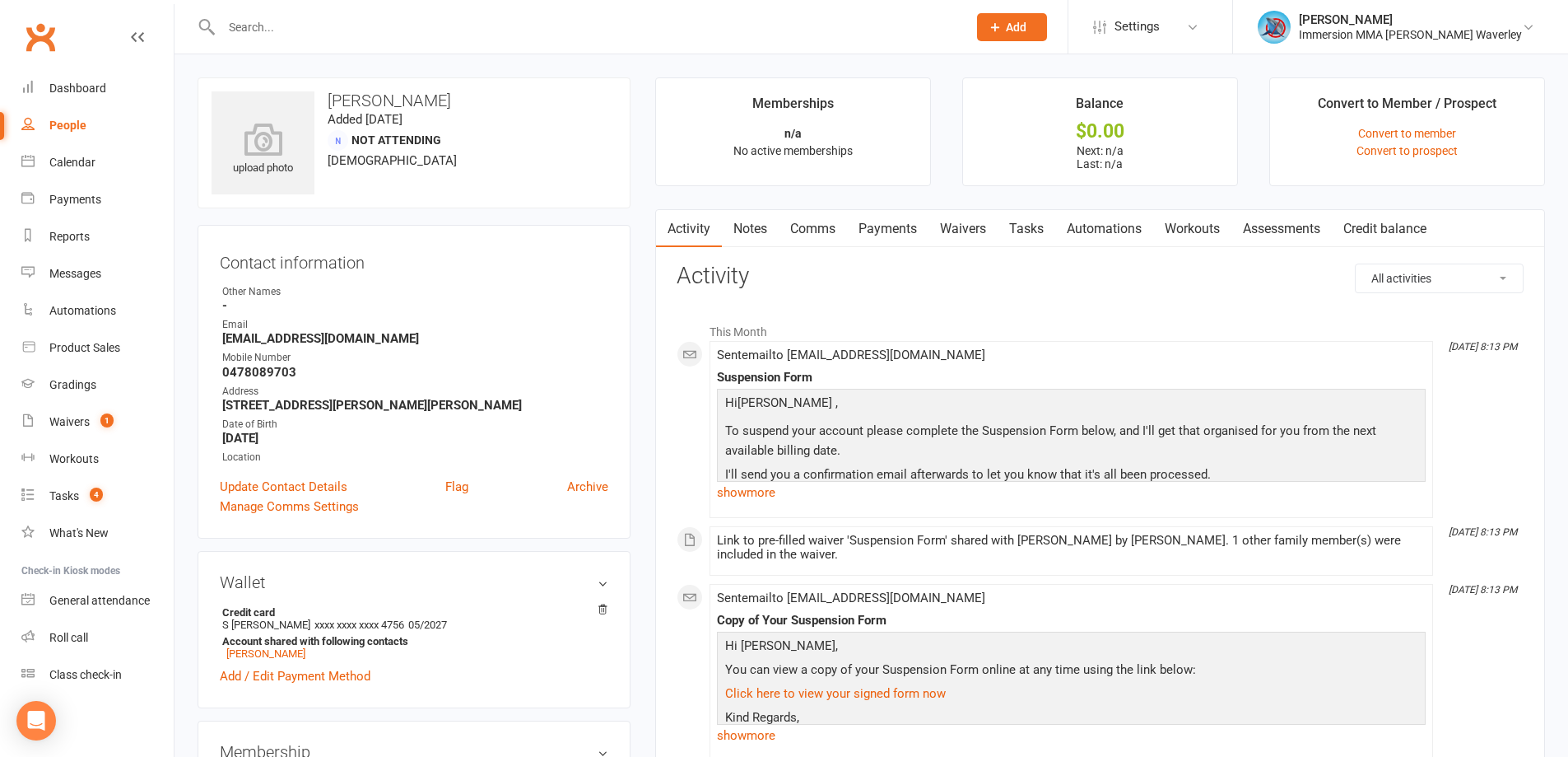
click at [1035, 224] on link "Tasks" at bounding box center [1026, 228] width 58 height 38
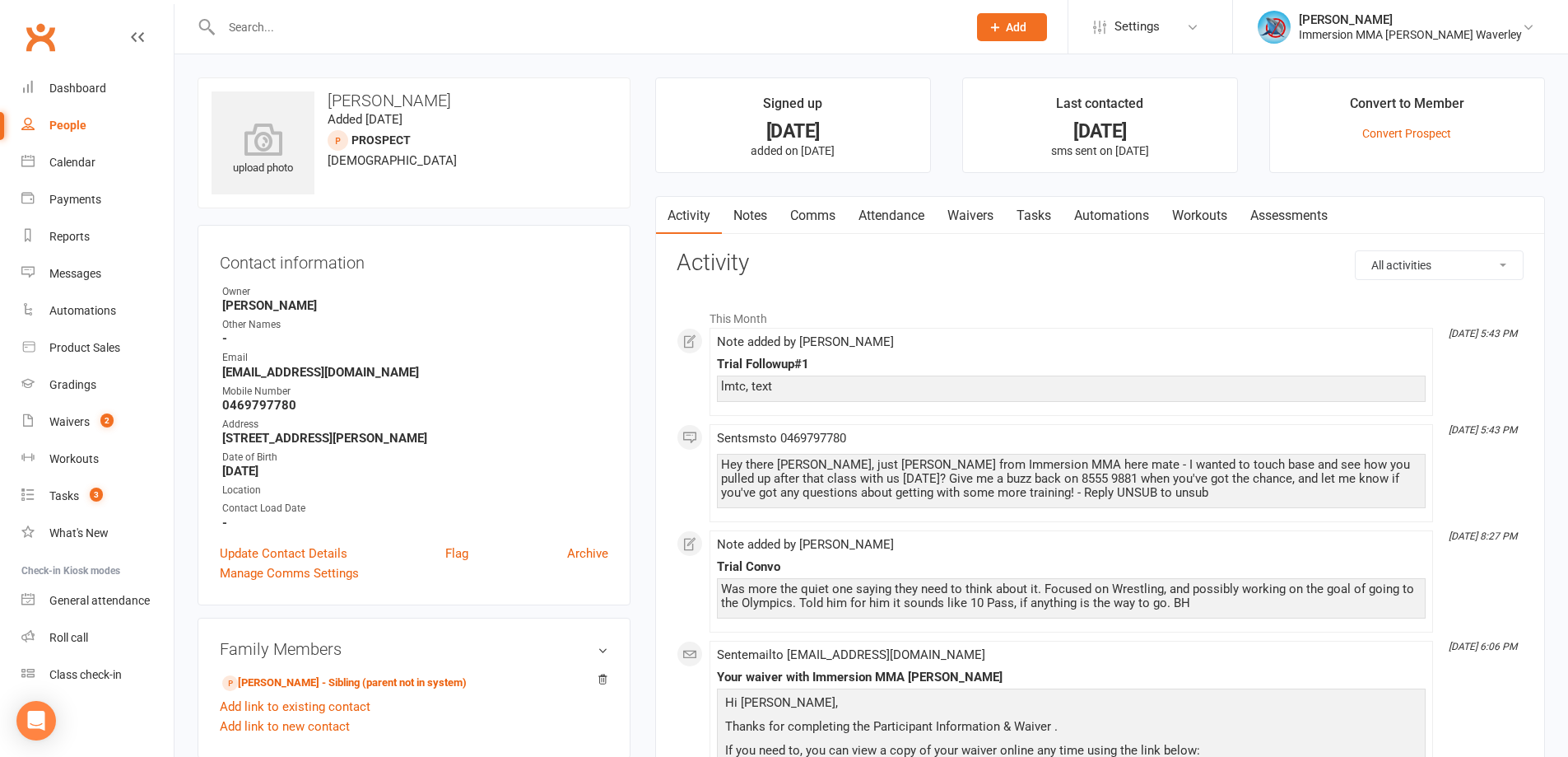
click at [752, 232] on link "Notes" at bounding box center [750, 215] width 57 height 38
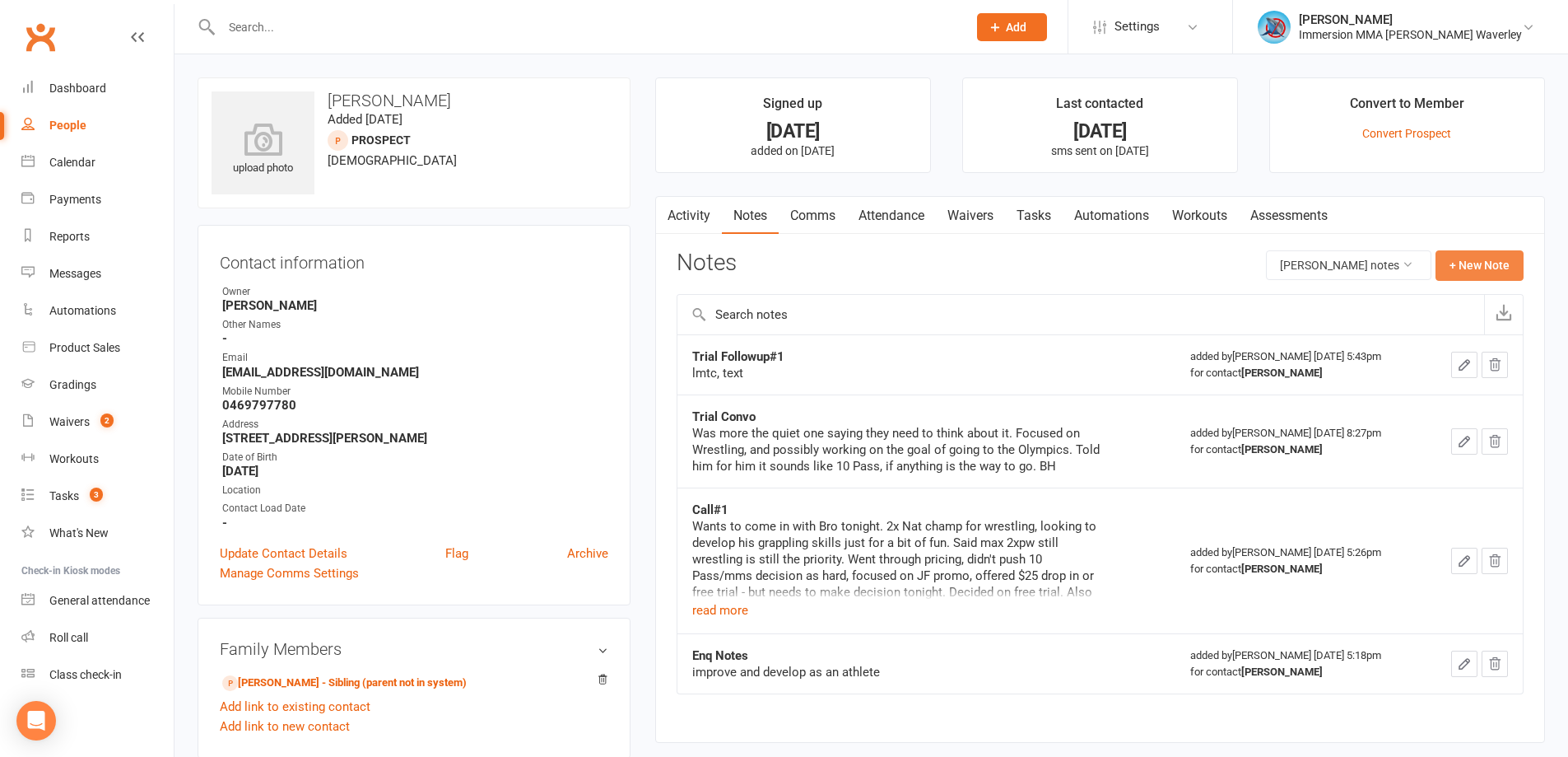
click at [1472, 252] on button "+ New Note" at bounding box center [1479, 265] width 88 height 29
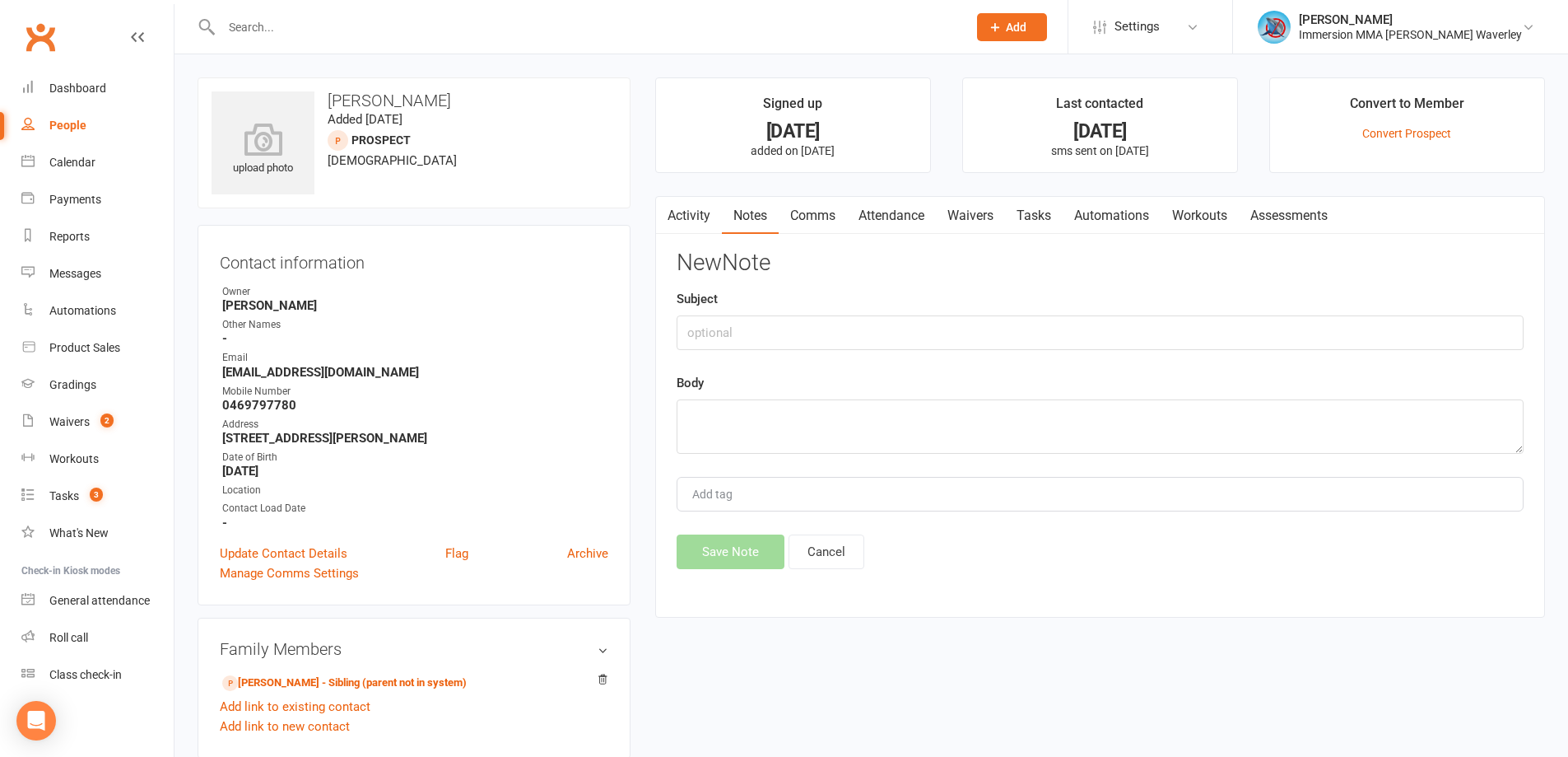
click at [835, 572] on div "Activity Notes Comms Attendance Waivers Tasks Automations Workouts Assessments …" at bounding box center [1100, 407] width 890 height 422
click at [805, 549] on button "Cancel" at bounding box center [826, 552] width 76 height 35
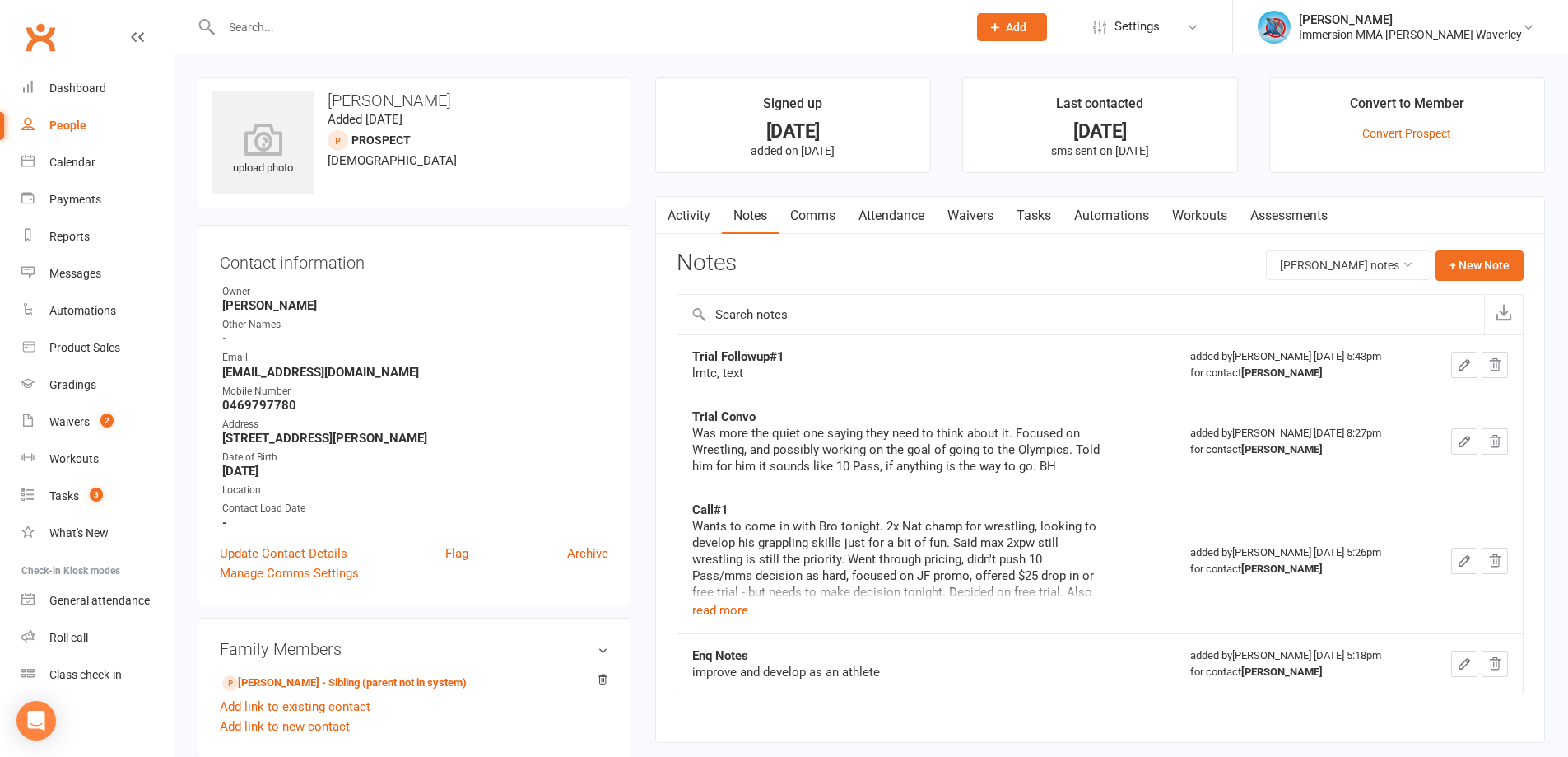
click at [768, 349] on strong "Trial Followup#1" at bounding box center [738, 357] width 93 height 15
copy strong "Trial Followup#1"
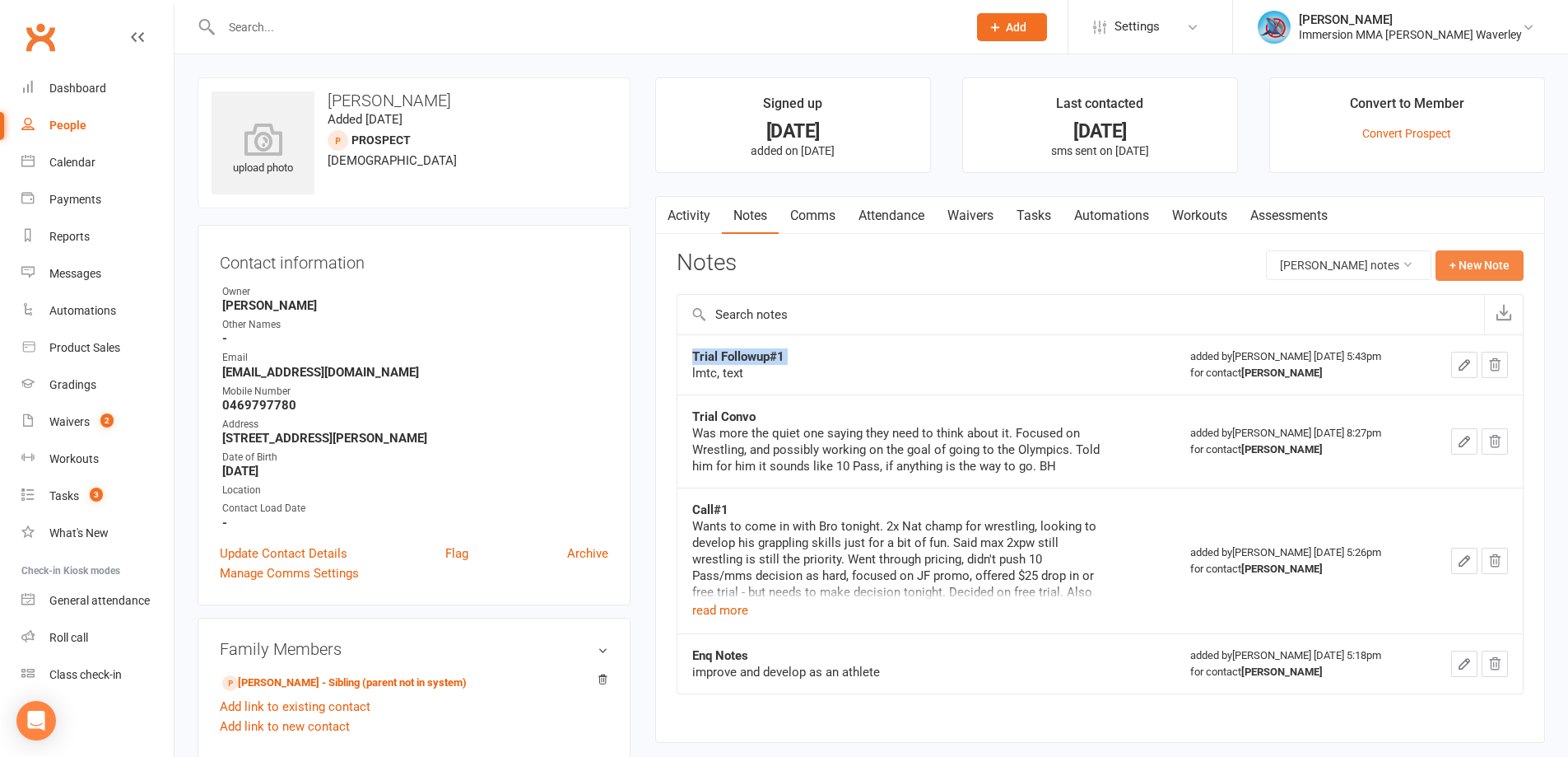
click at [1457, 257] on button "+ New Note" at bounding box center [1479, 265] width 88 height 29
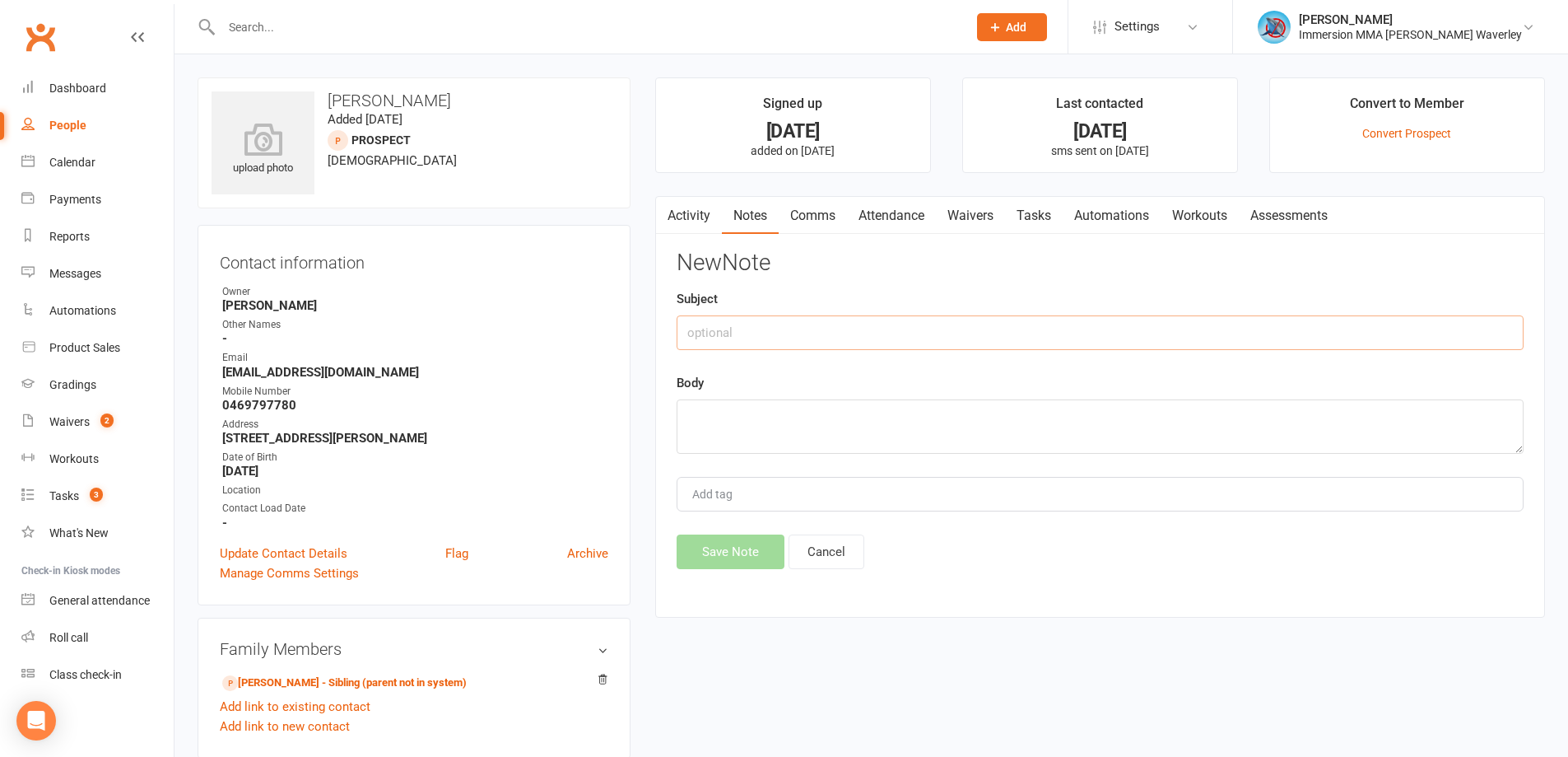
click at [884, 341] on input "text" at bounding box center [1100, 333] width 847 height 35
paste input "Trial Followup#1"
type input "Trial Followup#2"
type textarea "lmtc"
click at [733, 557] on button "Save Note" at bounding box center [731, 552] width 108 height 35
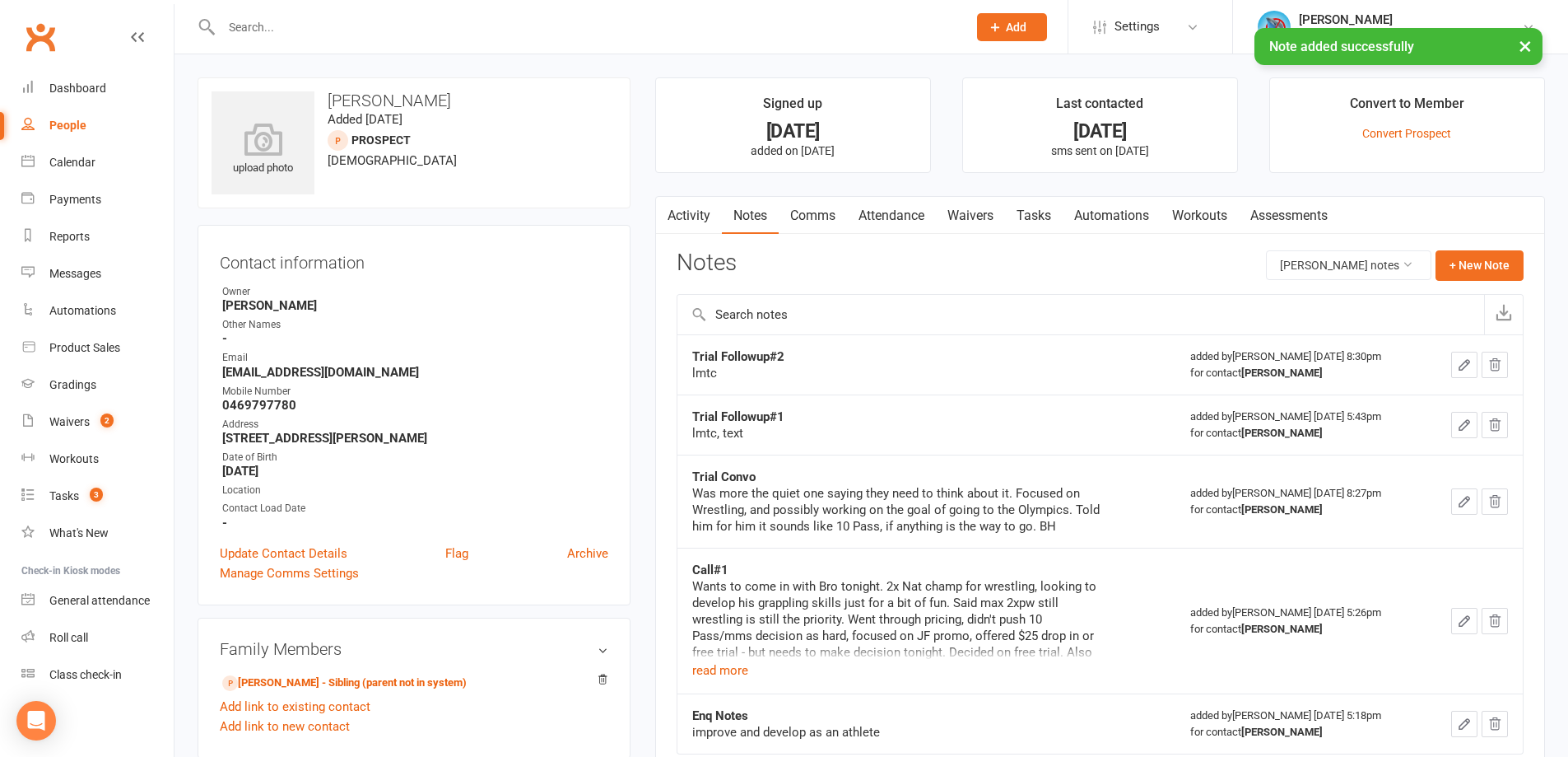
drag, startPoint x: 1030, startPoint y: 197, endPoint x: 1043, endPoint y: 214, distance: 21.4
click at [1032, 196] on div "Activity Notes Comms Attendance Waivers Tasks Automations Workouts Assessments …" at bounding box center [1100, 499] width 890 height 607
click at [1044, 223] on link "Tasks" at bounding box center [1033, 215] width 58 height 38
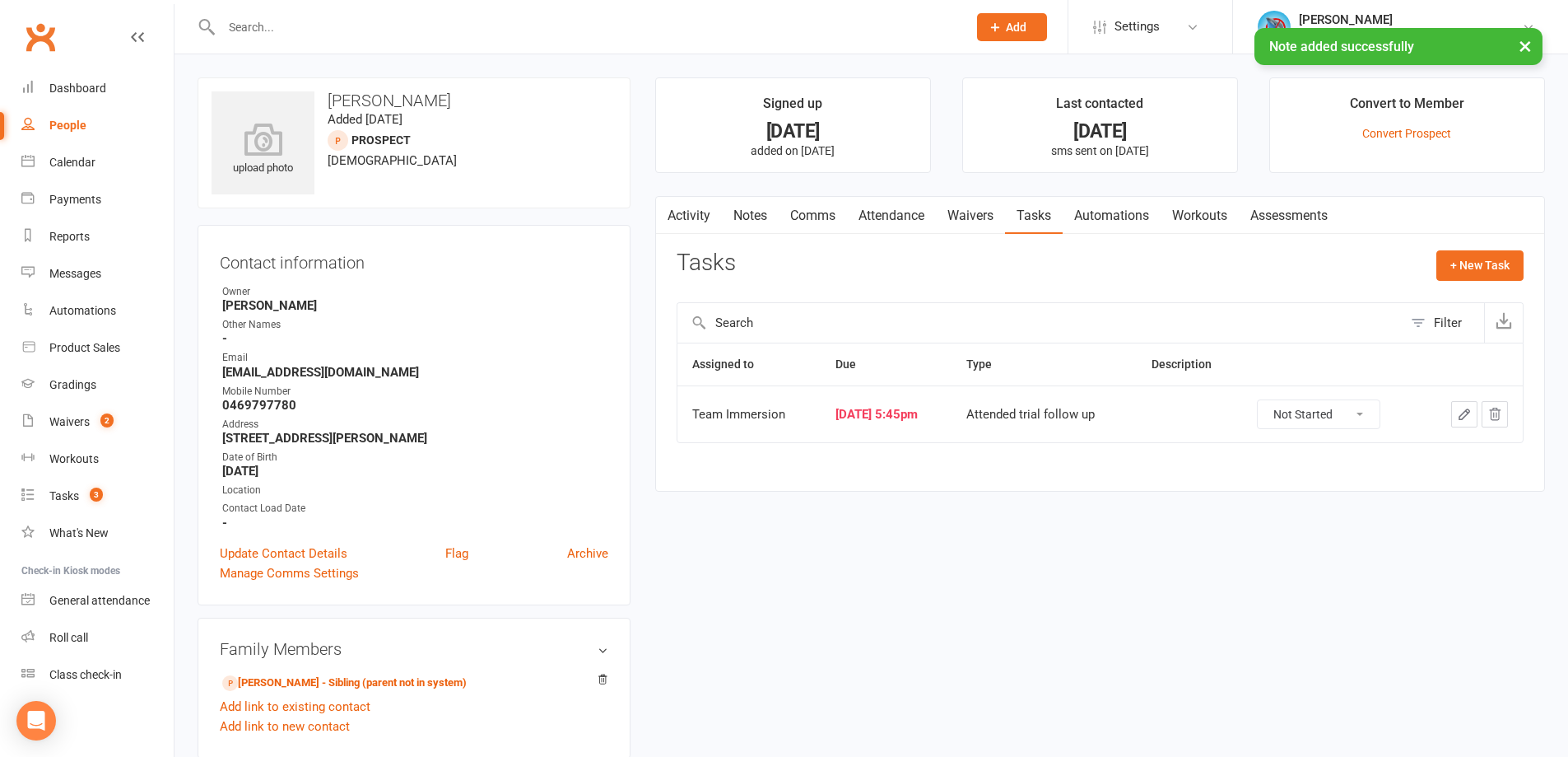
click at [1462, 412] on icon "button" at bounding box center [1465, 414] width 15 height 15
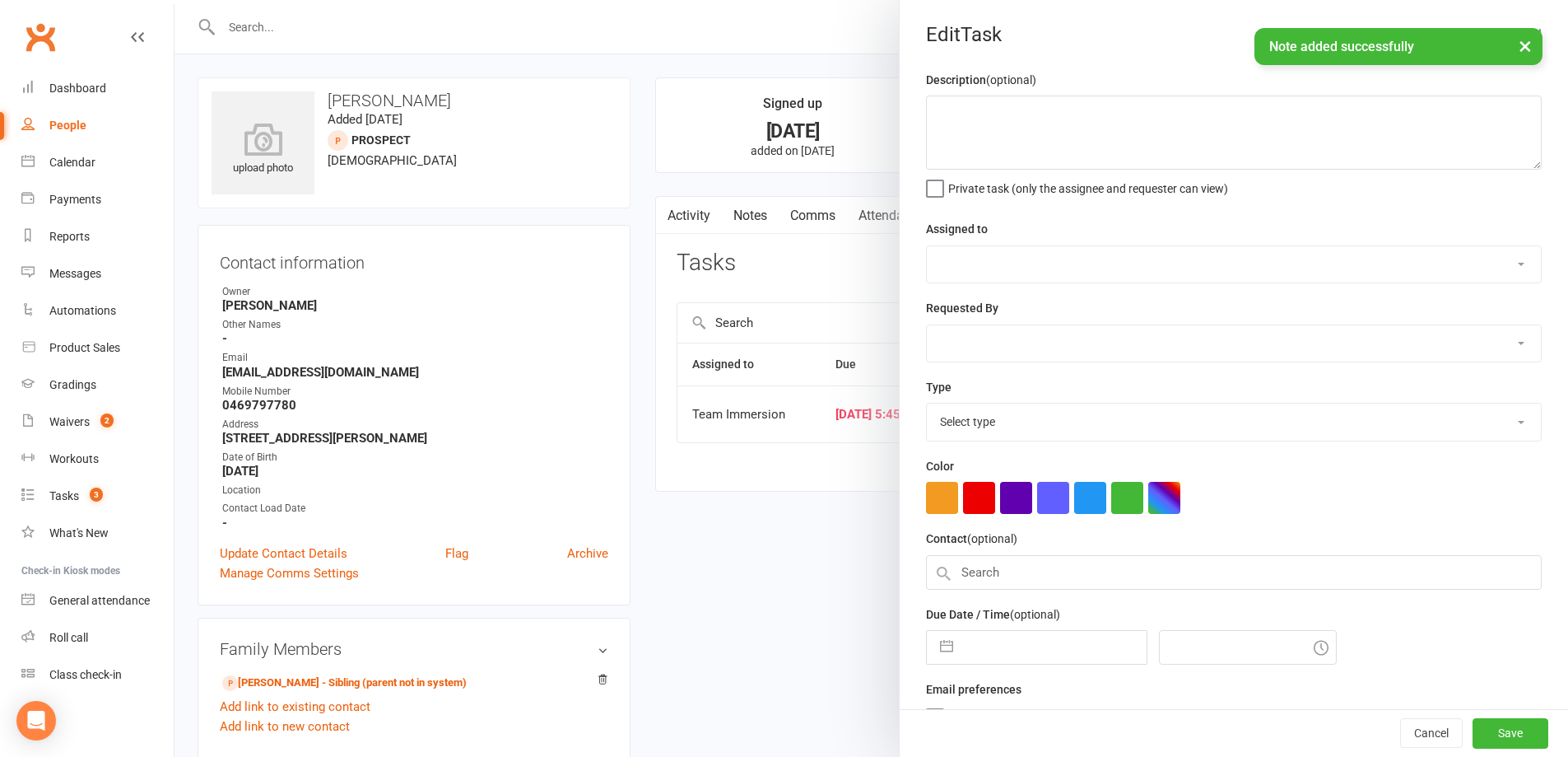
select select "48837"
type input "[DATE]"
type input "5:45pm"
select select "27313"
click at [1037, 658] on input "[DATE]" at bounding box center [1054, 642] width 185 height 33
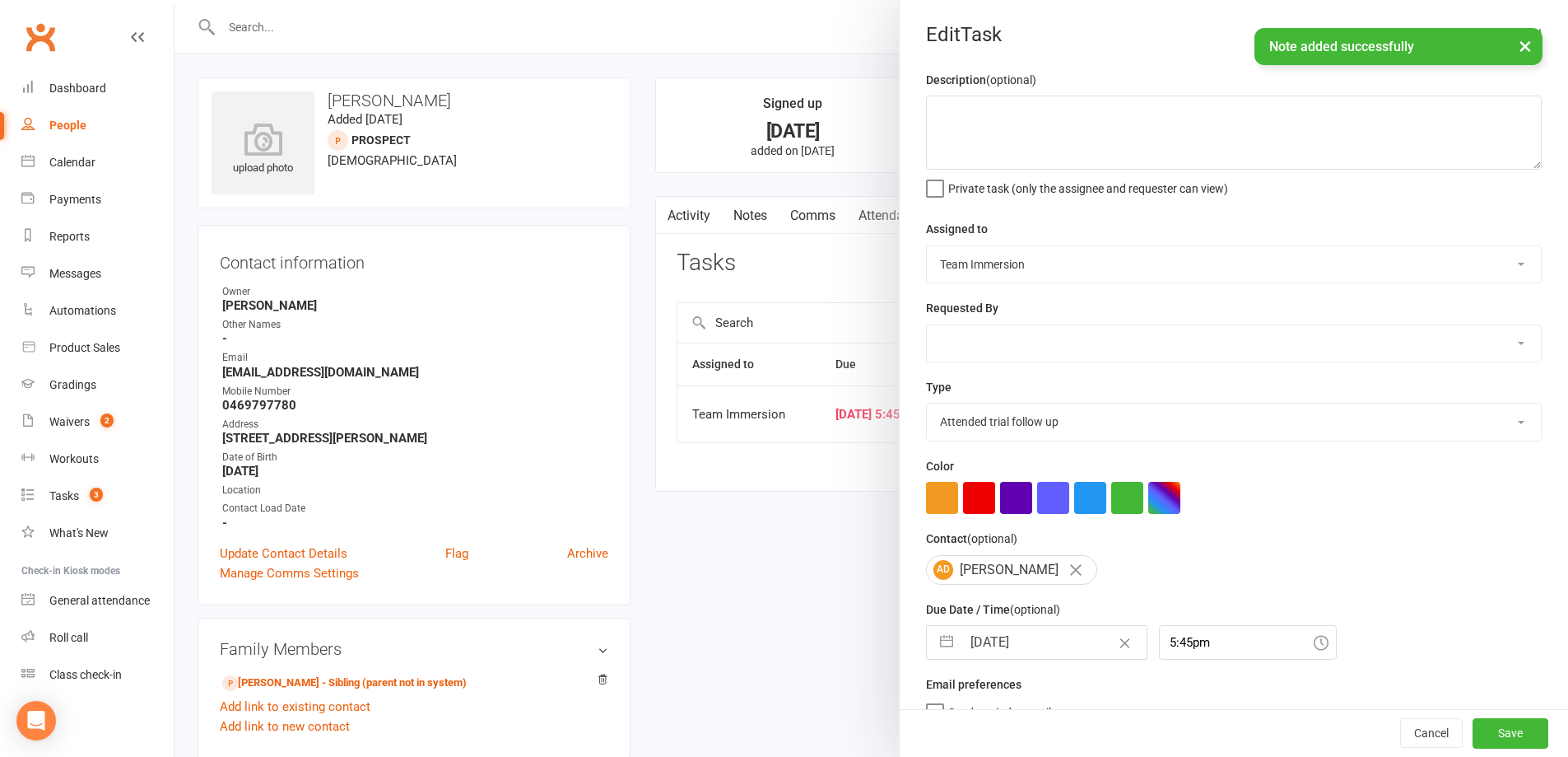
select select "6"
select select "2025"
select select "7"
select select "2025"
select select "8"
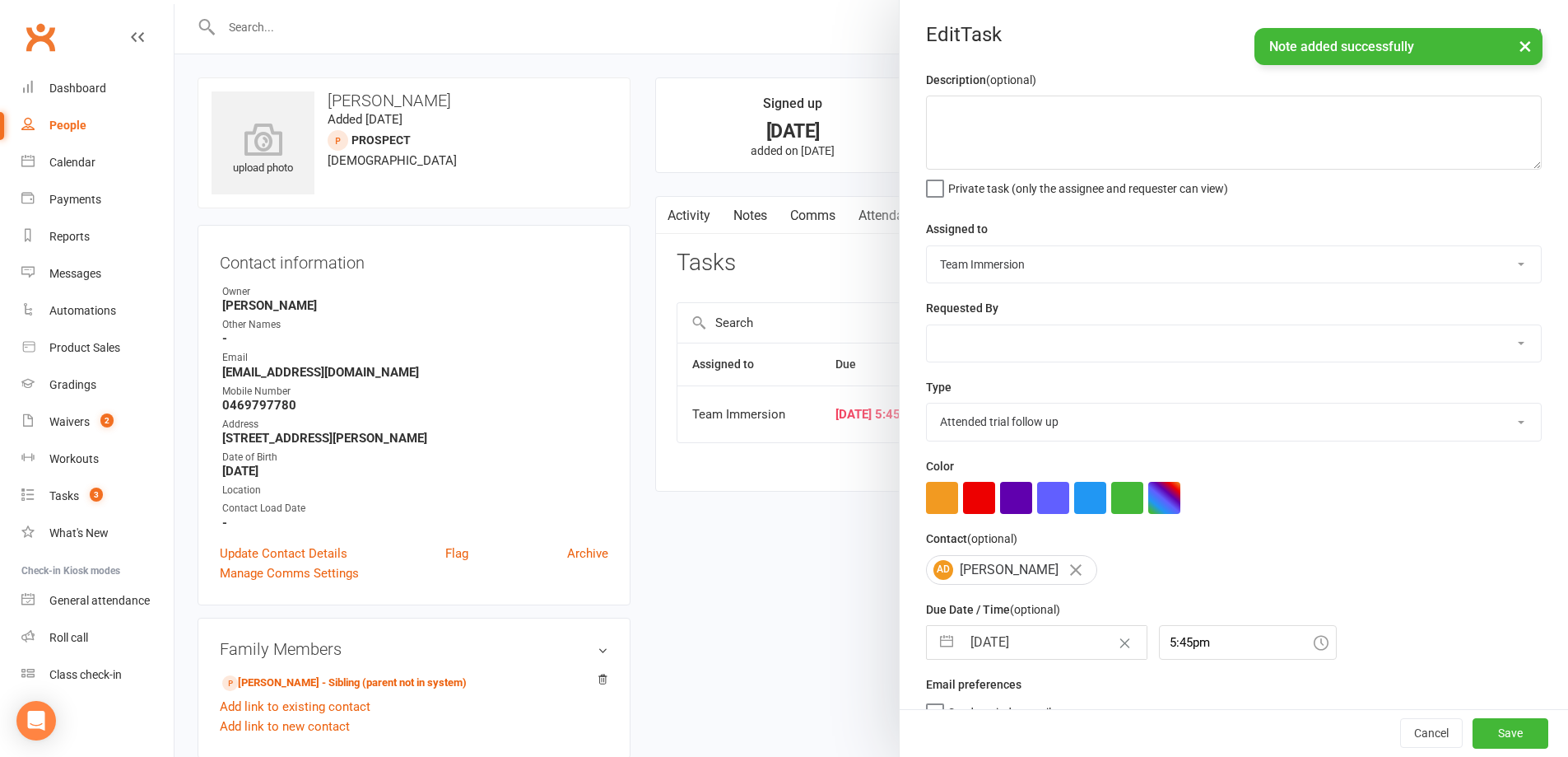
select select "2025"
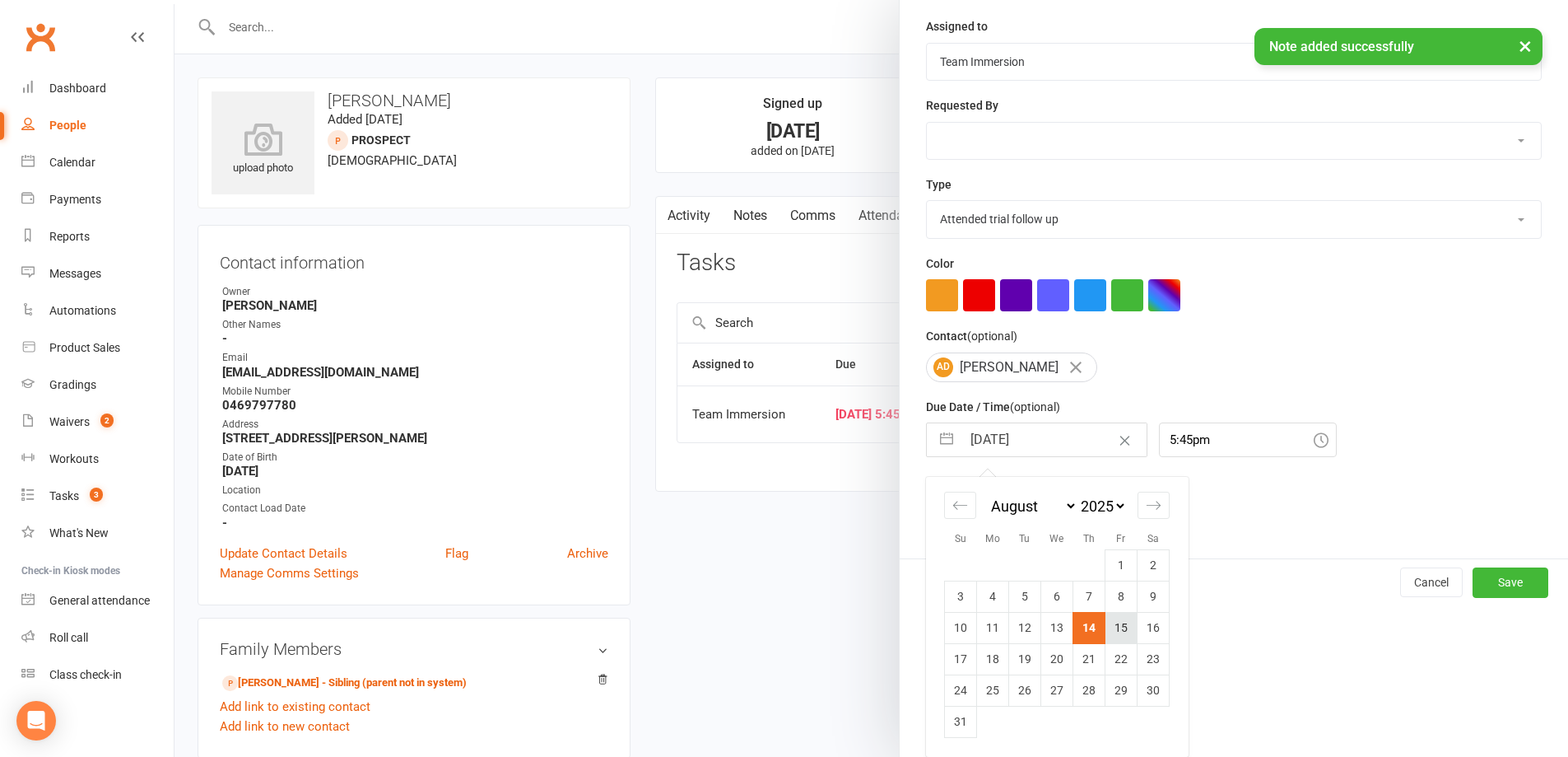
click at [1105, 627] on td "15" at bounding box center [1121, 628] width 32 height 31
type input "15 Aug 2025"
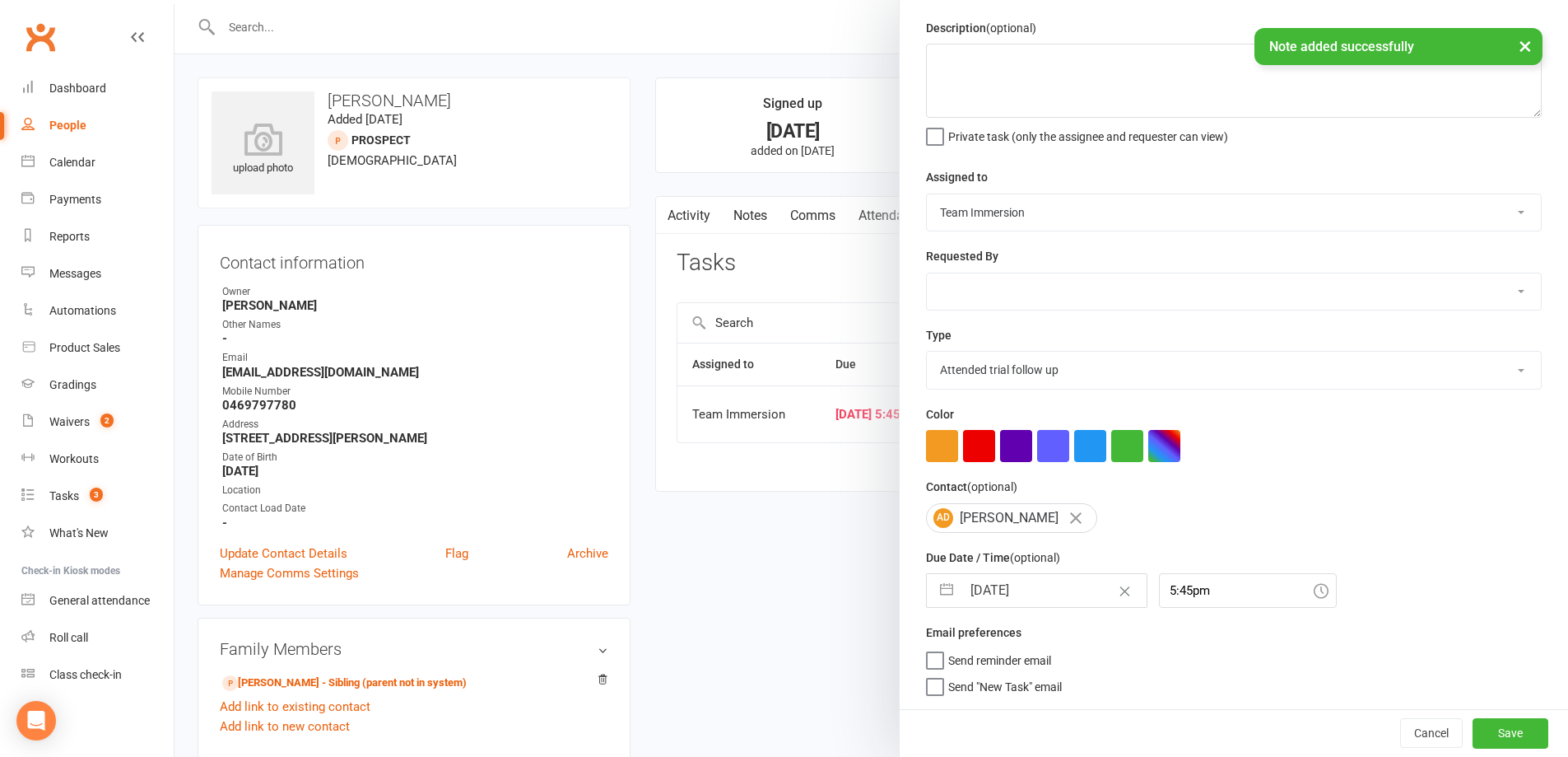
scroll to position [59, 0]
click at [1473, 742] on button "Save" at bounding box center [1510, 733] width 76 height 29
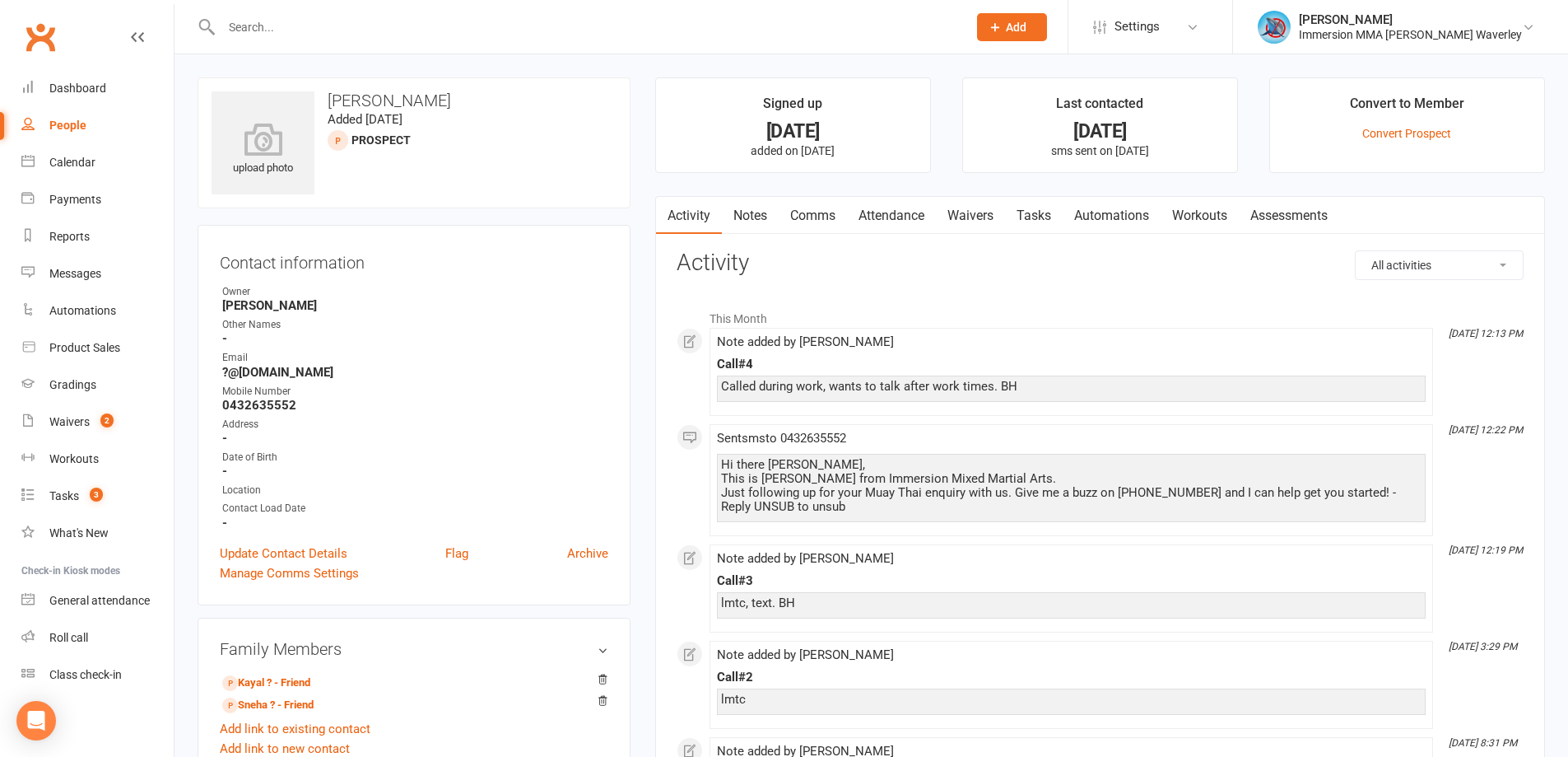
click at [820, 214] on link "Comms" at bounding box center [812, 215] width 69 height 38
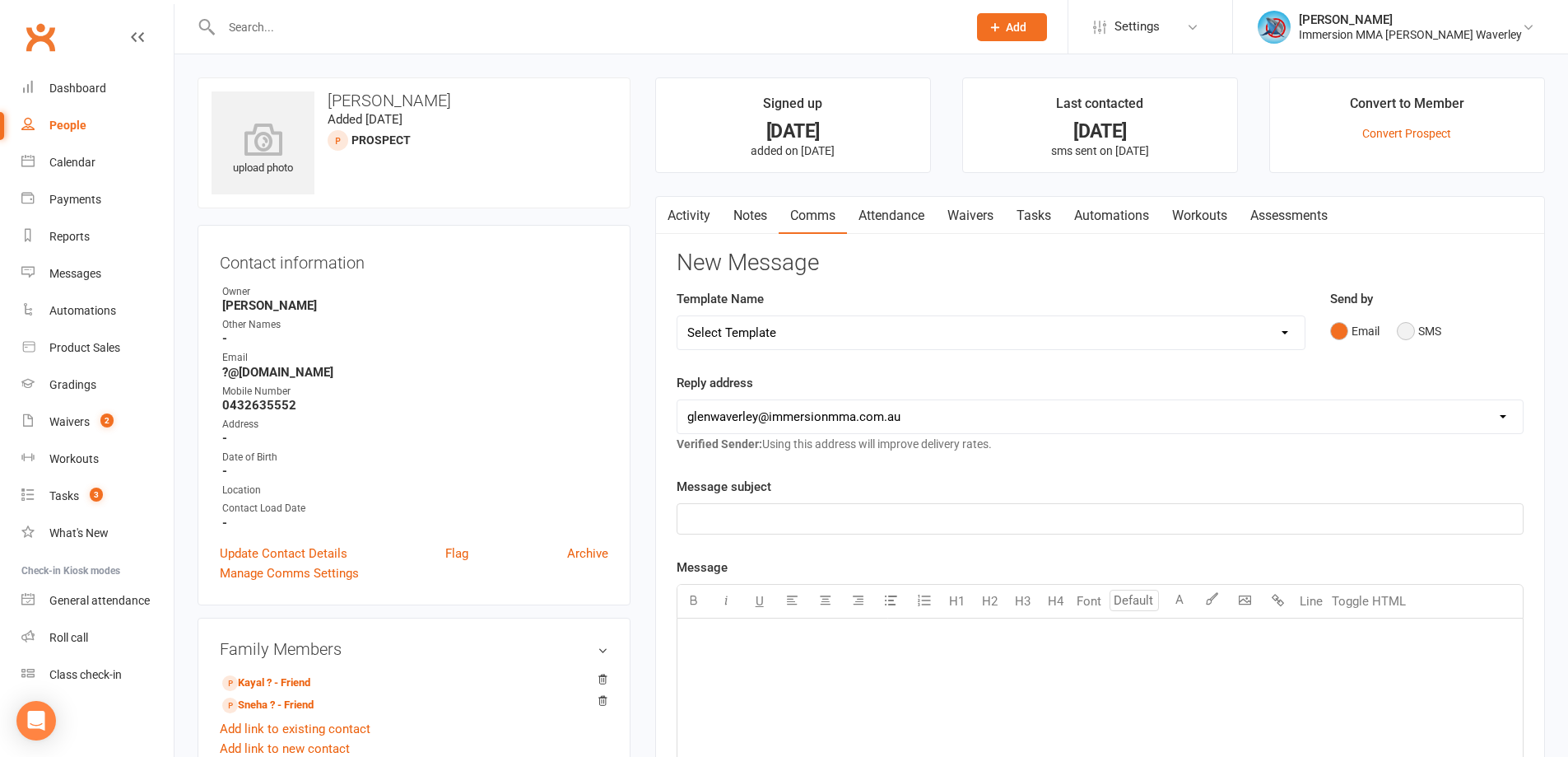
click at [1401, 325] on button "SMS" at bounding box center [1419, 331] width 45 height 31
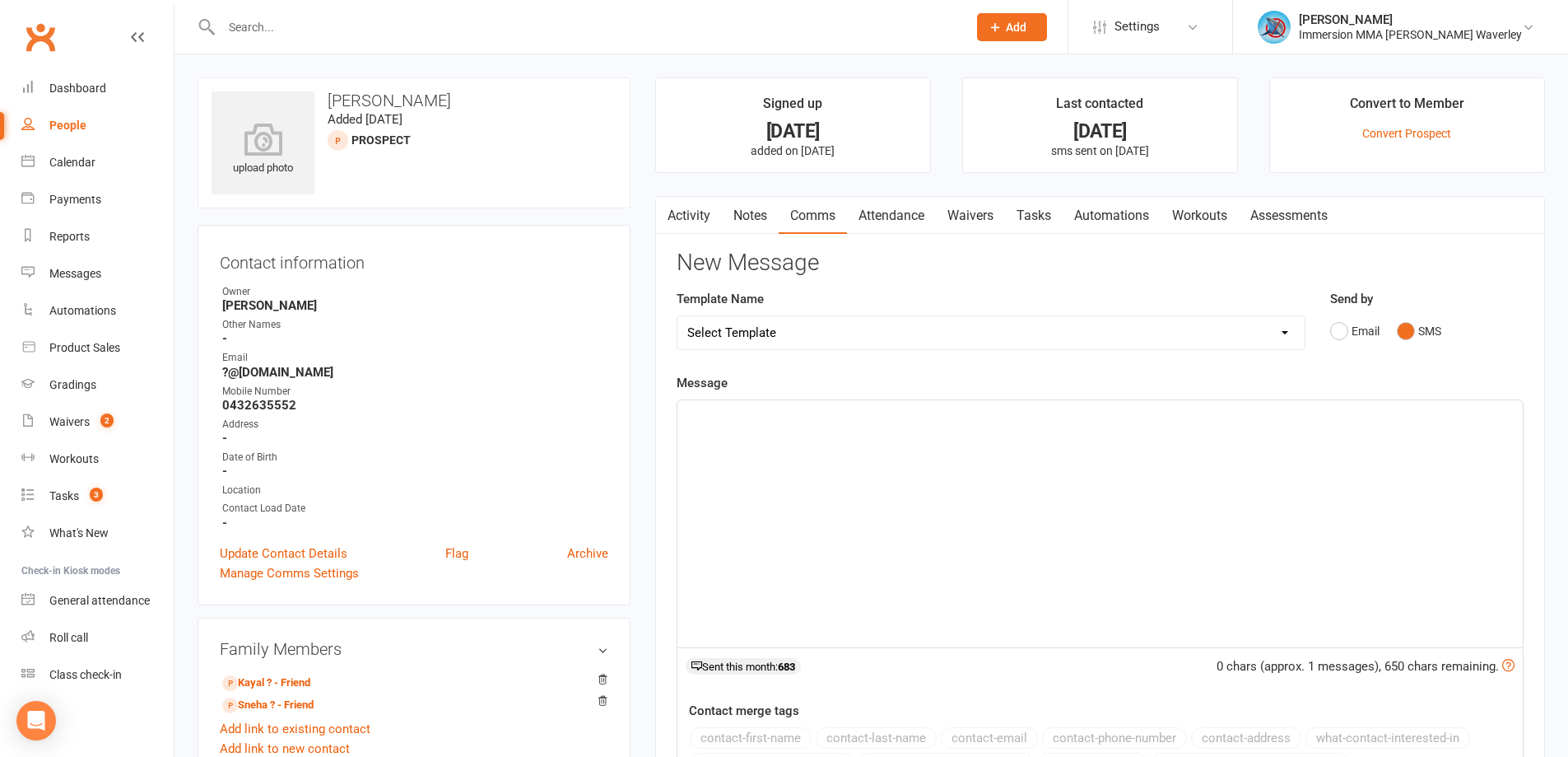
click at [878, 558] on div "﻿" at bounding box center [1100, 524] width 845 height 247
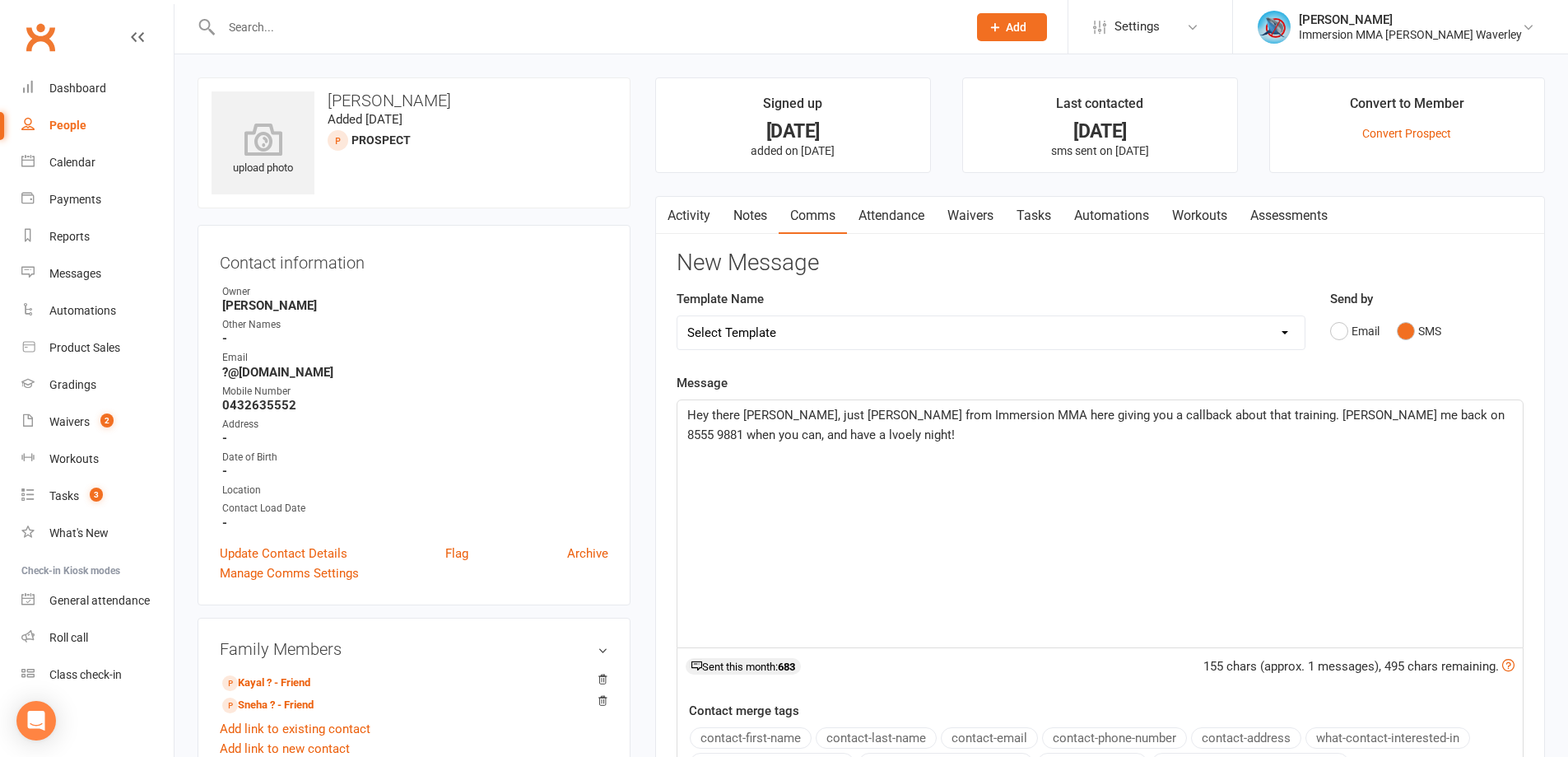
click at [704, 432] on span "Hey there [PERSON_NAME], just [PERSON_NAME] from Immersion MMA here giving you …" at bounding box center [1097, 425] width 821 height 35
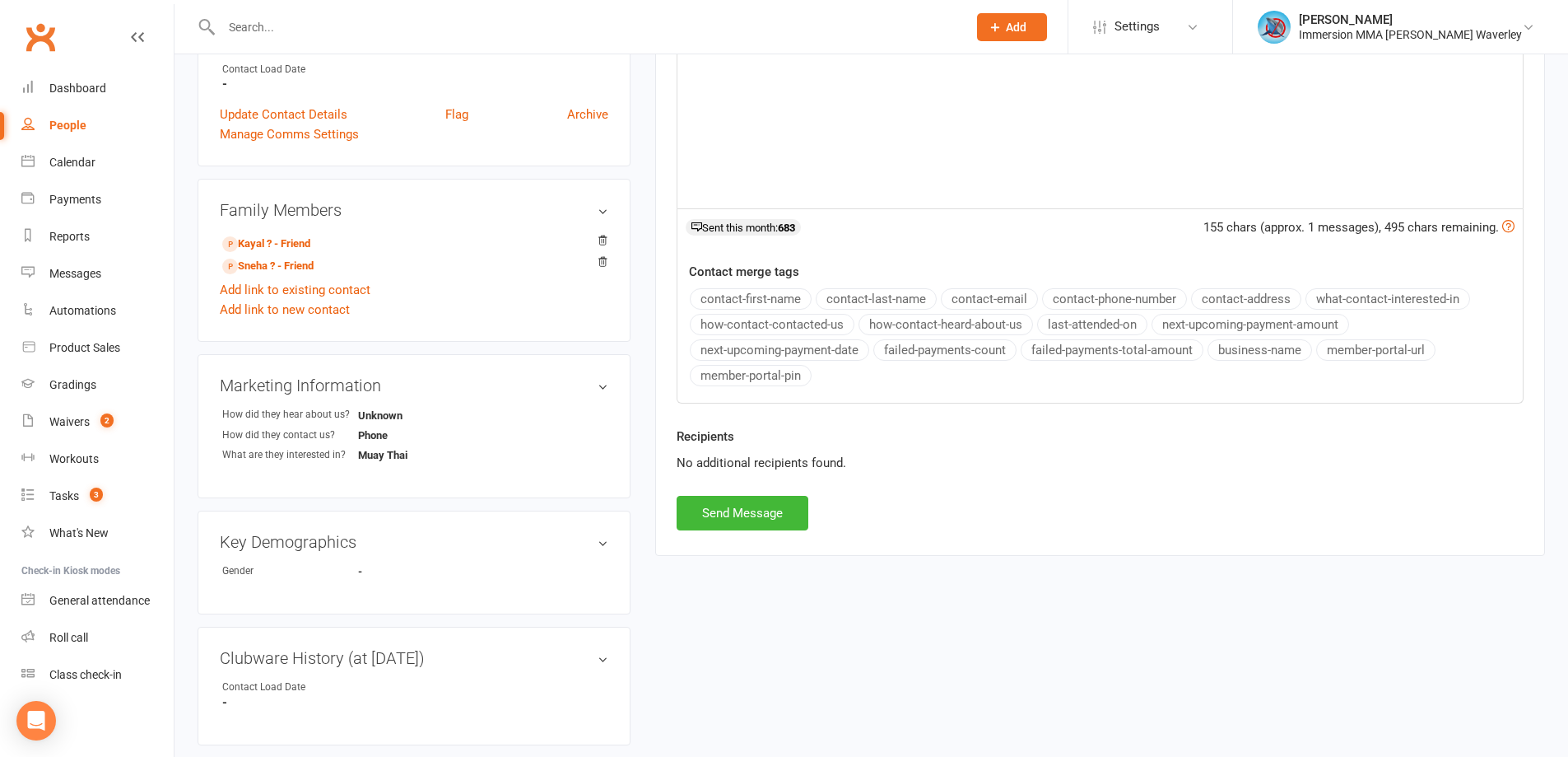
click at [744, 560] on main "Signed up [DATE] added on [DATE] Last contacted [DATE] sms sent on [DATE] Conve…" at bounding box center [1100, 104] width 914 height 934
click at [768, 513] on button "Send Message" at bounding box center [743, 513] width 132 height 35
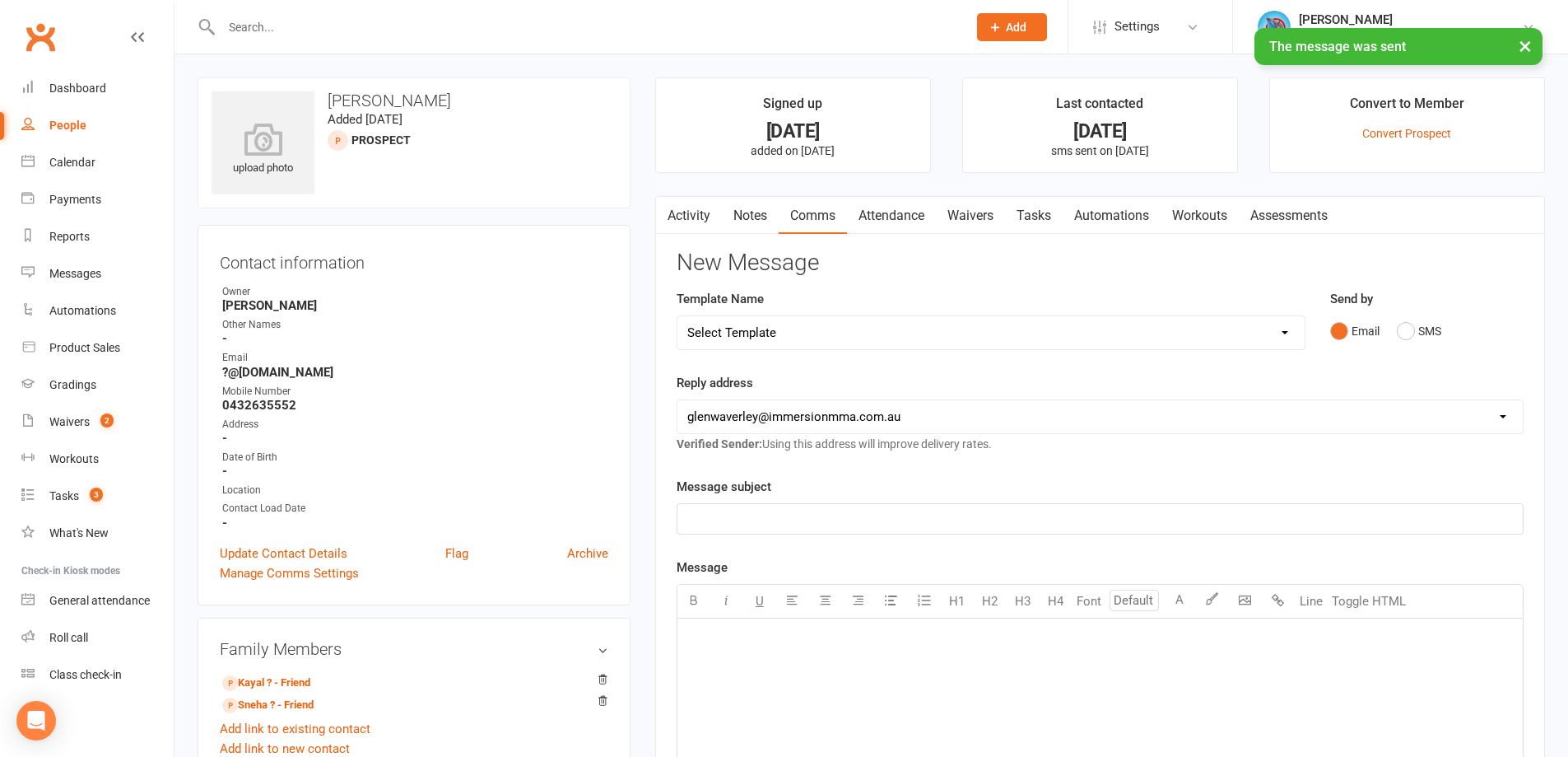
click at [756, 224] on link "Notes" at bounding box center [750, 215] width 57 height 38
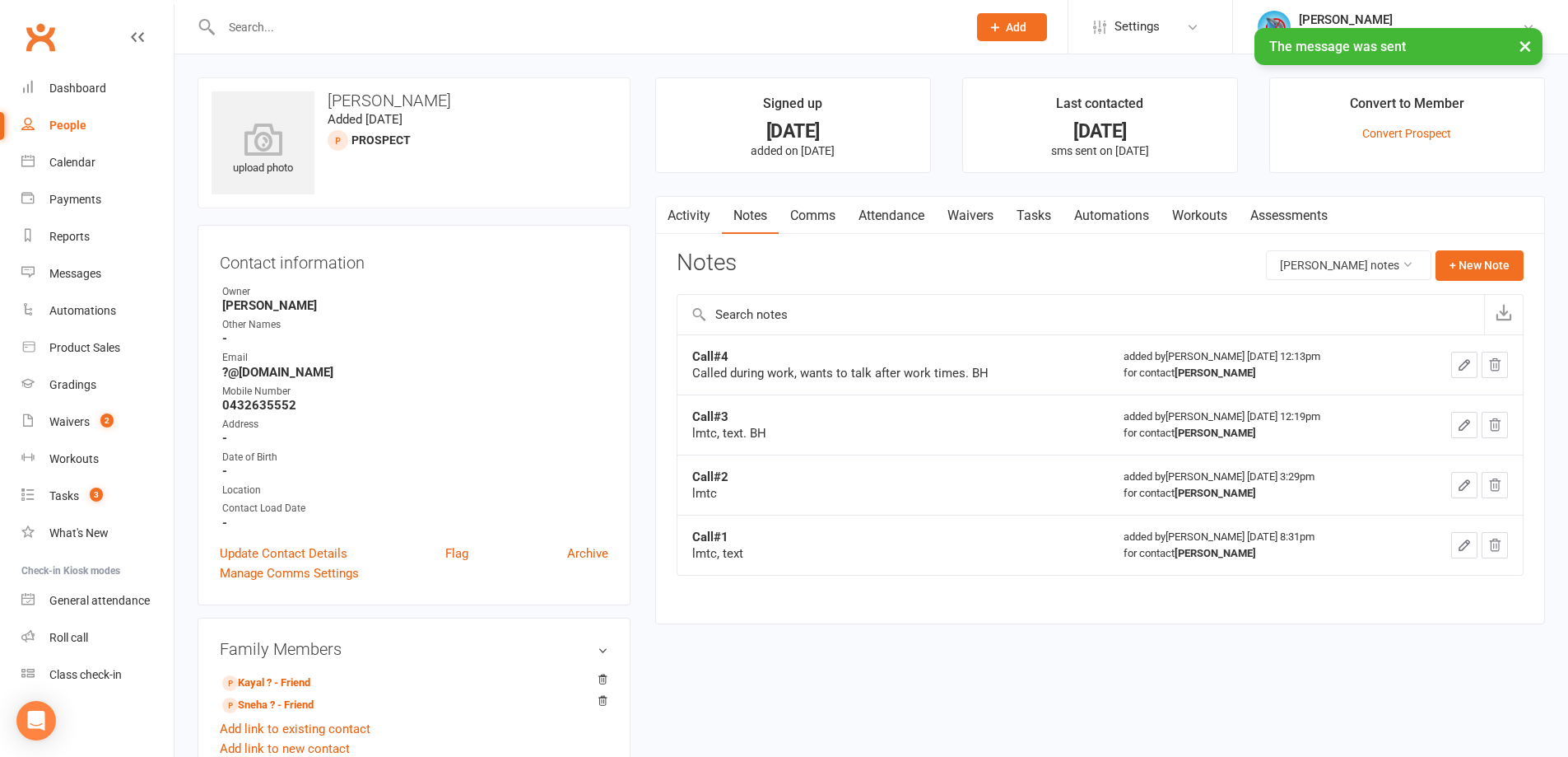
click at [1465, 368] on icon "button" at bounding box center [1465, 365] width 15 height 15
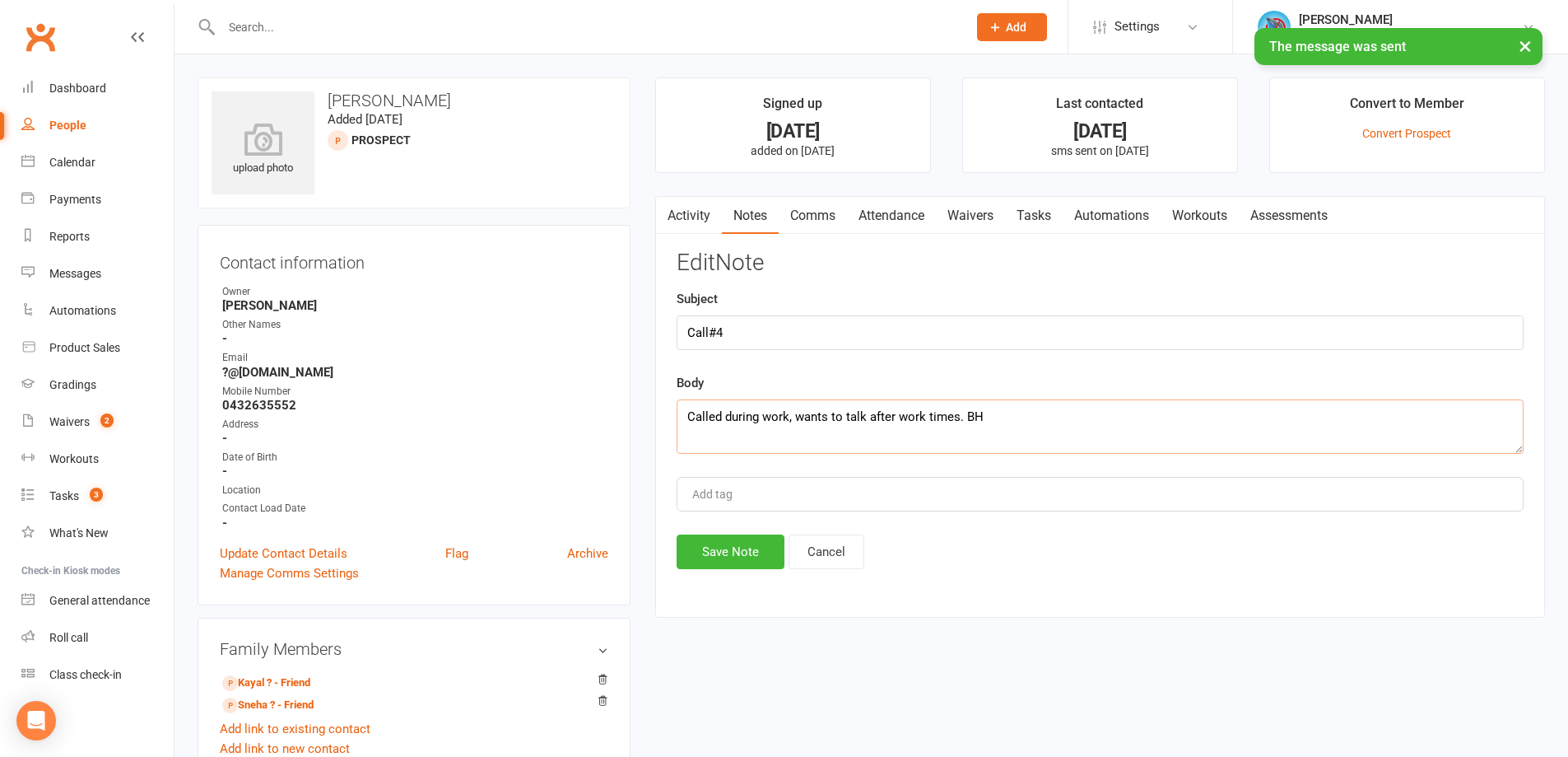
click at [1120, 417] on textarea "Called during work, wants to talk after work times. BH" at bounding box center [1100, 426] width 847 height 54
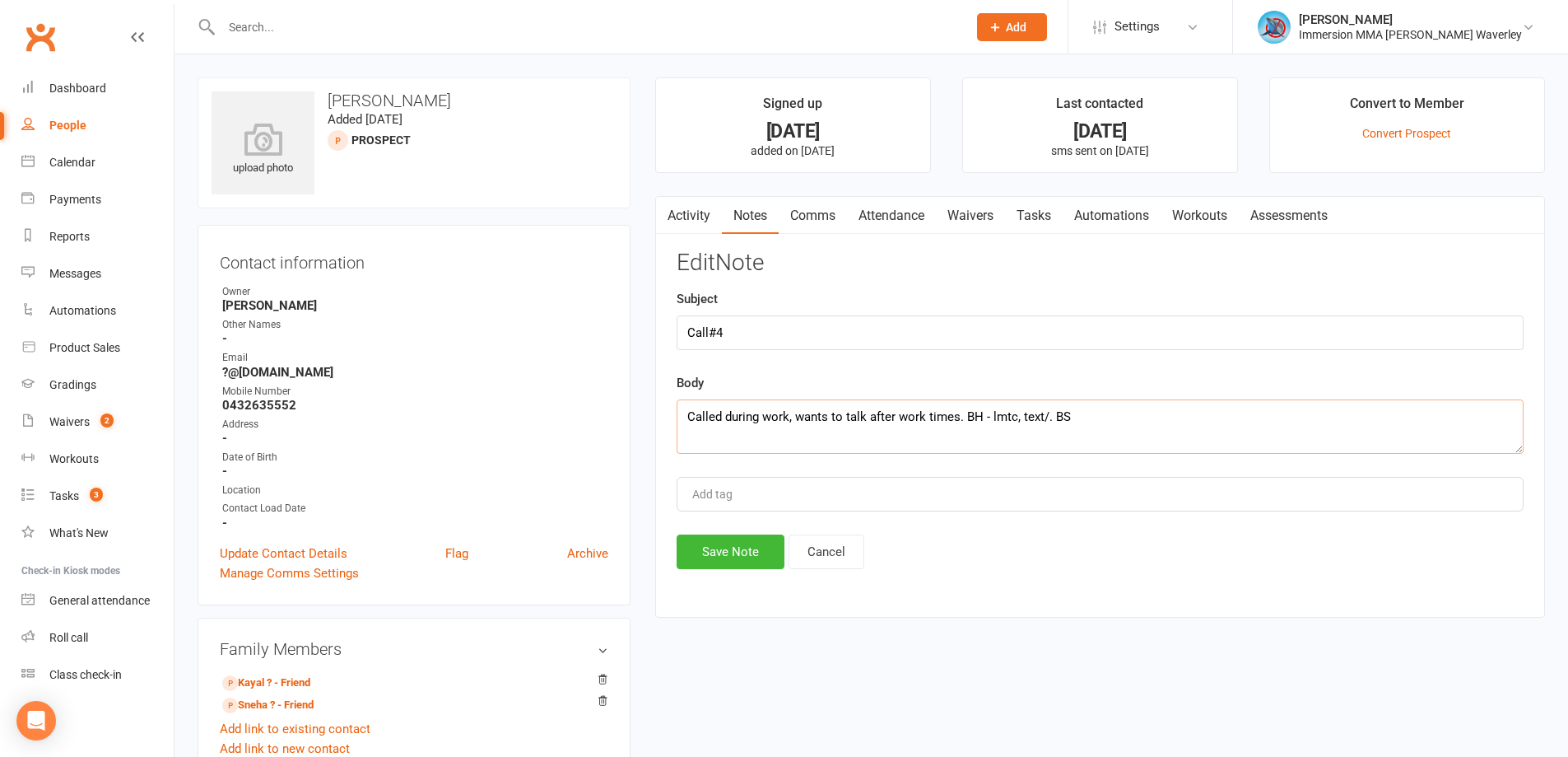
click at [1037, 419] on textarea "Called during work, wants to talk after work times. BH - lmtc, text/. BS" at bounding box center [1100, 426] width 847 height 54
type textarea "Called during work, wants to talk after work times. BH - lmtc, text. BS"
click at [763, 548] on button "Save Note" at bounding box center [731, 552] width 108 height 35
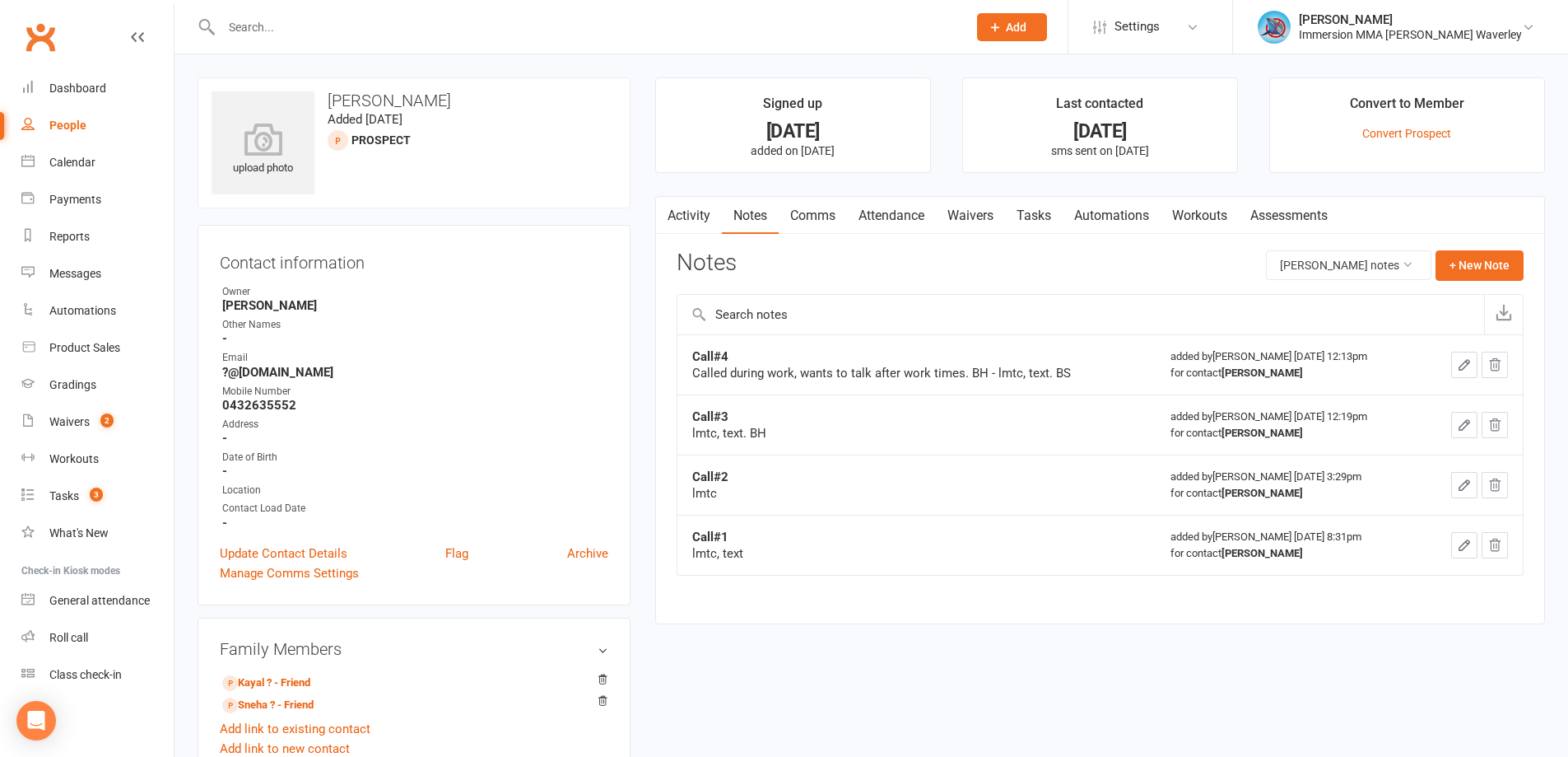
click at [1012, 221] on link "Tasks" at bounding box center [1033, 215] width 58 height 38
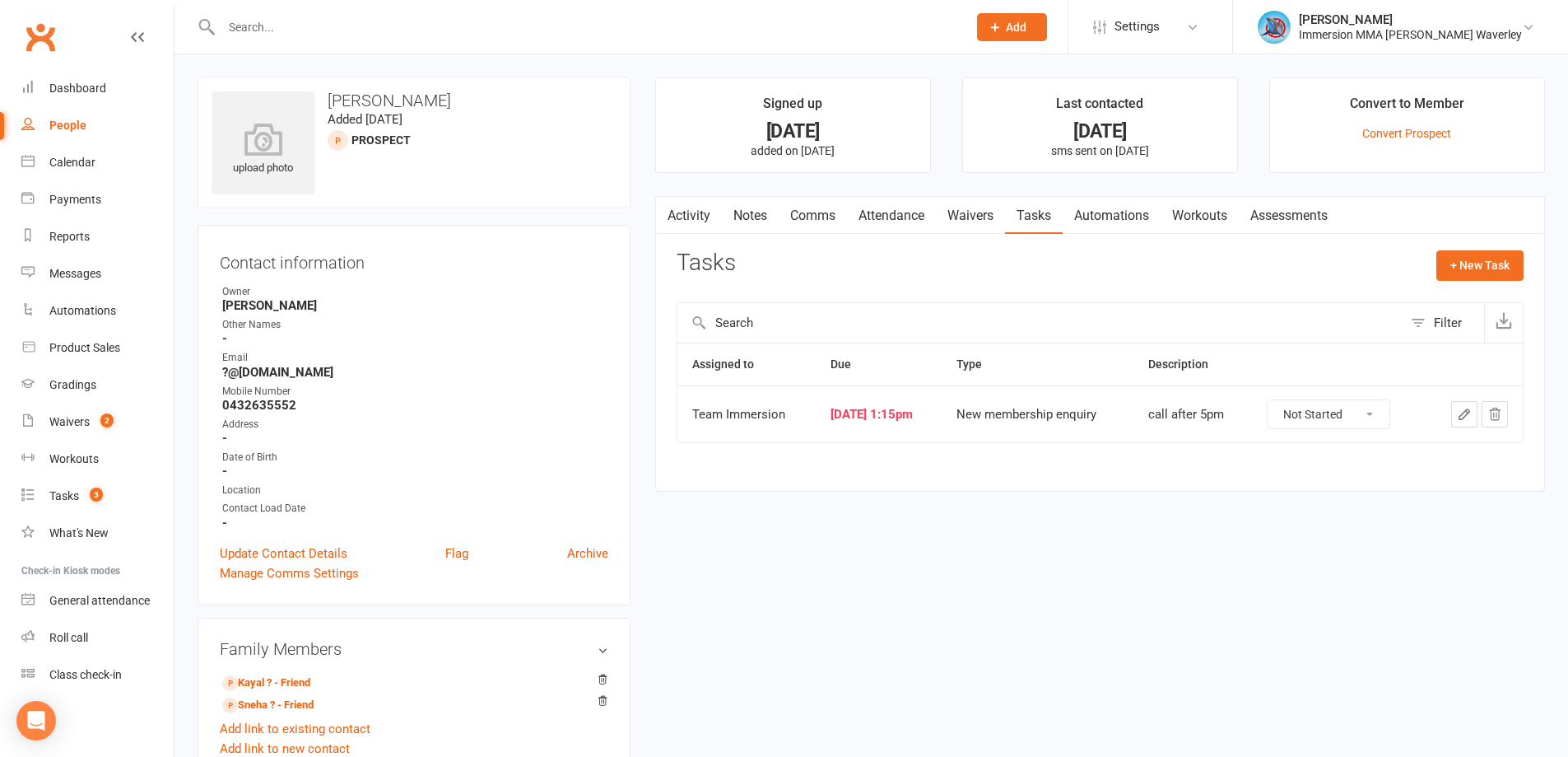
drag, startPoint x: 1375, startPoint y: 419, endPoint x: 1447, endPoint y: 414, distance: 72.2
click at [1375, 419] on select "Not Started In Progress Waiting Complete" at bounding box center [1328, 414] width 122 height 28
click at [1460, 411] on icon "button" at bounding box center [1465, 414] width 15 height 15
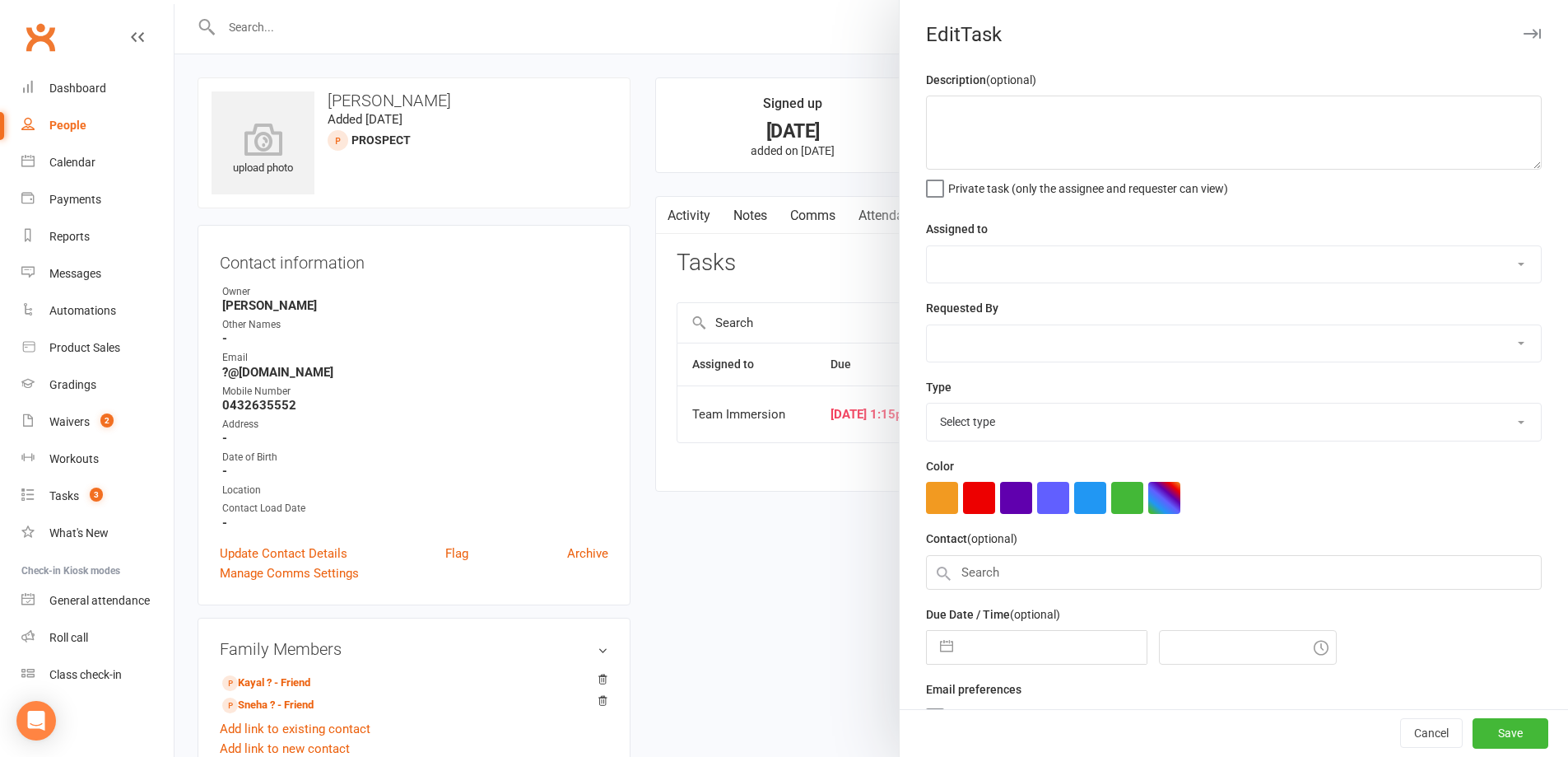
type textarea "call after 5pm"
select select "48837"
select select "48840"
type input "[DATE]"
type input "1:15pm"
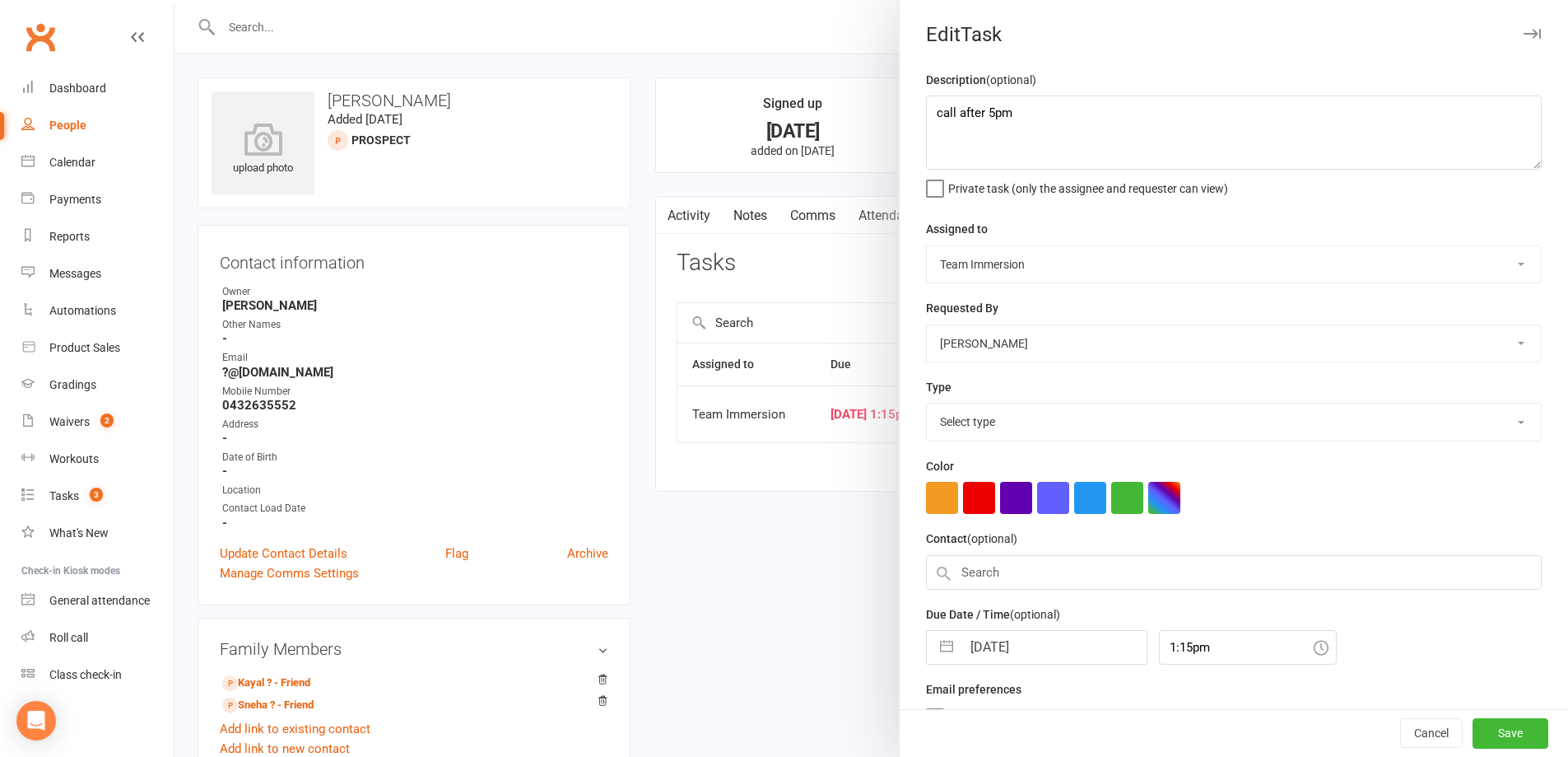
select select "27312"
click at [1020, 658] on input "[DATE]" at bounding box center [1054, 642] width 185 height 33
select select "6"
select select "2025"
select select "7"
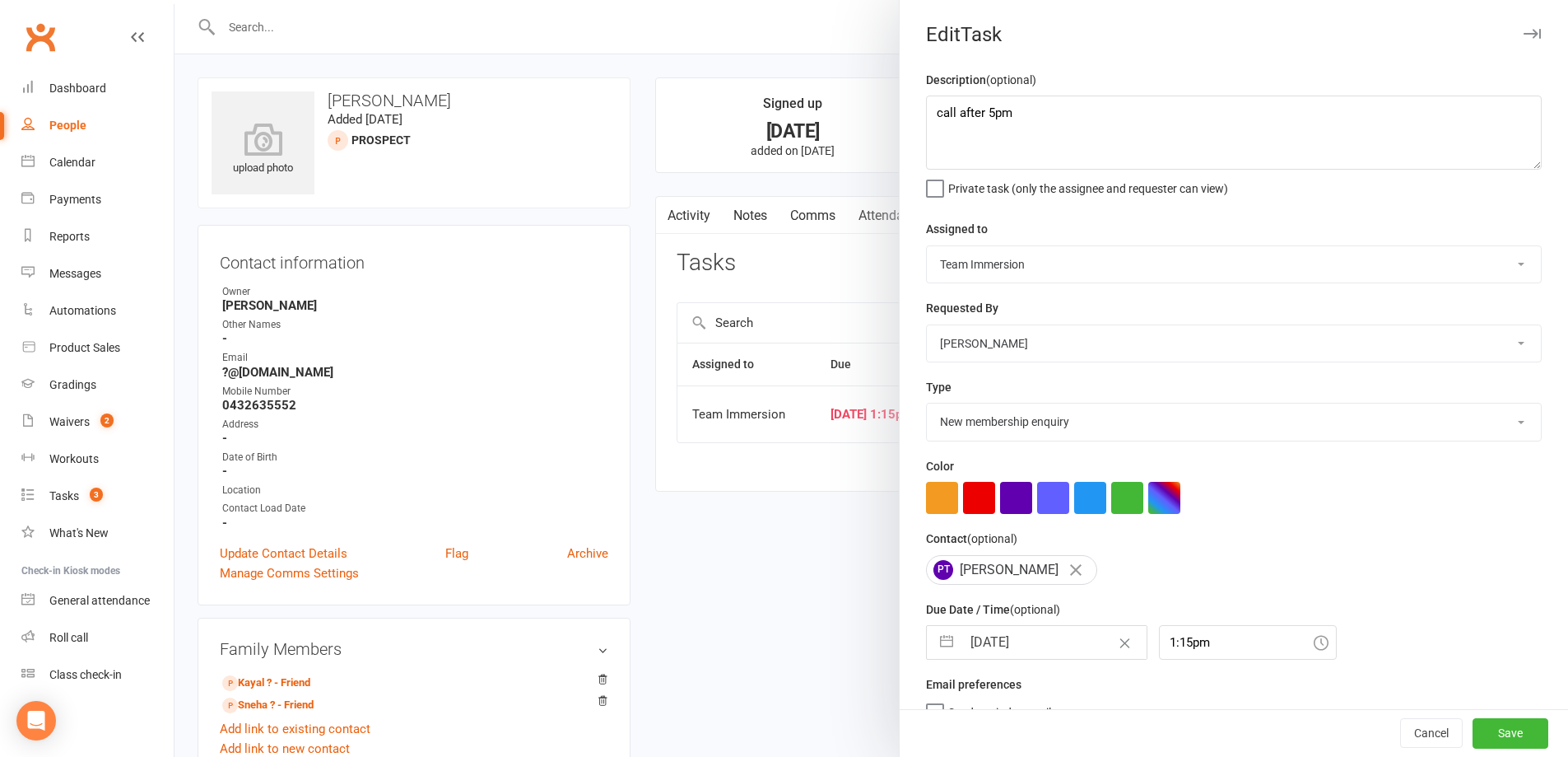
select select "2025"
select select "8"
select select "2025"
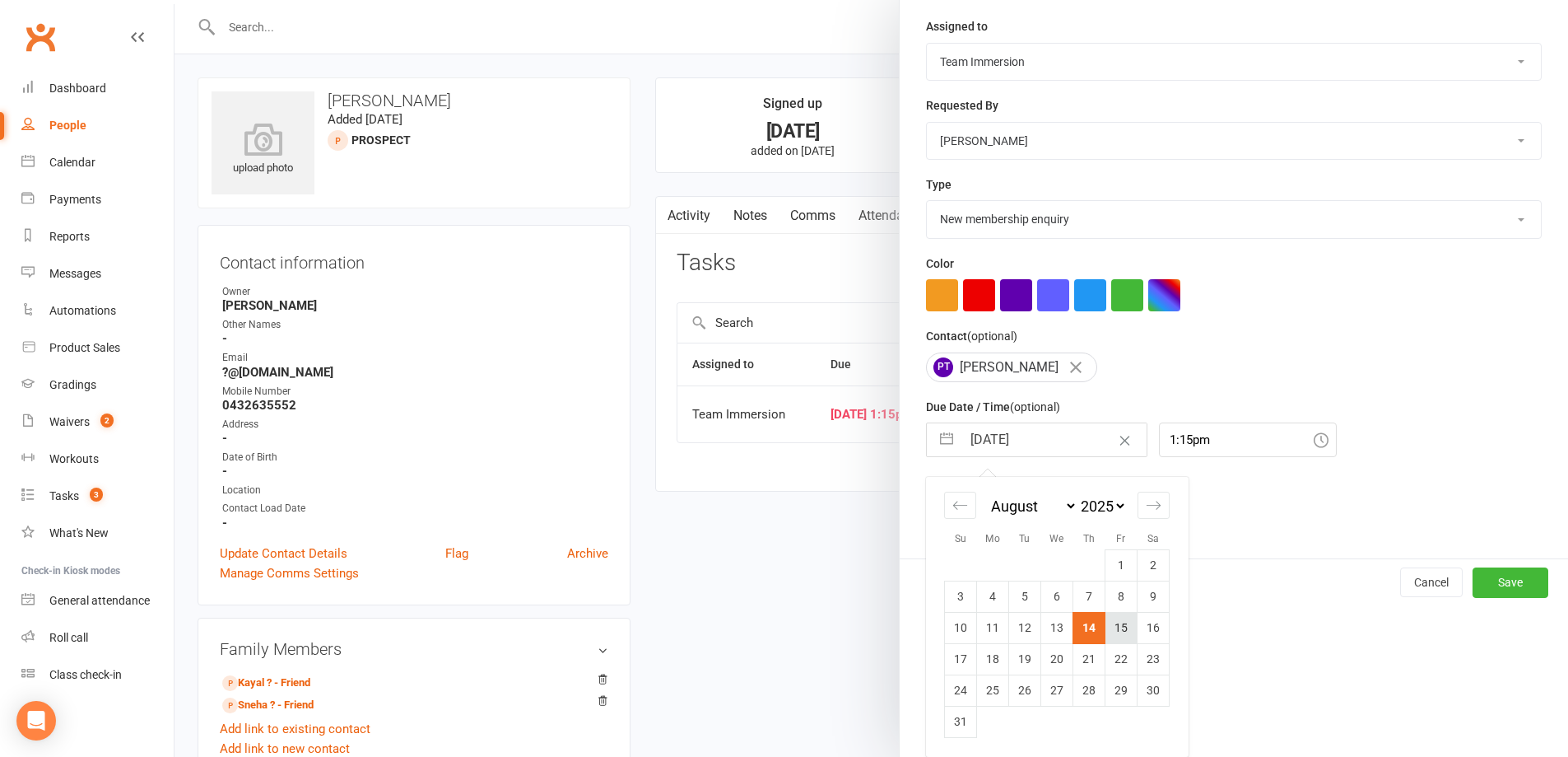
click at [1127, 625] on td "15" at bounding box center [1121, 628] width 32 height 31
type input "[DATE]"
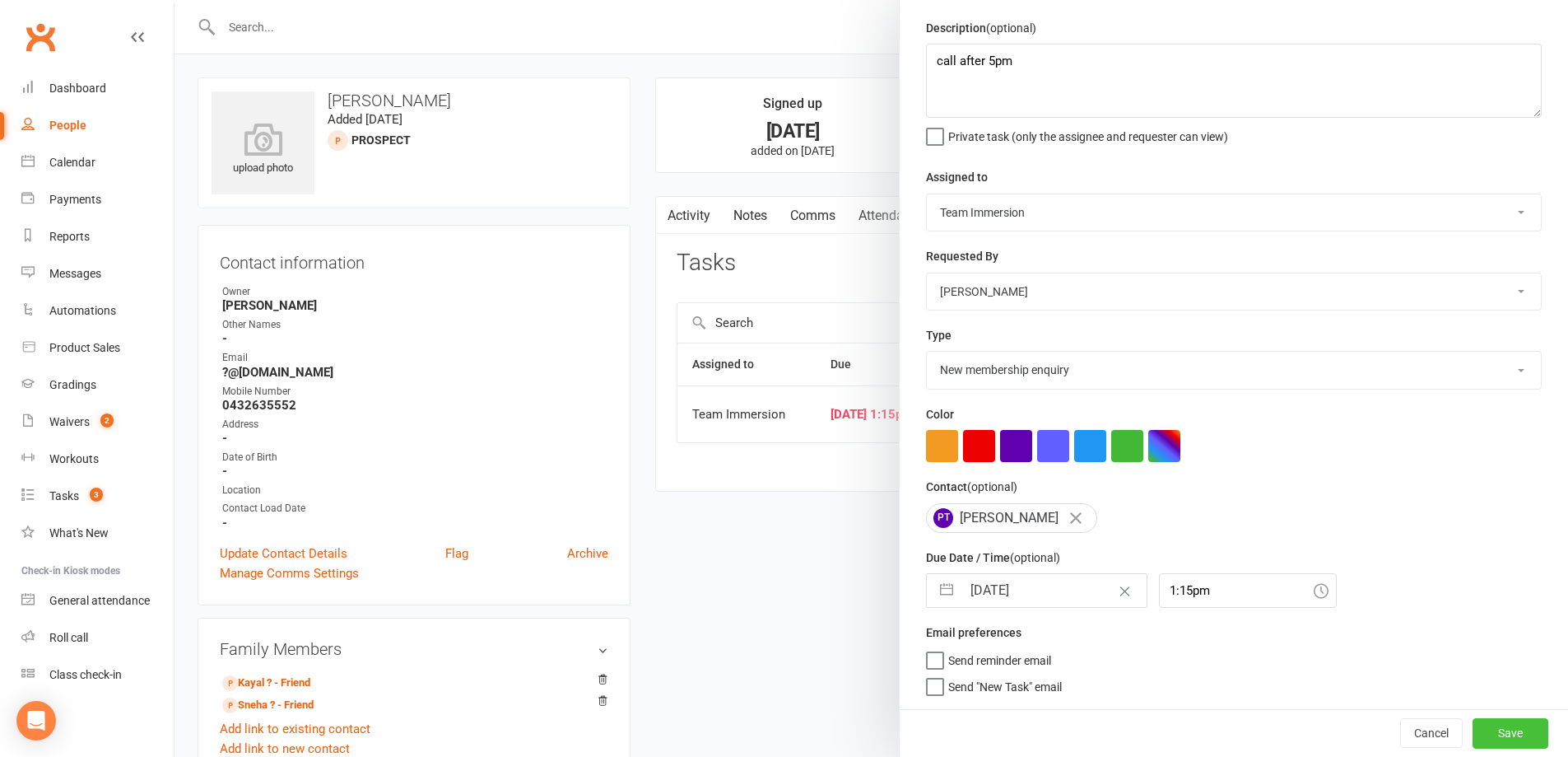
click at [1473, 738] on button "Save" at bounding box center [1510, 733] width 76 height 29
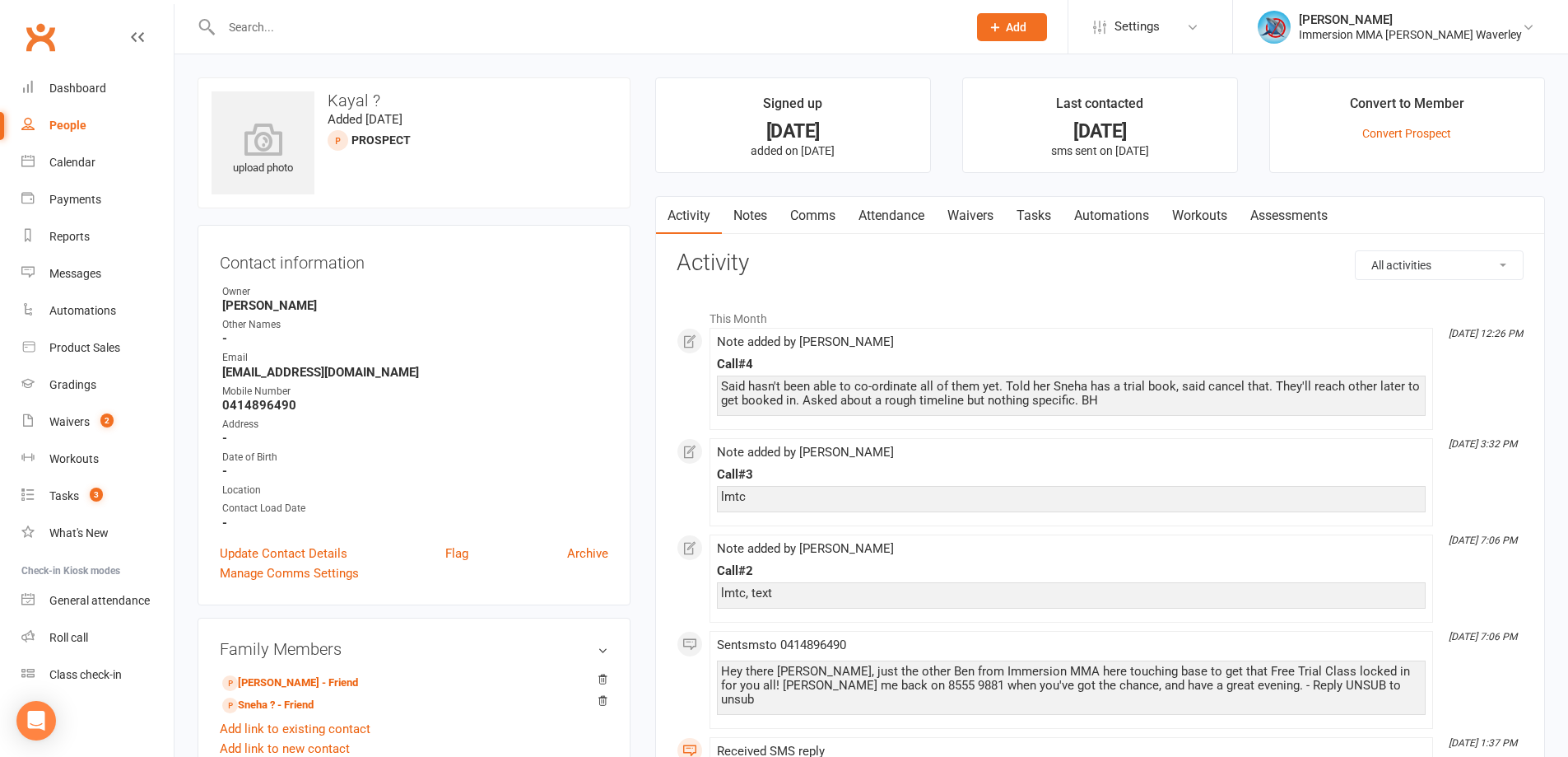
click at [744, 212] on link "Notes" at bounding box center [750, 215] width 57 height 38
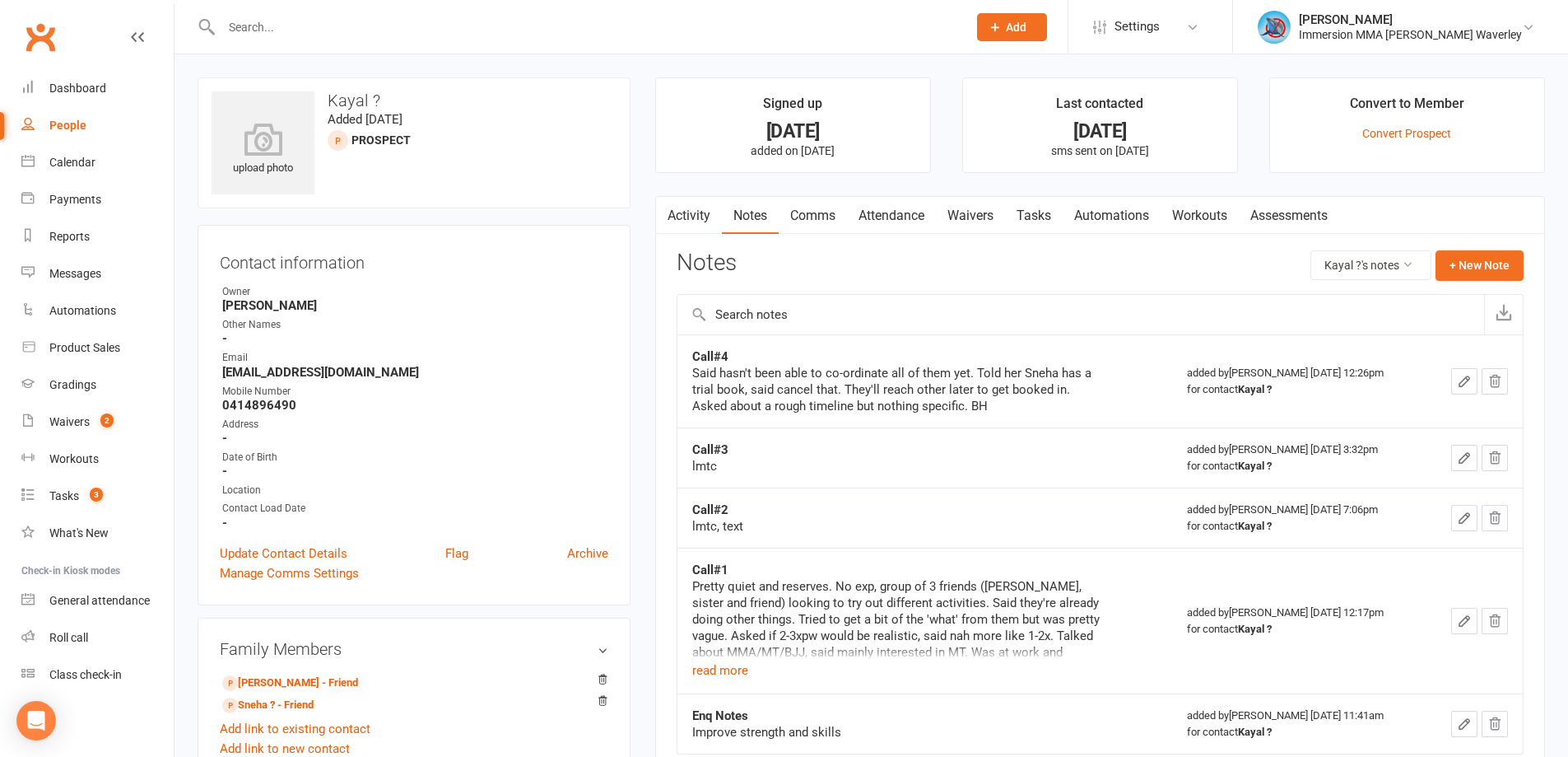
click at [1028, 225] on link "Tasks" at bounding box center [1033, 215] width 58 height 38
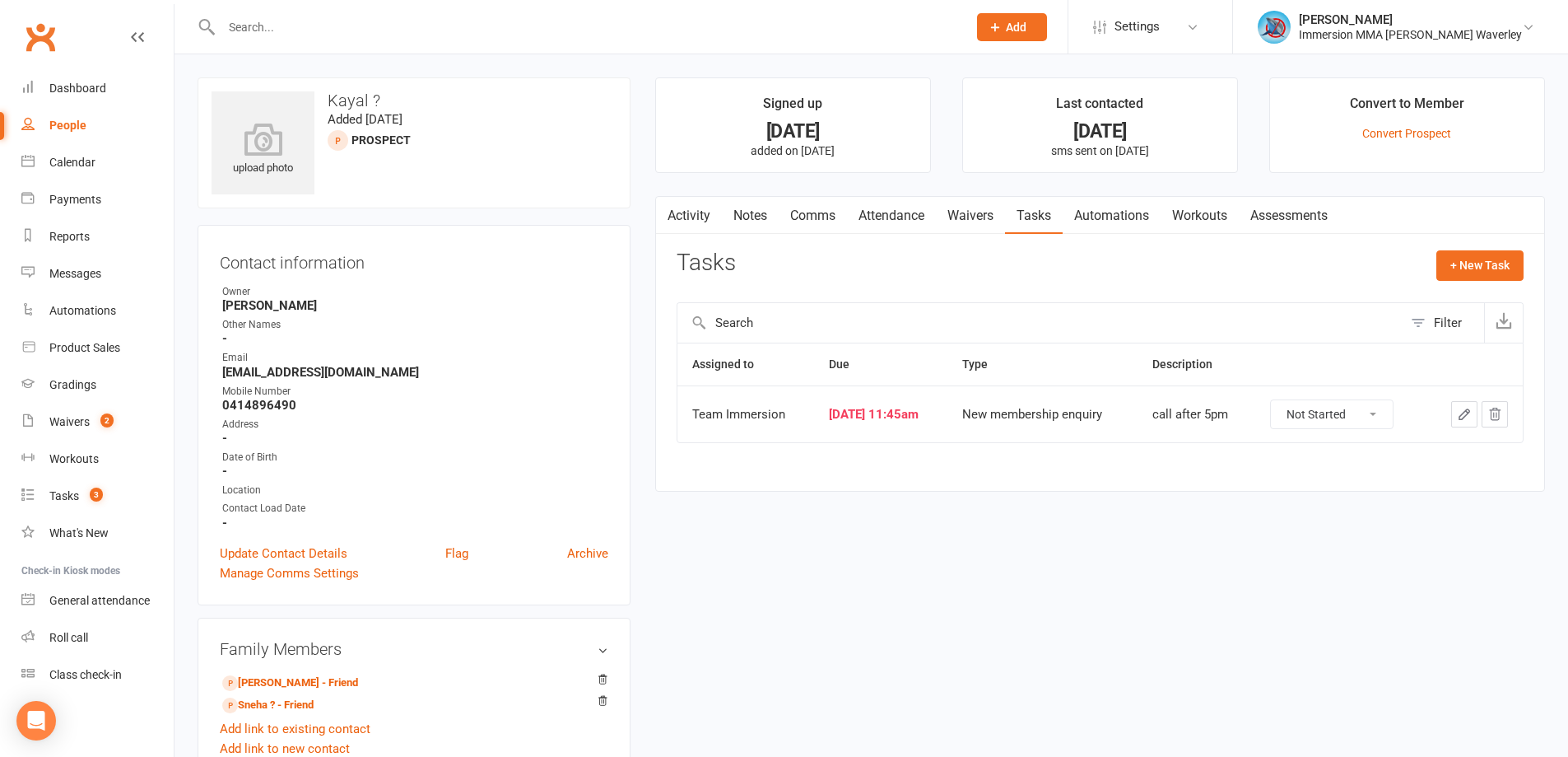
click at [1459, 411] on icon "button" at bounding box center [1465, 414] width 15 height 15
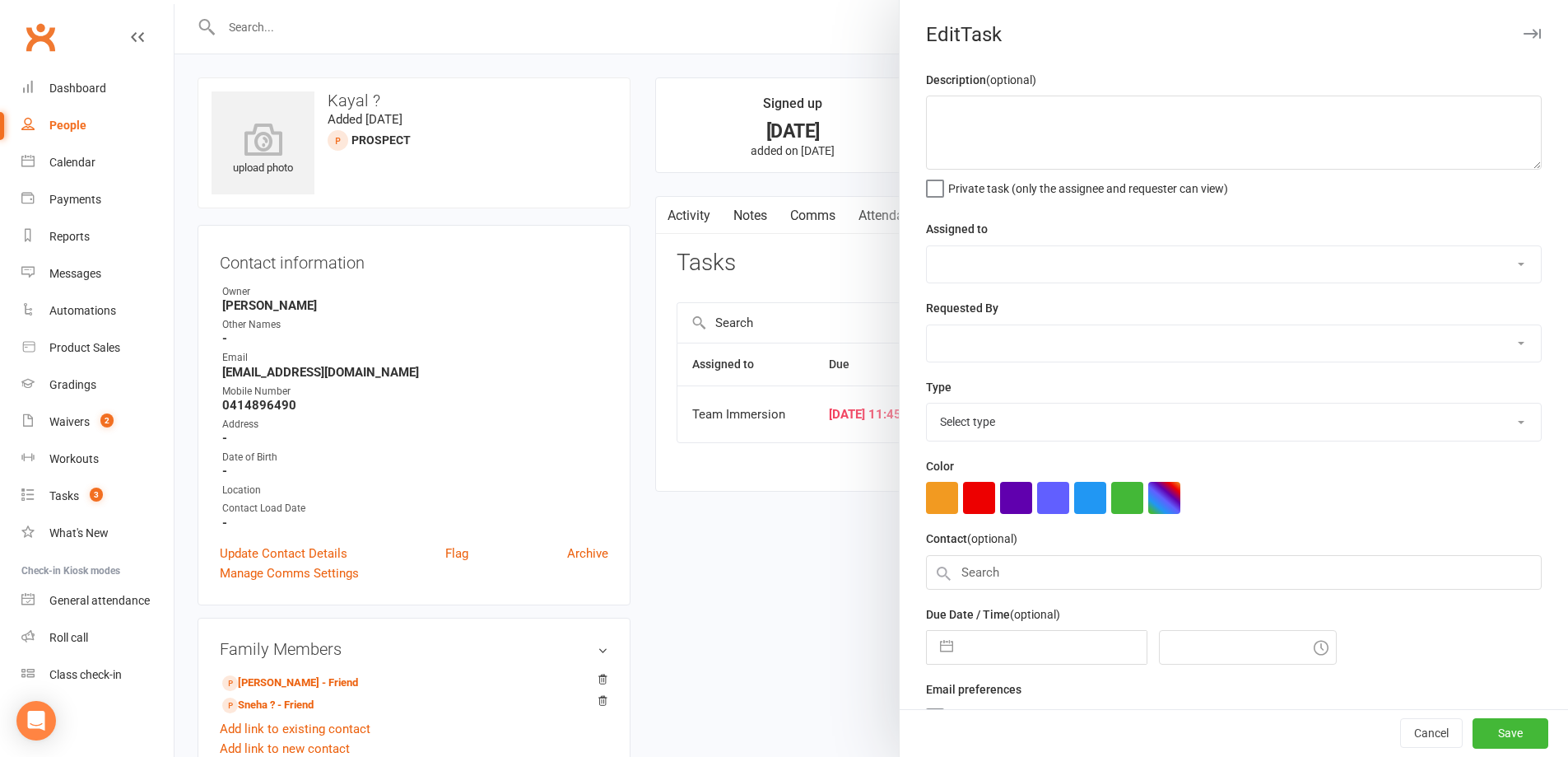
type textarea "call after 5pm"
select select "48837"
select select "48840"
type input "14 Aug 2025"
type input "11:45am"
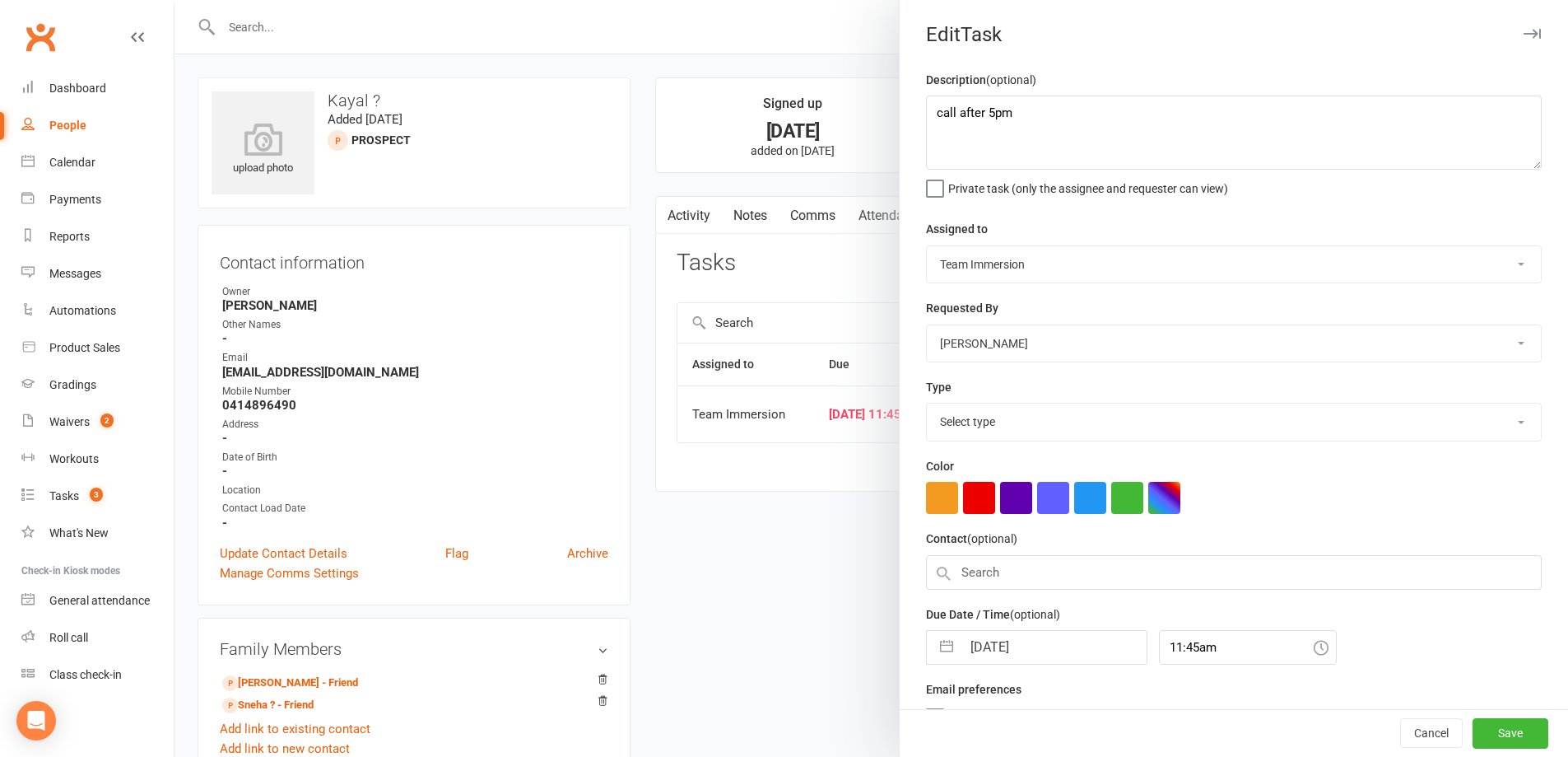
select select "27312"
click at [962, 632] on input "14 Aug 2025" at bounding box center [1054, 642] width 185 height 33
select select "6"
select select "2025"
select select "7"
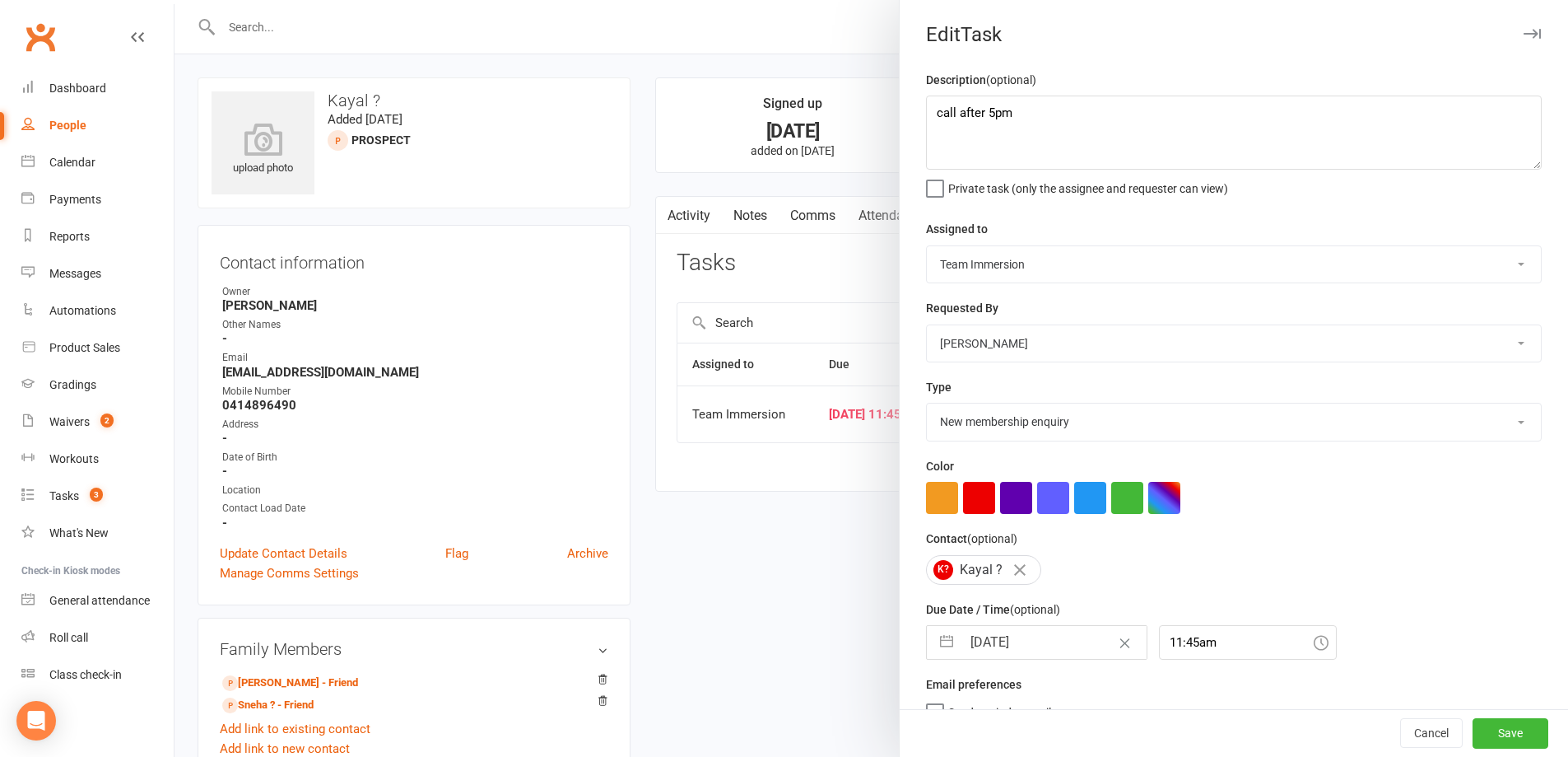
select select "2025"
select select "8"
select select "2025"
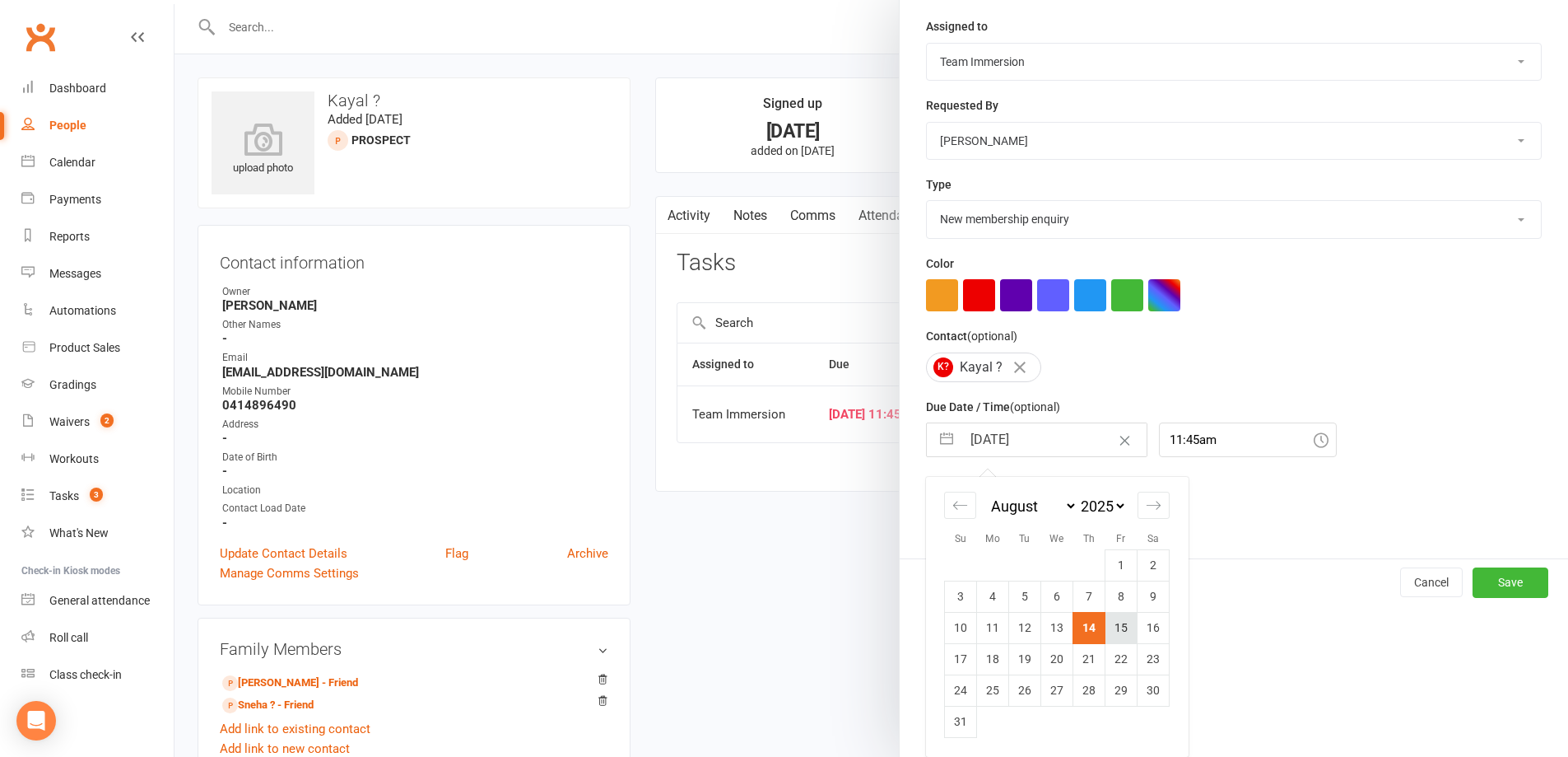
click at [1123, 634] on td "15" at bounding box center [1121, 628] width 32 height 31
type input "15 Aug 2025"
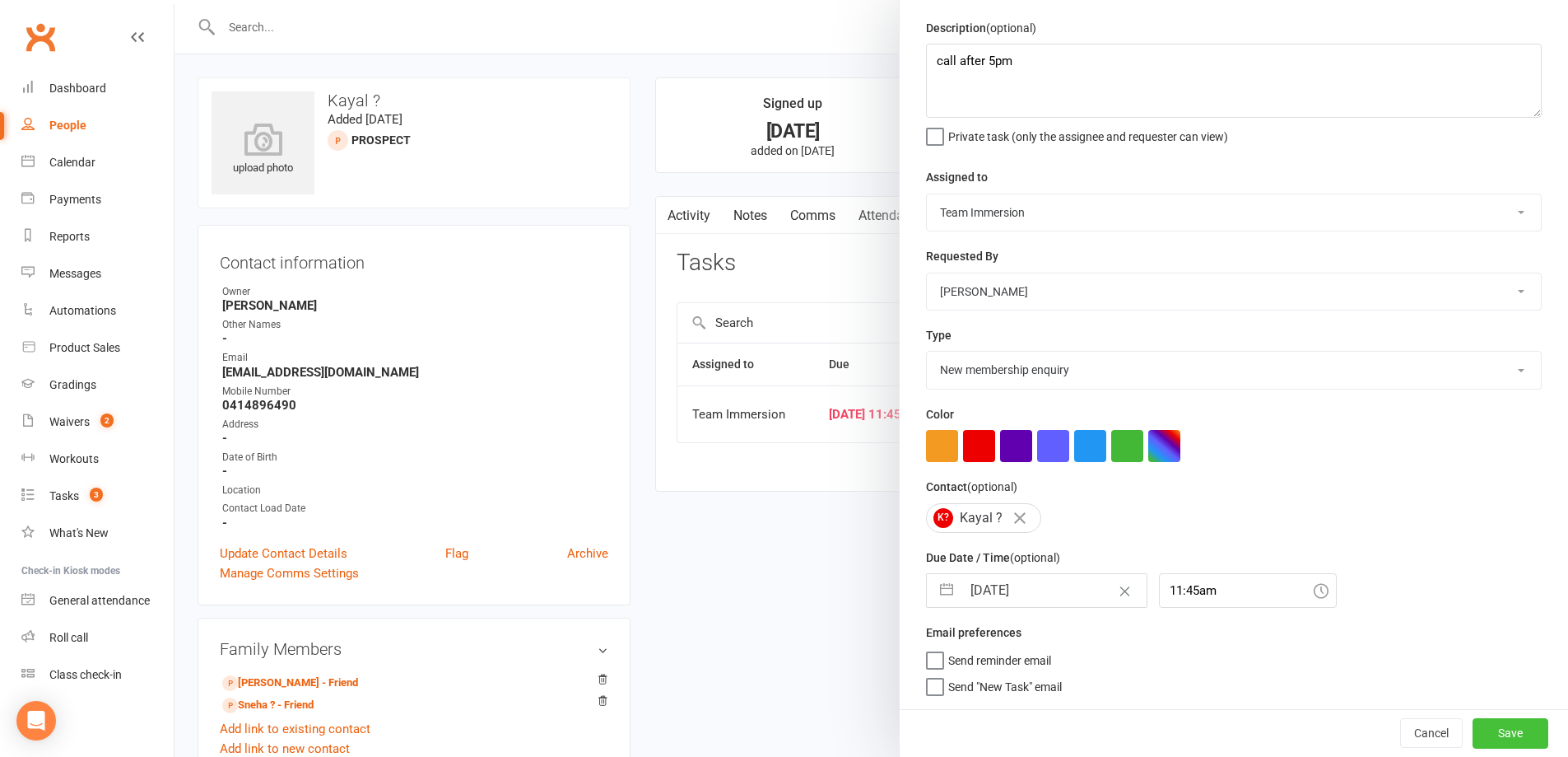
click at [1484, 719] on button "Save" at bounding box center [1510, 733] width 76 height 29
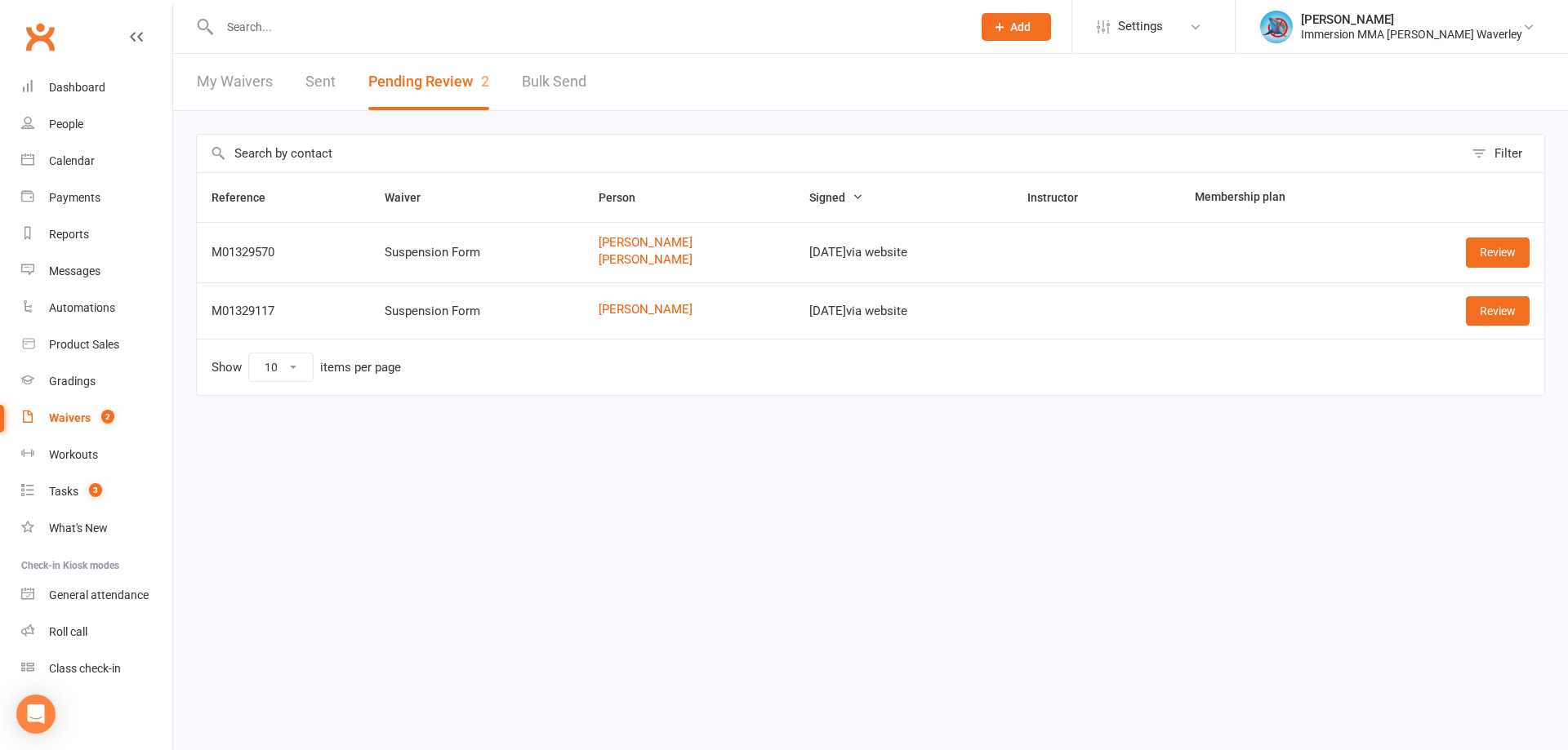
click at [1491, 234] on td "Review" at bounding box center [1464, 252] width 159 height 61
click at [1493, 256] on link "Review" at bounding box center [1497, 252] width 64 height 29
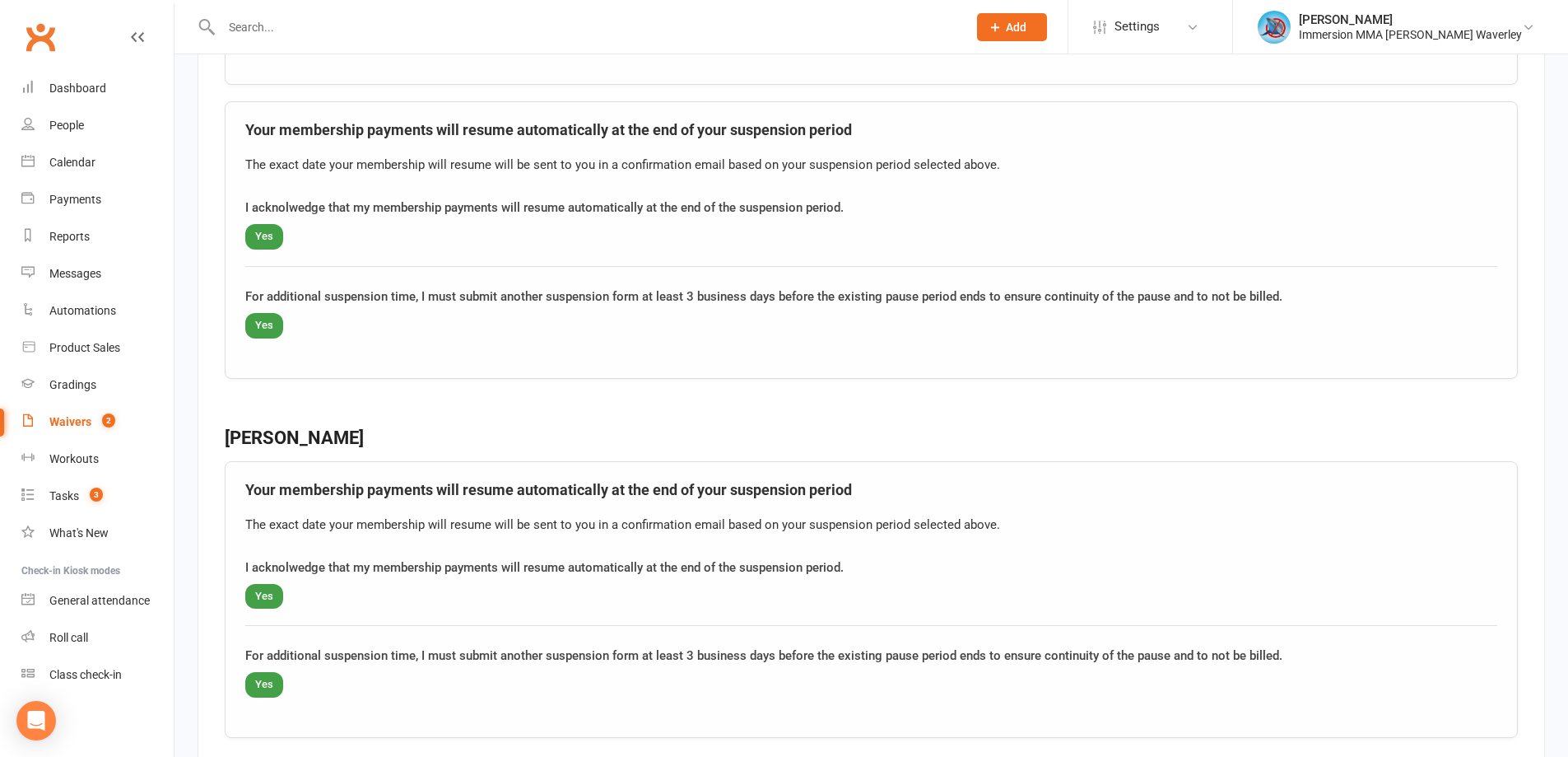
scroll to position [2112, 0]
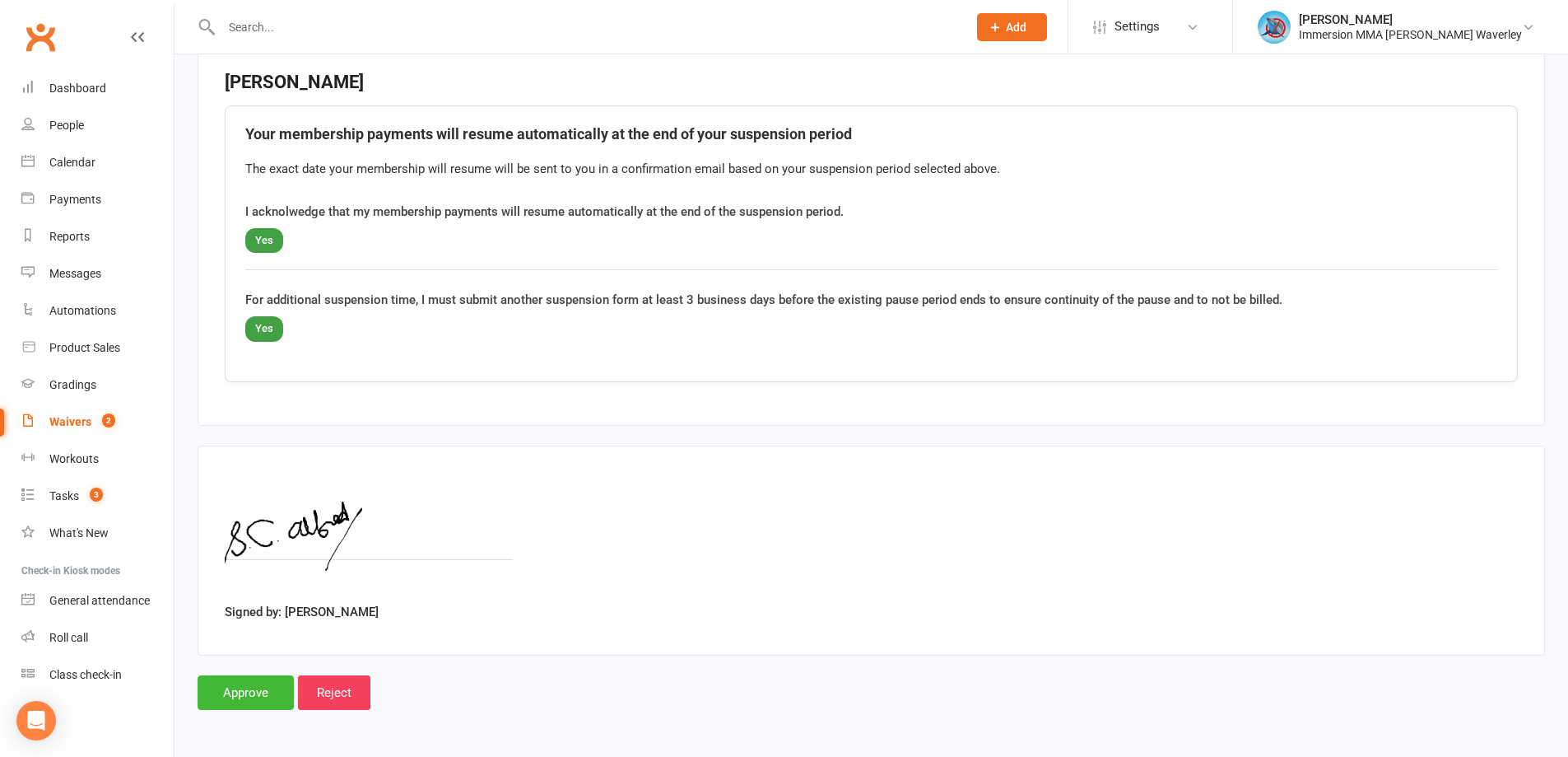
click at [250, 677] on input "Approve" at bounding box center [245, 693] width 96 height 35
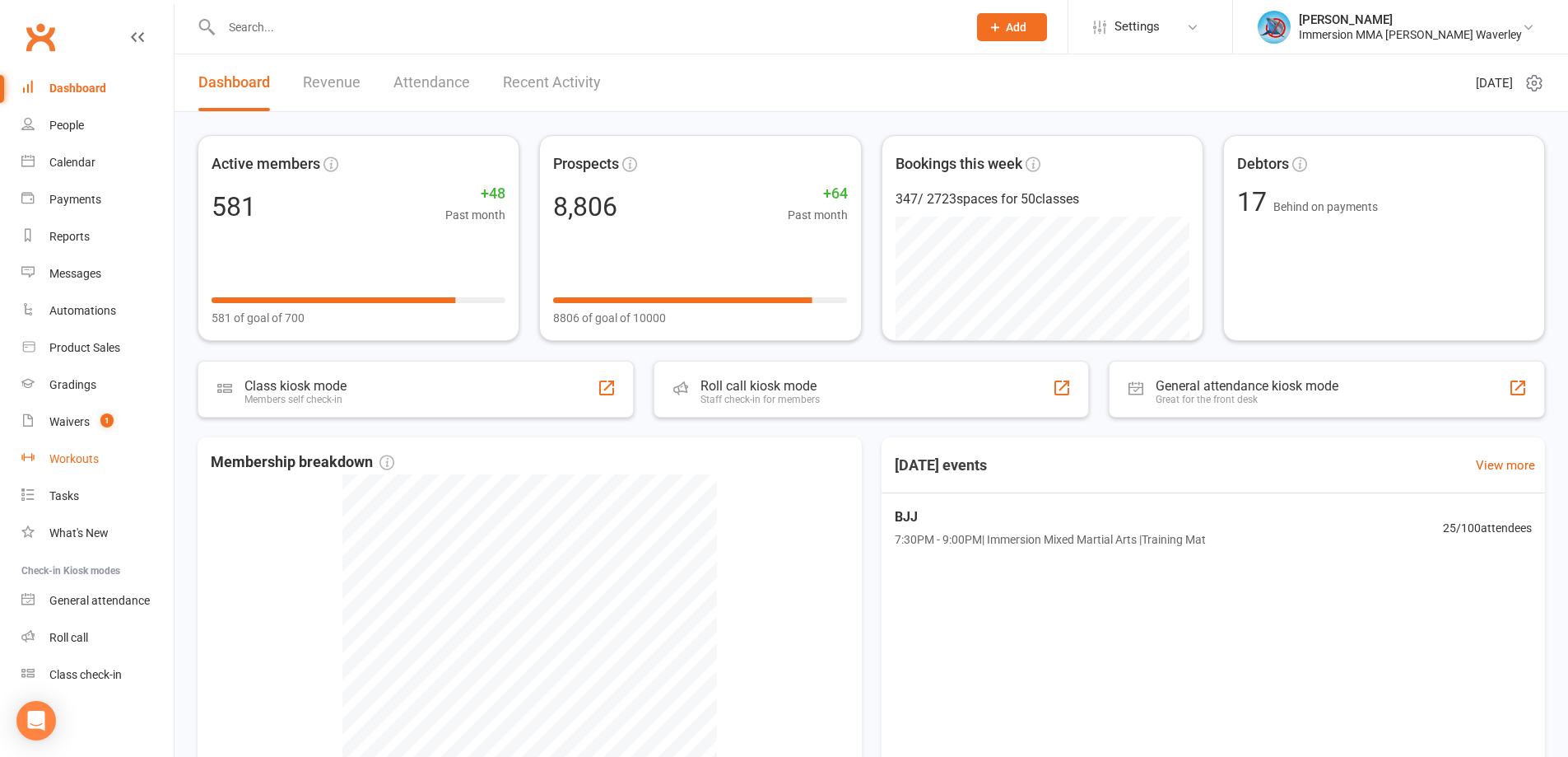
click at [165, 476] on link "Workouts" at bounding box center [97, 459] width 152 height 37
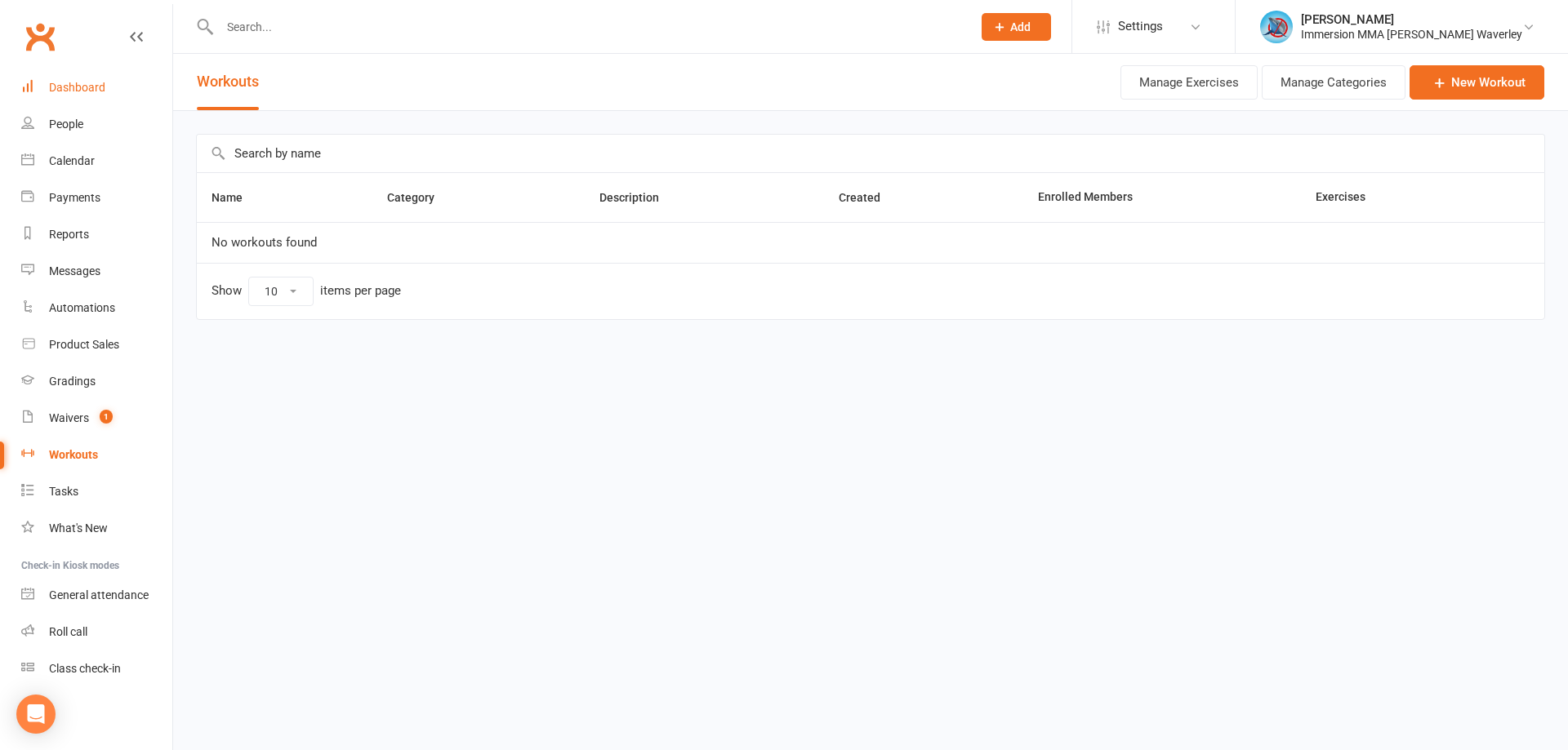
click at [69, 82] on div "Dashboard" at bounding box center [77, 87] width 56 height 13
